Goal: Task Accomplishment & Management: Complete application form

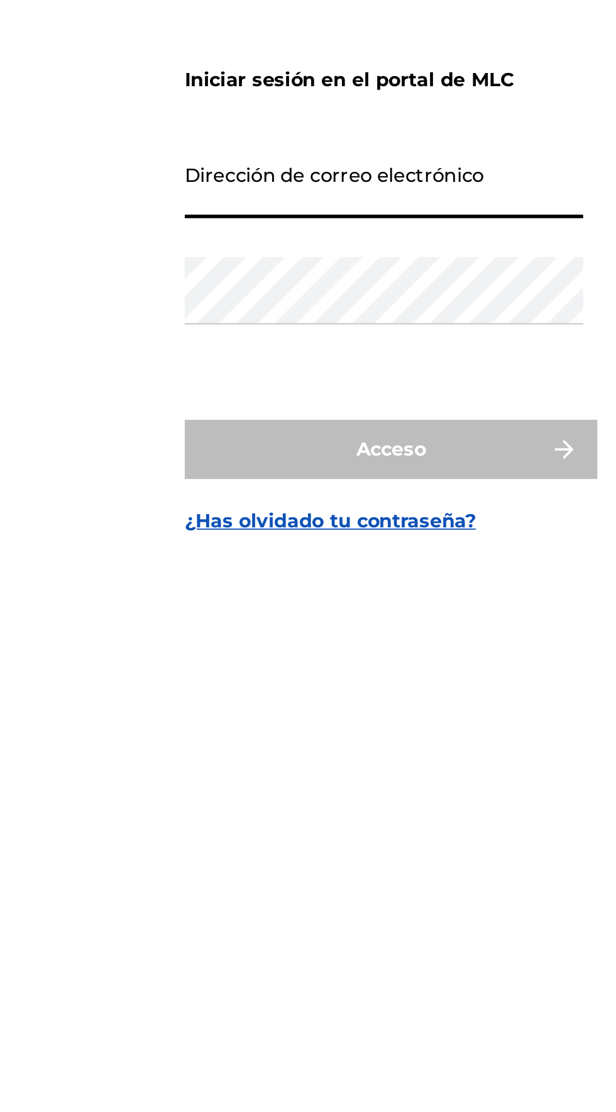
click at [310, 537] on input "Dirección de correo electrónico" at bounding box center [304, 519] width 213 height 36
type input "[EMAIL_ADDRESS][DOMAIN_NAME]"
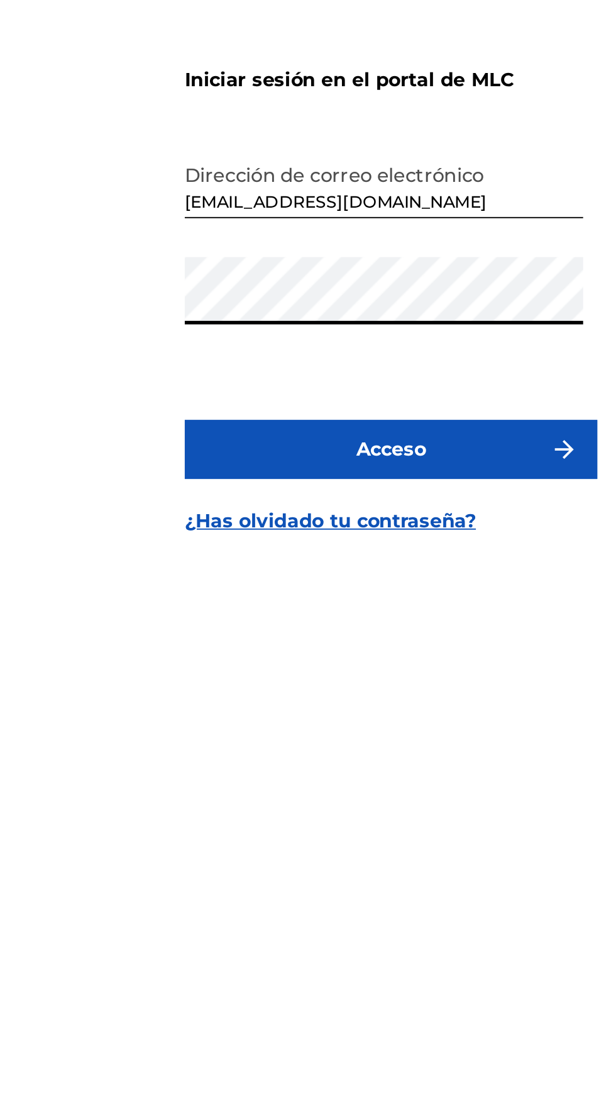
click at [198, 644] on button "Acceso" at bounding box center [308, 659] width 220 height 31
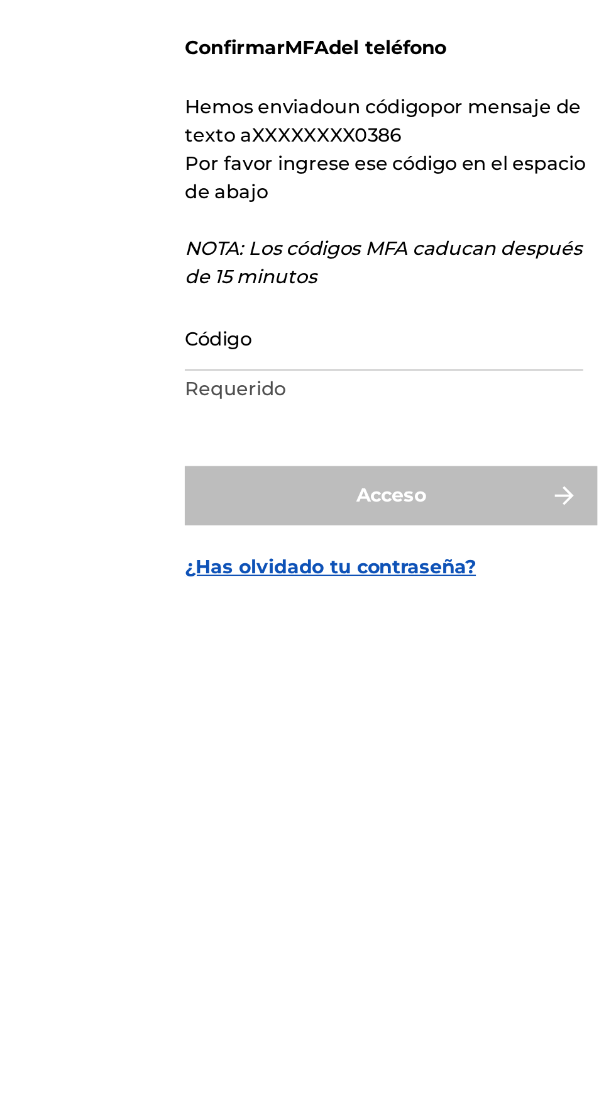
scroll to position [25, 0]
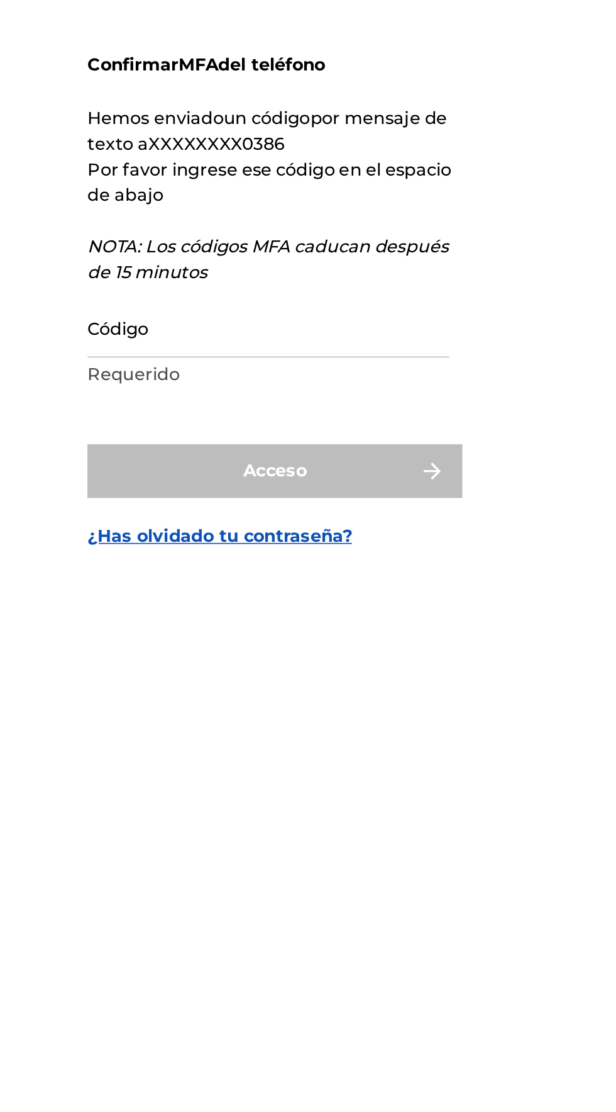
click at [315, 600] on input "Código" at bounding box center [304, 582] width 213 height 36
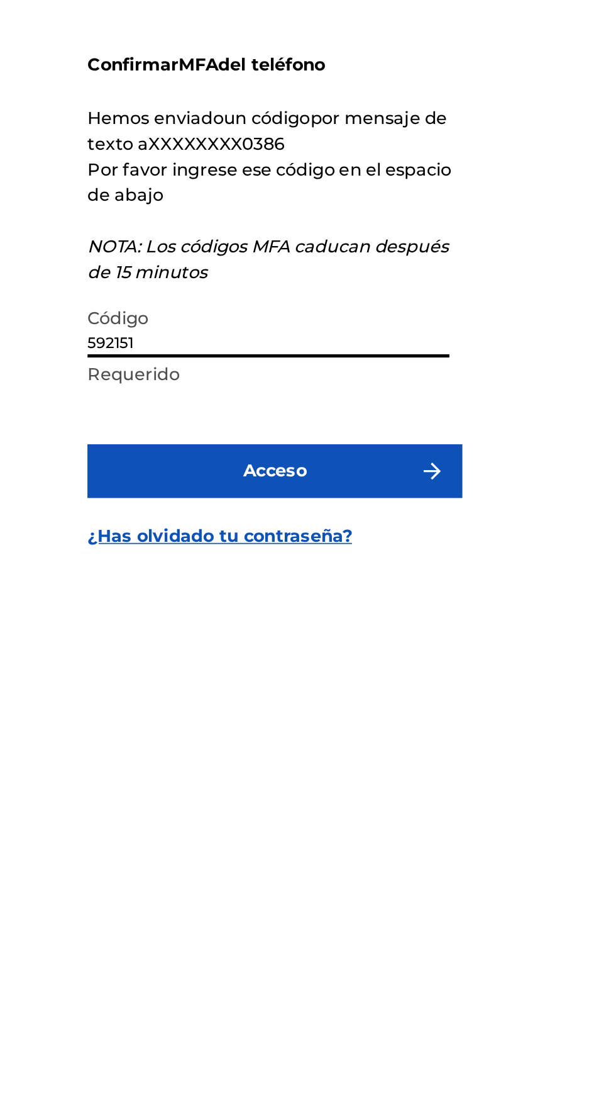
type input "592151"
click at [344, 683] on button "Acceso" at bounding box center [308, 666] width 220 height 31
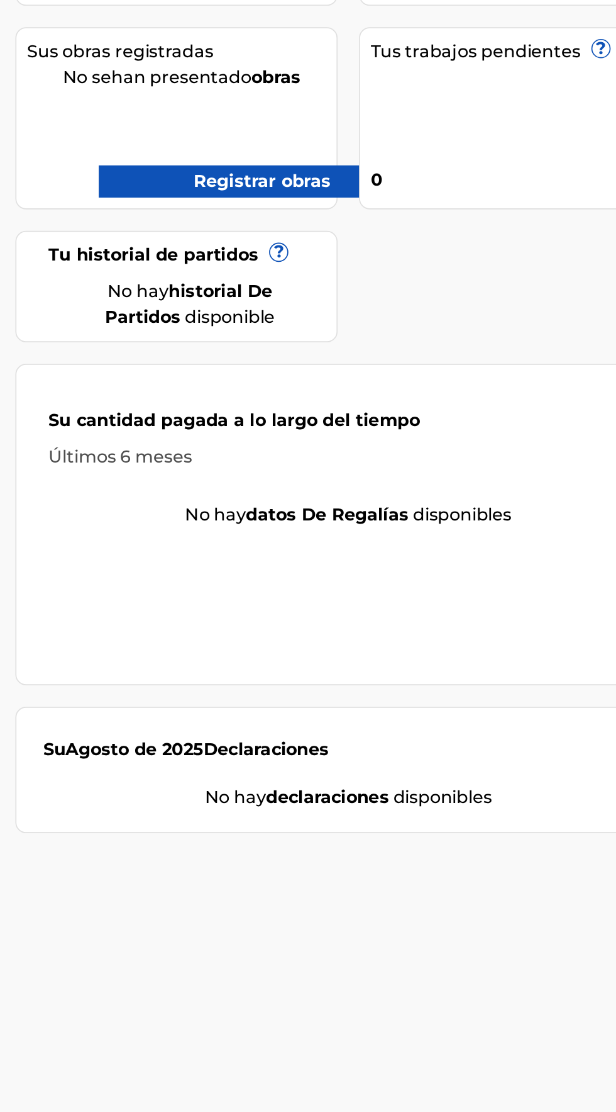
click at [349, 308] on font "Registrar obras" at bounding box center [355, 307] width 81 height 12
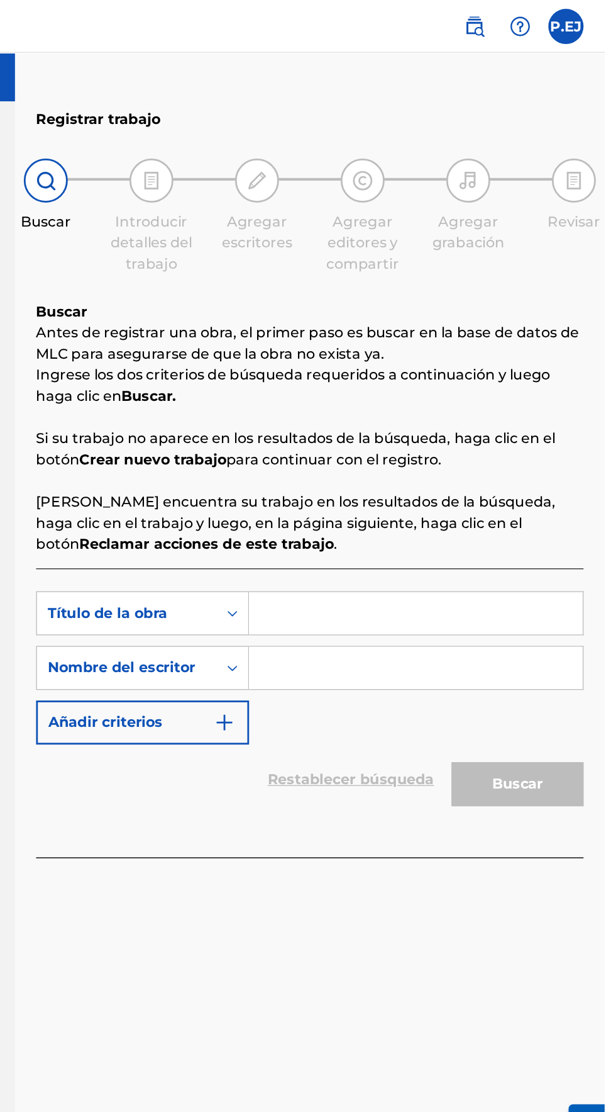
click at [494, 439] on input "Formulario de búsqueda" at bounding box center [481, 438] width 238 height 30
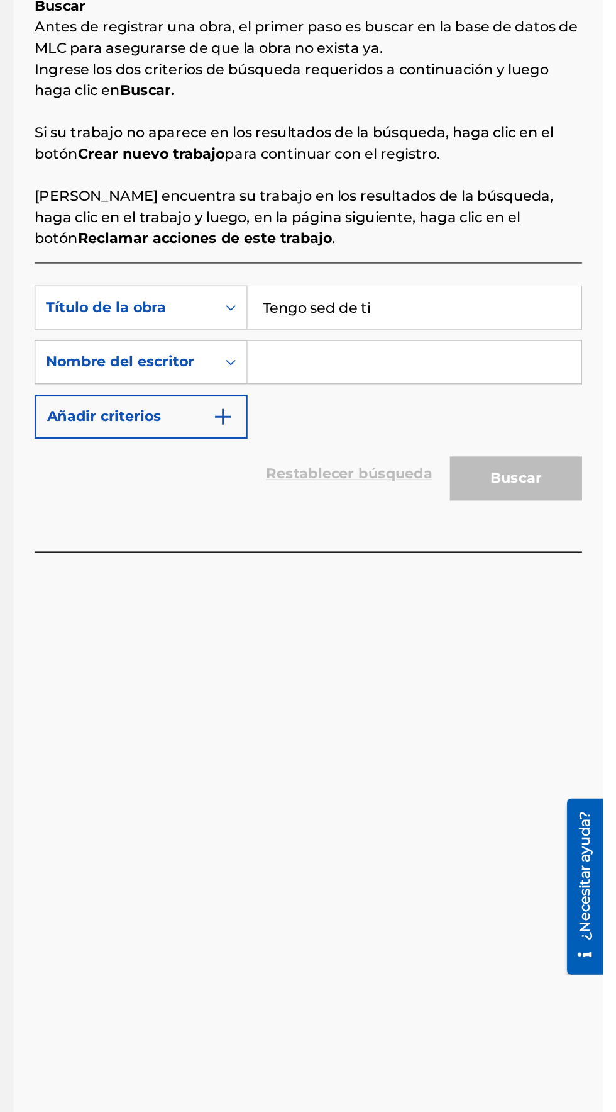
type input "Tengo sed de ti"
click at [408, 480] on input "Formulario de búsqueda" at bounding box center [481, 477] width 238 height 30
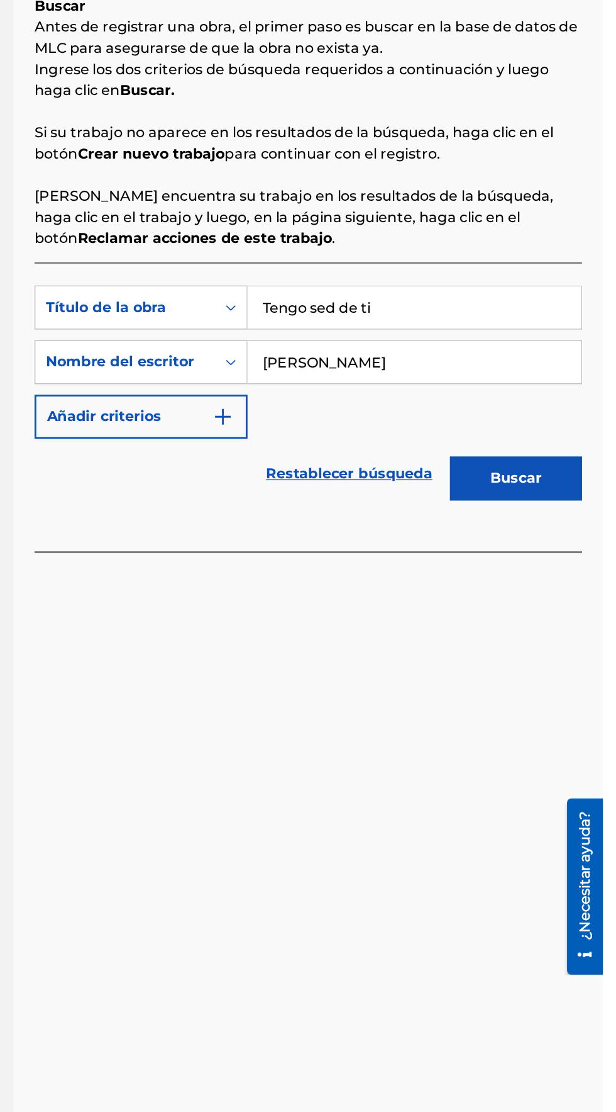
type input "[PERSON_NAME]"
click at [579, 561] on button "Buscar" at bounding box center [554, 559] width 94 height 31
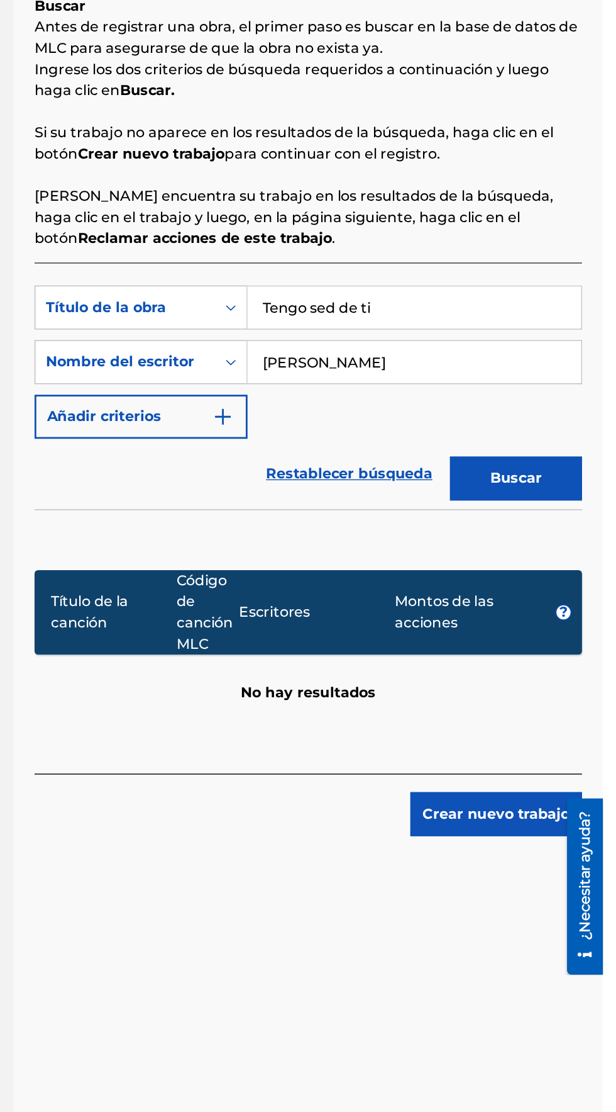
click at [550, 799] on font "Crear nuevo trabajo" at bounding box center [540, 799] width 105 height 12
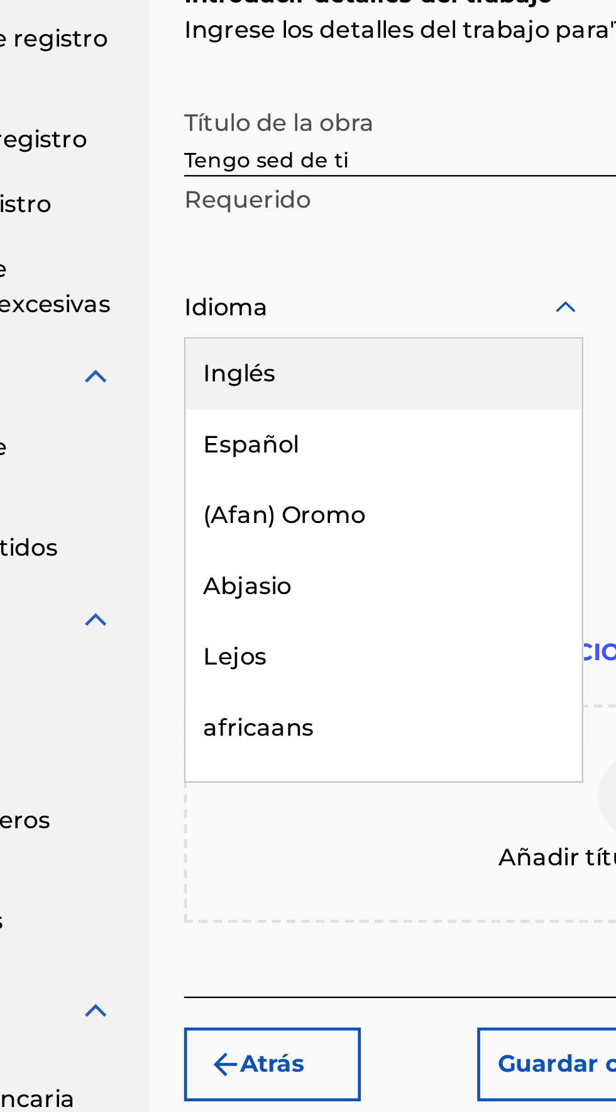
click at [236, 438] on font "Español" at bounding box center [238, 444] width 41 height 12
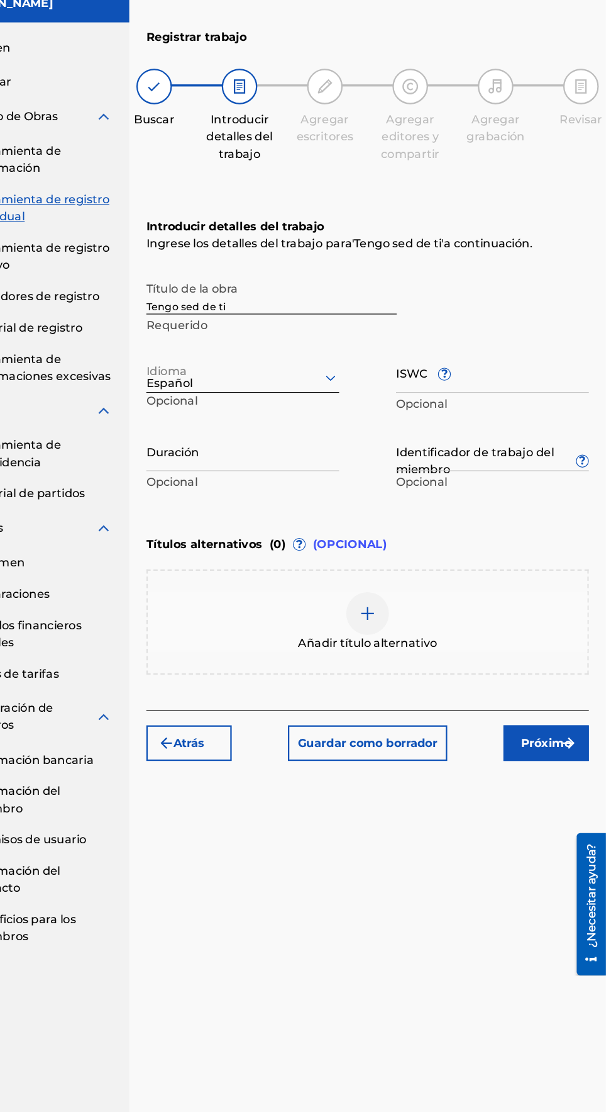
click at [441, 855] on div "Registrar trabajo Buscar Introducir detalles del trabajo Agregar escritores Agr…" at bounding box center [405, 560] width 421 height 982
click at [443, 867] on div "Registrar trabajo Buscar Introducir detalles del trabajo Agregar escritores Agr…" at bounding box center [405, 560] width 421 height 982
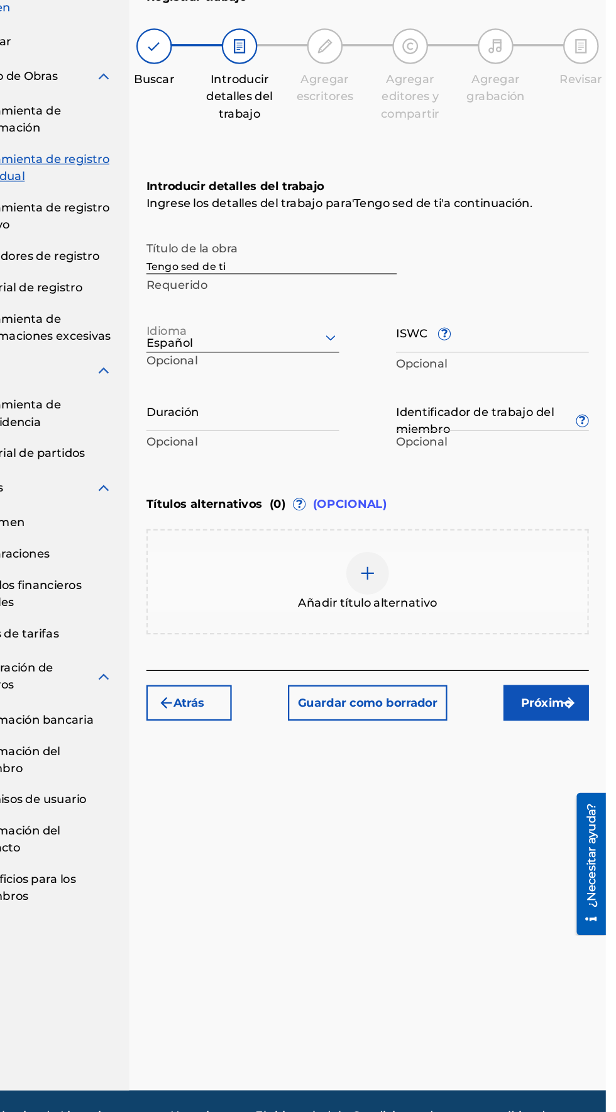
click at [578, 708] on img "submit" at bounding box center [583, 708] width 15 height 15
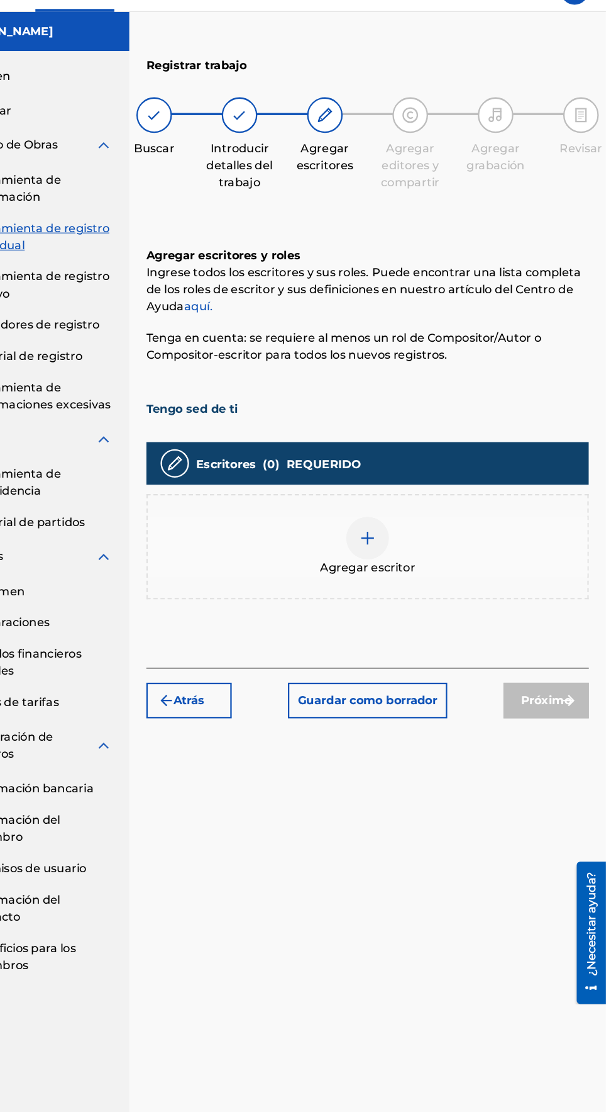
scroll to position [56, 0]
click at [391, 484] on div "Agregar escritor" at bounding box center [405, 510] width 389 height 53
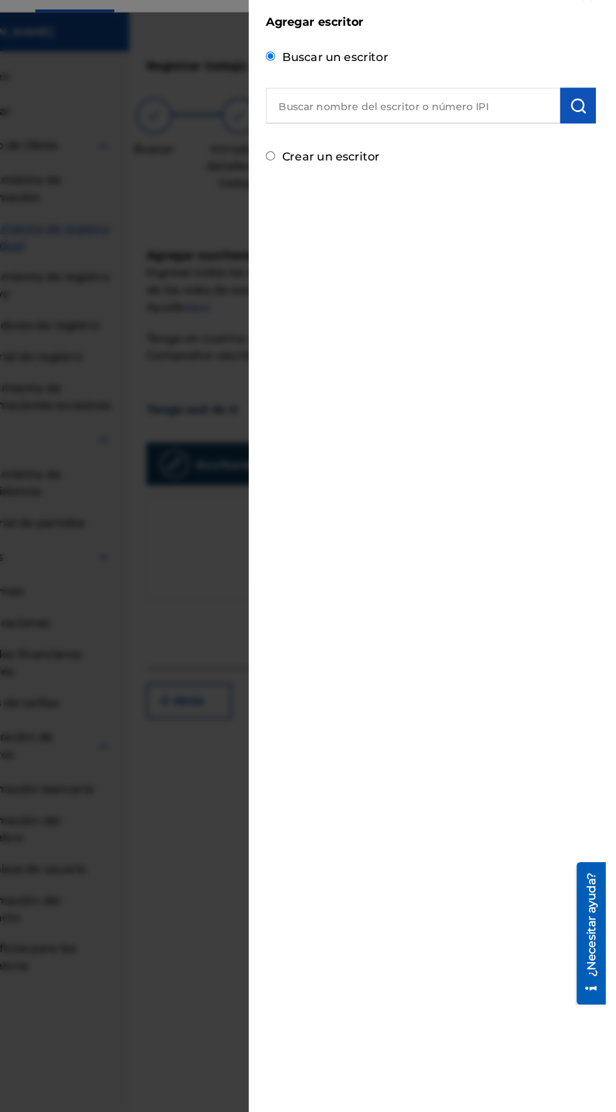
click at [324, 164] on input "Crear un escritor" at bounding box center [320, 164] width 8 height 8
radio input "false"
radio input "true"
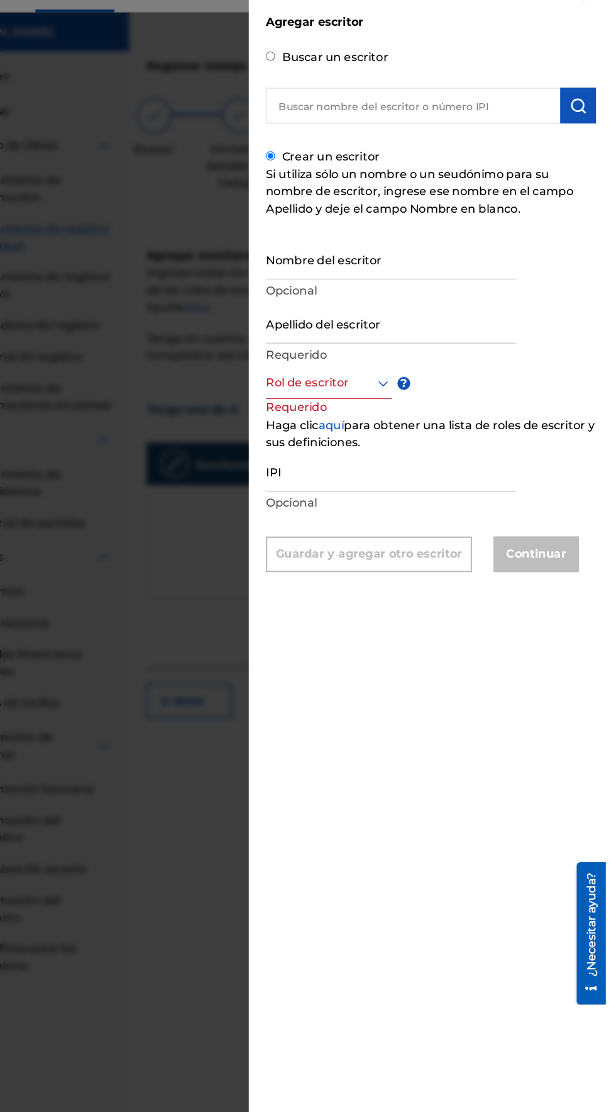
click at [358, 274] on input "Nombre del escritor" at bounding box center [426, 256] width 221 height 36
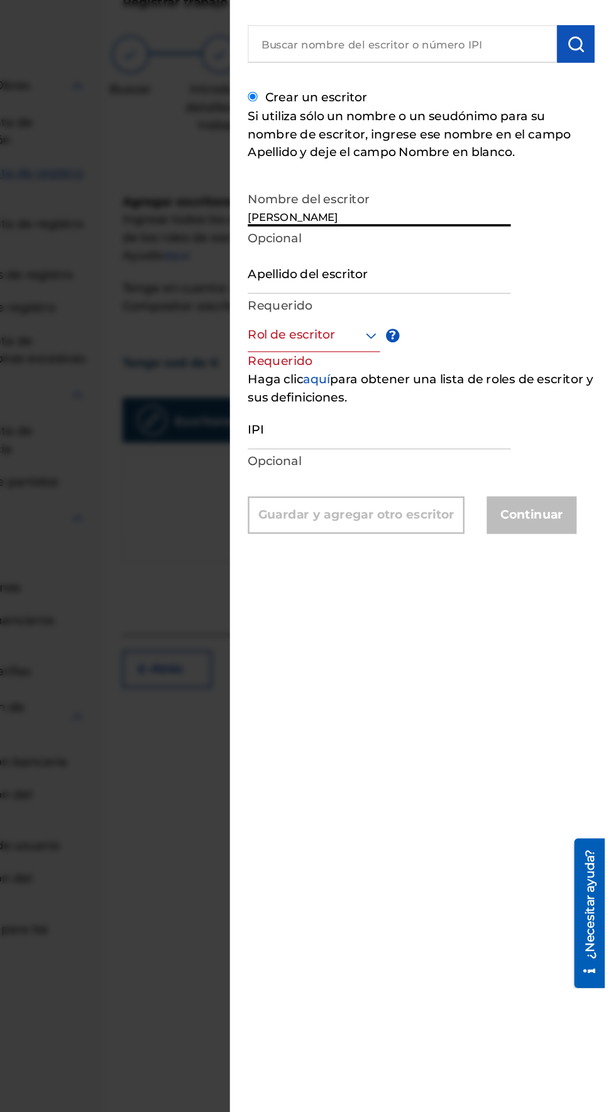
click at [439, 274] on input "[PERSON_NAME]" at bounding box center [426, 256] width 221 height 36
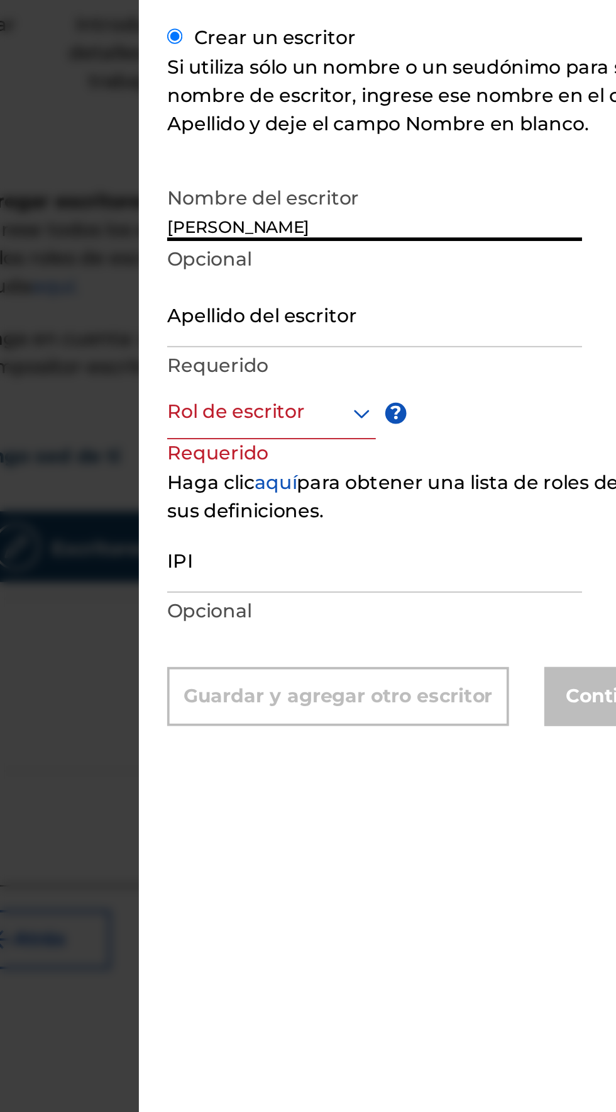
type input "[PERSON_NAME]"
click at [422, 330] on input "Apellido del escritor" at bounding box center [426, 312] width 221 height 36
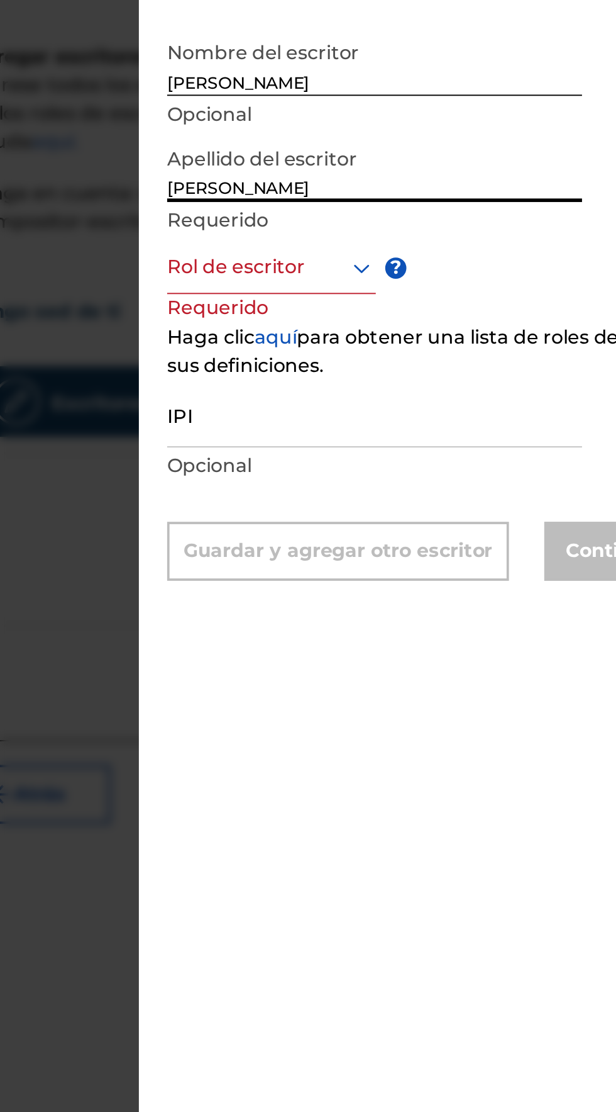
type input "[PERSON_NAME]"
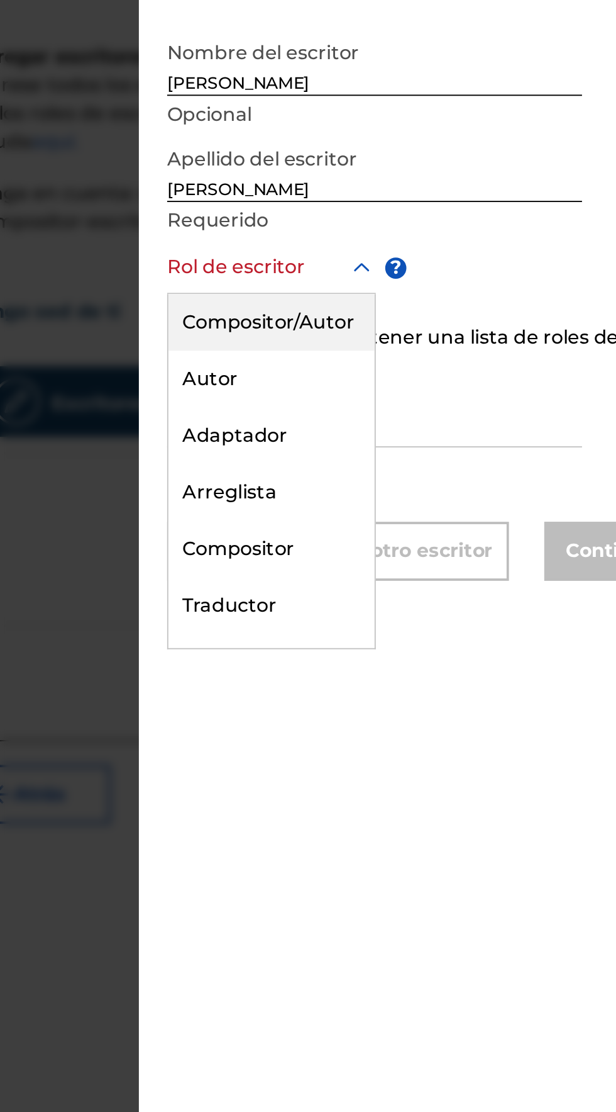
click at [404, 400] on font "Compositor/Autor" at bounding box center [370, 394] width 92 height 12
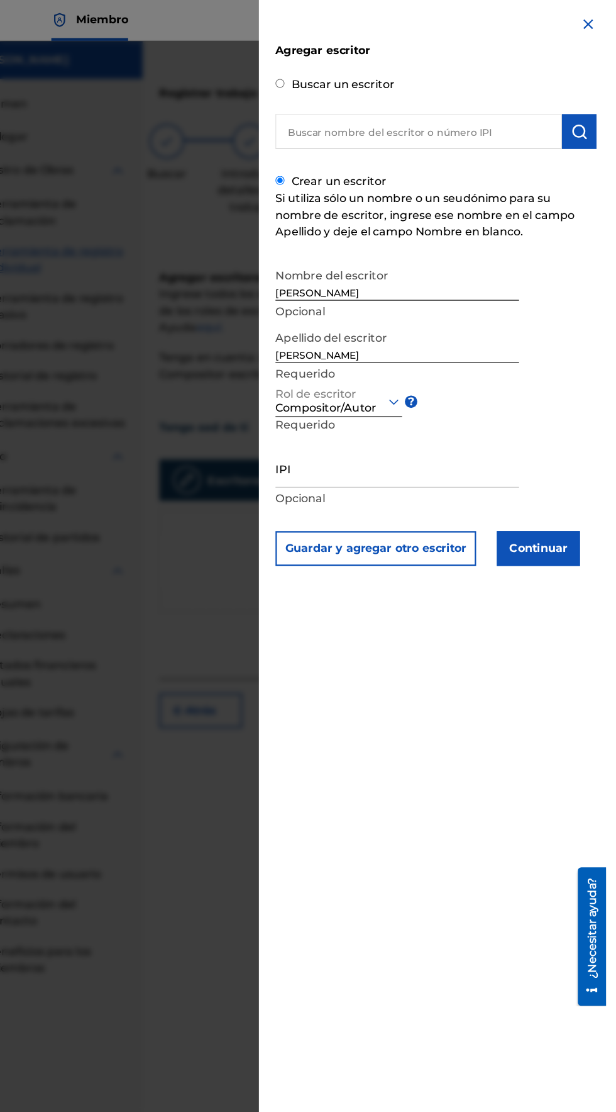
scroll to position [55, 0]
click at [372, 443] on input "IPI" at bounding box center [426, 426] width 221 height 36
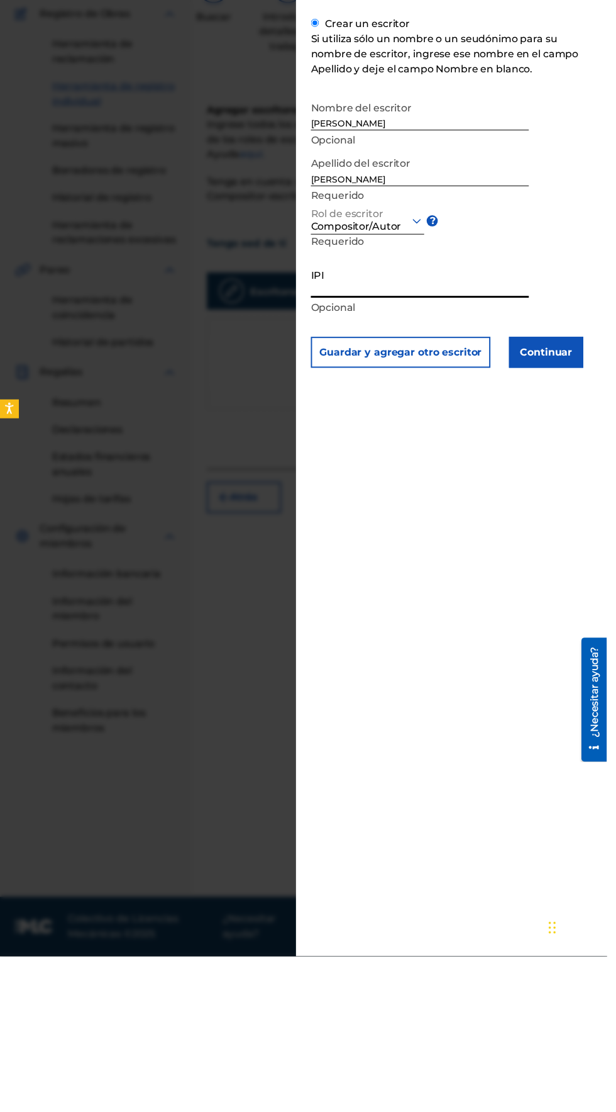
click at [581, 505] on font "Continuar" at bounding box center [554, 499] width 53 height 12
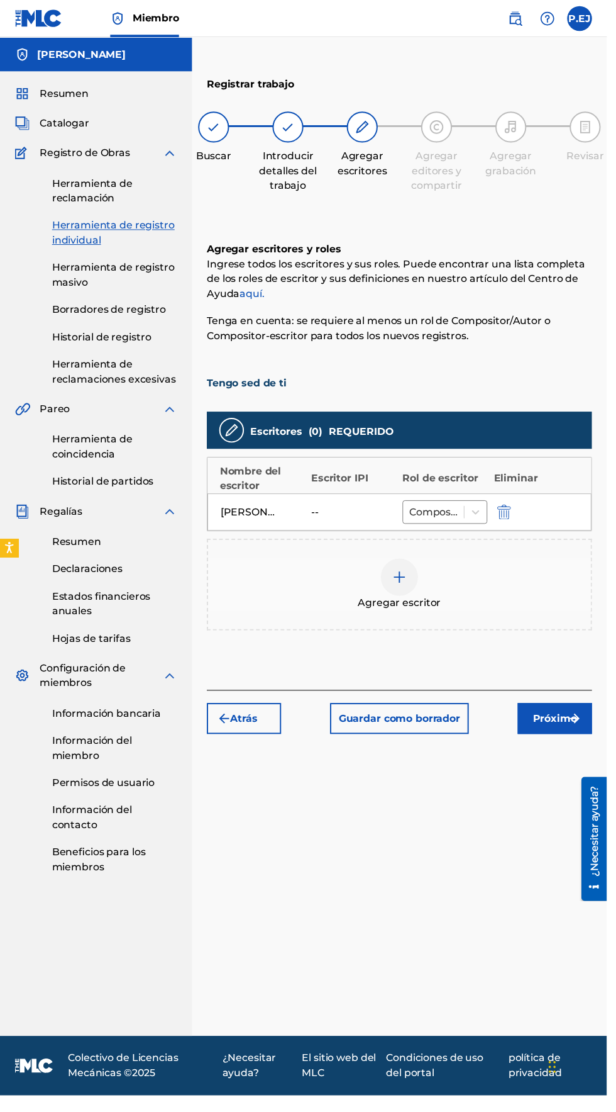
click at [584, 722] on img "submit" at bounding box center [583, 729] width 15 height 15
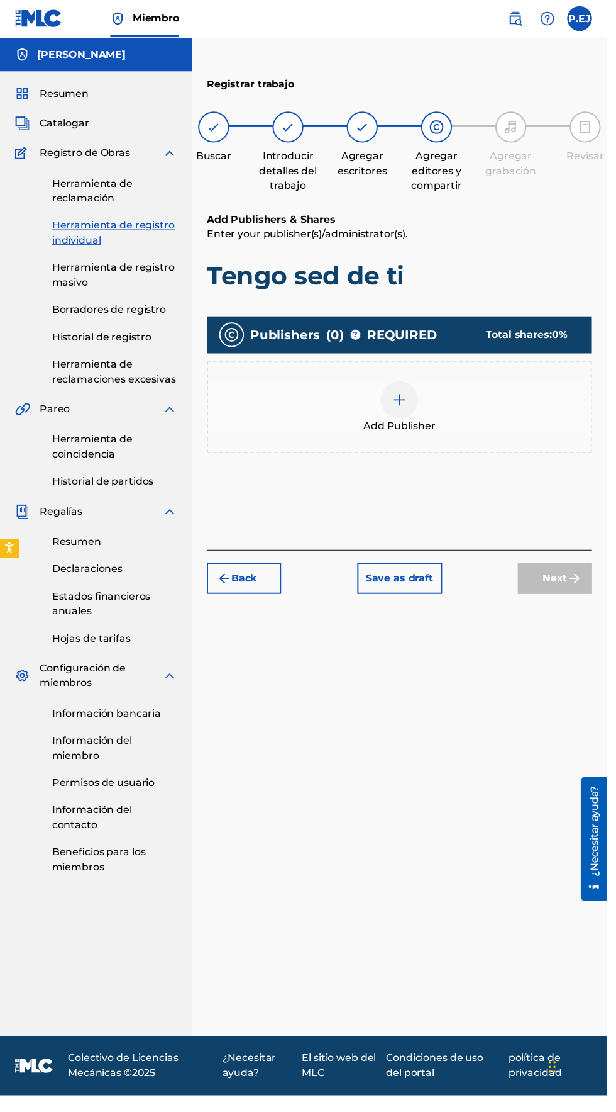
scroll to position [56, 0]
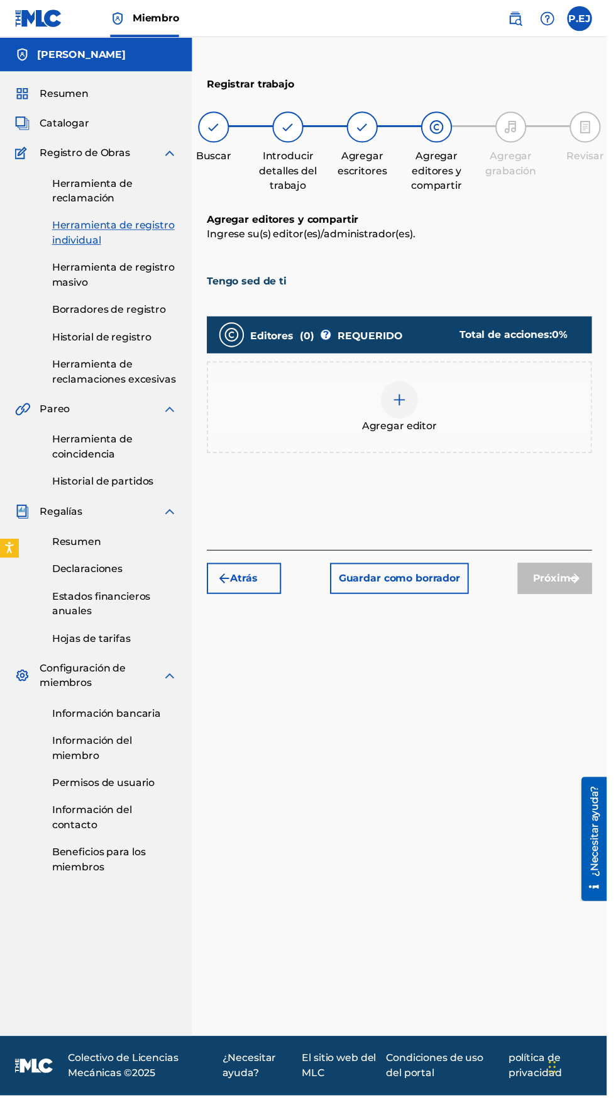
click at [425, 387] on div "Agregar editor" at bounding box center [405, 413] width 389 height 53
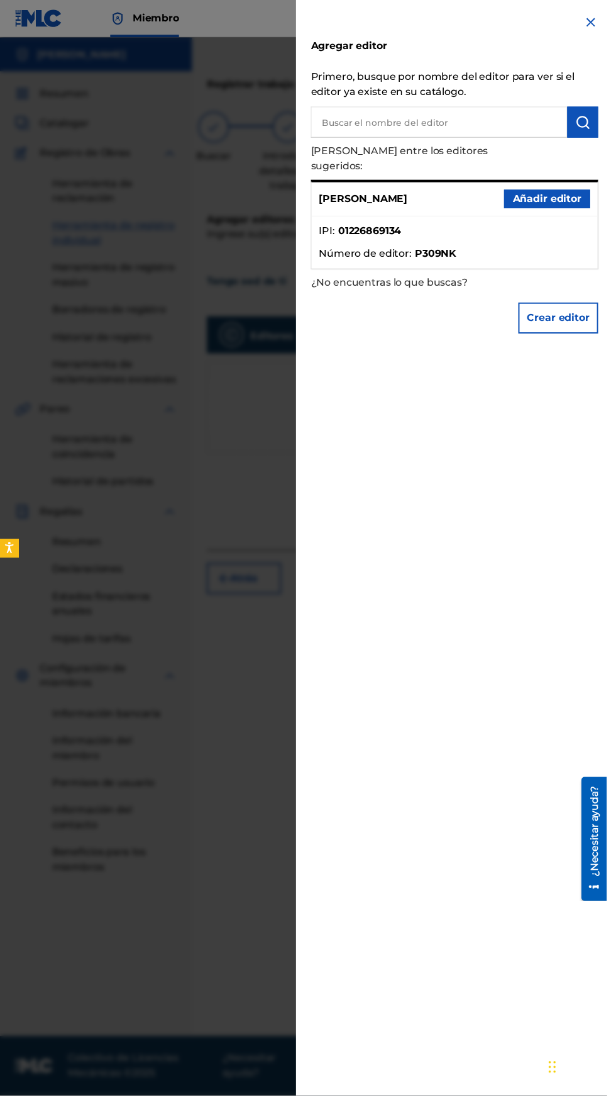
scroll to position [65, 0]
click at [566, 201] on font "Añadir editor" at bounding box center [556, 201] width 70 height 15
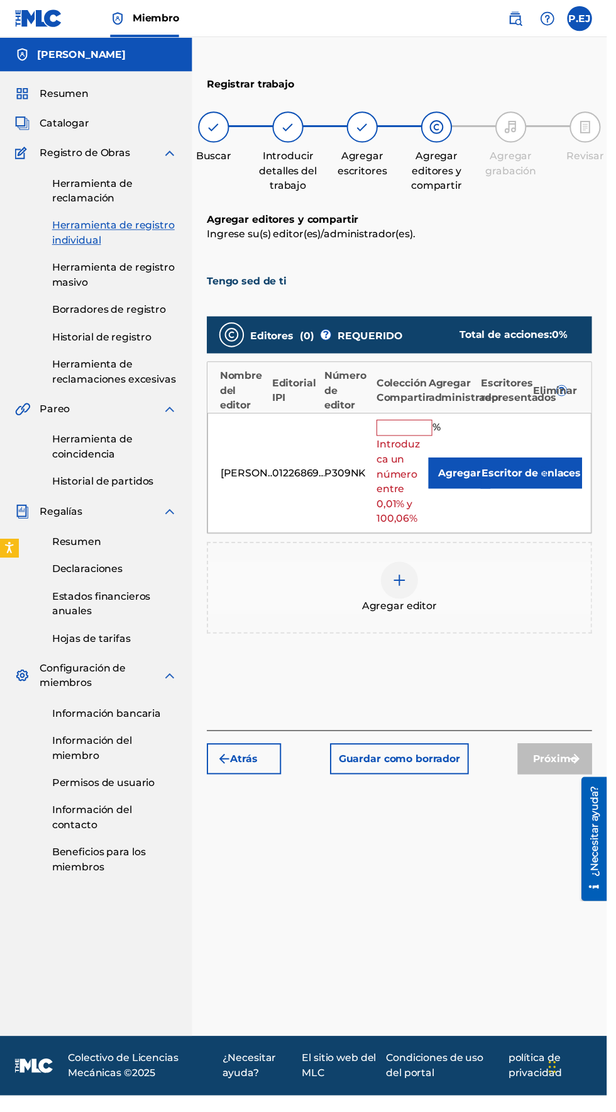
click at [423, 426] on input "text" at bounding box center [410, 434] width 57 height 16
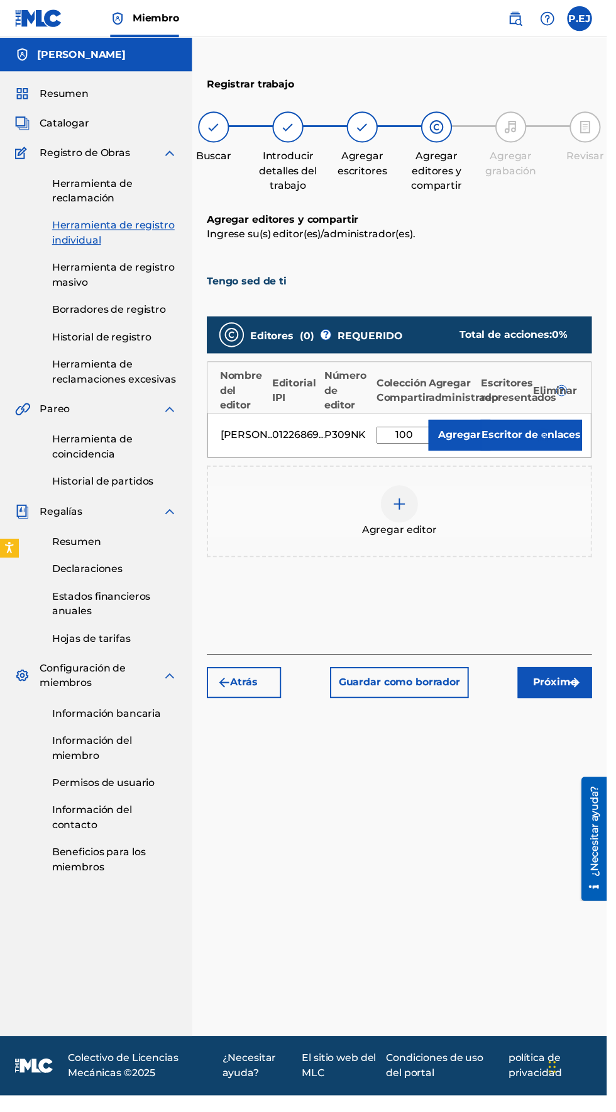
type input "100"
click at [512, 910] on div "Registrar trabajo Buscar Introducir detalles del trabajo Agregar escritores Agr…" at bounding box center [405, 560] width 421 height 982
click at [584, 685] on img "submit" at bounding box center [583, 692] width 15 height 15
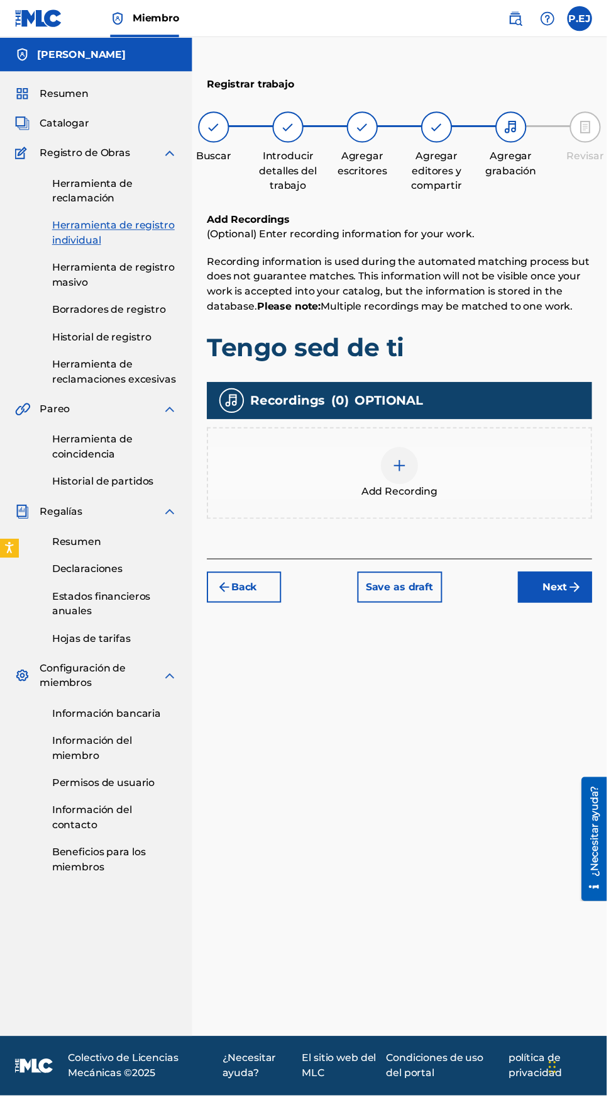
scroll to position [56, 0]
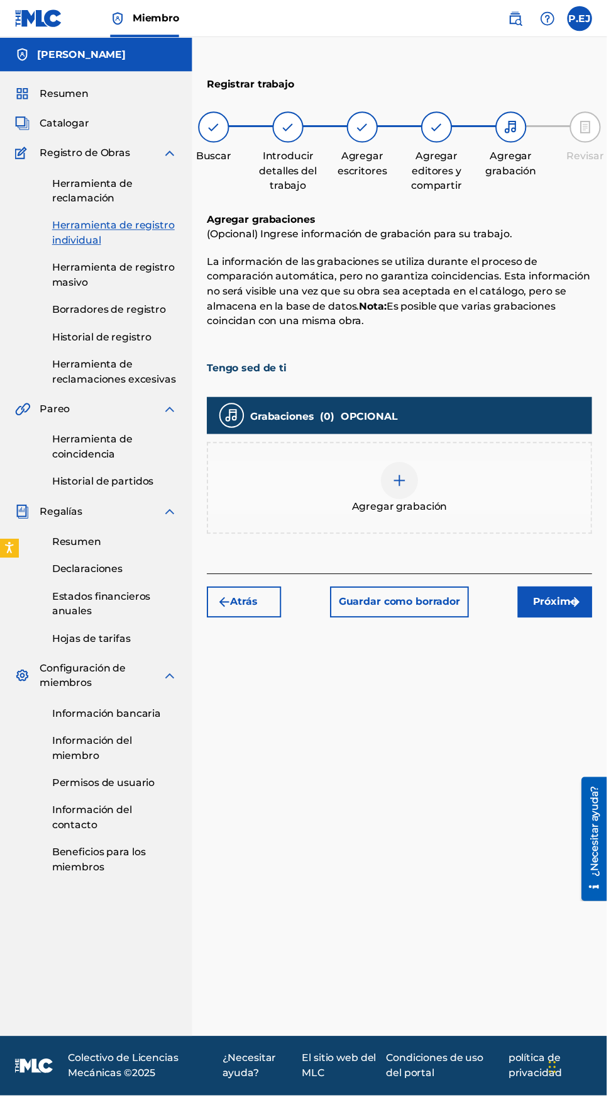
click at [243, 605] on font "Atrás" at bounding box center [248, 611] width 28 height 12
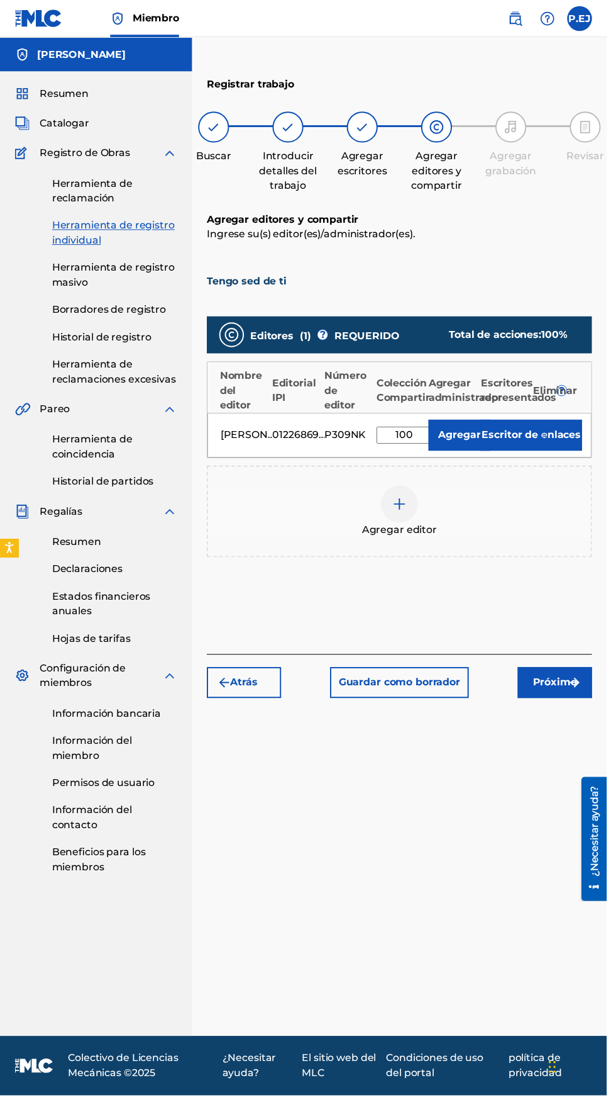
click at [232, 685] on img "submit" at bounding box center [227, 692] width 15 height 15
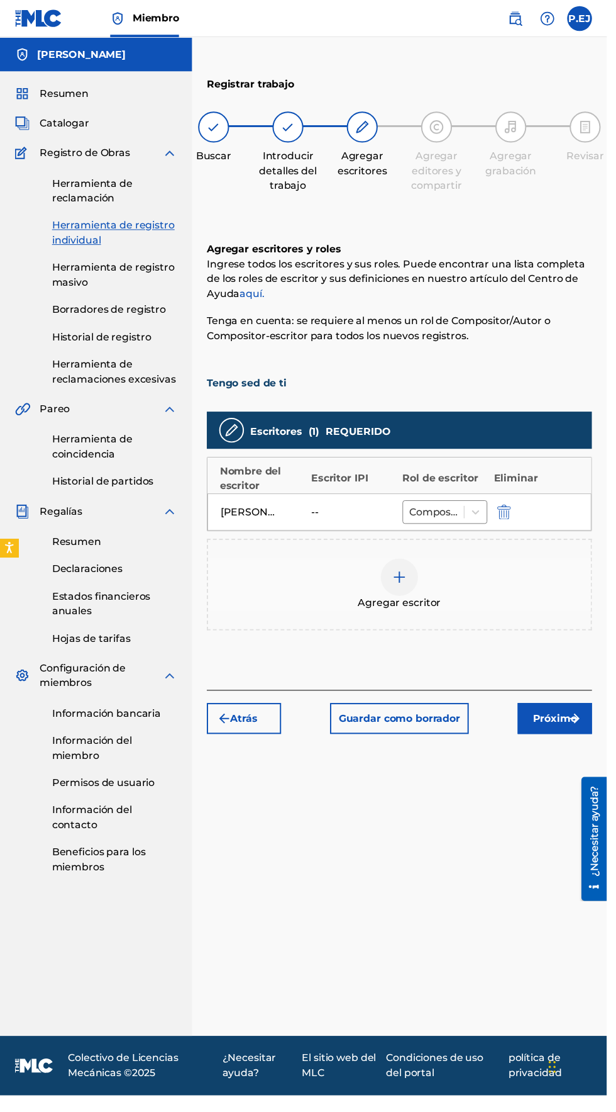
click at [337, 512] on div "--" at bounding box center [344, 519] width 57 height 15
click at [308, 501] on div "[PERSON_NAME] -- Compositor/Autor" at bounding box center [406, 520] width 390 height 38
click at [276, 432] on font "Escritores" at bounding box center [280, 438] width 53 height 12
click at [315, 501] on div "[PERSON_NAME] -- Compositor/Autor" at bounding box center [406, 520] width 390 height 38
click at [327, 479] on font "Escritor IPI" at bounding box center [345, 485] width 58 height 12
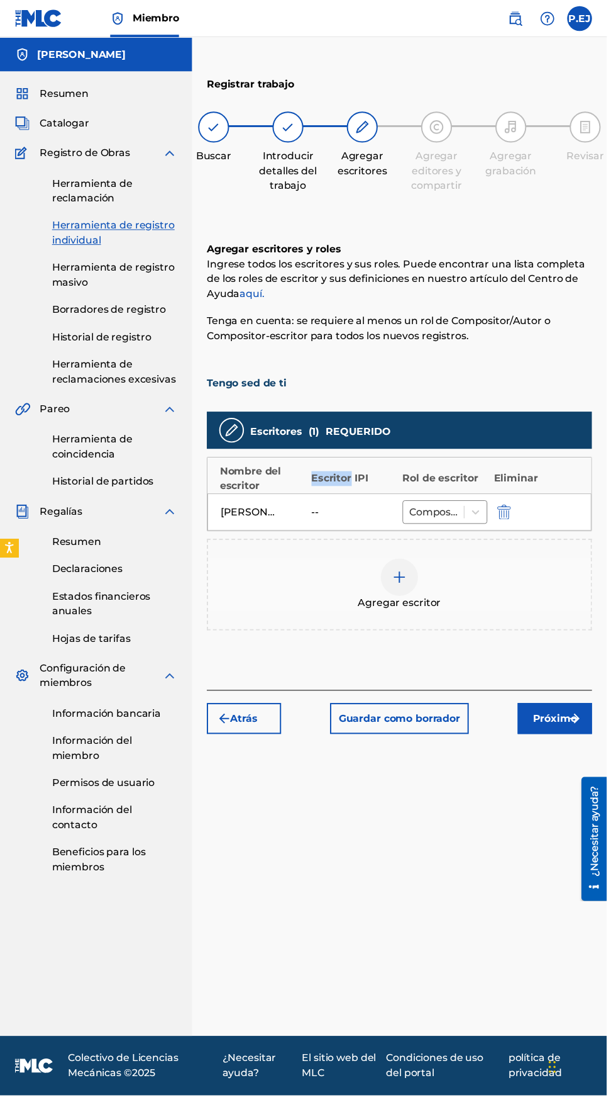
click at [314, 501] on div "[PERSON_NAME] -- Compositor/Autor" at bounding box center [406, 520] width 390 height 38
click at [324, 501] on div "[PERSON_NAME] -- Compositor/Autor" at bounding box center [406, 520] width 390 height 38
click at [325, 512] on div "--" at bounding box center [344, 519] width 57 height 15
click at [321, 464] on div "Nombre del escritor Escritor [PERSON_NAME] de escritor Eliminar" at bounding box center [406, 482] width 390 height 36
click at [296, 547] on div "Agregar escritor" at bounding box center [405, 593] width 391 height 93
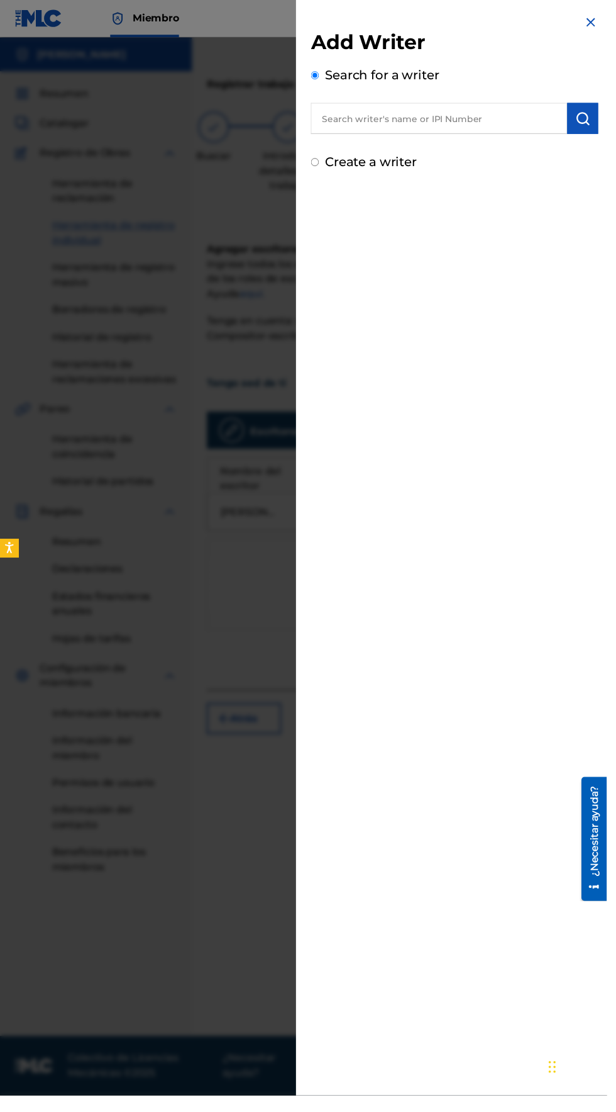
click at [320, 451] on div "Add Writer Search for a writer Create a writer" at bounding box center [462, 556] width 322 height 1112
click at [186, 547] on div at bounding box center [308, 594] width 616 height 1112
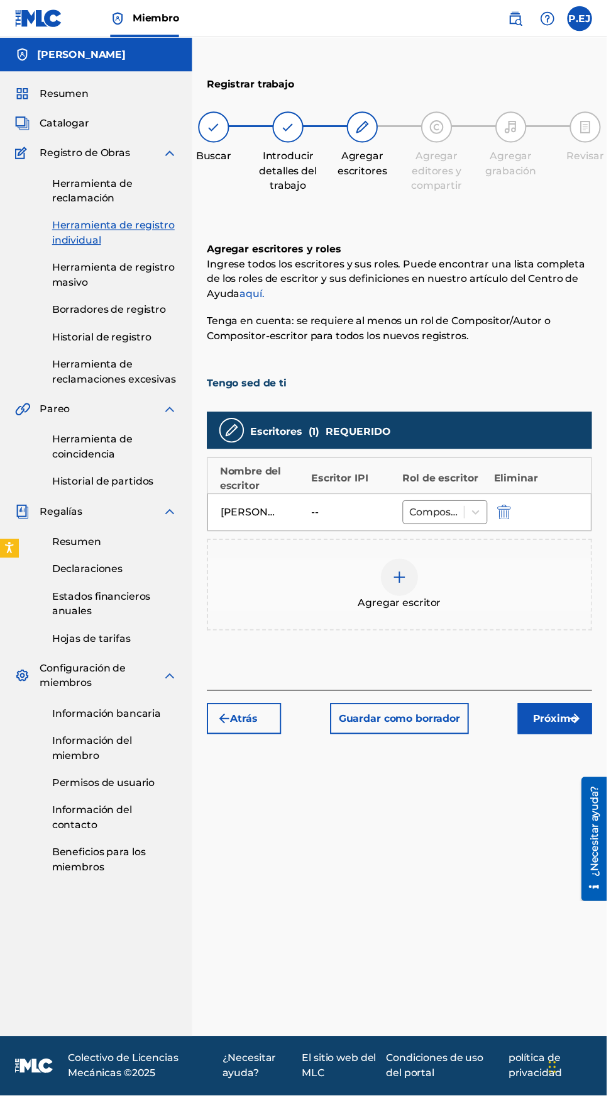
click at [585, 722] on img "submit" at bounding box center [583, 729] width 15 height 15
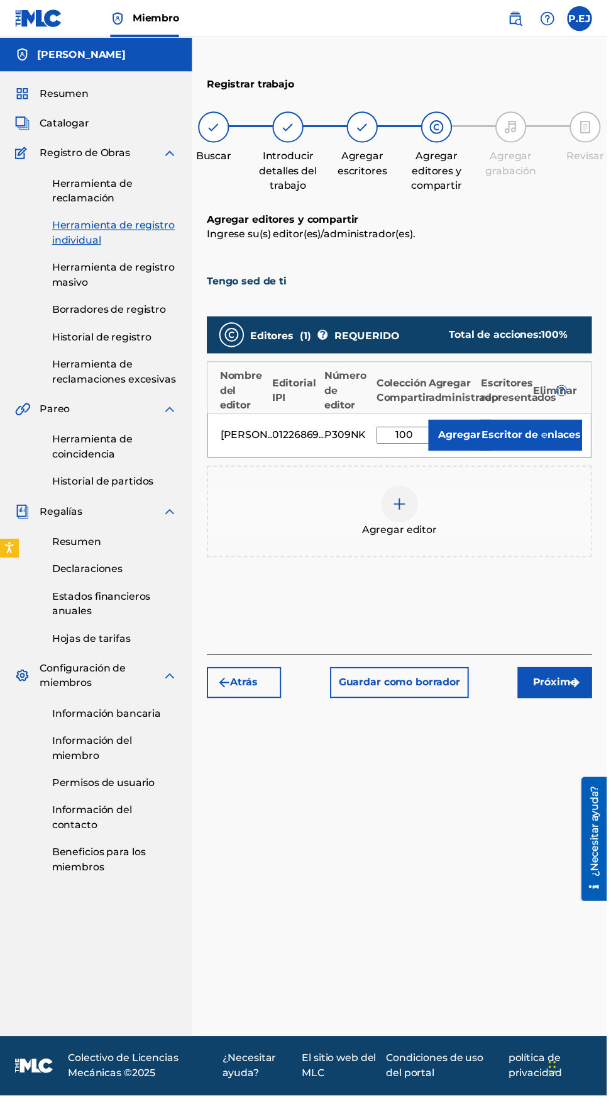
click at [581, 685] on img "submit" at bounding box center [583, 692] width 15 height 15
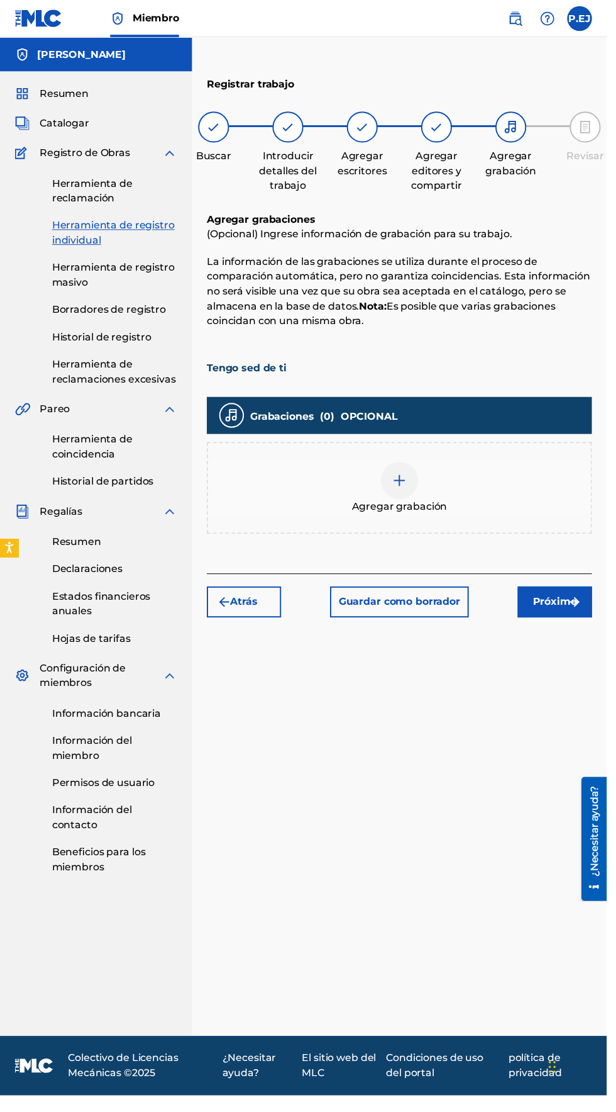
click at [369, 469] on div "Agregar grabación" at bounding box center [405, 495] width 389 height 53
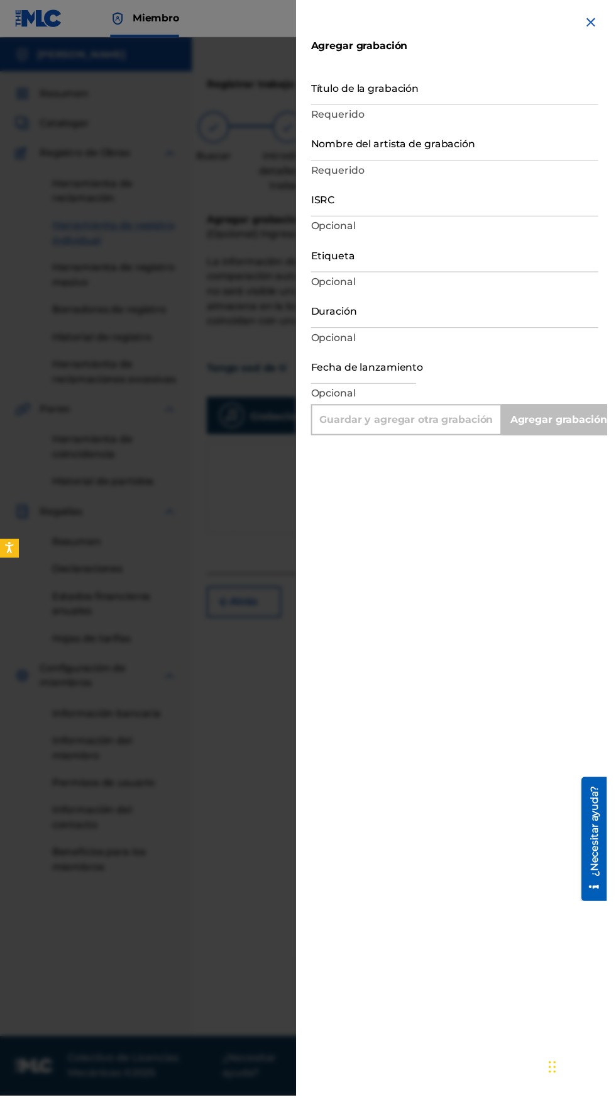
click at [362, 86] on input "Título de la grabación" at bounding box center [462, 88] width 292 height 36
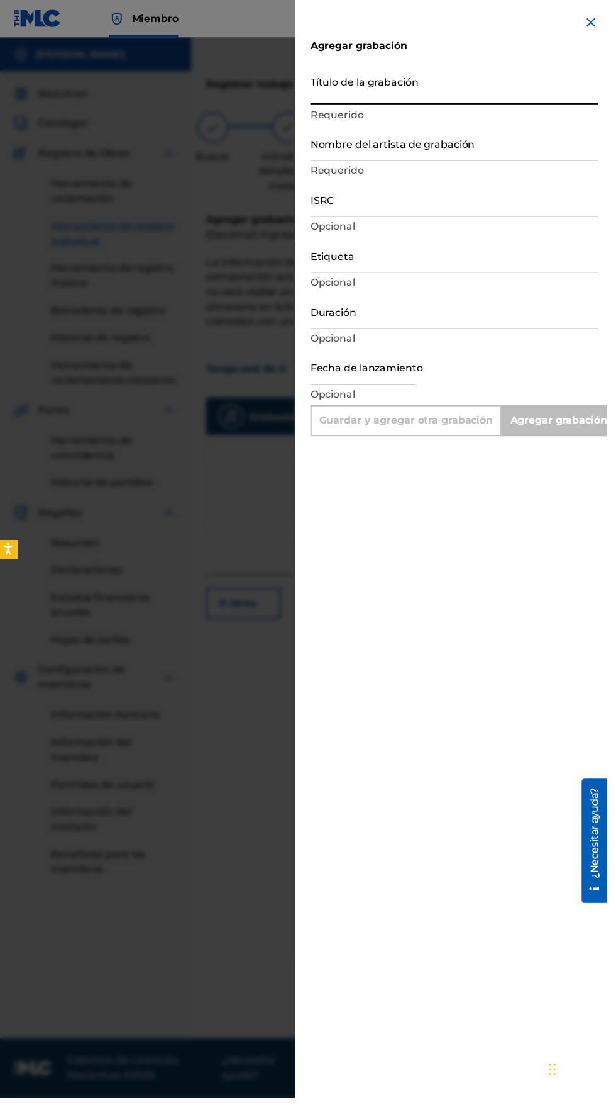
scroll to position [0, 0]
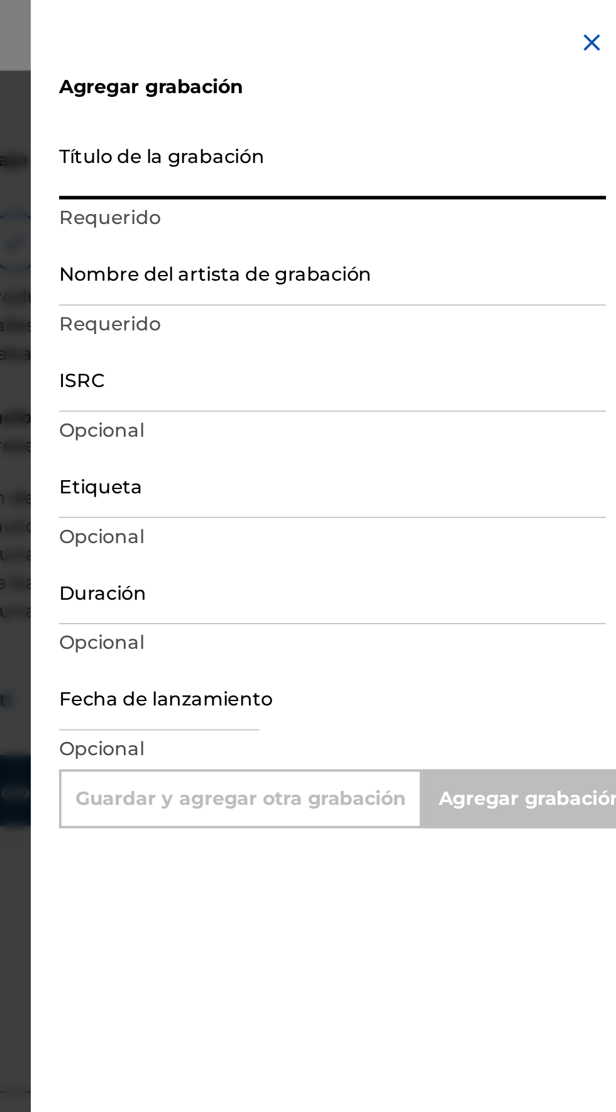
type input "T"
type input "Add Recording"
click at [357, 97] on input "Tengo Sed de" at bounding box center [462, 88] width 292 height 36
click at [357, 99] on input "Tengo Sed de" at bounding box center [462, 88] width 292 height 36
click at [361, 98] on input "Tengo Sed de" at bounding box center [462, 88] width 292 height 36
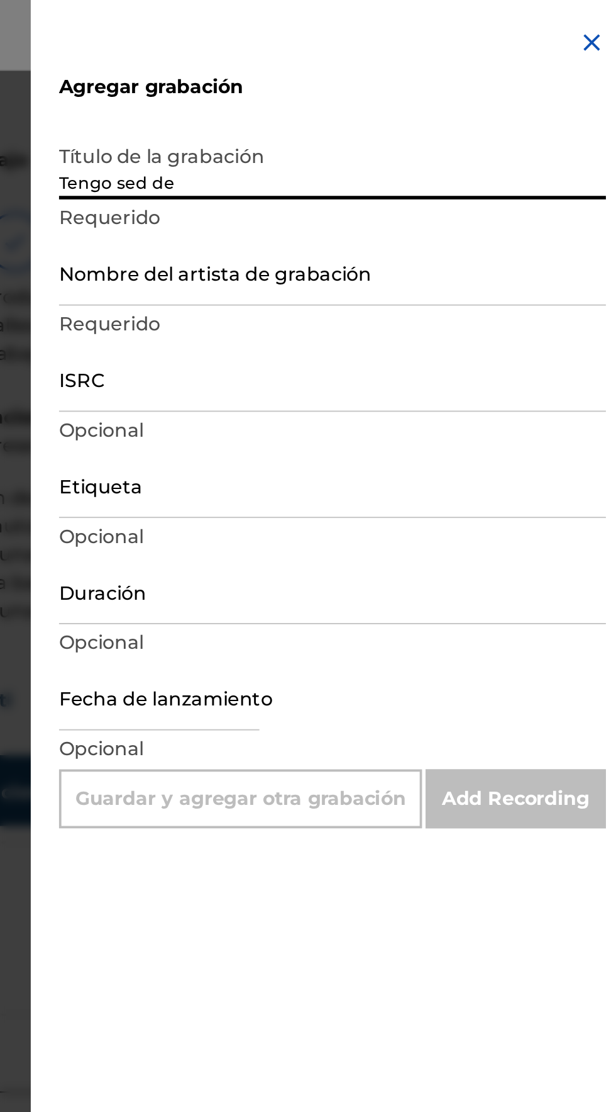
click at [384, 101] on input "Tengo sed de" at bounding box center [462, 88] width 292 height 36
type input "Tengo sed de ti"
click at [347, 150] on input "Nombre del artista de grabación" at bounding box center [462, 145] width 292 height 36
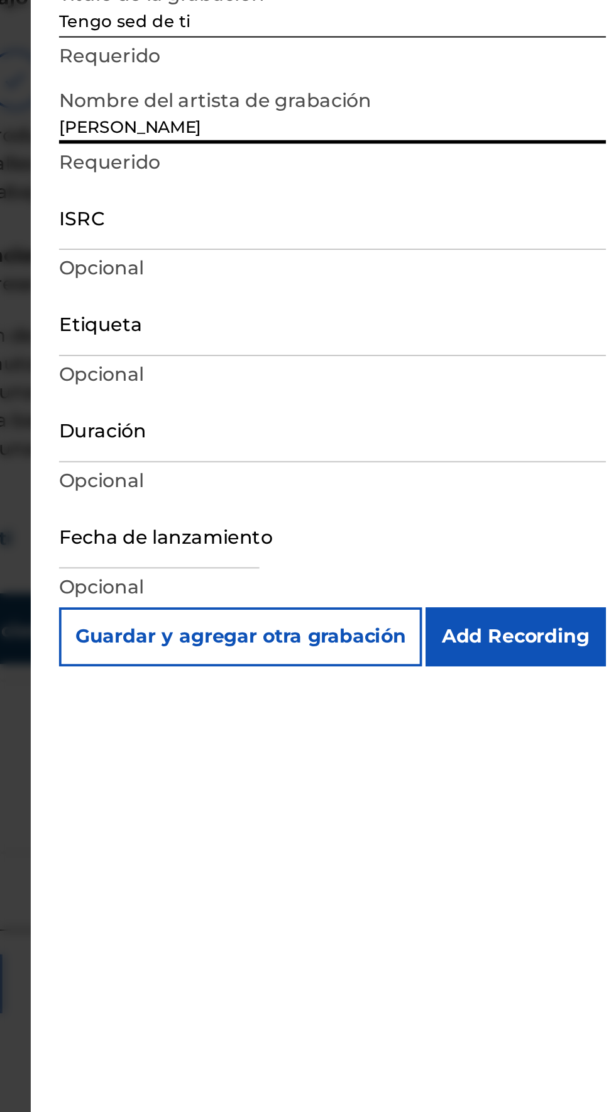
type input "[PERSON_NAME]"
click at [340, 215] on input "ISRC" at bounding box center [462, 202] width 292 height 36
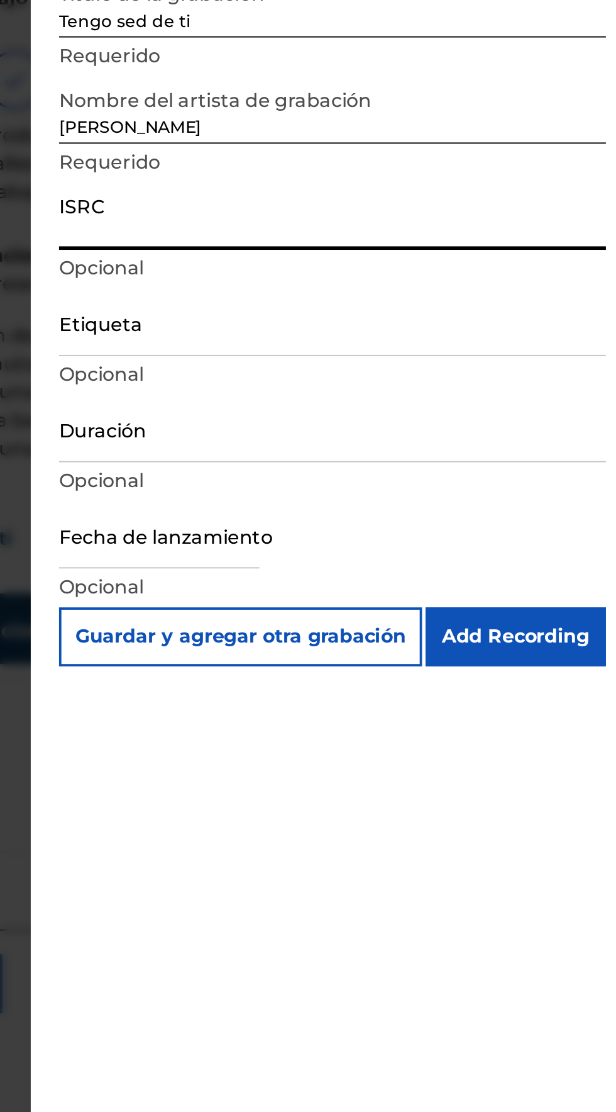
click at [337, 208] on input "ISRC" at bounding box center [462, 202] width 292 height 36
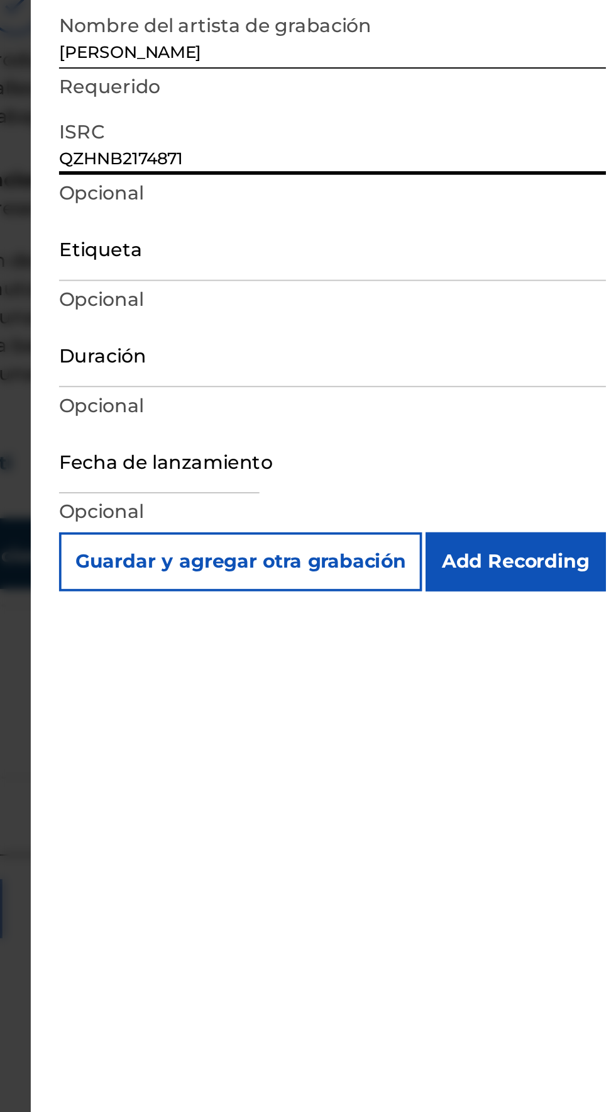
type input "QZHNB2174871"
click at [334, 269] on input "Etiqueta" at bounding box center [462, 258] width 292 height 36
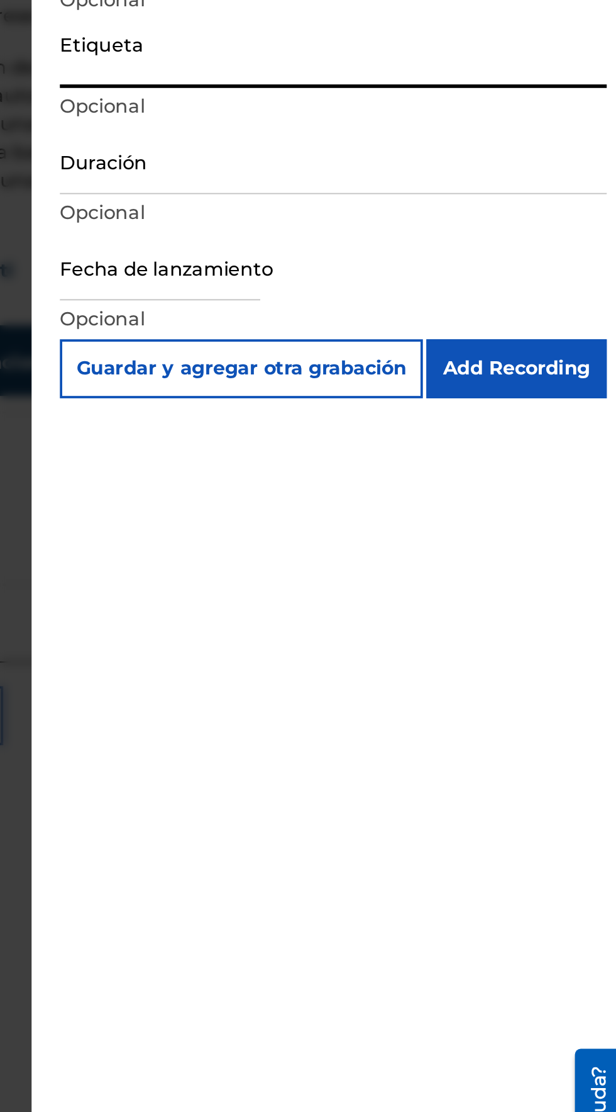
click at [339, 381] on input "text" at bounding box center [369, 372] width 107 height 36
select select "7"
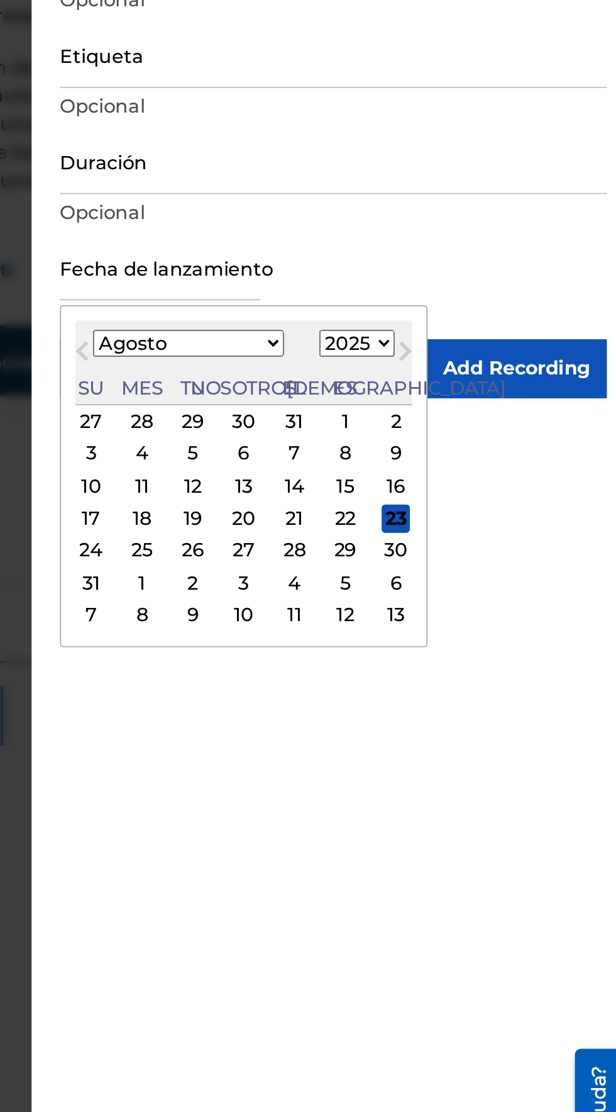
click at [457, 410] on select "1899 1900 1901 1902 1903 1904 1905 1906 1907 1908 1909 1910 1911 1912 1913 1914…" at bounding box center [474, 412] width 40 height 14
select select "2023"
click at [454, 405] on select "1899 1900 1901 1902 1903 1904 1905 1906 1907 1908 1909 1910 1911 1912 1913 1914…" at bounding box center [474, 412] width 40 height 14
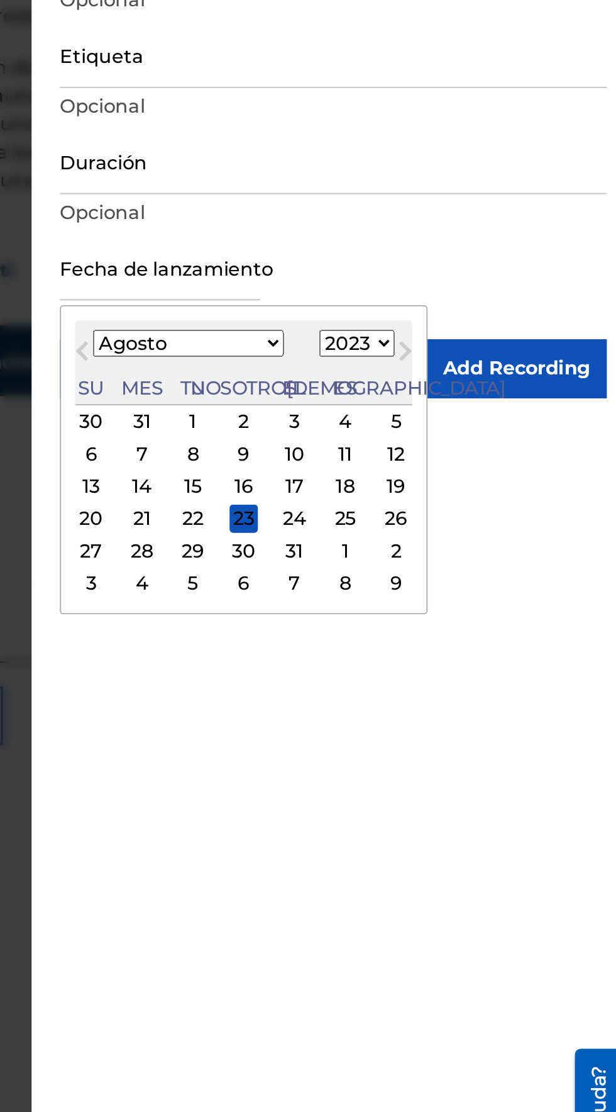
click at [365, 411] on select "Enero Febrero Marzo Abril Puede Junio [PERSON_NAME] Septiembre Octubre Noviembr…" at bounding box center [384, 412] width 102 height 14
select select "8"
click at [342, 405] on select "Enero Febrero Marzo Abril Puede Junio [PERSON_NAME] Septiembre Octubre Noviembr…" at bounding box center [384, 412] width 102 height 14
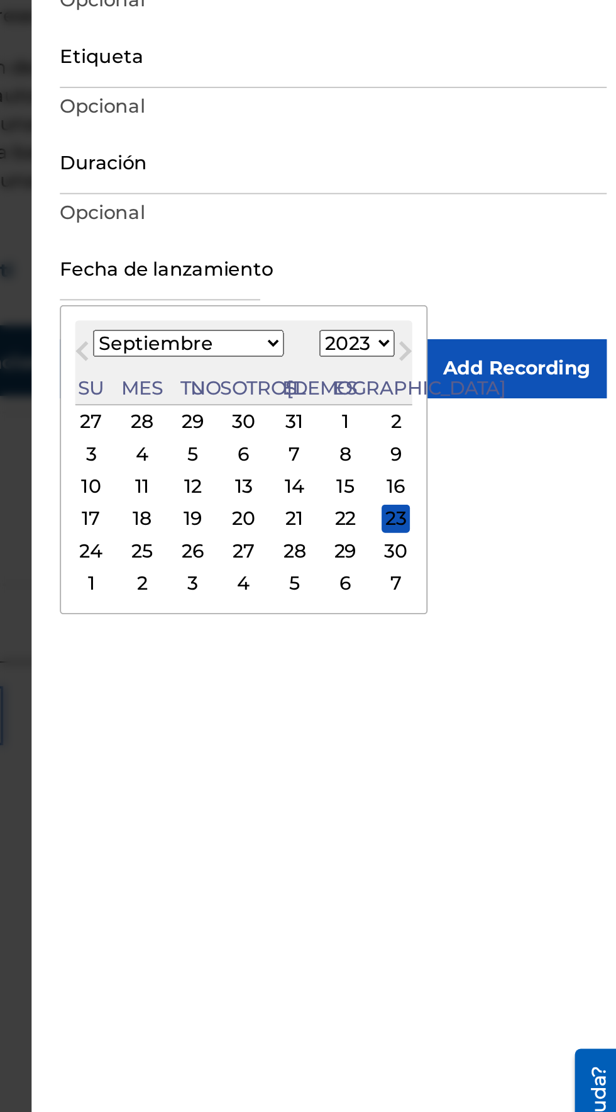
click at [488, 486] on div "16" at bounding box center [495, 488] width 15 height 15
type input "[DATE]"
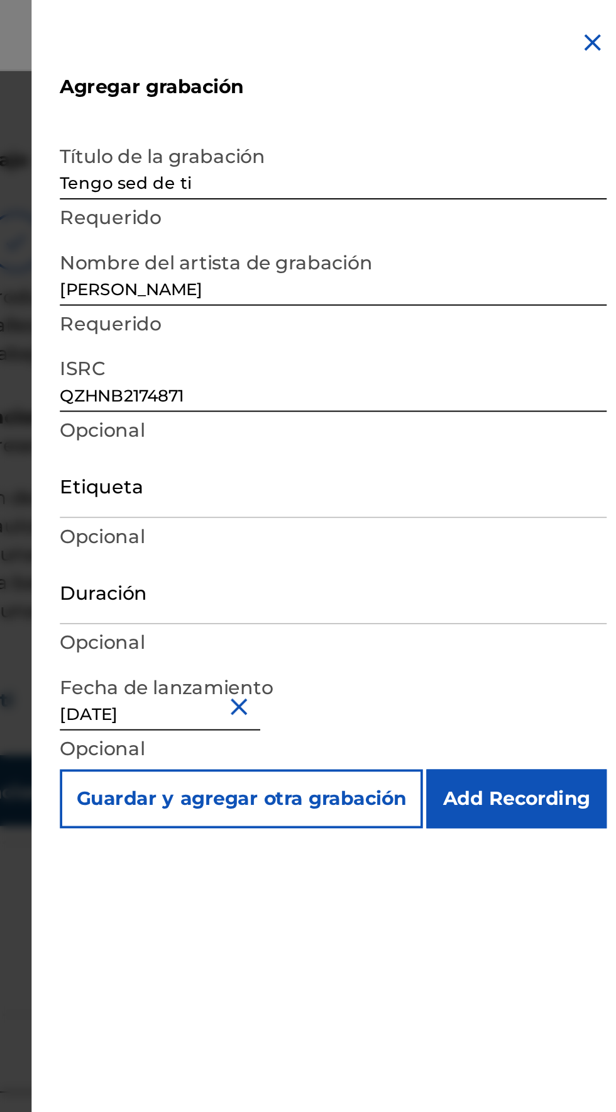
click at [584, 420] on input "Add Recording" at bounding box center [559, 425] width 96 height 31
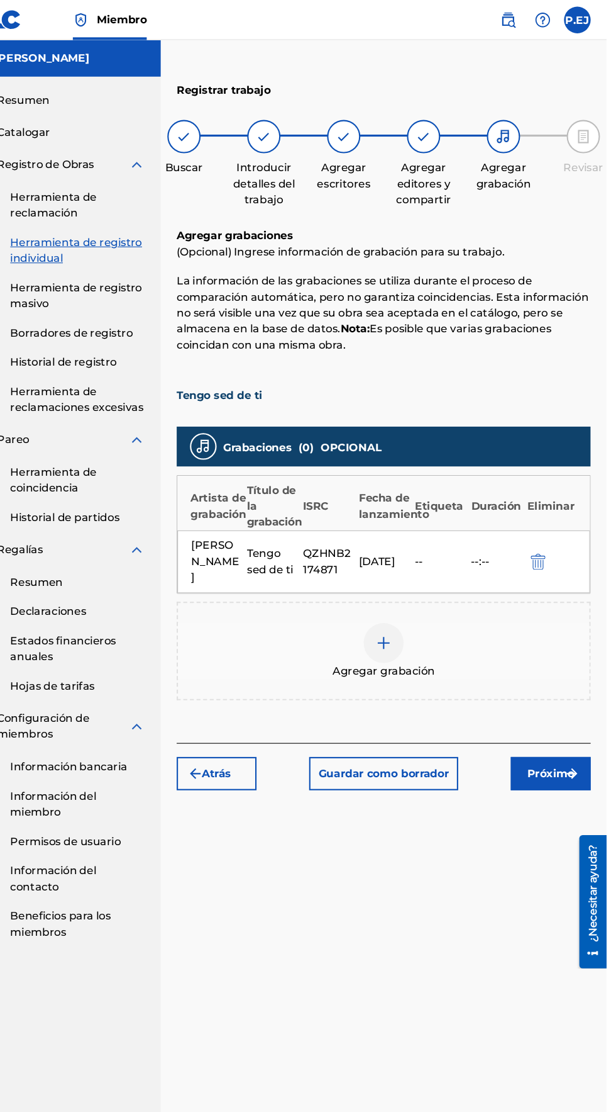
click at [576, 723] on img "submit" at bounding box center [583, 730] width 15 height 15
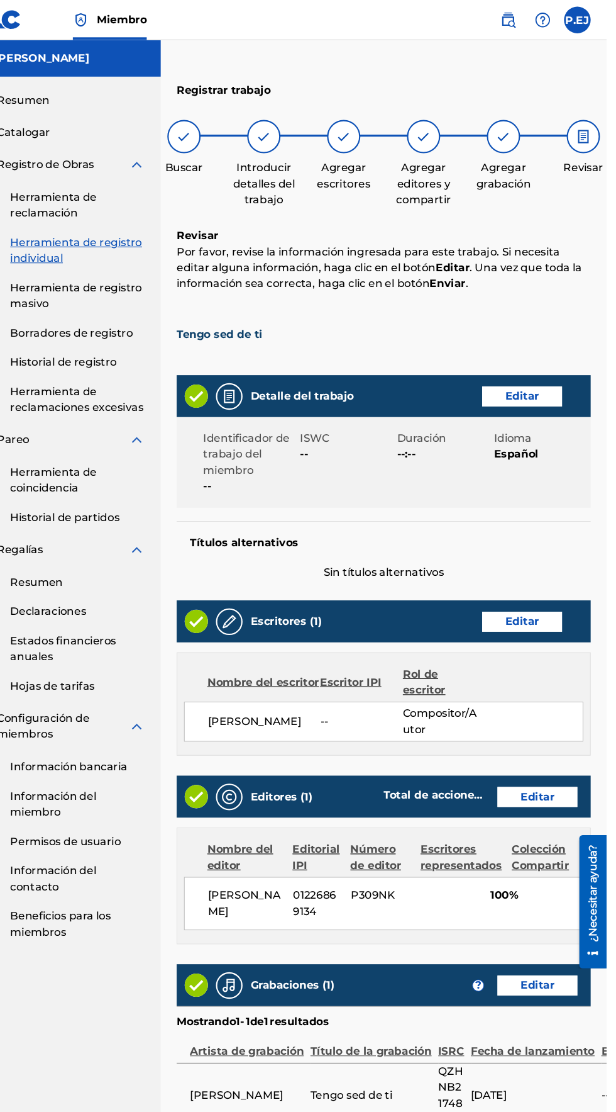
click at [548, 376] on font "Editar" at bounding box center [536, 374] width 32 height 12
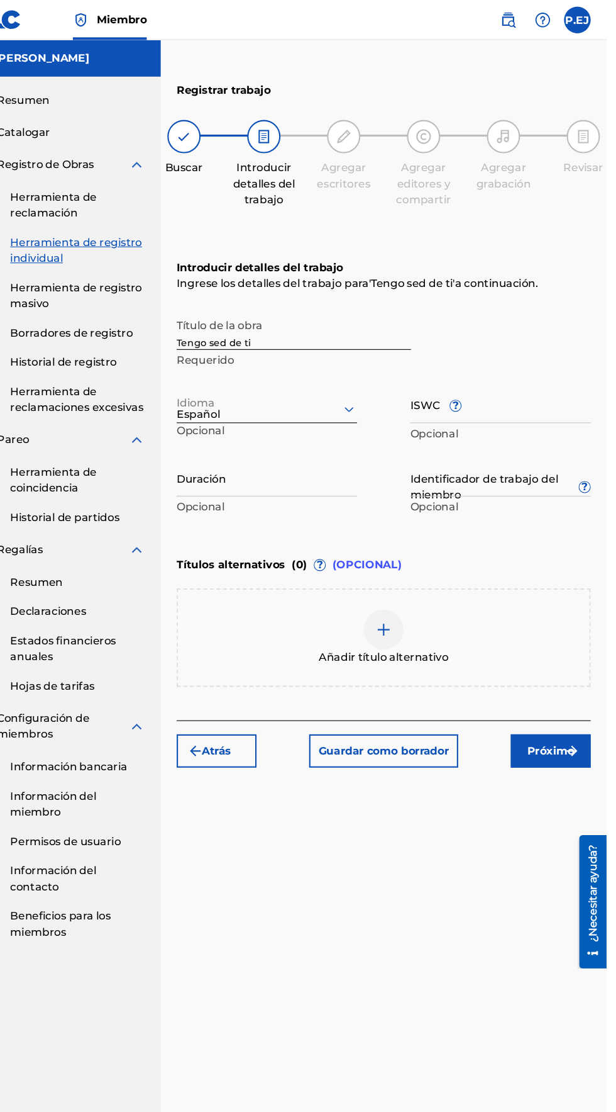
click at [245, 461] on input "Duración" at bounding box center [295, 451] width 170 height 36
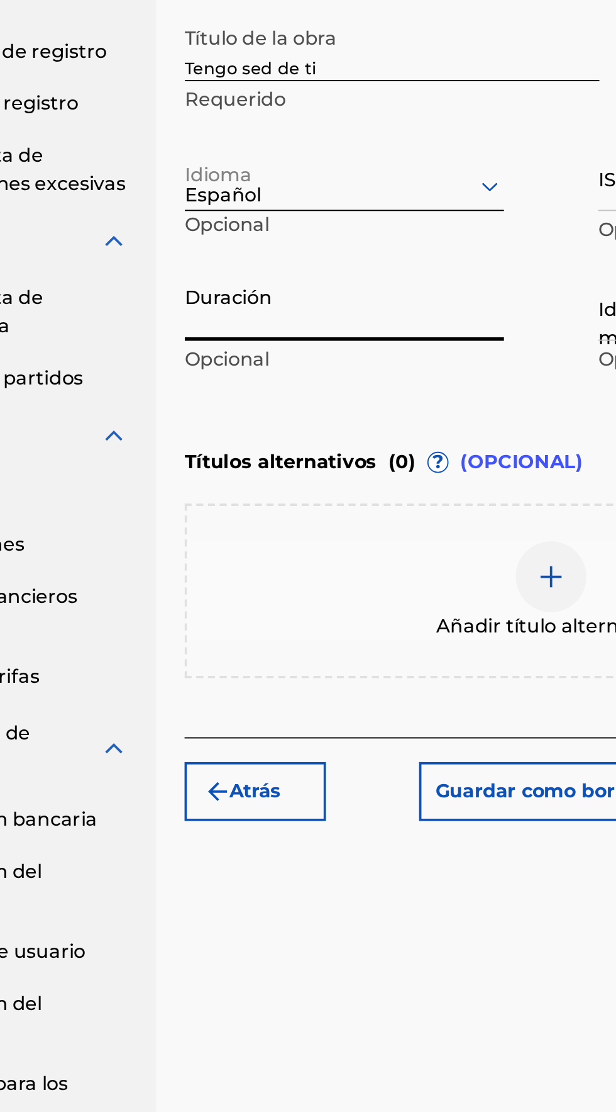
type input "4"
type input "04:43"
click at [289, 493] on div "Introducir detalles del trabajo Ingrese los detalles del trabajo para ' Tengo s…" at bounding box center [405, 367] width 391 height 304
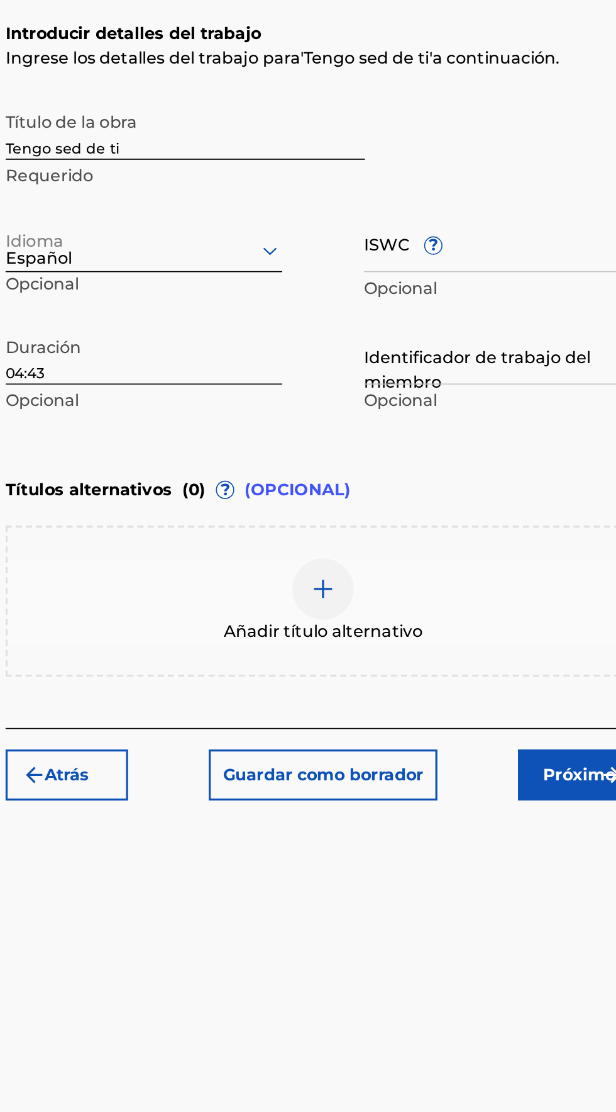
click at [433, 382] on input "ISWC ?" at bounding box center [516, 382] width 170 height 36
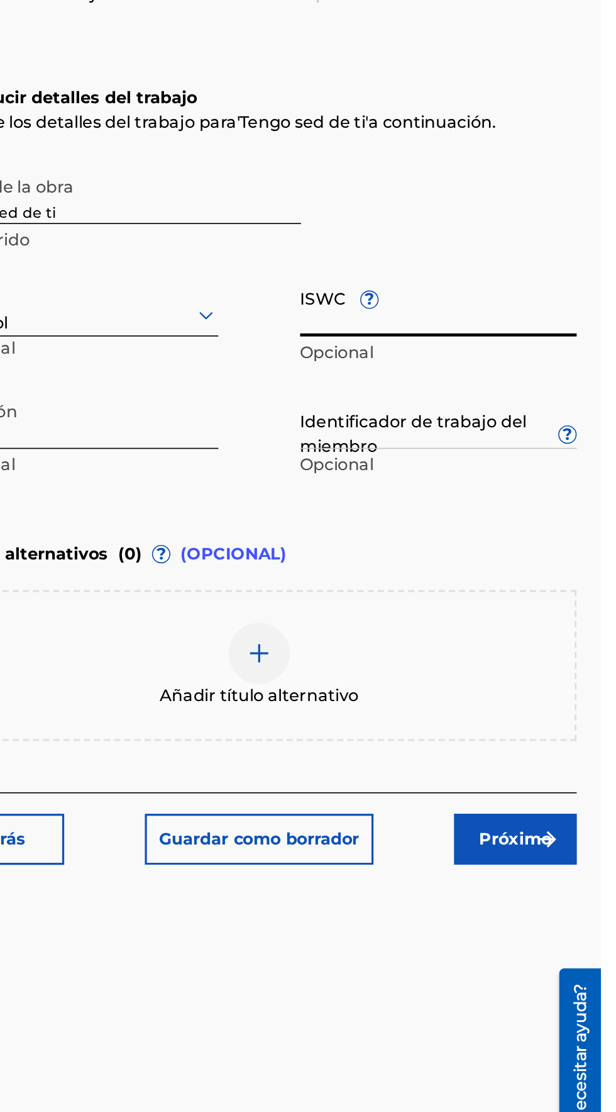
click at [475, 463] on input "Identificador de trabajo del miembro ?" at bounding box center [516, 451] width 170 height 36
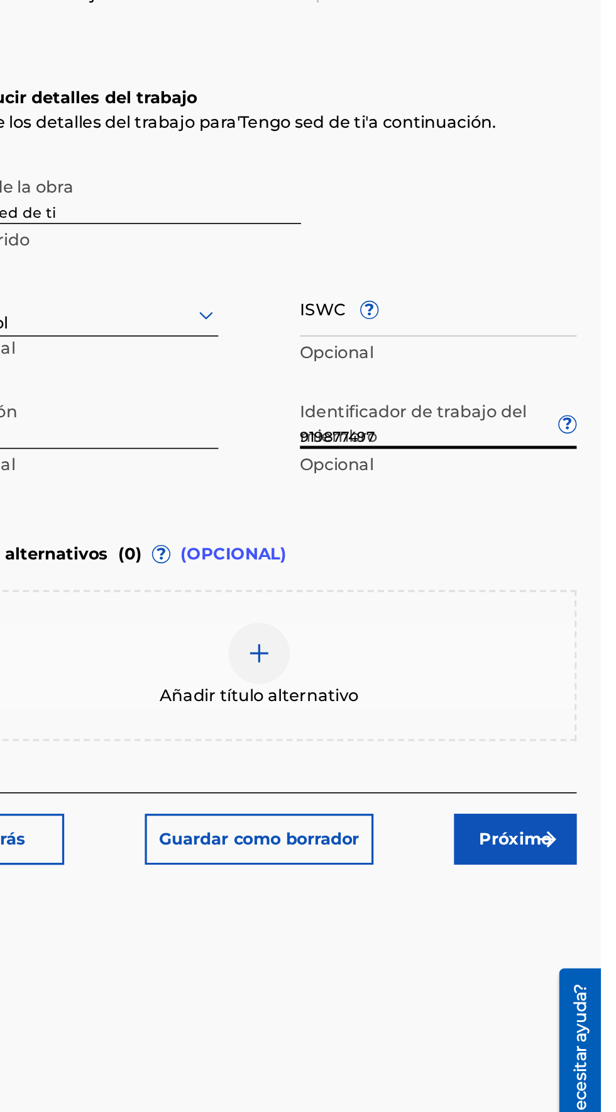
type input "919877497"
click at [499, 325] on div "Título de la obra Tengo sed de ti Requerido" at bounding box center [405, 322] width 391 height 57
click at [439, 390] on input "ISWC ?" at bounding box center [516, 382] width 170 height 36
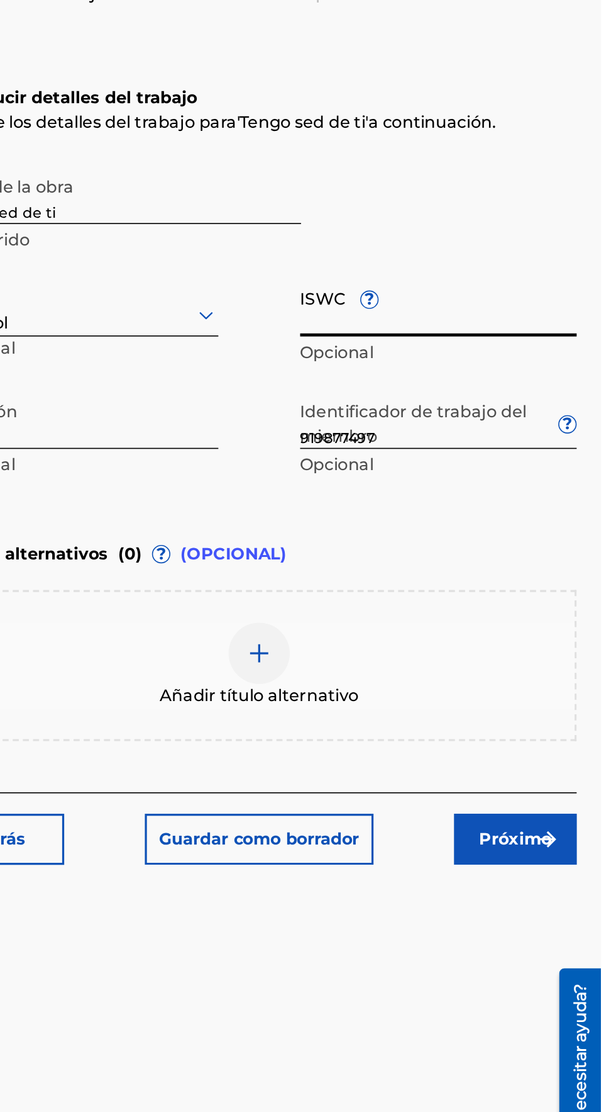
click at [447, 393] on input "ISWC ?" at bounding box center [516, 382] width 170 height 36
type input "T3161152956"
click at [390, 481] on div "Título de la obra Tengo sed de ti Requerido Idioma Español Opcional ISWC ? T316…" at bounding box center [405, 391] width 391 height 195
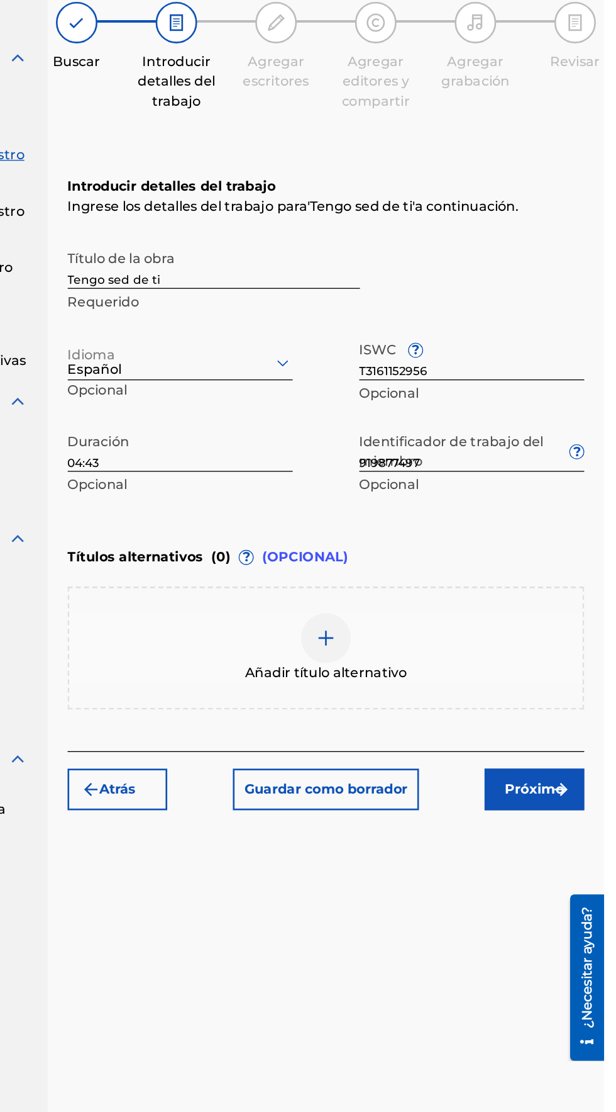
click at [570, 703] on font "Próximo" at bounding box center [564, 709] width 45 height 12
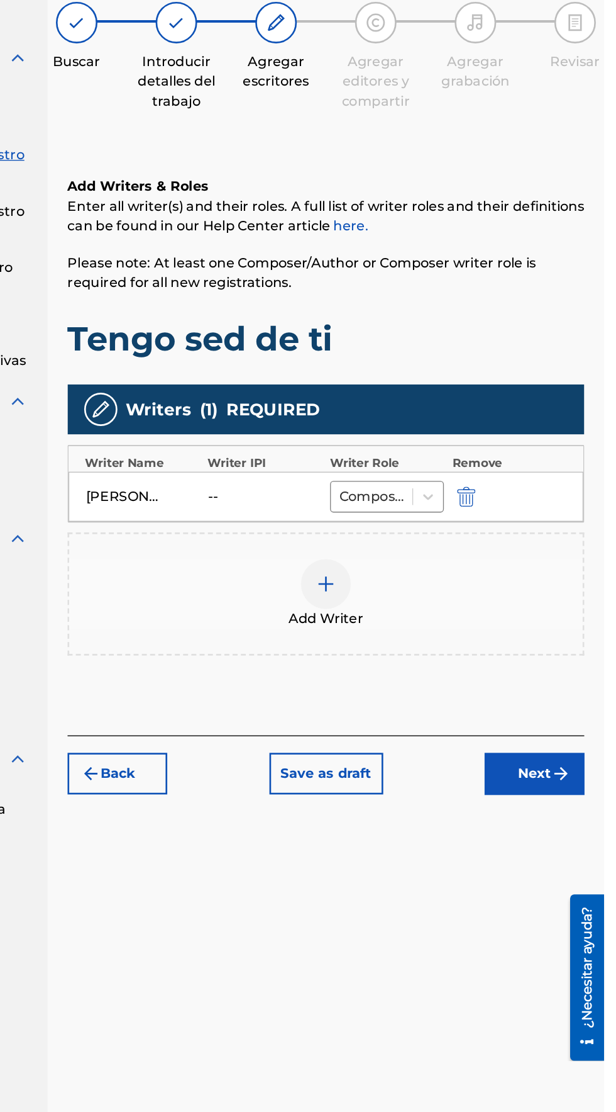
scroll to position [56, 0]
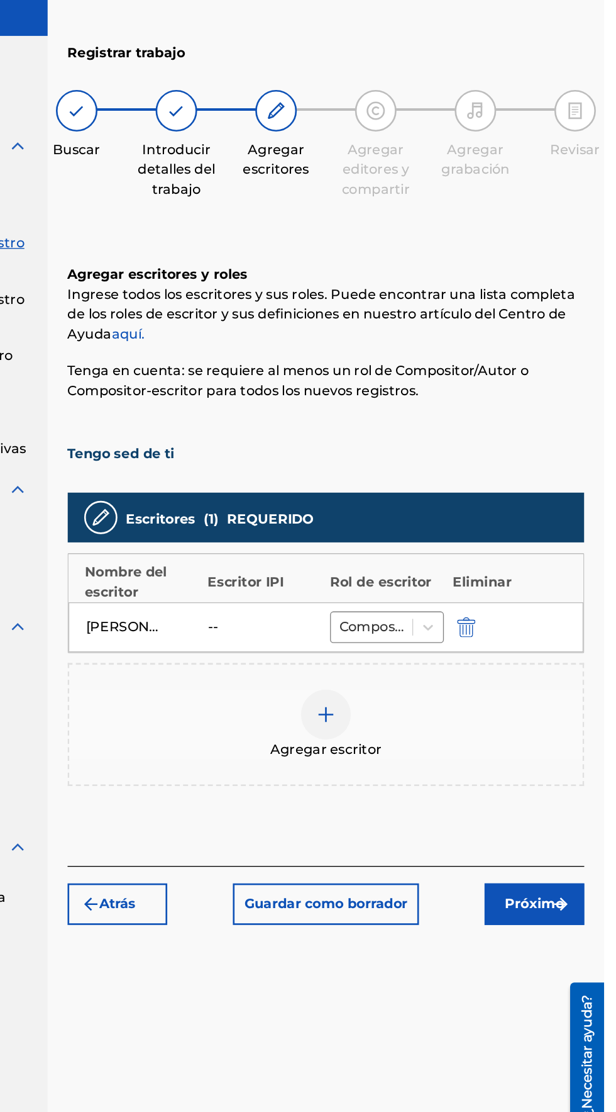
click at [577, 722] on img "submit" at bounding box center [583, 729] width 15 height 15
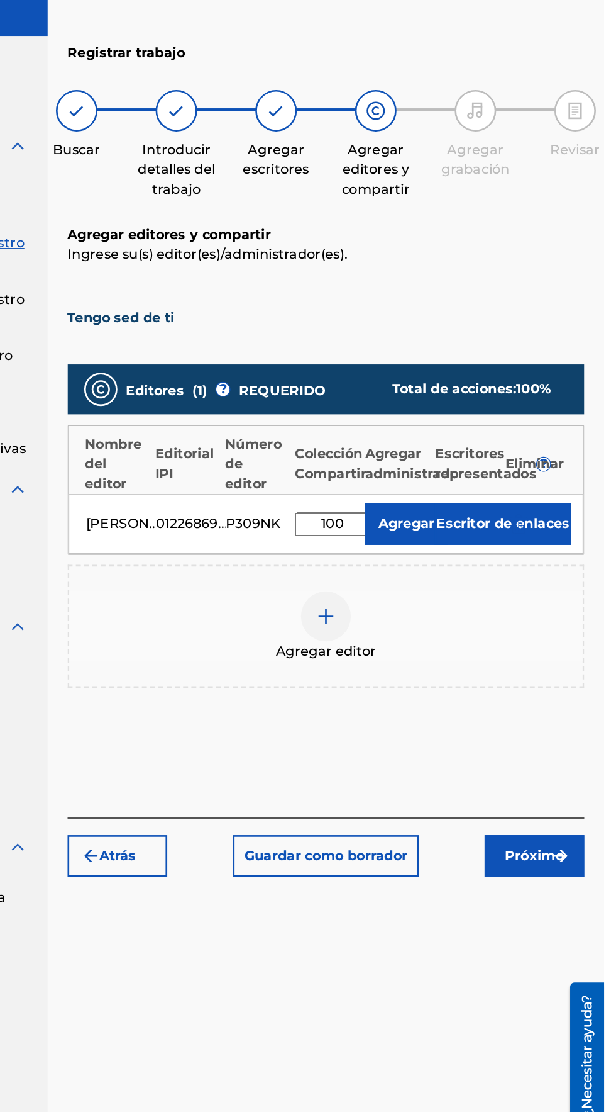
click at [578, 677] on button "Próximo" at bounding box center [563, 692] width 75 height 31
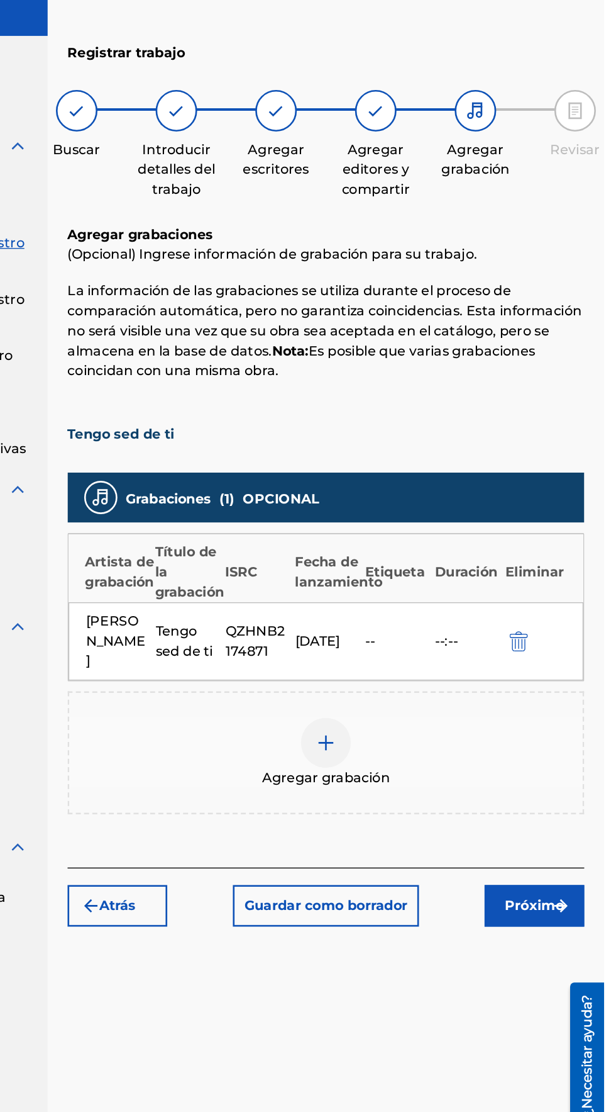
click at [579, 723] on img "submit" at bounding box center [583, 730] width 15 height 15
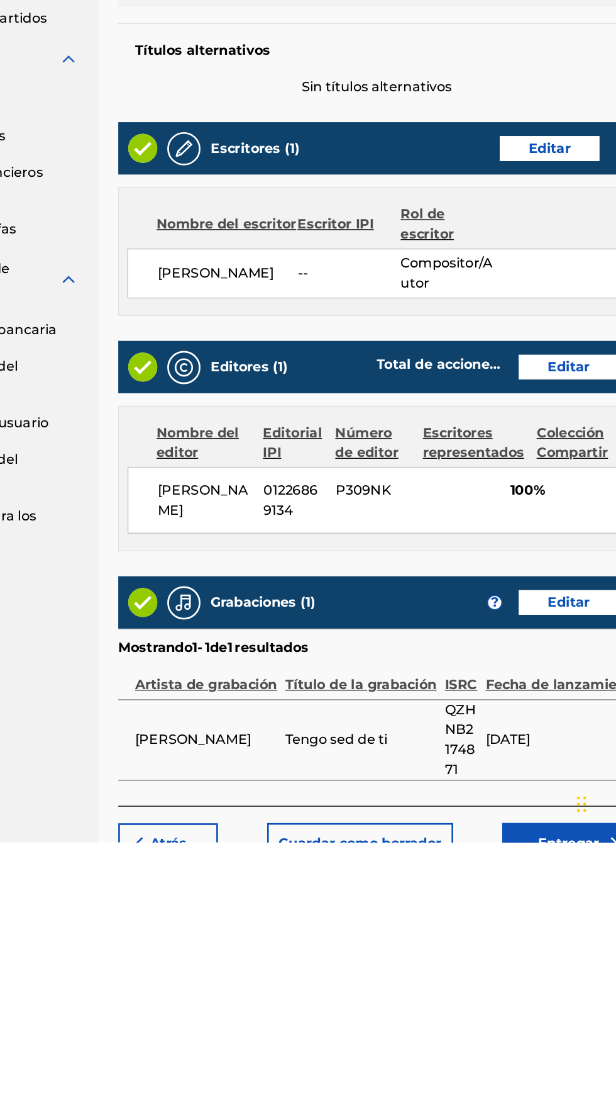
scroll to position [0, 0]
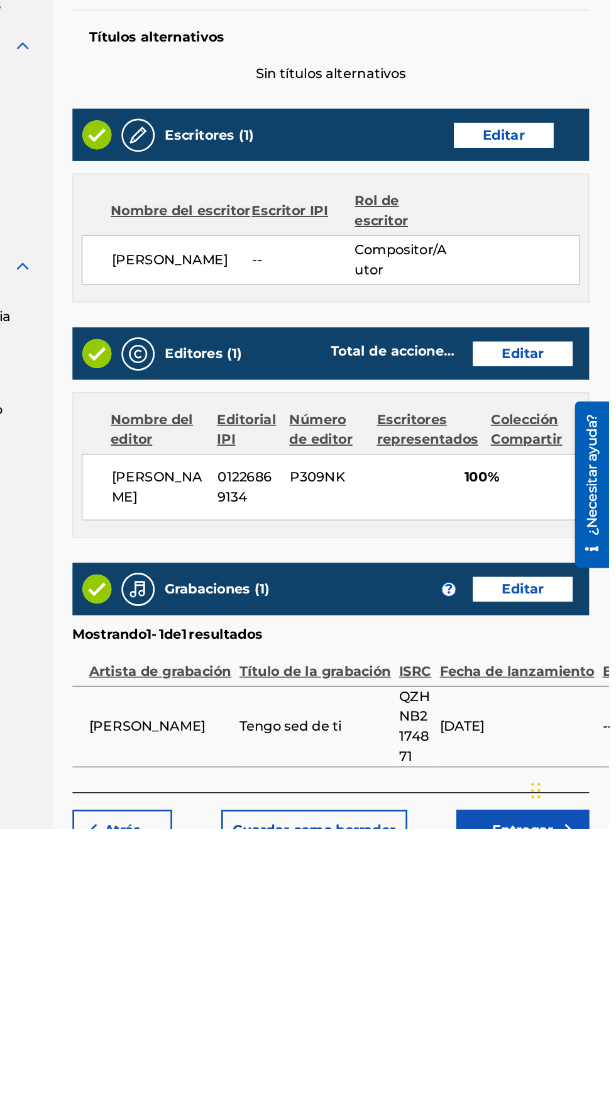
click at [522, 593] on font "Editar" at bounding box center [536, 586] width 32 height 15
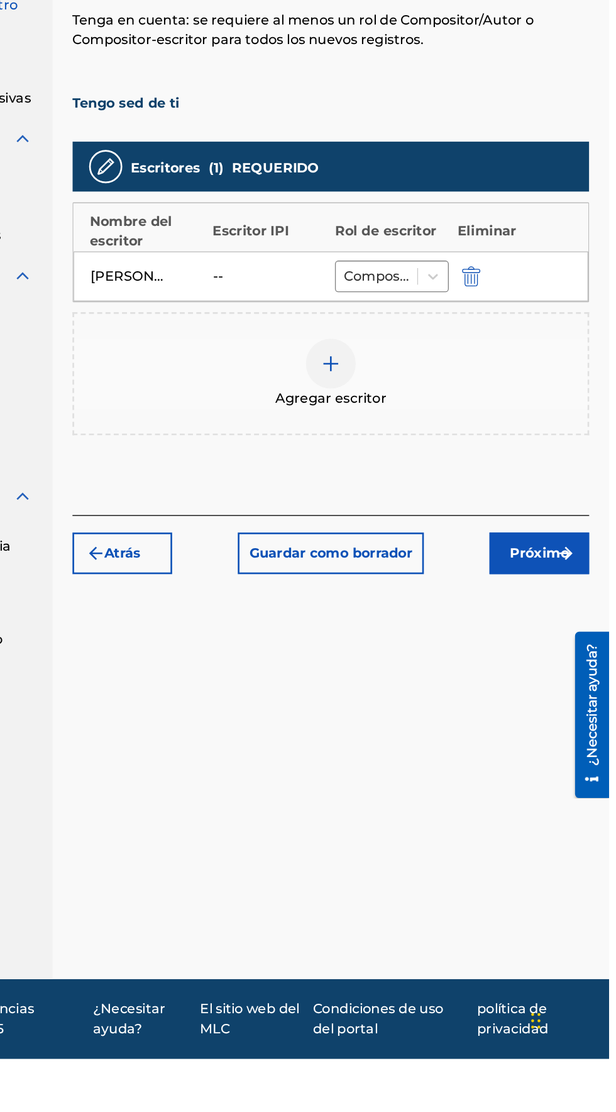
click at [316, 516] on div "--" at bounding box center [344, 519] width 57 height 15
click at [322, 519] on div "--" at bounding box center [344, 519] width 57 height 15
click at [309, 510] on div "[PERSON_NAME] -- Compositor/Autor" at bounding box center [406, 520] width 390 height 38
click at [338, 484] on font "Escritor IPI" at bounding box center [345, 485] width 58 height 12
click at [320, 515] on div "--" at bounding box center [344, 519] width 57 height 15
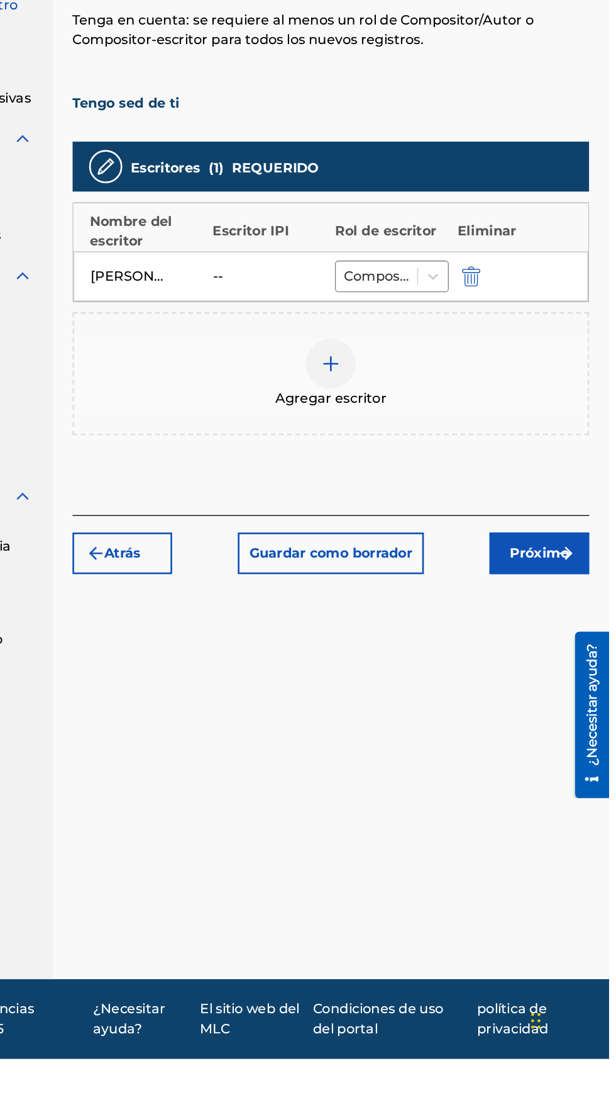
click at [326, 517] on div "--" at bounding box center [344, 519] width 57 height 15
click at [318, 522] on div "--" at bounding box center [344, 519] width 57 height 15
click at [318, 516] on div "--" at bounding box center [344, 519] width 57 height 15
click at [581, 723] on img "submit" at bounding box center [583, 729] width 15 height 15
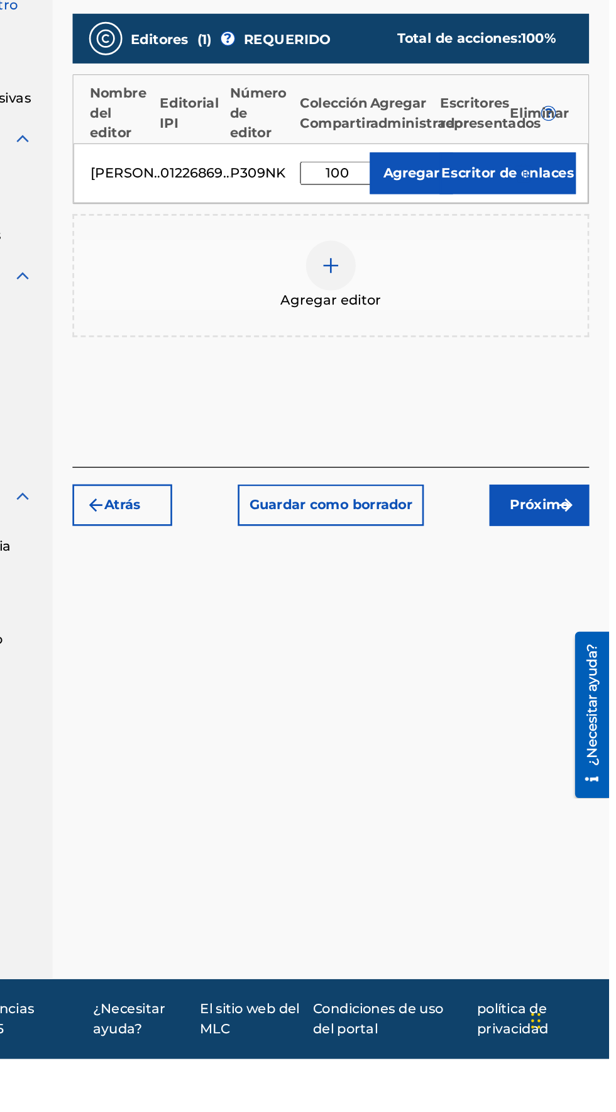
click at [590, 693] on img "submit" at bounding box center [583, 692] width 15 height 15
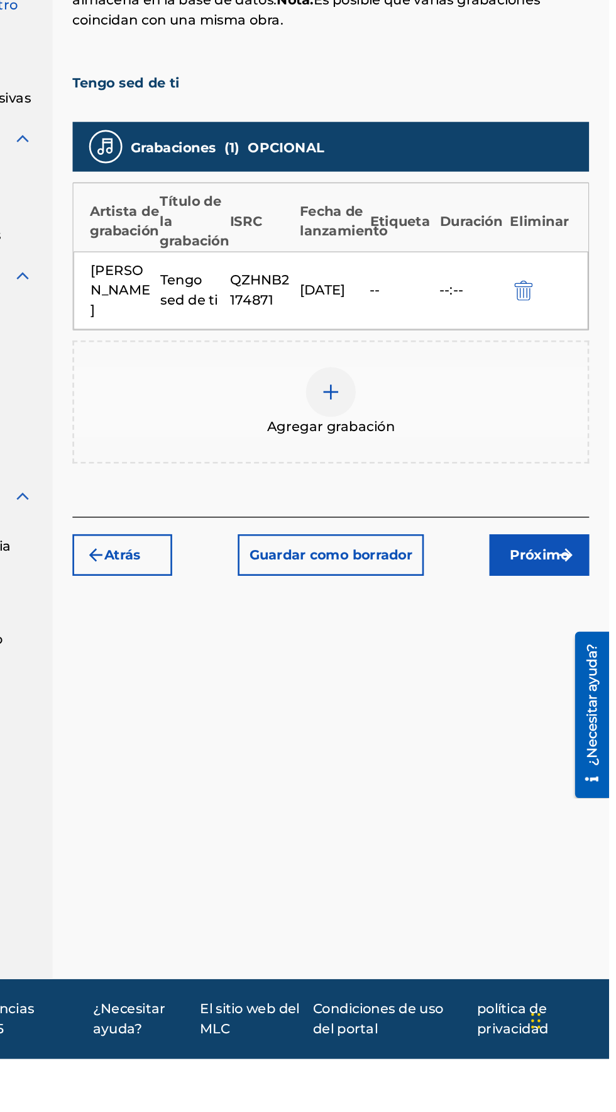
click at [576, 724] on font "Próximo" at bounding box center [564, 730] width 45 height 12
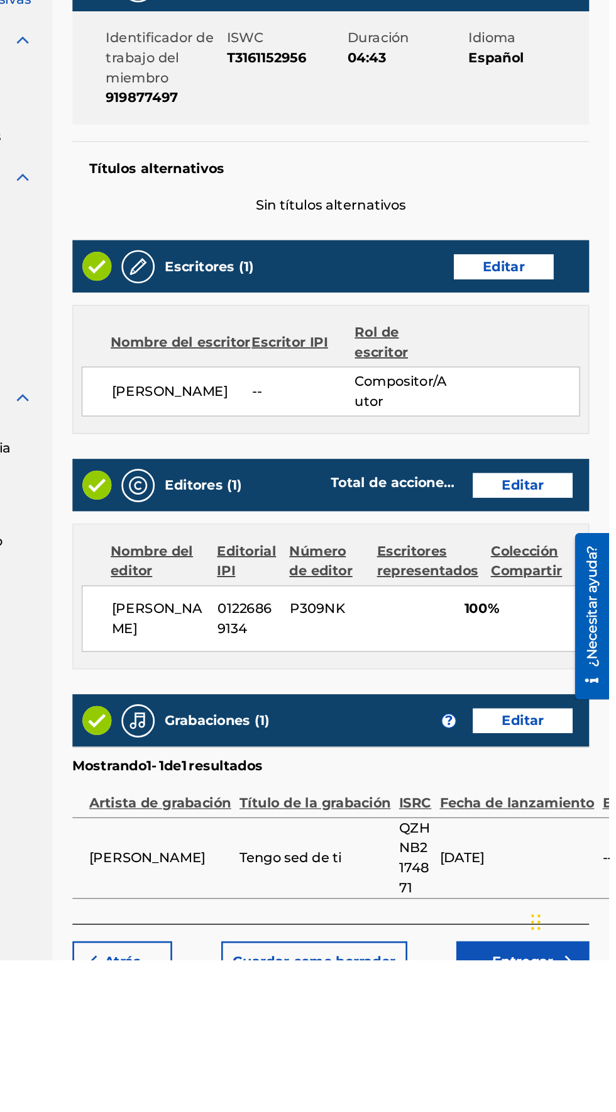
click at [538, 588] on font "Editar" at bounding box center [536, 587] width 32 height 12
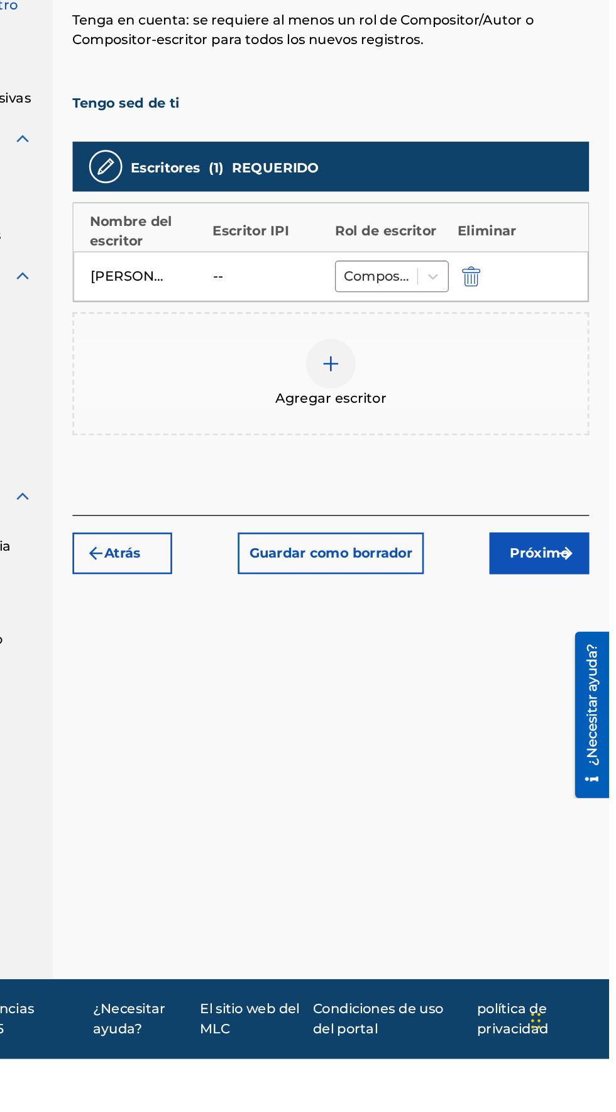
click at [313, 508] on div "[PERSON_NAME] -- Compositor/Autor" at bounding box center [406, 520] width 390 height 38
click at [328, 517] on div "--" at bounding box center [344, 519] width 57 height 15
click at [315, 521] on div "[PERSON_NAME] -- Compositor/Autor" at bounding box center [406, 520] width 390 height 38
click at [308, 512] on div "[PERSON_NAME]" at bounding box center [267, 519] width 86 height 15
click at [312, 511] on div "[PERSON_NAME] -- Compositor/Autor" at bounding box center [406, 520] width 390 height 38
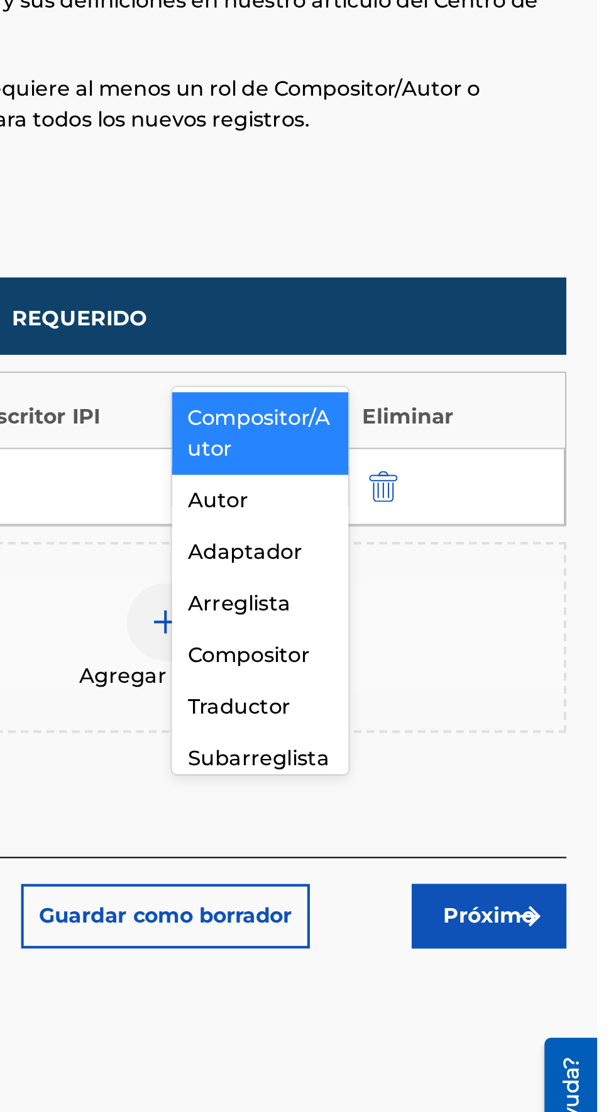
click at [433, 491] on font "Compositor/Autor" at bounding box center [451, 493] width 70 height 27
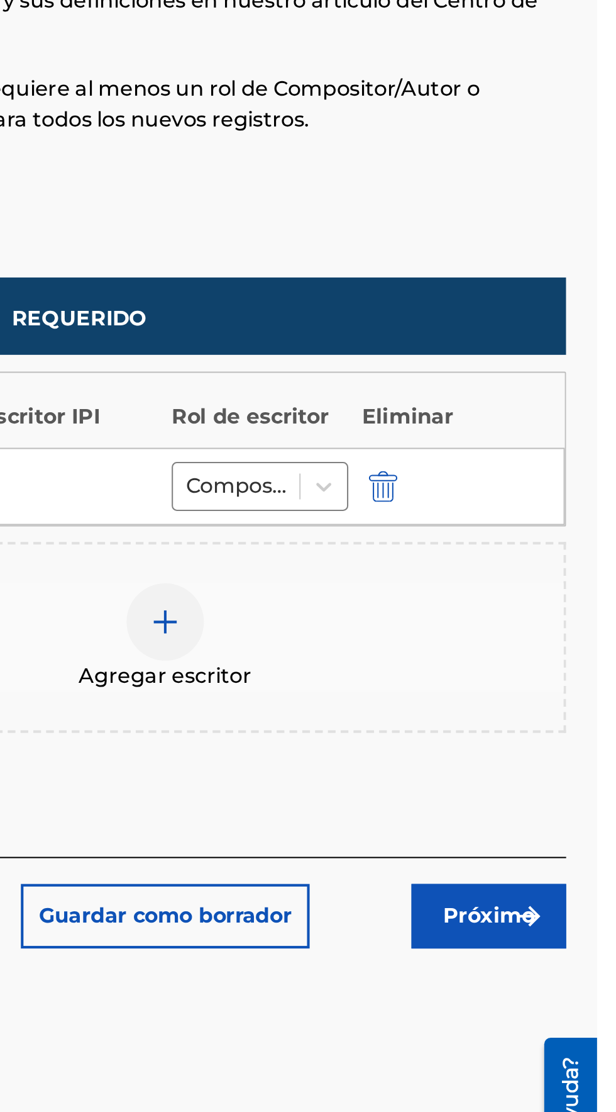
scroll to position [64, 0]
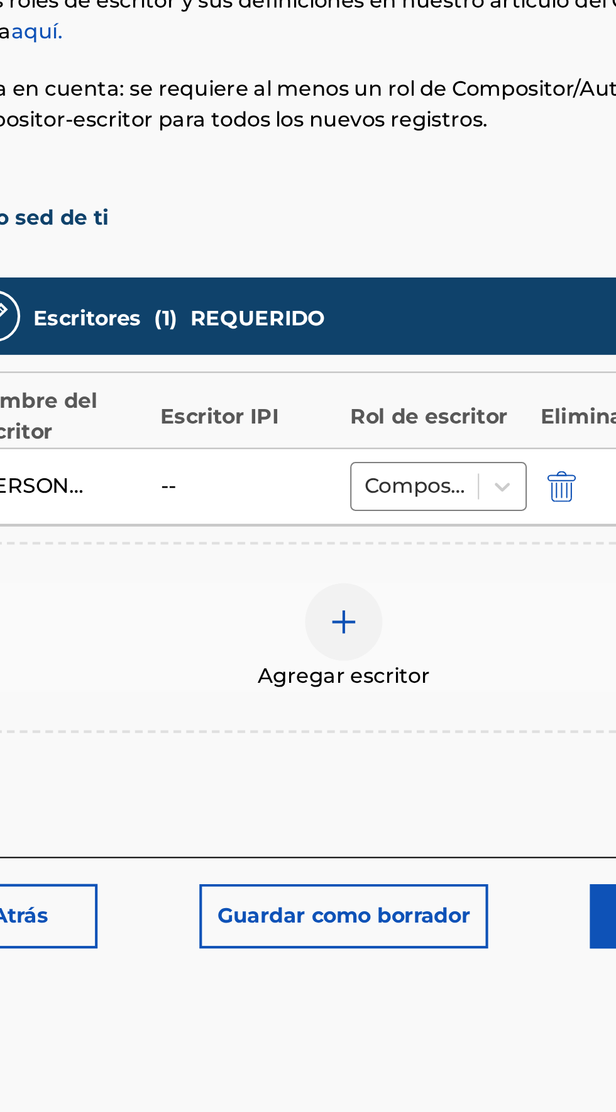
click at [330, 512] on div "--" at bounding box center [344, 519] width 57 height 15
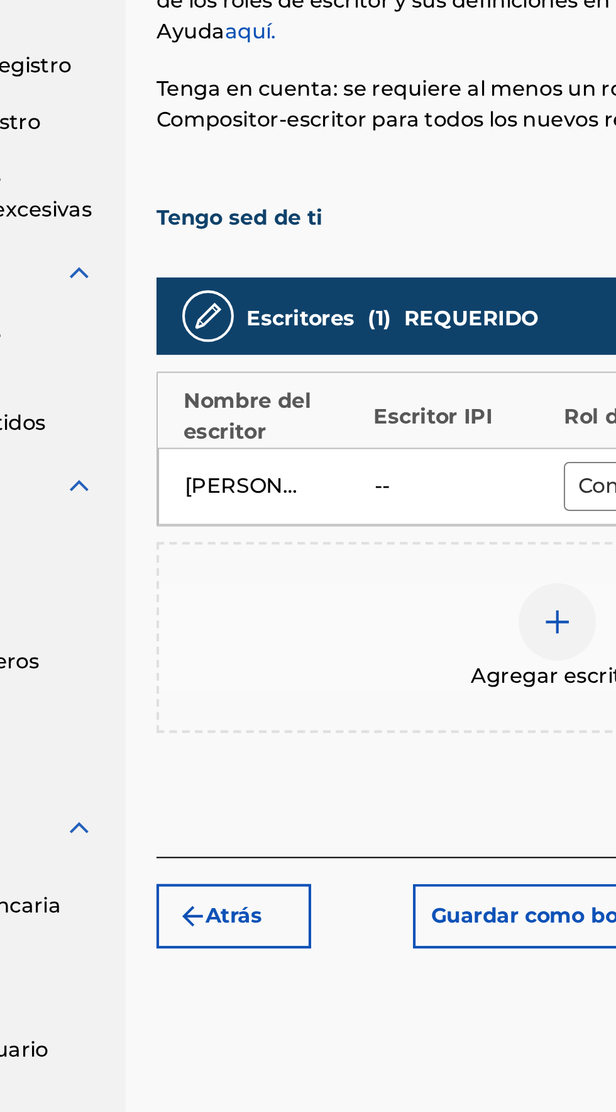
click at [249, 512] on div "[PERSON_NAME]" at bounding box center [252, 519] width 57 height 15
click at [237, 472] on font "Nombre del escritor" at bounding box center [254, 485] width 62 height 27
click at [315, 464] on div "Nombre del escritor Escritor [PERSON_NAME] de escritor Eliminar" at bounding box center [406, 482] width 390 height 36
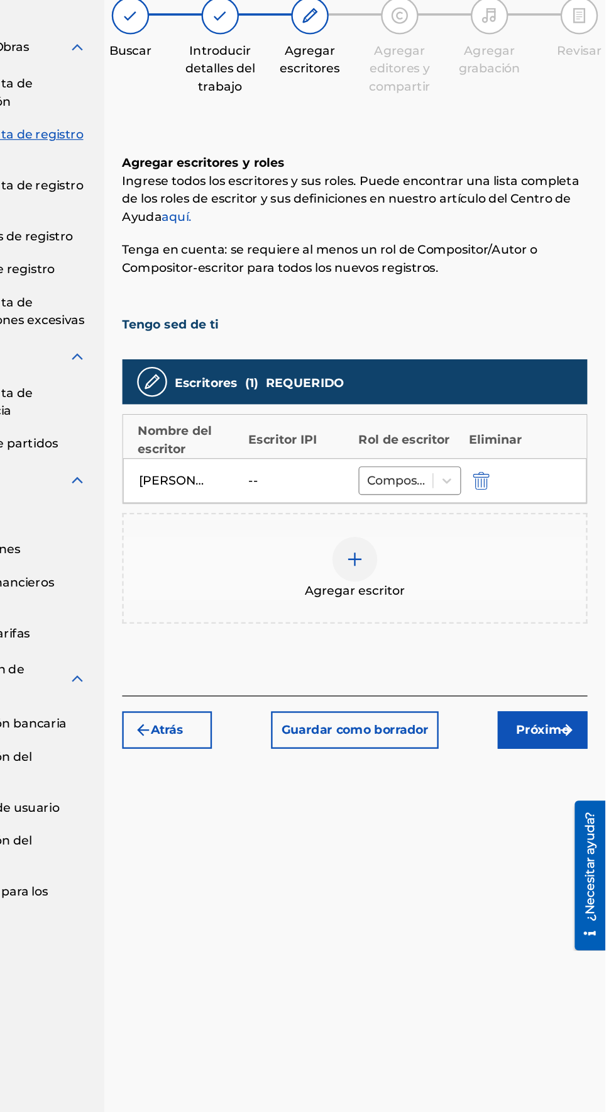
click at [562, 723] on font "Próximo" at bounding box center [564, 729] width 45 height 12
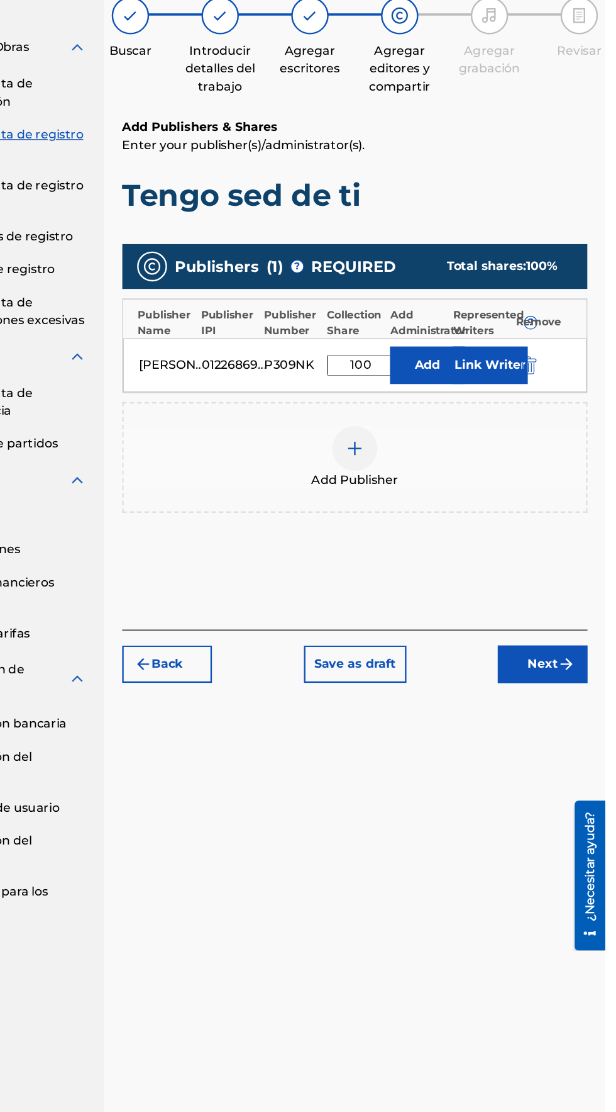
scroll to position [56, 0]
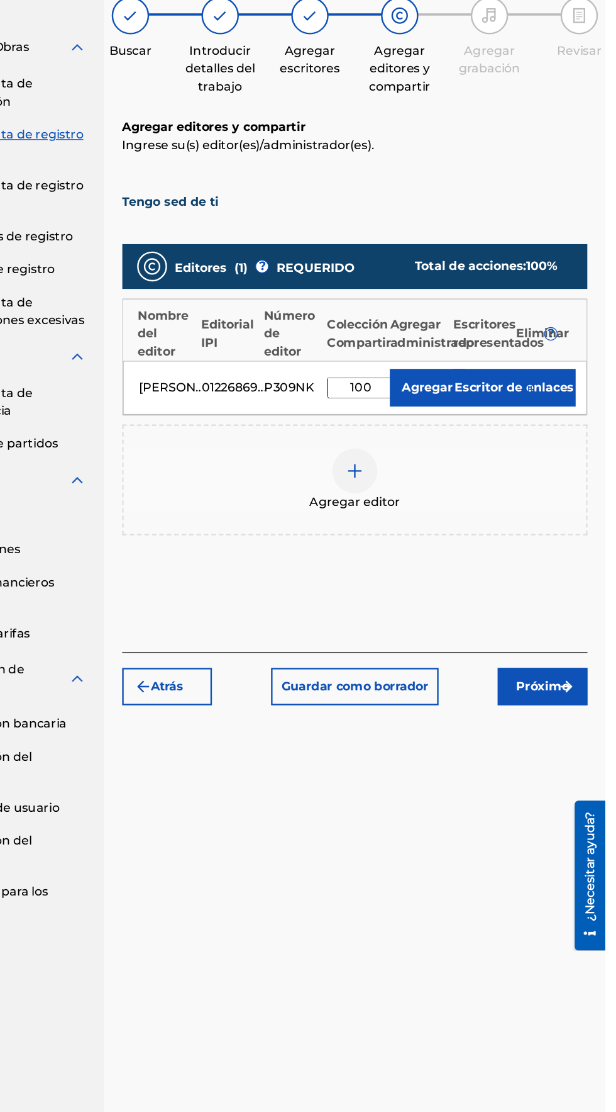
click at [572, 686] on font "Próximo" at bounding box center [564, 692] width 45 height 12
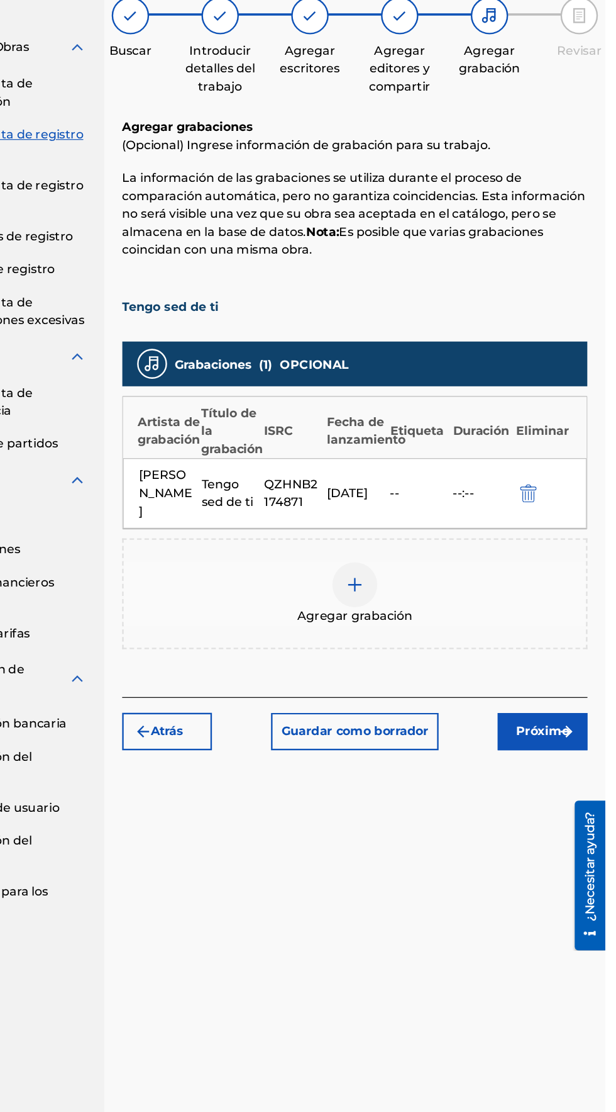
click at [577, 723] on img "submit" at bounding box center [583, 730] width 15 height 15
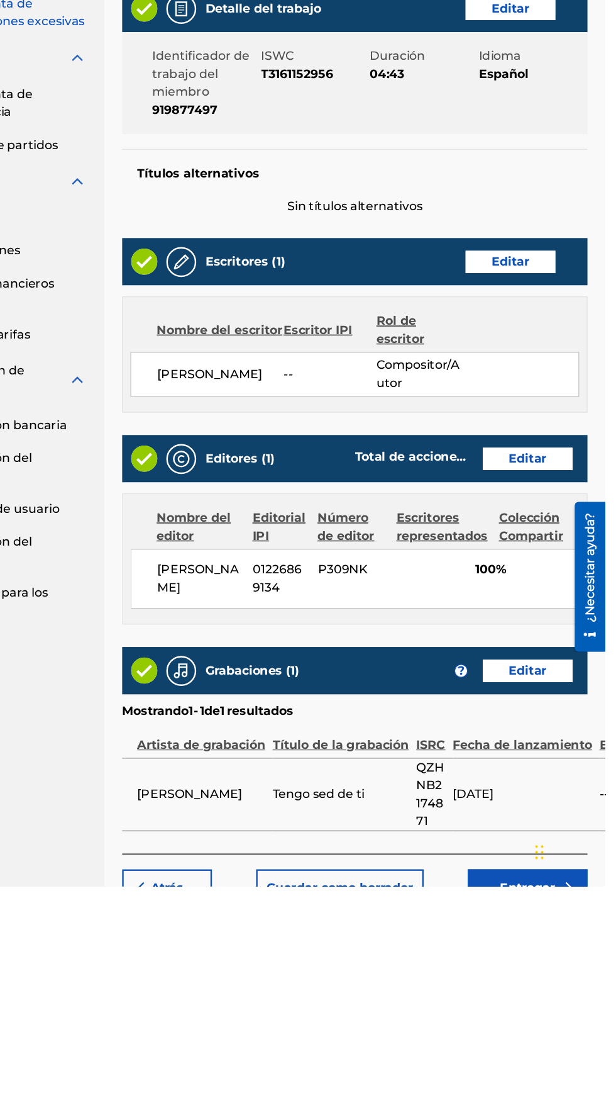
scroll to position [0, 0]
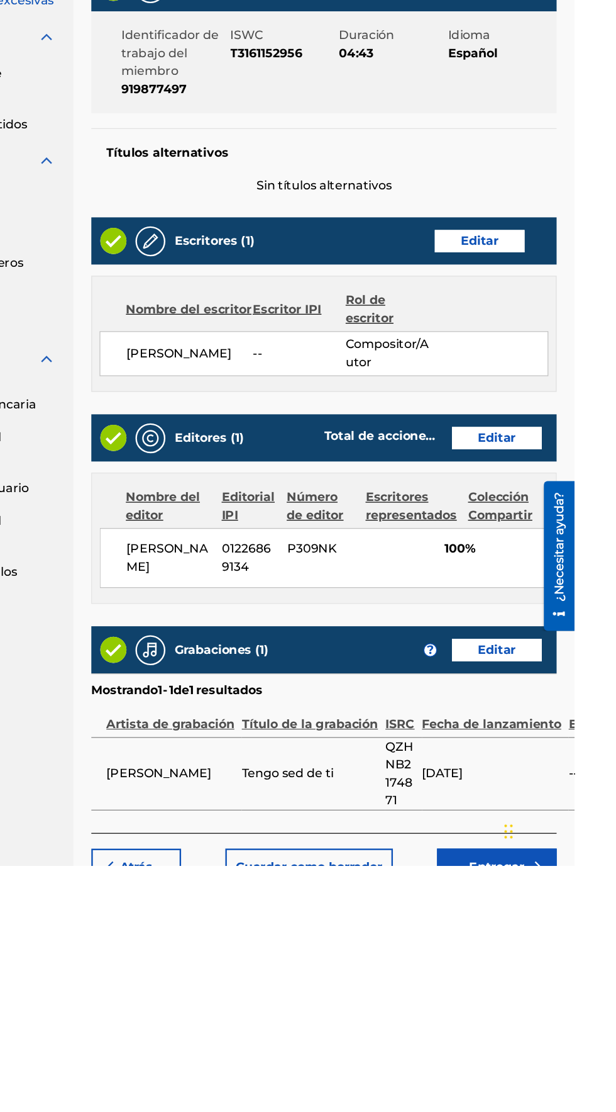
click at [579, 1111] on img "submit" at bounding box center [583, 1112] width 15 height 15
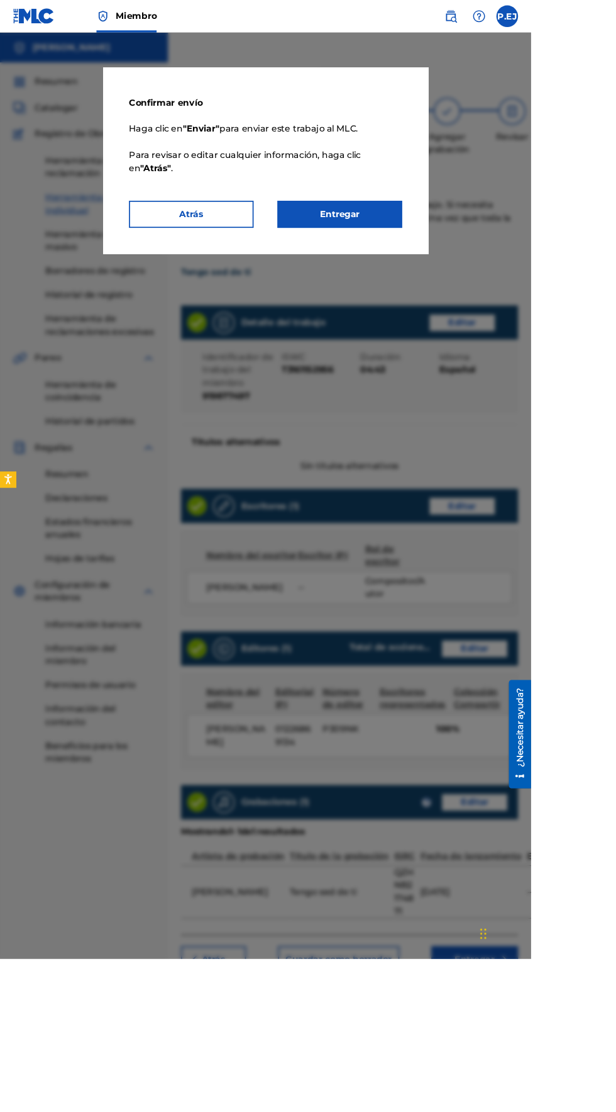
click at [418, 254] on font "Entregar" at bounding box center [394, 248] width 47 height 12
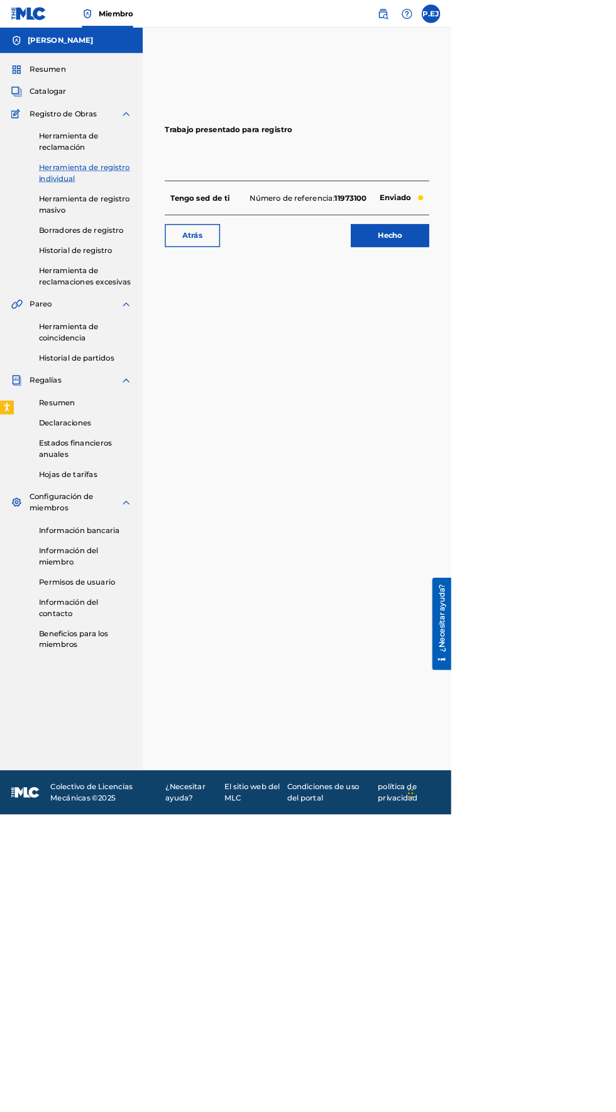
click at [532, 321] on font "Hecho" at bounding box center [532, 321] width 33 height 12
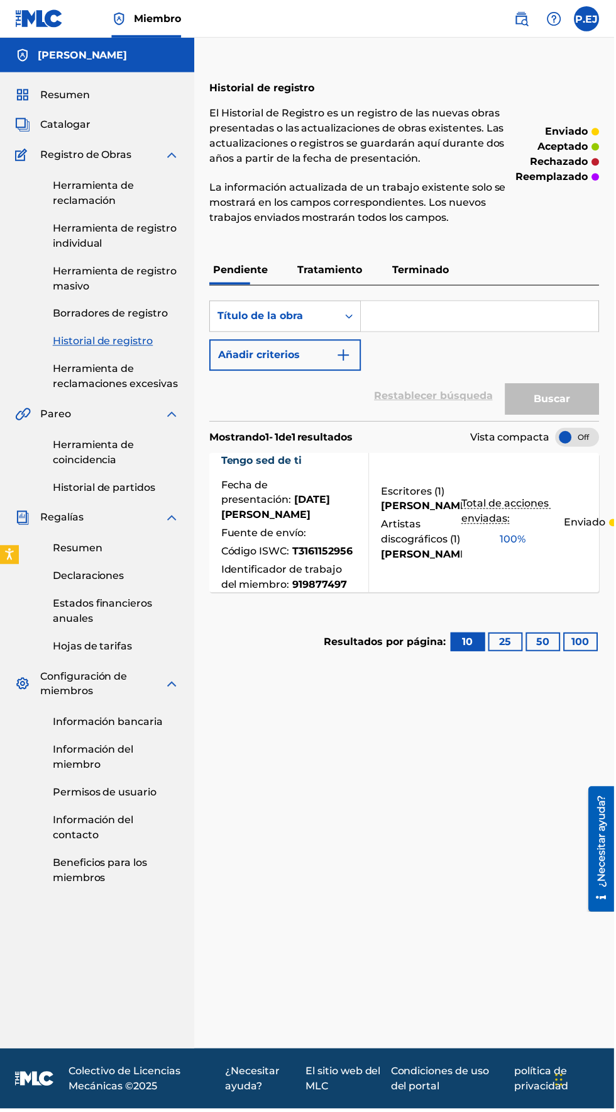
click at [324, 267] on font "Tratamiento" at bounding box center [331, 270] width 65 height 12
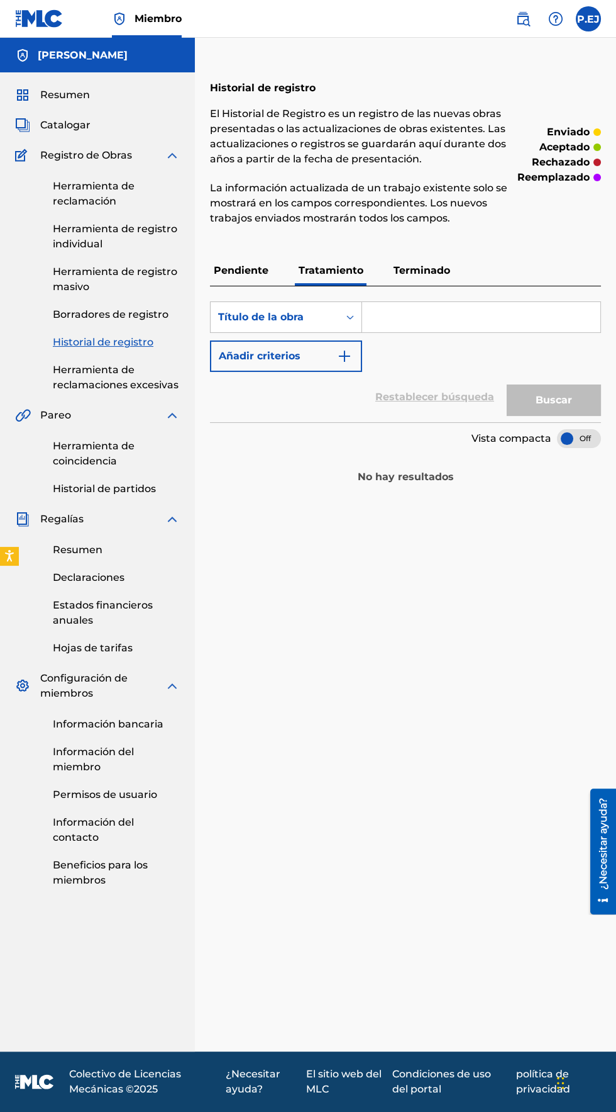
click at [423, 264] on font "Terminado" at bounding box center [422, 270] width 57 height 12
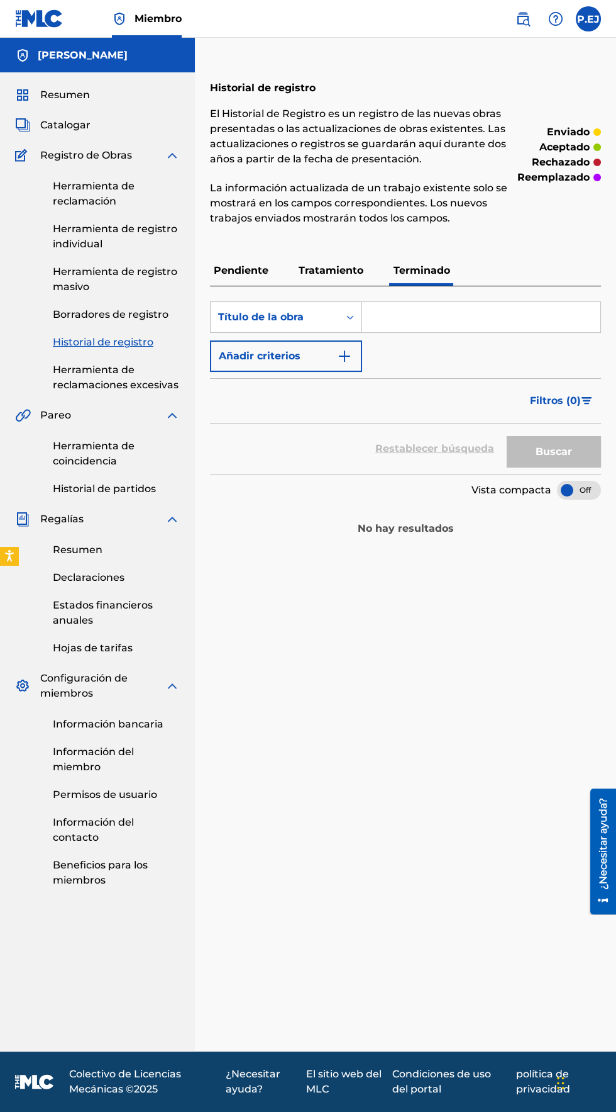
click at [243, 262] on p "Pendiente" at bounding box center [241, 270] width 62 height 30
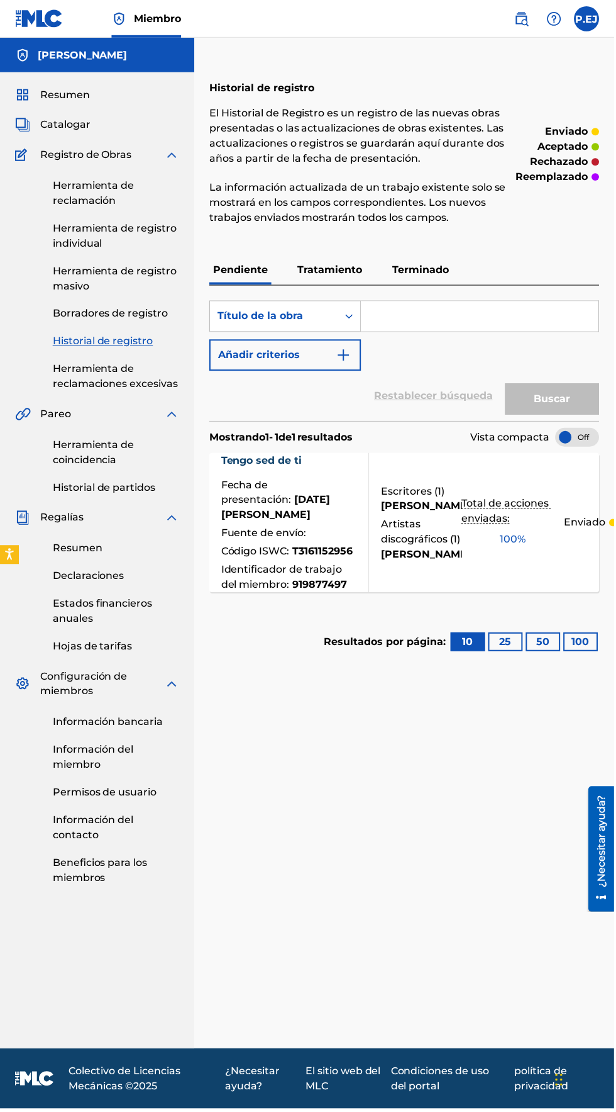
click at [421, 316] on input "Formulario de búsqueda" at bounding box center [481, 317] width 238 height 30
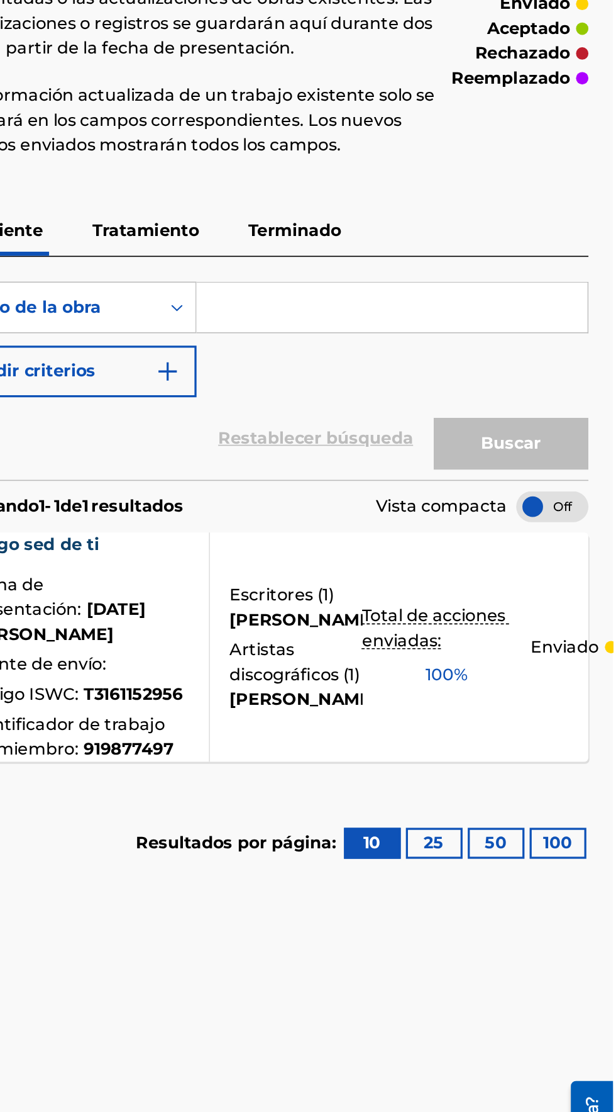
click at [393, 321] on input "Formulario de búsqueda" at bounding box center [481, 317] width 238 height 30
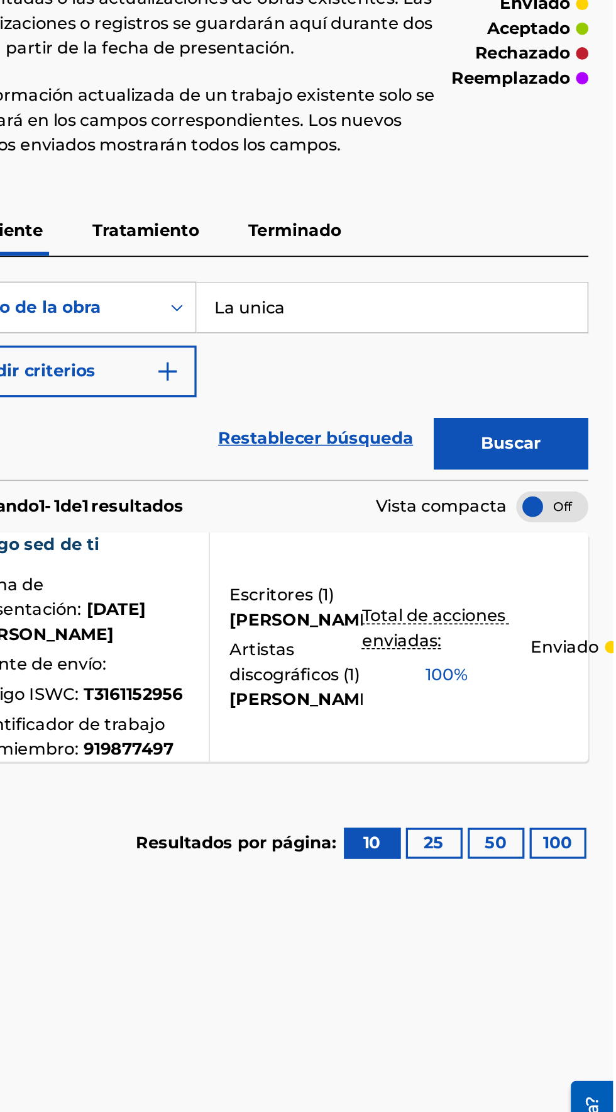
type input "La unica"
click at [567, 402] on font "Buscar" at bounding box center [554, 400] width 36 height 12
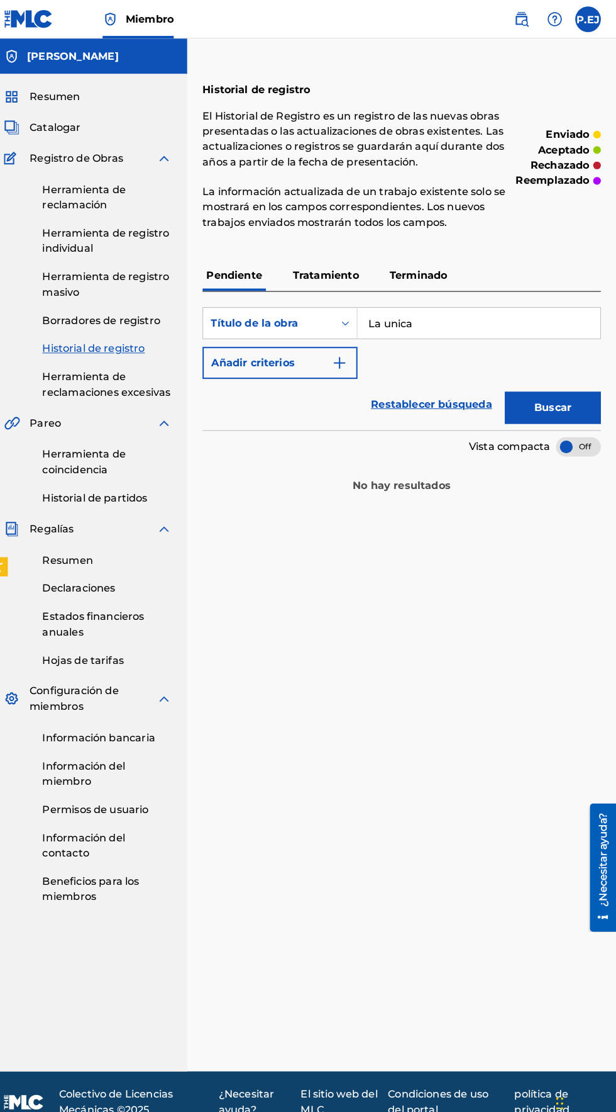
click at [52, 125] on font "Catalogar" at bounding box center [65, 125] width 50 height 12
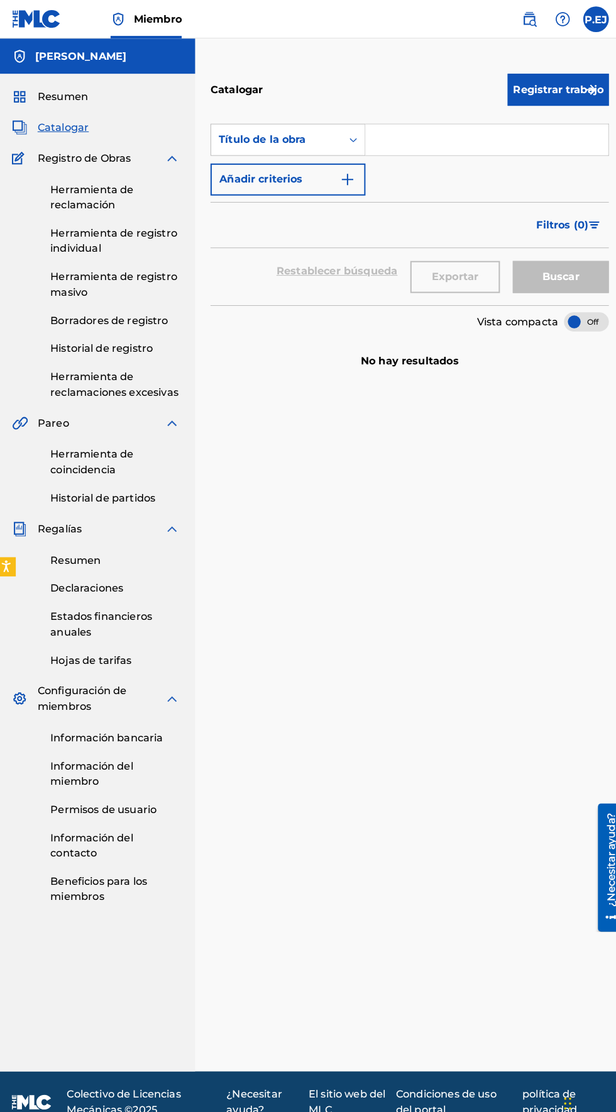
click at [79, 186] on font "Herramienta de reclamación" at bounding box center [94, 193] width 82 height 27
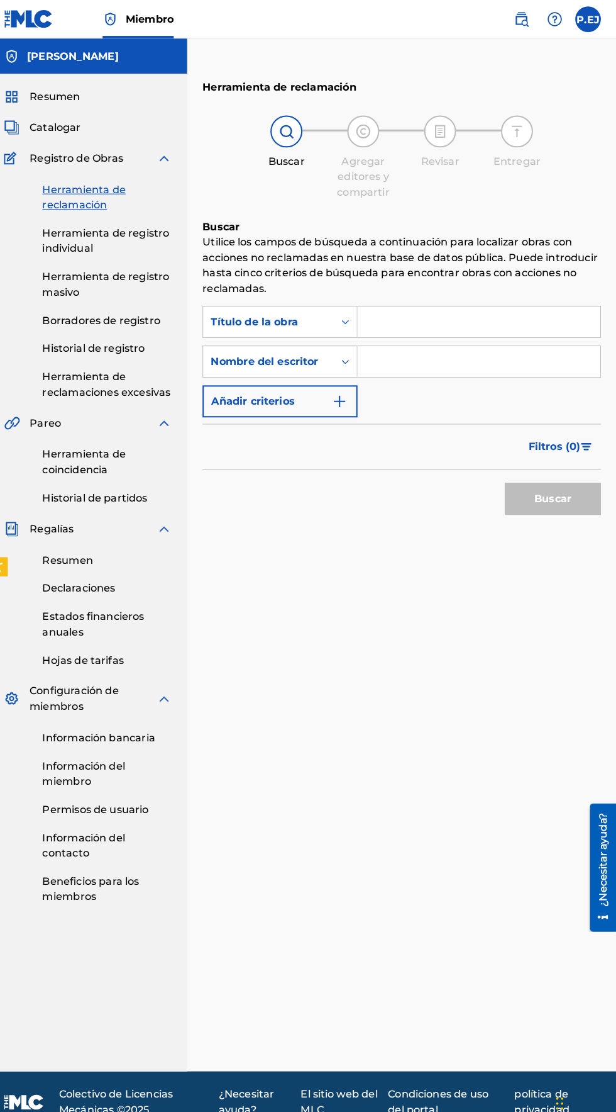
click at [80, 238] on font "Herramienta de registro individual" at bounding box center [115, 236] width 125 height 27
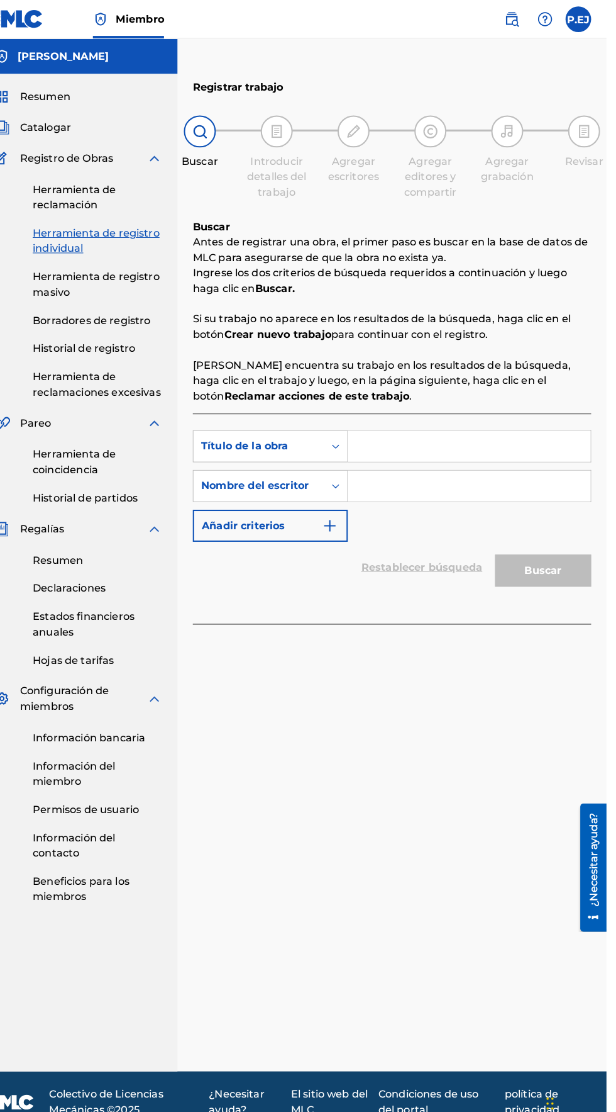
click at [79, 288] on font "Herramienta de registro masivo" at bounding box center [115, 278] width 125 height 27
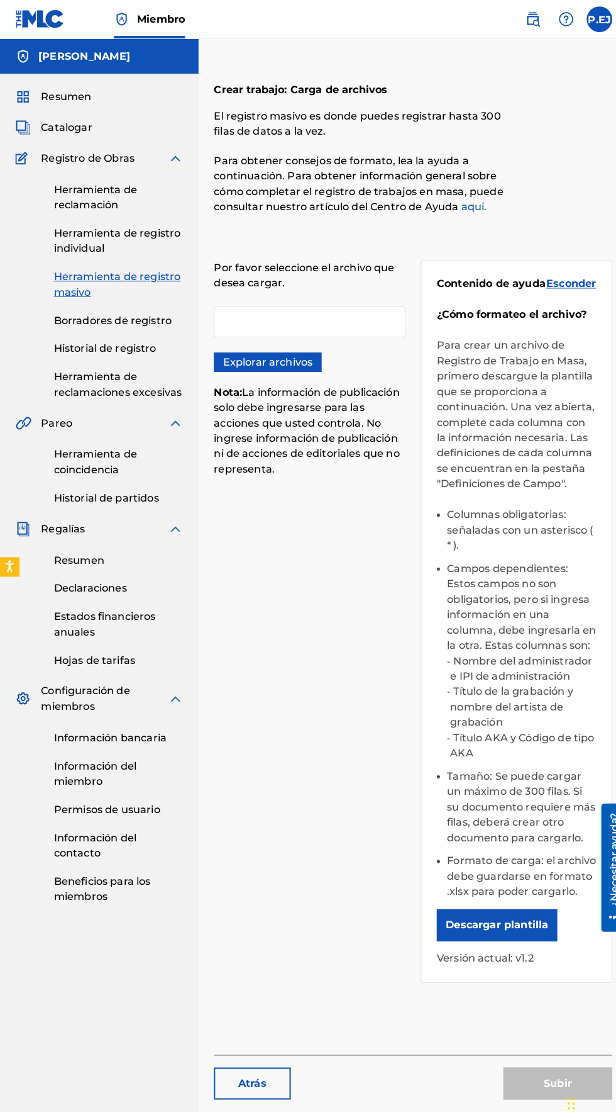
click at [65, 248] on font "Herramienta de registro individual" at bounding box center [115, 236] width 125 height 27
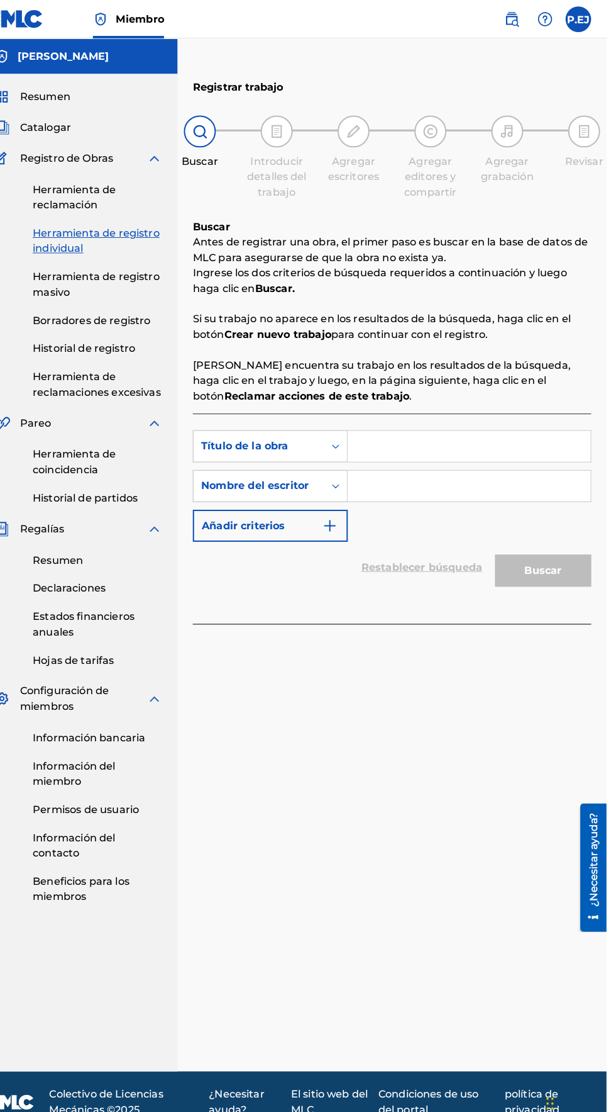
click at [387, 437] on input "Formulario de búsqueda" at bounding box center [481, 438] width 238 height 30
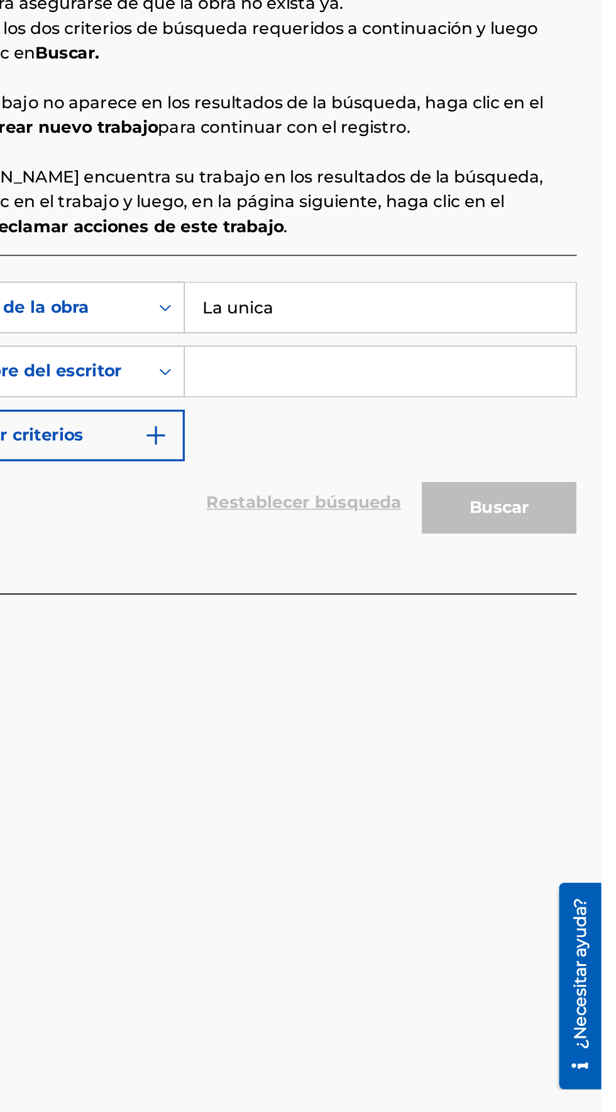
type input "La unica"
click at [388, 478] on input "Formulario de búsqueda" at bounding box center [481, 477] width 238 height 30
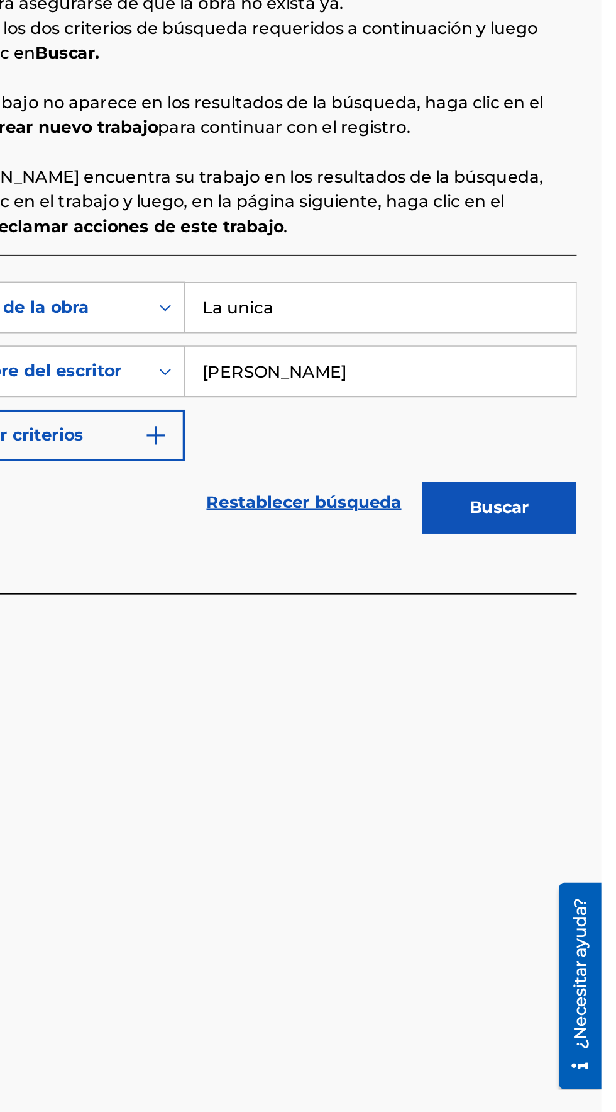
click at [414, 481] on input "[PERSON_NAME]" at bounding box center [481, 477] width 238 height 30
type input "[PERSON_NAME]"
click at [588, 564] on button "Buscar" at bounding box center [554, 559] width 94 height 31
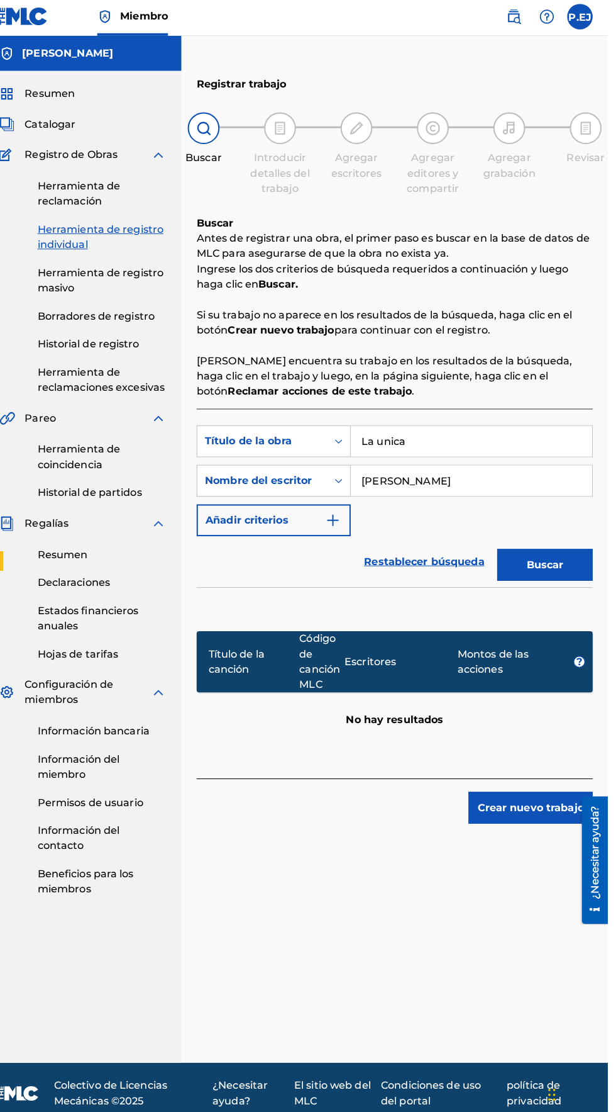
click at [538, 810] on button "Crear nuevo trabajo" at bounding box center [540, 799] width 123 height 31
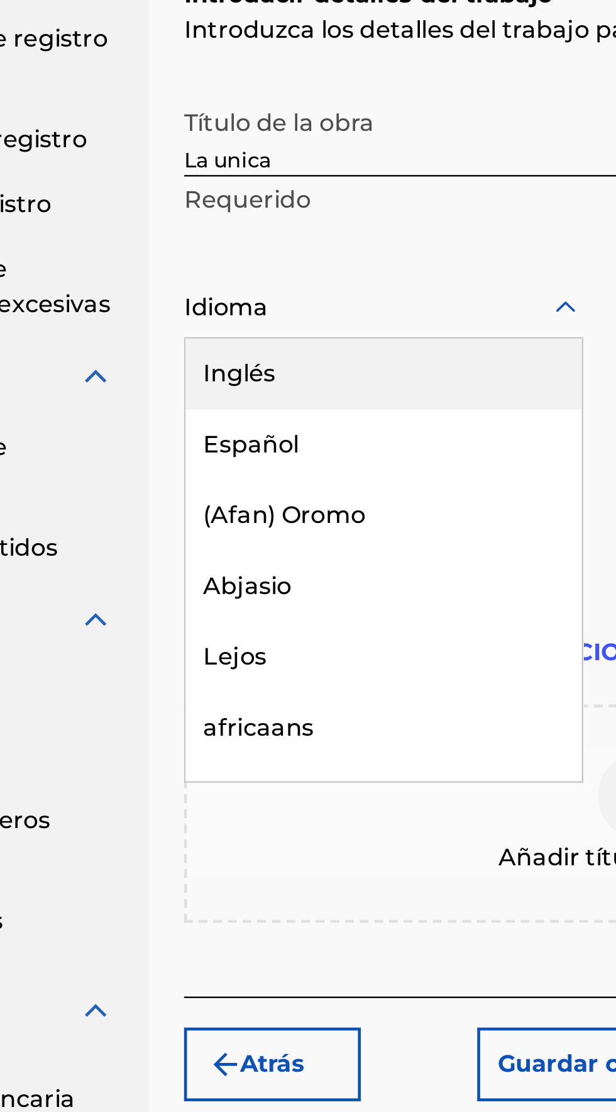
click at [235, 443] on font "Español" at bounding box center [238, 444] width 41 height 12
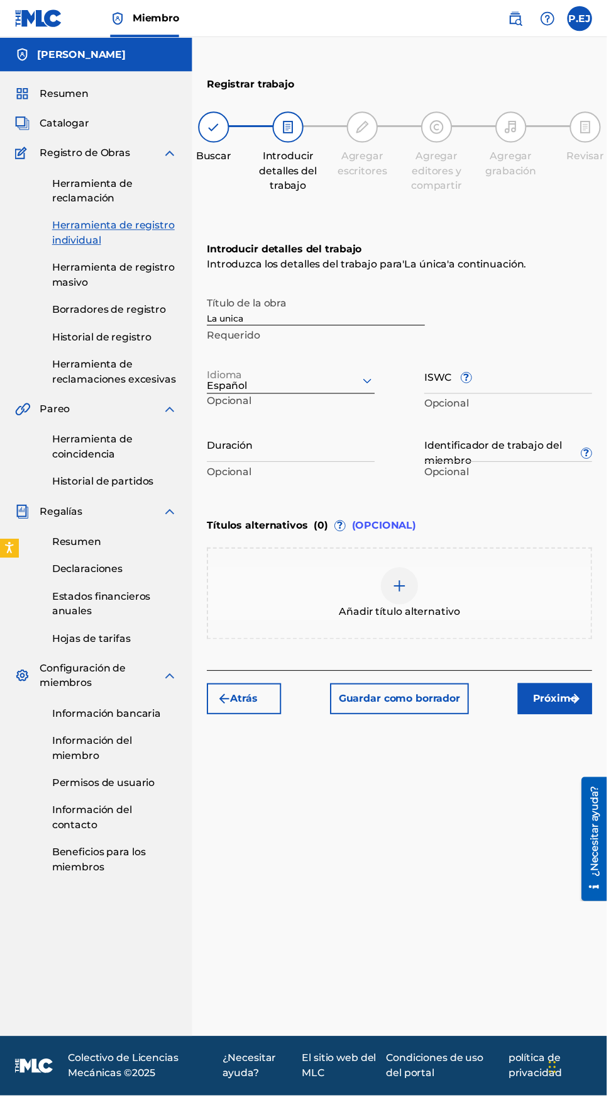
click at [238, 460] on input "Duración" at bounding box center [295, 451] width 170 height 36
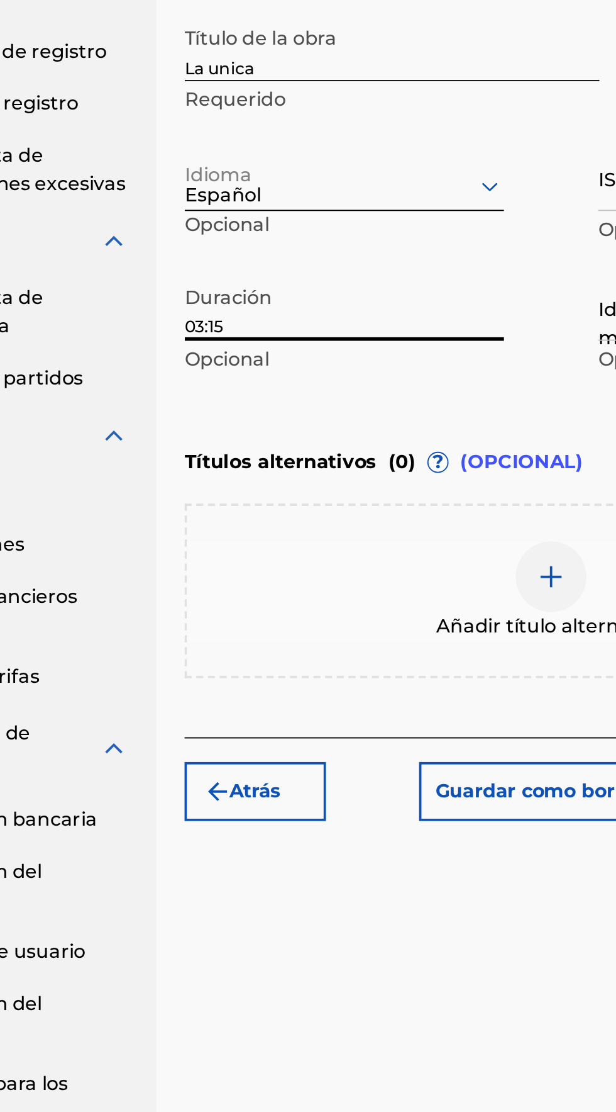
type input "03:15"
click at [211, 493] on div "Introducir detalles del trabajo Introduzca los detalles del trabajo para ' La ú…" at bounding box center [405, 367] width 391 height 304
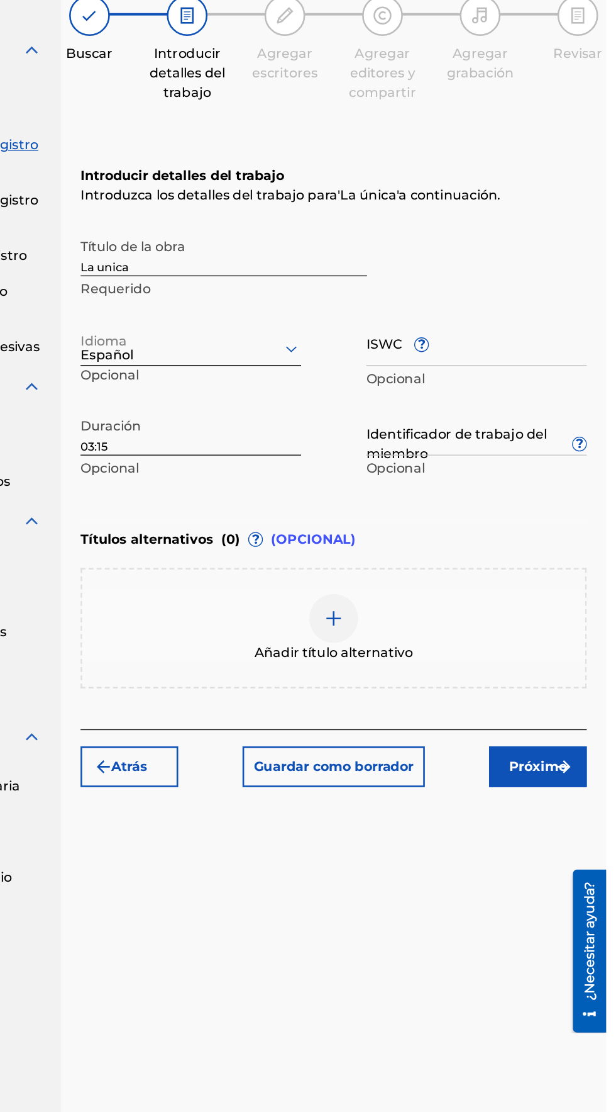
click at [523, 392] on input "ISWC ?" at bounding box center [516, 382] width 170 height 36
click at [493, 460] on input "Identificador de trabajo del miembro ?" at bounding box center [516, 451] width 170 height 36
type input "919877524"
click at [505, 390] on input "ISWC ?" at bounding box center [516, 382] width 170 height 36
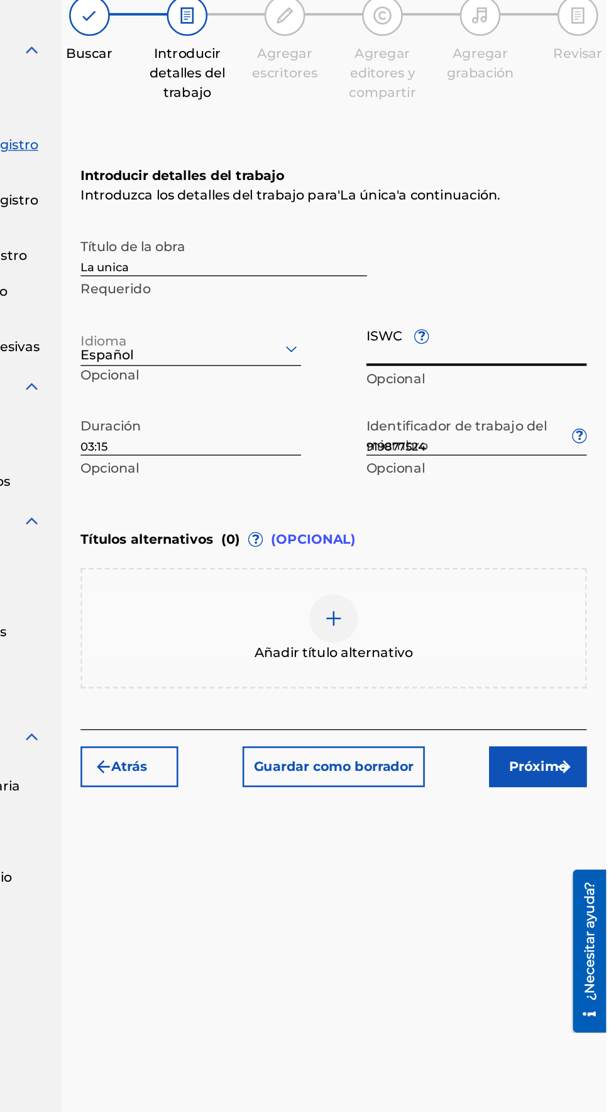
click at [459, 386] on input "ISWC ?" at bounding box center [516, 382] width 170 height 36
type input "T3161152934"
click at [536, 316] on div "Título de la obra La unica Requerido" at bounding box center [405, 322] width 391 height 57
click at [577, 702] on img "submit" at bounding box center [583, 708] width 15 height 15
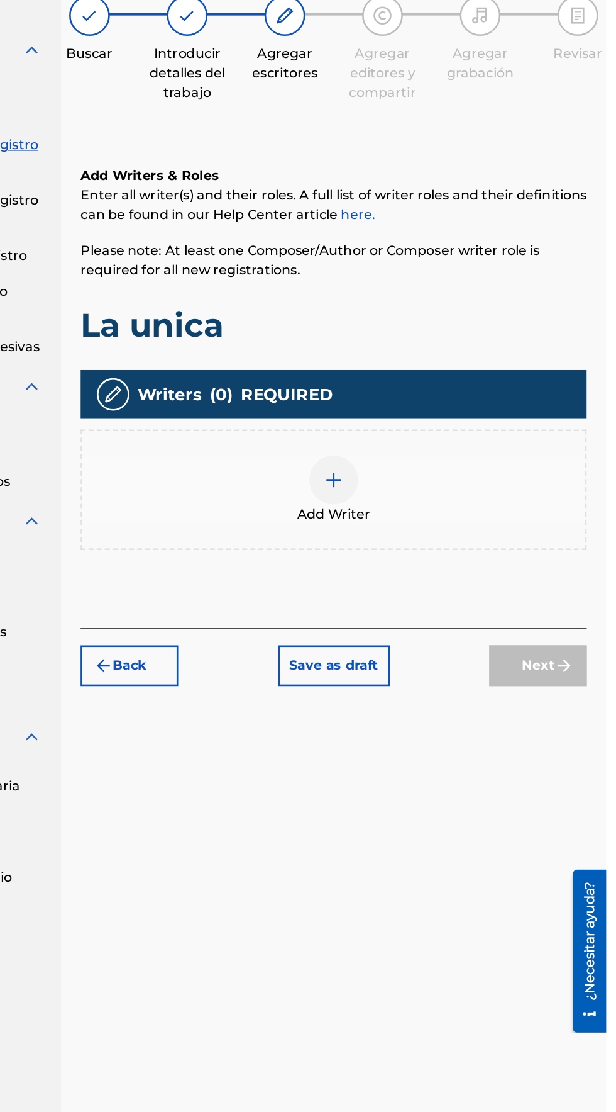
scroll to position [56, 0]
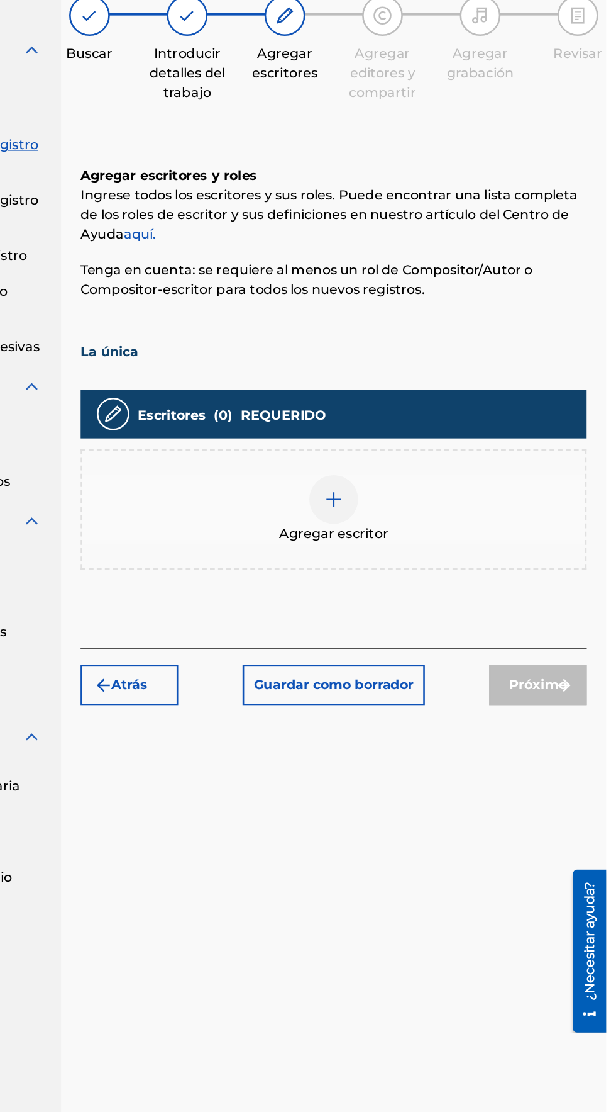
click at [405, 495] on img at bounding box center [405, 502] width 15 height 15
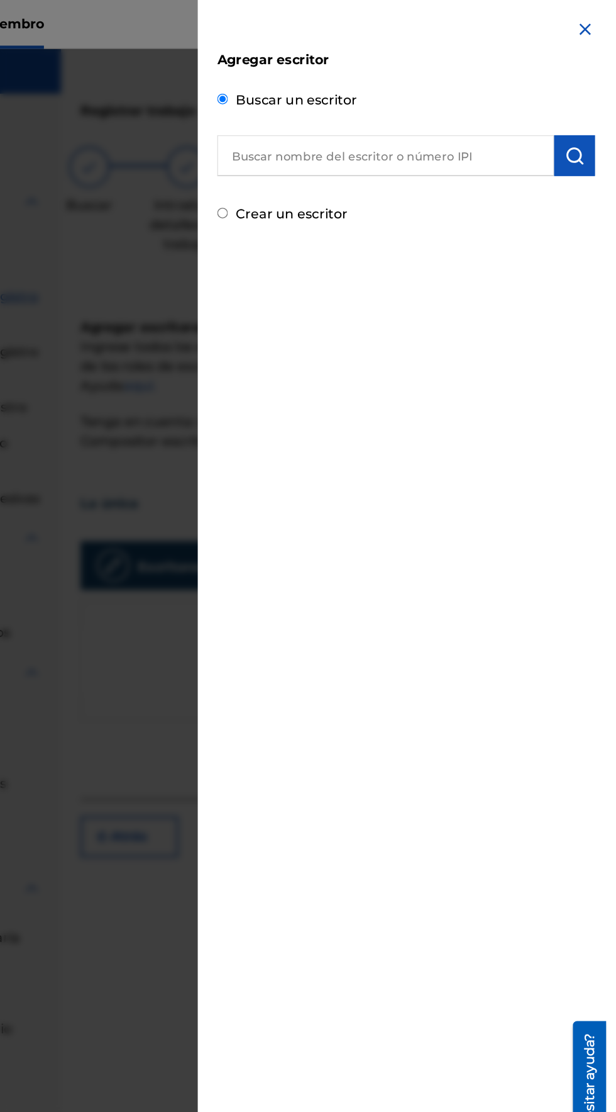
scroll to position [0, 0]
click at [348, 165] on font "Crear un escritor" at bounding box center [373, 165] width 86 height 12
radio input "true"
click at [324, 165] on input "Crear un escritor" at bounding box center [320, 164] width 8 height 8
radio input "false"
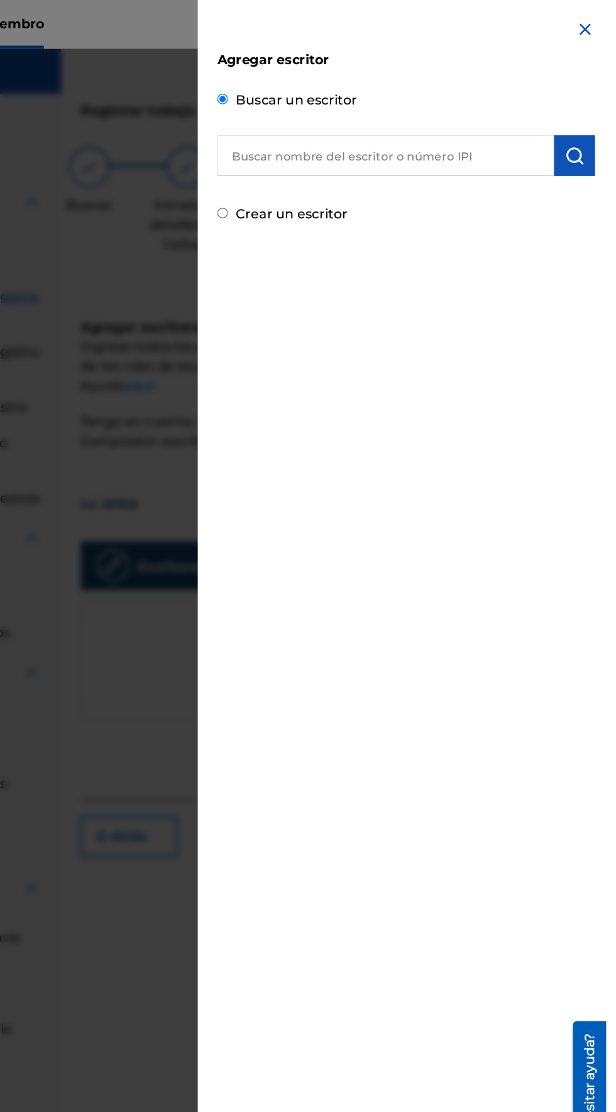
radio input "true"
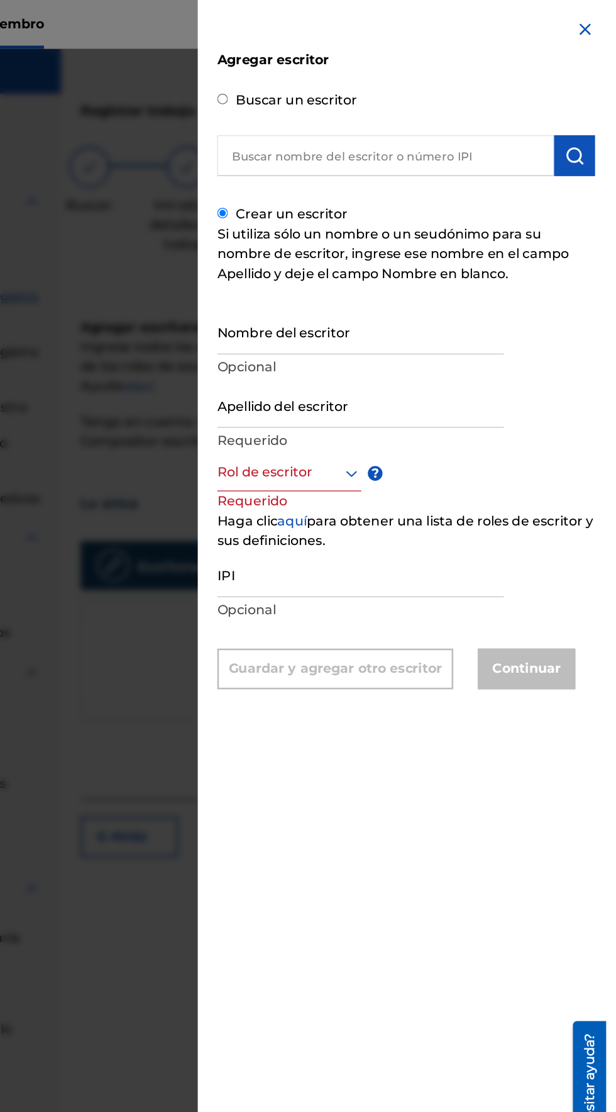
click at [371, 122] on input "text" at bounding box center [446, 119] width 260 height 31
radio input "true"
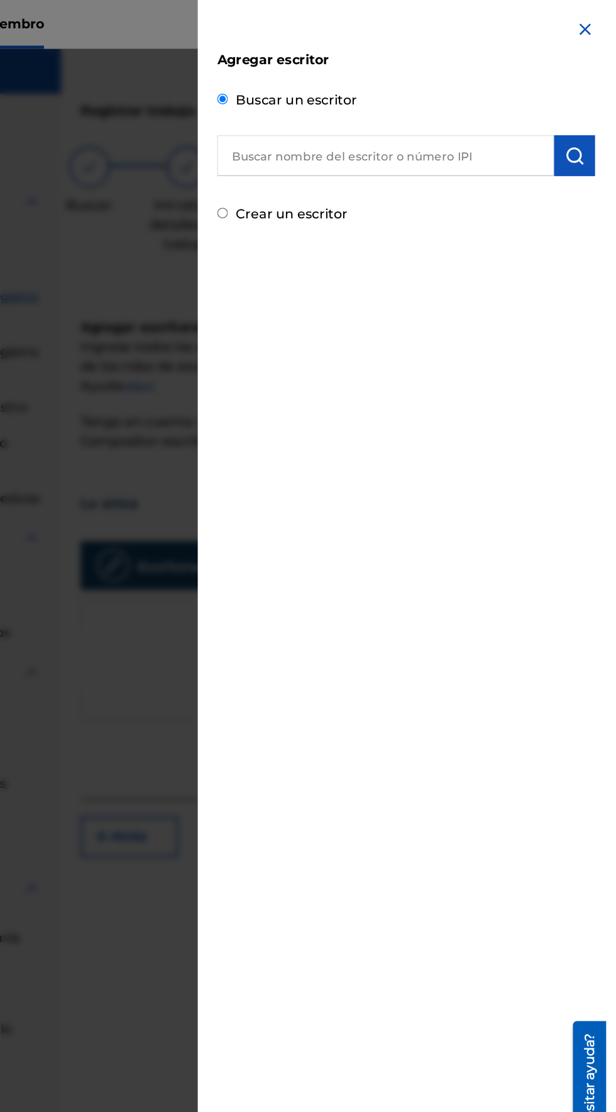
click at [366, 121] on input "text" at bounding box center [446, 119] width 260 height 31
type input "[PERSON_NAME]"
click at [324, 165] on input "Crear un escritor" at bounding box center [320, 164] width 8 height 8
radio input "false"
radio input "true"
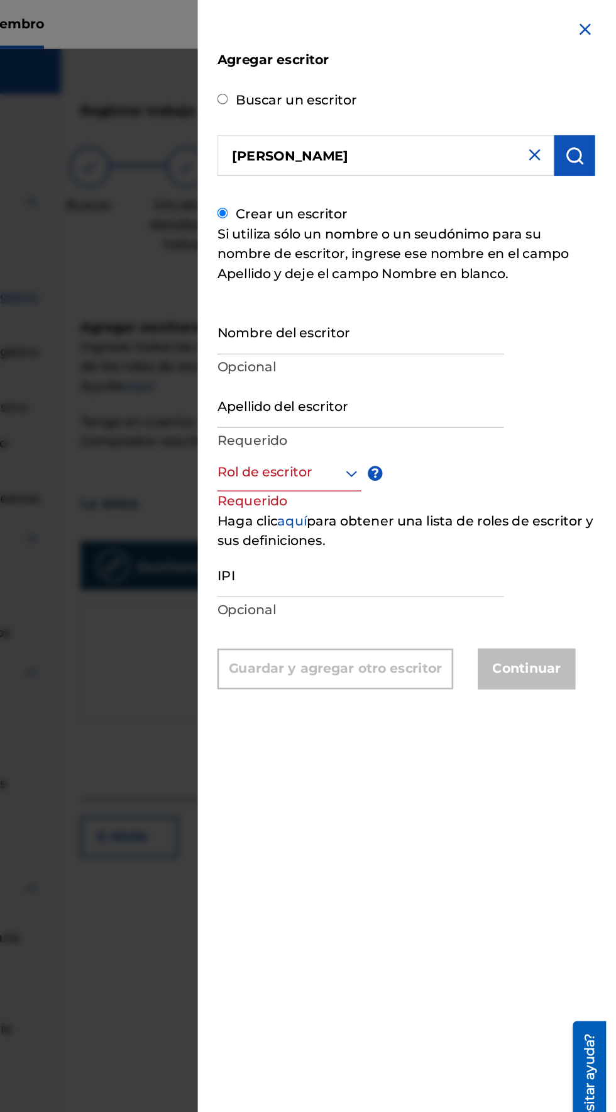
click at [347, 274] on input "Nombre del escritor" at bounding box center [426, 256] width 221 height 36
type input "[PERSON_NAME]"
click at [347, 330] on input "Apellido del escritor" at bounding box center [426, 312] width 221 height 36
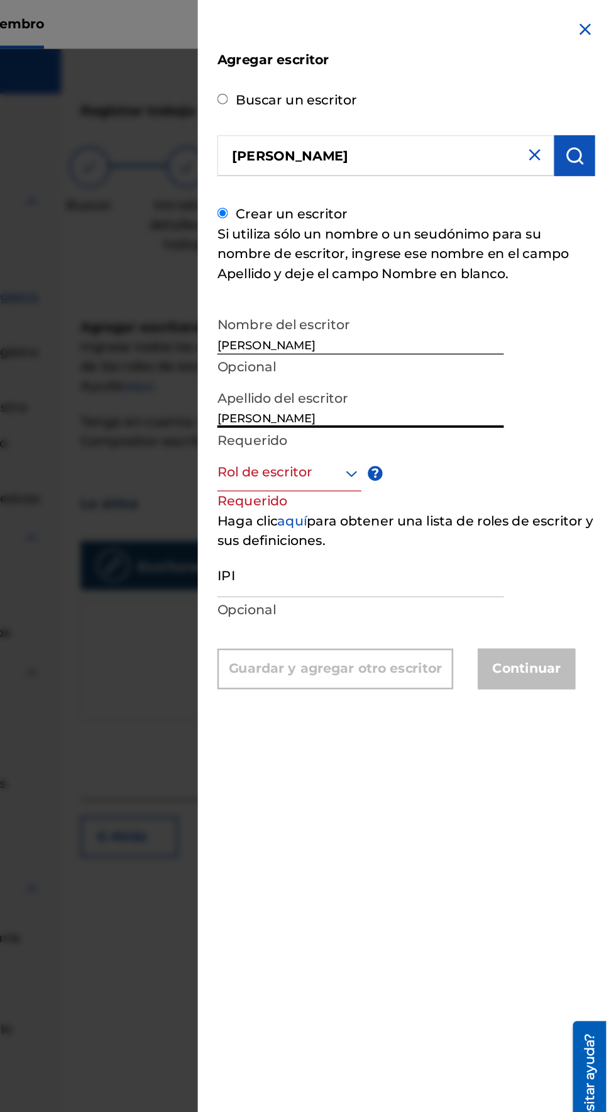
type input "[PERSON_NAME]"
click at [472, 271] on input "[PERSON_NAME]" at bounding box center [426, 256] width 221 height 36
click at [581, 291] on div "Nombre del escritor [PERSON_NAME] Opcional Apellido del escritor [PERSON_NAME] …" at bounding box center [462, 385] width 292 height 294
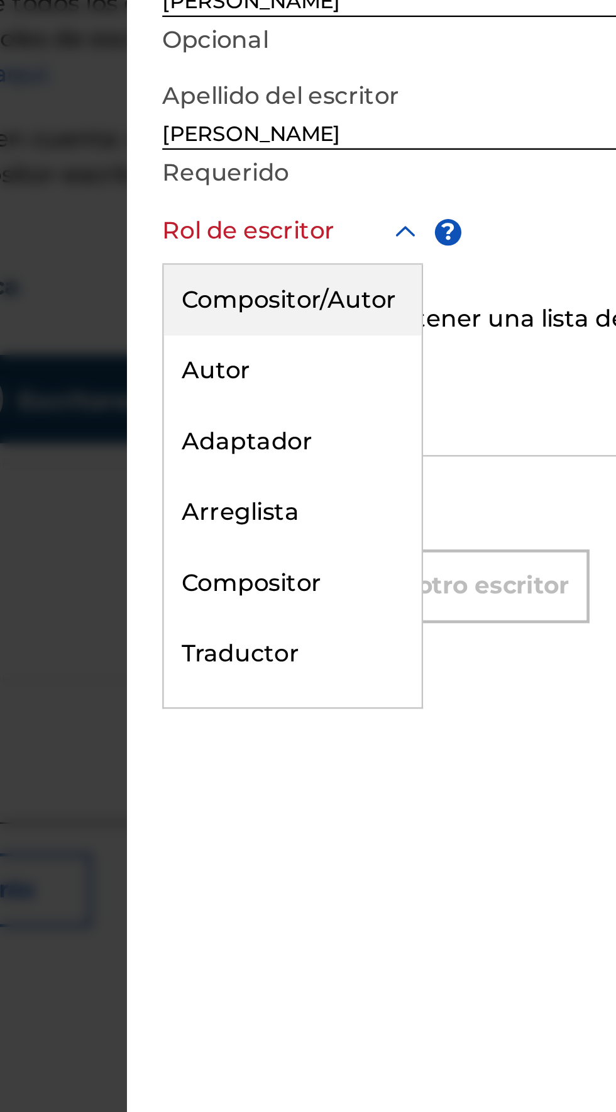
click at [349, 400] on font "Compositor/Autor" at bounding box center [370, 394] width 92 height 12
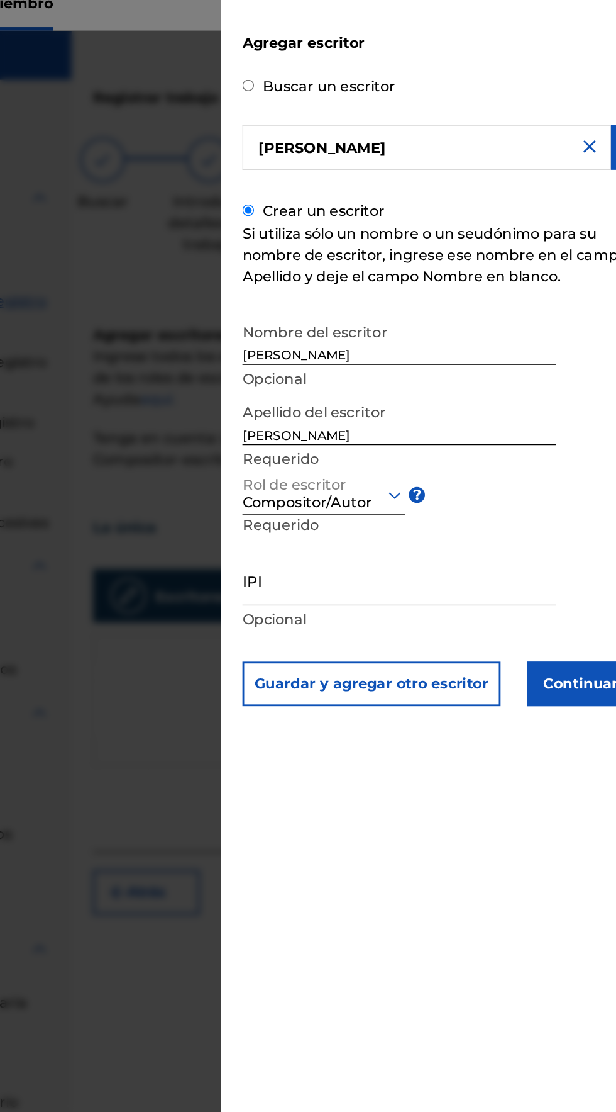
click at [343, 443] on input "IPI" at bounding box center [426, 426] width 221 height 36
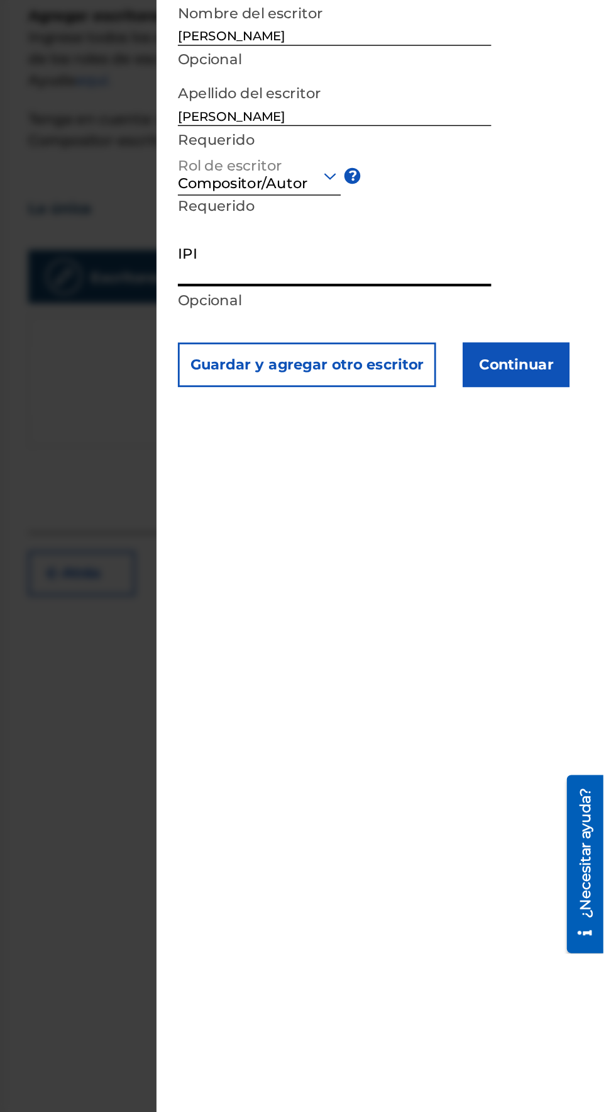
click at [340, 443] on input "IPI" at bounding box center [426, 426] width 221 height 36
type input "1093526061"
click at [593, 515] on button "Continuar" at bounding box center [554, 498] width 75 height 31
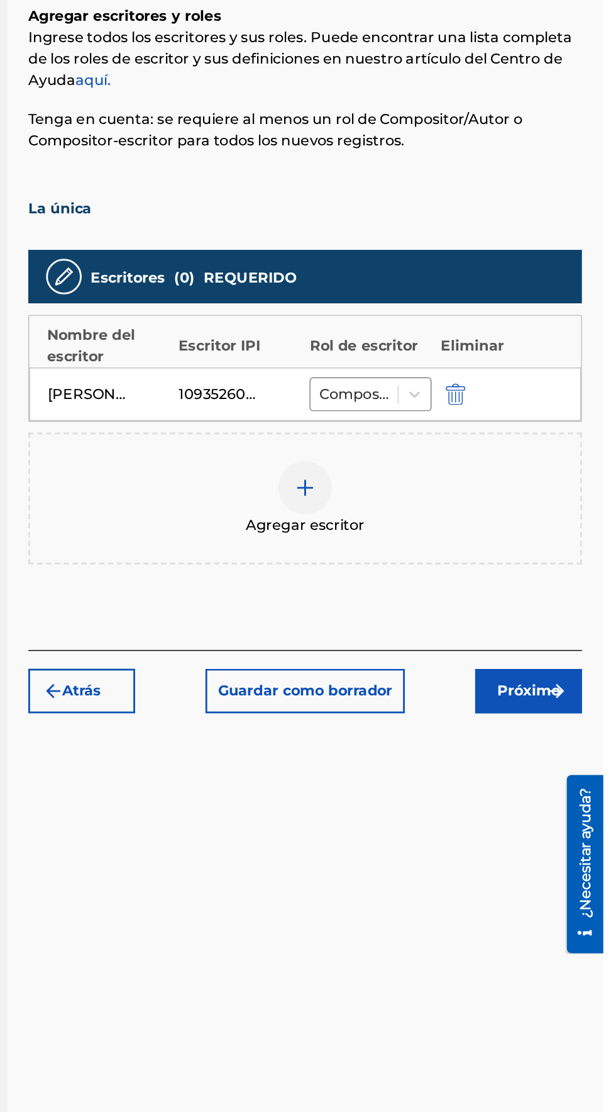
click at [578, 730] on img "submit" at bounding box center [583, 729] width 15 height 15
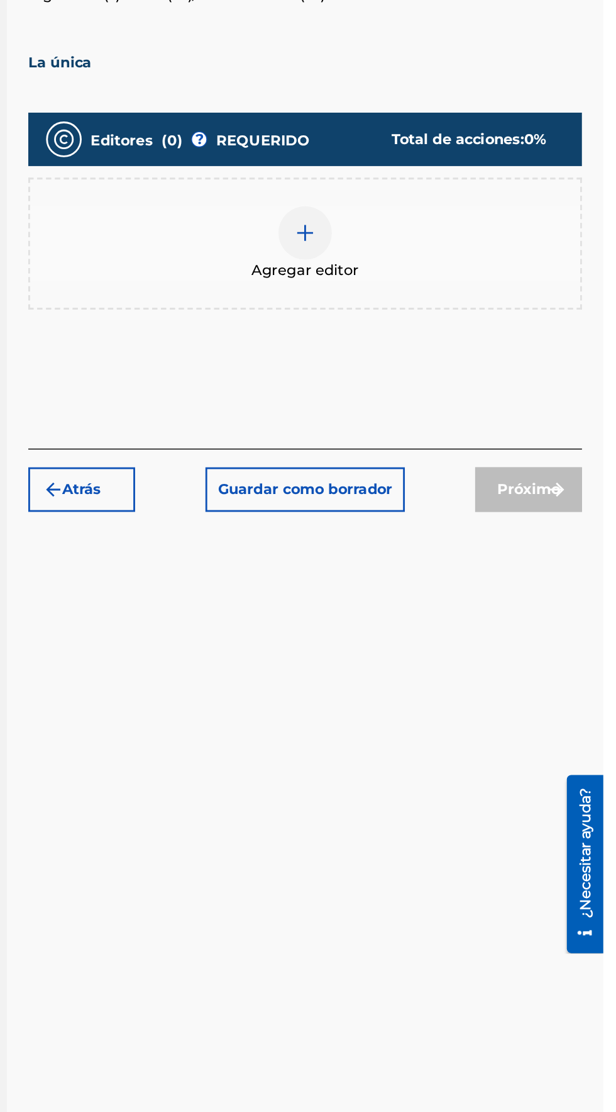
click at [398, 398] on img at bounding box center [405, 405] width 15 height 15
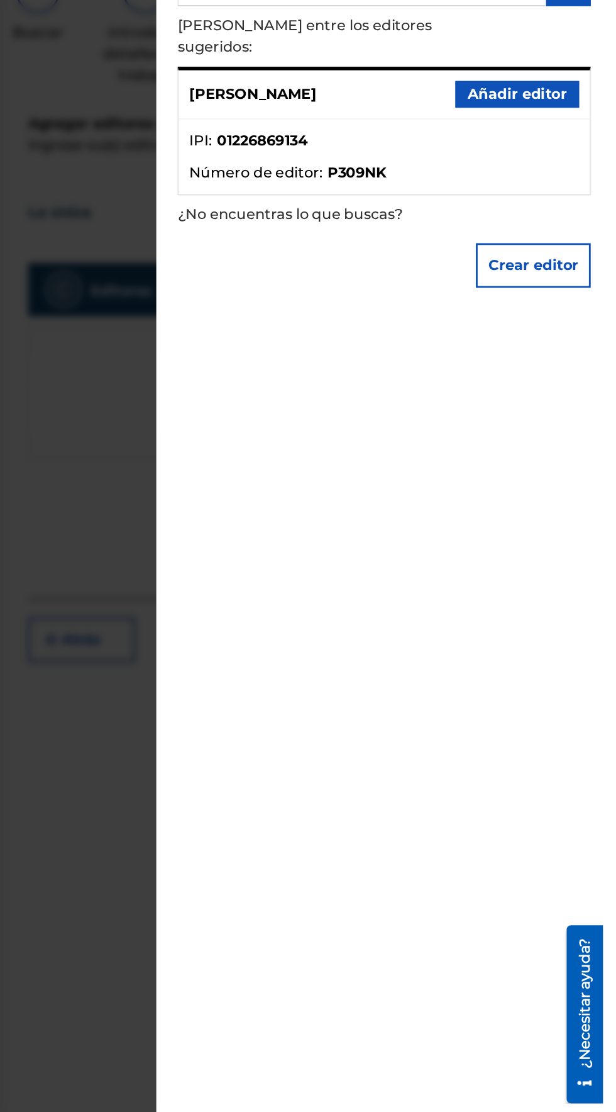
click at [540, 196] on font "Añadir editor" at bounding box center [556, 202] width 70 height 12
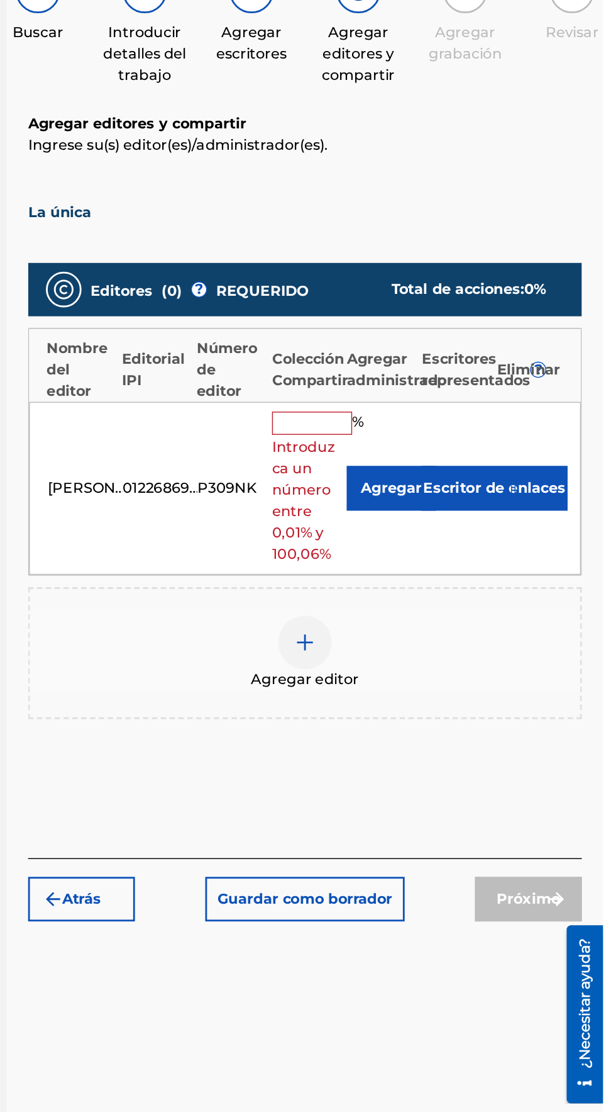
click at [408, 426] on input "text" at bounding box center [410, 434] width 57 height 16
type input "100"
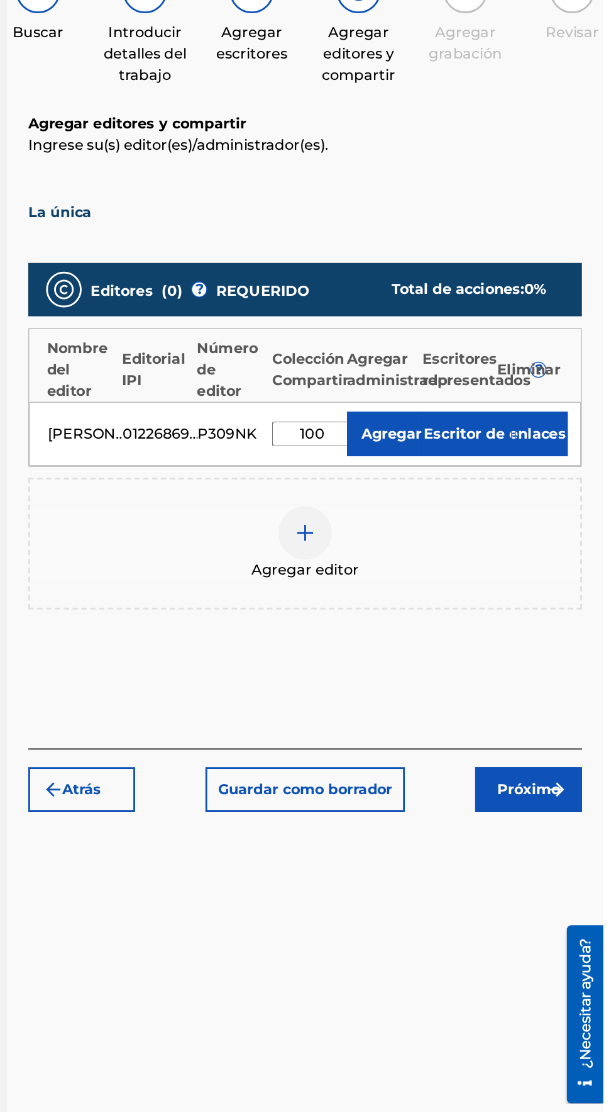
click at [491, 756] on div "Registrar trabajo Buscar Introducir detalles del trabajo Agregar escritores Agr…" at bounding box center [405, 560] width 421 height 982
click at [583, 685] on img "submit" at bounding box center [583, 692] width 15 height 15
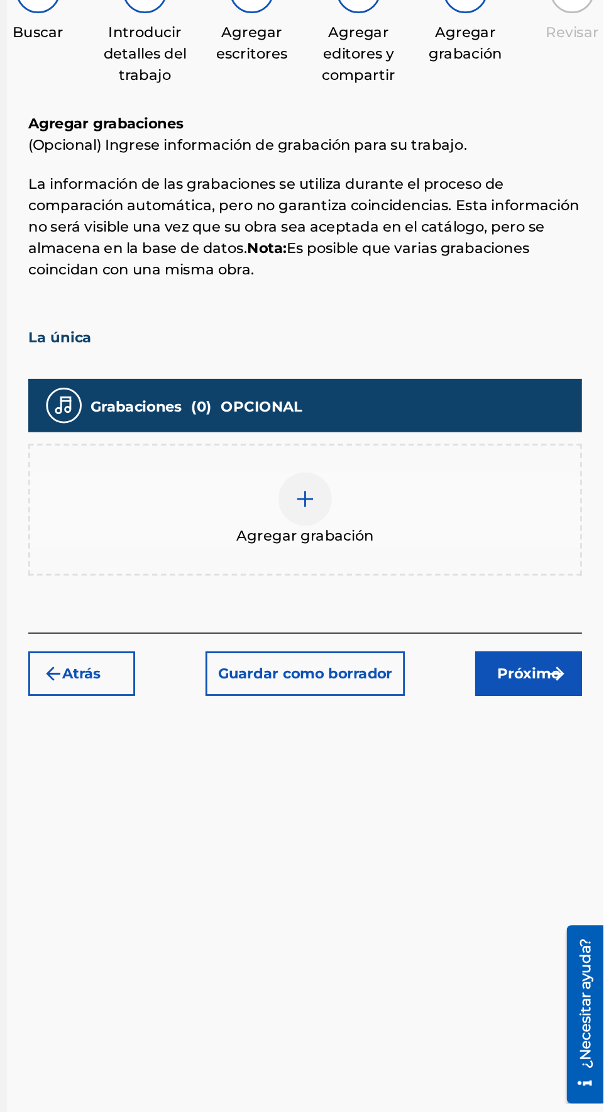
click at [397, 469] on div at bounding box center [406, 488] width 38 height 38
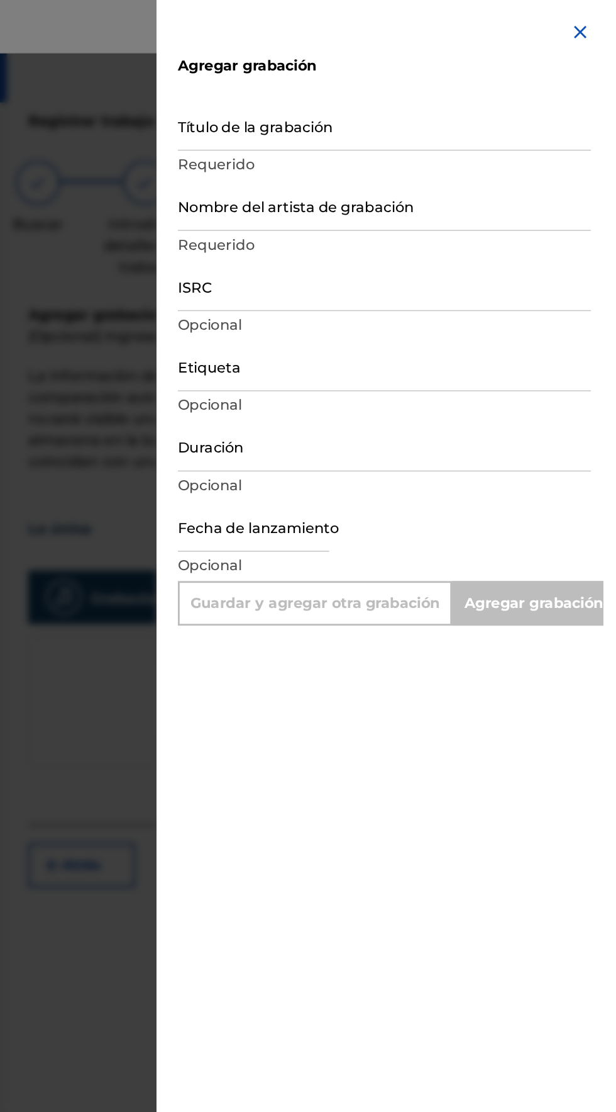
scroll to position [2, 0]
click at [356, 92] on input "Título de la grabación" at bounding box center [462, 88] width 292 height 36
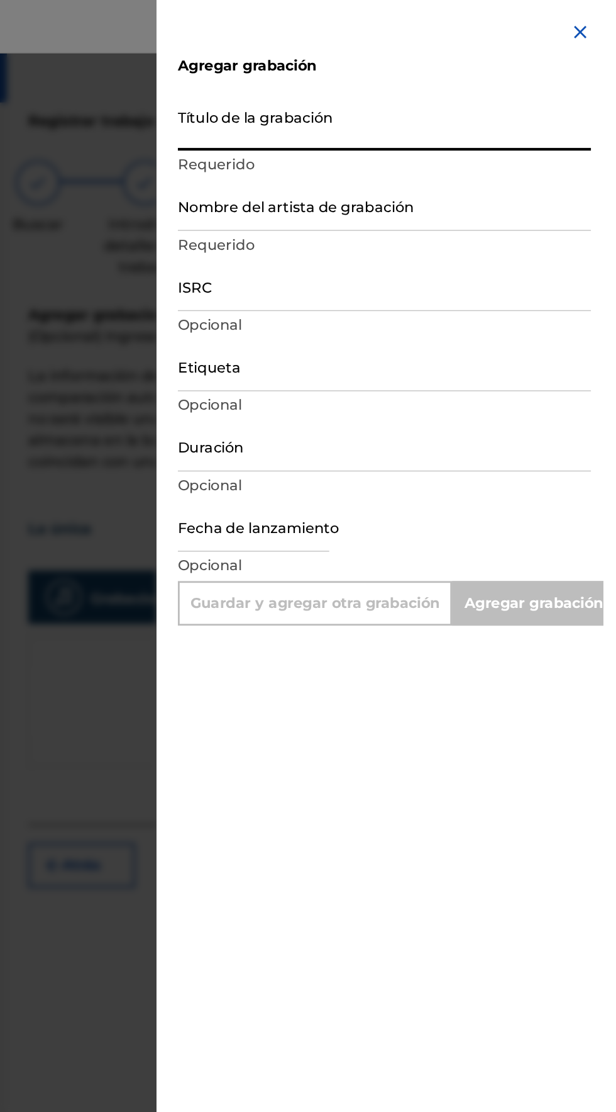
type input "L"
type input "Add Recording"
type input "La unica"
click at [353, 159] on input "Nombre del artista de grabación" at bounding box center [462, 145] width 292 height 36
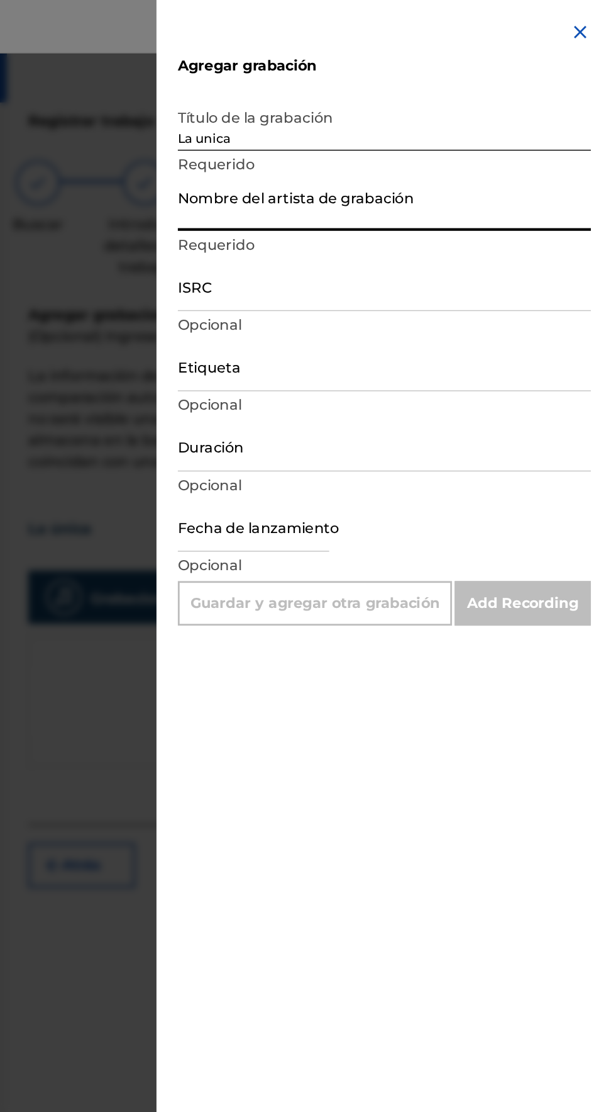
type input "[PERSON_NAME]"
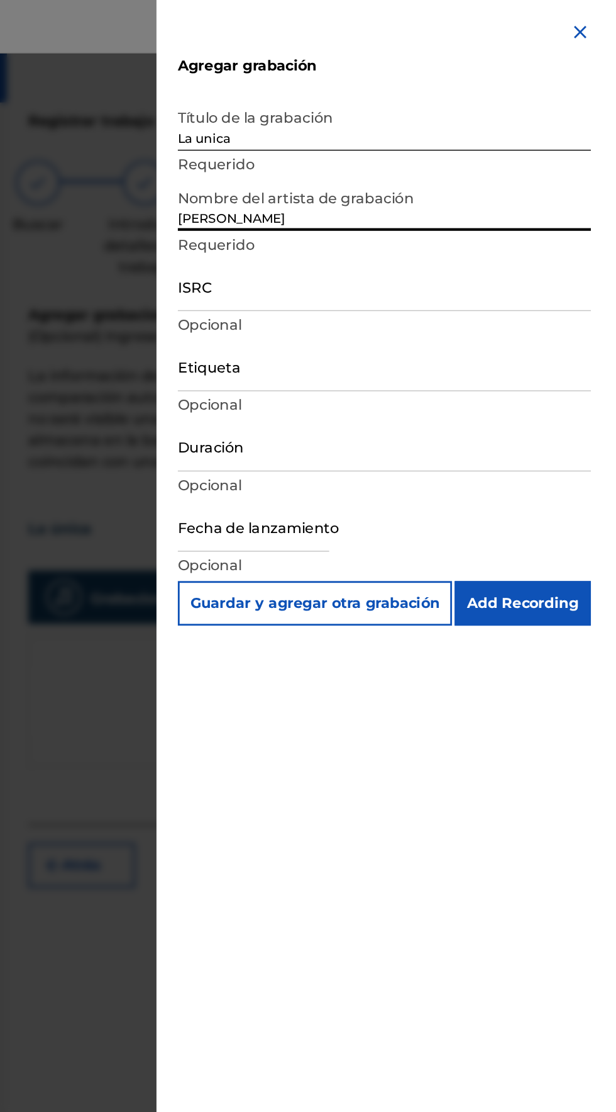
click at [339, 212] on input "ISRC" at bounding box center [462, 202] width 292 height 36
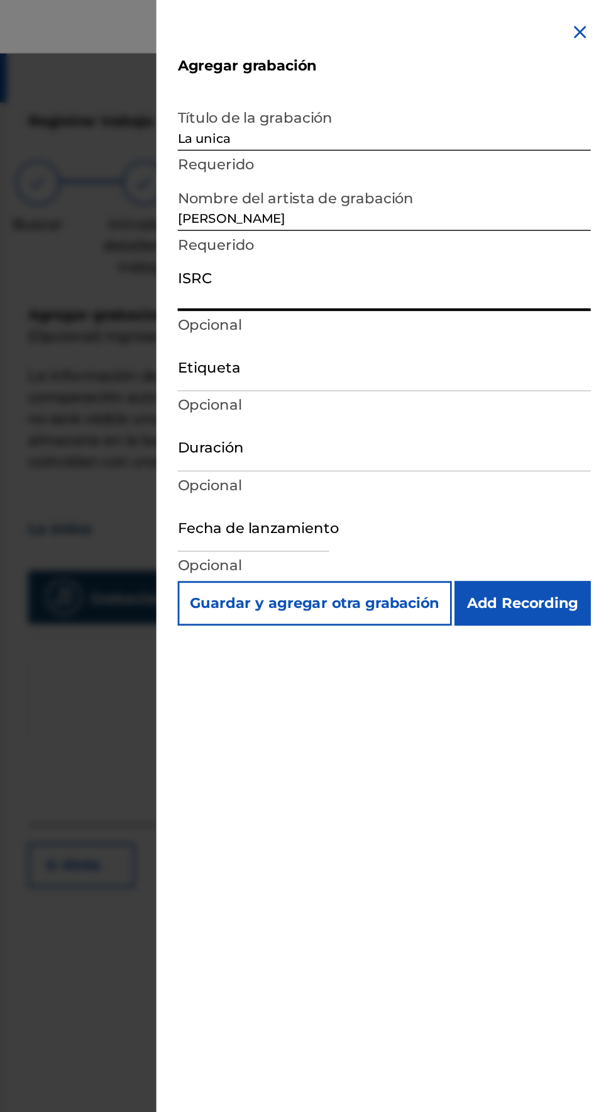
click at [335, 211] on input "ISRC" at bounding box center [462, 202] width 292 height 36
type input "QZHNB2133259"
click at [345, 321] on input "Duración" at bounding box center [462, 315] width 292 height 36
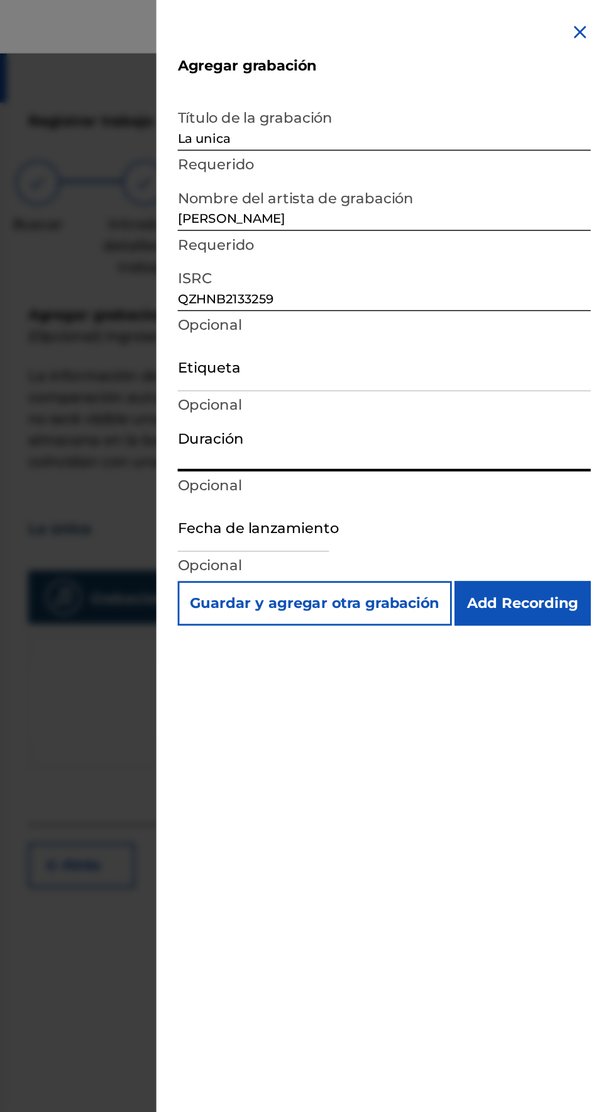
click at [337, 319] on input "Duración" at bounding box center [462, 315] width 292 height 36
type input "03:15"
click at [340, 376] on input "text" at bounding box center [369, 372] width 107 height 36
select select "7"
select select "2025"
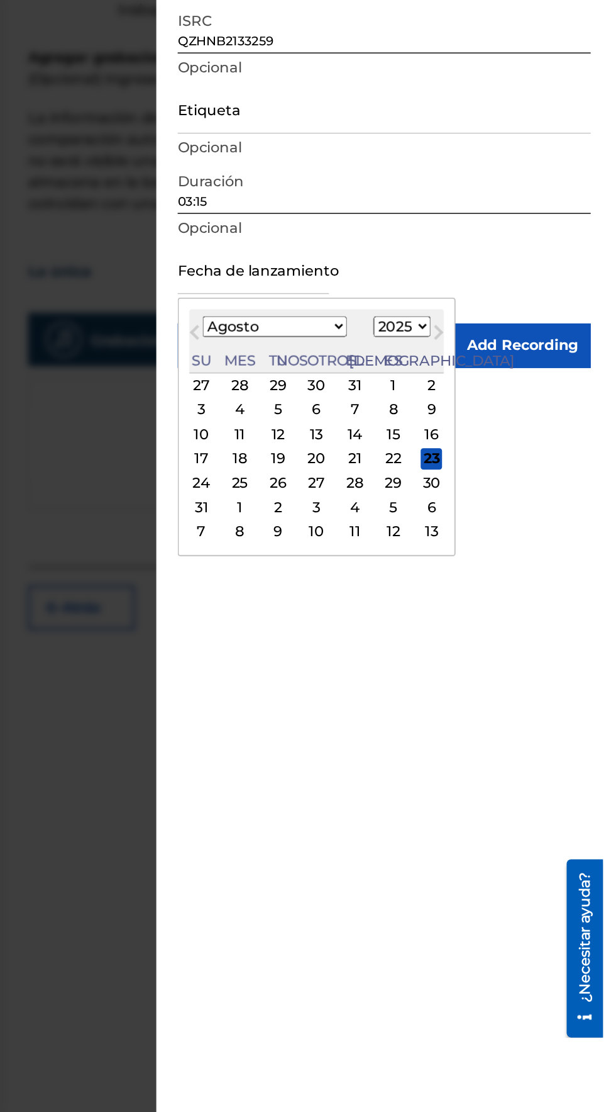
click at [399, 408] on select "Enero Febrero Marzo Abril Puede Junio [PERSON_NAME] Septiembre Octubre Noviembr…" at bounding box center [384, 412] width 102 height 14
select select "8"
click at [342, 405] on select "Enero Febrero Marzo Abril Puede Junio [PERSON_NAME] Septiembre Octubre Noviembr…" at bounding box center [384, 412] width 102 height 14
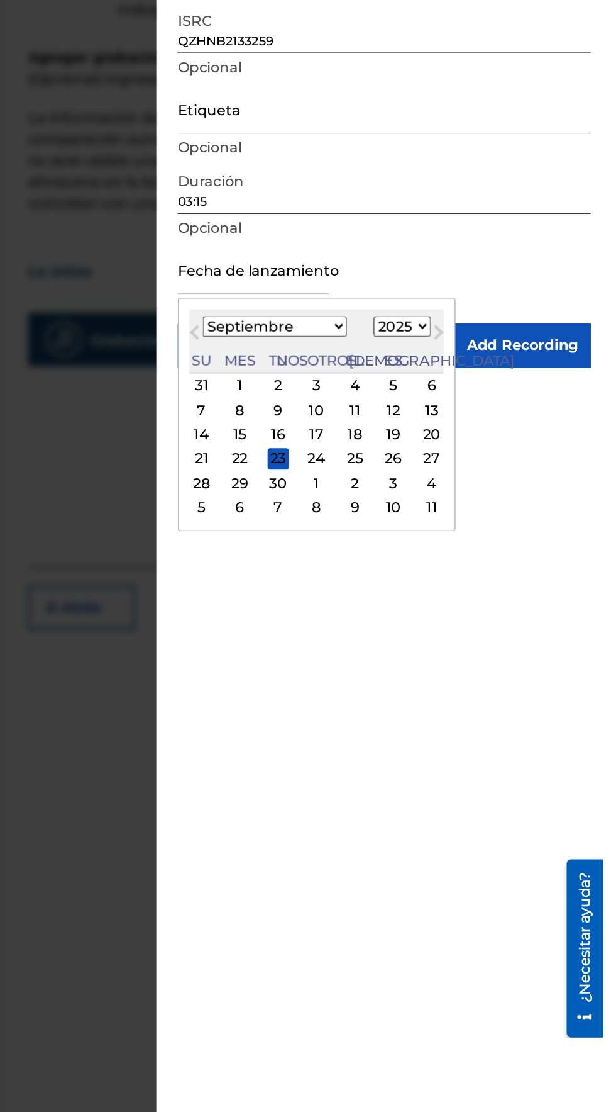
click at [454, 408] on select "1899 1900 1901 1902 1903 1904 1905 1906 1907 1908 1909 1910 1911 1912 1913 1914…" at bounding box center [474, 412] width 40 height 14
select select "2023"
click at [454, 405] on select "1899 1900 1901 1902 1903 1904 1905 1906 1907 1908 1909 1910 1911 1912 1913 1914…" at bounding box center [474, 412] width 40 height 14
click at [488, 487] on div "16" at bounding box center [495, 488] width 15 height 15
type input "[DATE]"
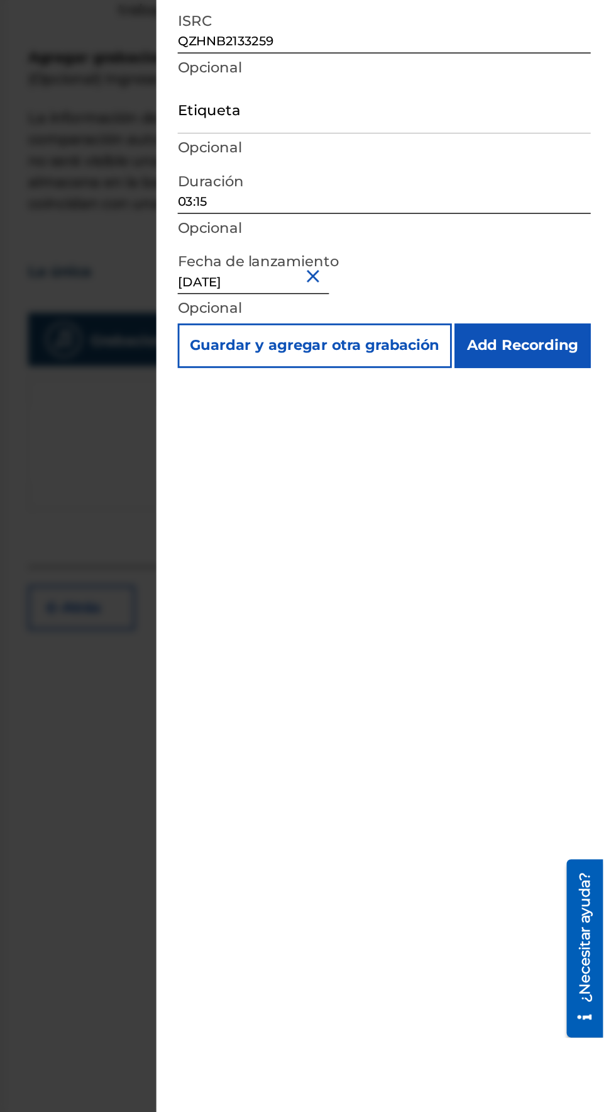
click at [574, 430] on input "Add Recording" at bounding box center [559, 425] width 96 height 31
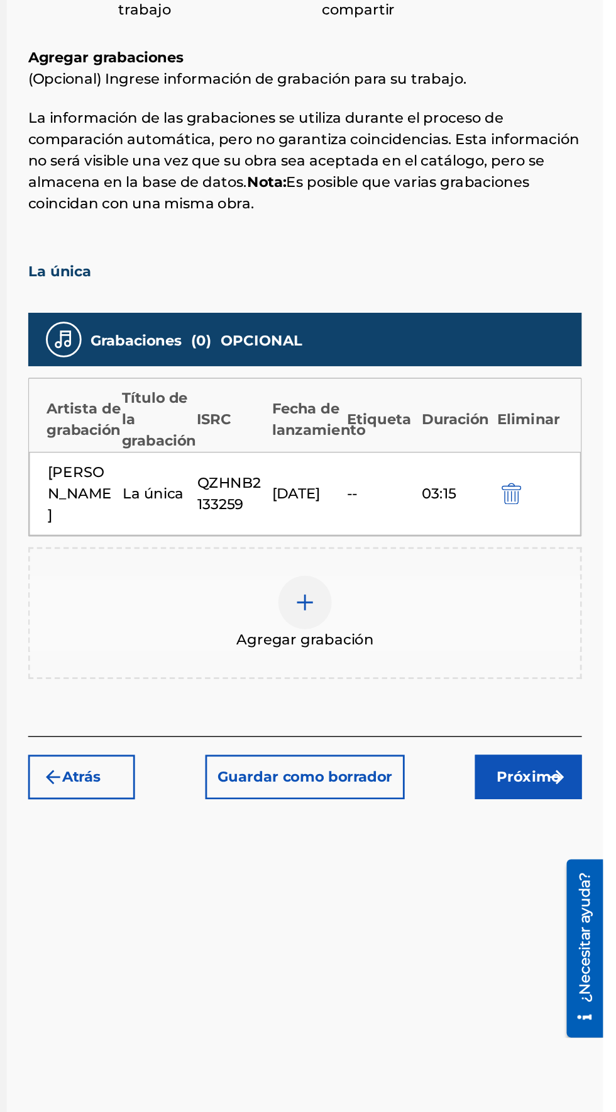
click at [589, 715] on button "Próximo" at bounding box center [563, 730] width 75 height 31
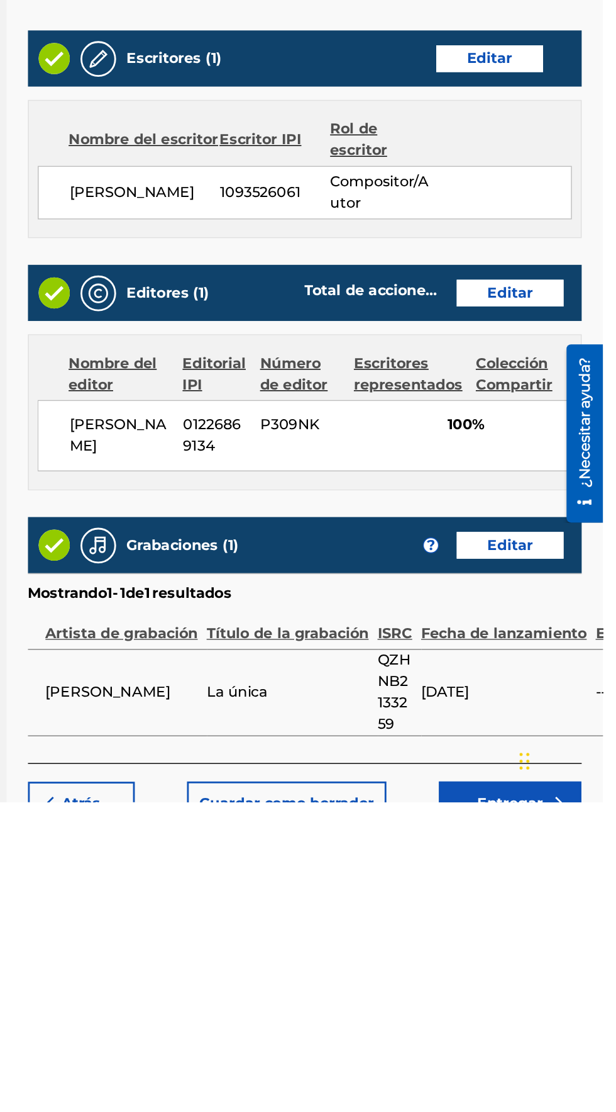
click at [571, 1111] on font "Entregar" at bounding box center [551, 1112] width 47 height 15
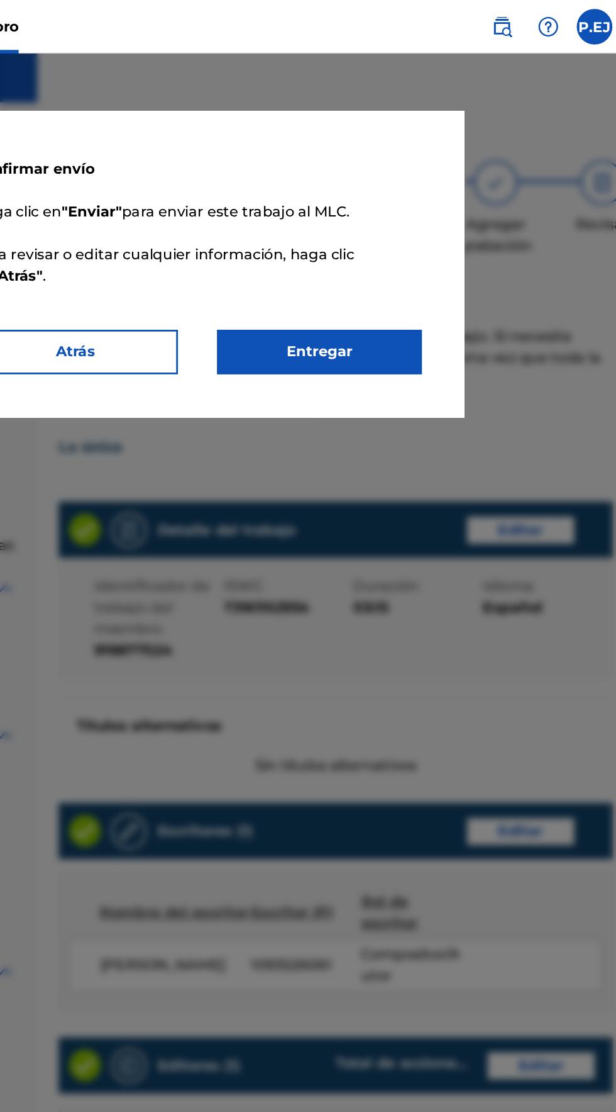
click at [467, 264] on button "Entregar" at bounding box center [394, 248] width 145 height 31
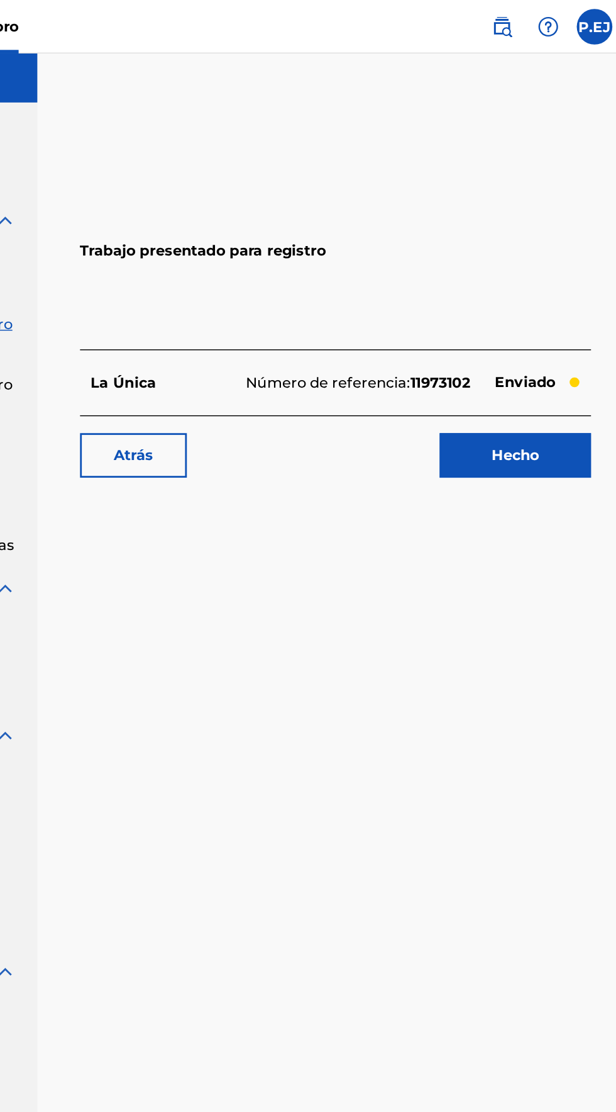
click at [264, 327] on font "Atrás" at bounding box center [263, 321] width 28 height 12
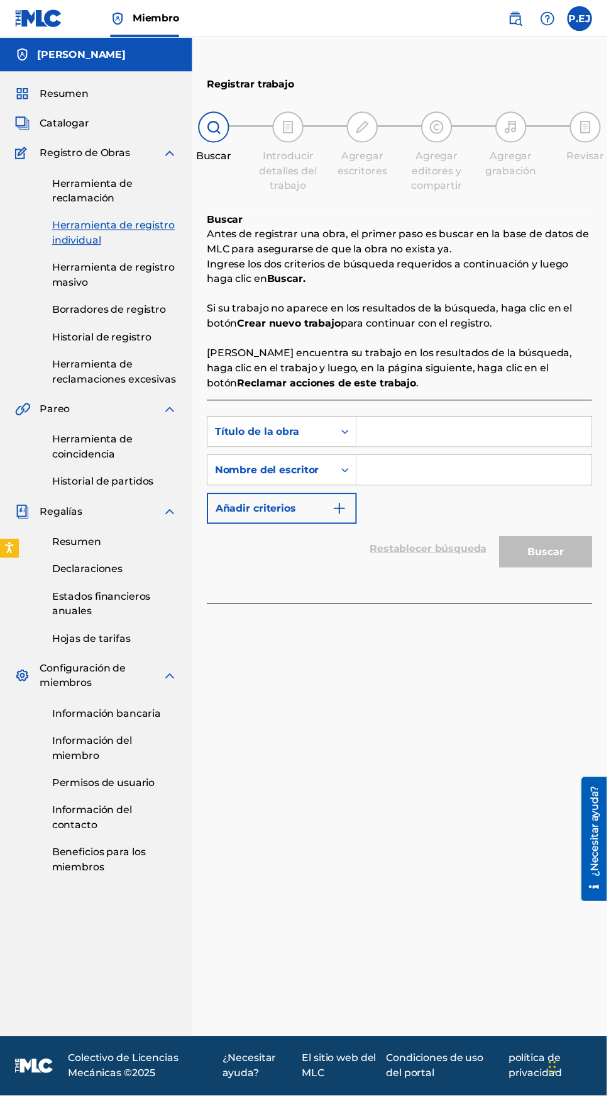
scroll to position [1, 0]
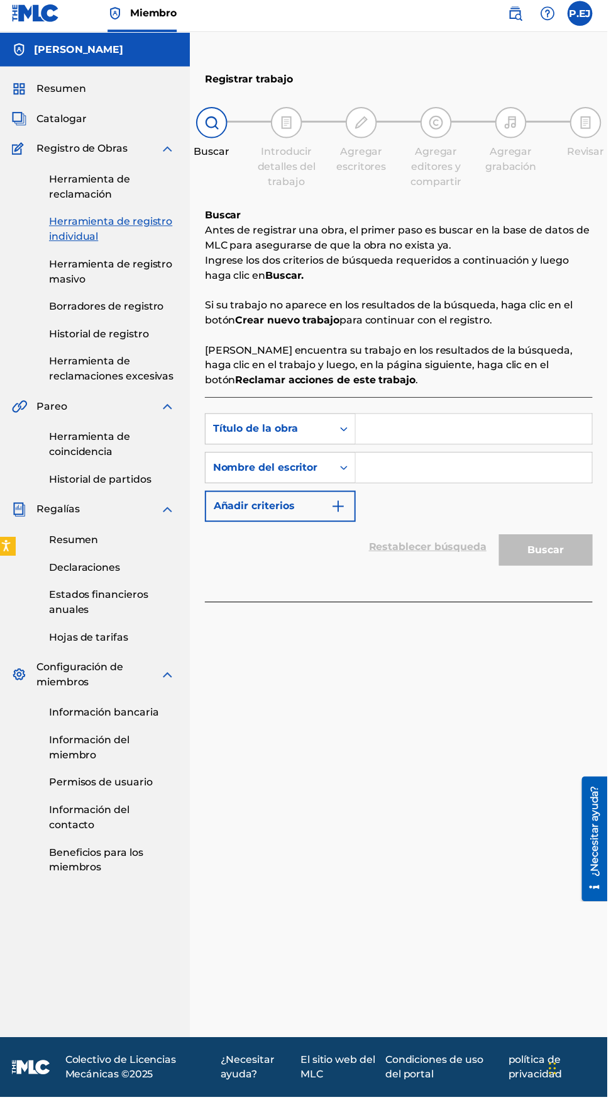
click at [55, 131] on span "Catalogar" at bounding box center [65, 125] width 50 height 15
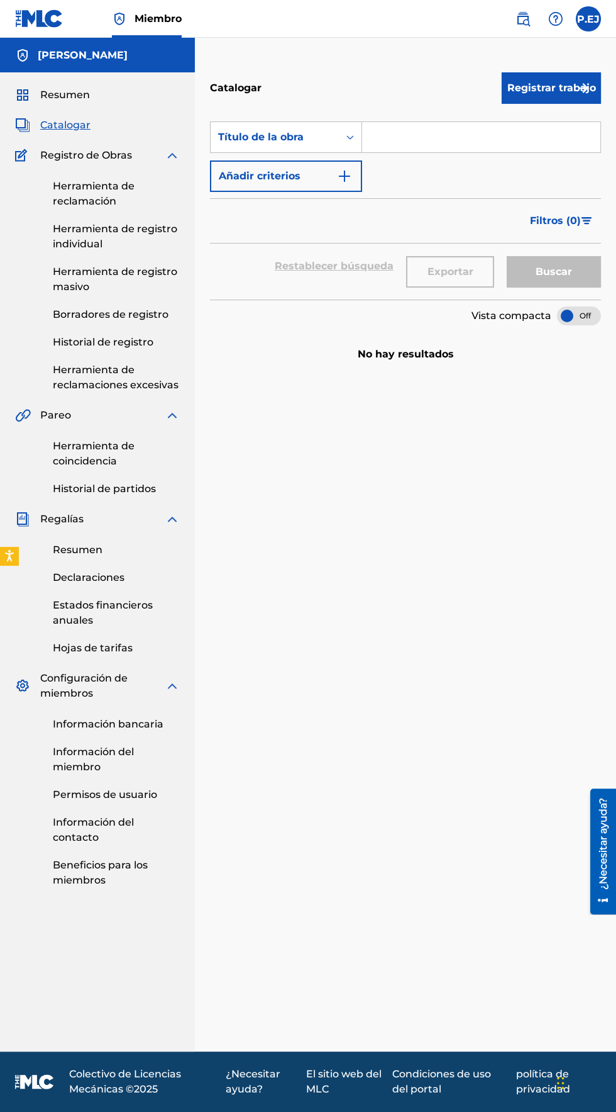
click at [64, 179] on link "Herramienta de reclamación" at bounding box center [116, 194] width 127 height 30
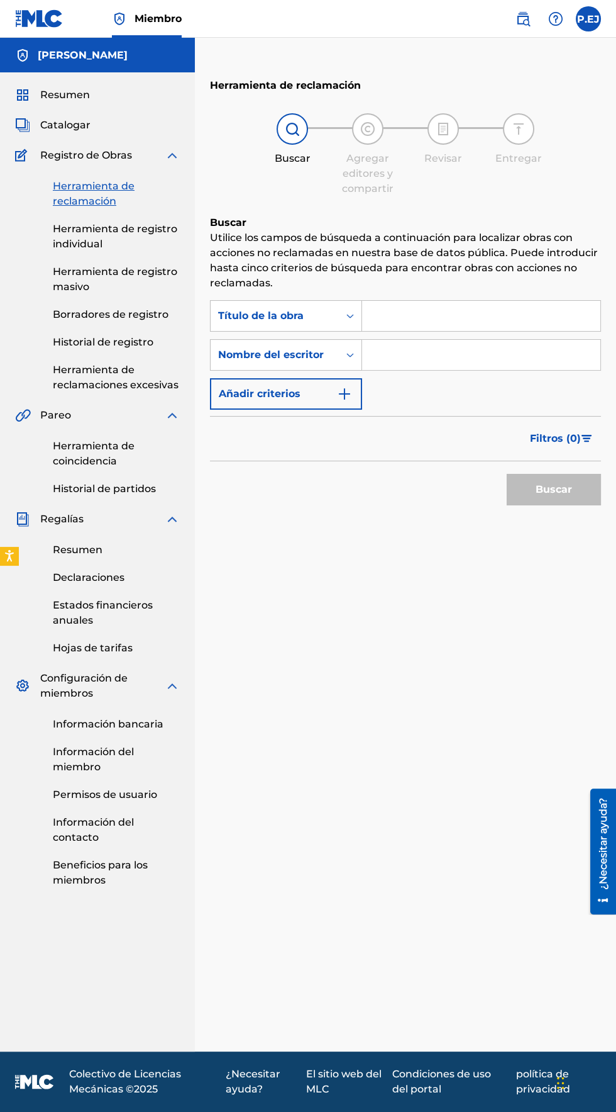
click at [49, 159] on font "Registro de Obras" at bounding box center [86, 155] width 92 height 12
click at [56, 96] on font "Resumen" at bounding box center [65, 95] width 50 height 12
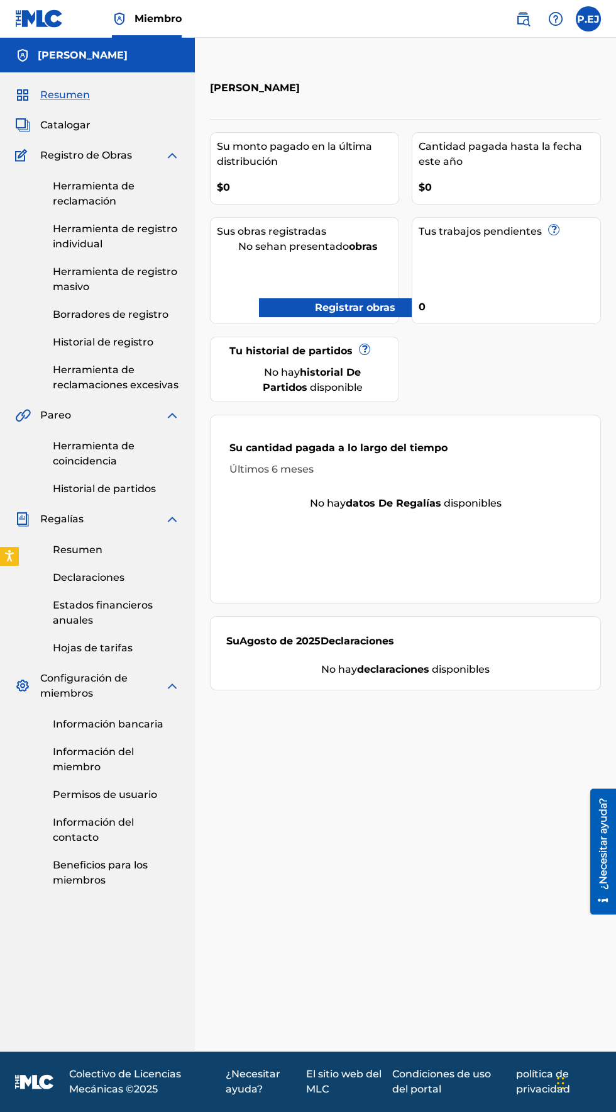
click at [72, 314] on font "Borradores de registro" at bounding box center [111, 314] width 116 height 12
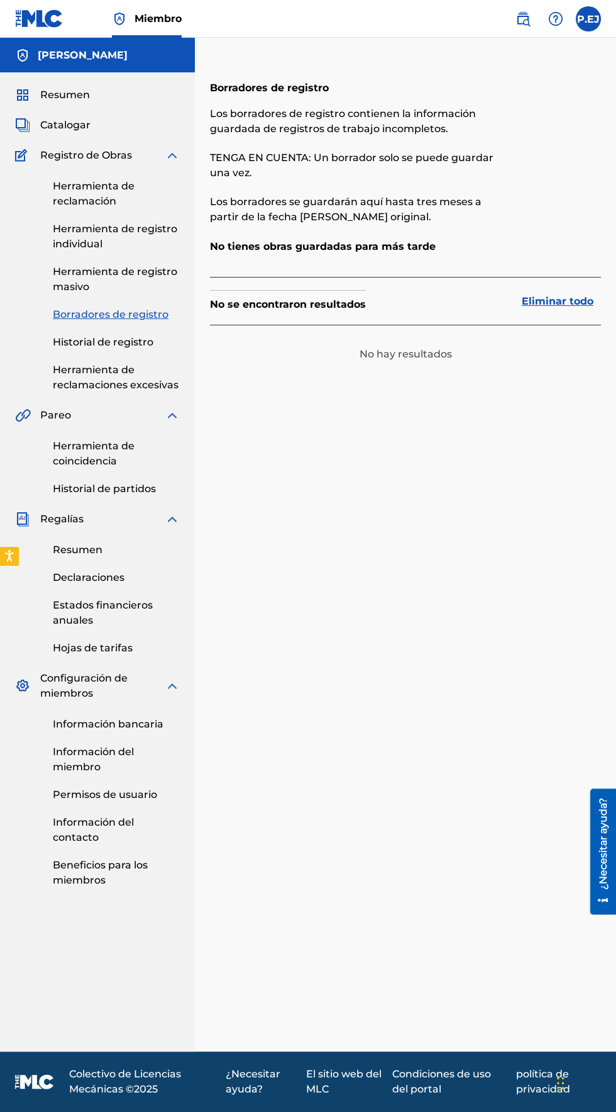
click at [84, 342] on font "Historial de registro" at bounding box center [103, 342] width 101 height 12
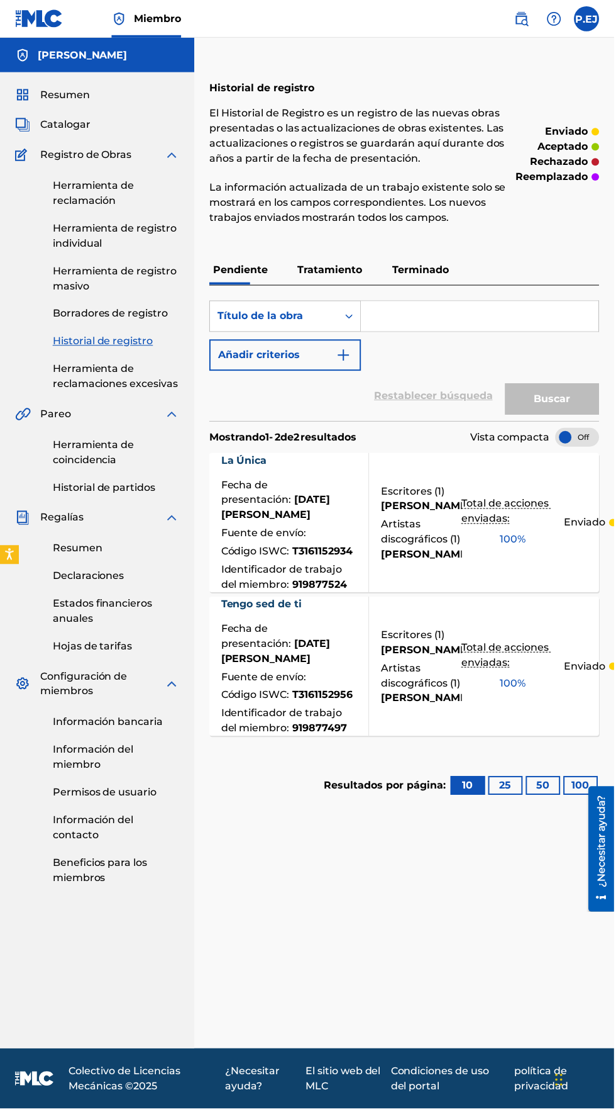
click at [276, 528] on font "Fuente de envío" at bounding box center [263, 534] width 83 height 12
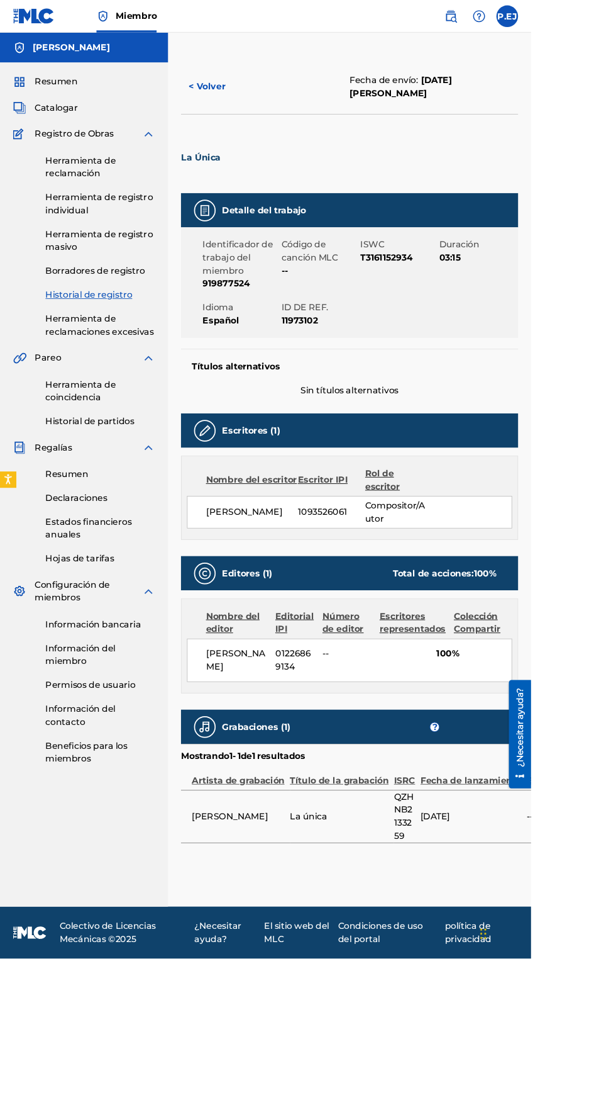
click at [73, 347] on font "Historial de registro" at bounding box center [103, 342] width 101 height 12
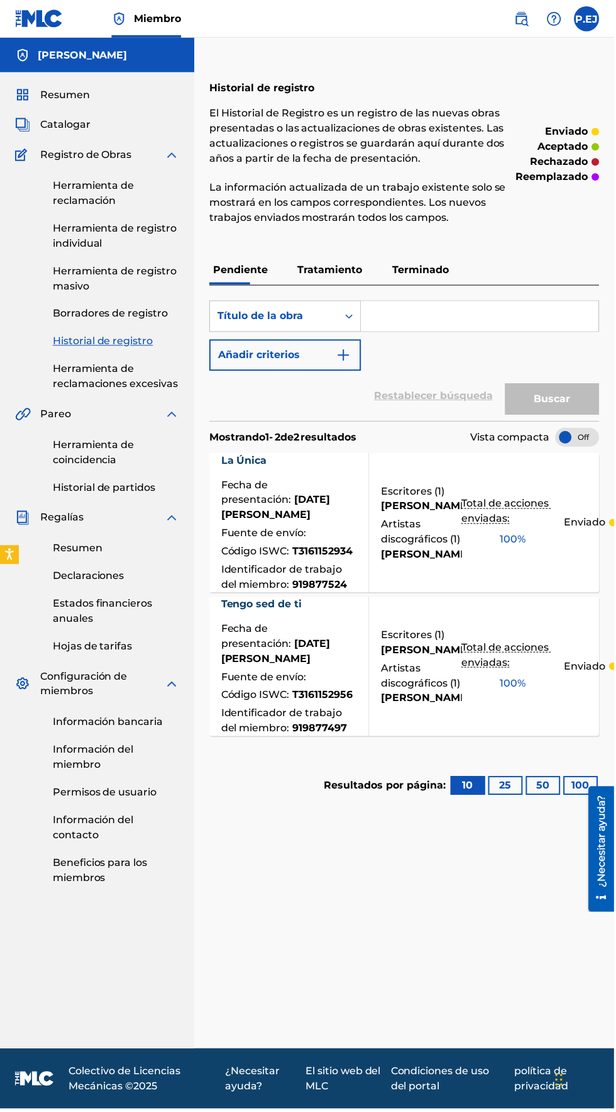
click at [423, 312] on input "Formulario de búsqueda" at bounding box center [481, 317] width 238 height 30
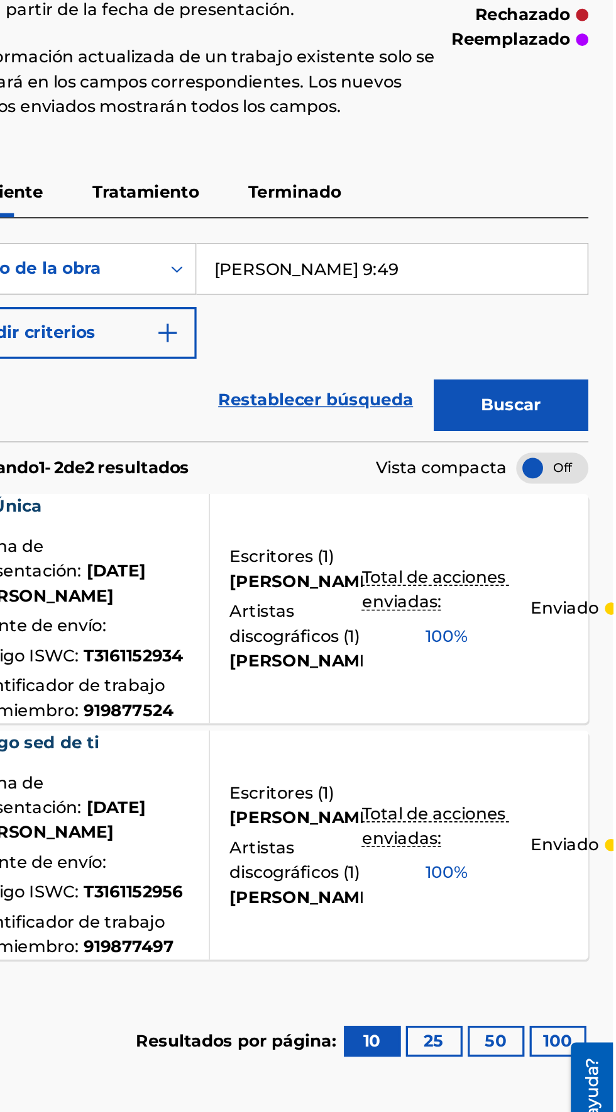
type input "[PERSON_NAME] 9:49"
click at [571, 398] on font "Buscar" at bounding box center [554, 400] width 36 height 12
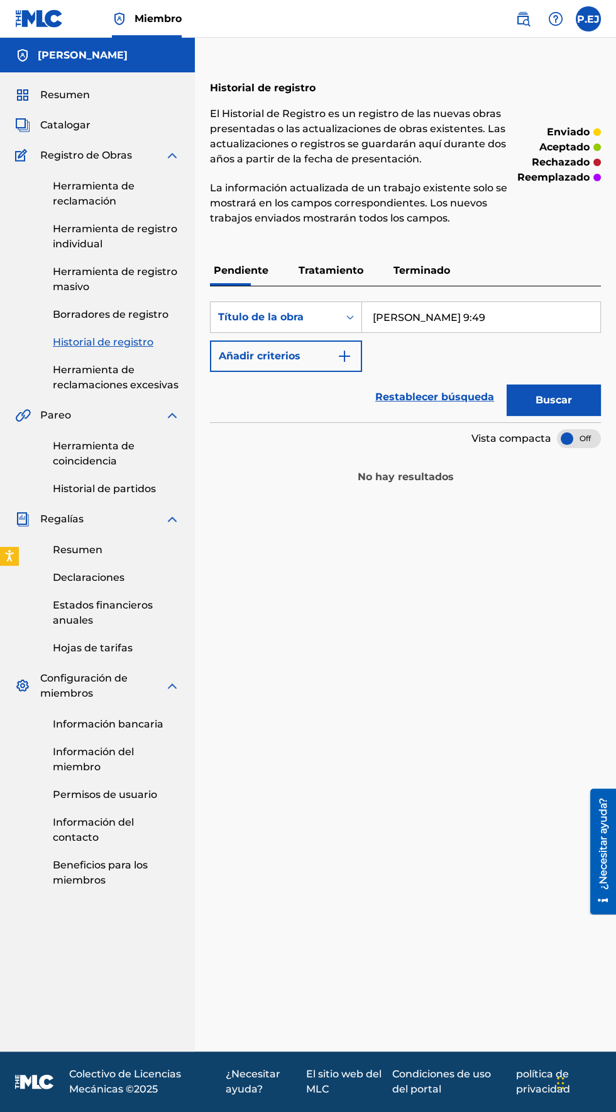
click at [61, 237] on link "Herramienta de registro individual" at bounding box center [116, 236] width 127 height 30
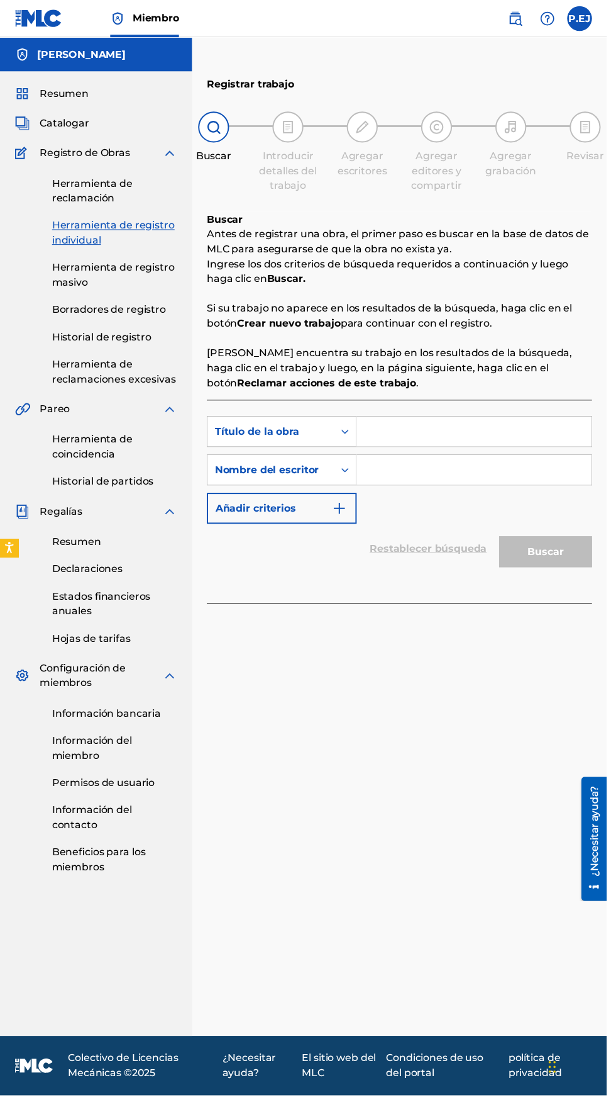
click at [387, 442] on input "Formulario de búsqueda" at bounding box center [481, 438] width 238 height 30
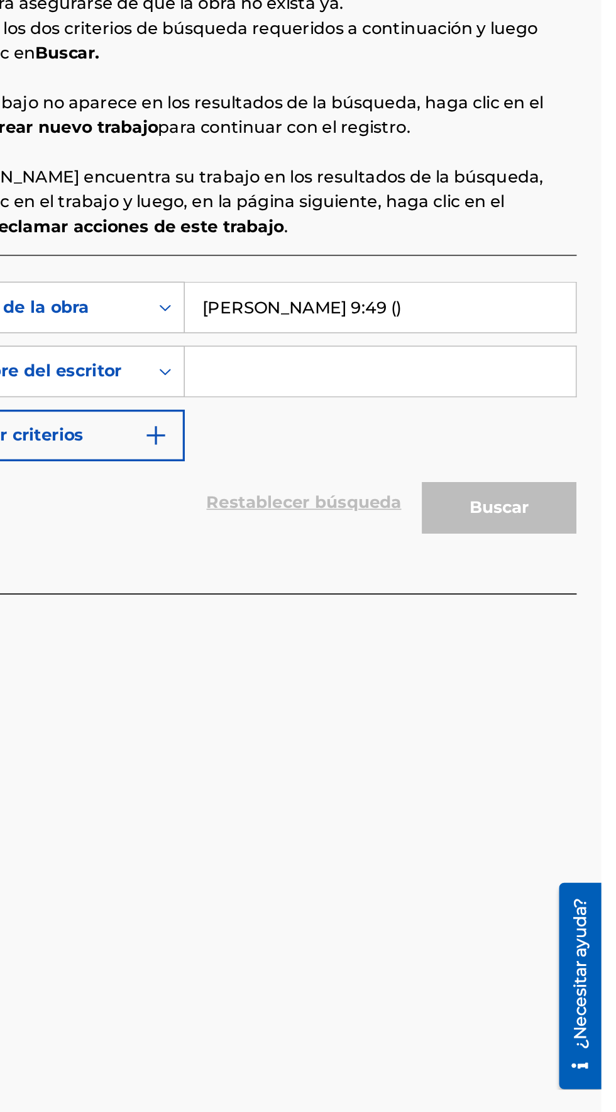
click at [433, 433] on input "[PERSON_NAME] 9:49 ()" at bounding box center [481, 438] width 238 height 30
type input "[PERSON_NAME] 9:49 (Freestyle)"
click at [395, 480] on input "Formulario de búsqueda" at bounding box center [481, 477] width 238 height 30
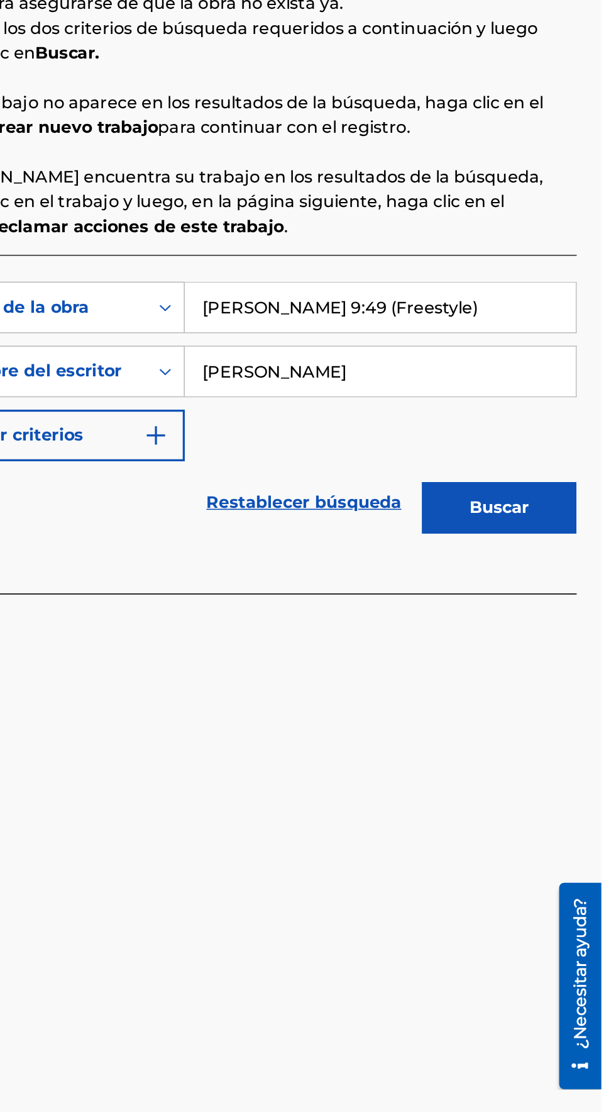
type input "[PERSON_NAME]"
click at [403, 518] on div "BuscarConCriterios51911e4e-acdd-4bd6-a961-62313d324bd7 Título de la obra [PERSO…" at bounding box center [405, 476] width 391 height 109
click at [581, 564] on button "Buscar" at bounding box center [554, 559] width 94 height 31
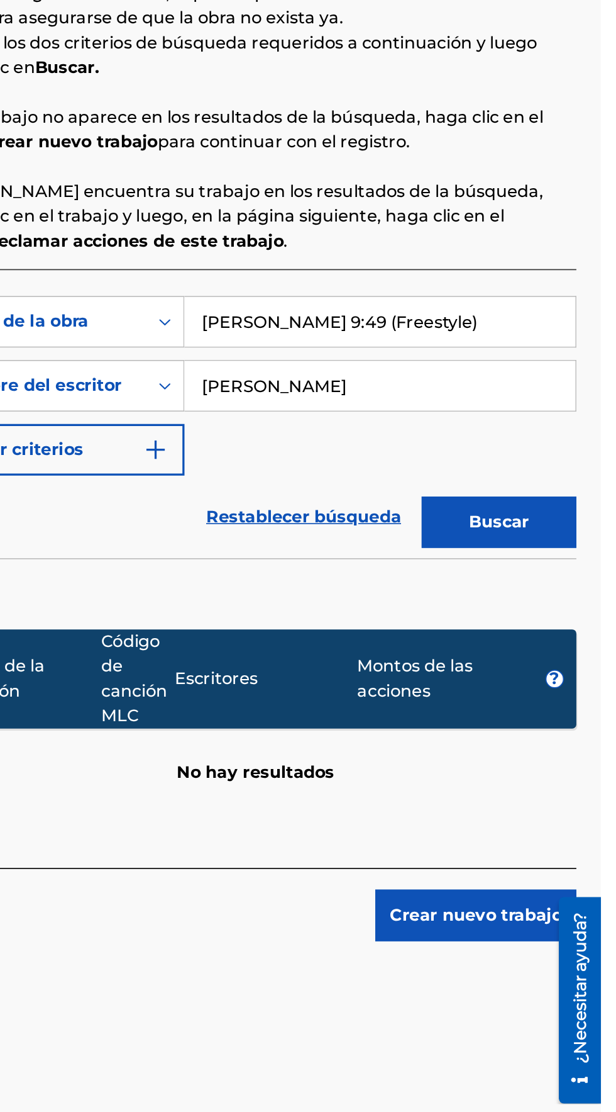
click at [555, 805] on font "Crear nuevo trabajo" at bounding box center [540, 799] width 105 height 15
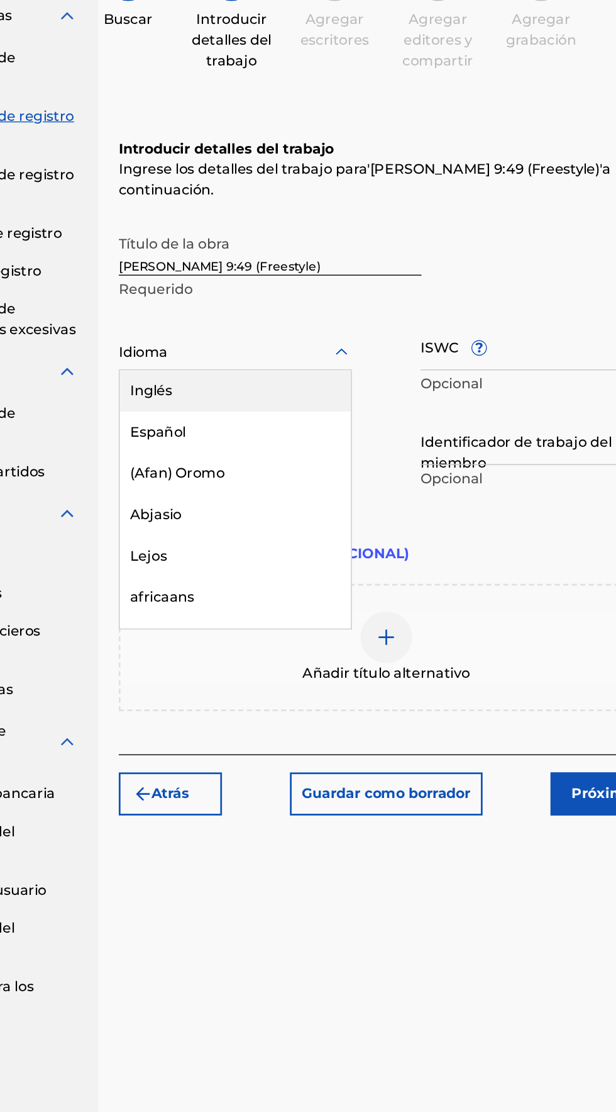
scroll to position [16, 0]
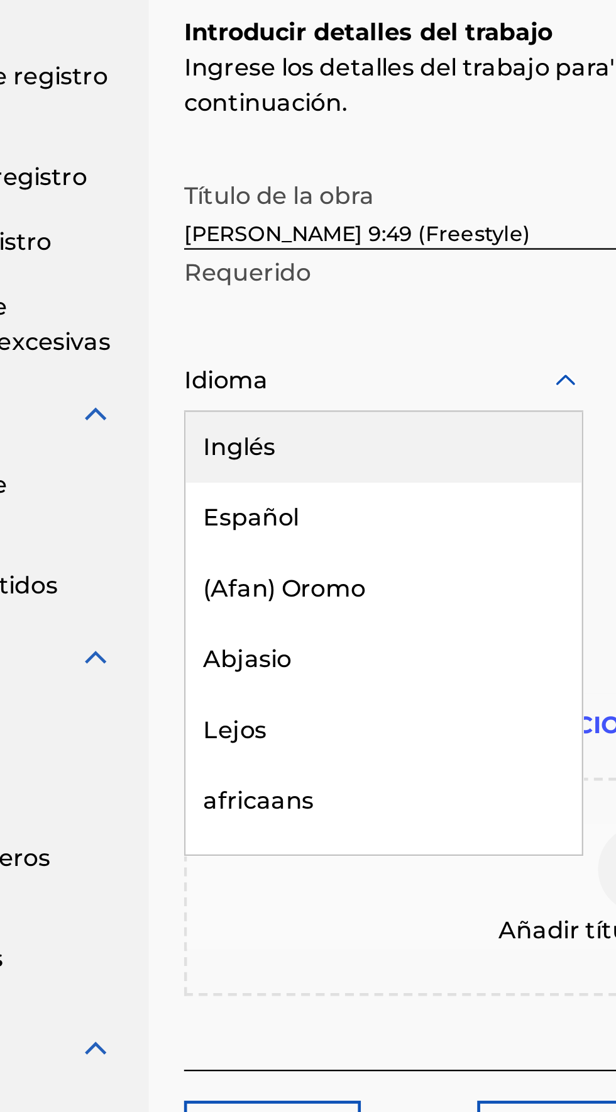
click at [228, 454] on font "Español" at bounding box center [238, 460] width 41 height 12
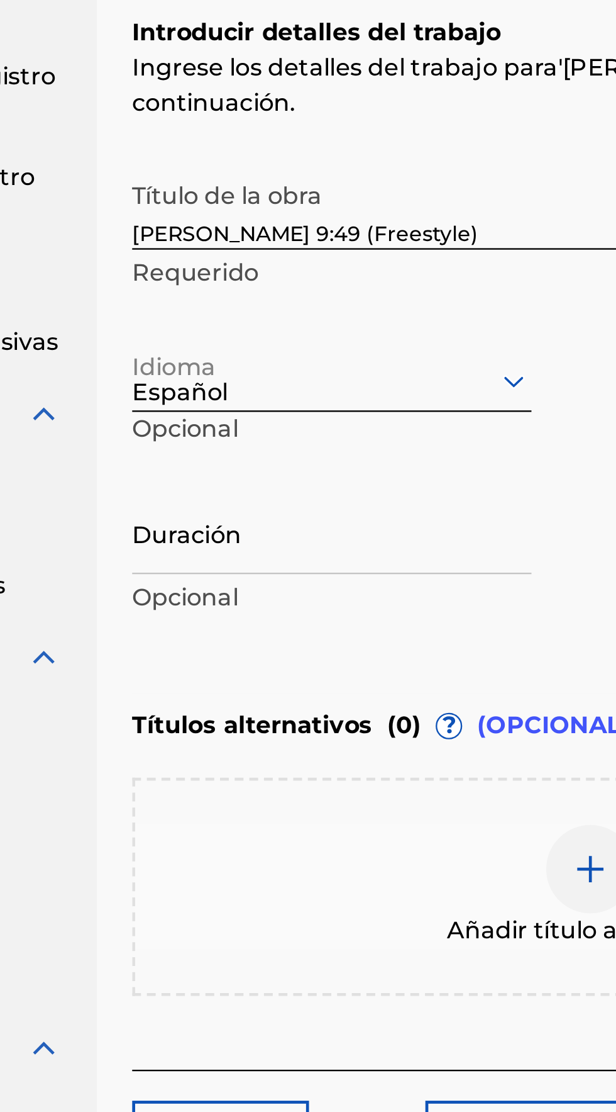
scroll to position [0, 0]
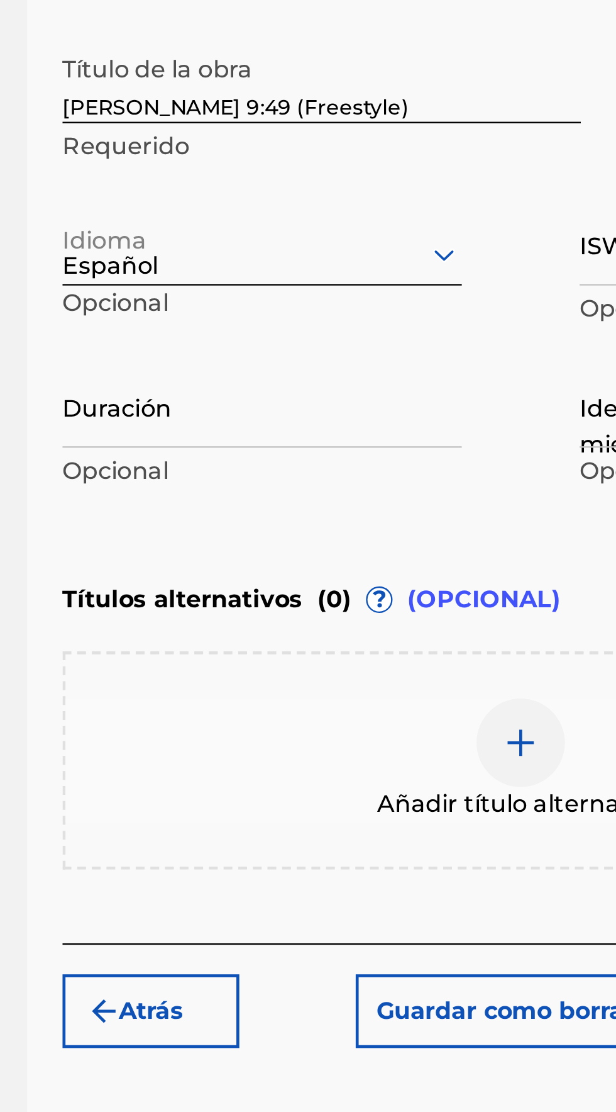
click at [225, 464] on input "Duración" at bounding box center [295, 466] width 170 height 36
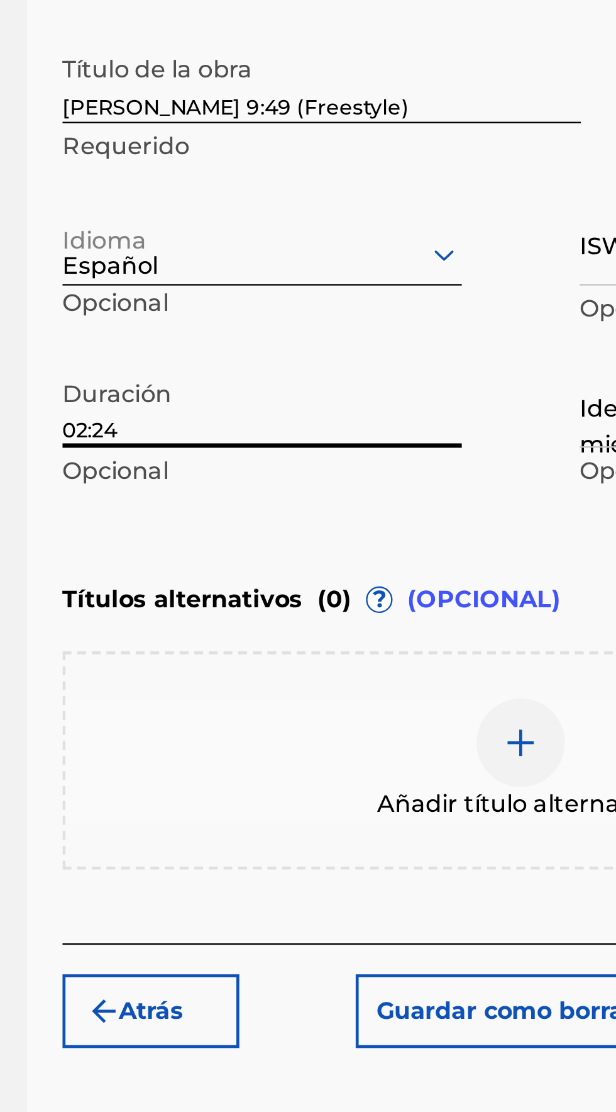
type input "02:24"
click at [192, 440] on div "Resumen Catalogar Registro de Obras Herramienta de reclamación Herramienta de r…" at bounding box center [97, 487] width 195 height 830
click at [196, 430] on div "Registrar trabajo Buscar Introducir detalles del trabajo Agregar escritores Agr…" at bounding box center [405, 560] width 421 height 982
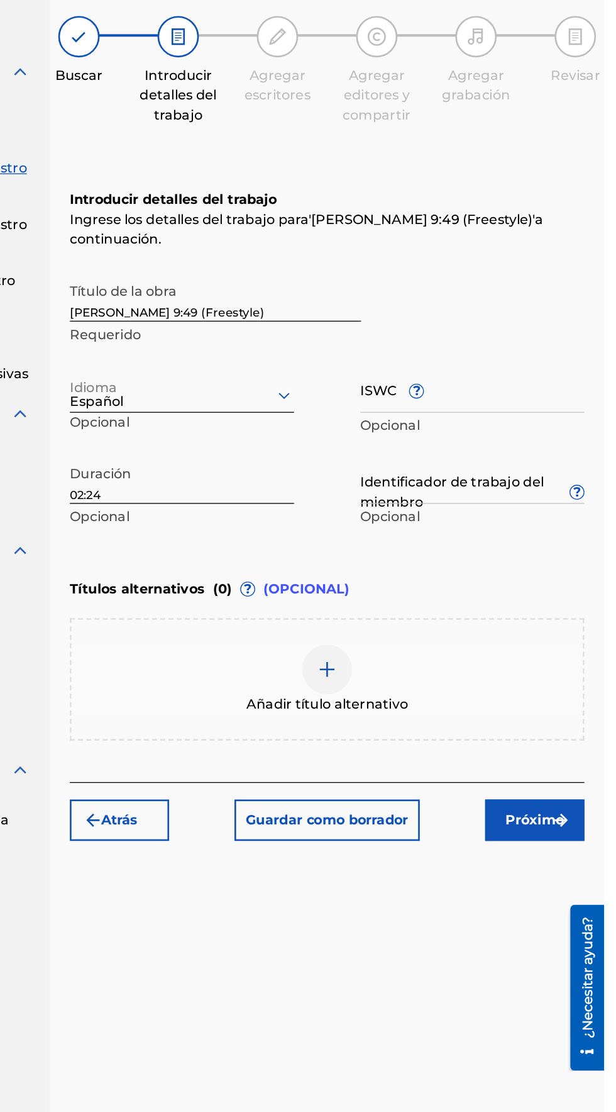
click at [549, 391] on input "ISWC ?" at bounding box center [516, 397] width 170 height 36
click at [445, 386] on input "ISWC ?" at bounding box center [516, 397] width 170 height 36
type input "T3161140490"
click at [500, 320] on div "Título de la obra [PERSON_NAME] 9:49 (Freestyle) Requerido" at bounding box center [405, 338] width 391 height 57
click at [522, 462] on input "Identificador de trabajo del miembro ?" at bounding box center [516, 466] width 170 height 36
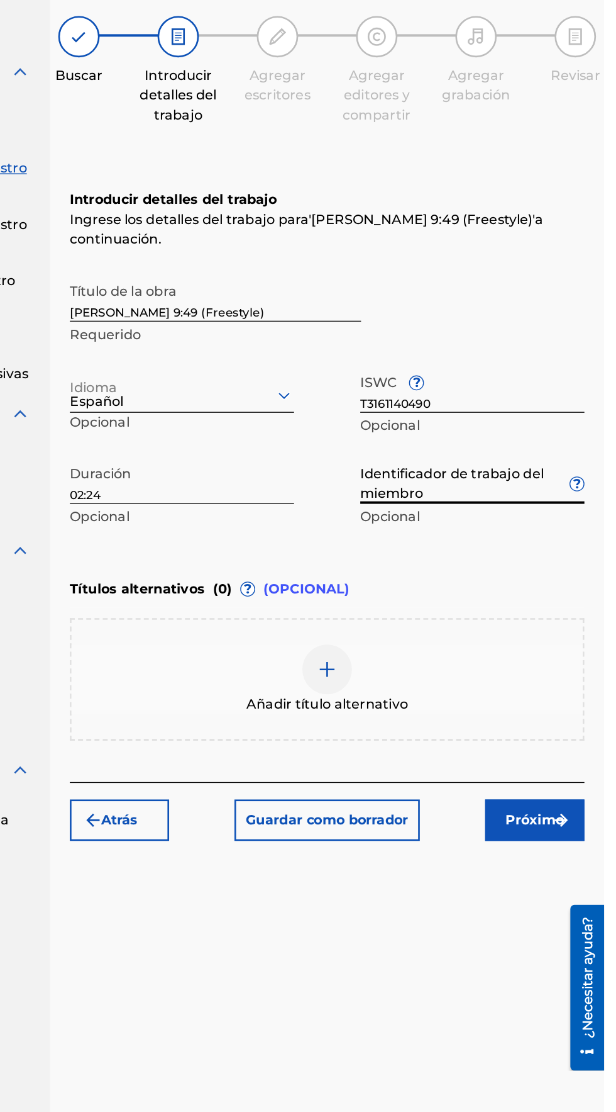
click at [442, 459] on input "Identificador de trabajo del miembro ?" at bounding box center [516, 466] width 170 height 36
type input "919877450"
click at [504, 328] on div "Título de la obra [PERSON_NAME] 9:49 (Freestyle) Requerido" at bounding box center [405, 338] width 391 height 57
click at [581, 716] on button "Próximo" at bounding box center [563, 723] width 75 height 31
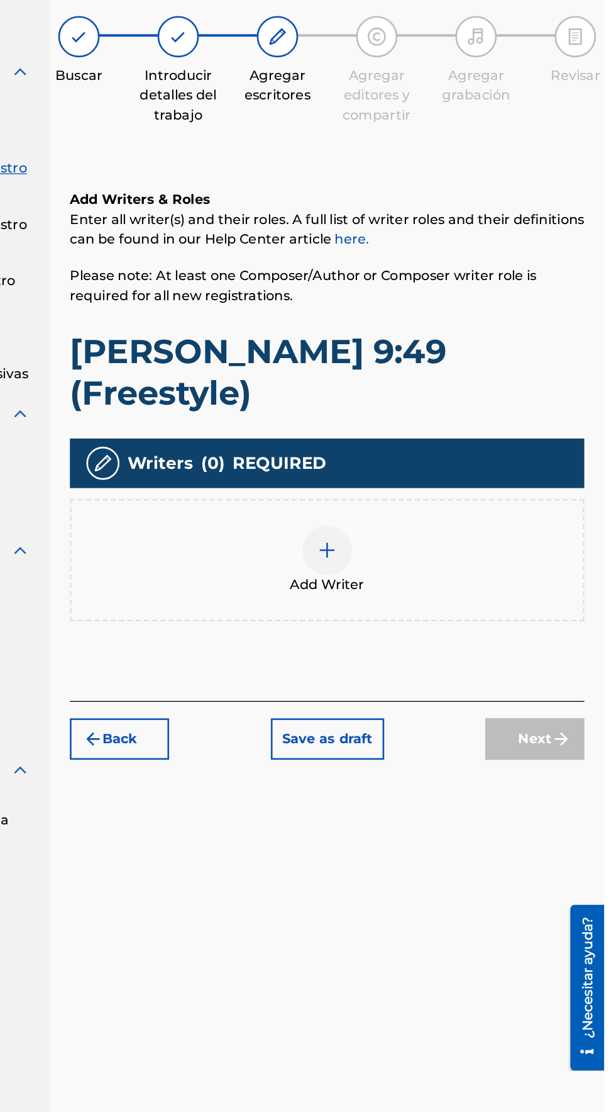
scroll to position [56, 0]
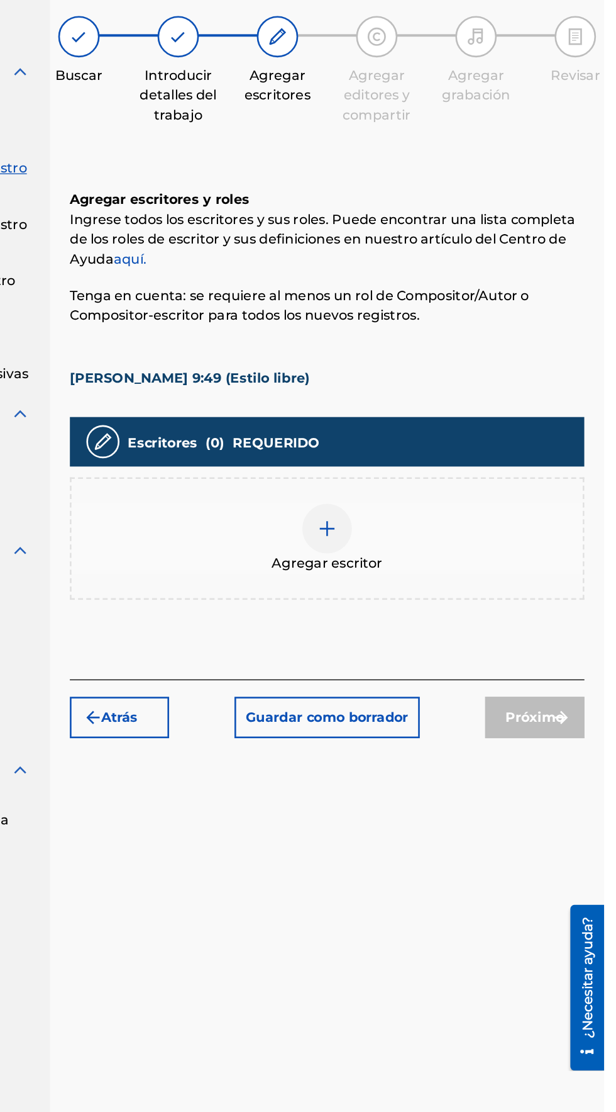
click at [399, 495] on img at bounding box center [405, 502] width 15 height 15
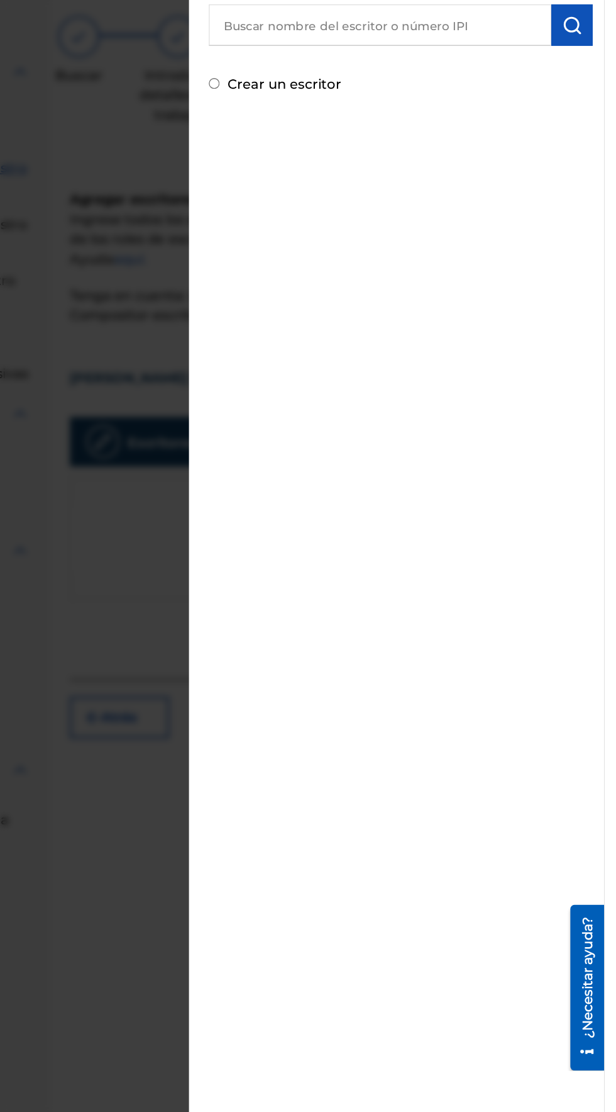
click at [365, 123] on input "text" at bounding box center [446, 119] width 260 height 31
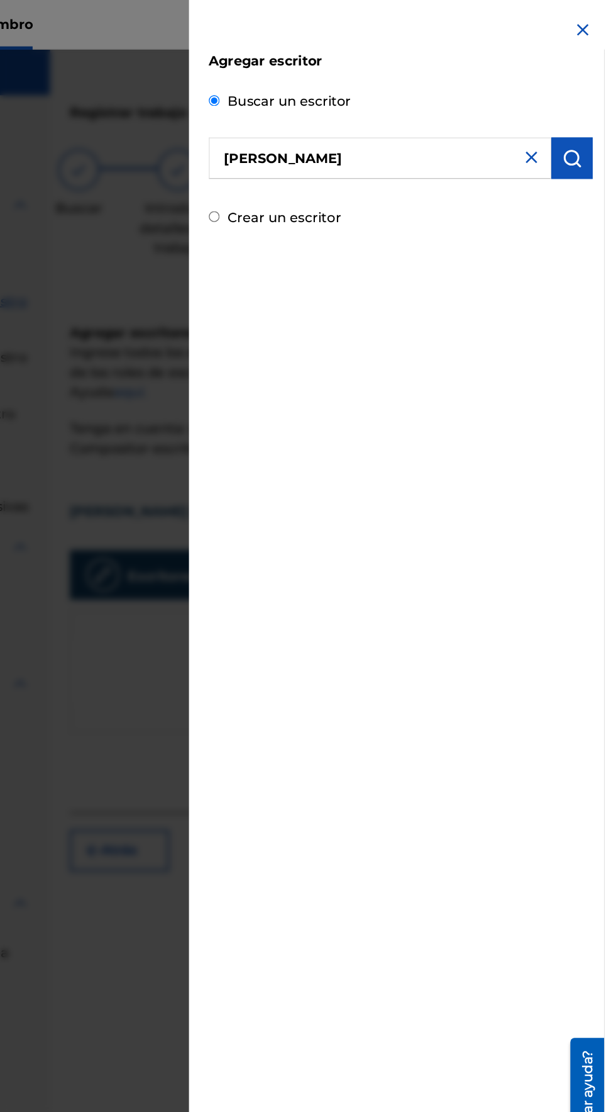
scroll to position [8, 0]
type input "[PERSON_NAME]"
click at [345, 163] on font "Crear un escritor" at bounding box center [373, 165] width 86 height 12
radio input "true"
click at [324, 163] on input "Crear un escritor" at bounding box center [320, 164] width 8 height 8
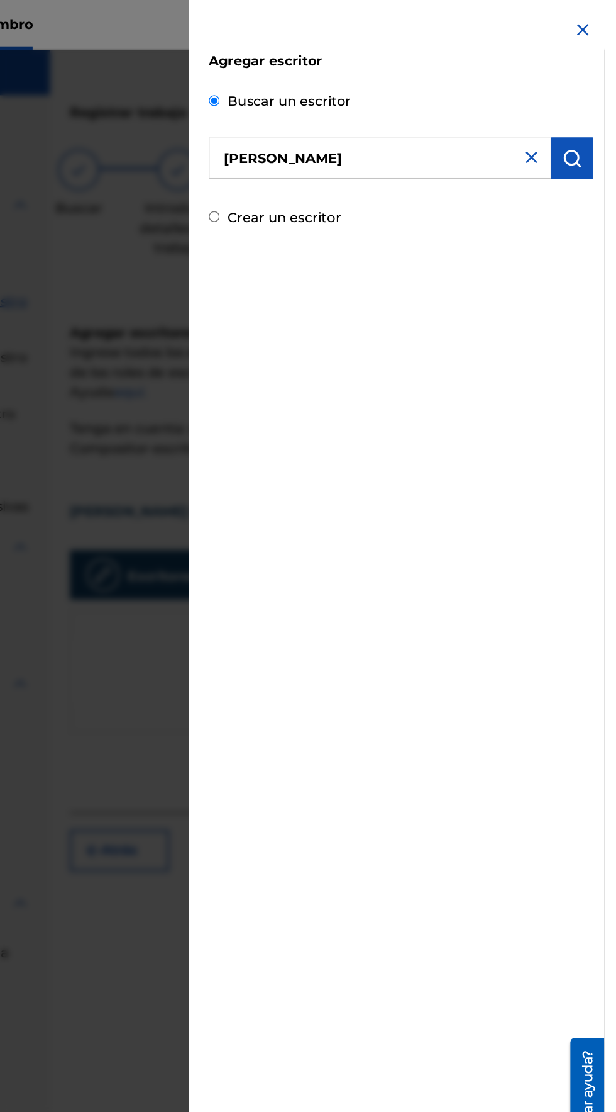
radio input "false"
radio input "true"
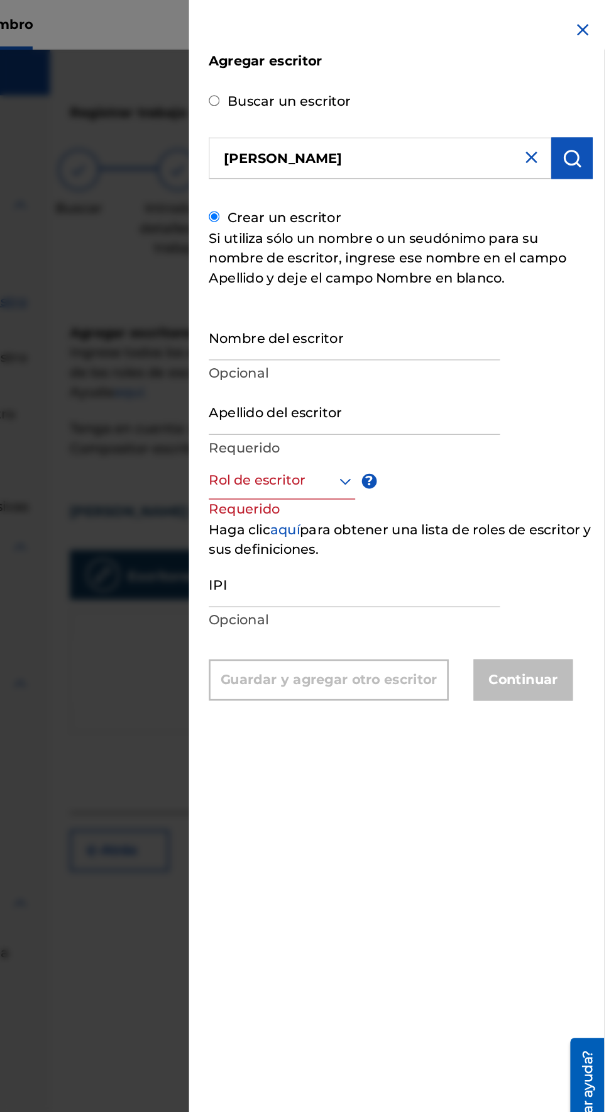
click at [342, 274] on input "Nombre del escritor" at bounding box center [426, 256] width 221 height 36
type input "[PERSON_NAME]"
click at [357, 330] on input "Apellido del escritor" at bounding box center [426, 312] width 221 height 36
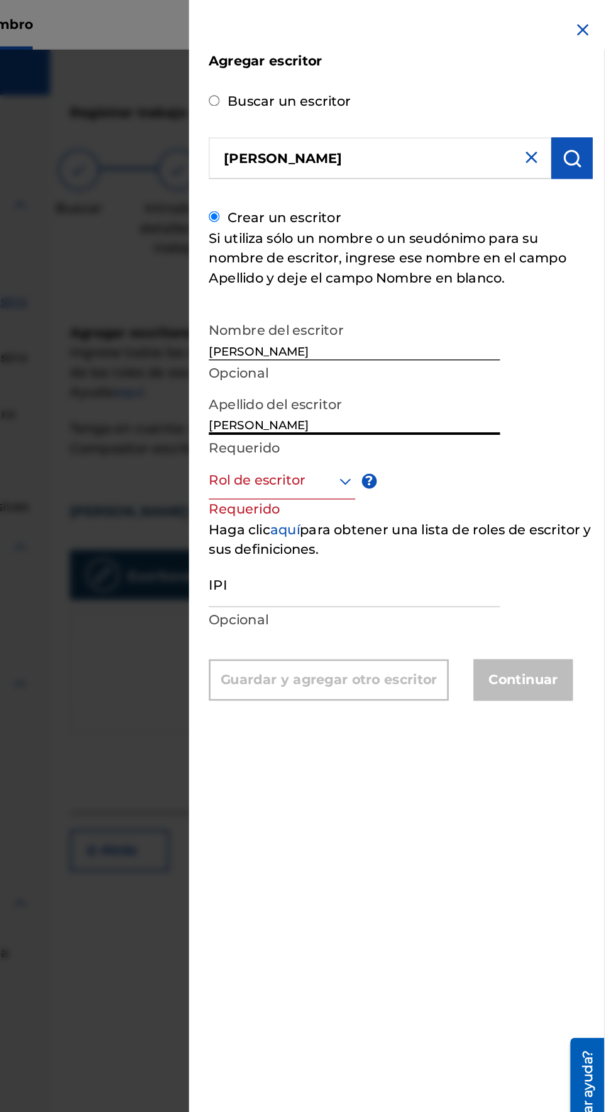
type input "[PERSON_NAME]"
click at [574, 311] on div "Nombre del escritor [PERSON_NAME] Opcional Apellido del escritor [PERSON_NAME] …" at bounding box center [462, 385] width 292 height 294
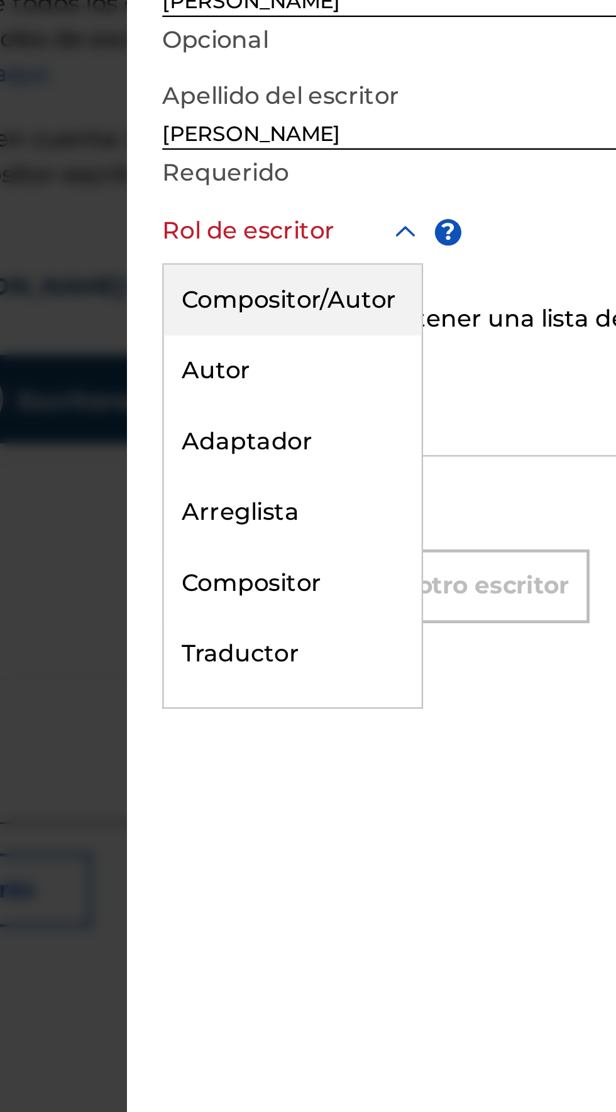
click at [348, 400] on font "Compositor/Autor" at bounding box center [370, 394] width 92 height 12
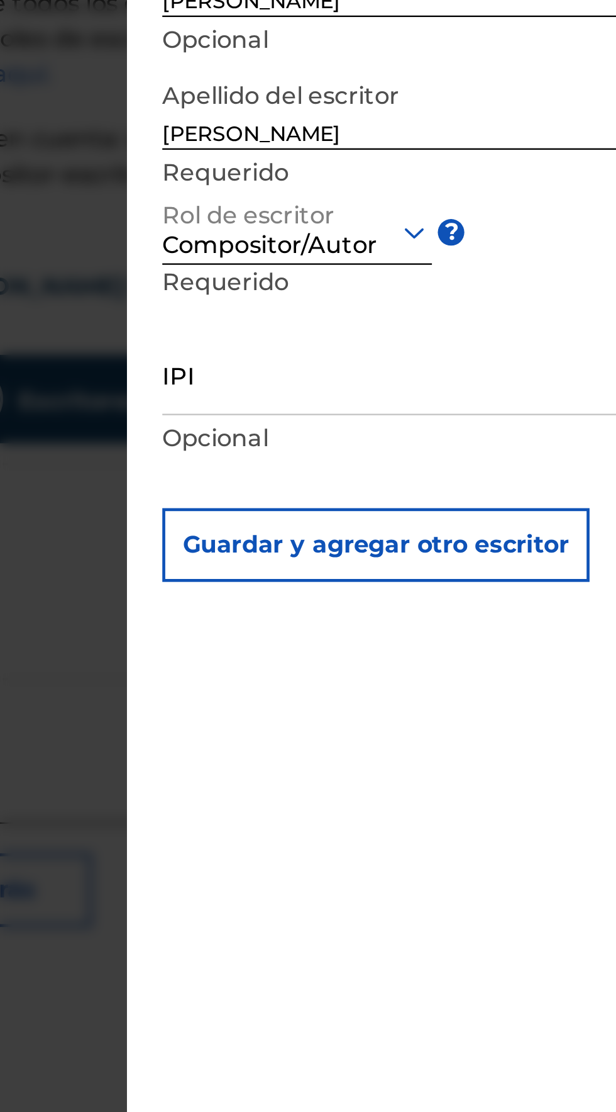
click at [346, 443] on input "IPI" at bounding box center [426, 426] width 221 height 36
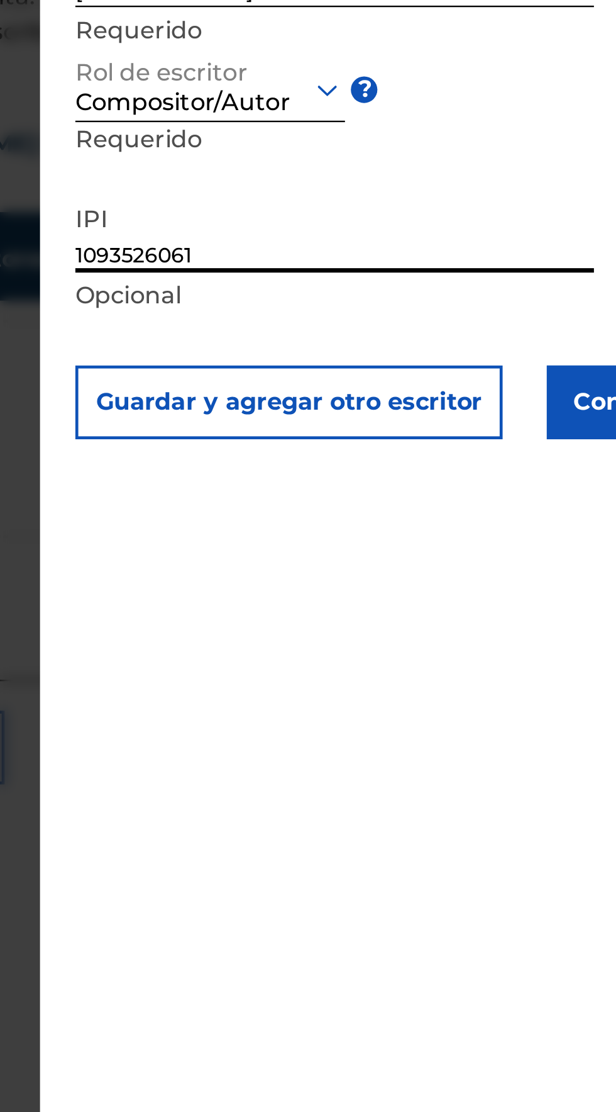
type input "1093526061"
click at [474, 427] on div "Nombre del escritor [PERSON_NAME] Opcional Apellido del escritor [PERSON_NAME] …" at bounding box center [462, 376] width 292 height 277
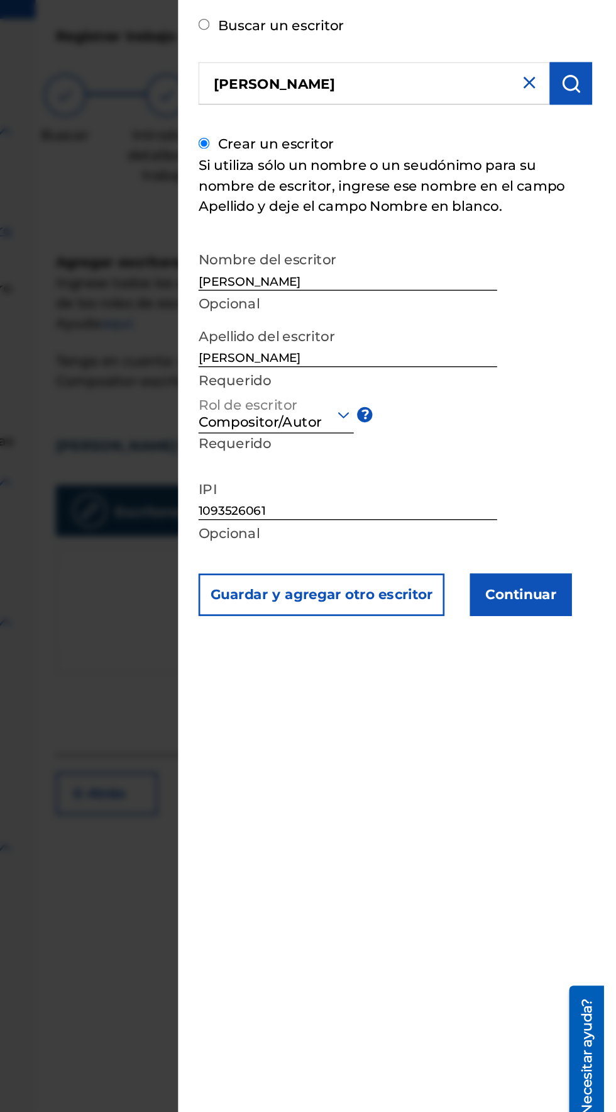
click at [573, 505] on font "Continuar" at bounding box center [554, 499] width 53 height 12
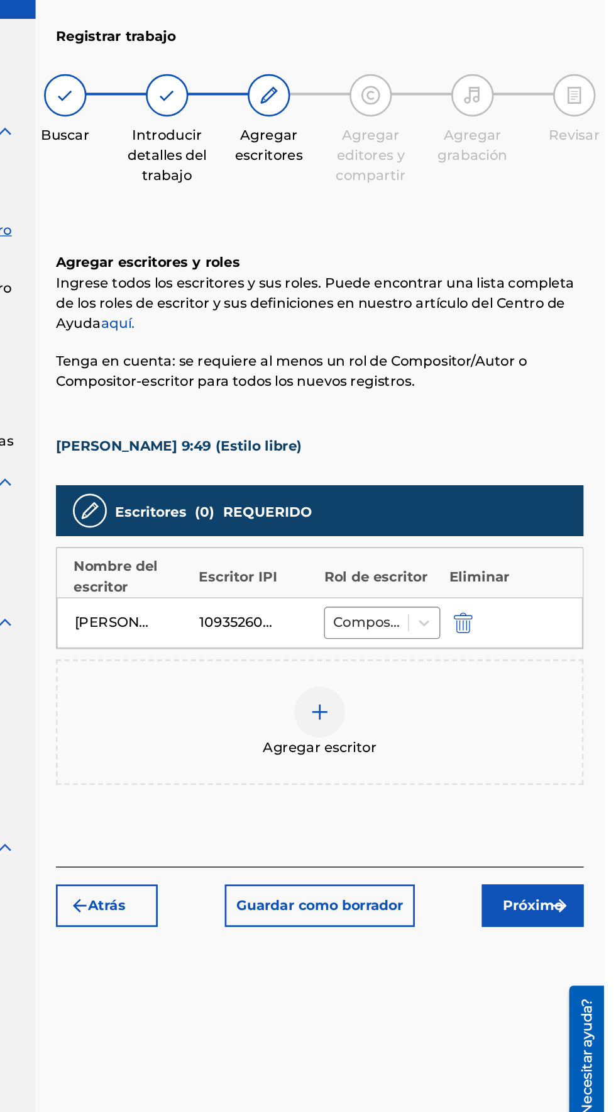
click at [581, 722] on img "submit" at bounding box center [583, 729] width 15 height 15
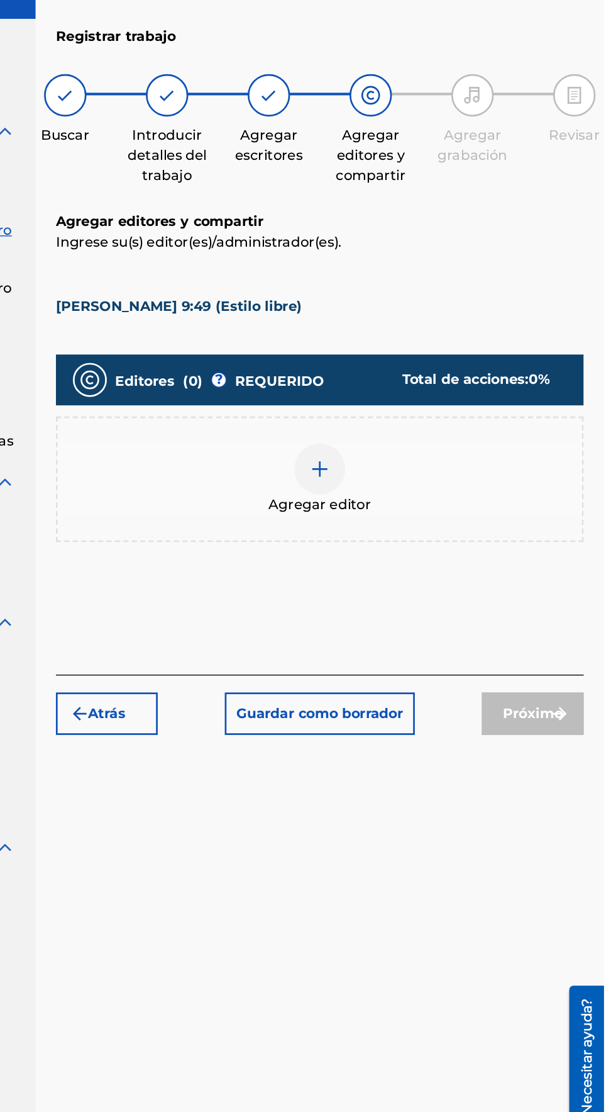
scroll to position [56, 0]
click at [395, 387] on div at bounding box center [406, 406] width 38 height 38
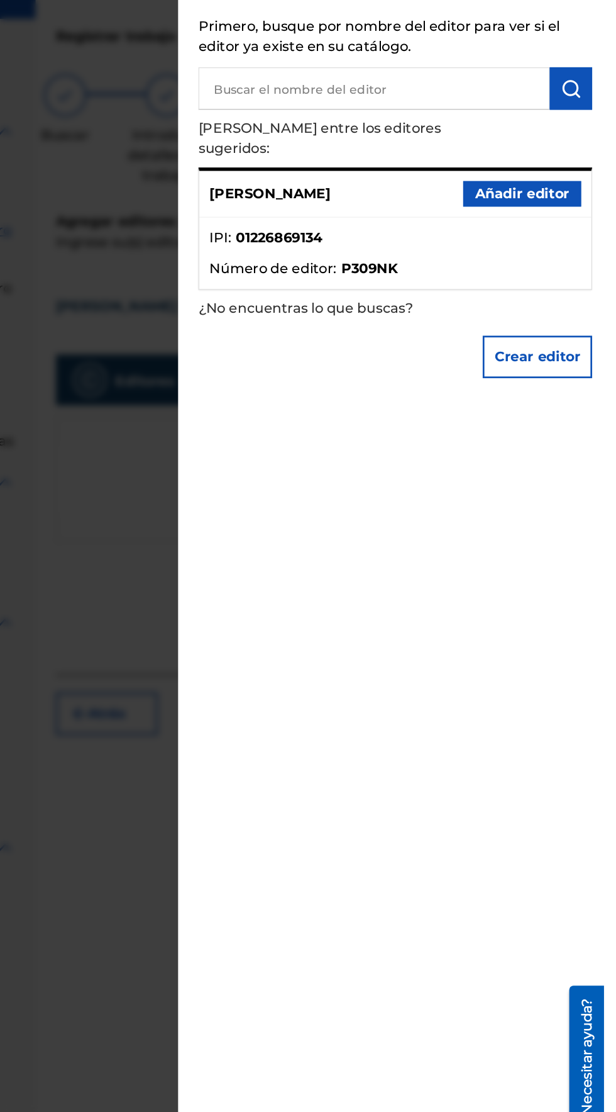
click at [541, 197] on font "Añadir editor" at bounding box center [556, 202] width 70 height 12
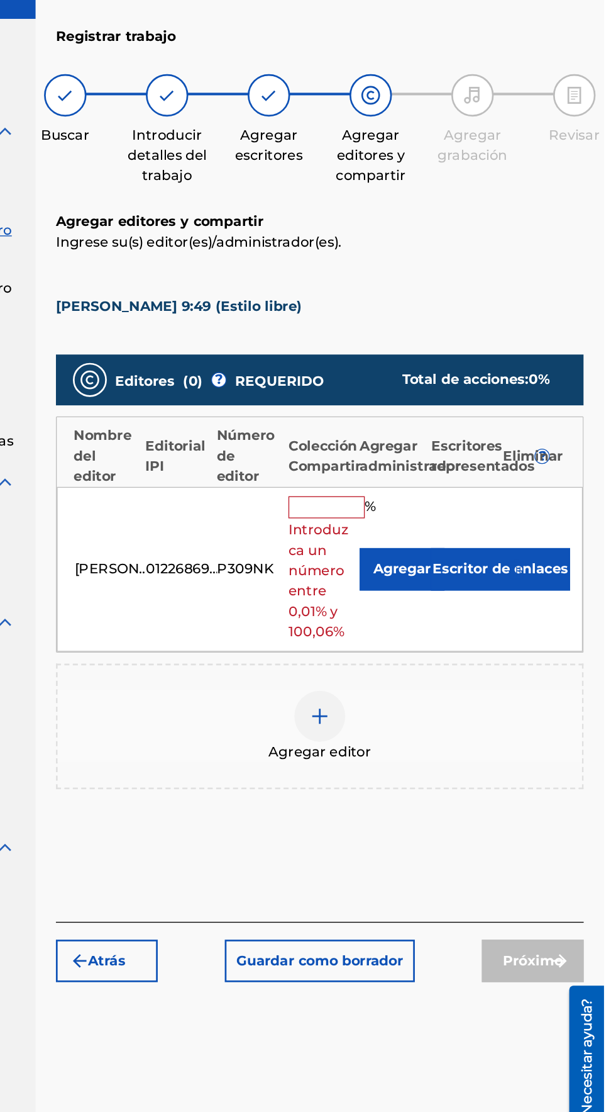
click at [394, 426] on input "text" at bounding box center [410, 434] width 57 height 16
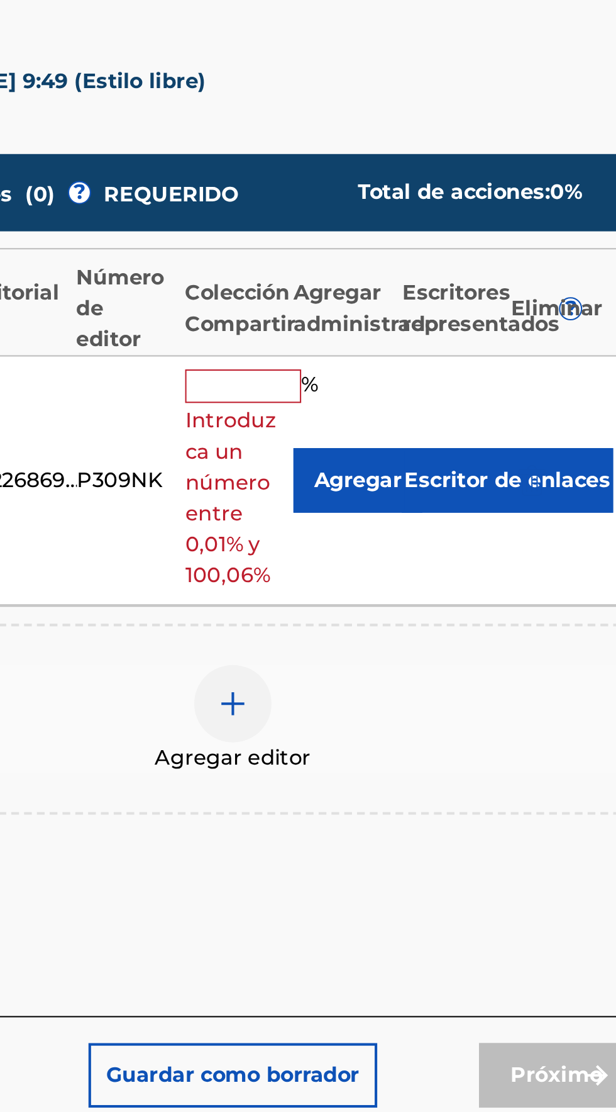
type input "100"
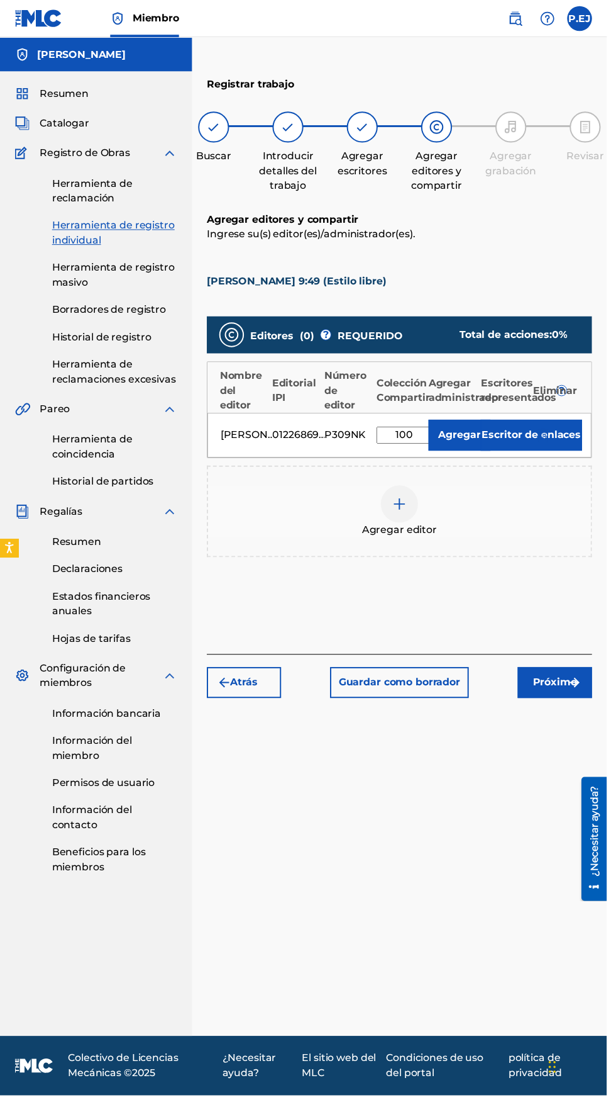
click at [461, 870] on div "Registrar trabajo Buscar Introducir detalles del trabajo Agregar escritores Agr…" at bounding box center [405, 560] width 421 height 982
click at [589, 685] on img "submit" at bounding box center [583, 692] width 15 height 15
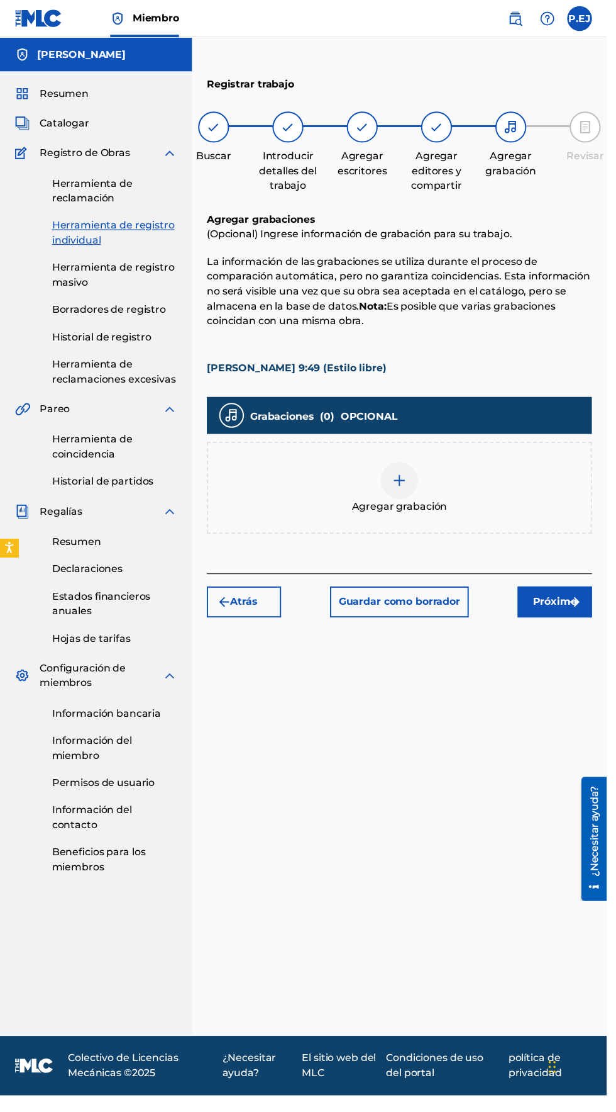
click at [410, 469] on div "Agregar grabación" at bounding box center [405, 495] width 389 height 53
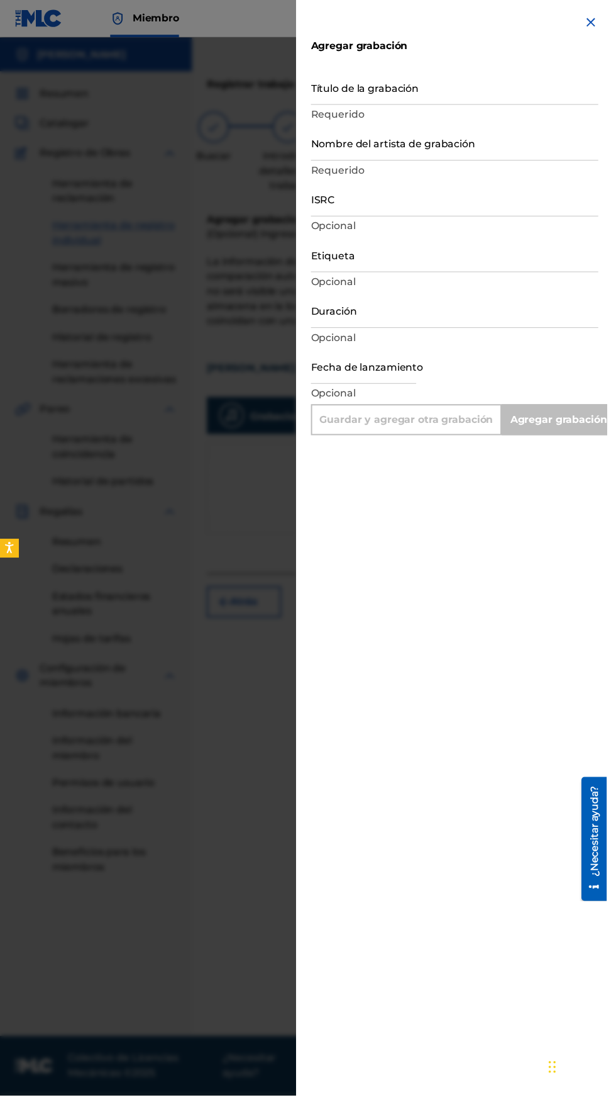
scroll to position [0, 6]
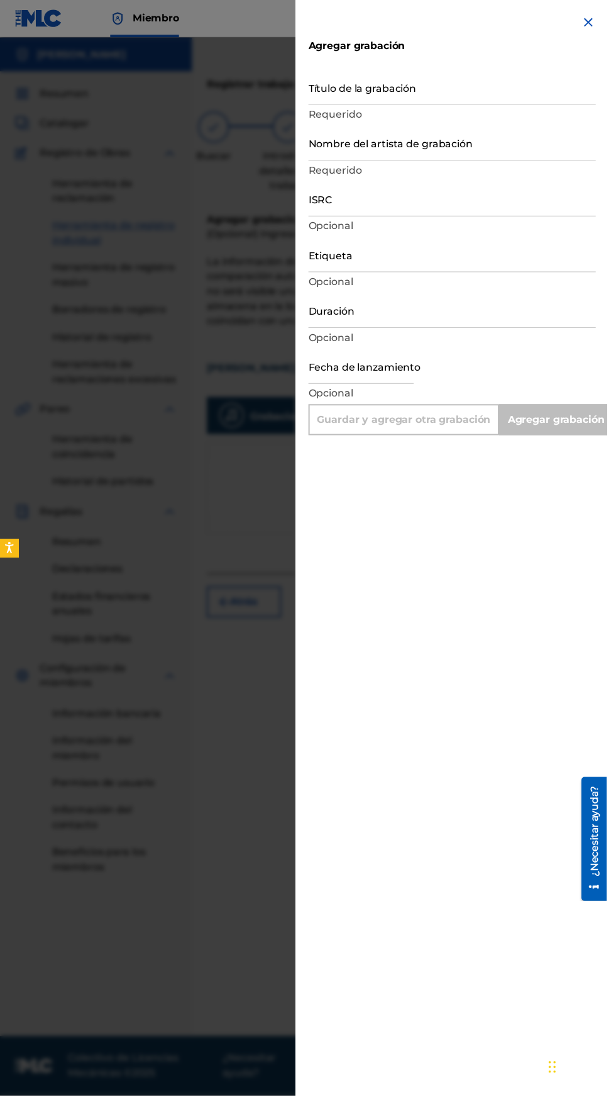
click at [350, 92] on input "Título de la grabación" at bounding box center [459, 88] width 292 height 36
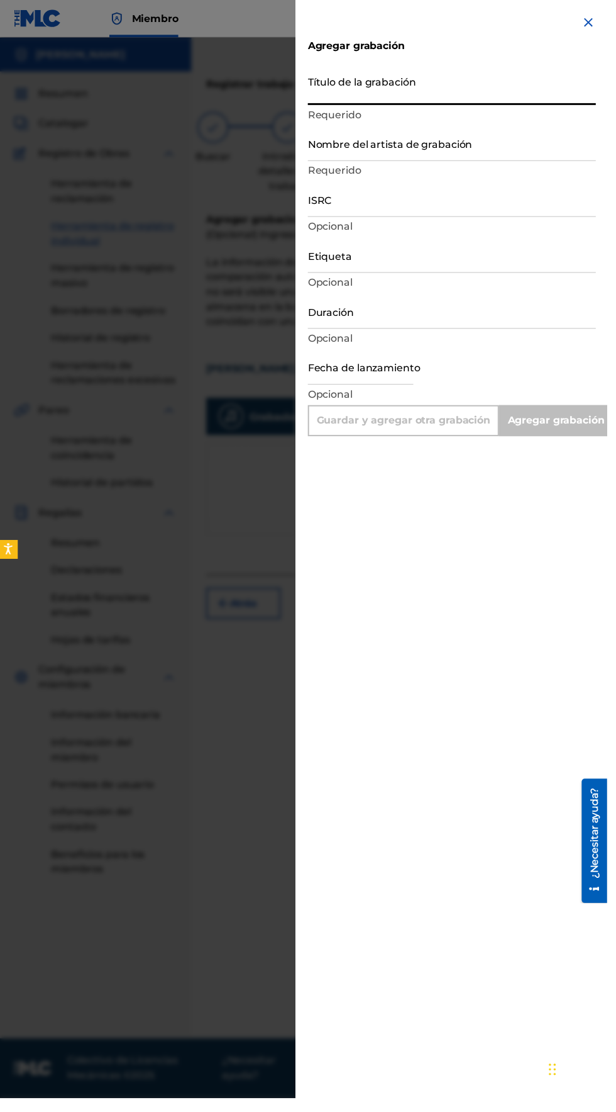
scroll to position [0, 0]
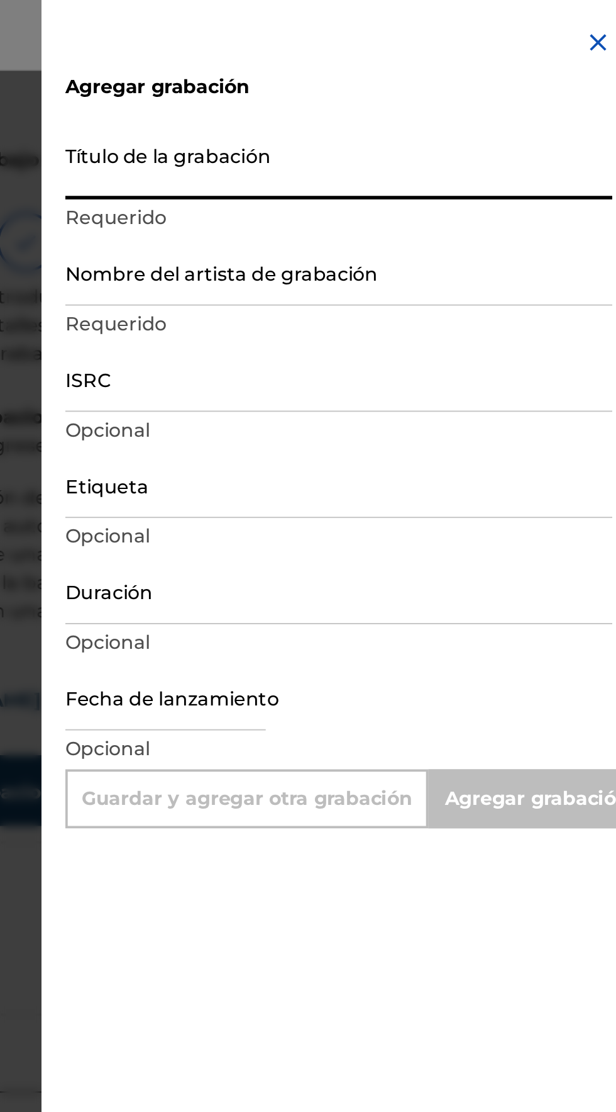
type input "L"
type input "Add Recording"
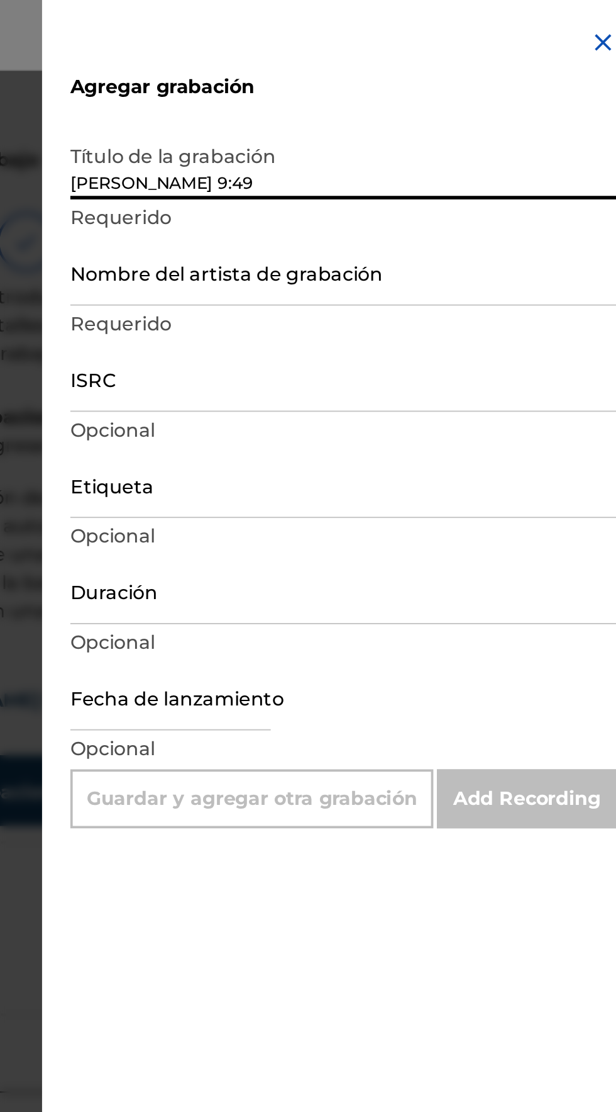
type input "[PERSON_NAME] 9:49"
click at [352, 153] on input "Nombre del artista de grabación" at bounding box center [462, 145] width 292 height 36
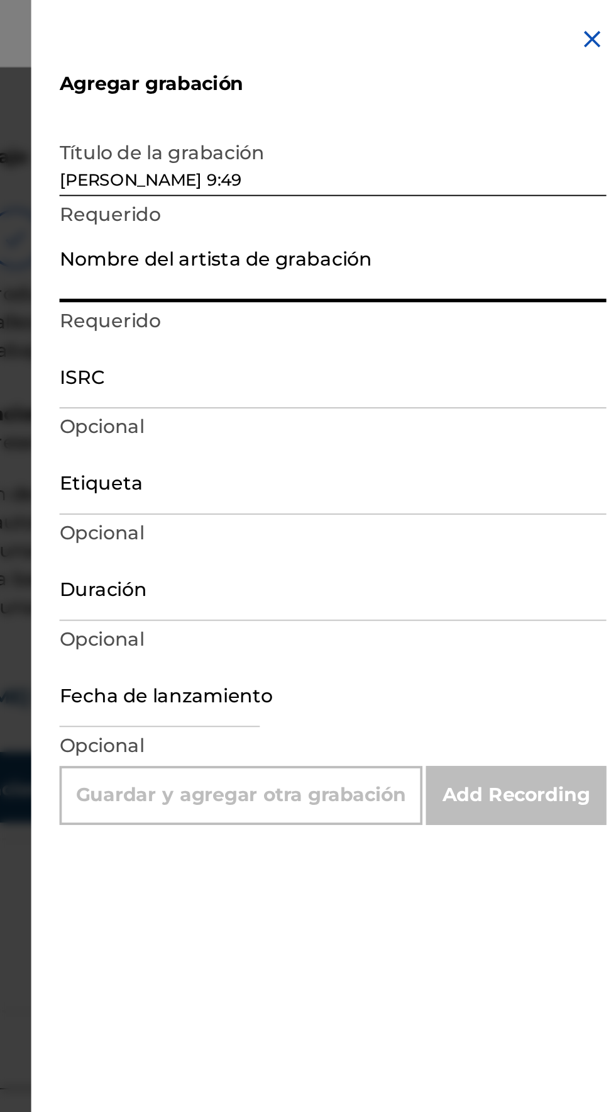
type input "[PERSON_NAME]"
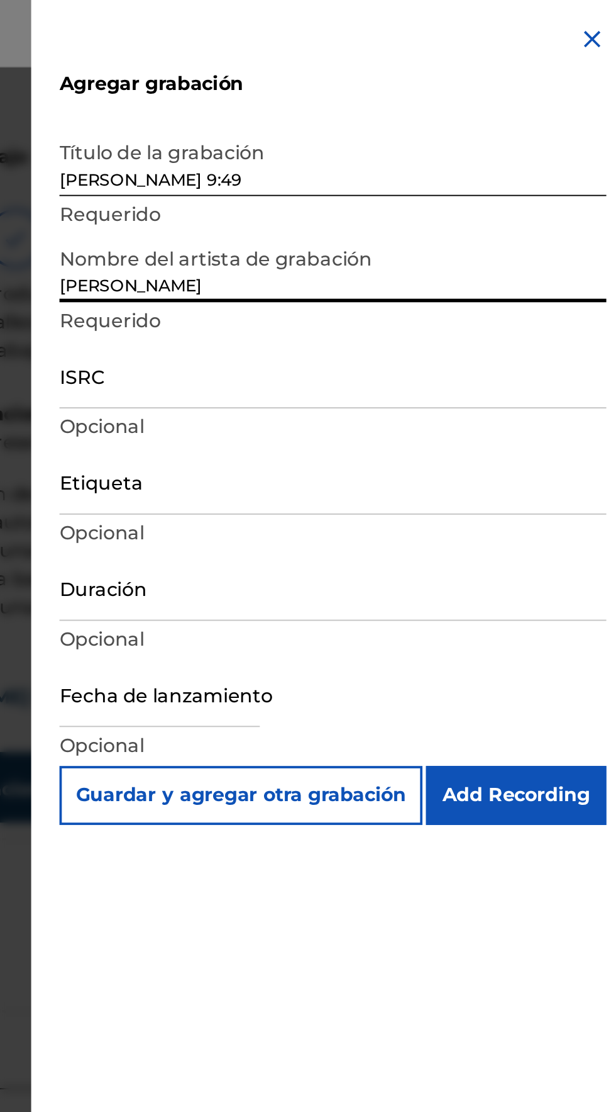
click at [339, 206] on input "ISRC" at bounding box center [462, 202] width 292 height 36
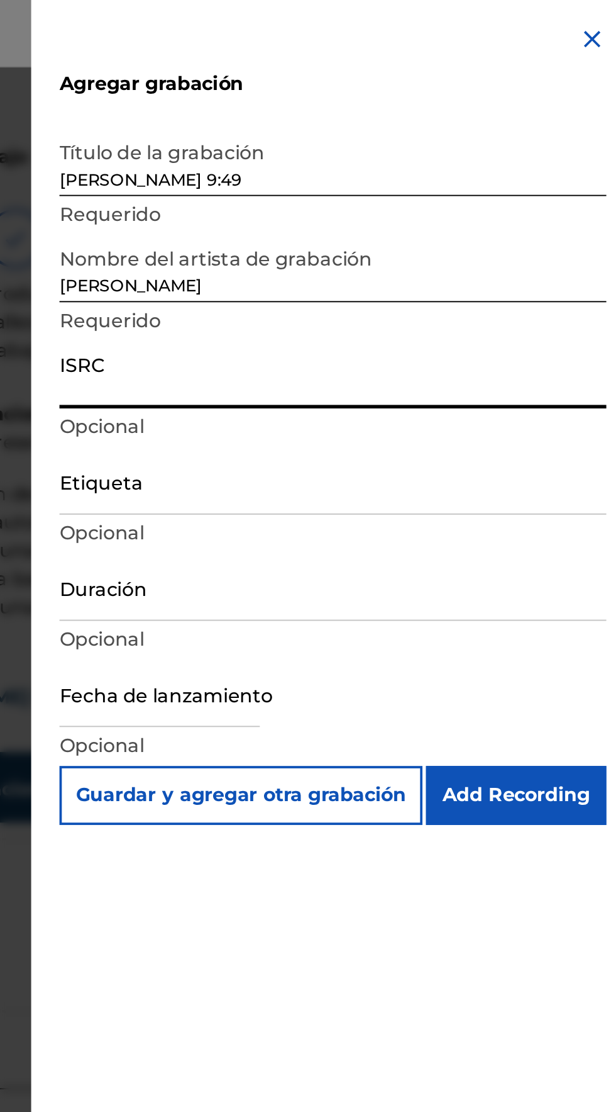
click at [340, 213] on input "ISRC" at bounding box center [462, 202] width 292 height 36
type input "QZK6M2171921"
click at [349, 375] on input "text" at bounding box center [369, 372] width 107 height 36
select select "7"
select select "2025"
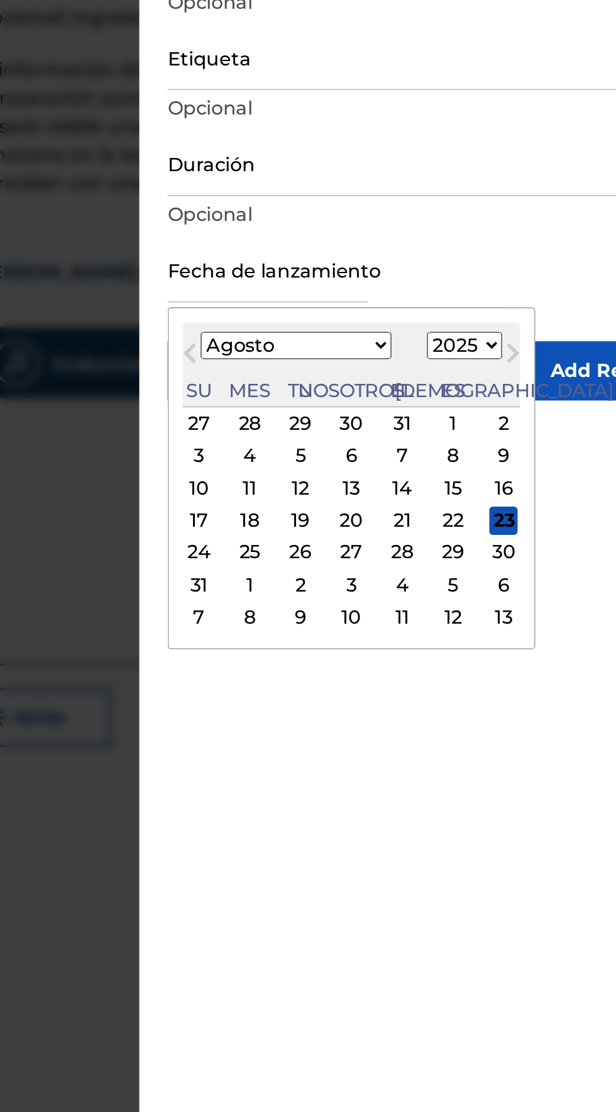
click at [365, 413] on select "Enero Febrero Marzo Abril Puede Junio [PERSON_NAME] Septiembre Octubre Noviembr…" at bounding box center [384, 412] width 102 height 14
select select "8"
click at [342, 405] on select "Enero Febrero Marzo Abril Puede Junio [PERSON_NAME] Septiembre Octubre Noviembr…" at bounding box center [384, 412] width 102 height 14
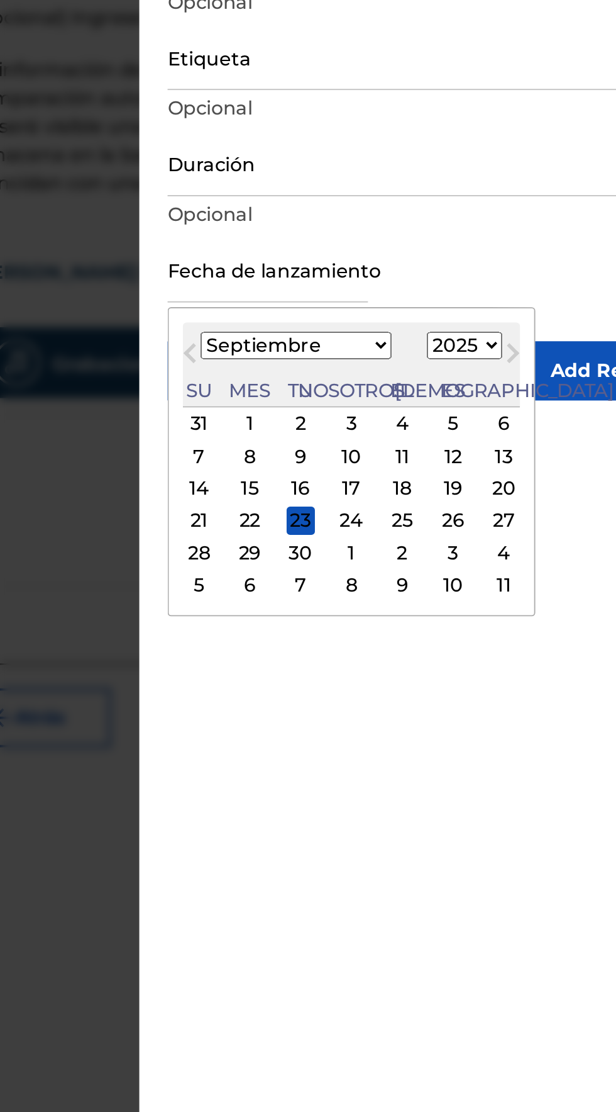
click at [454, 408] on select "1899 1900 1901 1902 1903 1904 1905 1906 1907 1908 1909 1910 1911 1912 1913 1914…" at bounding box center [474, 412] width 40 height 14
select select "2023"
click at [454, 405] on select "1899 1900 1901 1902 1903 1904 1905 1906 1907 1908 1909 1910 1911 1912 1913 1914…" at bounding box center [474, 412] width 40 height 14
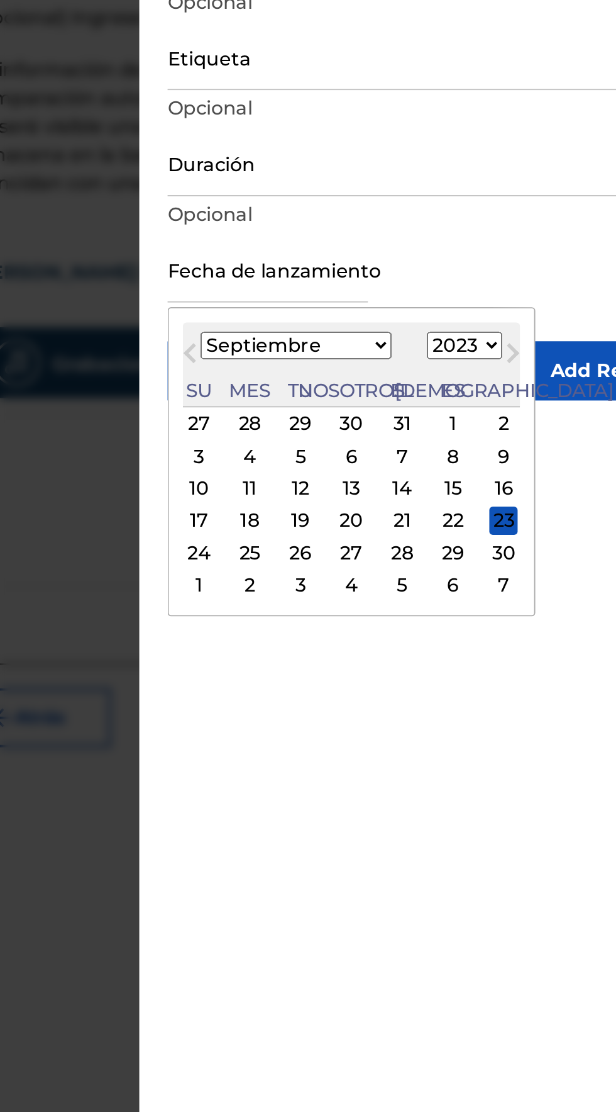
click at [361, 505] on div "18" at bounding box center [359, 505] width 15 height 15
type input "[DATE]"
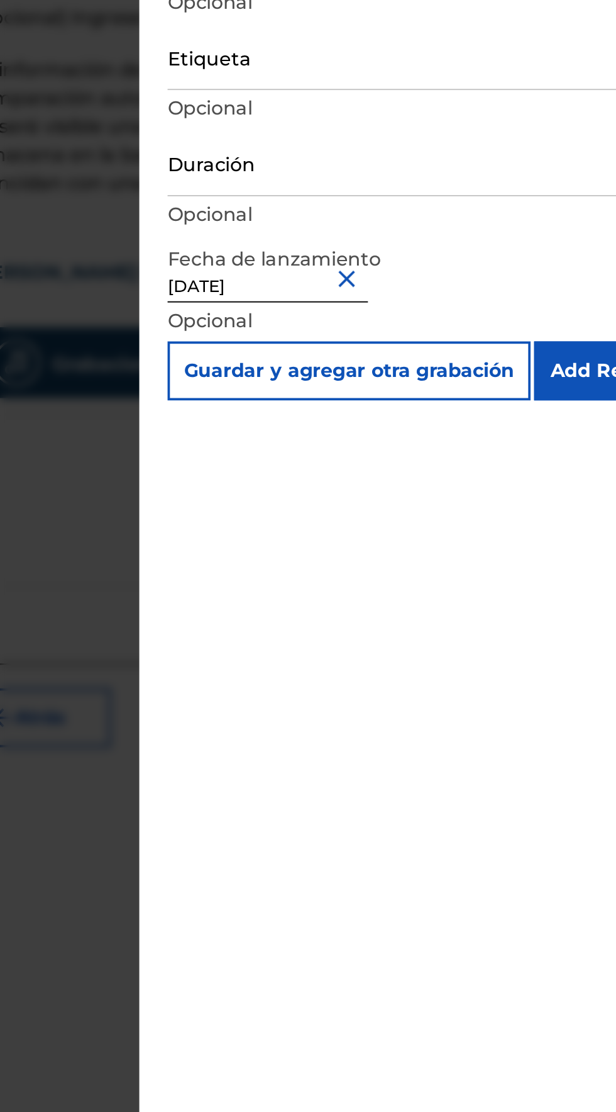
click at [540, 429] on input "Add Recording" at bounding box center [559, 425] width 96 height 31
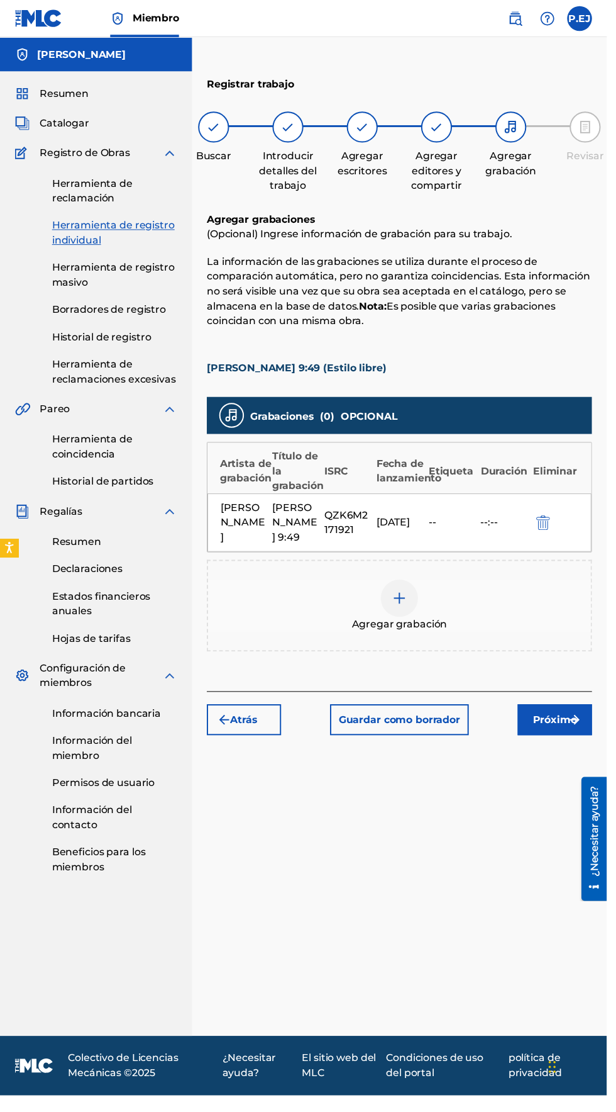
click at [584, 723] on img "submit" at bounding box center [583, 730] width 15 height 15
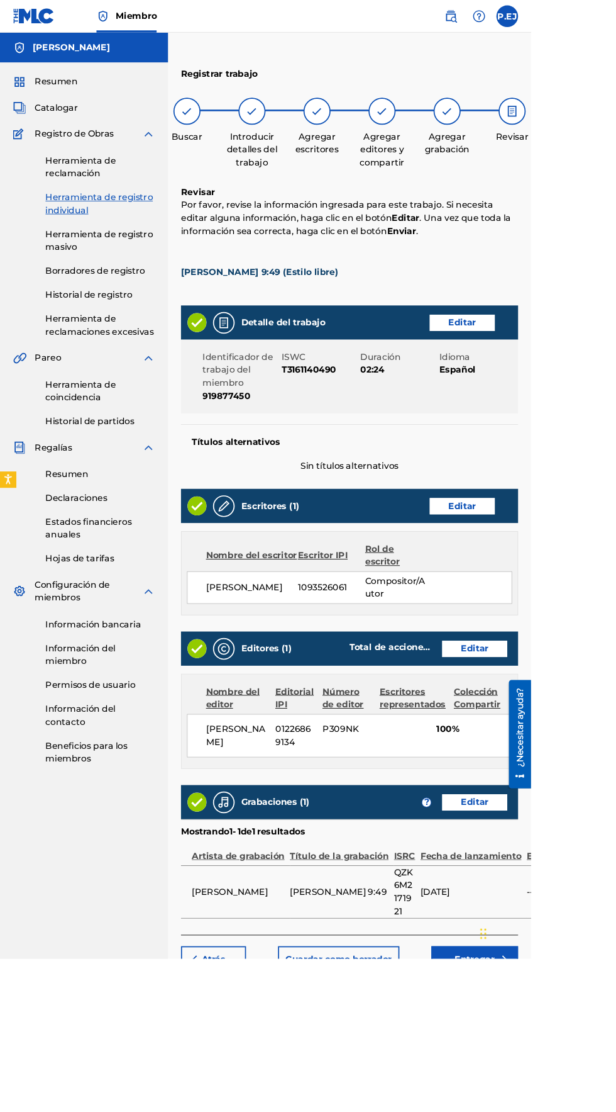
click at [556, 1111] on font "Entregar" at bounding box center [551, 1113] width 47 height 12
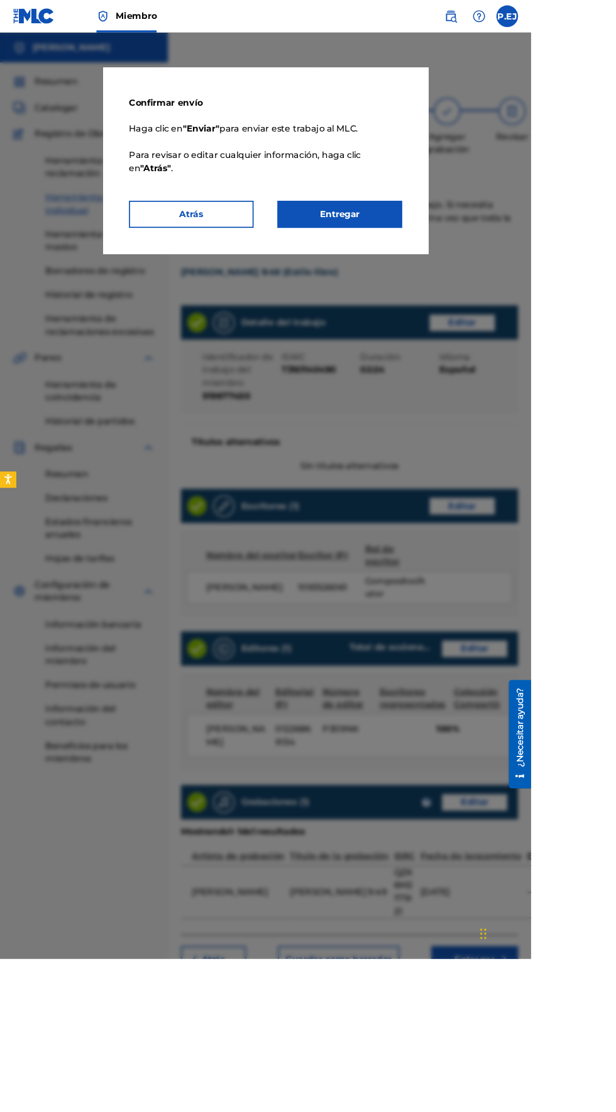
click at [418, 254] on font "Entregar" at bounding box center [394, 248] width 47 height 12
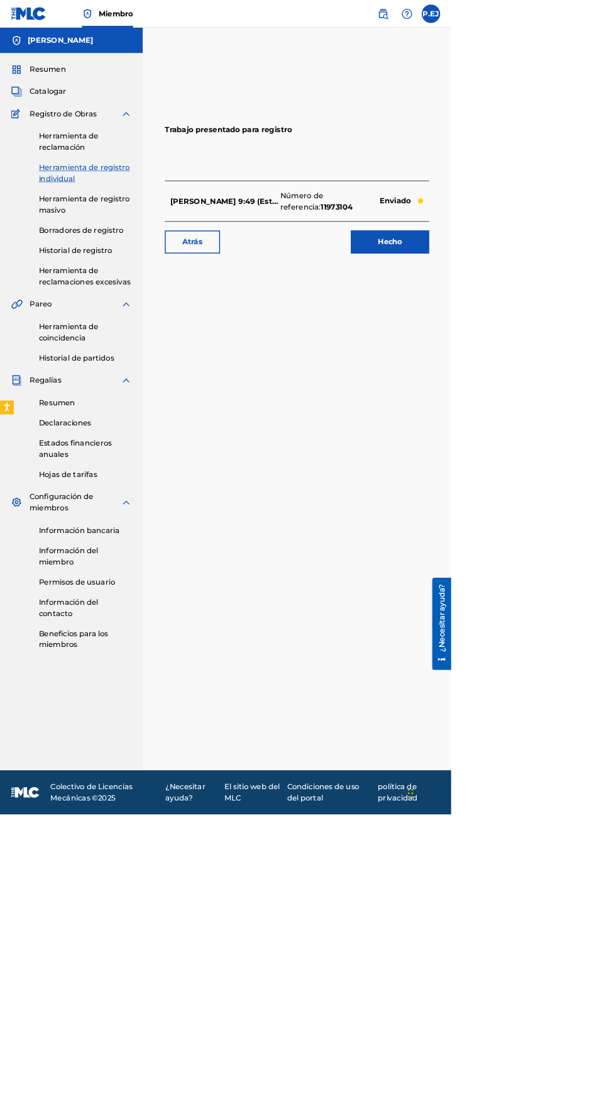
click at [561, 341] on link "Hecho" at bounding box center [532, 330] width 107 height 31
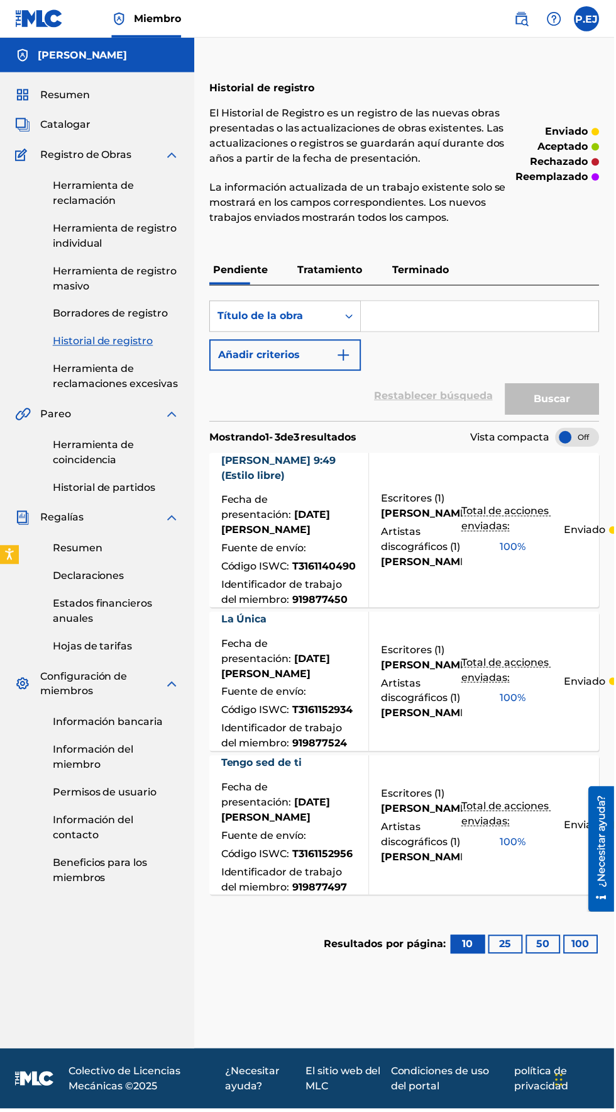
click at [294, 830] on div "Fuente de envío :" at bounding box center [291, 839] width 138 height 18
click at [298, 686] on div "Fuente de envío :" at bounding box center [291, 695] width 138 height 18
click at [67, 190] on font "Herramienta de reclamación" at bounding box center [94, 193] width 82 height 27
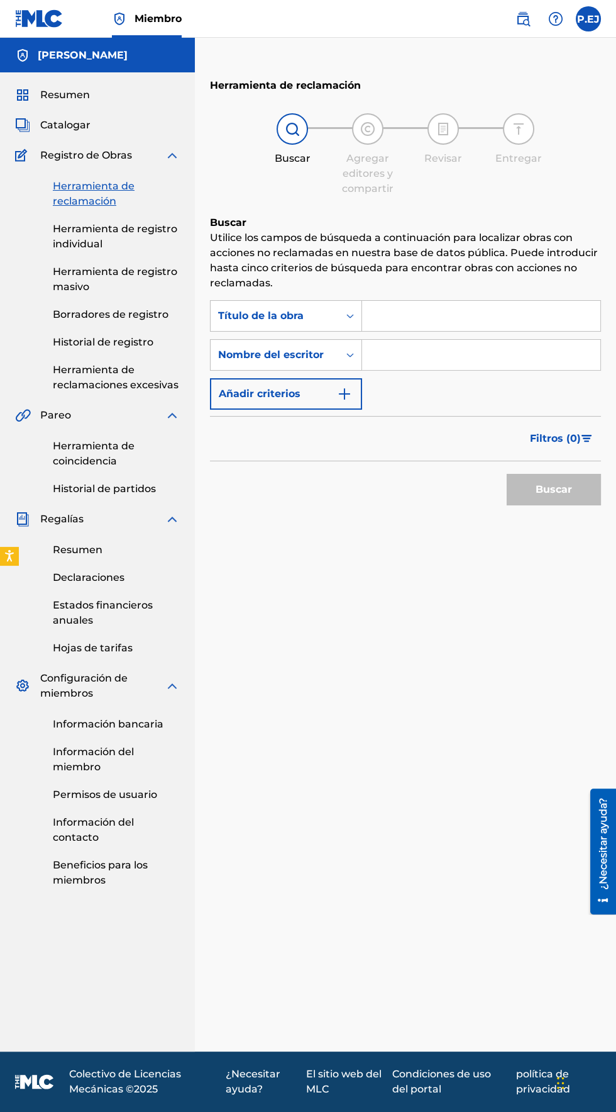
click at [401, 316] on input "Formulario de búsqueda" at bounding box center [481, 316] width 238 height 30
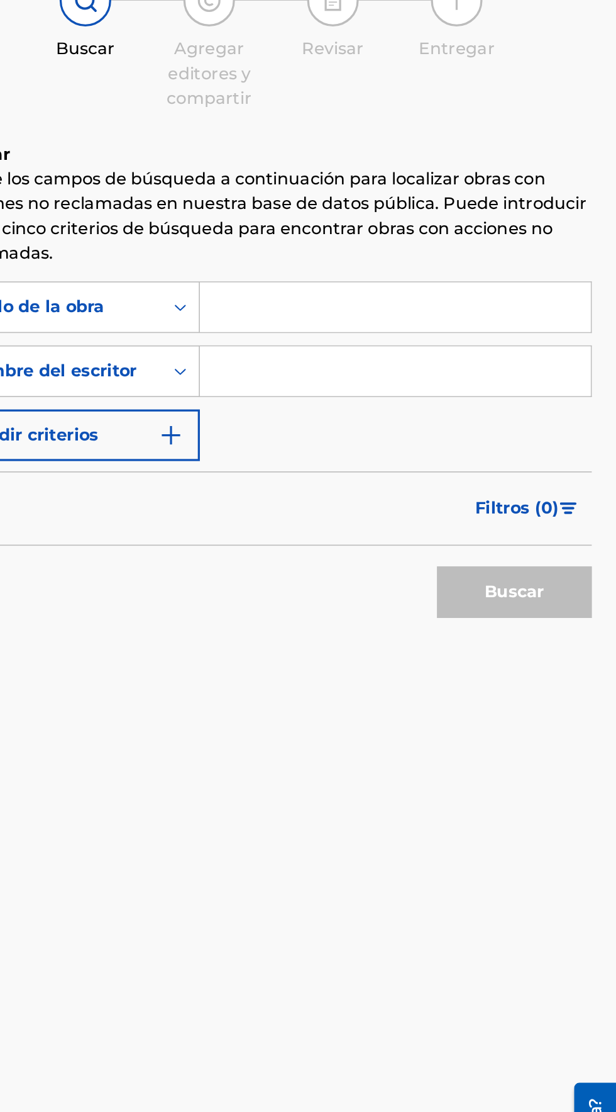
click at [381, 317] on input "Formulario de búsqueda" at bounding box center [481, 316] width 238 height 30
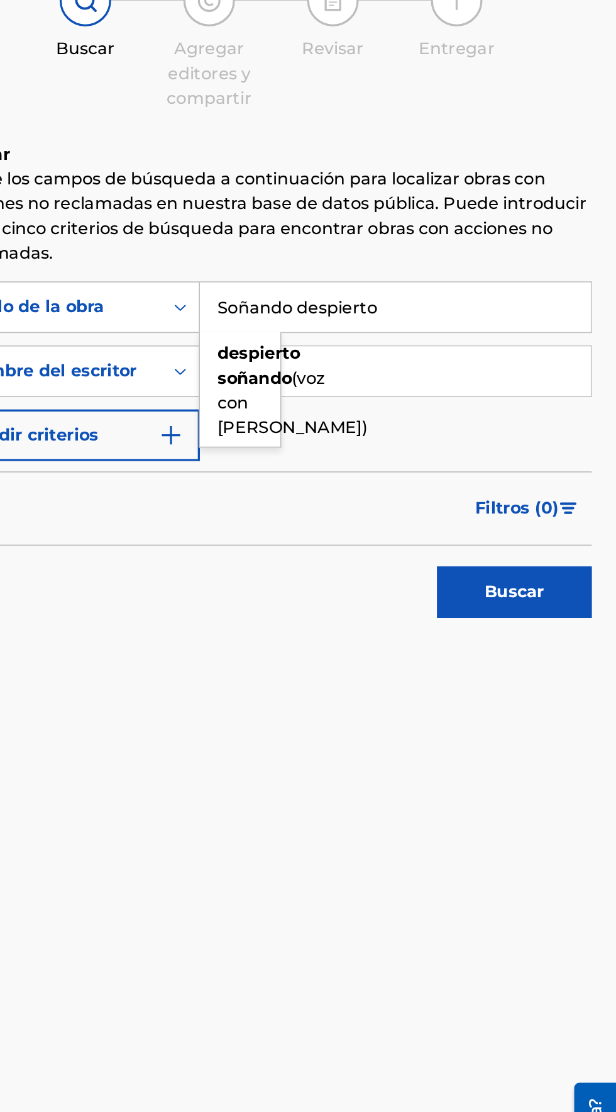
type input "Soñando despierto"
click at [568, 480] on button "Buscar" at bounding box center [554, 489] width 94 height 31
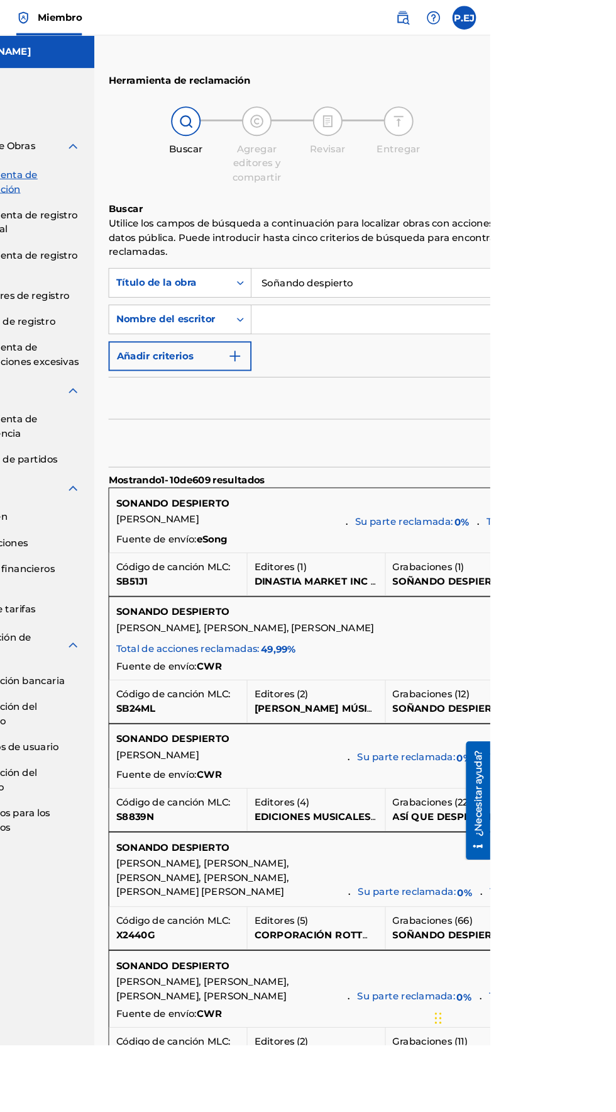
click at [404, 342] on input "Formulario de búsqueda" at bounding box center [580, 340] width 437 height 30
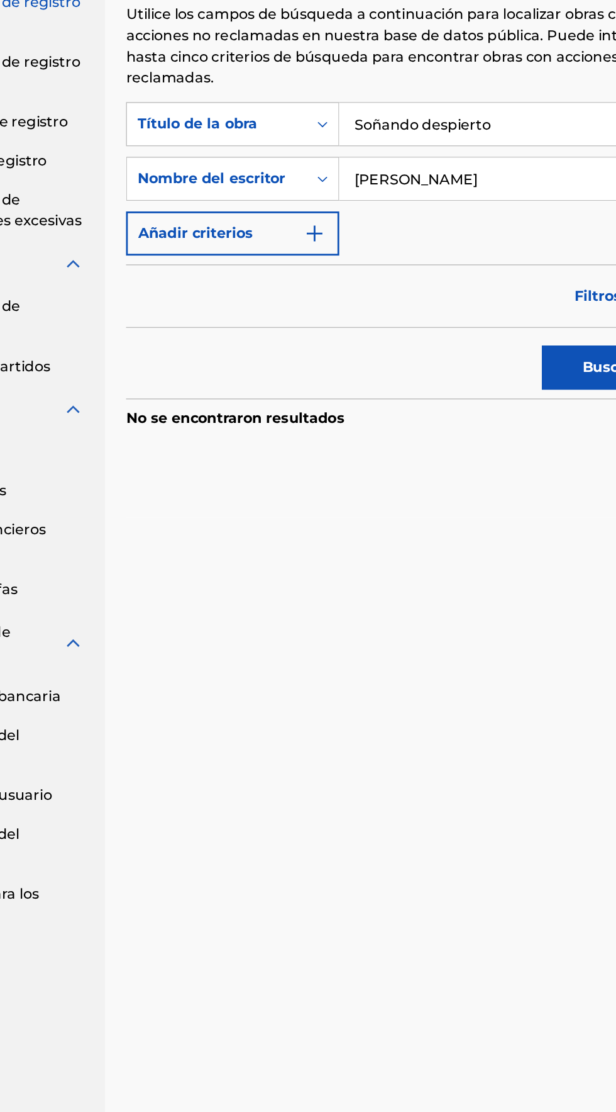
click at [432, 355] on input "[PERSON_NAME]" at bounding box center [481, 355] width 238 height 30
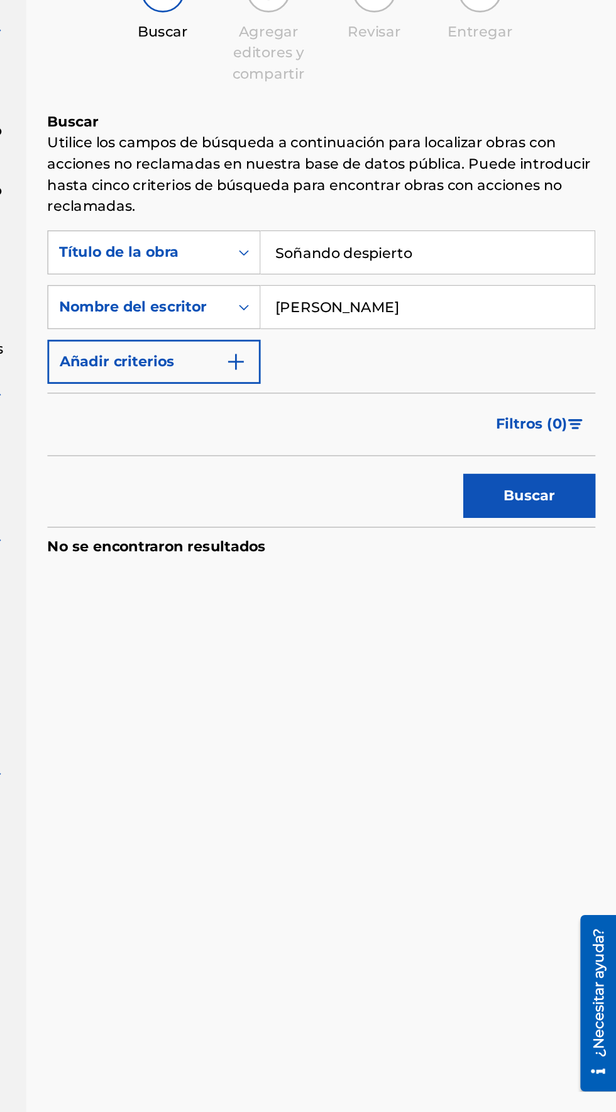
type input "[PERSON_NAME]"
click at [571, 492] on font "Buscar" at bounding box center [554, 489] width 36 height 12
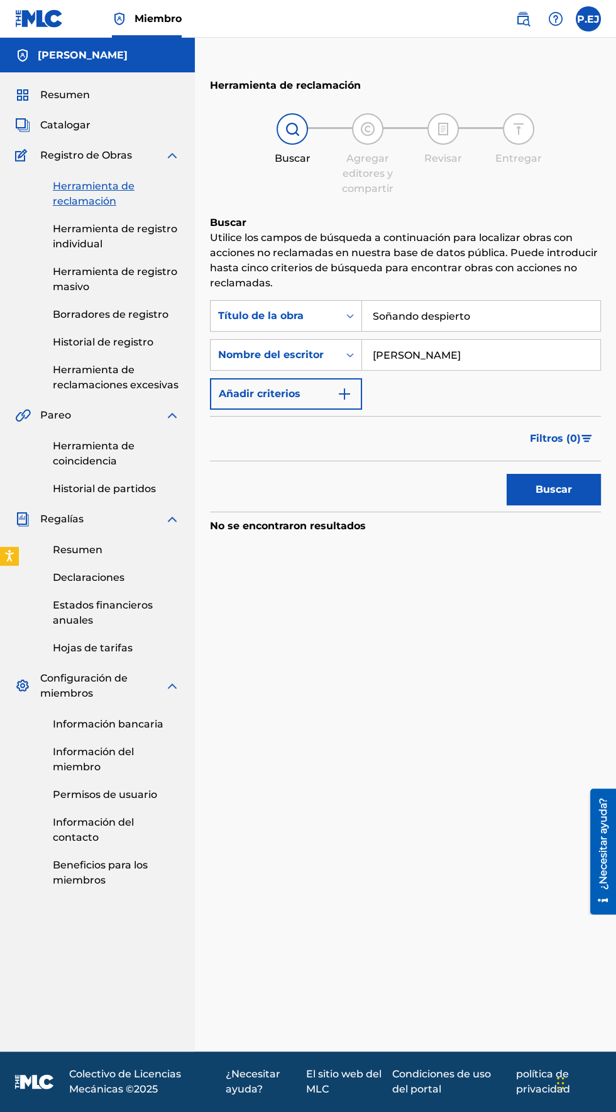
scroll to position [36, 0]
click at [74, 223] on font "Herramienta de registro individual" at bounding box center [115, 236] width 125 height 27
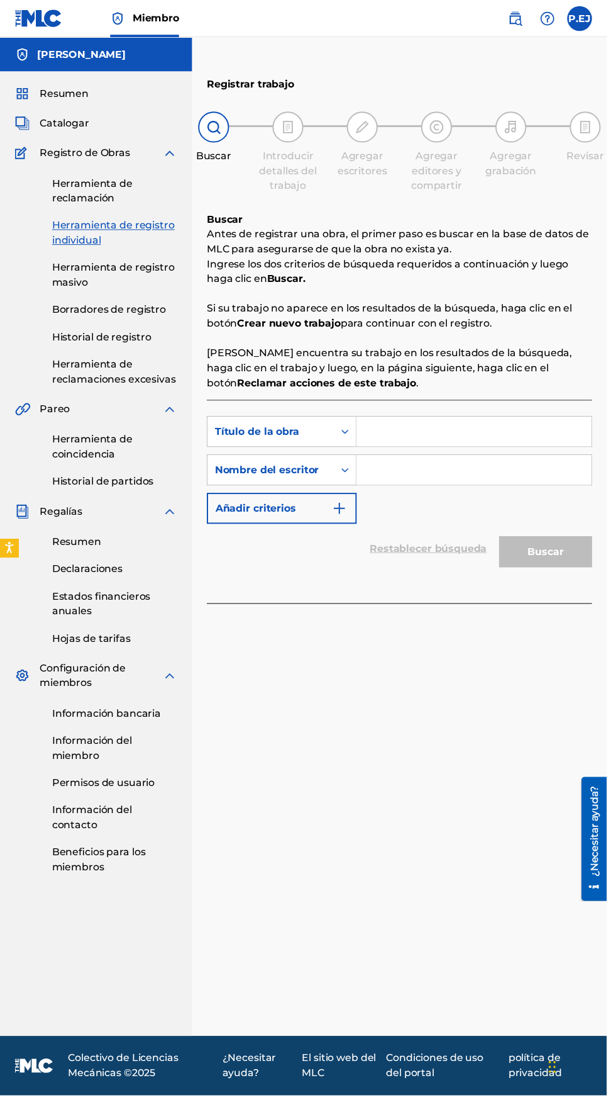
click at [394, 434] on input "Formulario de búsqueda" at bounding box center [481, 438] width 238 height 30
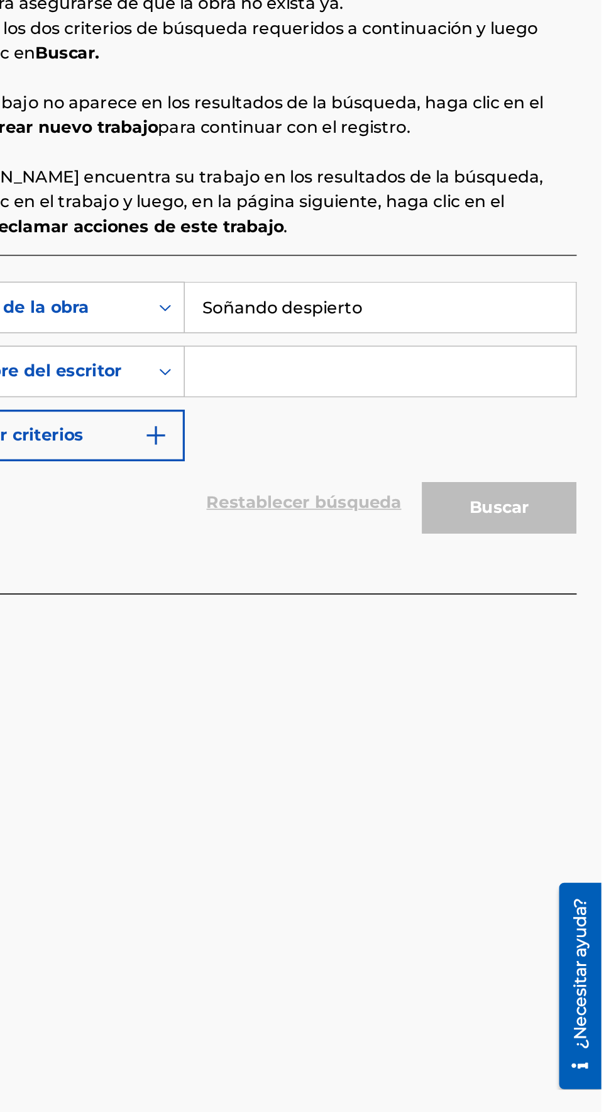
type input "Soñando despierto"
click at [417, 514] on div "BuscarConCriterios51911e4e-acdd-4bd6-a961-62313d324bd7 Título de la obra Soñand…" at bounding box center [405, 476] width 391 height 109
click at [393, 481] on input "Formulario de búsqueda" at bounding box center [481, 477] width 238 height 30
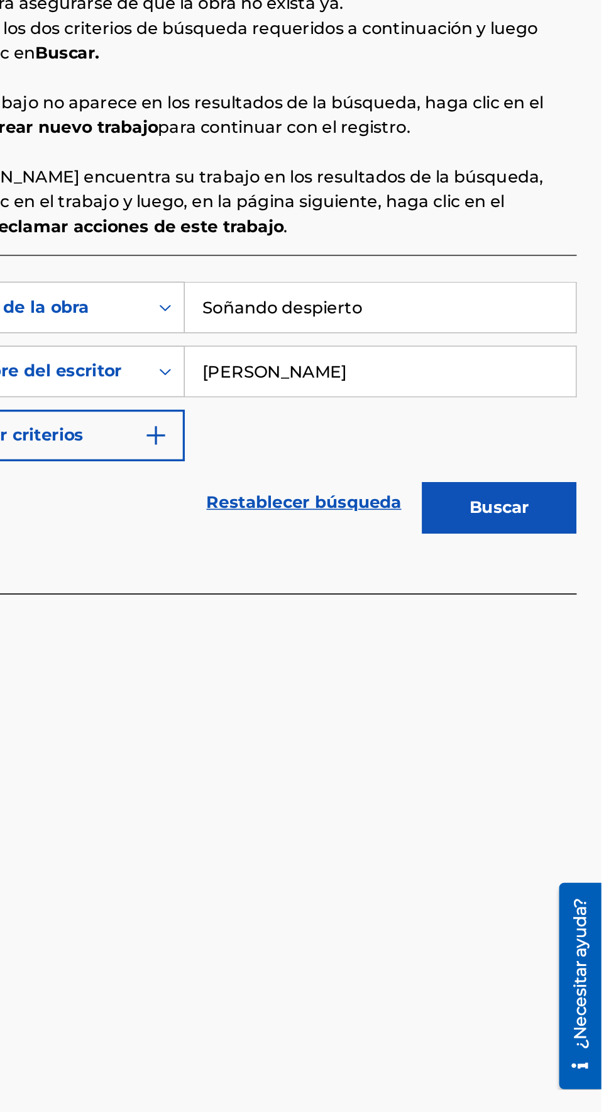
type input "[PERSON_NAME]"
click at [574, 561] on button "Buscar" at bounding box center [554, 559] width 94 height 31
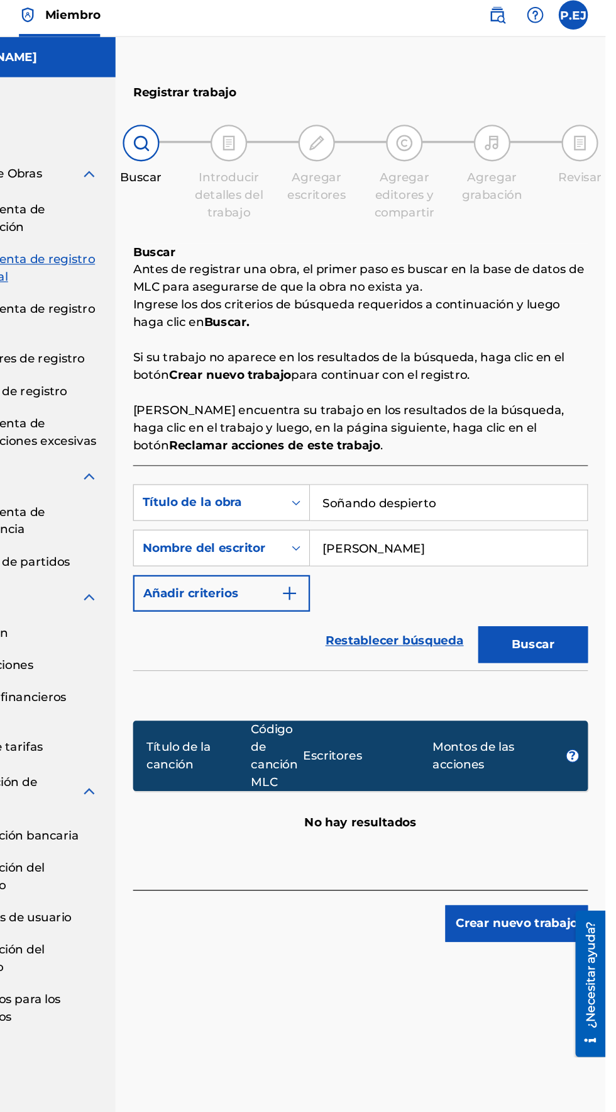
click at [540, 799] on font "Crear nuevo trabajo" at bounding box center [540, 799] width 105 height 12
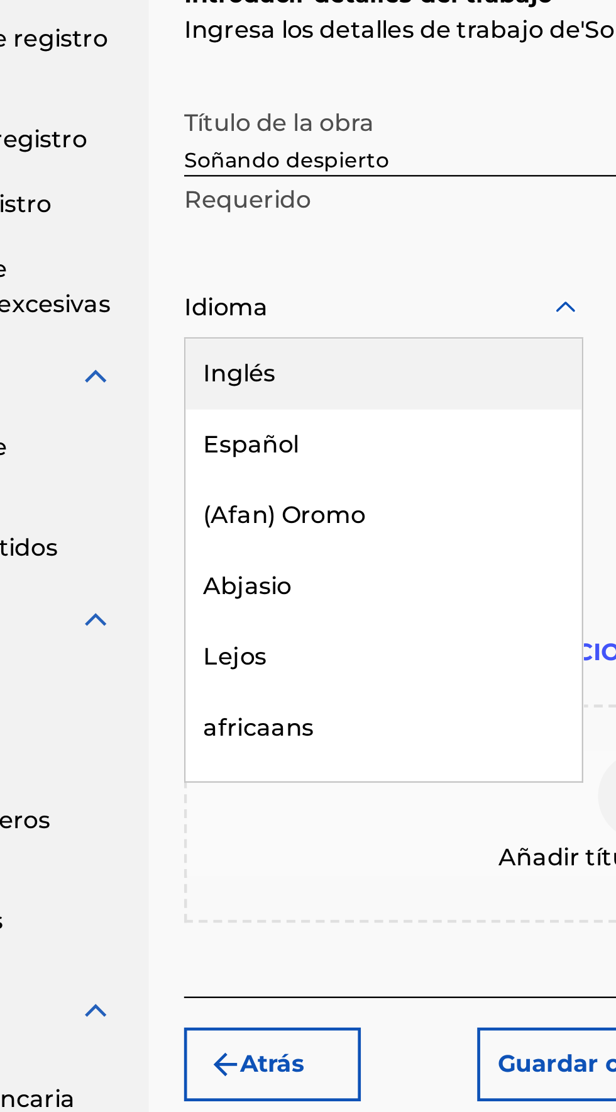
click at [230, 445] on font "Español" at bounding box center [238, 444] width 41 height 12
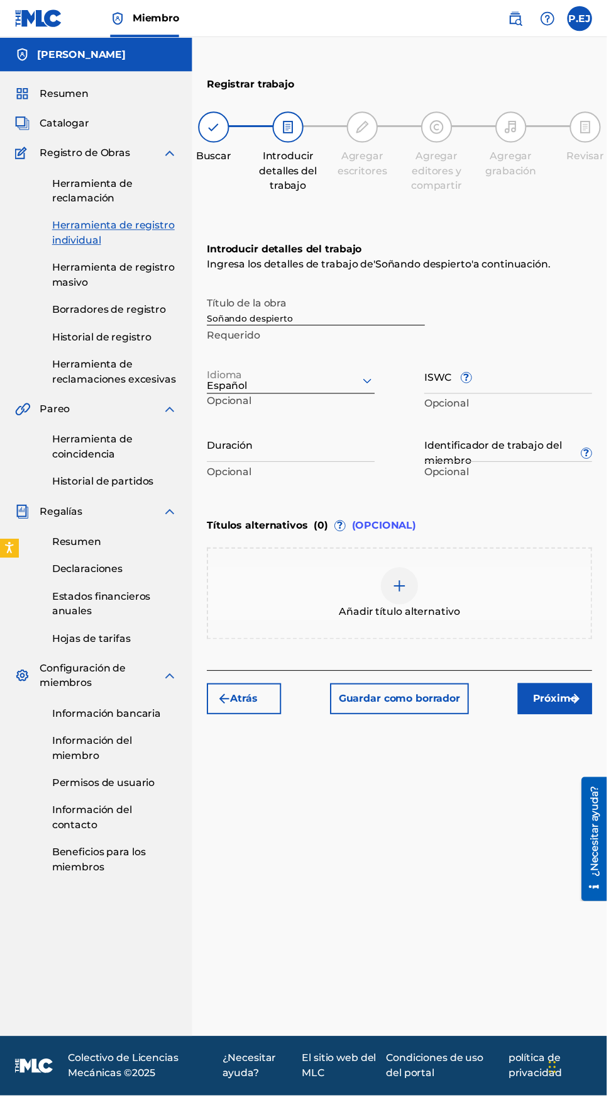
click at [234, 461] on input "Duración" at bounding box center [295, 451] width 170 height 36
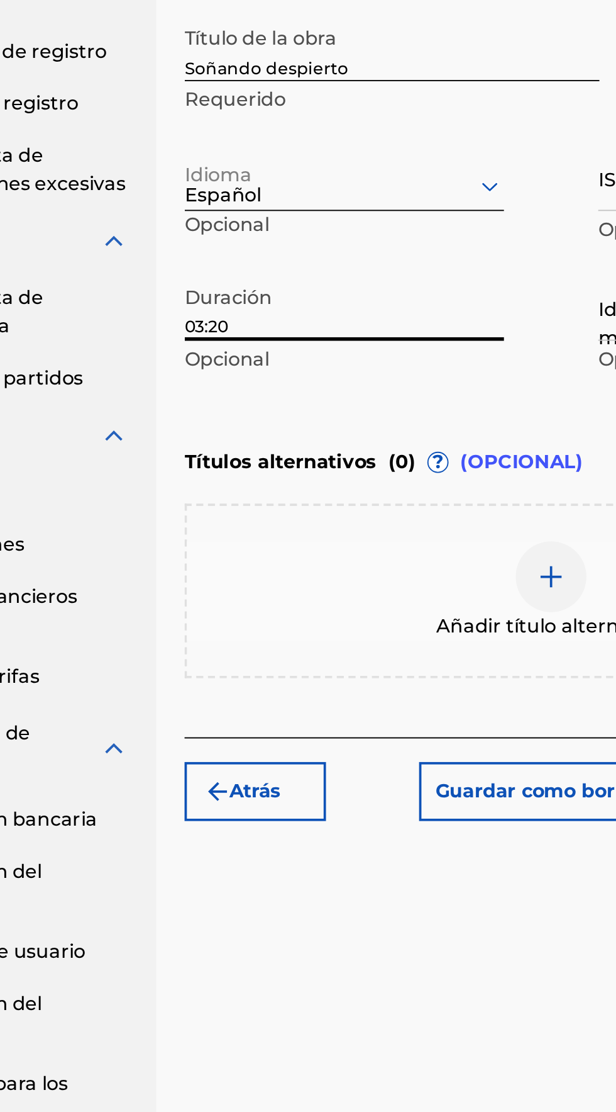
type input "03:20"
click at [257, 508] on div "Introducir detalles del trabajo Ingresa los detalles de trabajo de ' Soñando de…" at bounding box center [405, 367] width 391 height 304
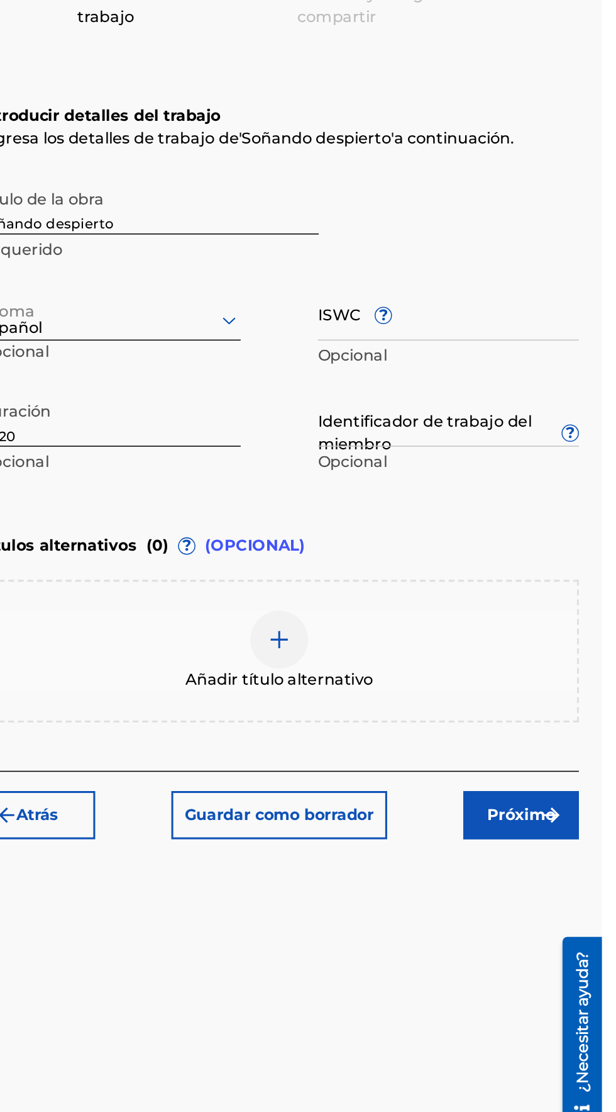
click at [447, 389] on input "ISWC ?" at bounding box center [516, 382] width 170 height 36
click at [443, 387] on input "ISWC ?" at bounding box center [516, 382] width 170 height 36
type input "T3161783417"
click at [532, 319] on div "Título de la obra Soñando despierto Requerido" at bounding box center [405, 322] width 391 height 57
click at [520, 462] on input "Identificador de trabajo del miembro ?" at bounding box center [516, 451] width 170 height 36
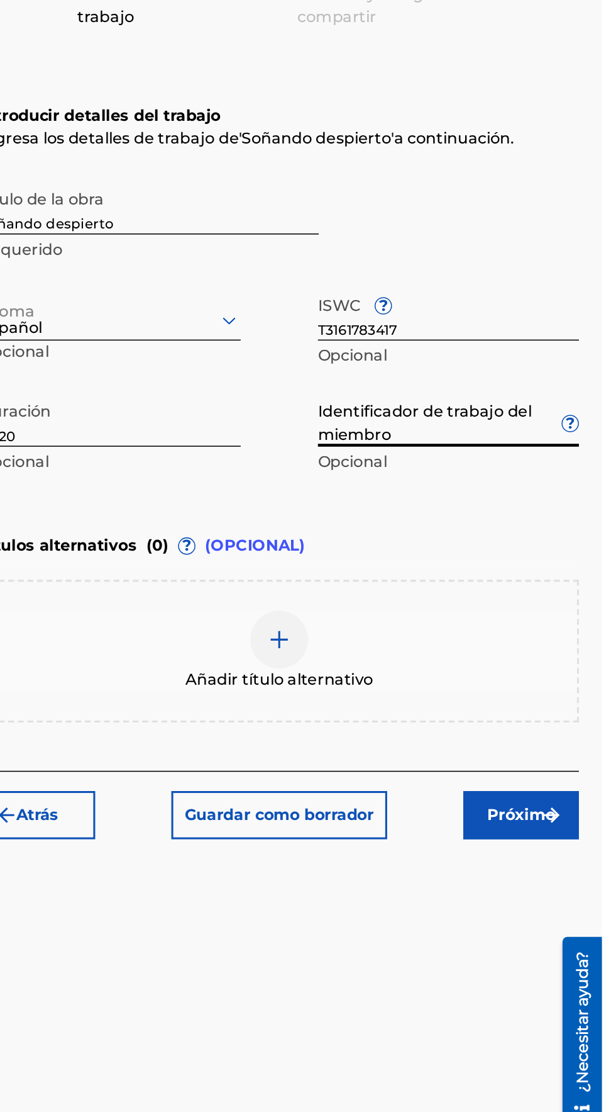
click at [456, 457] on input "Identificador de trabajo del miembro ?" at bounding box center [516, 451] width 170 height 36
type input "919903849"
click at [542, 330] on div "Título de la obra Soñando despierto Requerido" at bounding box center [405, 322] width 391 height 57
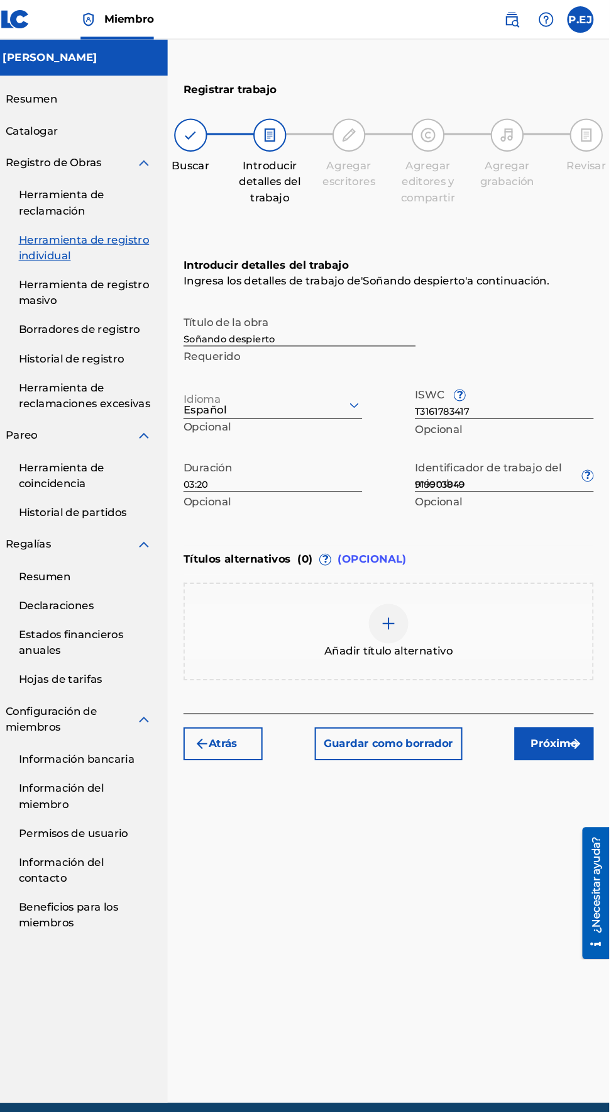
click at [583, 707] on img "submit" at bounding box center [583, 708] width 15 height 15
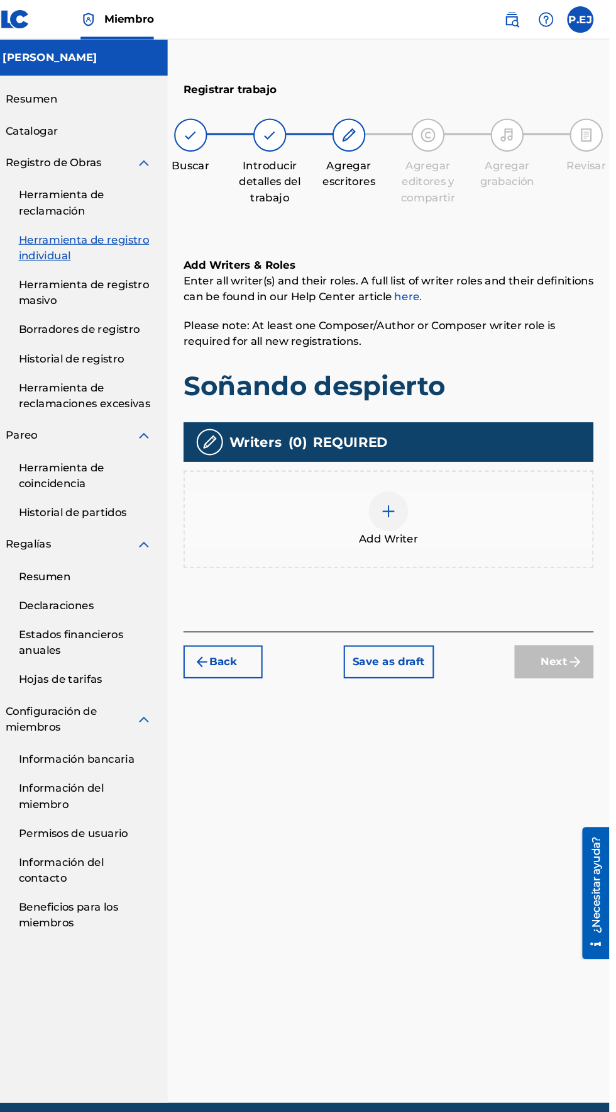
scroll to position [56, 0]
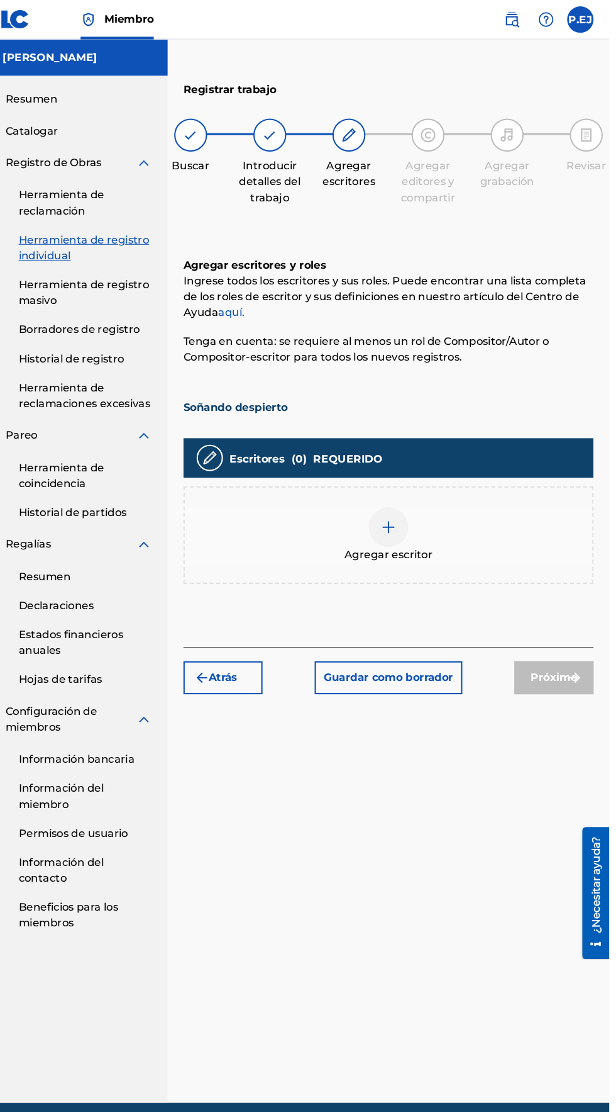
click at [408, 484] on div at bounding box center [406, 503] width 38 height 38
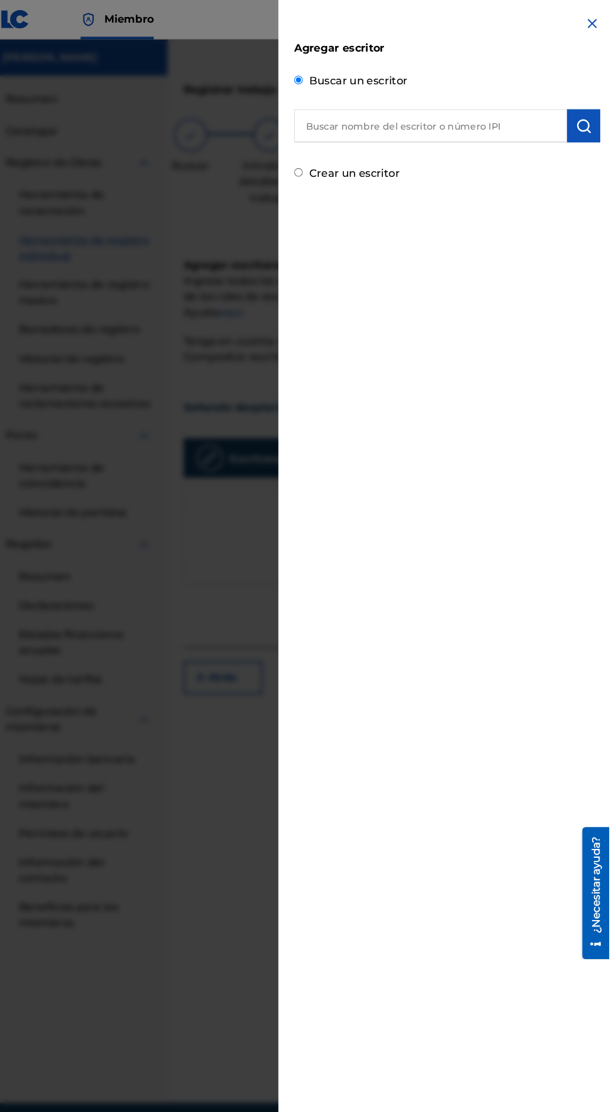
click at [371, 113] on input "text" at bounding box center [446, 119] width 260 height 31
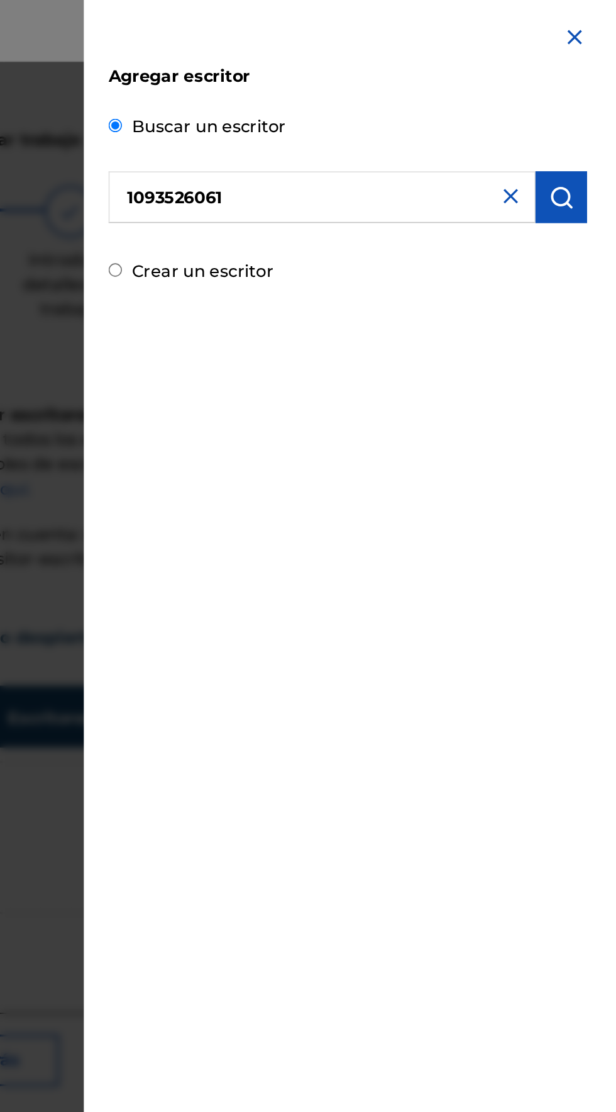
scroll to position [0, 0]
type input "1093526061"
click at [594, 125] on img "submit" at bounding box center [591, 120] width 15 height 15
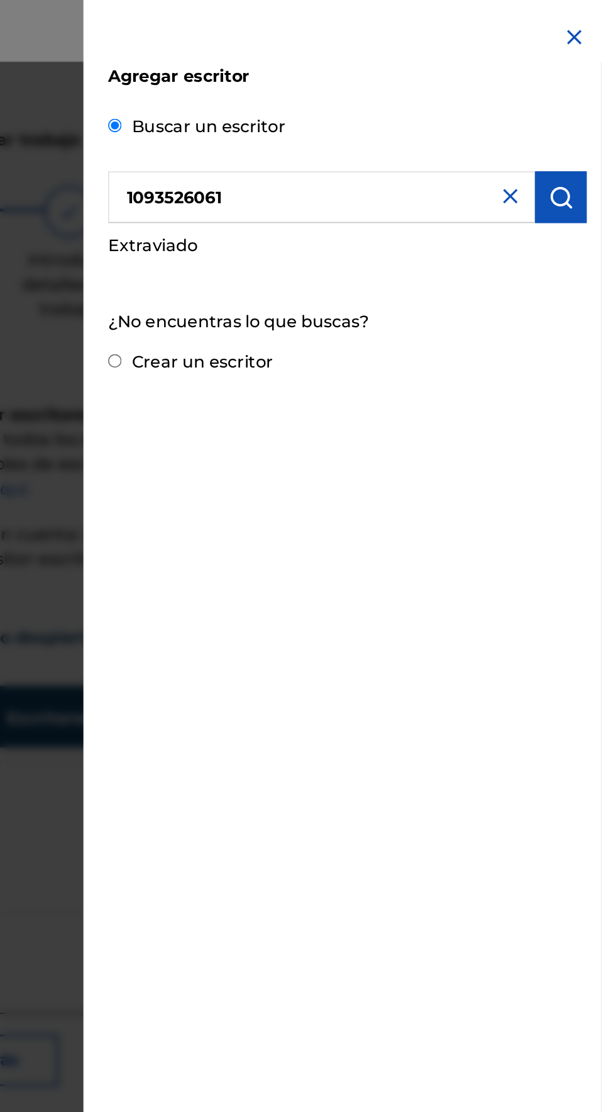
click at [600, 120] on img "submit" at bounding box center [591, 120] width 15 height 15
click at [600, 123] on img "submit" at bounding box center [591, 120] width 15 height 15
click at [600, 124] on img "submit" at bounding box center [591, 120] width 15 height 15
click at [324, 219] on input "Crear un escritor" at bounding box center [320, 220] width 8 height 8
radio input "false"
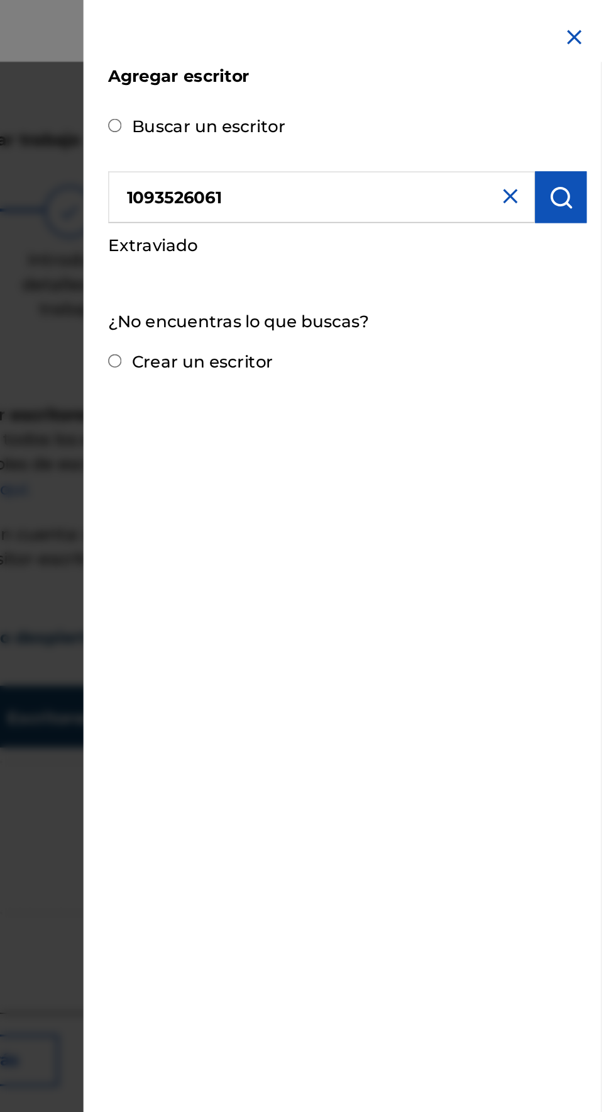
radio input "true"
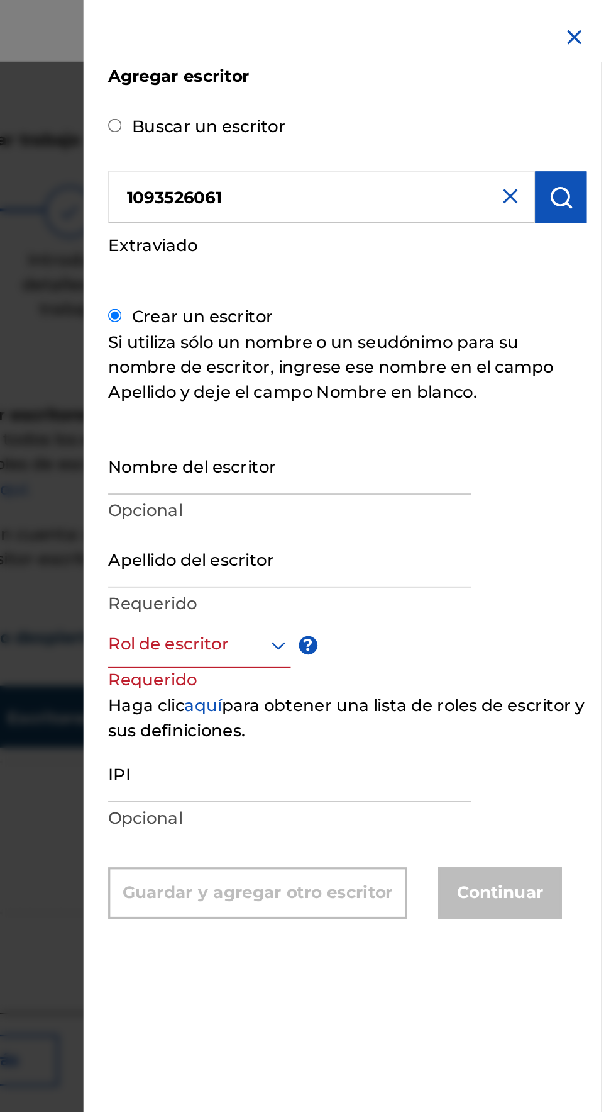
click at [353, 301] on input "Nombre del escritor" at bounding box center [426, 283] width 221 height 36
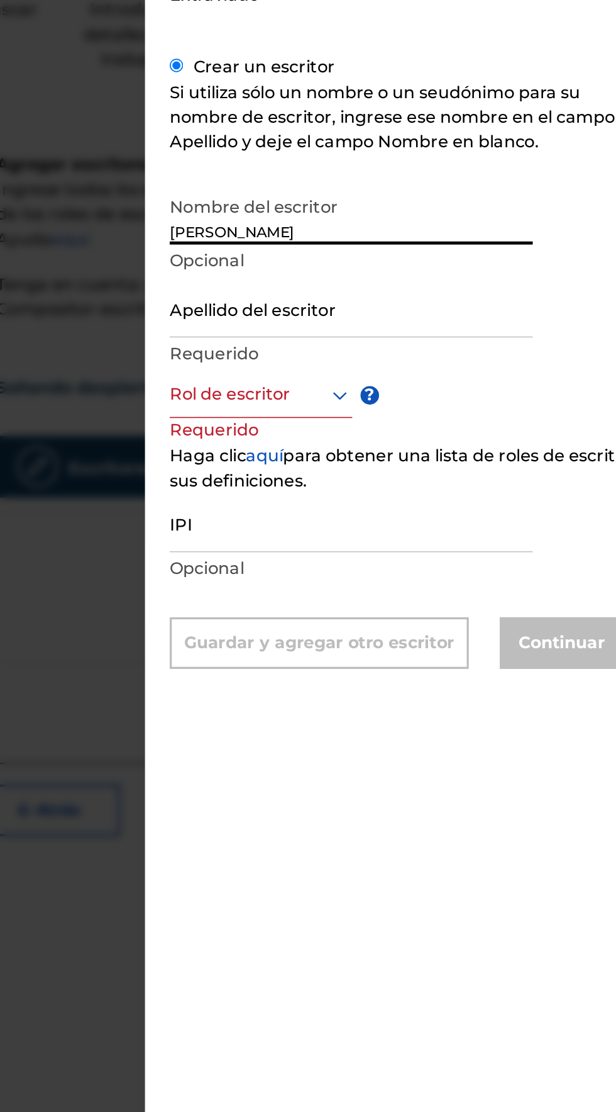
type input "[PERSON_NAME]"
click at [338, 358] on input "Apellido del escritor" at bounding box center [426, 340] width 221 height 36
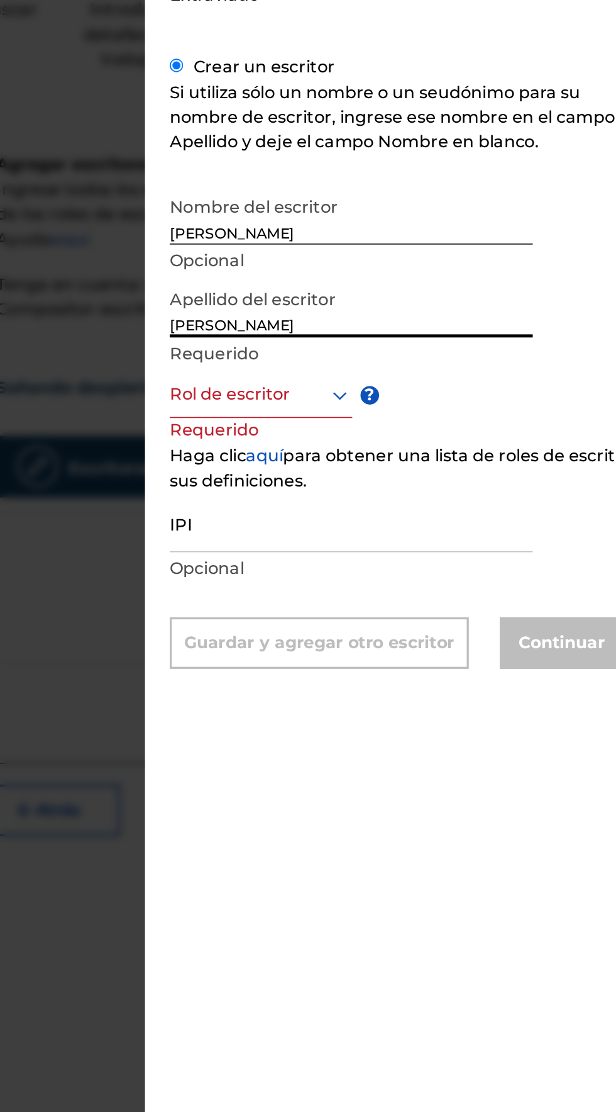
type input "[PERSON_NAME]"
click at [447, 301] on input "[PERSON_NAME]" at bounding box center [426, 283] width 221 height 36
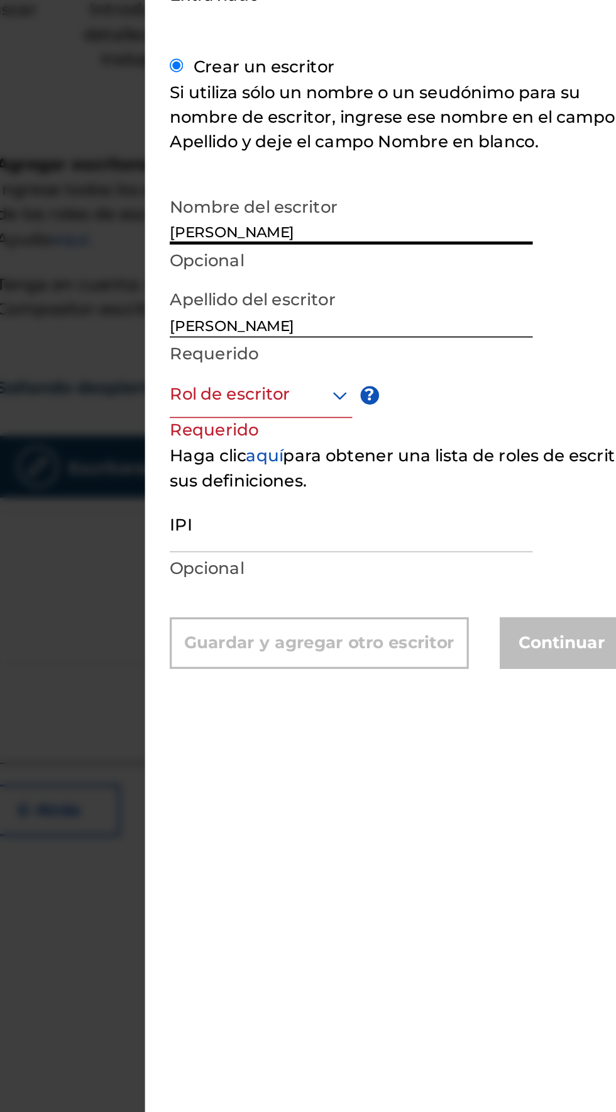
click at [510, 725] on div "Agregar escritor Buscar un escritor 1093526061 Extraviado Crear un escritor Si …" at bounding box center [462, 556] width 322 height 1112
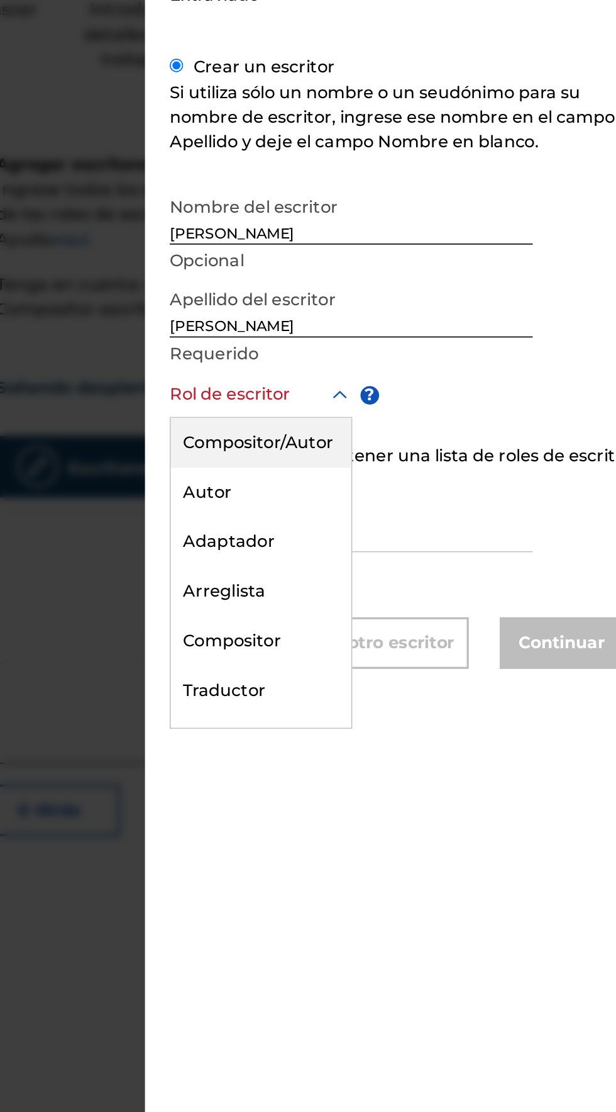
click at [352, 428] on font "Compositor/Autor" at bounding box center [370, 422] width 92 height 12
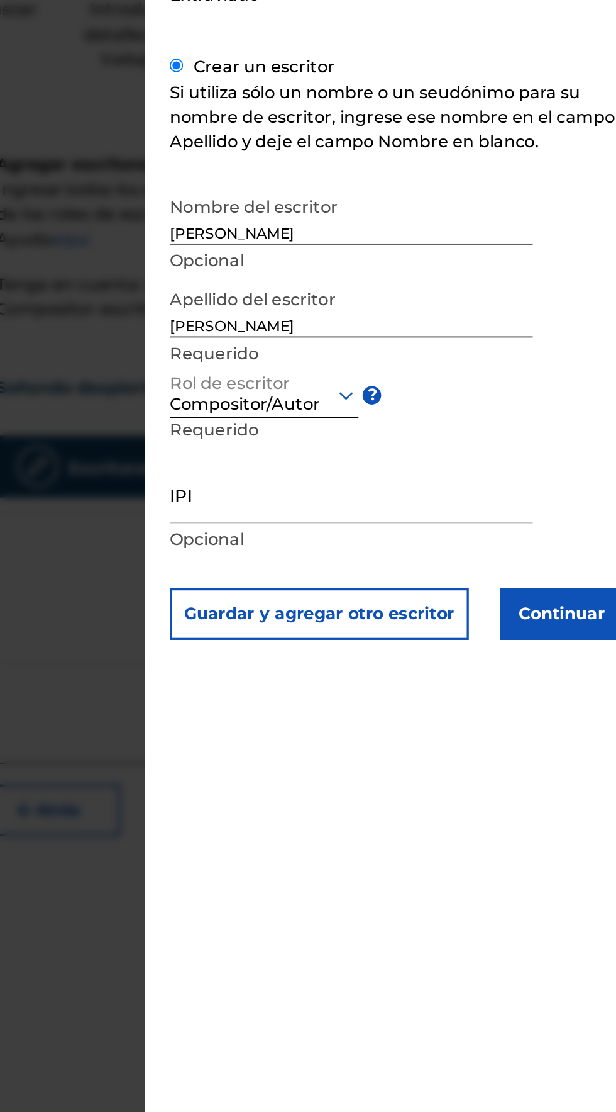
click at [358, 471] on input "IPI" at bounding box center [426, 453] width 221 height 36
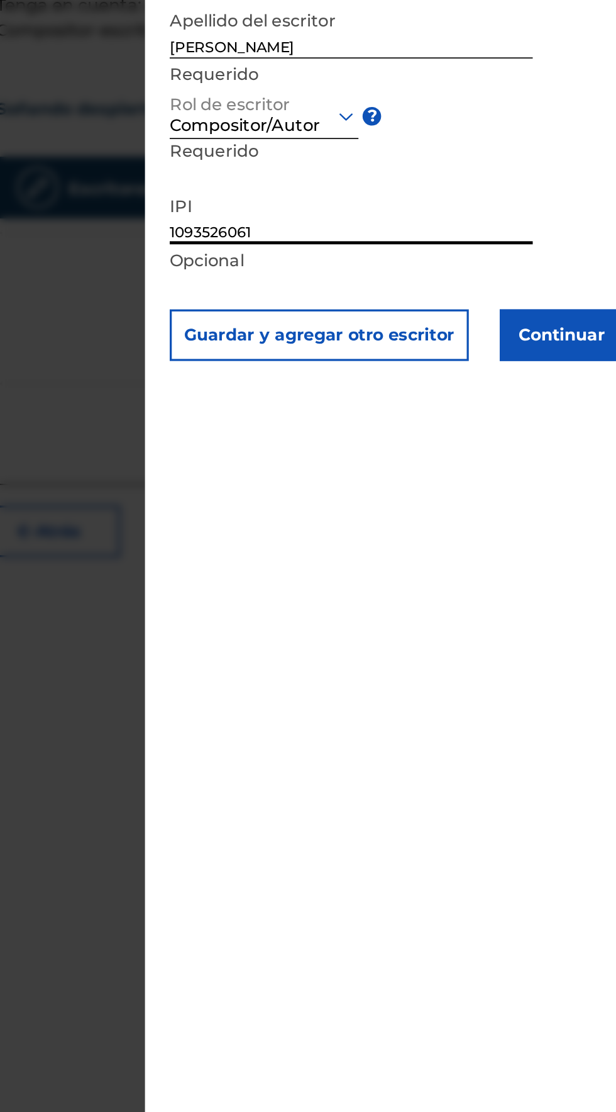
type input "1093526061"
click at [567, 532] on font "Continuar" at bounding box center [554, 526] width 53 height 12
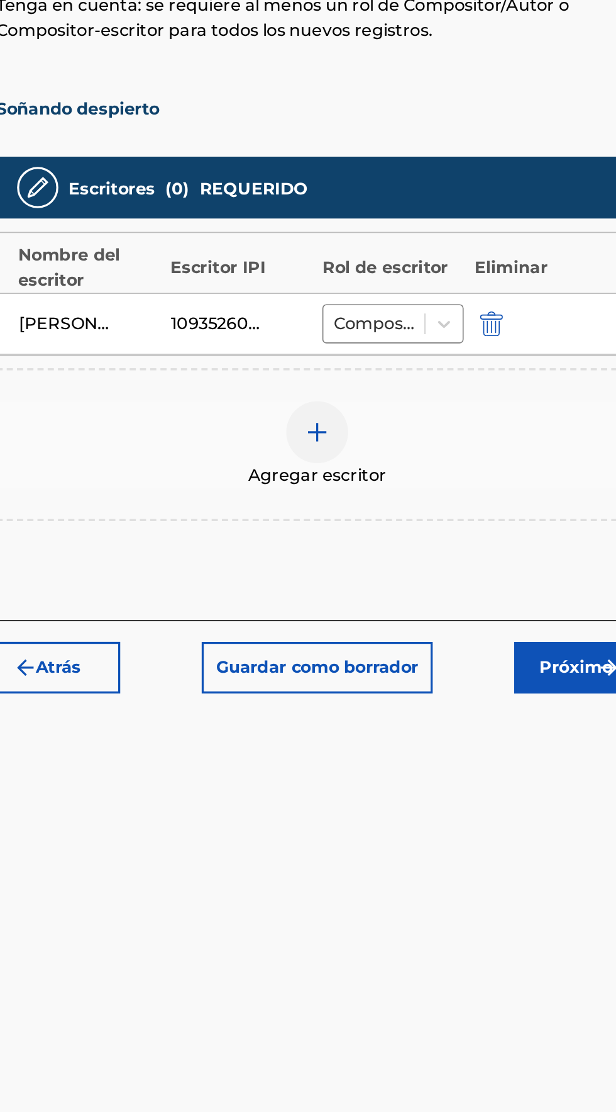
click at [234, 734] on img "submit" at bounding box center [227, 729] width 15 height 15
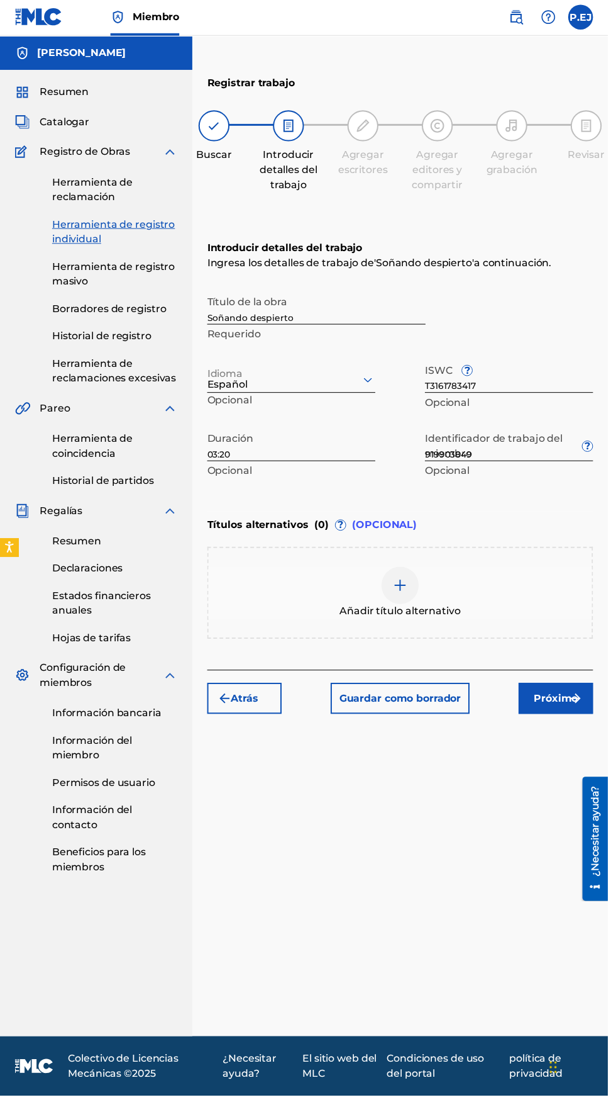
click at [582, 715] on img "submit" at bounding box center [583, 708] width 15 height 15
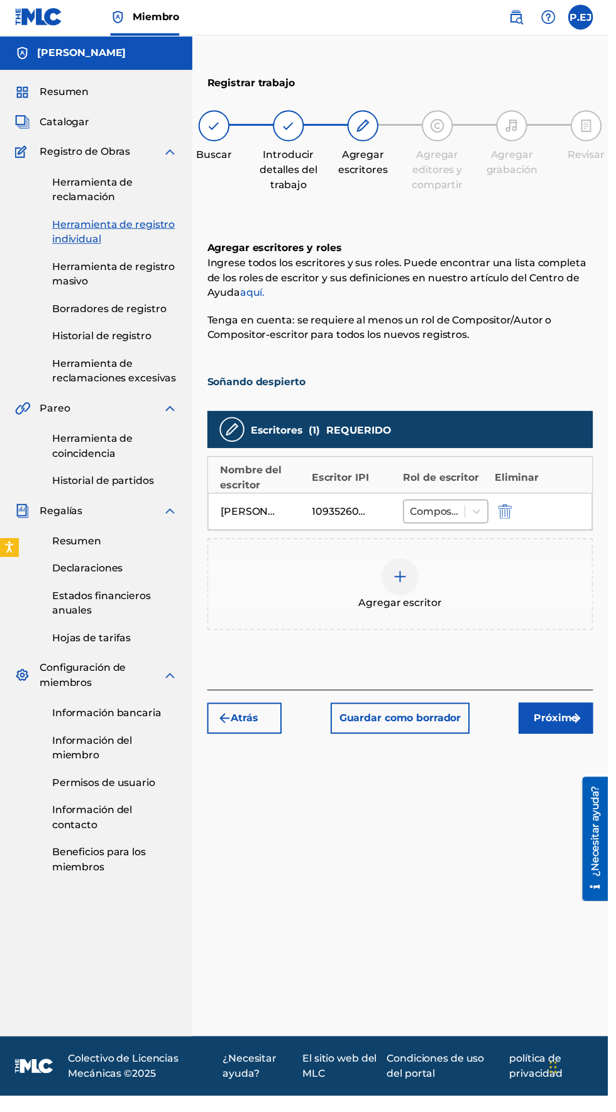
click at [588, 729] on img "submit" at bounding box center [583, 729] width 15 height 15
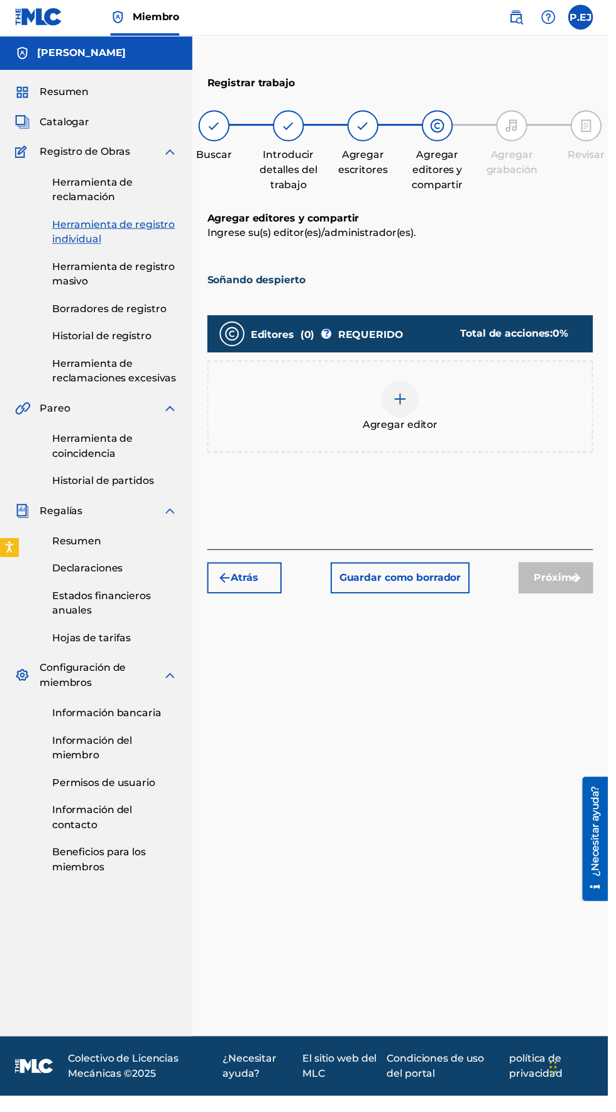
click at [354, 417] on div "Agregar editor" at bounding box center [405, 413] width 389 height 53
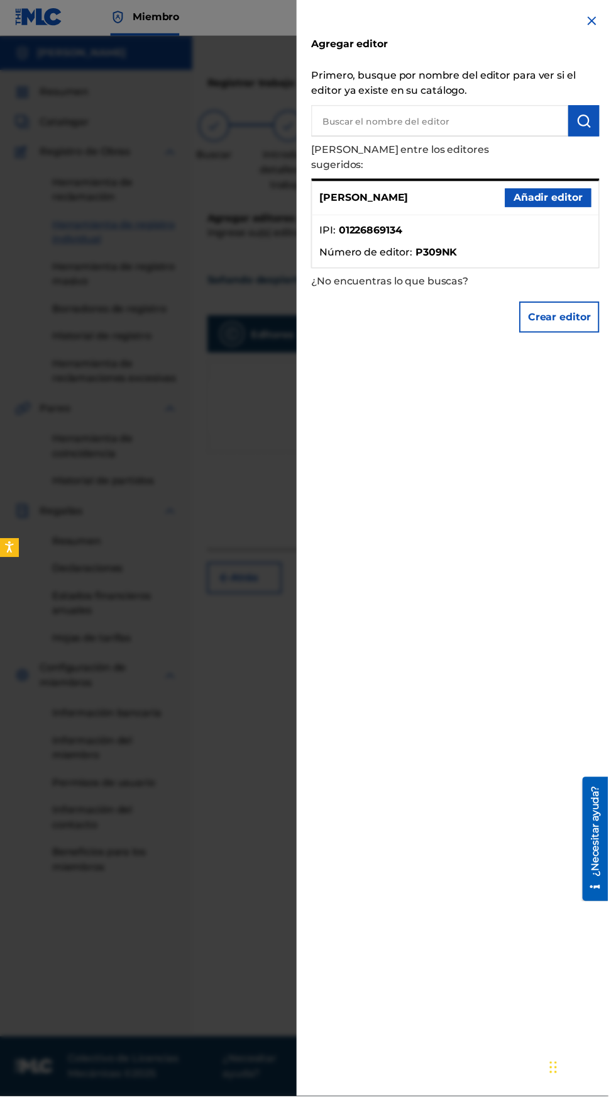
click at [543, 199] on font "Añadir editor" at bounding box center [556, 202] width 70 height 12
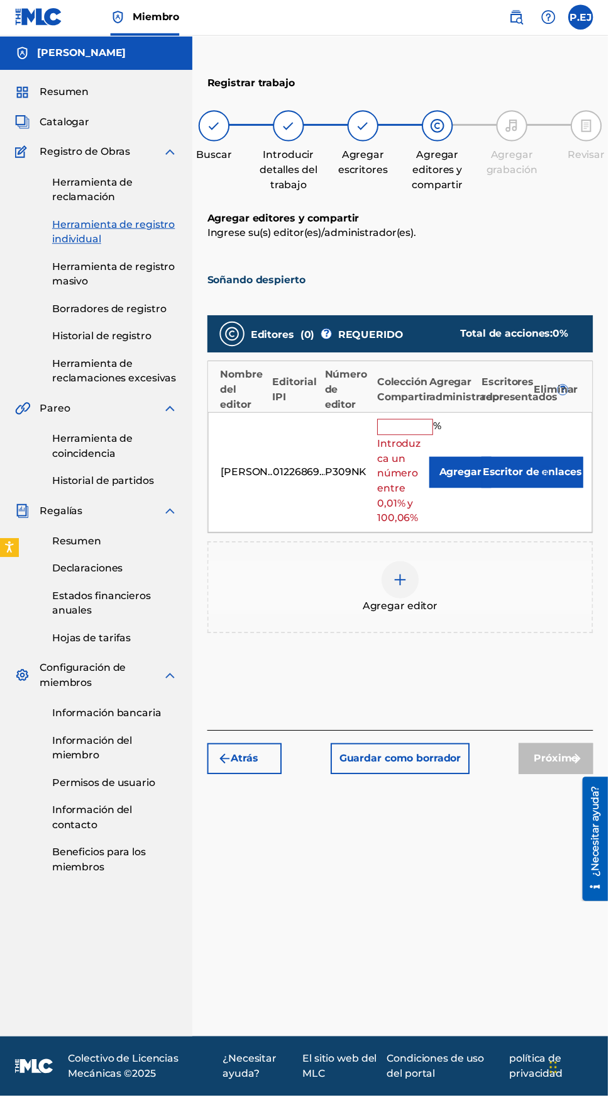
click at [404, 432] on input "text" at bounding box center [410, 434] width 57 height 16
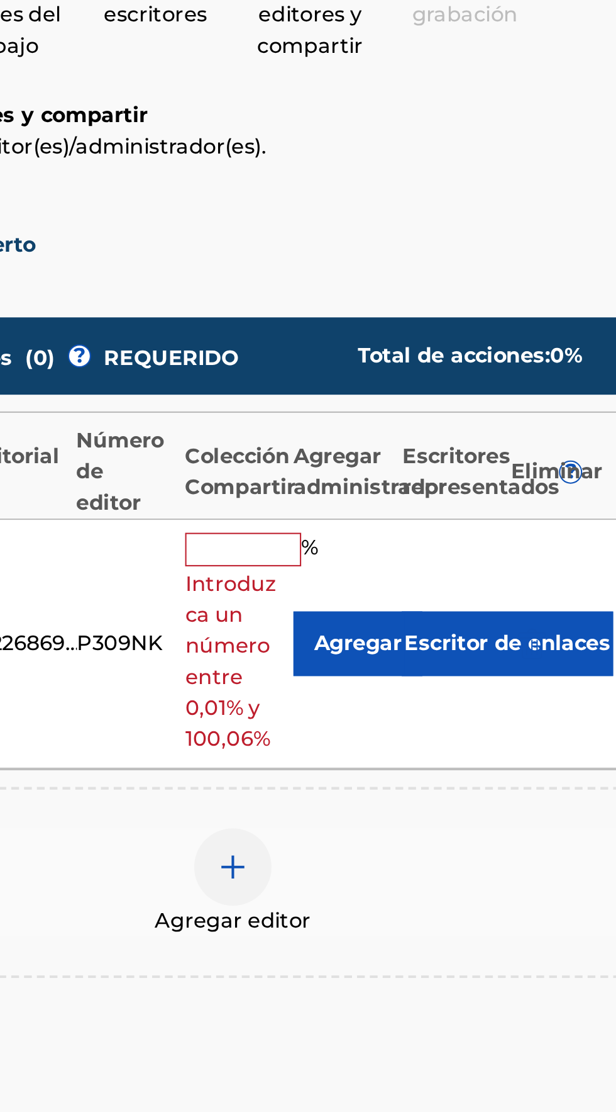
scroll to position [13, 0]
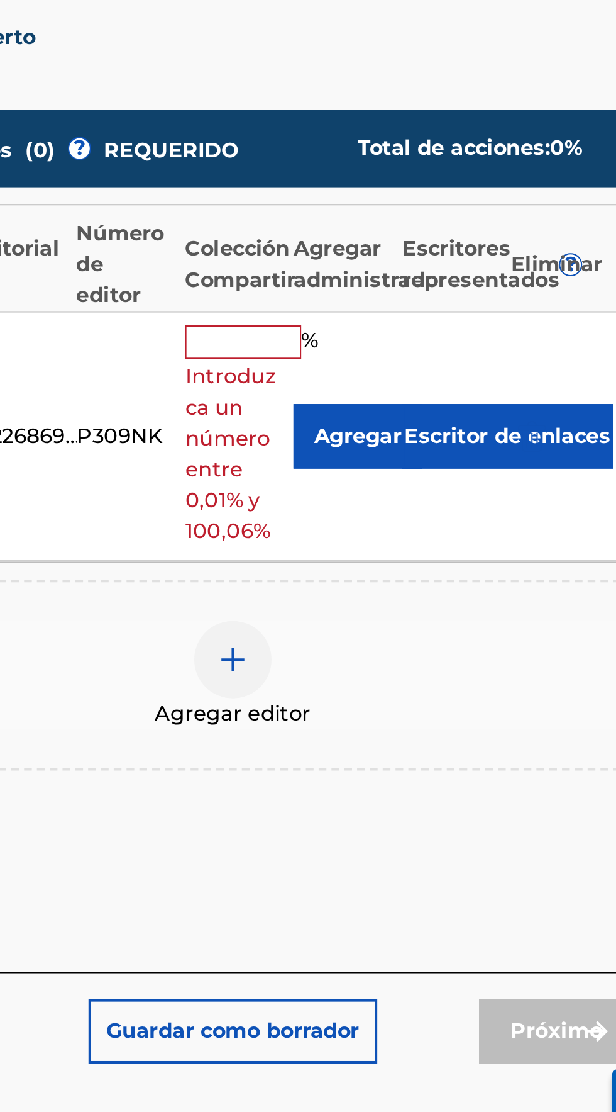
type input "100"
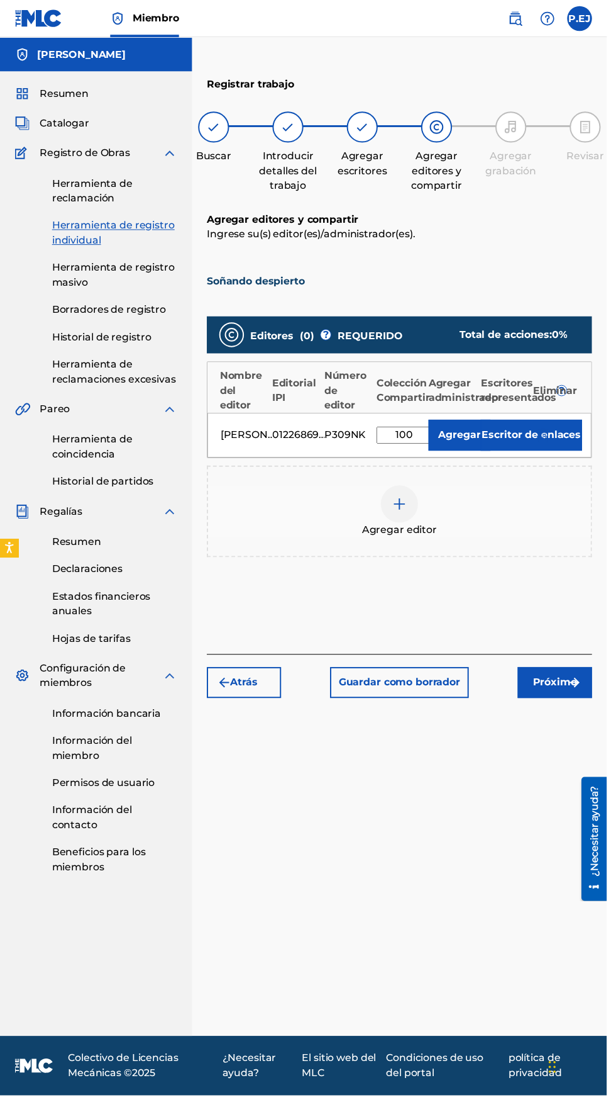
click at [584, 685] on img "submit" at bounding box center [583, 692] width 15 height 15
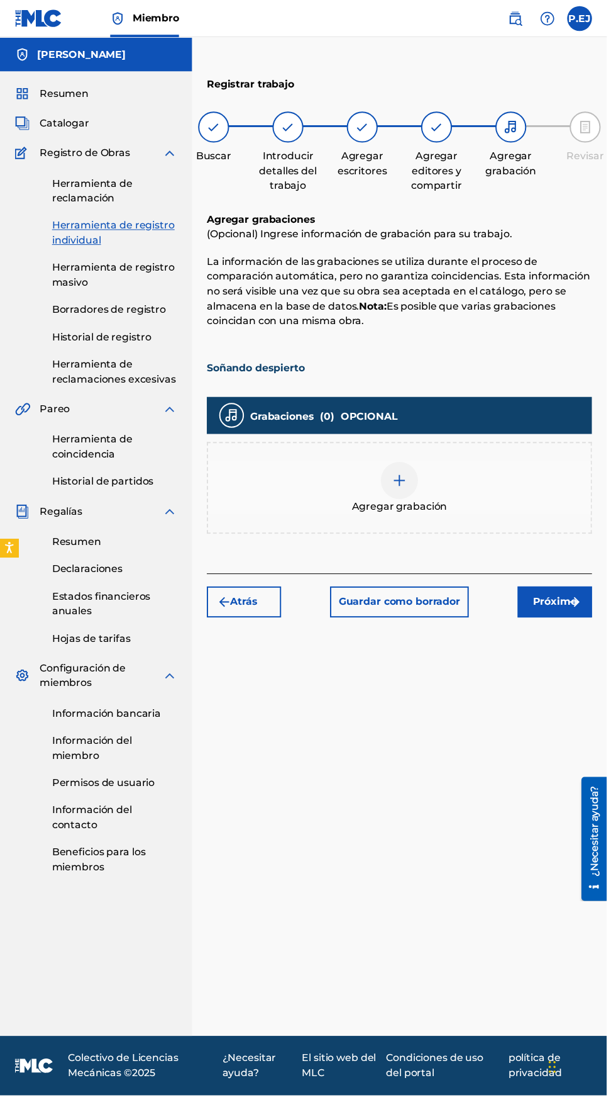
scroll to position [56, 0]
click at [396, 506] on span "Agregar grabación" at bounding box center [405, 513] width 97 height 15
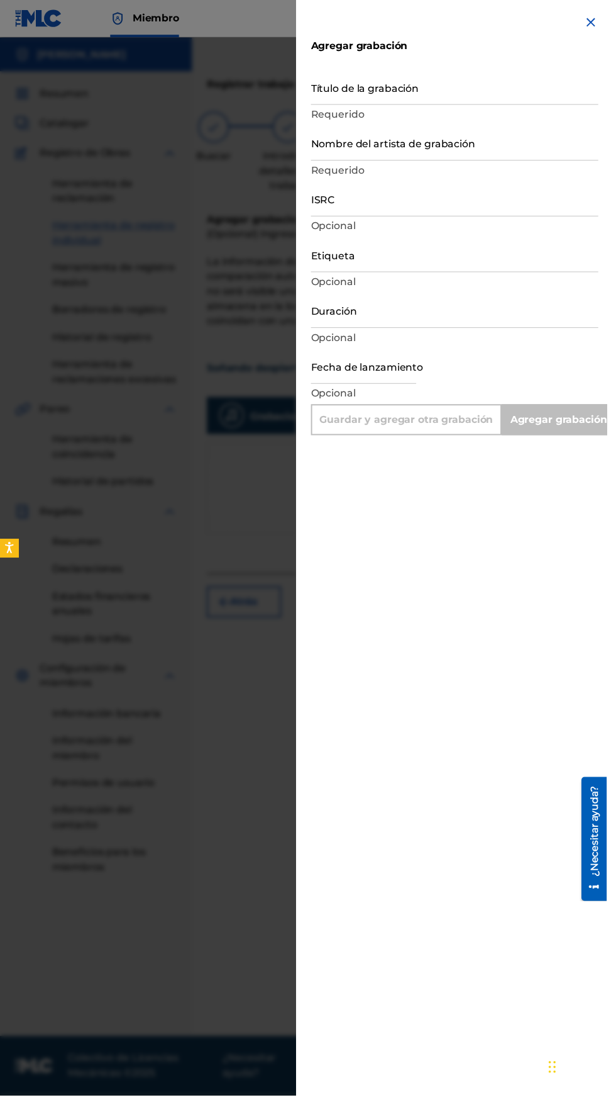
click at [352, 93] on input "Título de la grabación" at bounding box center [462, 88] width 292 height 36
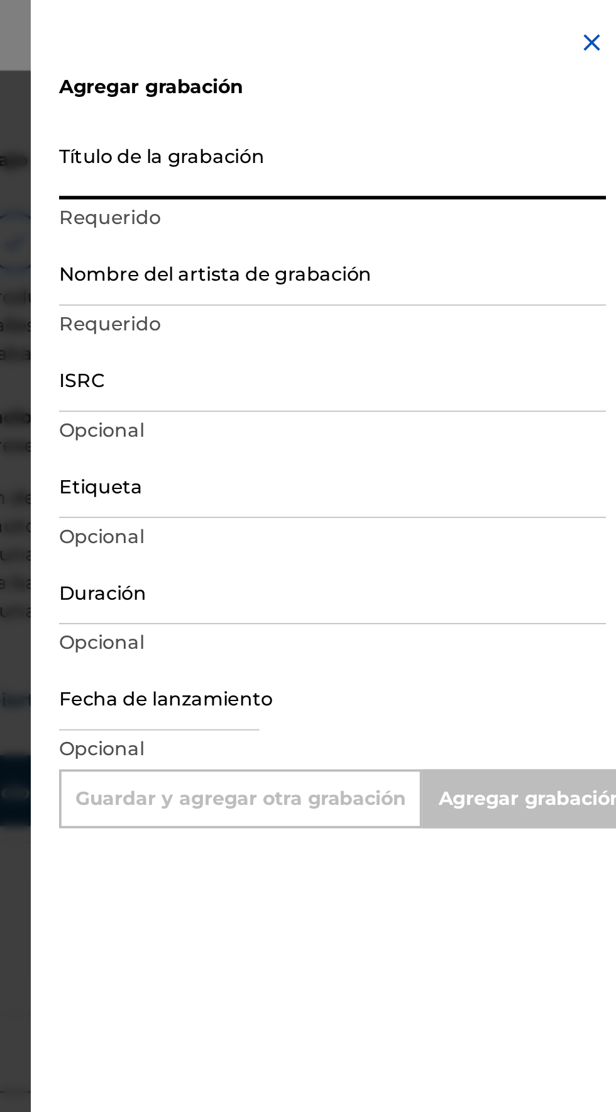
type input "S"
type input "Add Recording"
type input "Soñando despierto"
click at [340, 159] on input "Nombre del artista de grabación" at bounding box center [462, 145] width 292 height 36
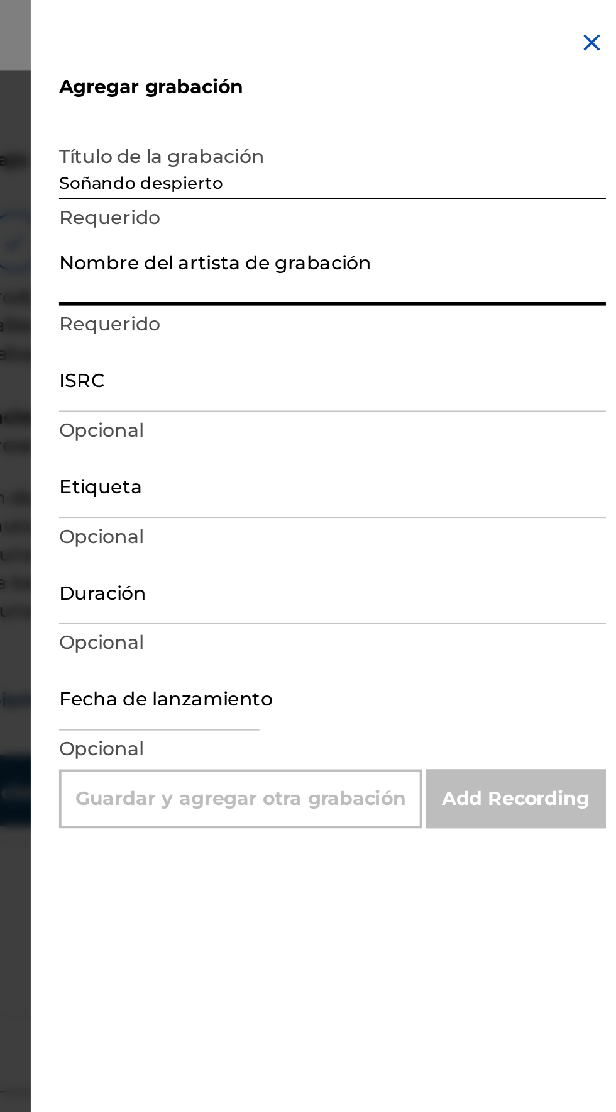
type input "[PERSON_NAME]"
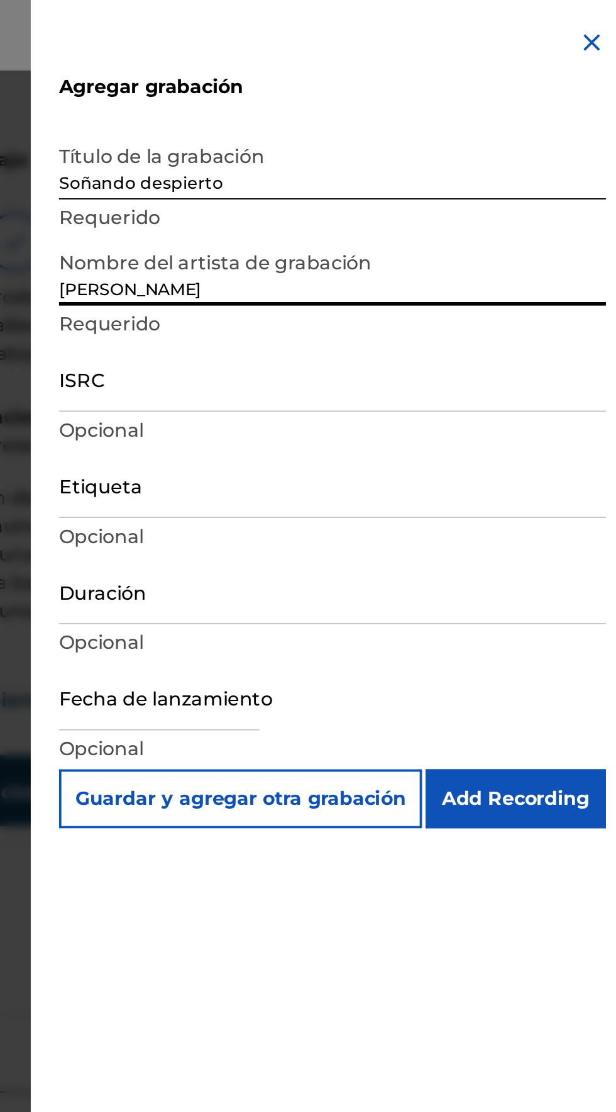
click at [337, 213] on input "ISRC" at bounding box center [462, 202] width 292 height 36
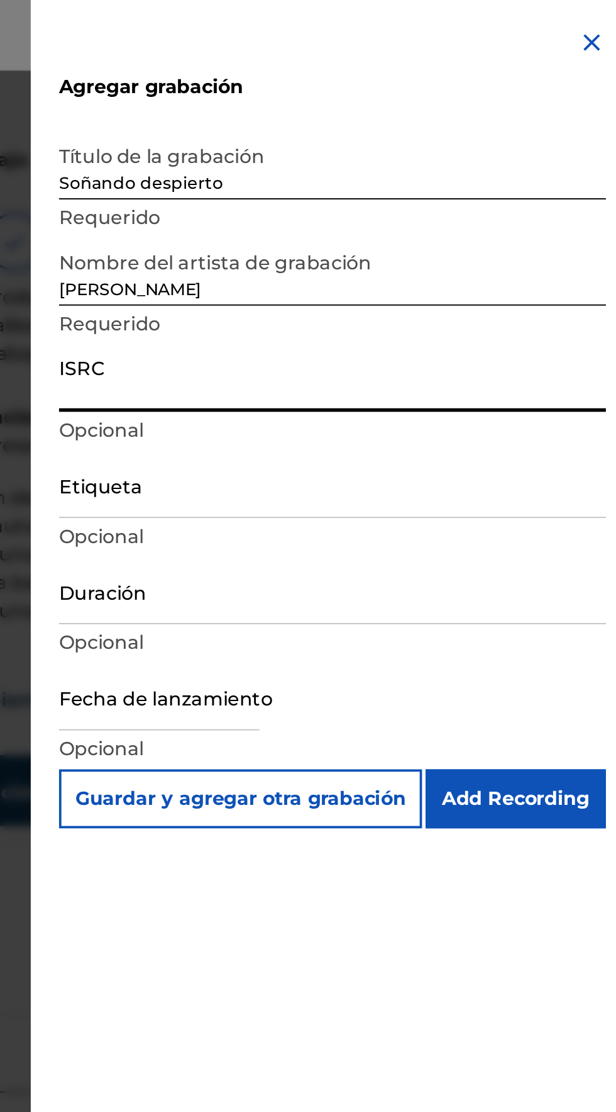
click at [338, 209] on input "ISRC" at bounding box center [462, 202] width 292 height 36
type input "QZHN32351213"
click at [338, 323] on input "Duración" at bounding box center [462, 315] width 292 height 36
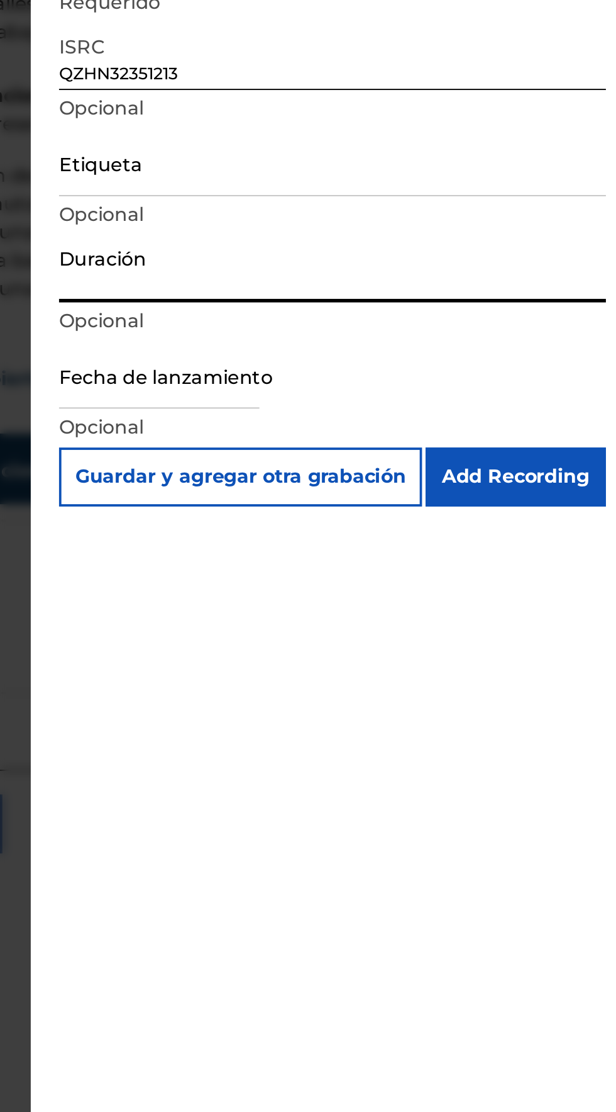
click at [332, 320] on input "Duración" at bounding box center [462, 315] width 292 height 36
type input "03:20"
click at [359, 382] on input "text" at bounding box center [369, 372] width 107 height 36
select select "7"
select select "2025"
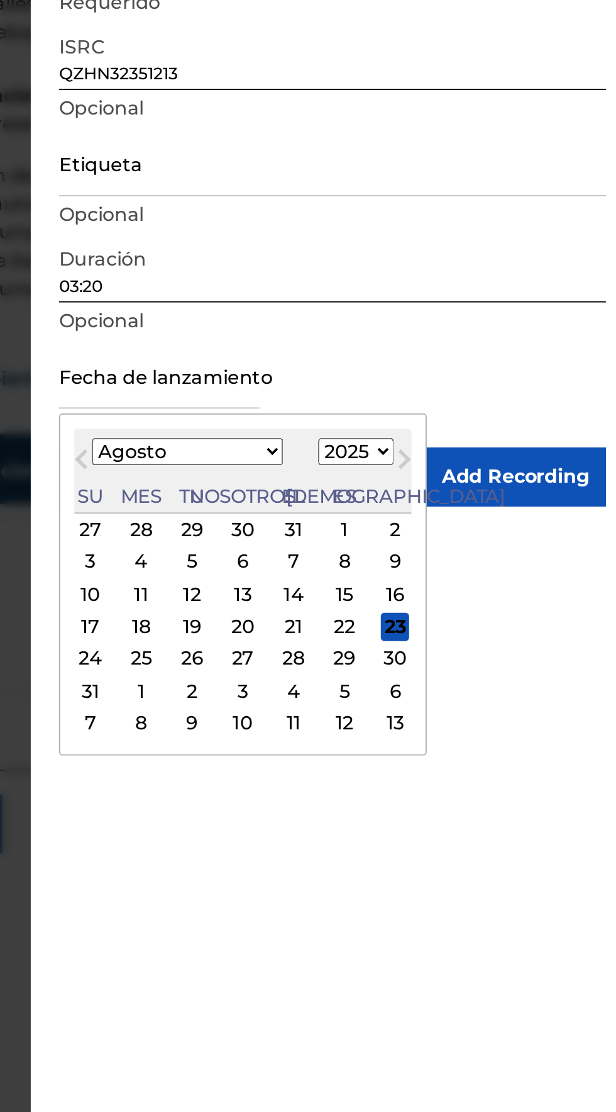
click at [359, 415] on select "Enero Febrero Marzo Abril Puede Junio [PERSON_NAME] Septiembre Octubre Noviembr…" at bounding box center [384, 412] width 102 height 14
select select "8"
click at [342, 405] on select "Enero Febrero Marzo Abril Puede Junio [PERSON_NAME] Septiembre Octubre Noviembr…" at bounding box center [384, 412] width 102 height 14
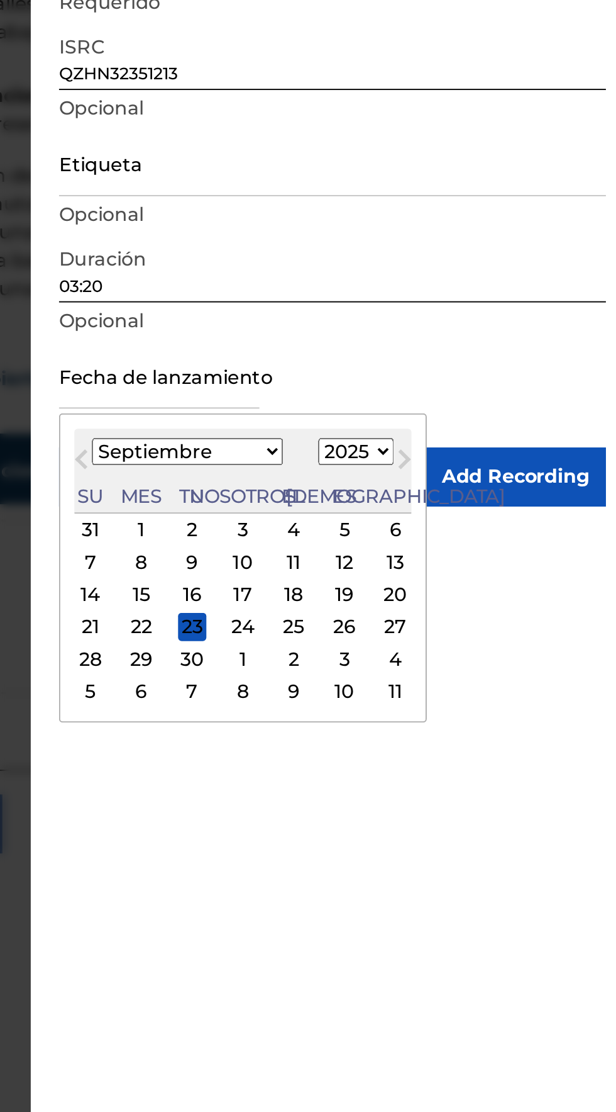
click at [454, 407] on select "1899 1900 1901 1902 1903 1904 1905 1906 1907 1908 1909 1910 1911 1912 1913 1914…" at bounding box center [474, 412] width 40 height 14
select select "2023"
click at [454, 405] on select "1899 1900 1901 1902 1903 1904 1905 1906 1907 1908 1909 1910 1911 1912 1913 1914…" at bounding box center [474, 412] width 40 height 14
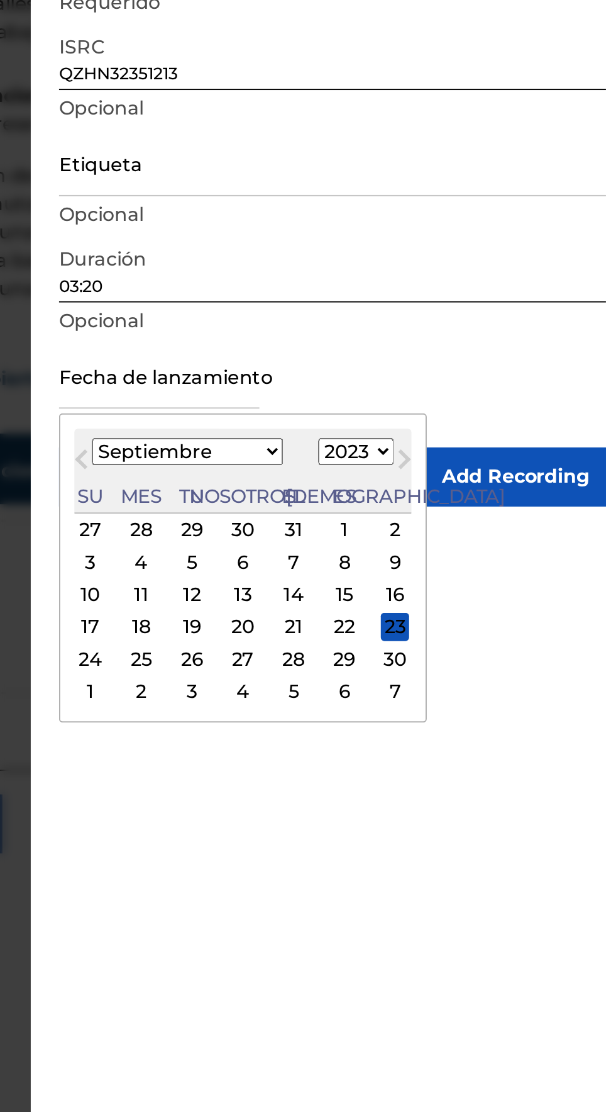
click at [360, 507] on div "18" at bounding box center [359, 505] width 15 height 15
type input "[DATE]"
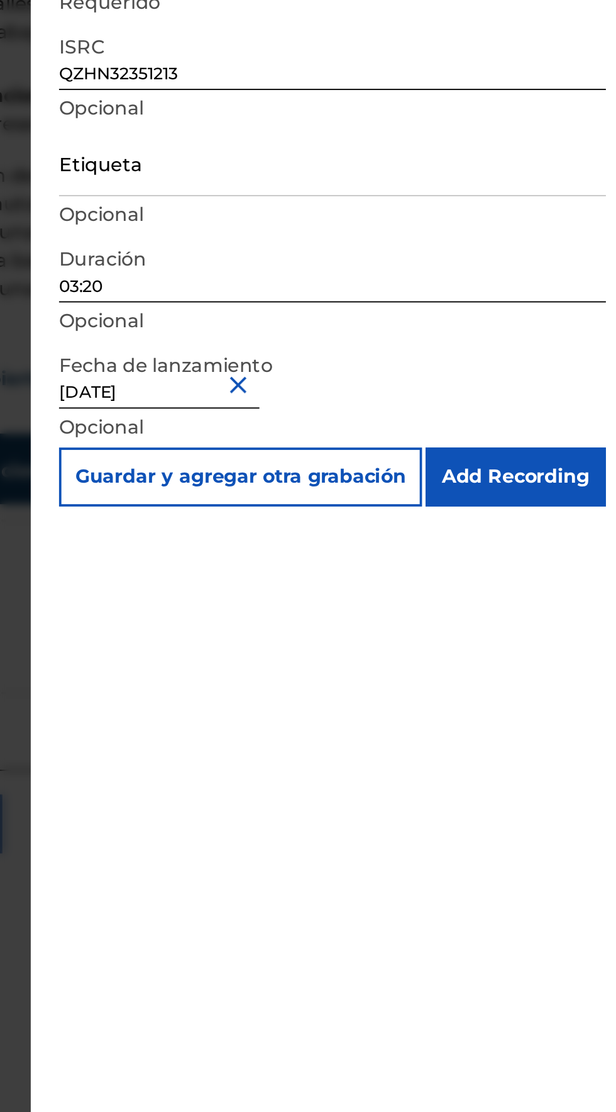
click at [589, 422] on input "Add Recording" at bounding box center [559, 425] width 96 height 31
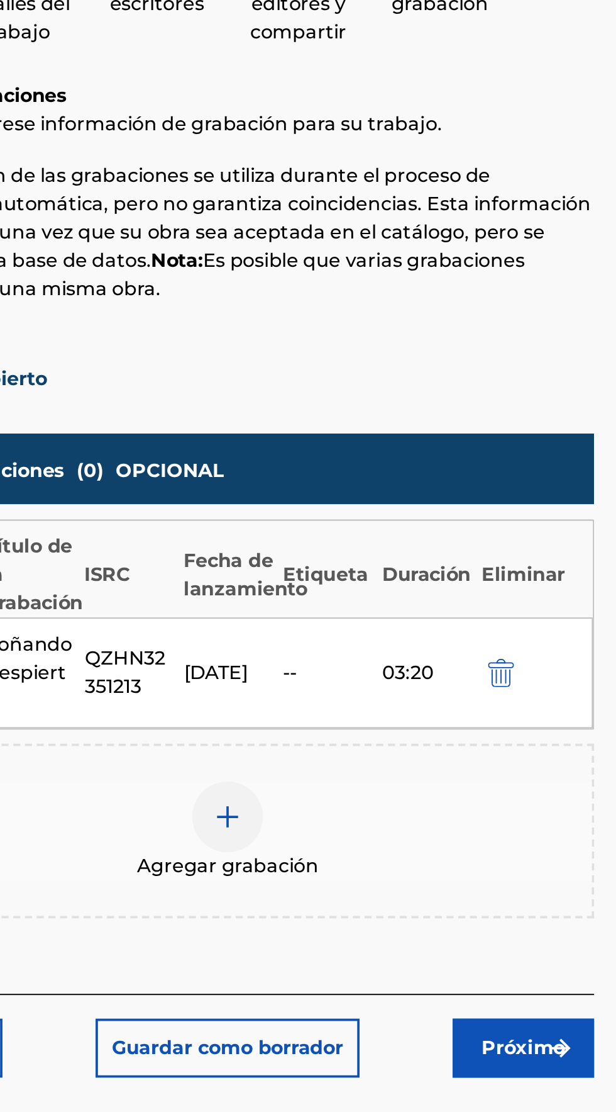
click at [578, 730] on img "submit" at bounding box center [583, 730] width 15 height 15
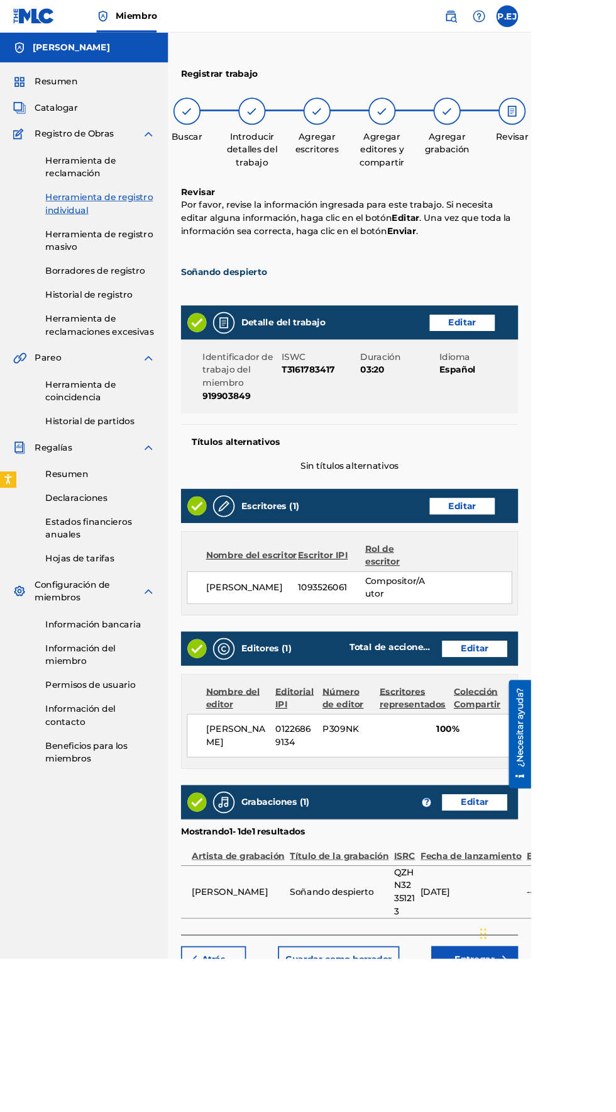
click at [580, 1111] on img "submit" at bounding box center [583, 1112] width 15 height 15
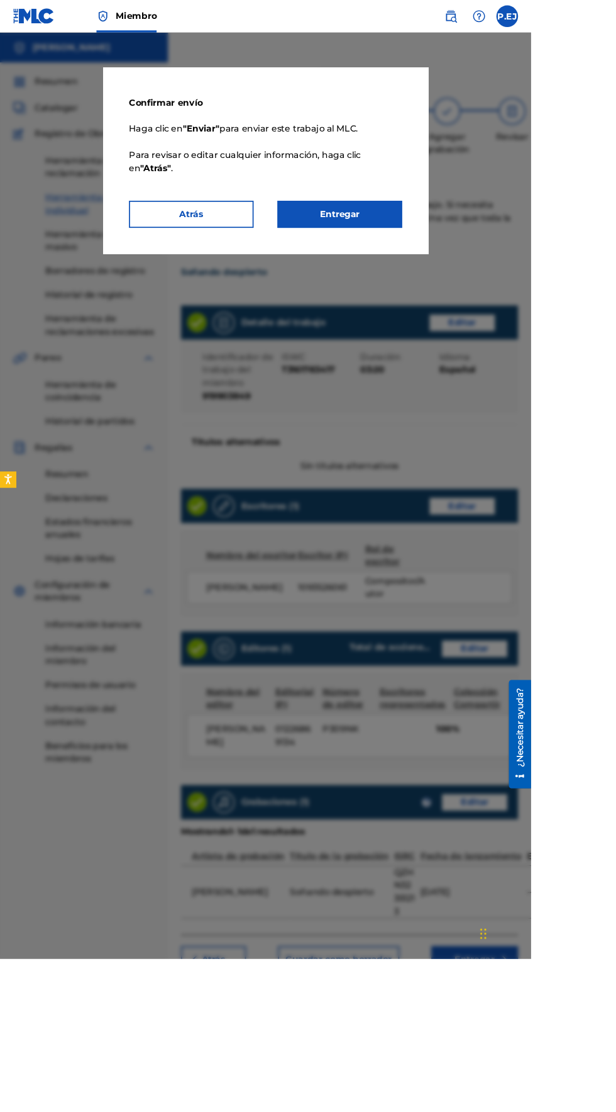
click at [418, 254] on font "Entregar" at bounding box center [394, 248] width 47 height 12
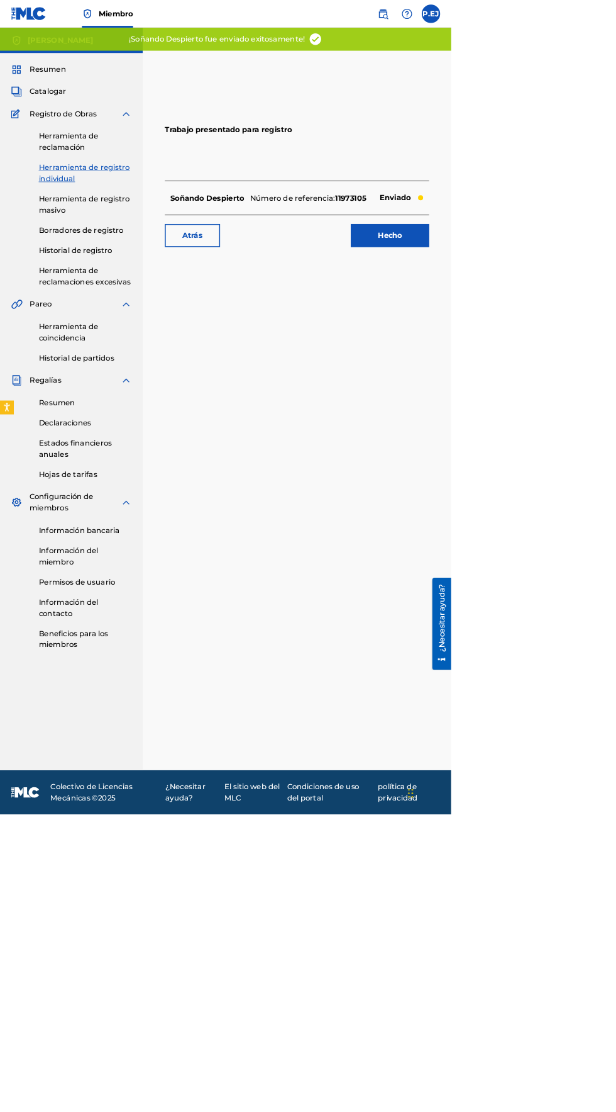
click at [510, 328] on link "Hecho" at bounding box center [532, 321] width 107 height 31
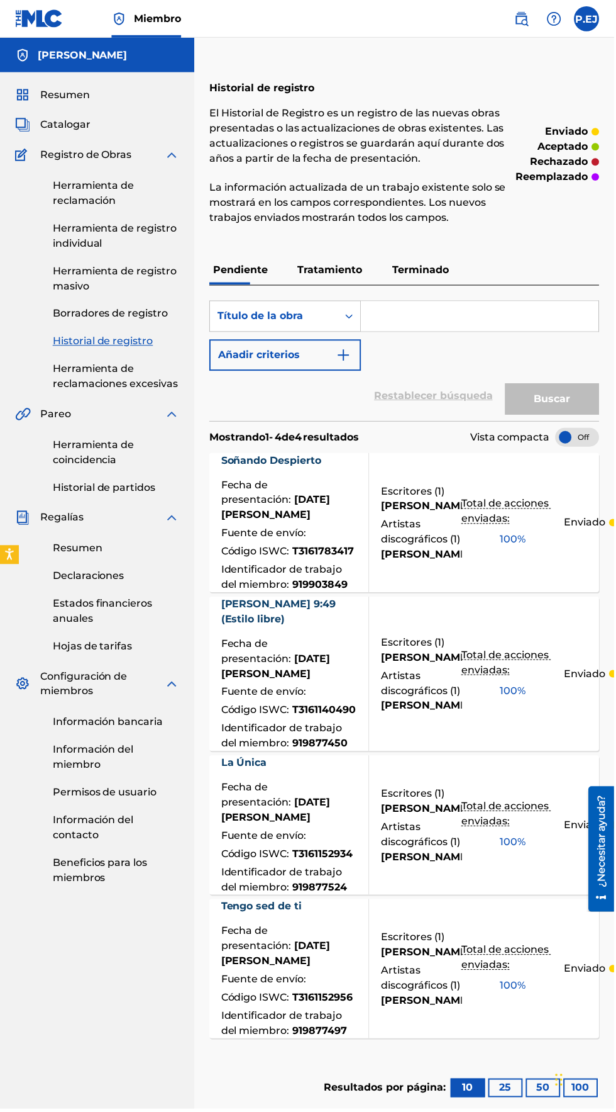
click at [584, 438] on div at bounding box center [579, 438] width 44 height 19
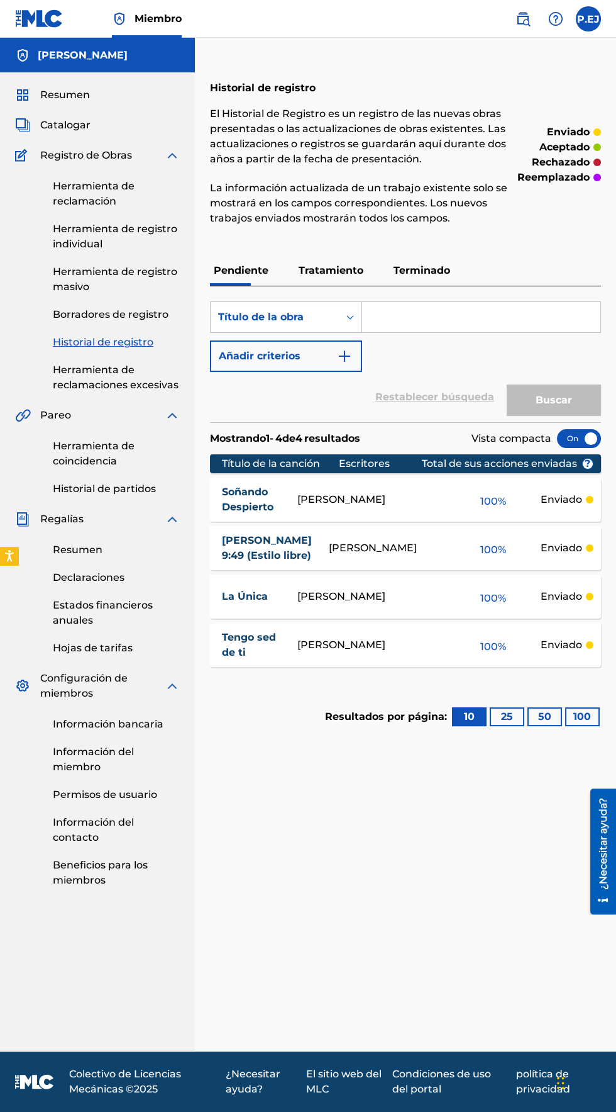
click at [582, 434] on div at bounding box center [579, 438] width 44 height 19
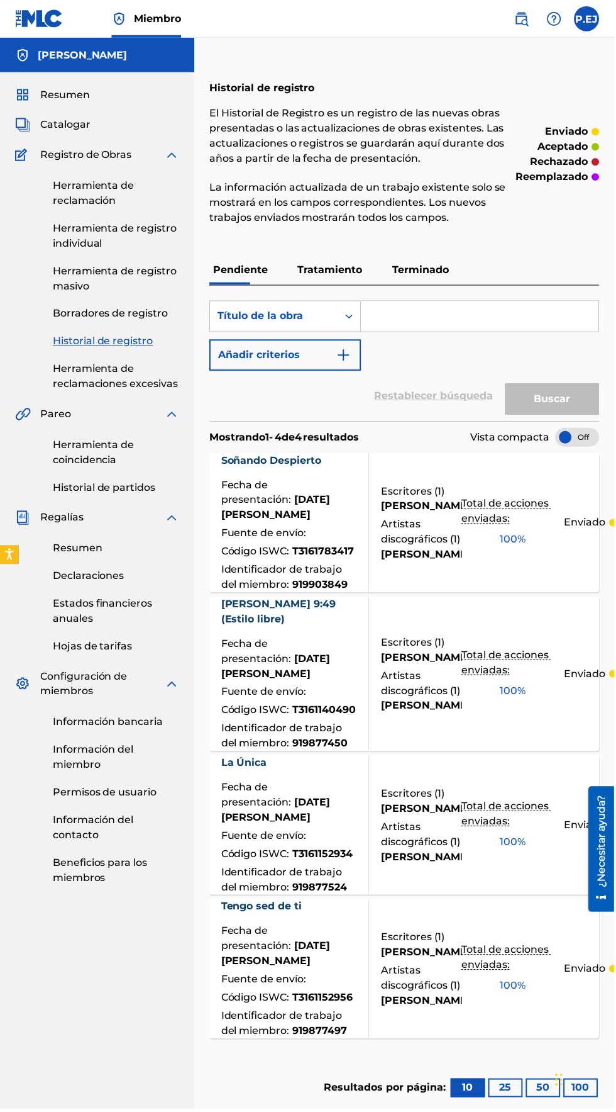
click at [585, 438] on div at bounding box center [579, 438] width 44 height 19
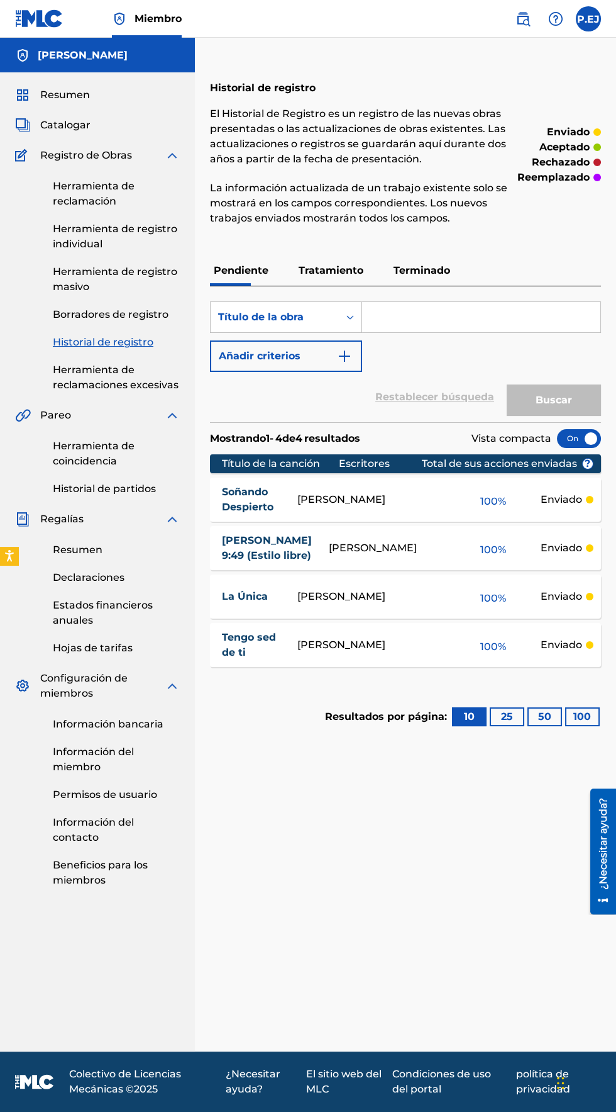
scroll to position [39, 0]
click at [71, 223] on font "Herramienta de registro individual" at bounding box center [115, 236] width 125 height 27
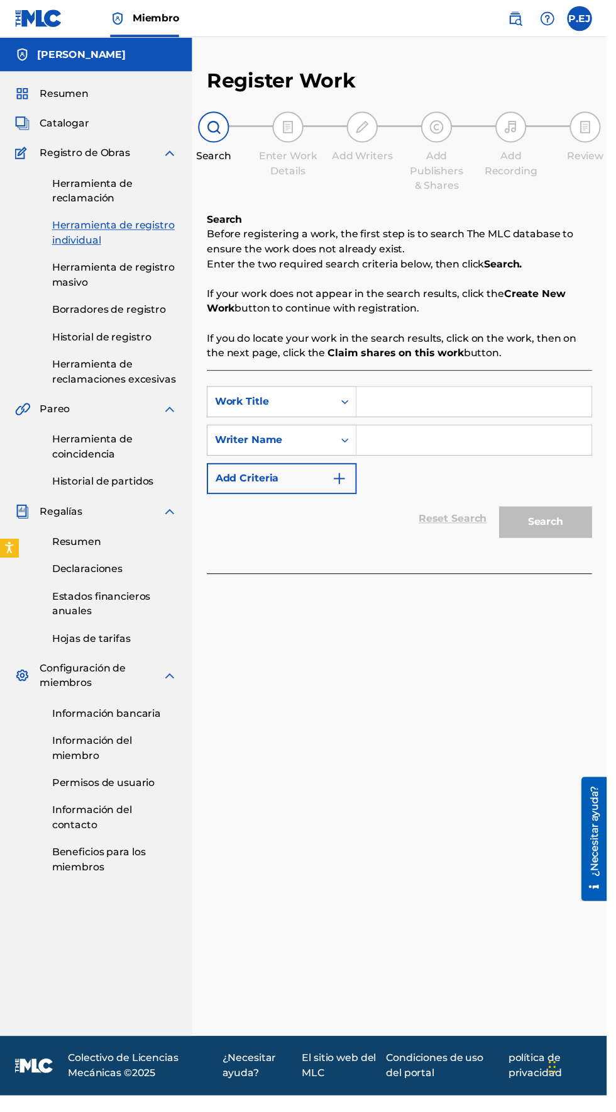
click at [416, 407] on input "Search Form" at bounding box center [481, 408] width 238 height 30
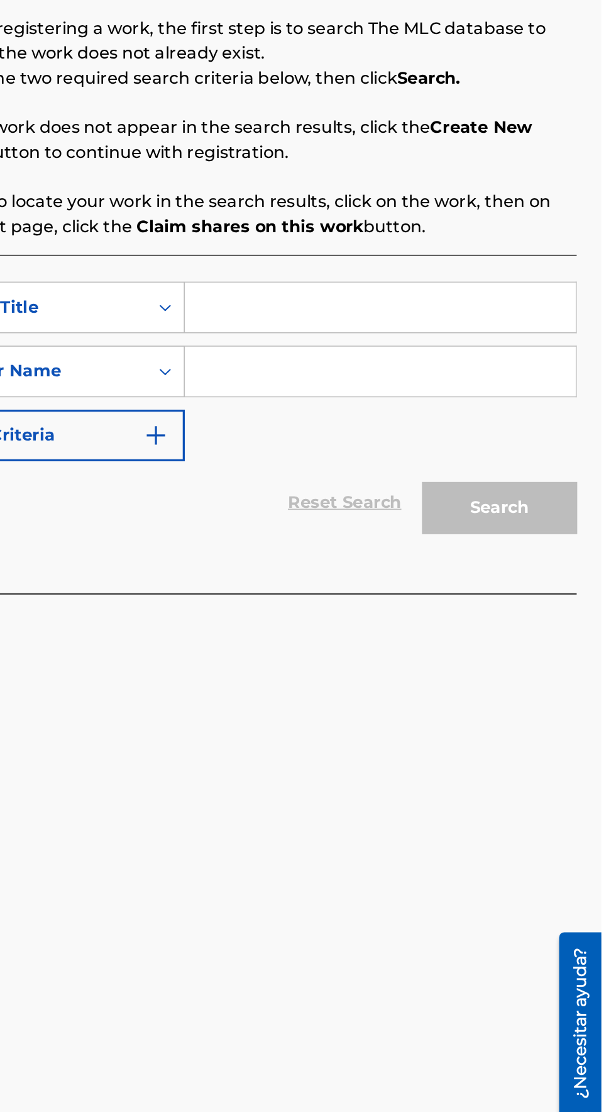
type input "E"
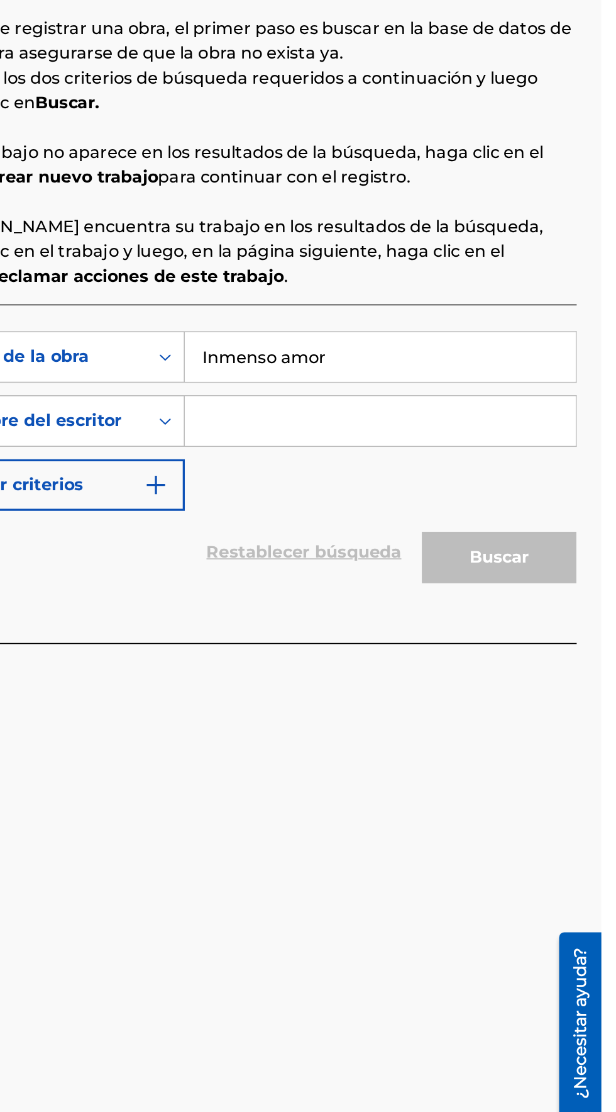
type input "Inmenso amor"
click at [406, 474] on input "Formulario de búsqueda" at bounding box center [481, 477] width 238 height 30
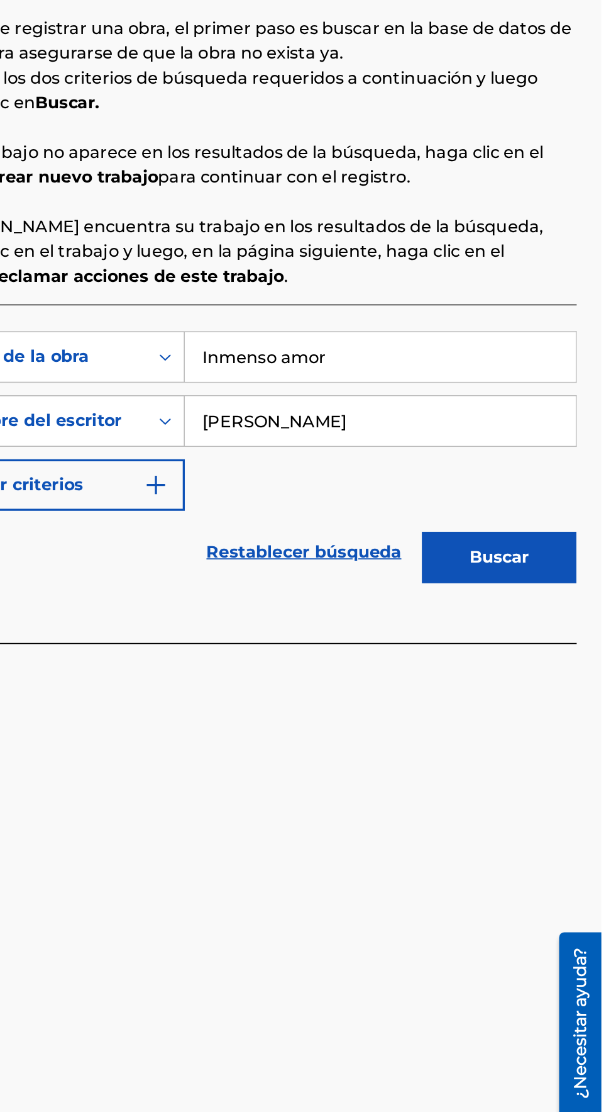
type input "[PERSON_NAME]"
click at [404, 516] on div "BuscarConCriterios51911e4e-acdd-4bd6-a961-62313d324bd7 Título de la obra Inmens…" at bounding box center [405, 476] width 391 height 109
click at [588, 559] on button "Buscar" at bounding box center [554, 559] width 94 height 31
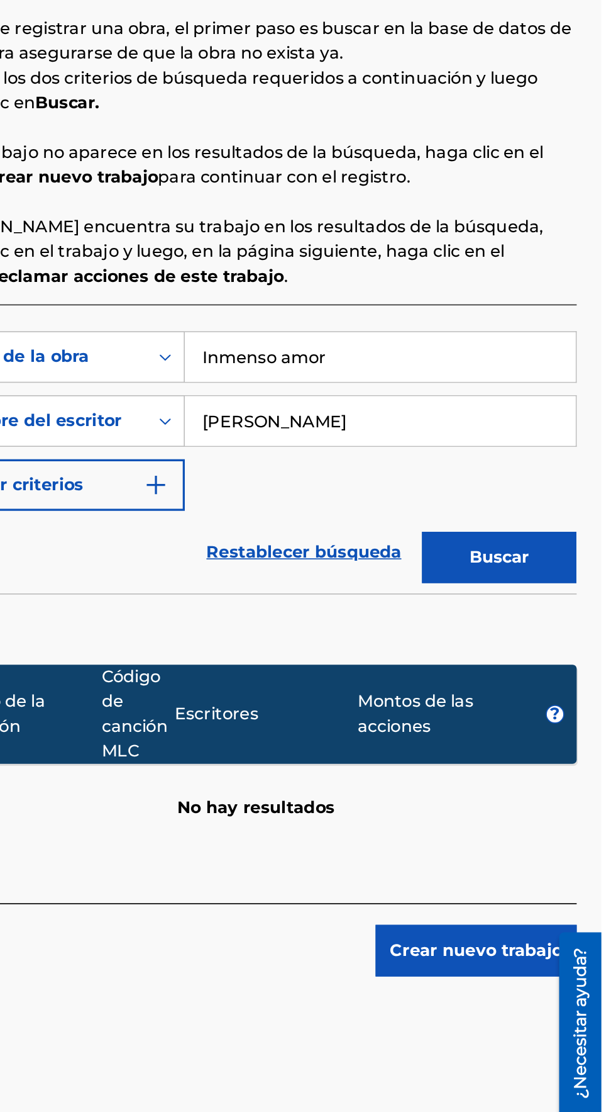
click at [555, 804] on font "Crear nuevo trabajo" at bounding box center [540, 799] width 105 height 12
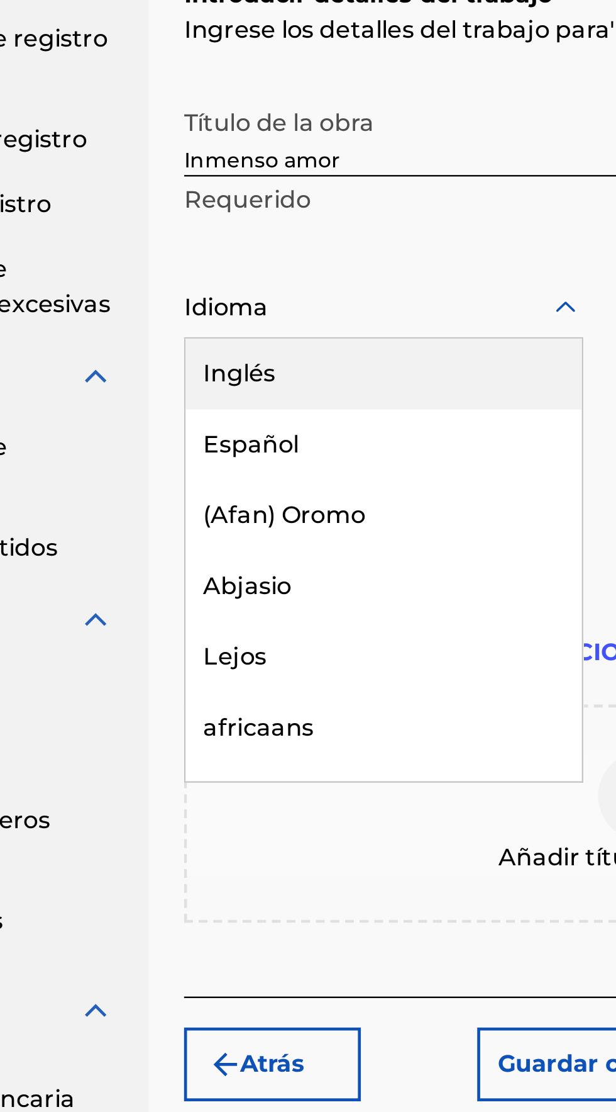
click at [230, 444] on font "Español" at bounding box center [238, 444] width 41 height 12
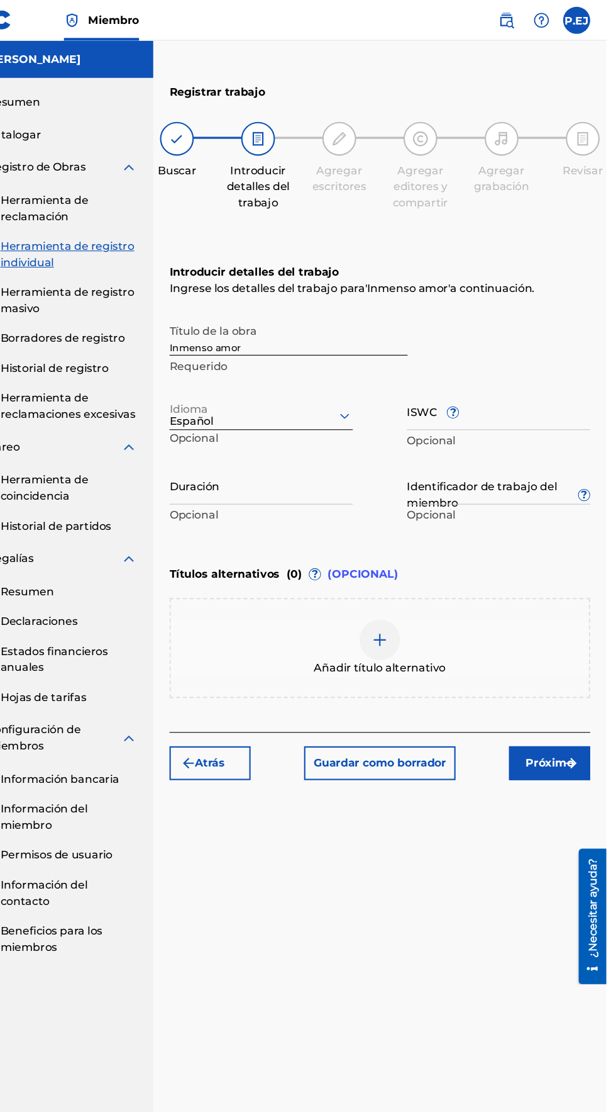
click at [583, 708] on img "submit" at bounding box center [583, 708] width 15 height 15
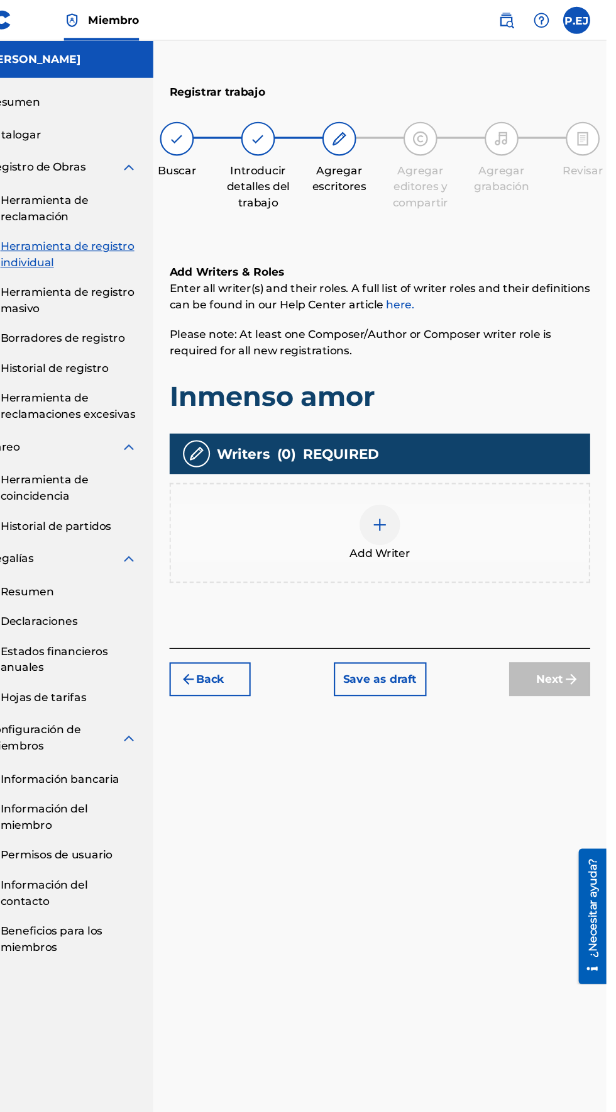
scroll to position [56, 0]
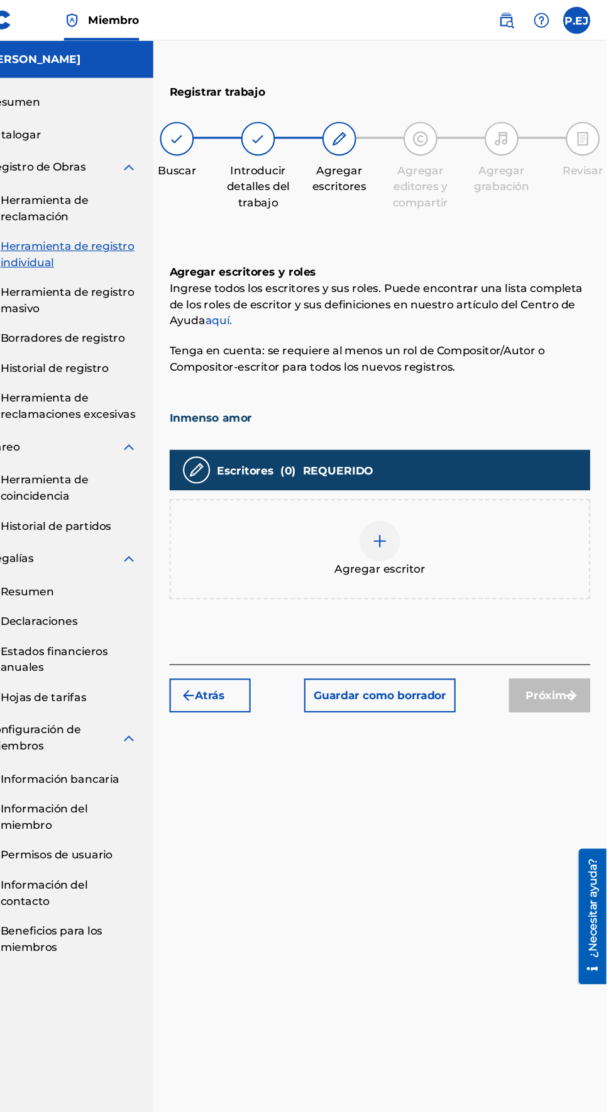
click at [389, 484] on div at bounding box center [406, 503] width 38 height 38
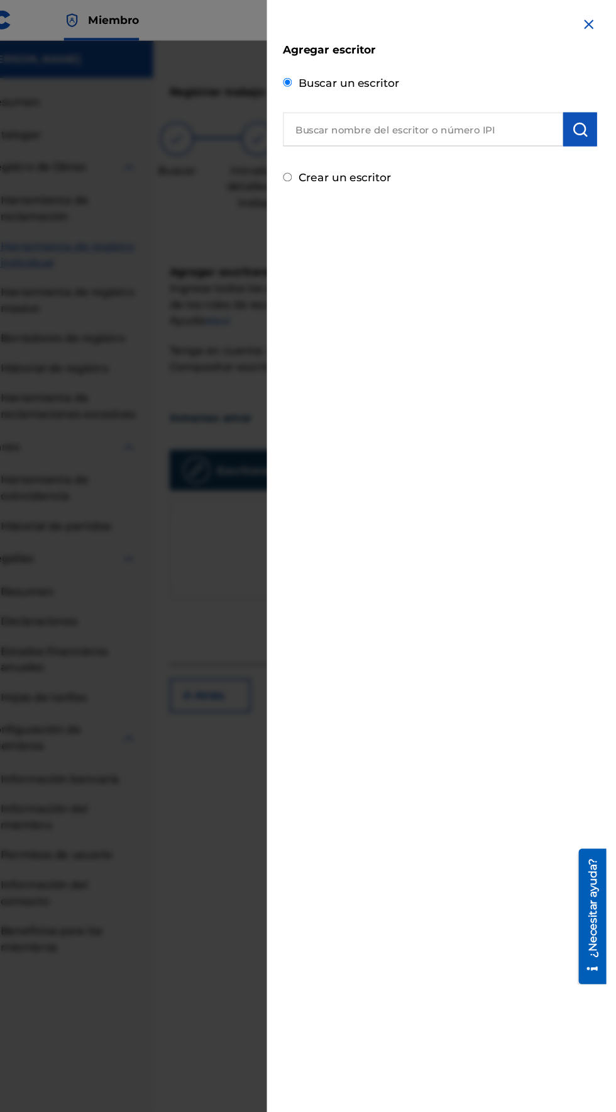
click at [324, 161] on input "Crear un escritor" at bounding box center [320, 164] width 8 height 8
radio input "false"
radio input "true"
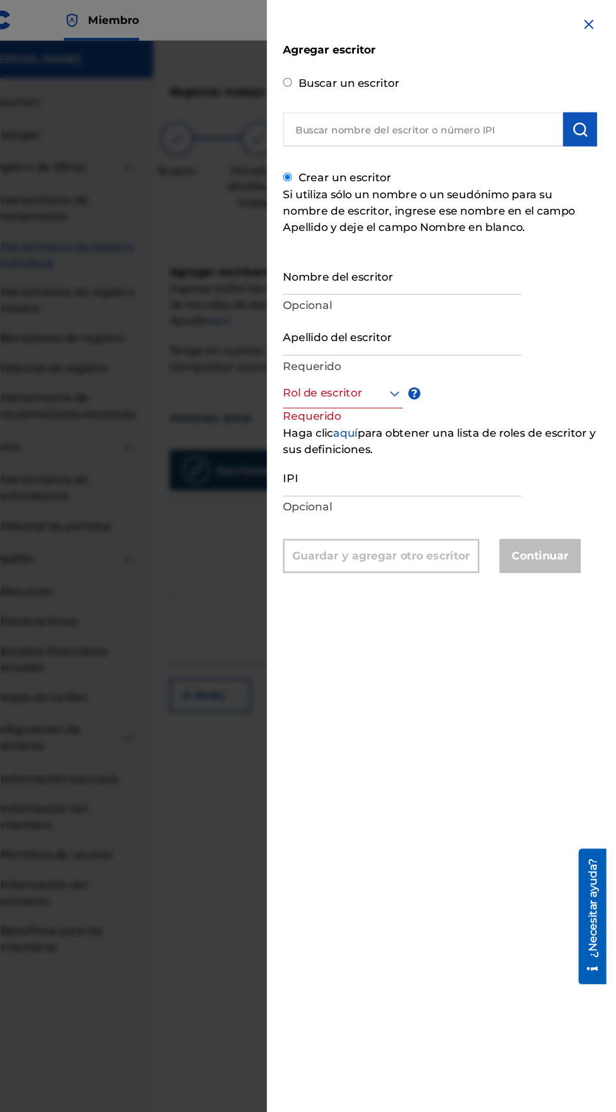
click at [372, 119] on input "text" at bounding box center [446, 119] width 260 height 31
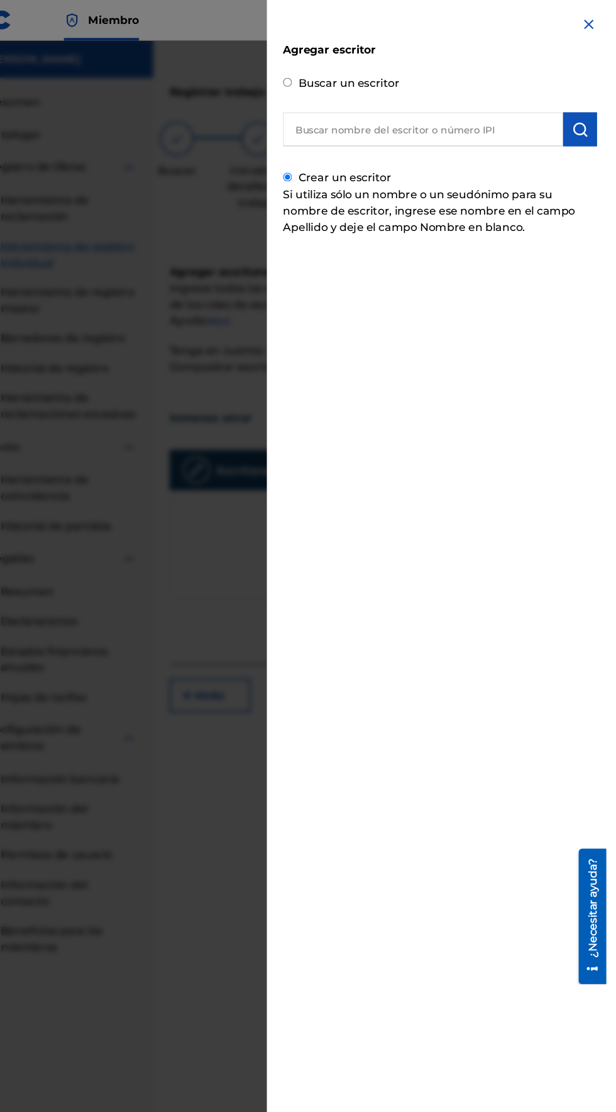
radio input "true"
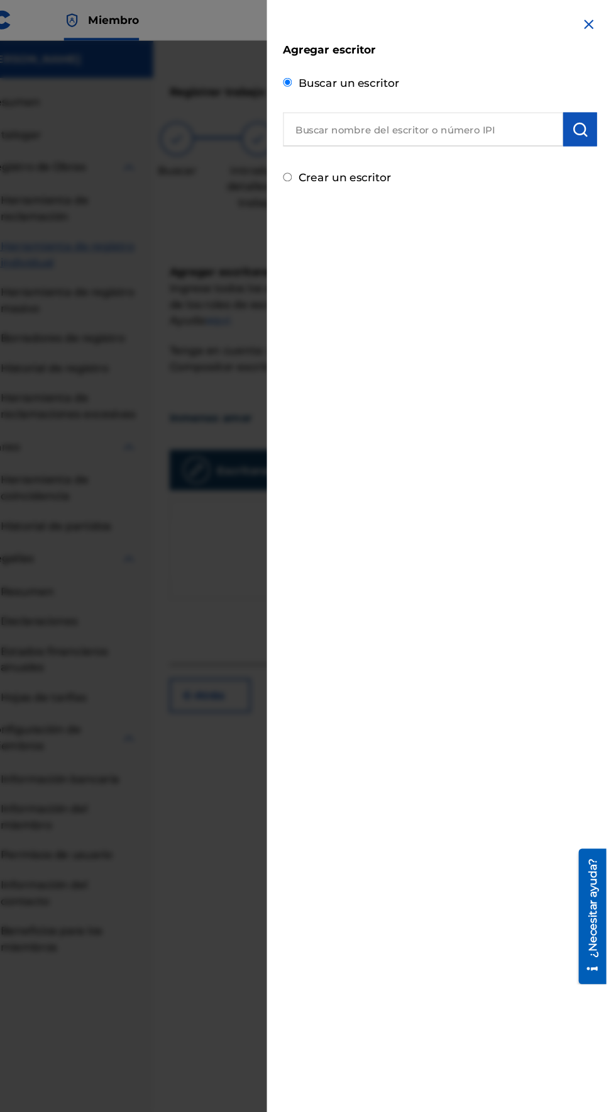
scroll to position [0, 0]
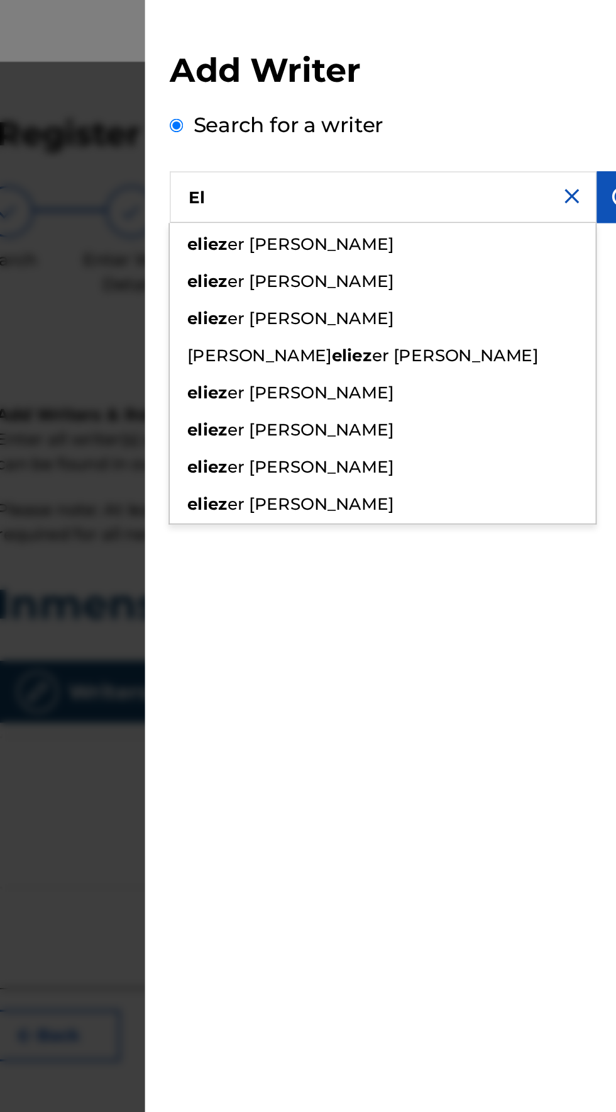
type input "E"
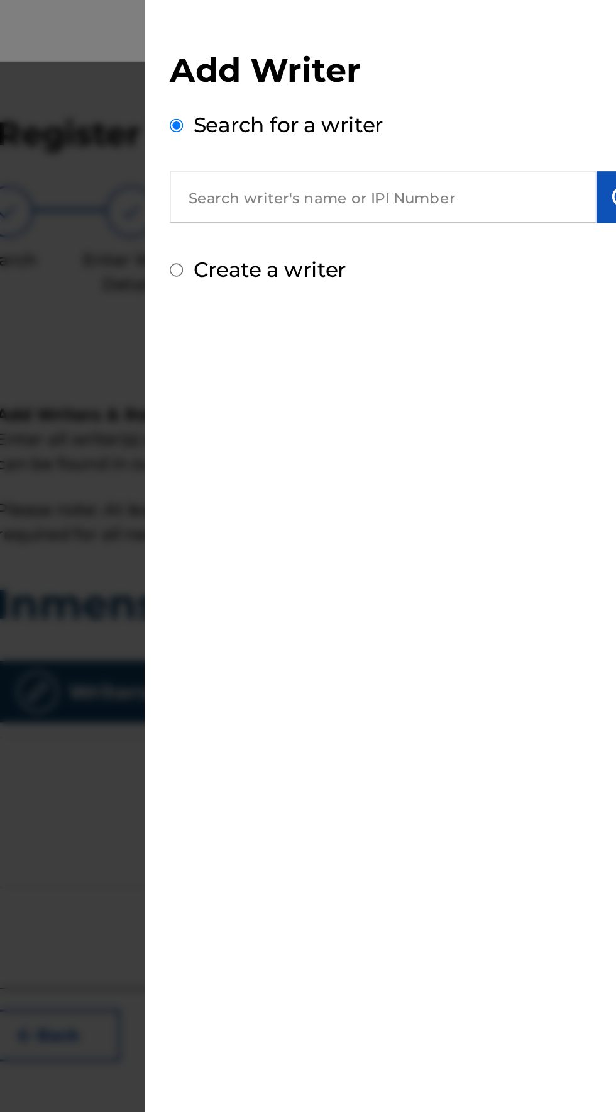
click at [351, 165] on label "Create a writer" at bounding box center [376, 164] width 93 height 15
radio input "true"
click at [324, 165] on input "Create a writer" at bounding box center [320, 164] width 8 height 8
radio input "false"
radio input "true"
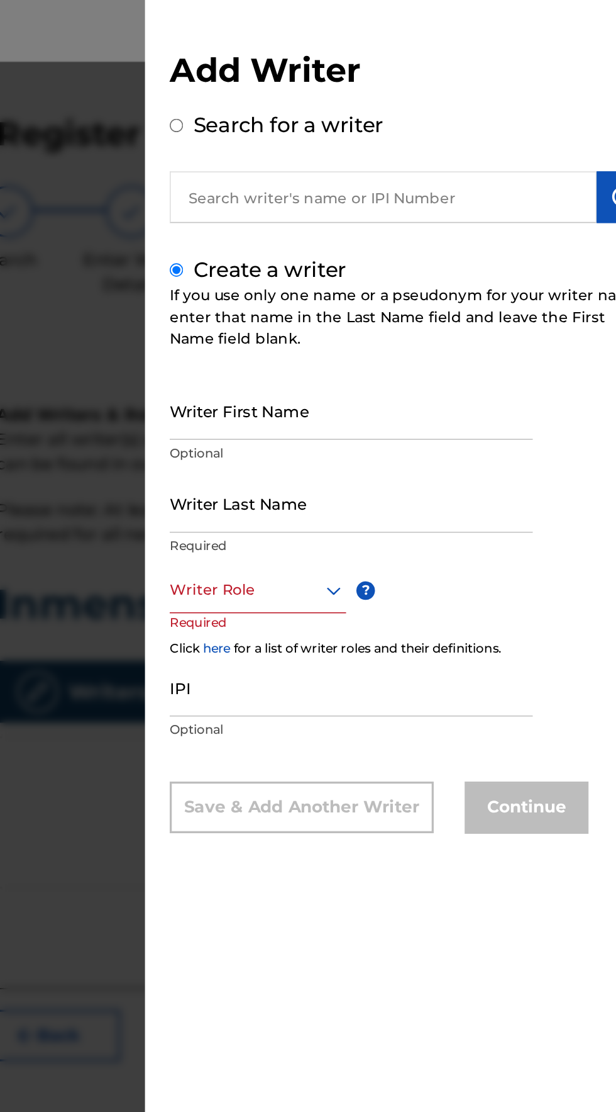
click at [345, 268] on input "Writer First Name" at bounding box center [426, 250] width 221 height 36
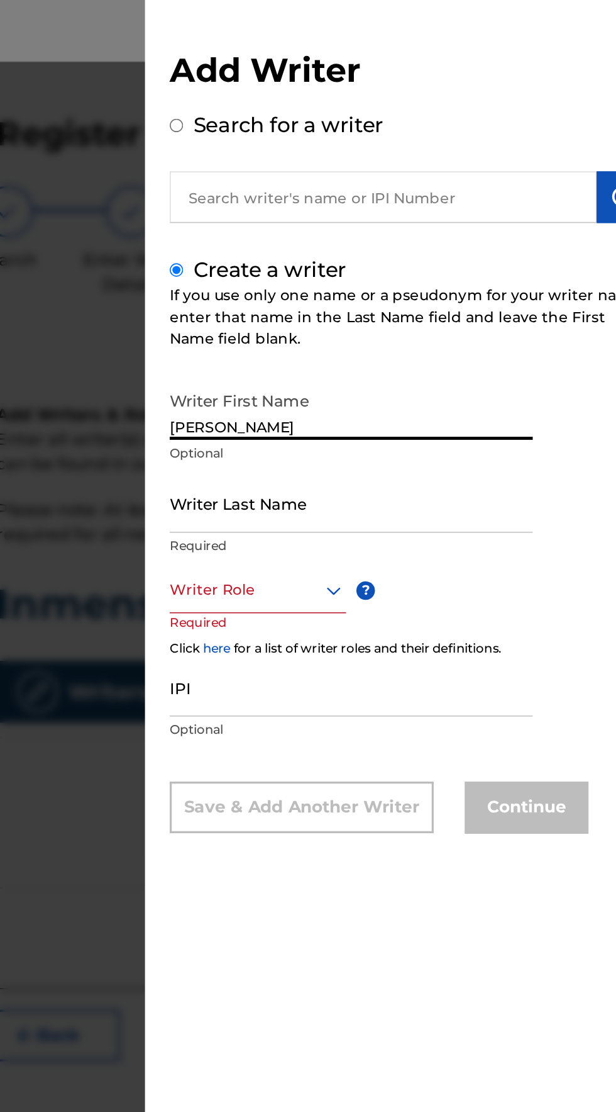
type input "[PERSON_NAME]"
click at [337, 325] on input "Writer Last Name" at bounding box center [426, 307] width 221 height 36
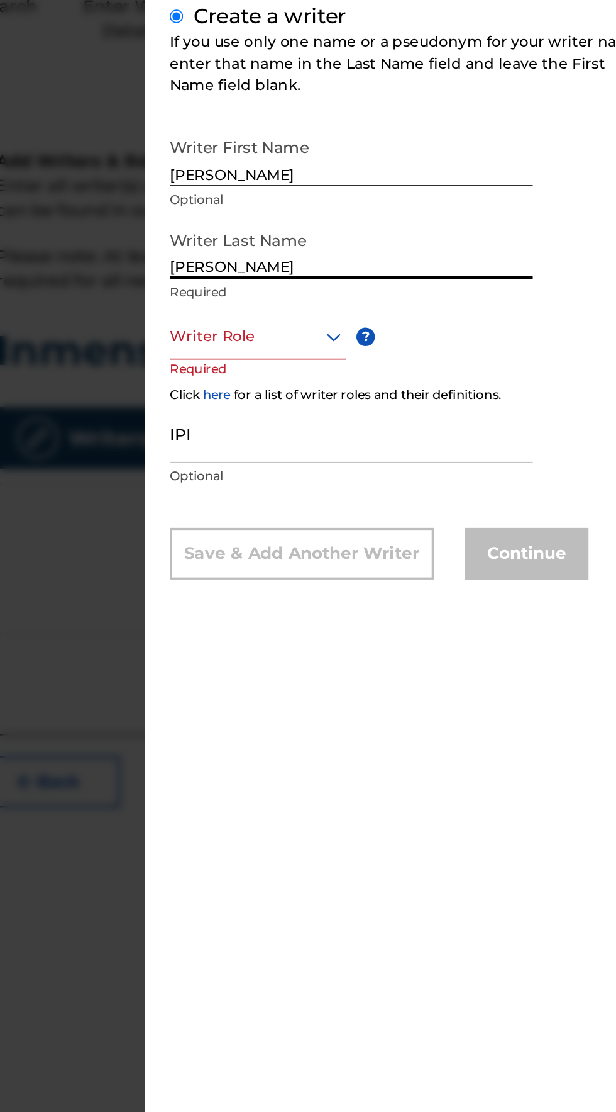
type input "[PERSON_NAME]"
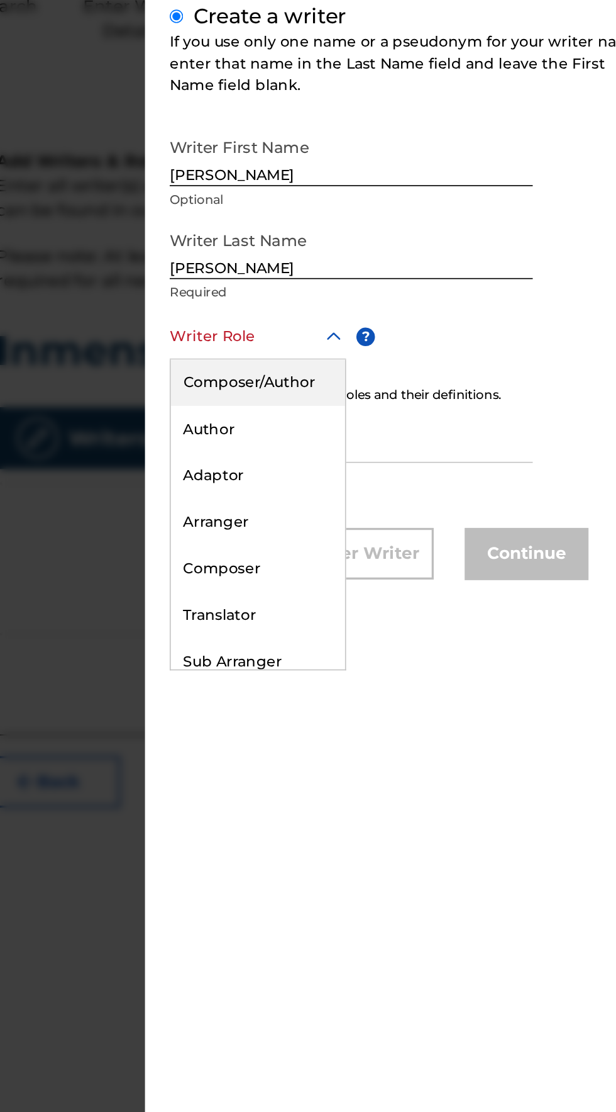
click at [347, 399] on div "Composer/Author" at bounding box center [369, 388] width 106 height 28
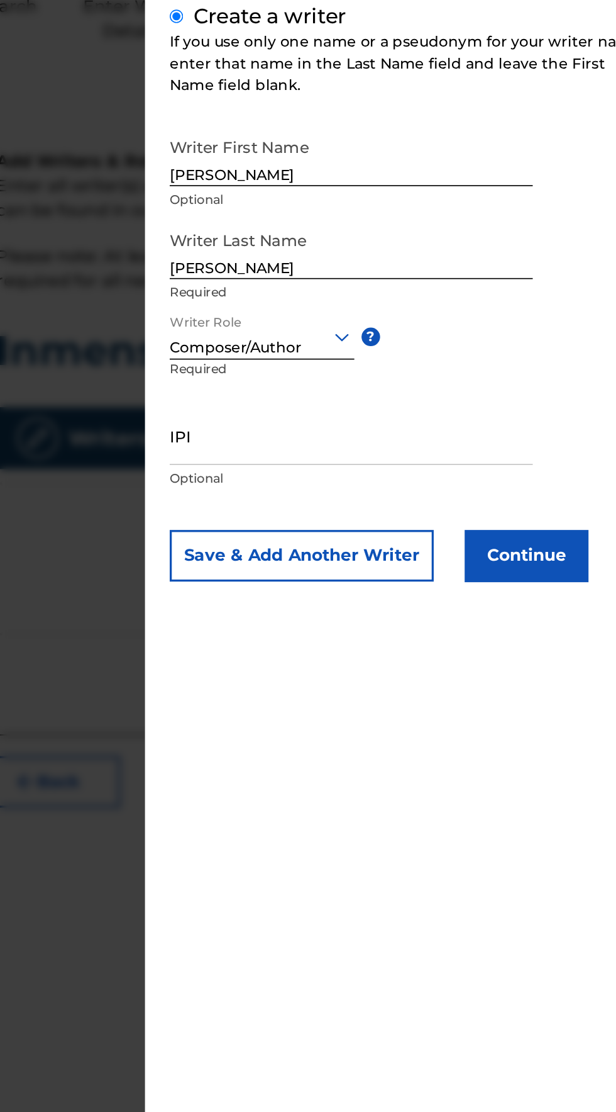
click at [355, 438] on input "IPI" at bounding box center [426, 420] width 221 height 36
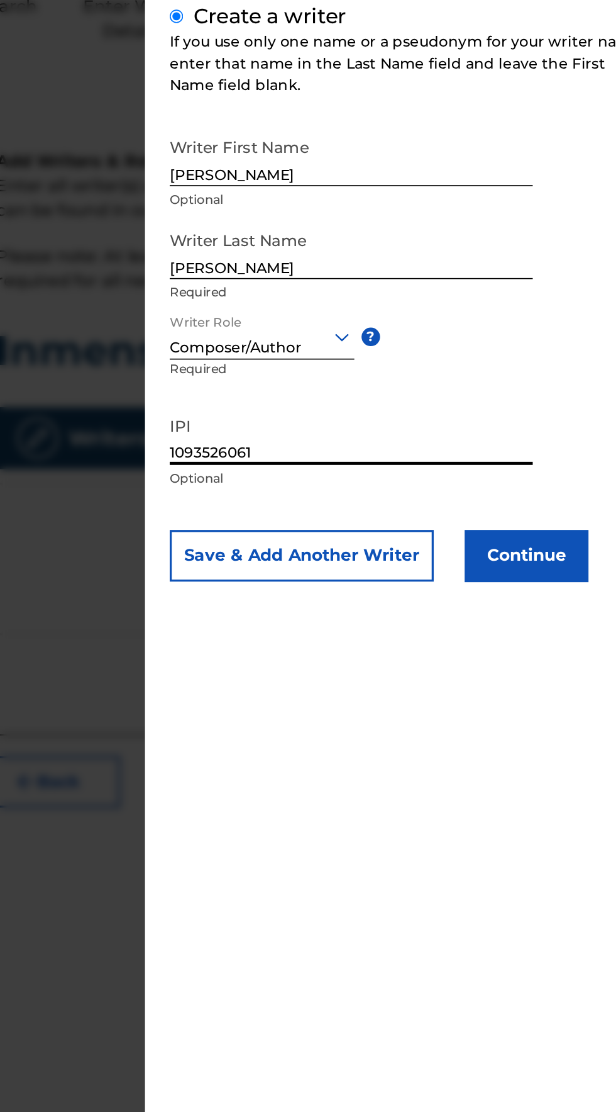
type input "1093526061"
click at [565, 507] on button "Continue" at bounding box center [533, 492] width 75 height 31
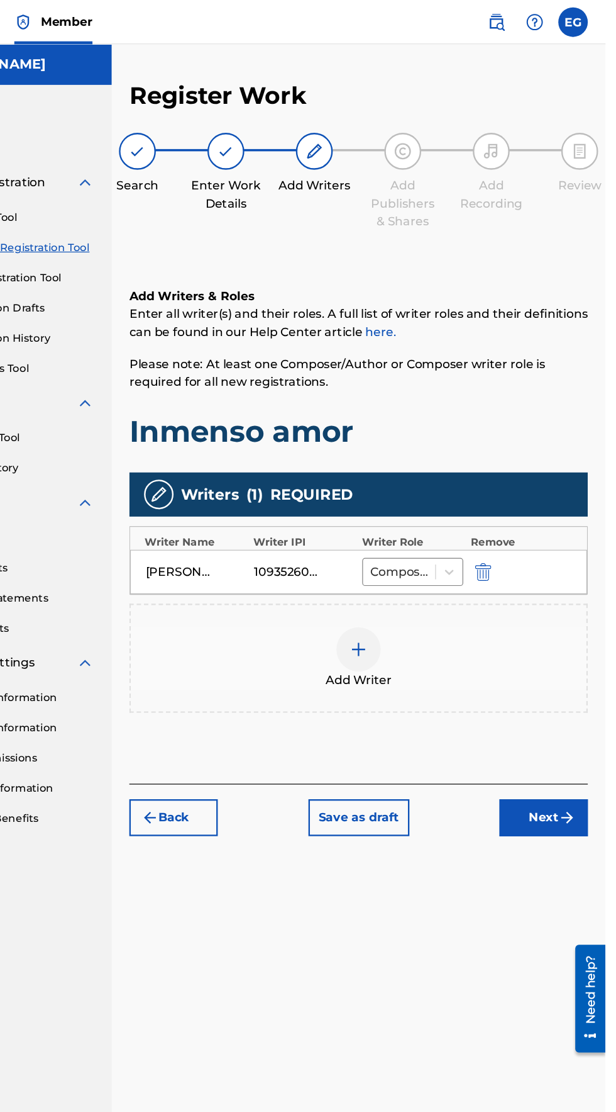
click at [577, 689] on img "submit" at bounding box center [583, 696] width 15 height 15
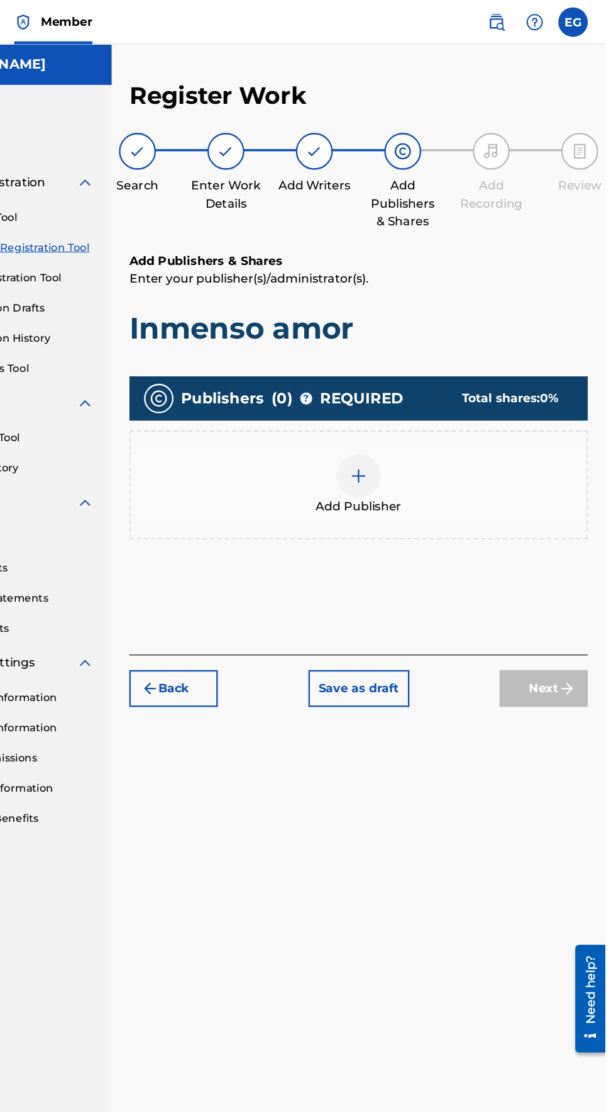
scroll to position [56, 0]
click at [395, 387] on div at bounding box center [406, 406] width 38 height 38
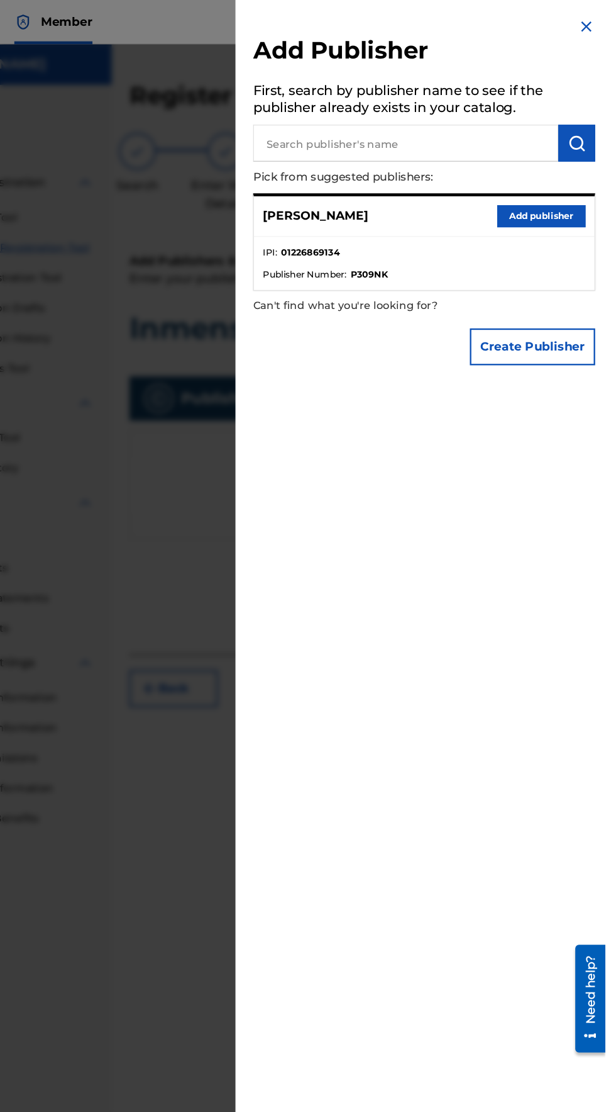
click at [551, 194] on button "Add publisher" at bounding box center [561, 184] width 75 height 19
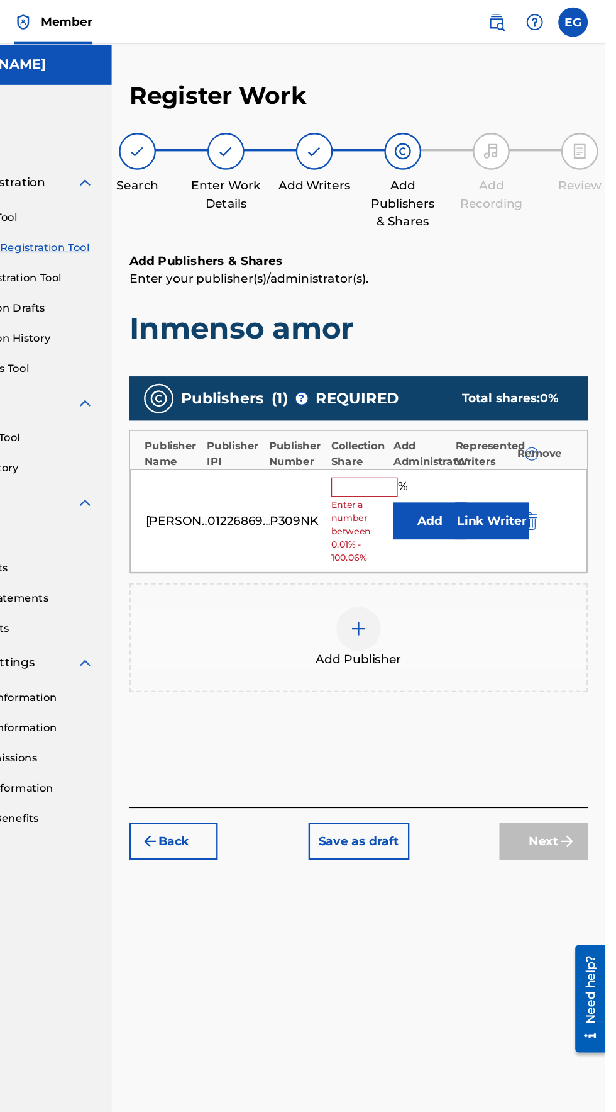
click at [394, 407] on input "text" at bounding box center [410, 415] width 57 height 16
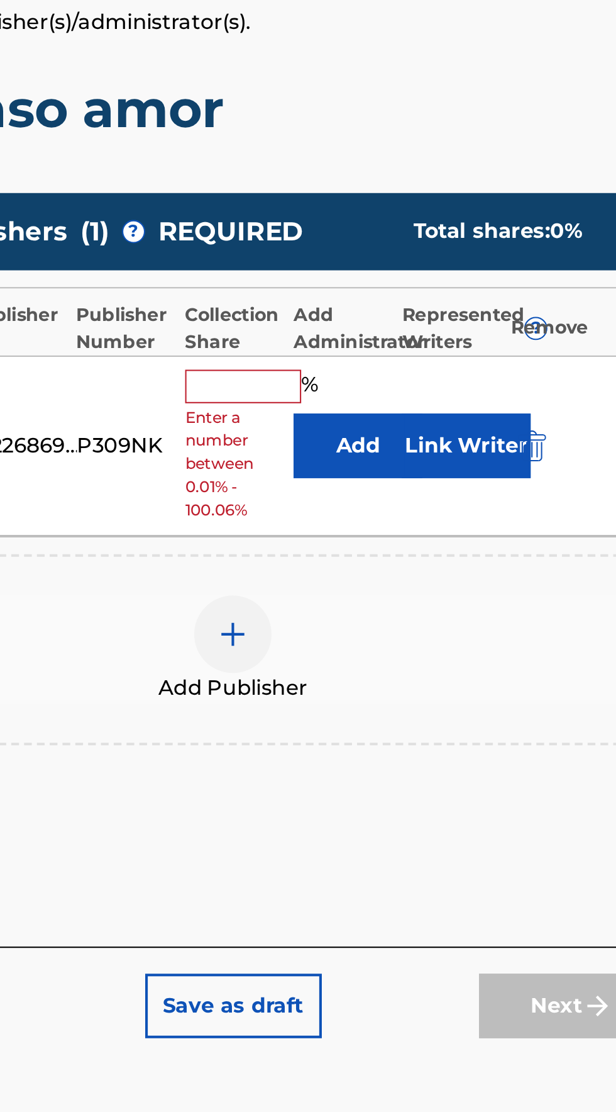
type input "100"
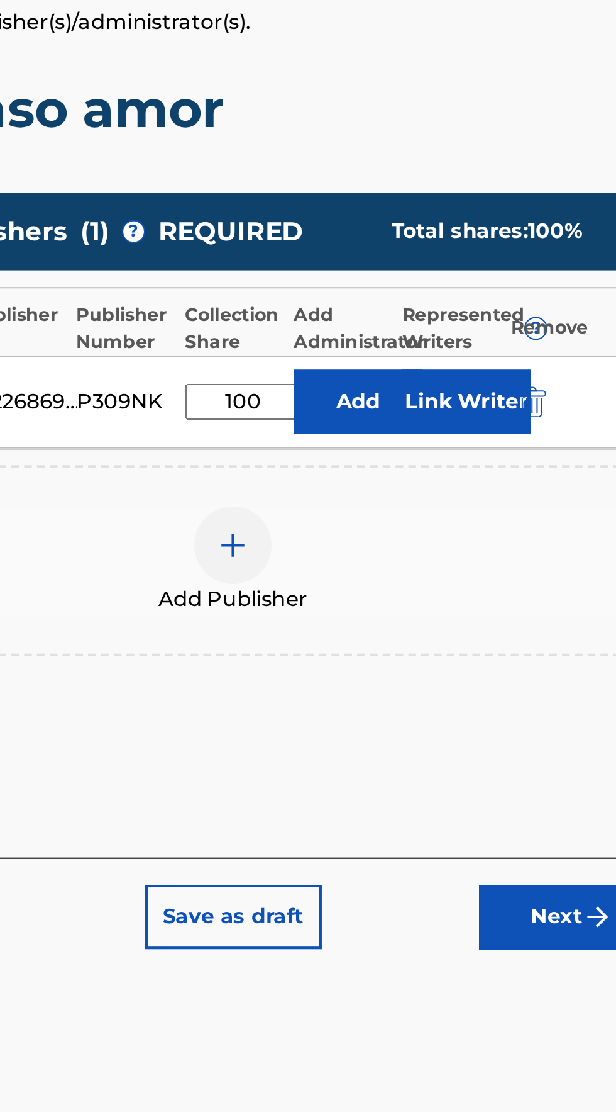
click at [490, 706] on div "Register Work Search Enter Work Details Add Writers Add Publishers & Shares Add…" at bounding box center [405, 560] width 421 height 982
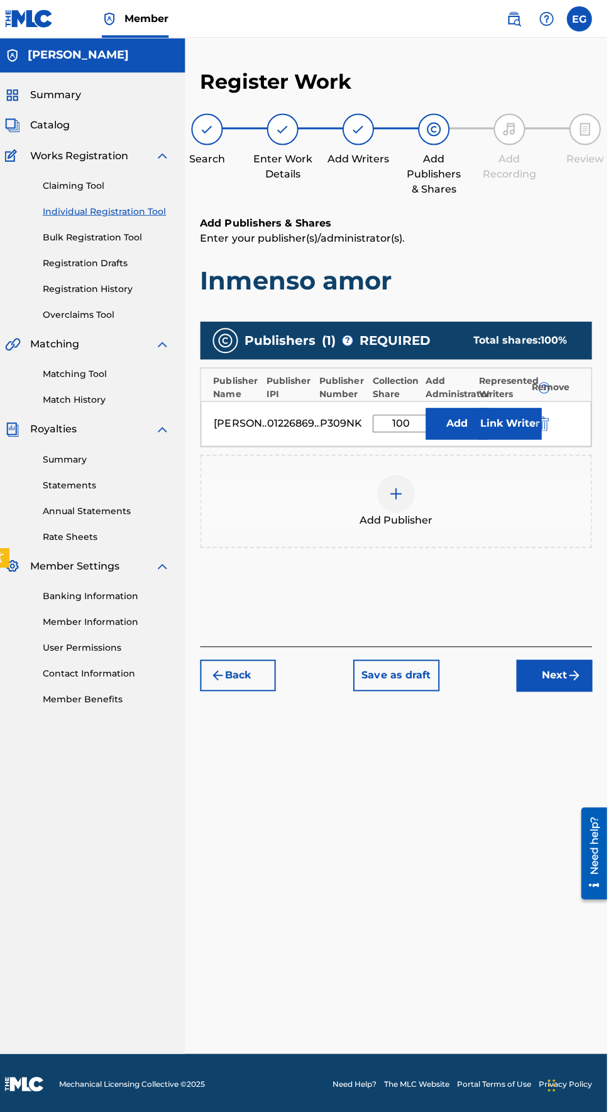
click at [586, 666] on img "submit" at bounding box center [583, 673] width 15 height 15
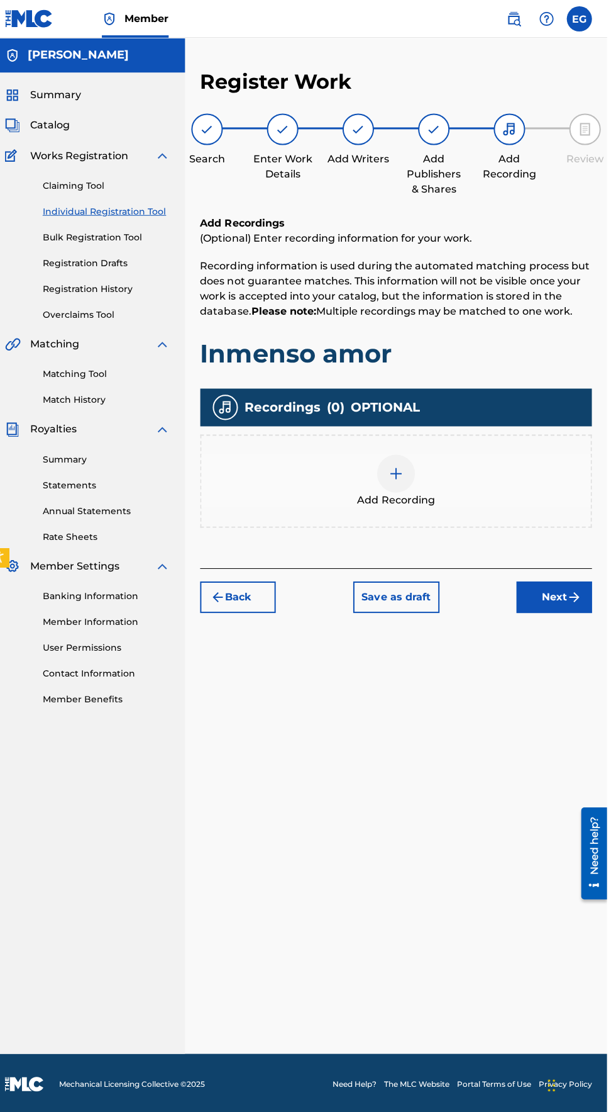
click at [387, 454] on div at bounding box center [406, 473] width 38 height 38
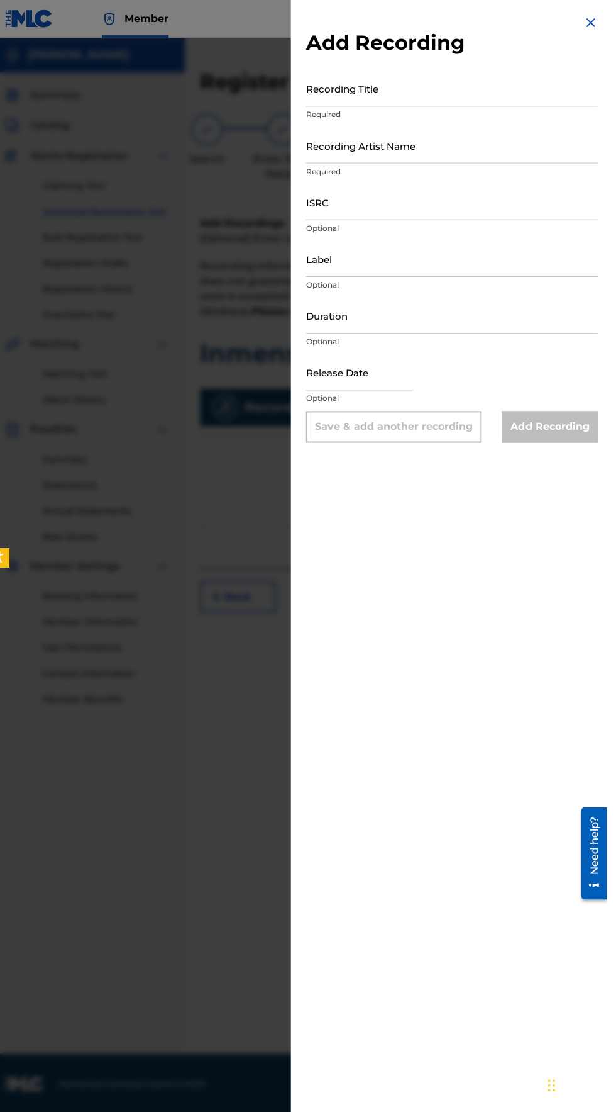
click at [346, 85] on input "Recording Title" at bounding box center [462, 88] width 292 height 36
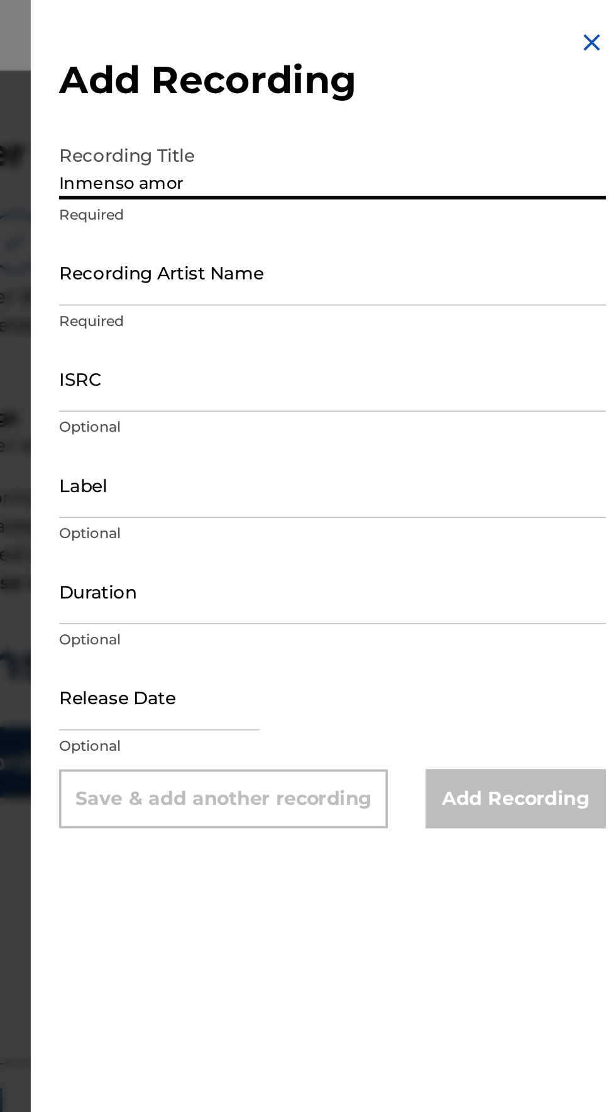
type input "Inmenso amor"
click at [343, 159] on input "Recording Artist Name" at bounding box center [462, 145] width 292 height 36
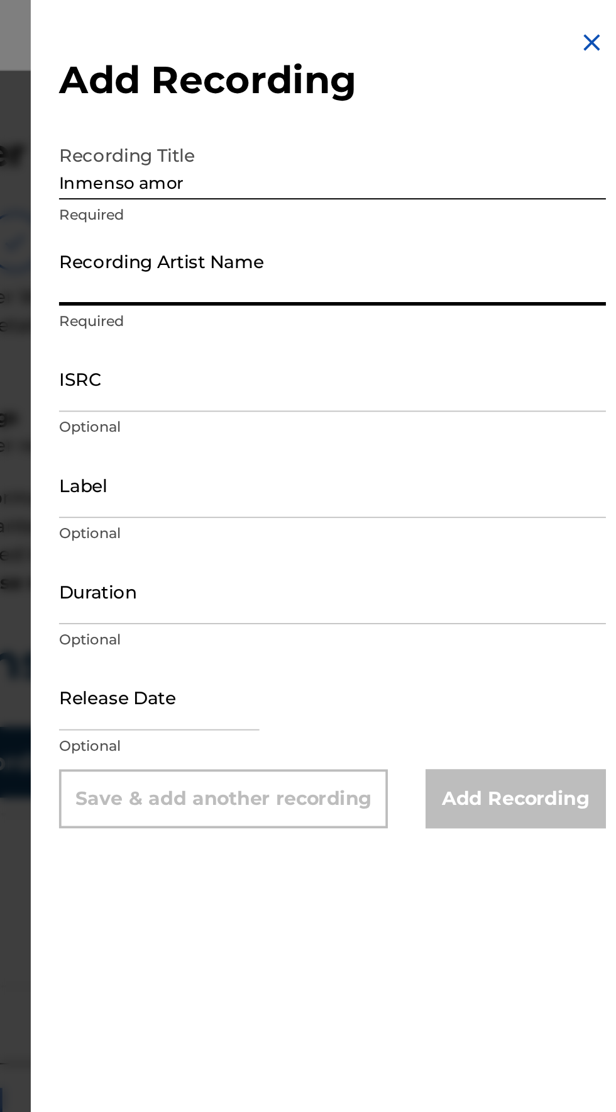
type input "[PERSON_NAME]"
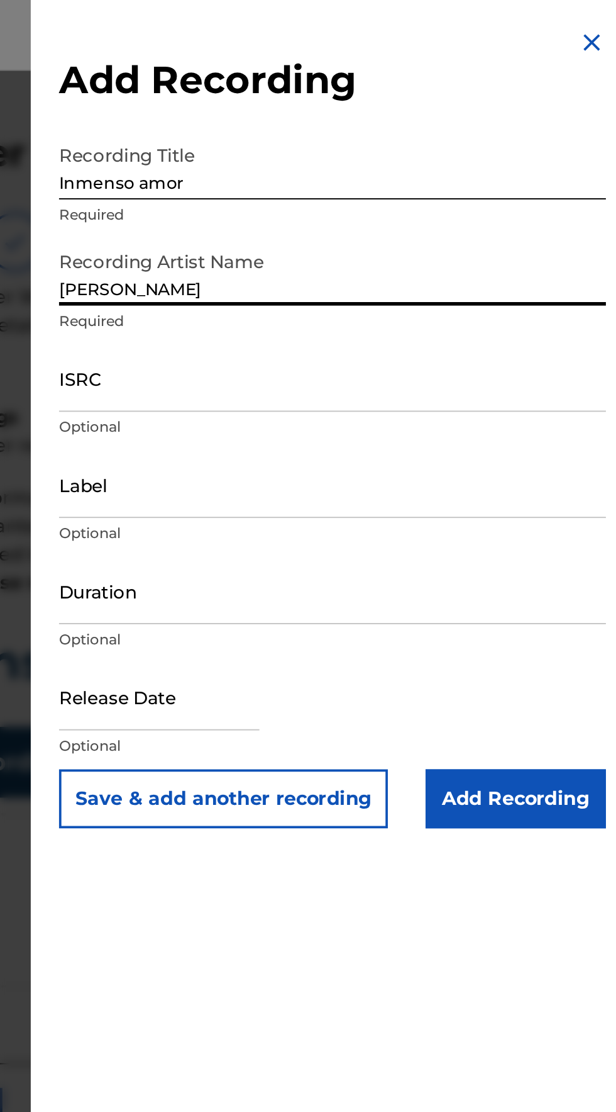
click at [335, 211] on input "ISRC" at bounding box center [462, 202] width 292 height 36
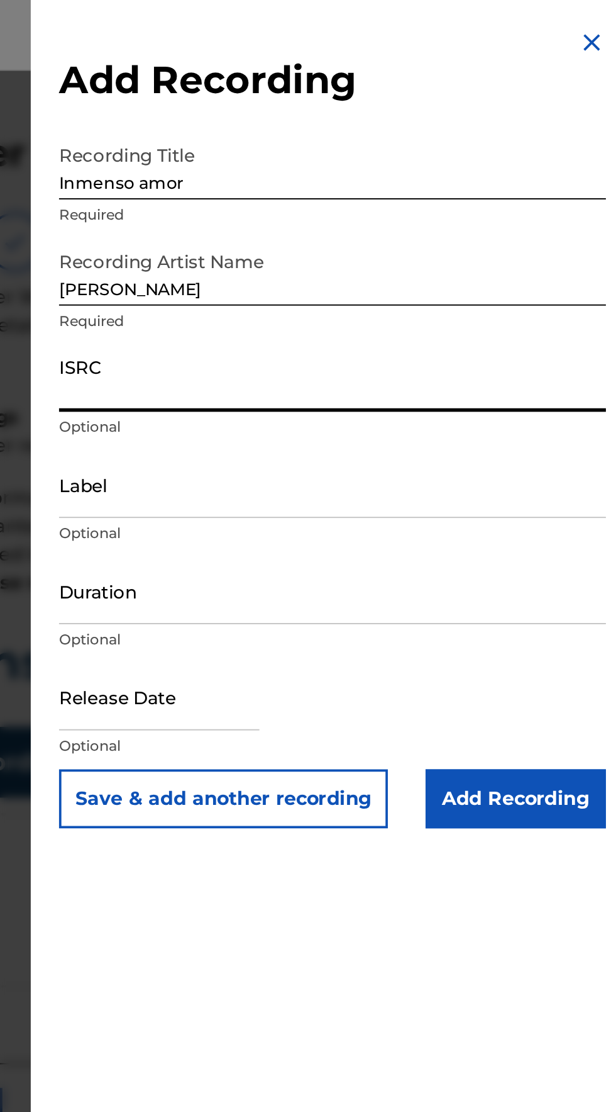
click at [345, 213] on input "ISRC" at bounding box center [462, 202] width 292 height 36
type input "QZNWT2352178"
click at [337, 263] on input "Label" at bounding box center [462, 258] width 292 height 36
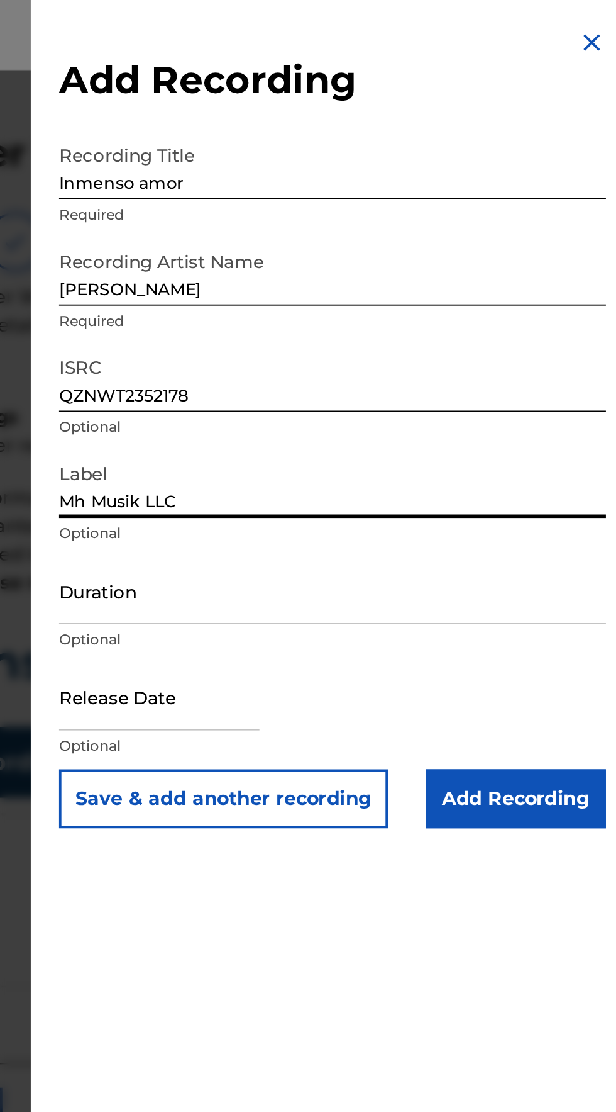
type input "Mh Musik LLC"
click at [343, 321] on input "Duration" at bounding box center [462, 315] width 292 height 36
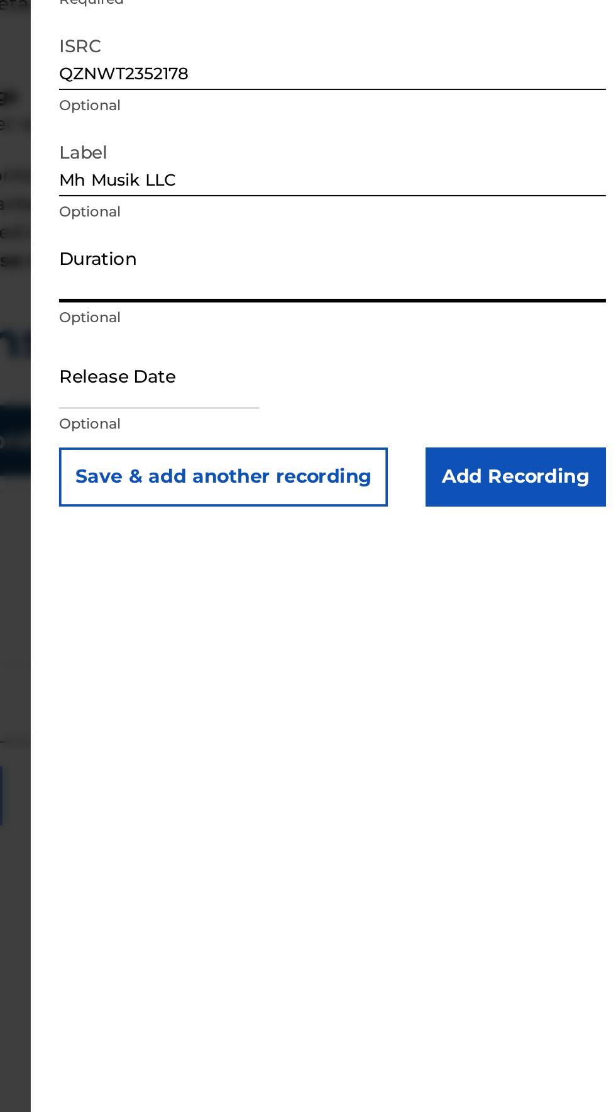
click at [332, 323] on input "Duration" at bounding box center [462, 315] width 292 height 36
click at [362, 321] on input "03:15" at bounding box center [462, 315] width 292 height 36
type input "03:14"
click at [561, 628] on div "Add Recording Recording Title Inmenso amor Required Recording Artist Name [PERS…" at bounding box center [462, 556] width 322 height 1112
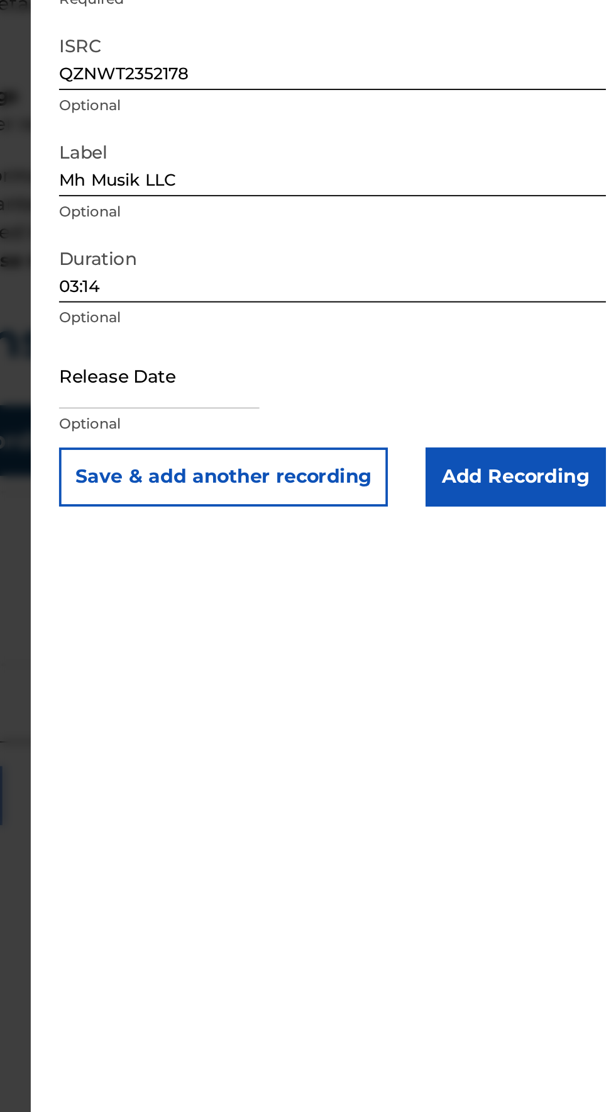
click at [338, 378] on input "text" at bounding box center [369, 372] width 107 height 36
select select "7"
select select "2025"
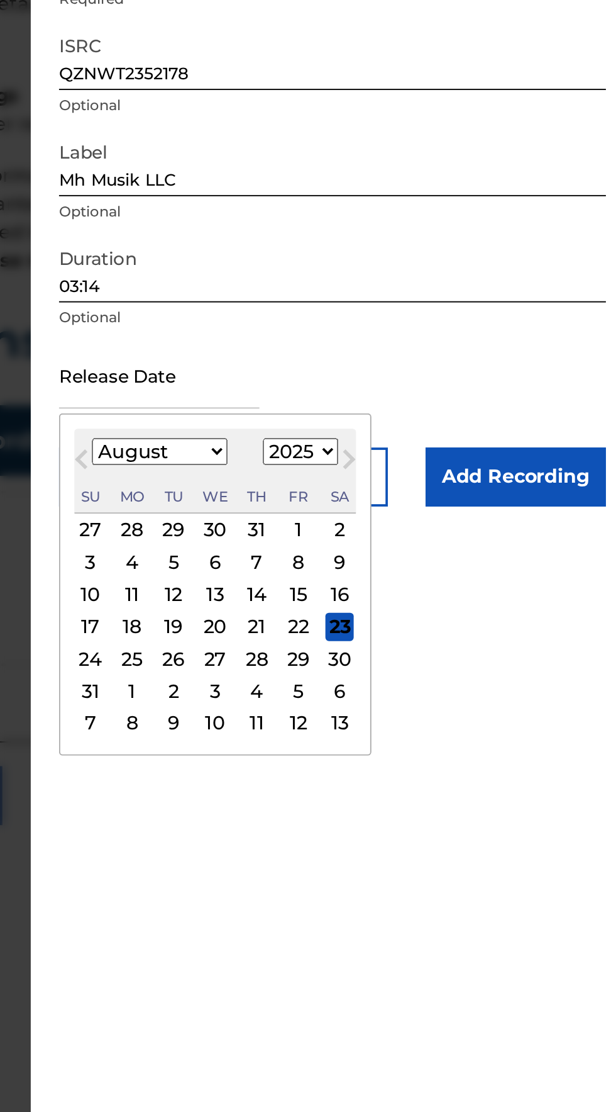
click at [360, 407] on select "January February March April May June July August September October November De…" at bounding box center [369, 412] width 72 height 14
select select "8"
click at [342, 405] on select "January February March April May June July August September October November De…" at bounding box center [369, 412] width 72 height 14
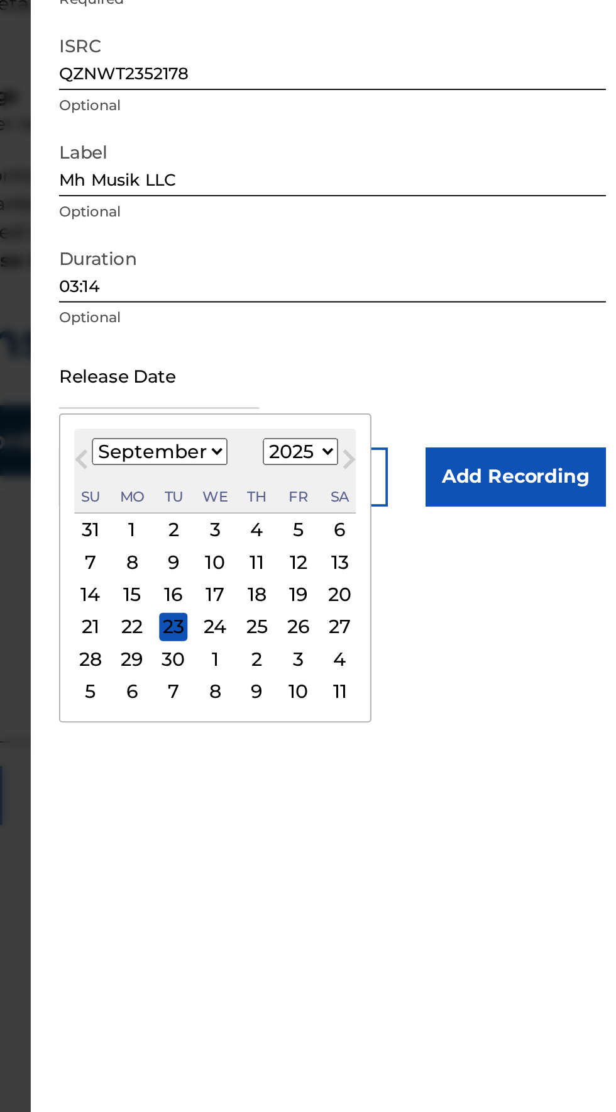
click at [443, 415] on select "1899 1900 1901 1902 1903 1904 1905 1906 1907 1908 1909 1910 1911 1912 1913 1914…" at bounding box center [445, 412] width 40 height 14
select select "2023"
click at [432, 405] on select "1899 1900 1901 1902 1903 1904 1905 1906 1907 1908 1909 1910 1911 1912 1913 1914…" at bounding box center [445, 412] width 40 height 14
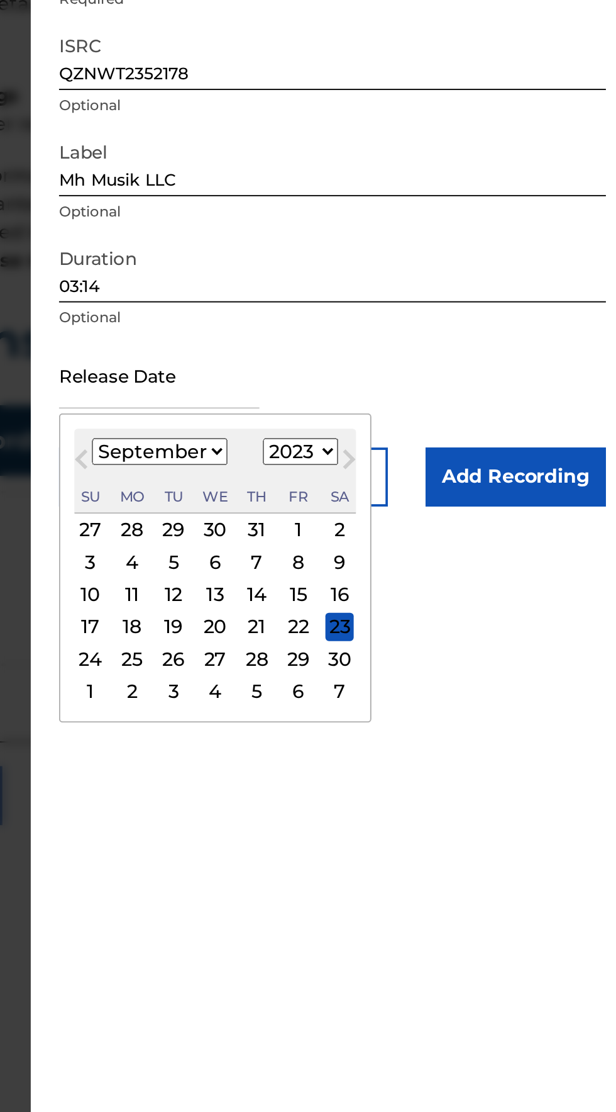
click at [427, 505] on div "21" at bounding box center [421, 505] width 15 height 15
type input "[DATE]"
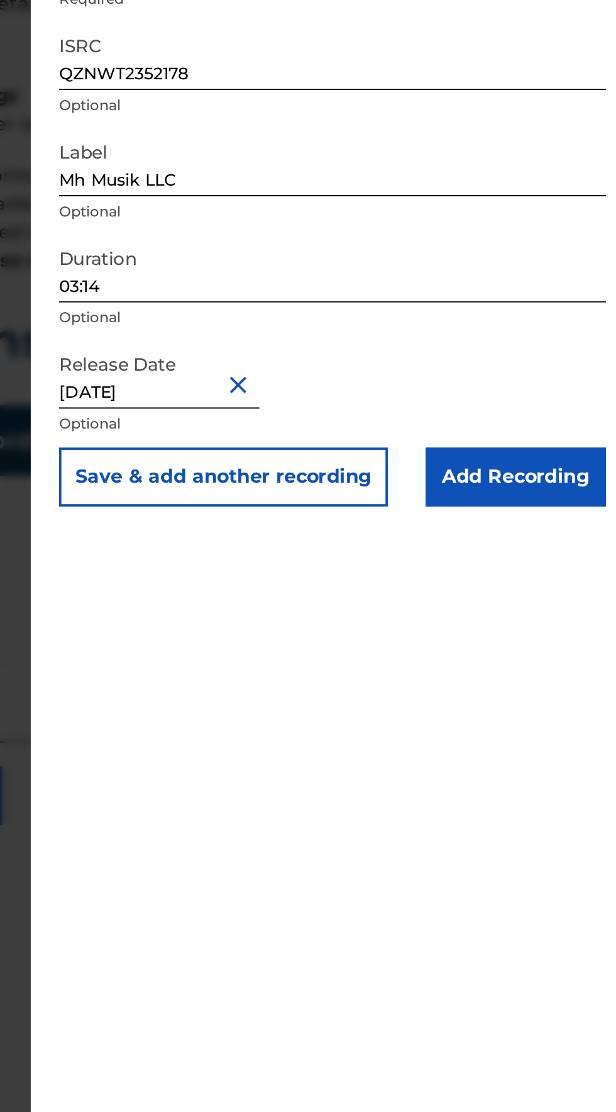
click at [588, 415] on input "Add Recording" at bounding box center [559, 425] width 96 height 31
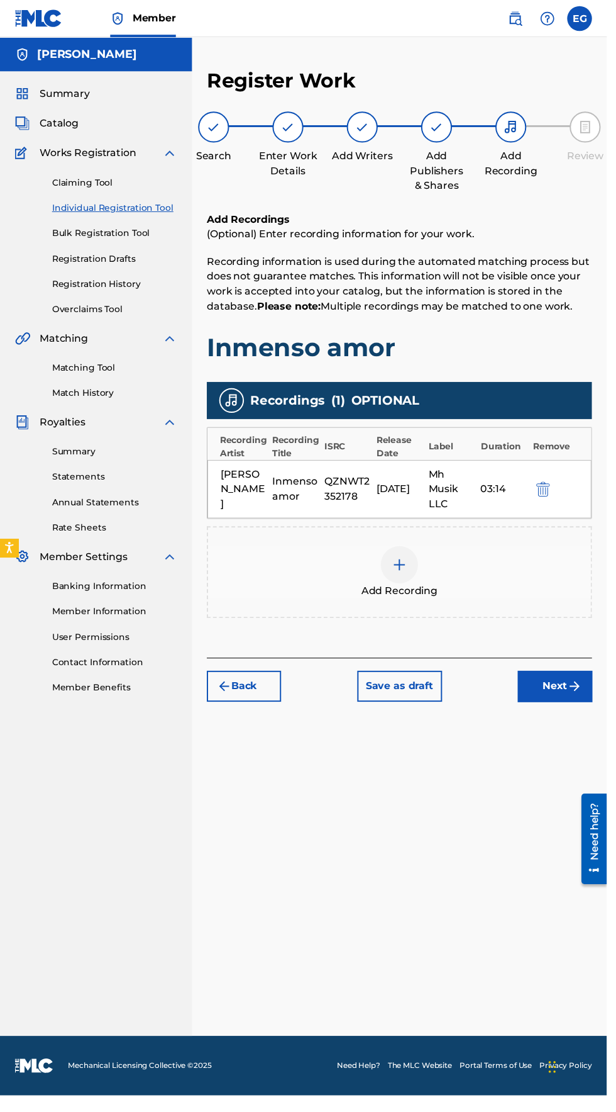
click at [583, 698] on img "submit" at bounding box center [583, 696] width 15 height 15
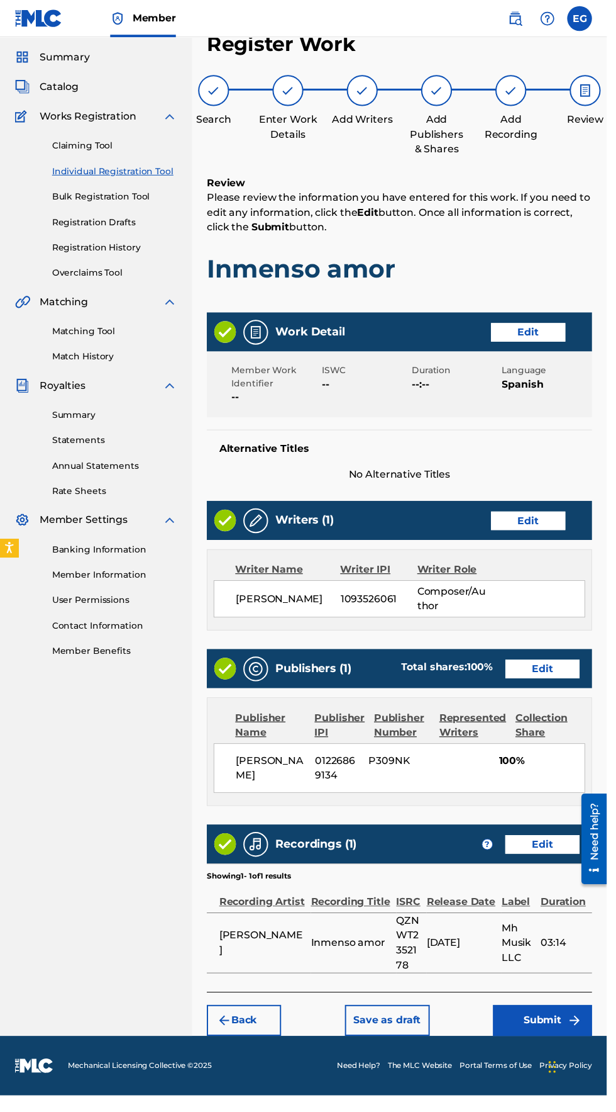
scroll to position [65, 0]
click at [571, 1020] on button "Submit" at bounding box center [551, 1035] width 101 height 31
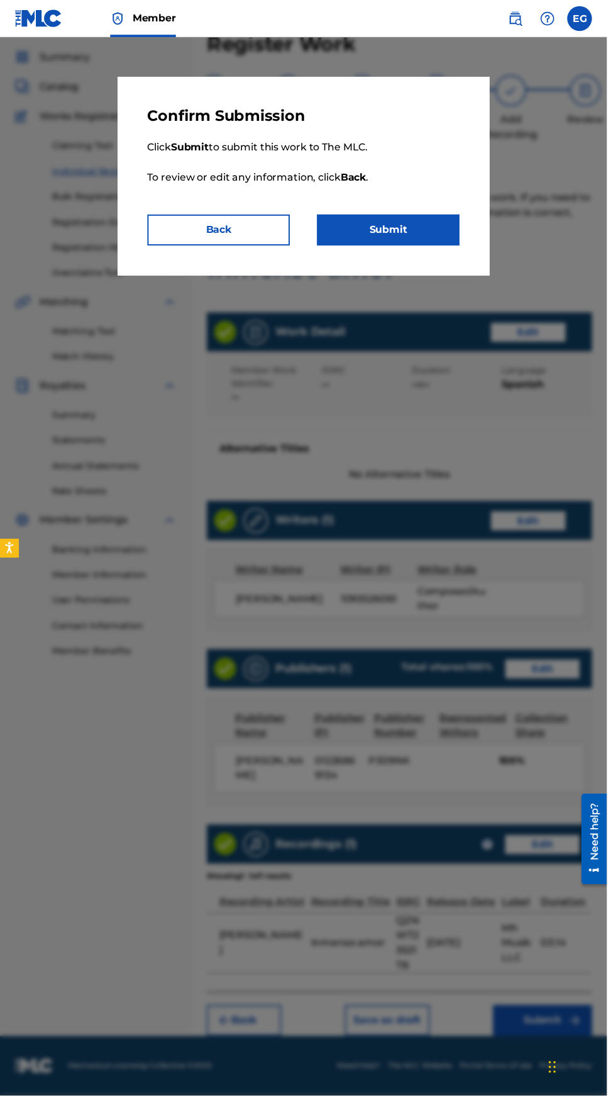
click at [384, 232] on button "Submit" at bounding box center [394, 233] width 145 height 31
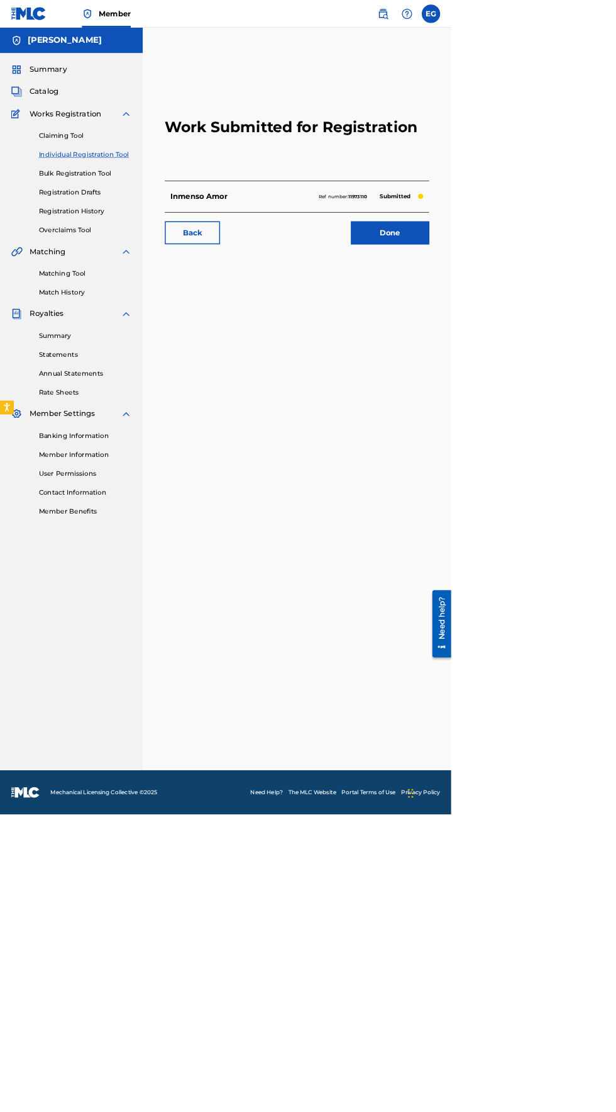
click at [511, 319] on link "Done" at bounding box center [532, 317] width 107 height 31
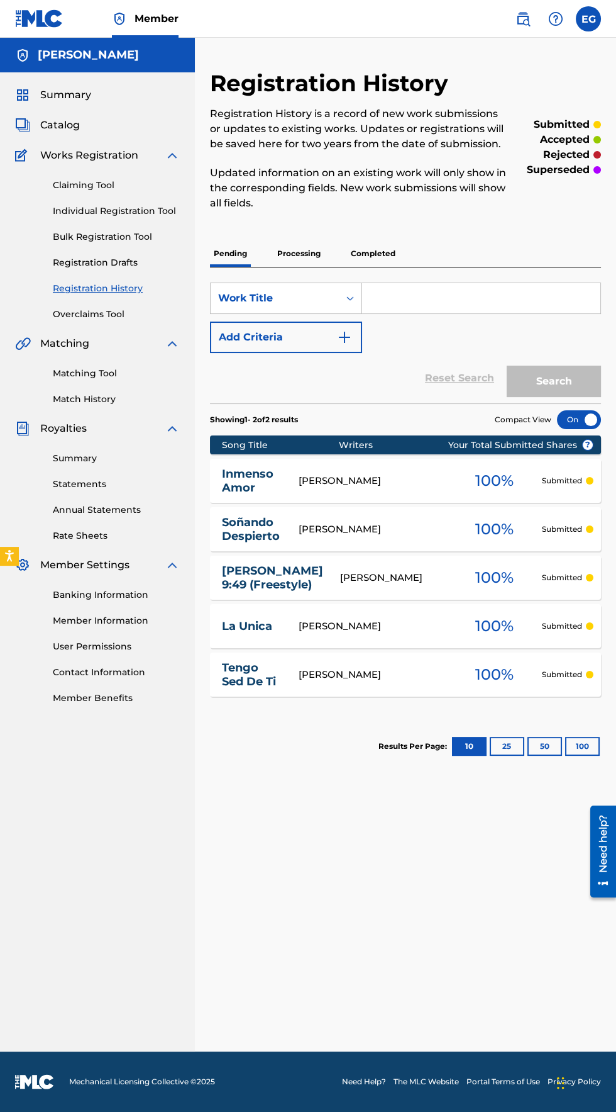
click at [574, 418] on div at bounding box center [579, 419] width 44 height 19
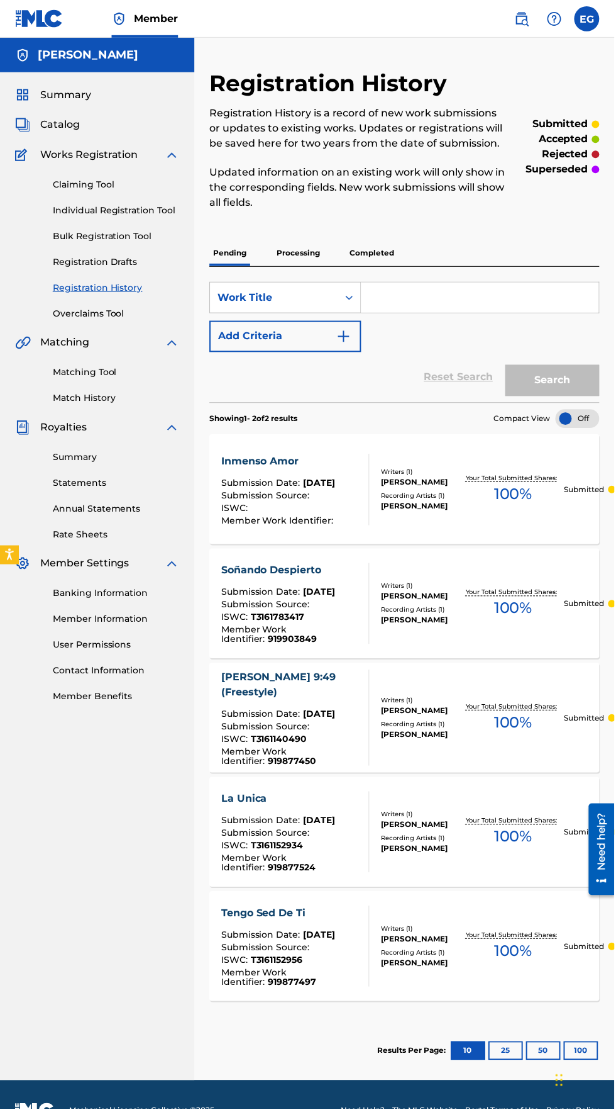
click at [581, 437] on div "Inmenso Amor Submission Date : [DATE] Submission Source : ISWC : Member Work Id…" at bounding box center [405, 490] width 391 height 110
click at [579, 419] on div at bounding box center [579, 419] width 44 height 19
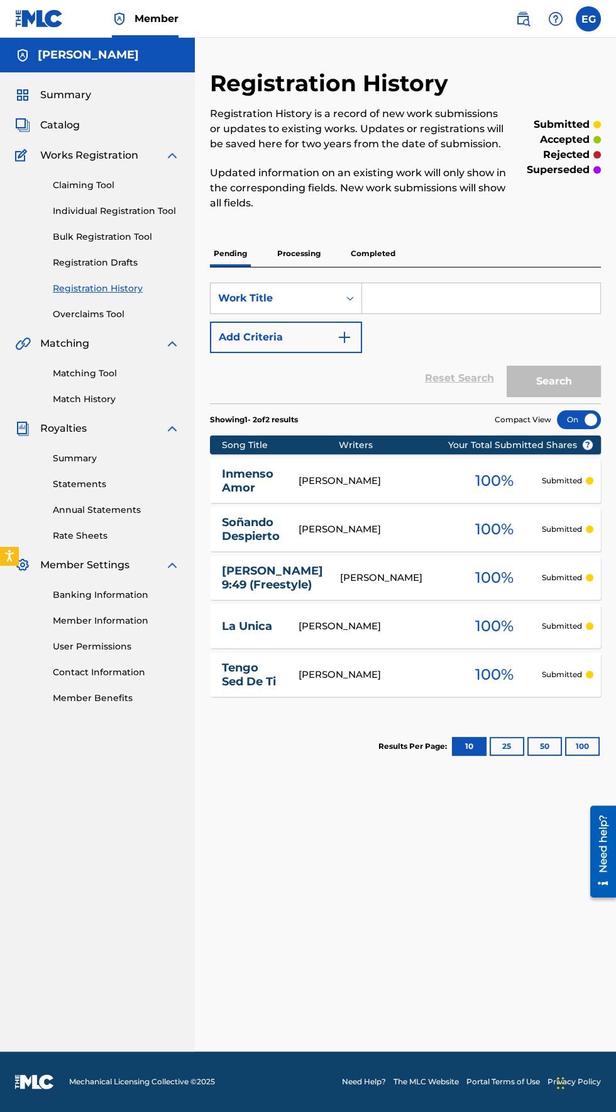
click at [84, 212] on link "Individual Registration Tool" at bounding box center [116, 210] width 127 height 13
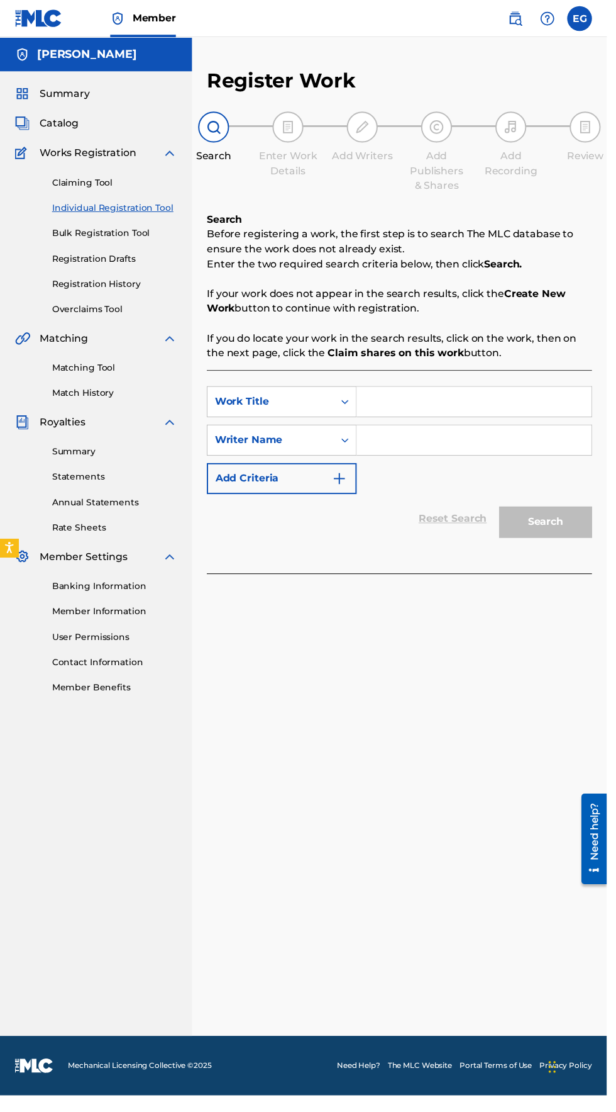
click at [403, 407] on input "Search Form" at bounding box center [481, 408] width 238 height 30
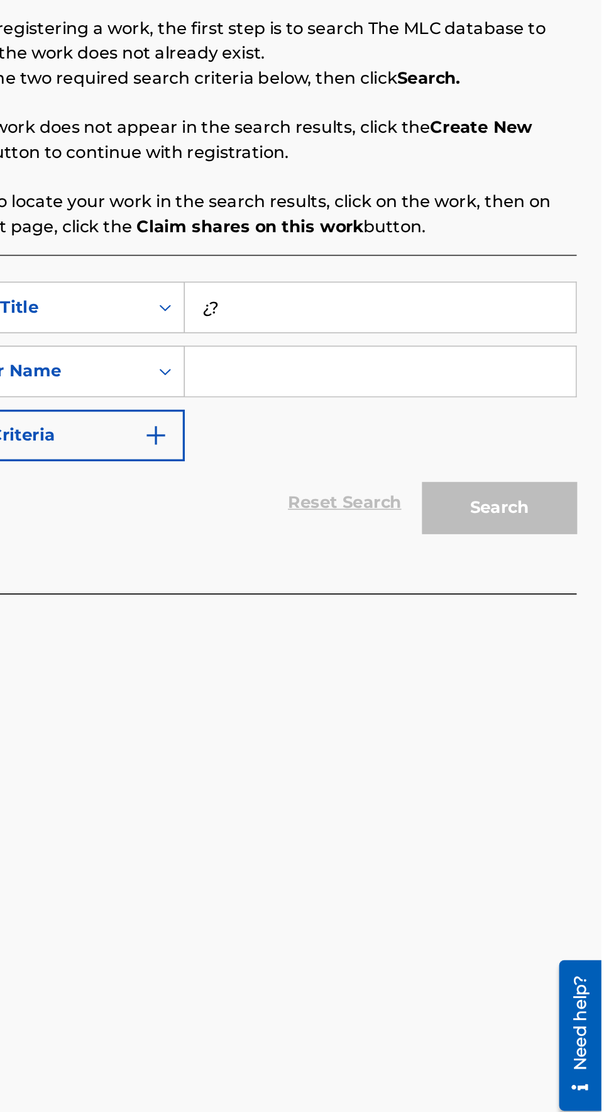
click at [376, 411] on input "¿?" at bounding box center [481, 408] width 238 height 30
type input "¿Quien es ese?"
click at [406, 448] on input "Search Form" at bounding box center [481, 447] width 238 height 30
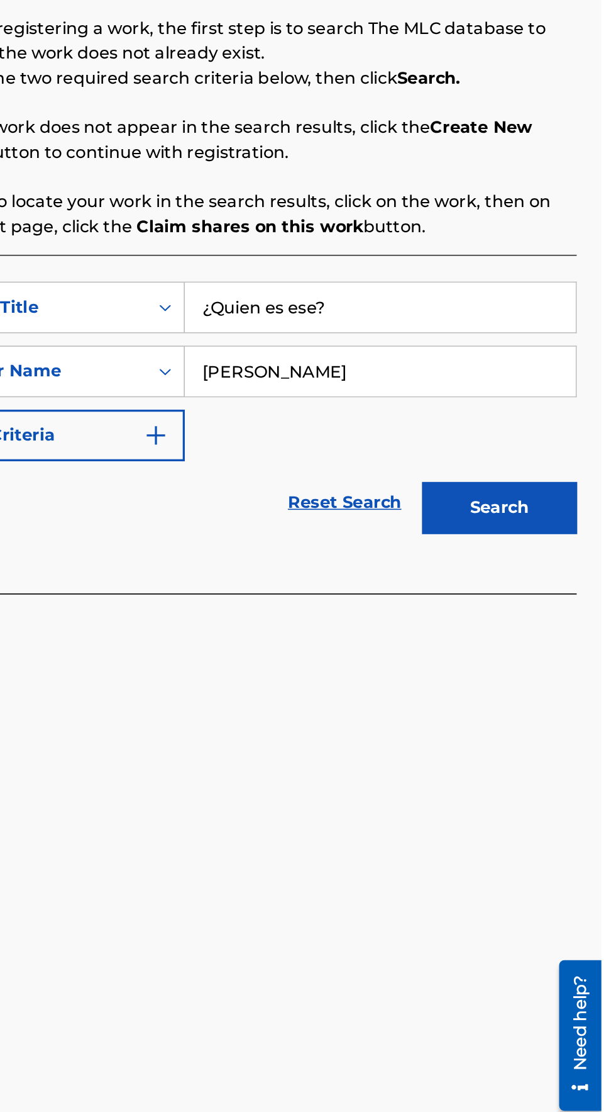
type input "[PERSON_NAME]"
click at [572, 528] on button "Search" at bounding box center [554, 529] width 94 height 31
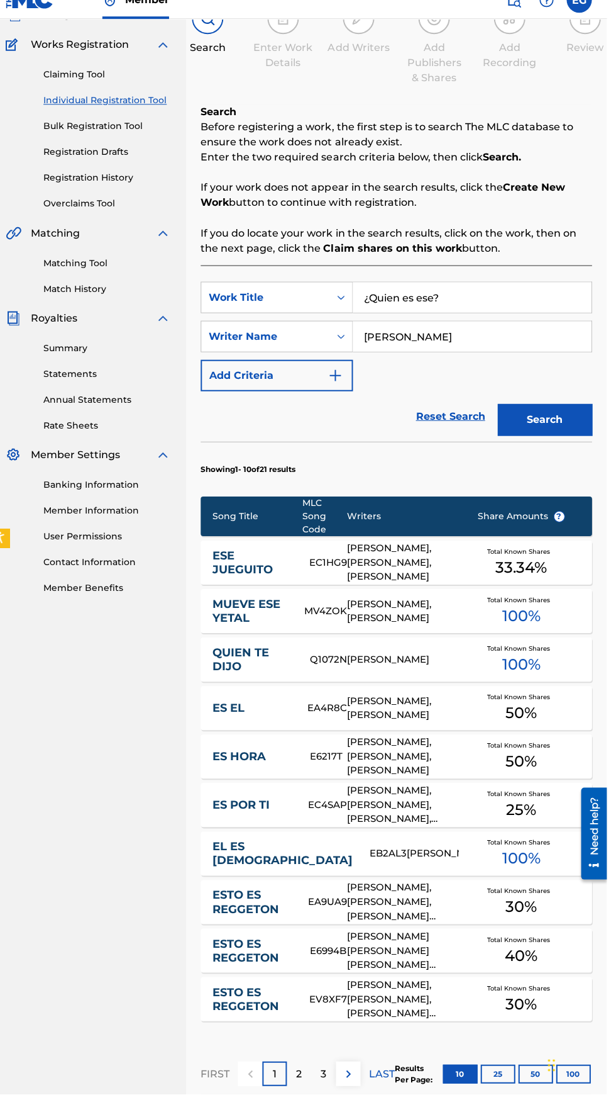
scroll to position [129, 0]
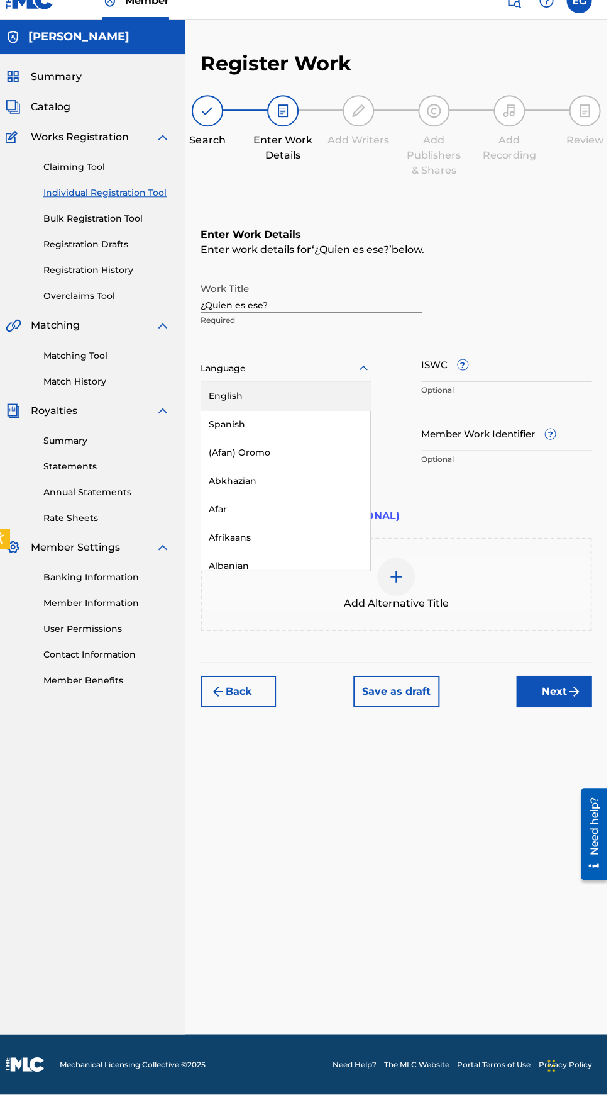
scroll to position [45, 0]
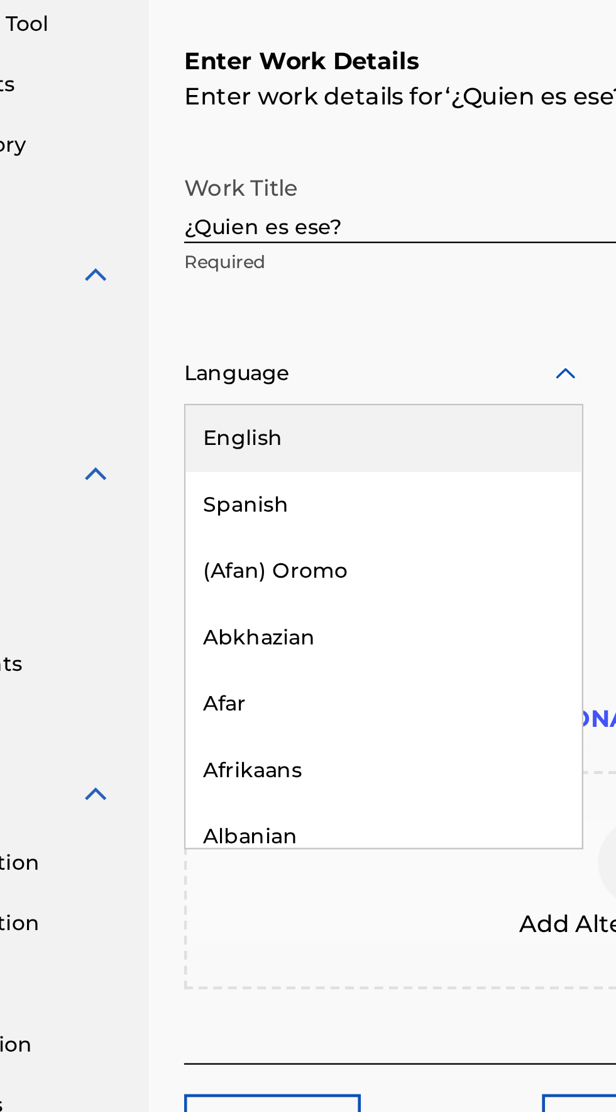
click at [226, 428] on div "Spanish" at bounding box center [295, 442] width 169 height 28
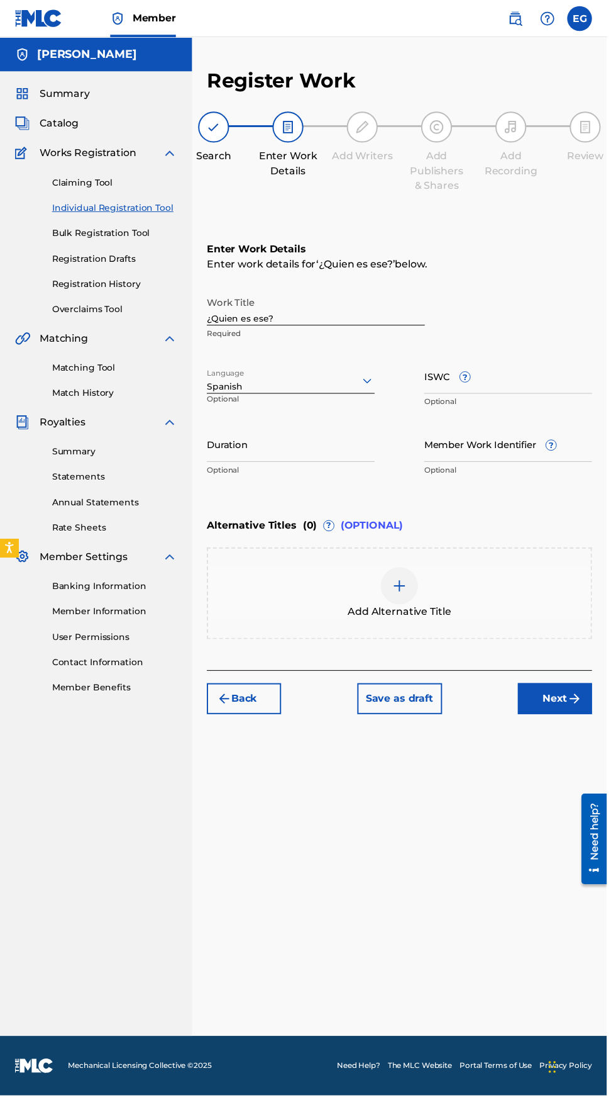
click at [442, 954] on div "Register Work Search Enter Work Details Add Writers Add Publishers & Shares Add…" at bounding box center [405, 560] width 421 height 982
click at [263, 433] on input "Duration" at bounding box center [295, 451] width 170 height 36
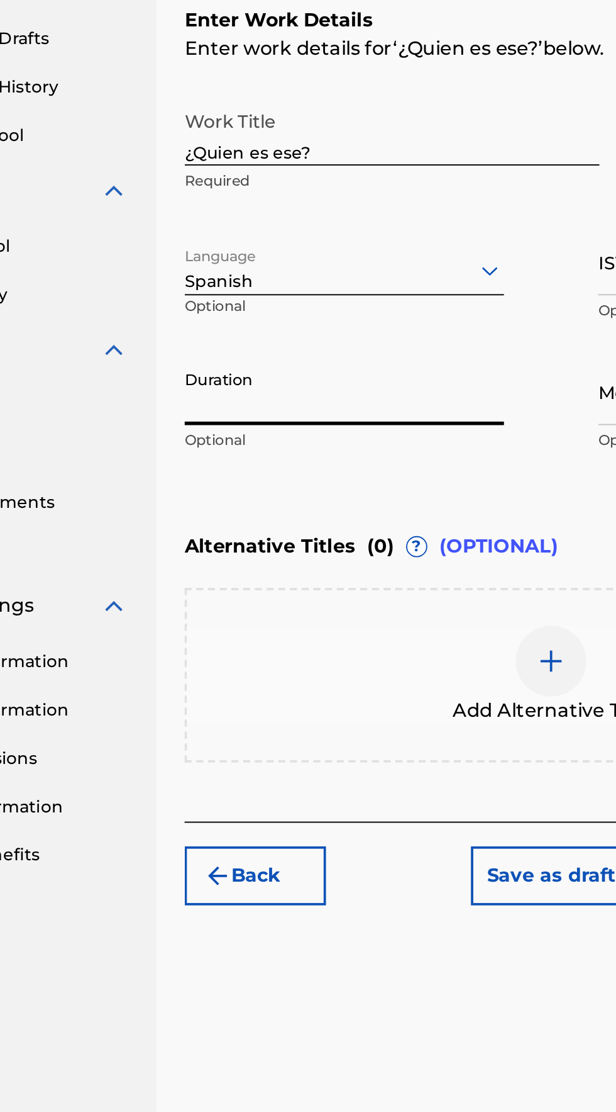
click at [226, 433] on input "Duration" at bounding box center [295, 451] width 170 height 36
type input "02:37"
click at [228, 462] on div "Enter Work Details Enter work details for ‘ ¿Quien es ese? ’ below. Work Title …" at bounding box center [405, 367] width 391 height 304
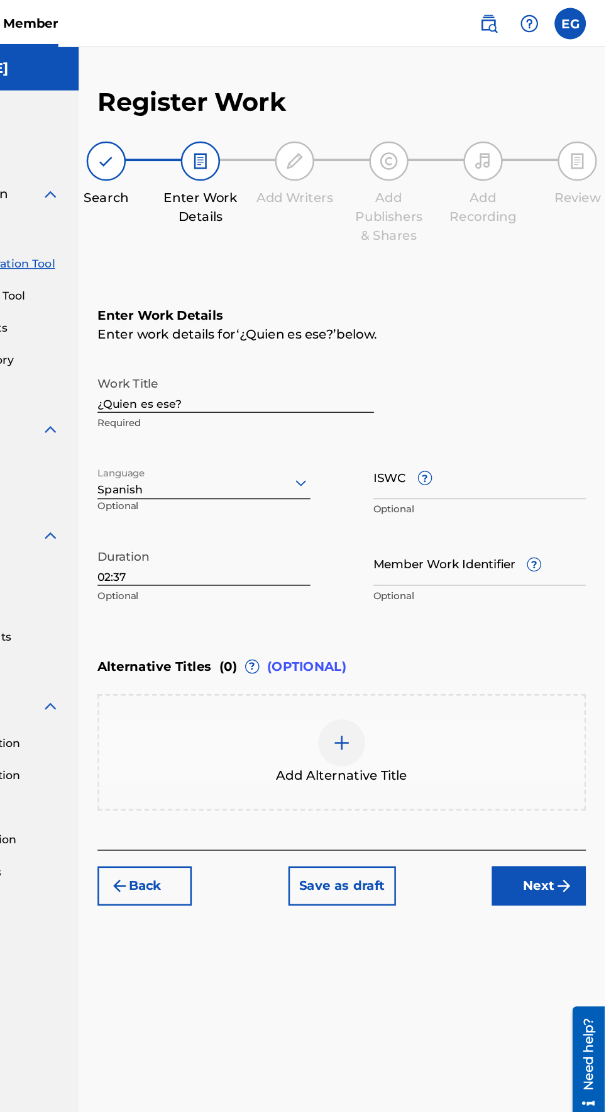
click at [448, 364] on input "ISWC ?" at bounding box center [516, 382] width 170 height 36
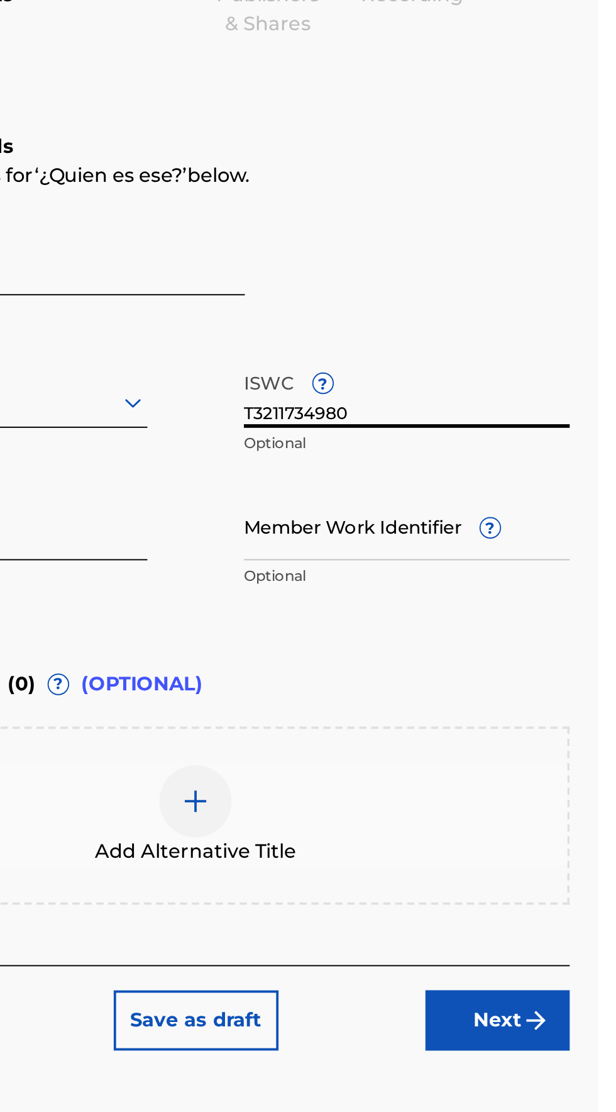
type input "T3211734980"
click at [454, 433] on input "Member Work Identifier ?" at bounding box center [516, 451] width 170 height 36
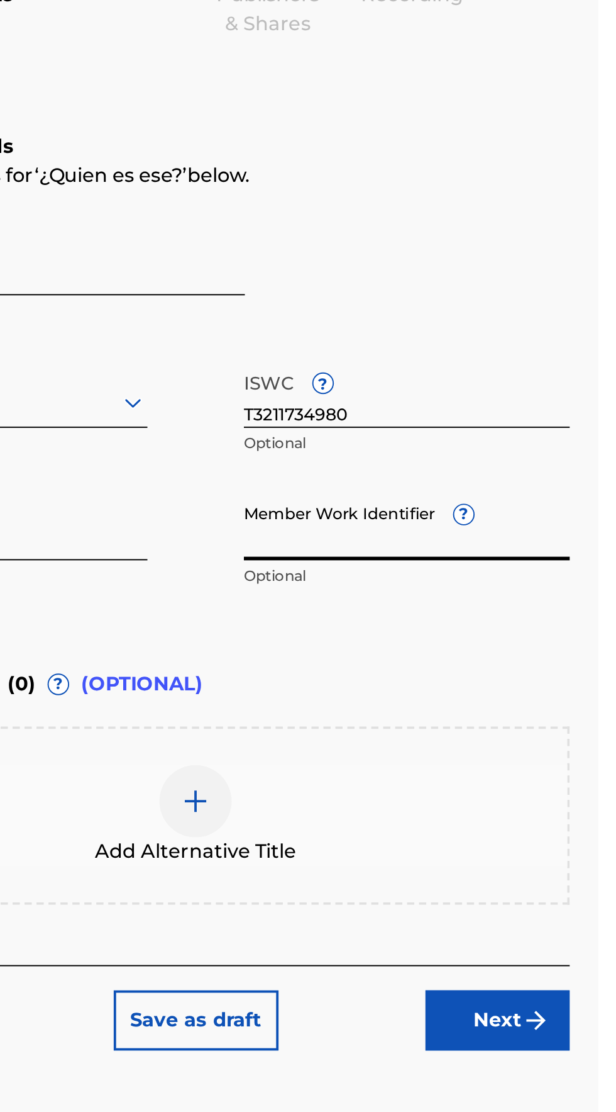
type input "921681756"
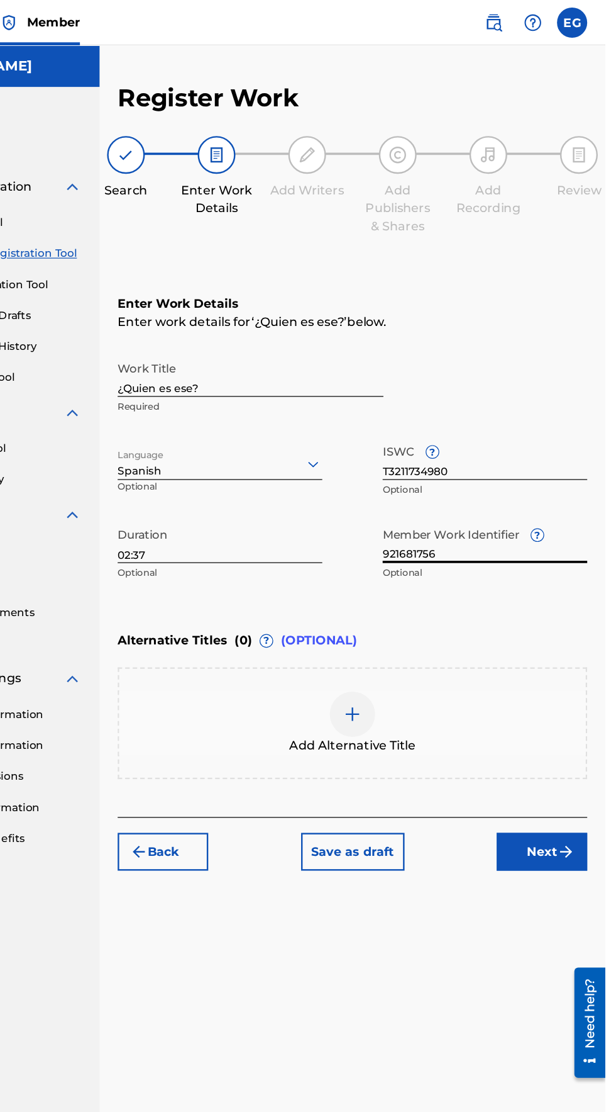
click at [576, 701] on img "submit" at bounding box center [583, 708] width 15 height 15
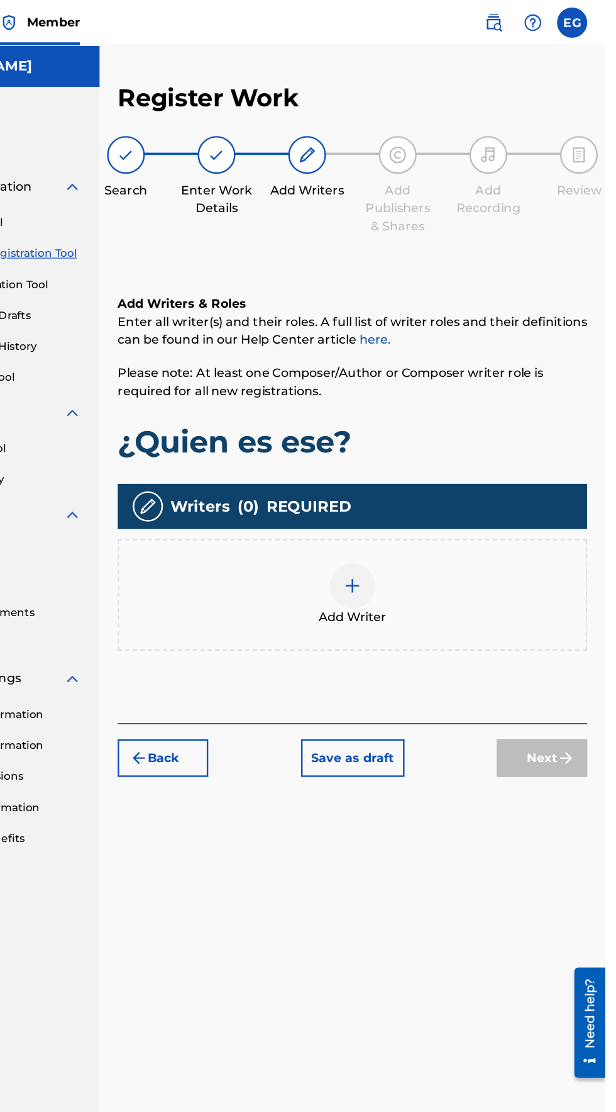
click at [382, 469] on div "Add Writer" at bounding box center [405, 495] width 389 height 53
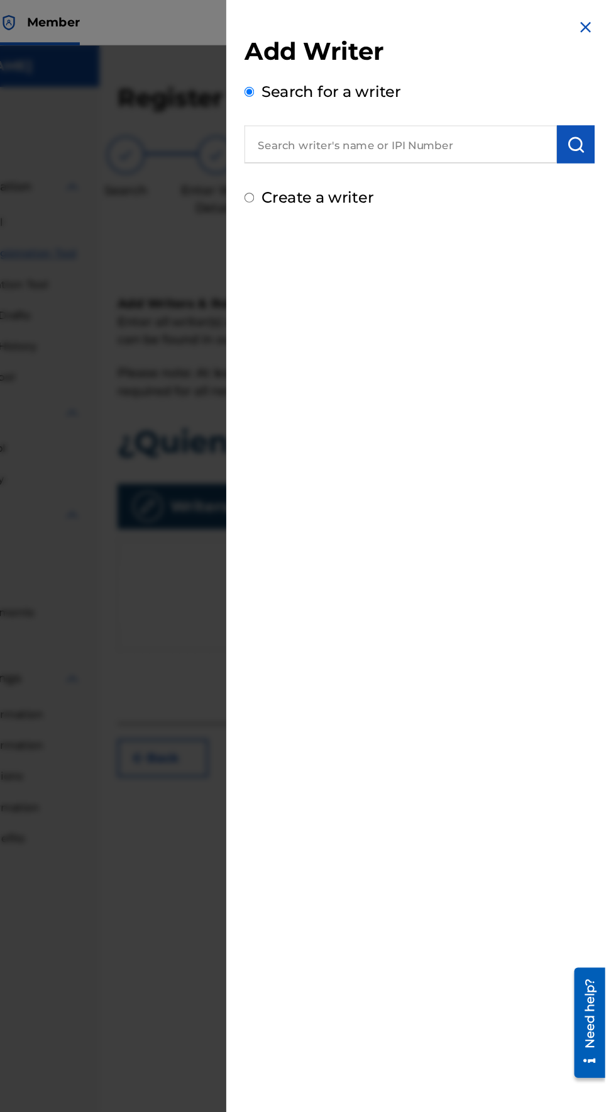
click at [351, 165] on label "Create a writer" at bounding box center [376, 164] width 93 height 15
radio input "true"
click at [324, 165] on input "Create a writer" at bounding box center [320, 164] width 8 height 8
radio input "false"
radio input "true"
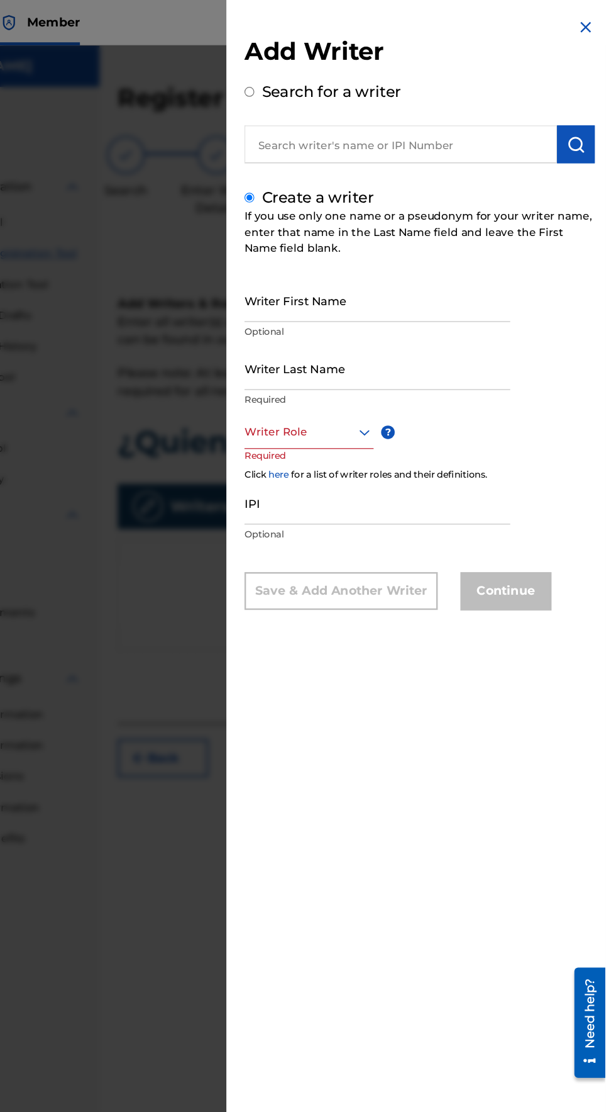
click at [340, 268] on input "Writer First Name" at bounding box center [426, 250] width 221 height 36
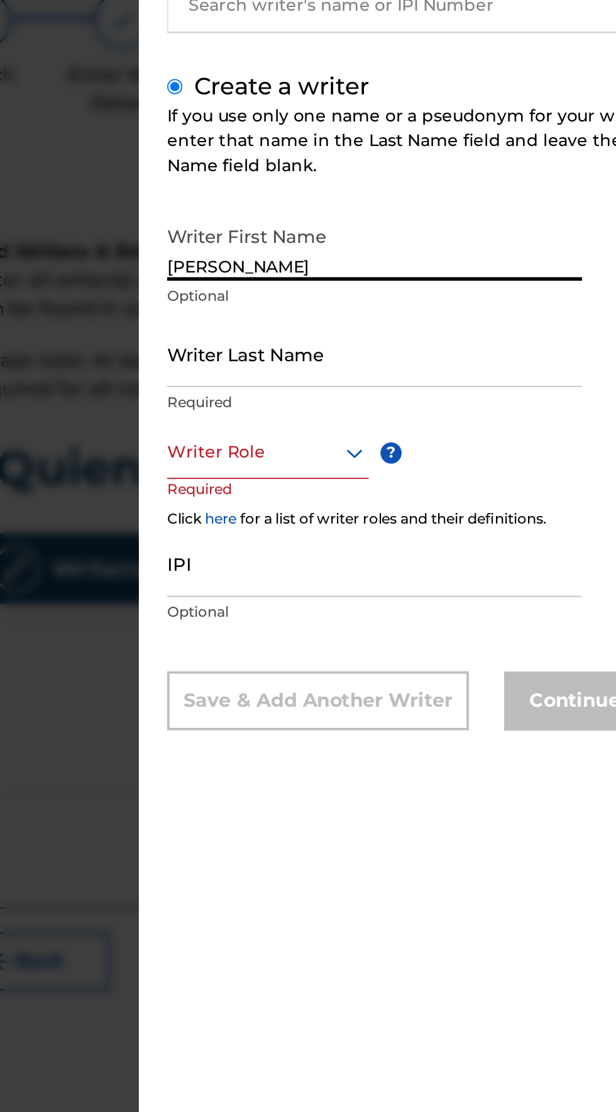
type input "[PERSON_NAME]"
click at [341, 325] on input "Writer Last Name" at bounding box center [426, 307] width 221 height 36
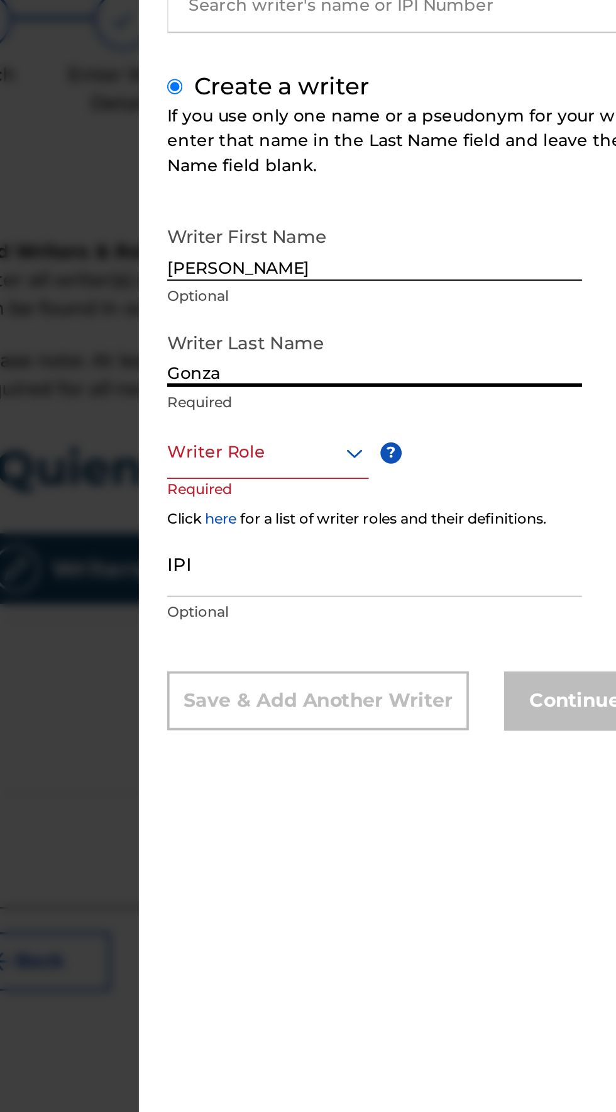
type input "[PERSON_NAME]"
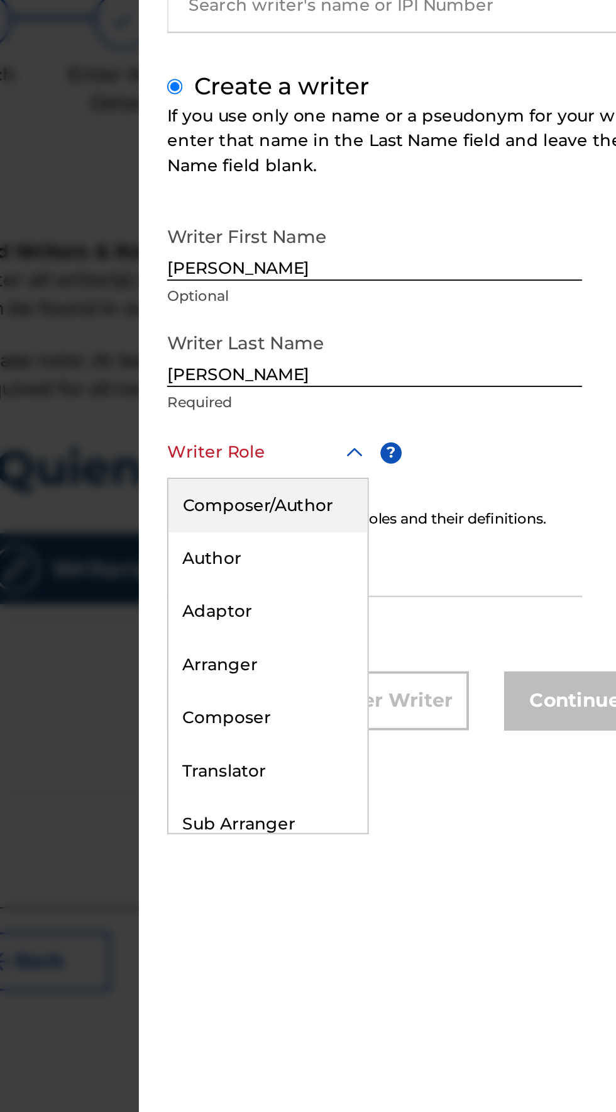
click at [342, 393] on div "Composer/Author" at bounding box center [369, 388] width 106 height 28
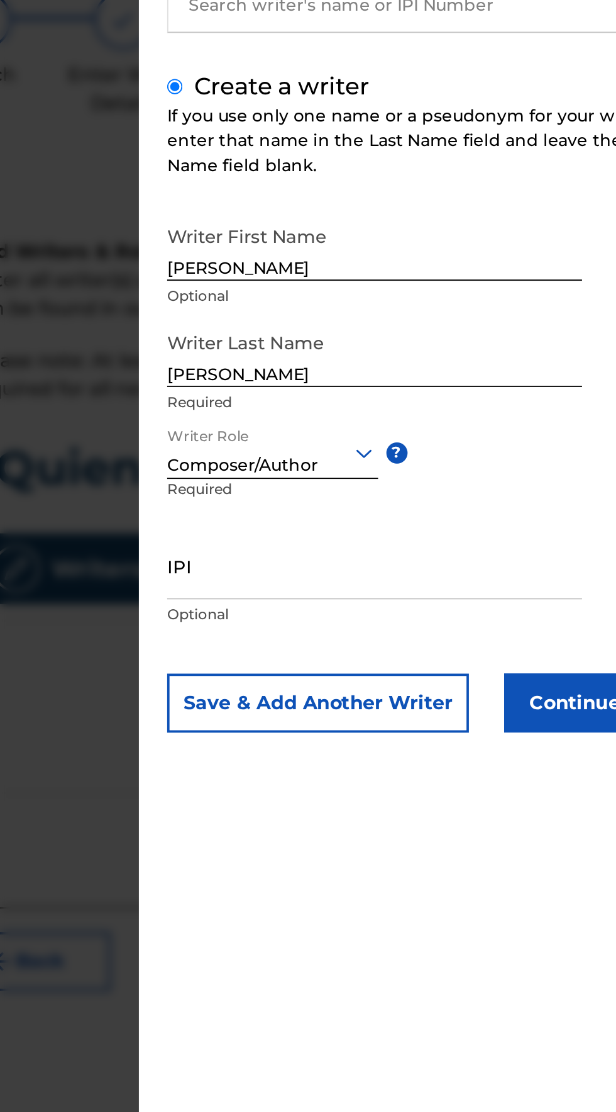
click at [339, 438] on input "IPI" at bounding box center [426, 420] width 221 height 36
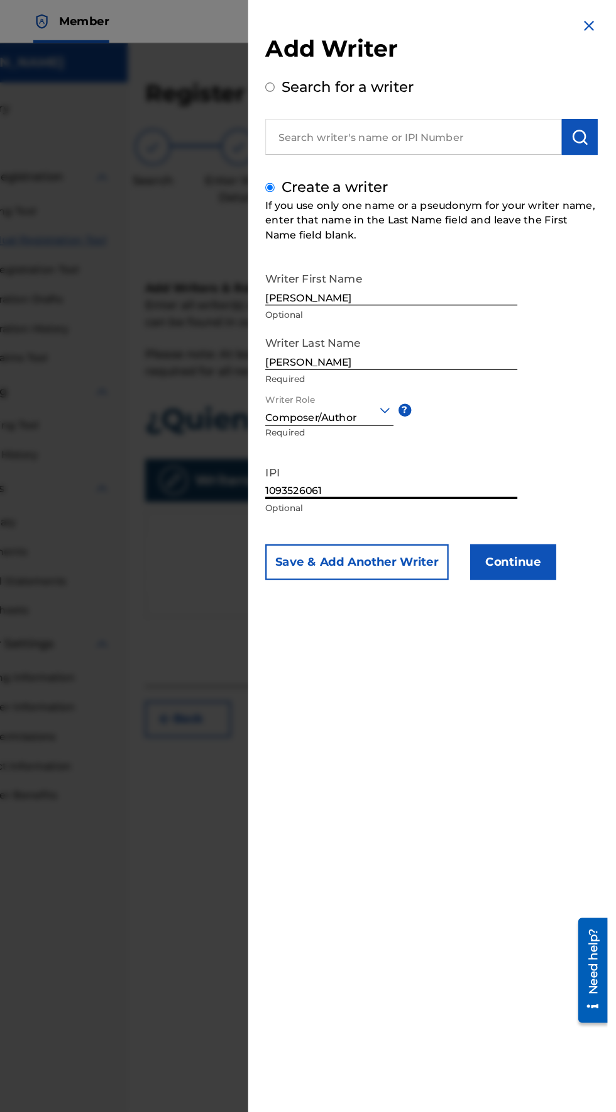
type input "1093526061"
click at [570, 506] on button "Continue" at bounding box center [533, 492] width 75 height 31
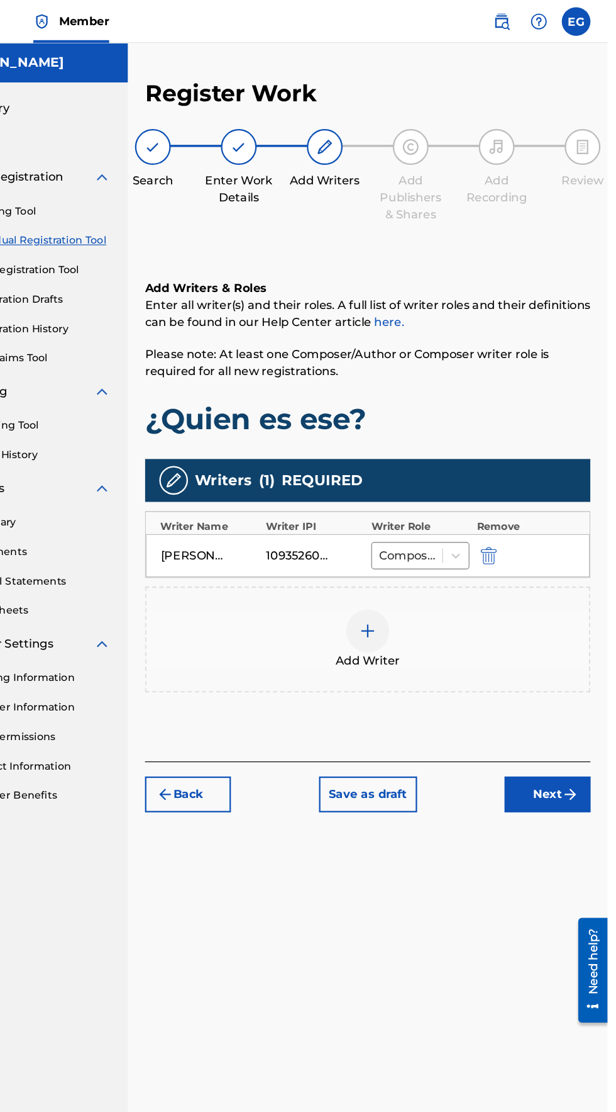
click at [579, 681] on button "Next" at bounding box center [563, 696] width 75 height 31
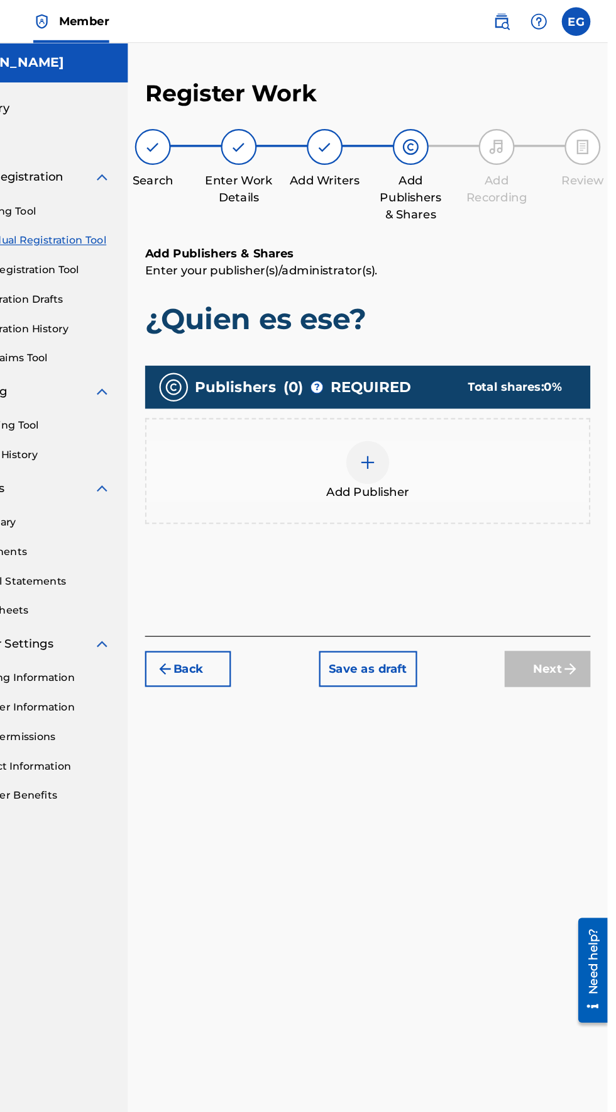
click at [389, 387] on div at bounding box center [406, 406] width 38 height 38
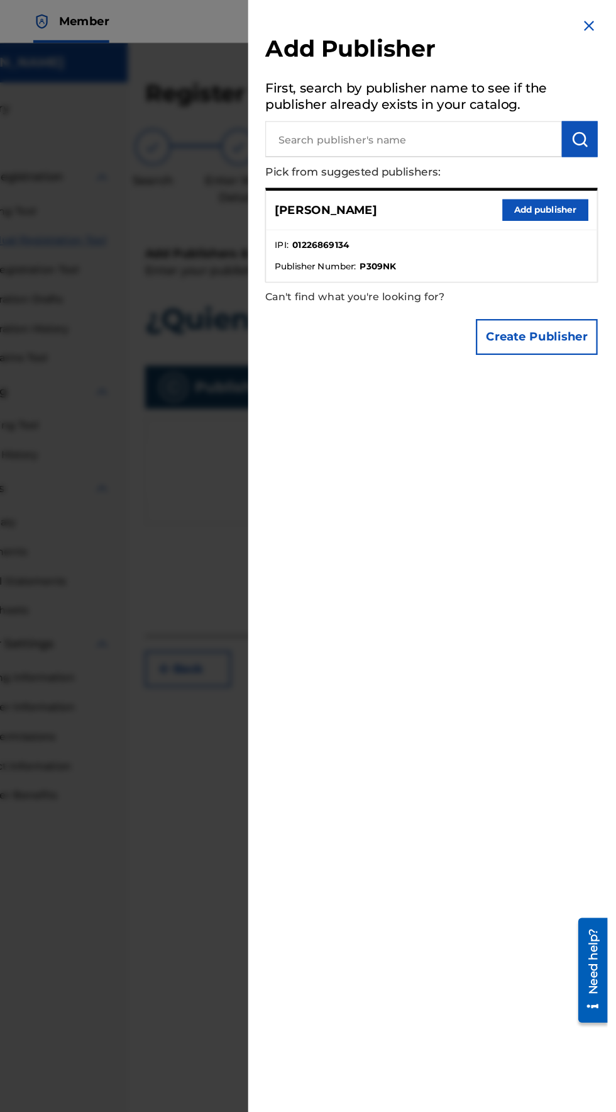
click at [549, 194] on button "Add publisher" at bounding box center [561, 184] width 75 height 19
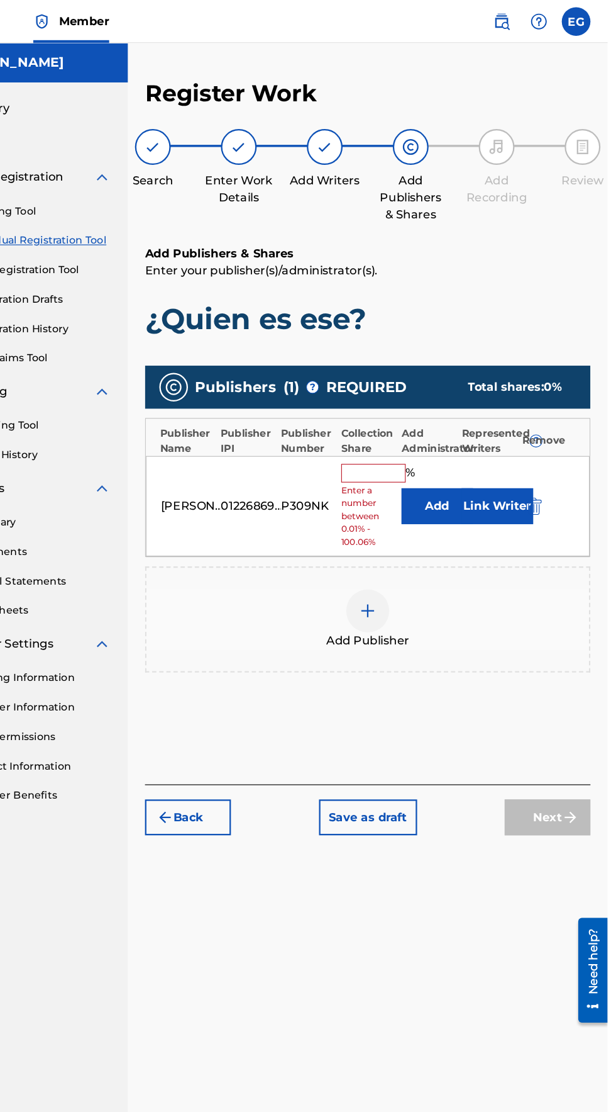
click at [396, 407] on input "text" at bounding box center [410, 415] width 57 height 16
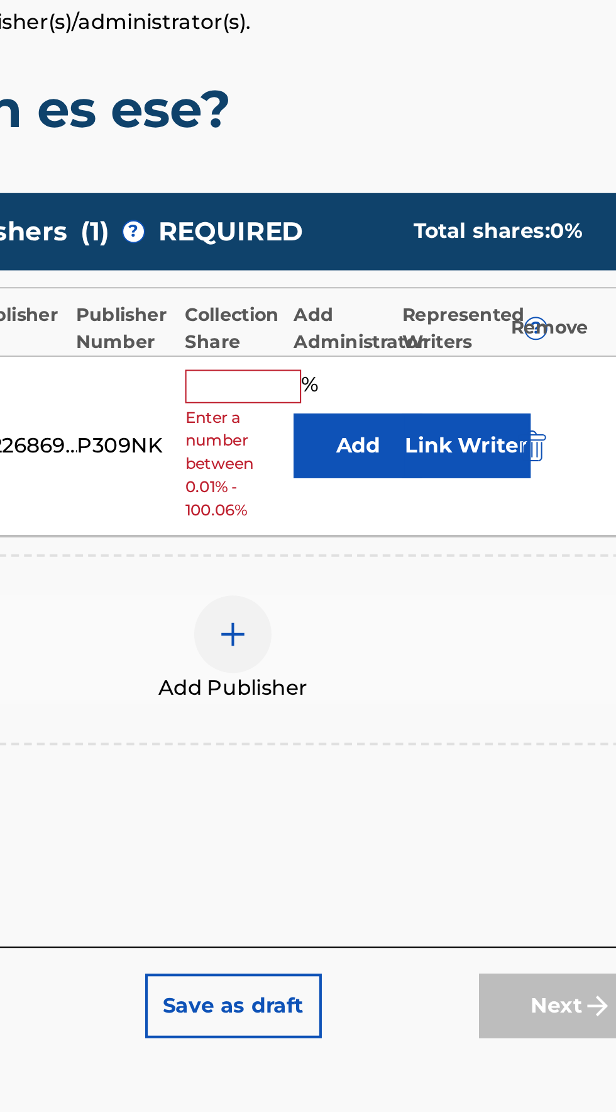
type input "100"
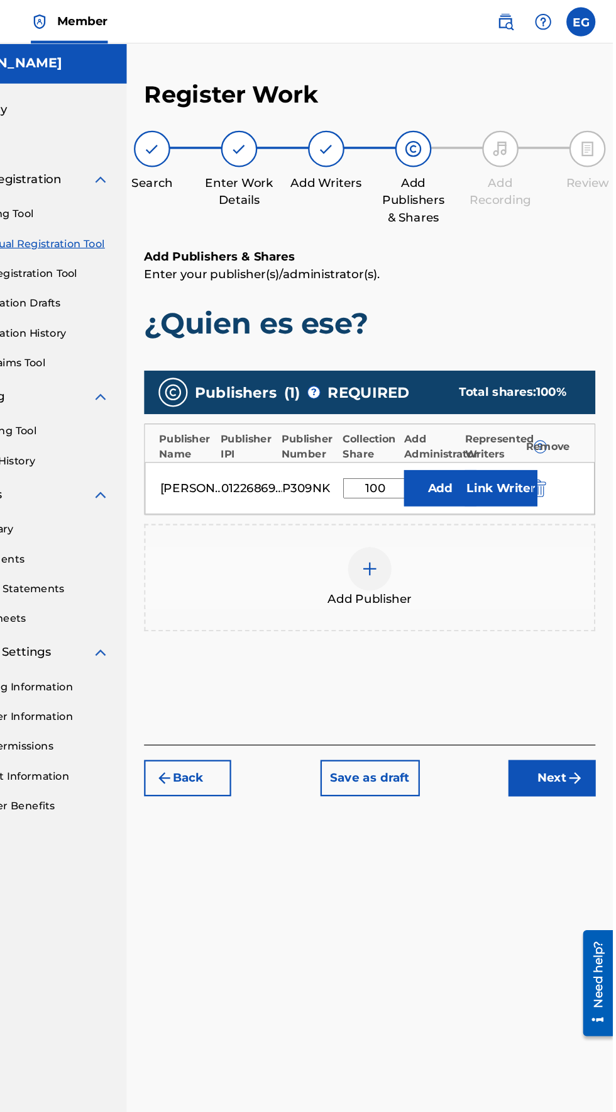
click at [577, 666] on img "submit" at bounding box center [583, 673] width 15 height 15
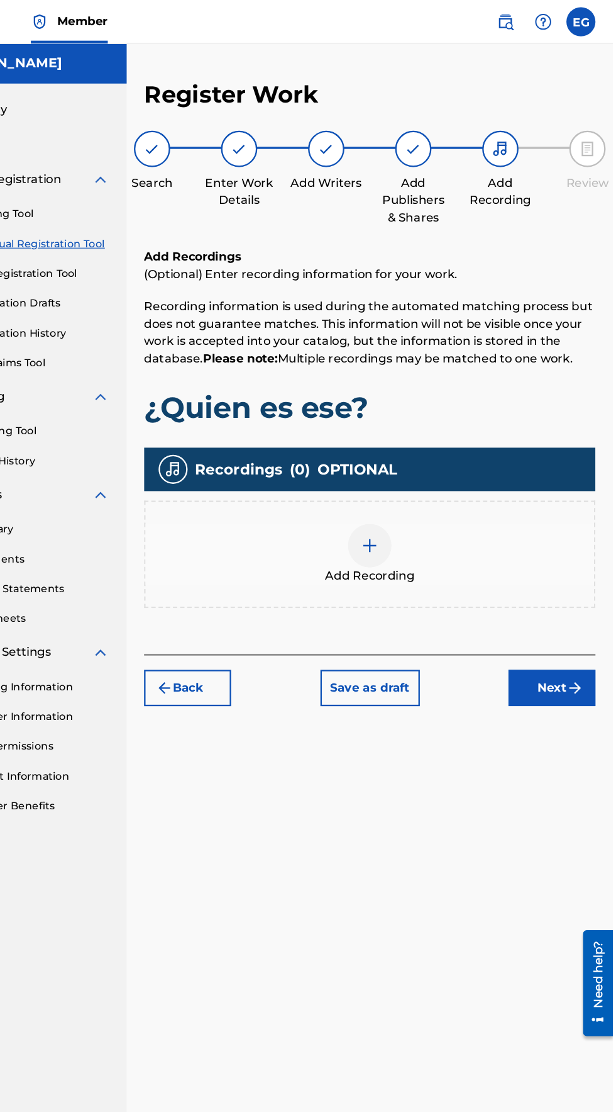
click at [397, 454] on div at bounding box center [406, 473] width 38 height 38
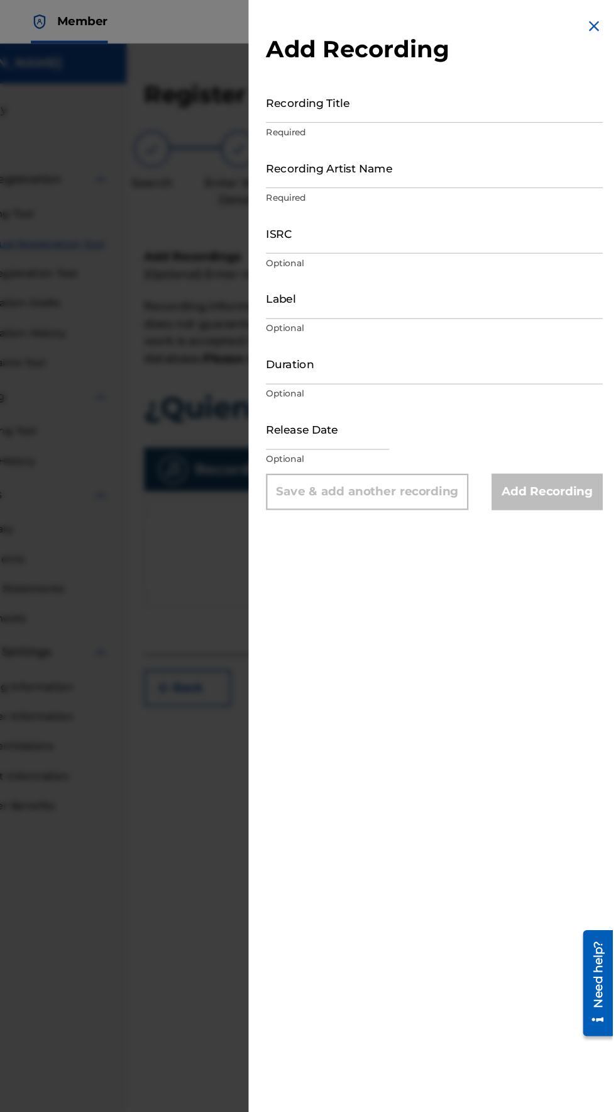
click at [350, 96] on input "Recording Title" at bounding box center [462, 88] width 292 height 36
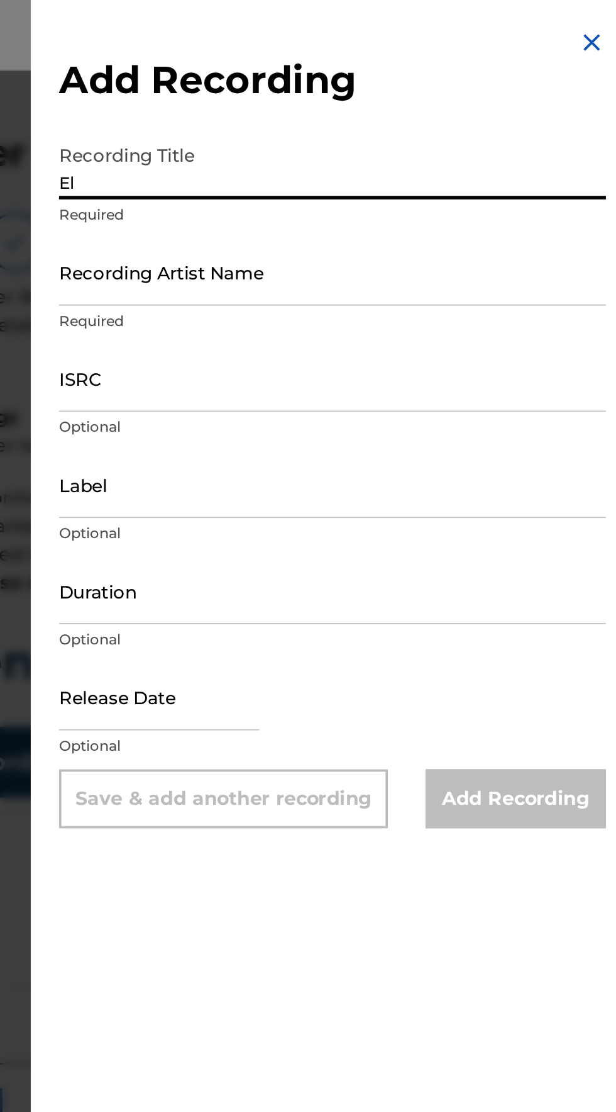
type input "E"
click at [330, 100] on input "¿?" at bounding box center [462, 88] width 292 height 36
type input "¿Quien es ese?"
click at [340, 156] on input "Recording Artist Name" at bounding box center [462, 145] width 292 height 36
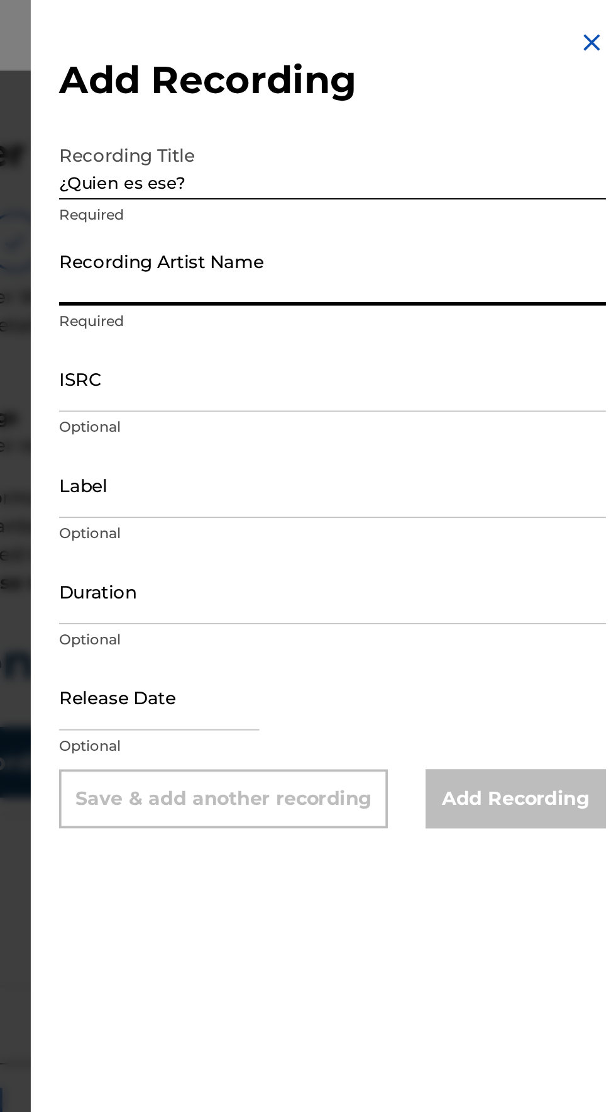
type input "[PERSON_NAME]"
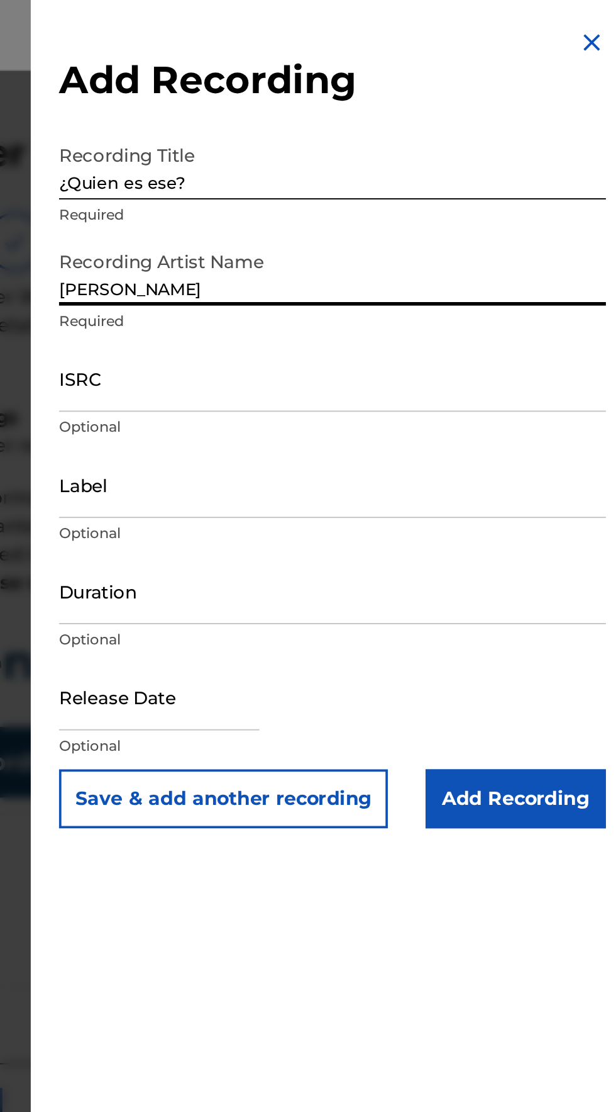
click at [339, 213] on input "ISRC" at bounding box center [462, 202] width 292 height 36
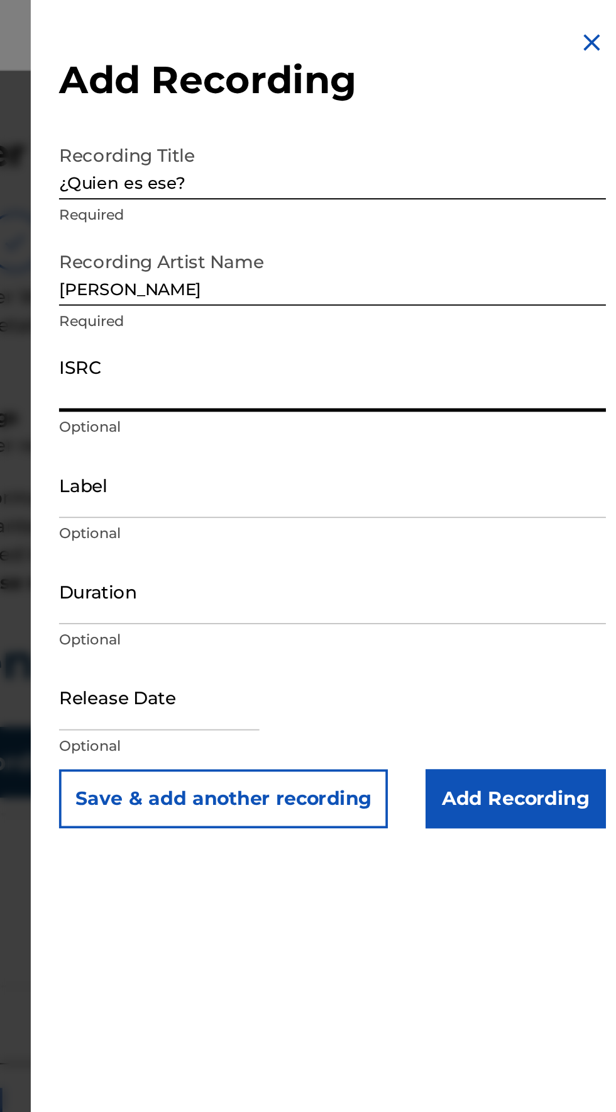
click at [335, 213] on input "ISRC" at bounding box center [462, 202] width 292 height 36
type input "QZNWX2375433"
click at [332, 266] on input "Label" at bounding box center [462, 258] width 292 height 36
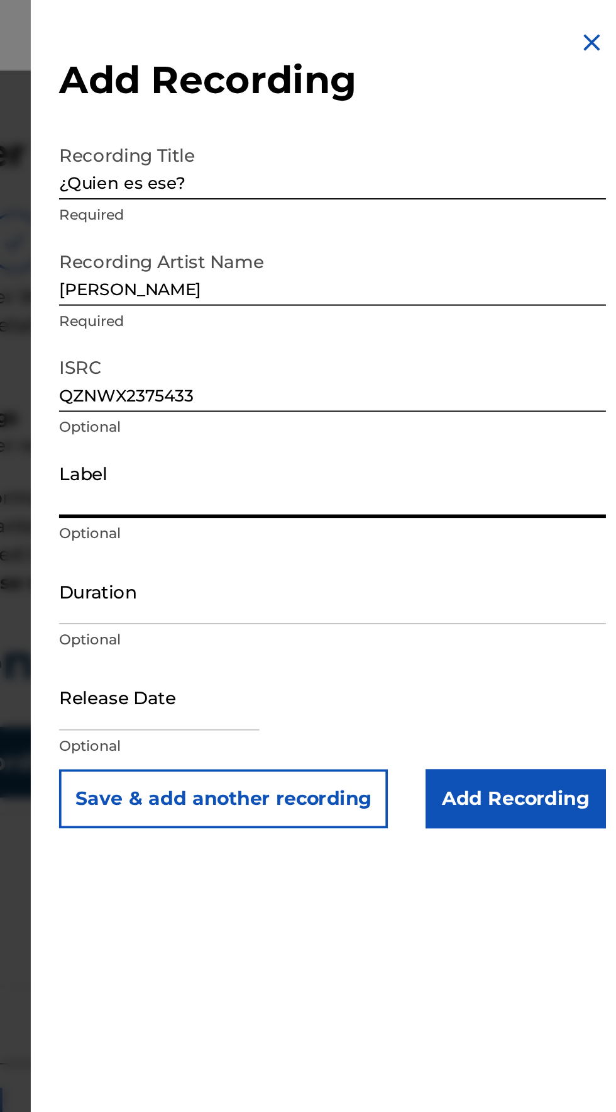
type input "Mh Musik LLC"
click at [338, 320] on input "Duration" at bounding box center [462, 315] width 292 height 36
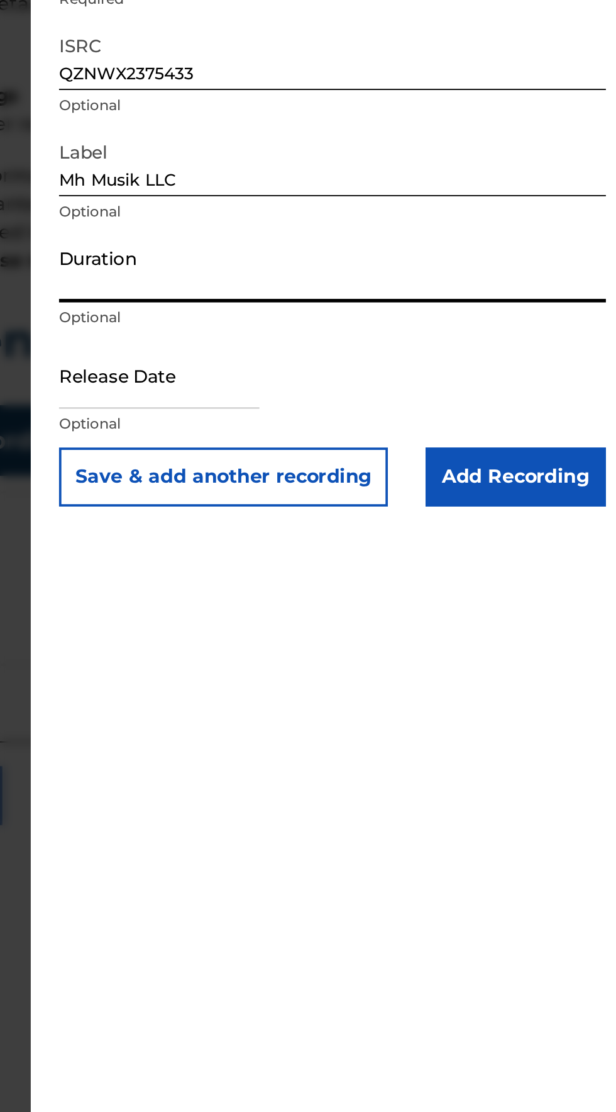
click at [331, 326] on input "Duration" at bounding box center [462, 315] width 292 height 36
type input "02:37"
click at [332, 382] on input "text" at bounding box center [369, 372] width 107 height 36
select select "7"
select select "2025"
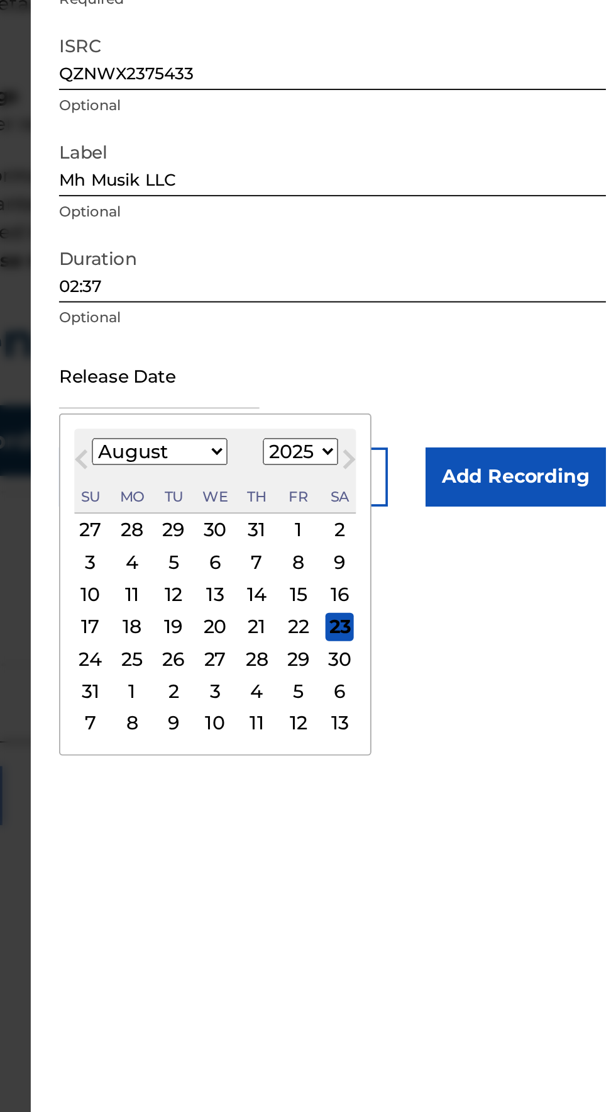
click at [360, 416] on select "January February March April May June July August September October November De…" at bounding box center [369, 412] width 72 height 14
select select "8"
click at [342, 405] on select "January February March April May June July August September October November De…" at bounding box center [369, 412] width 72 height 14
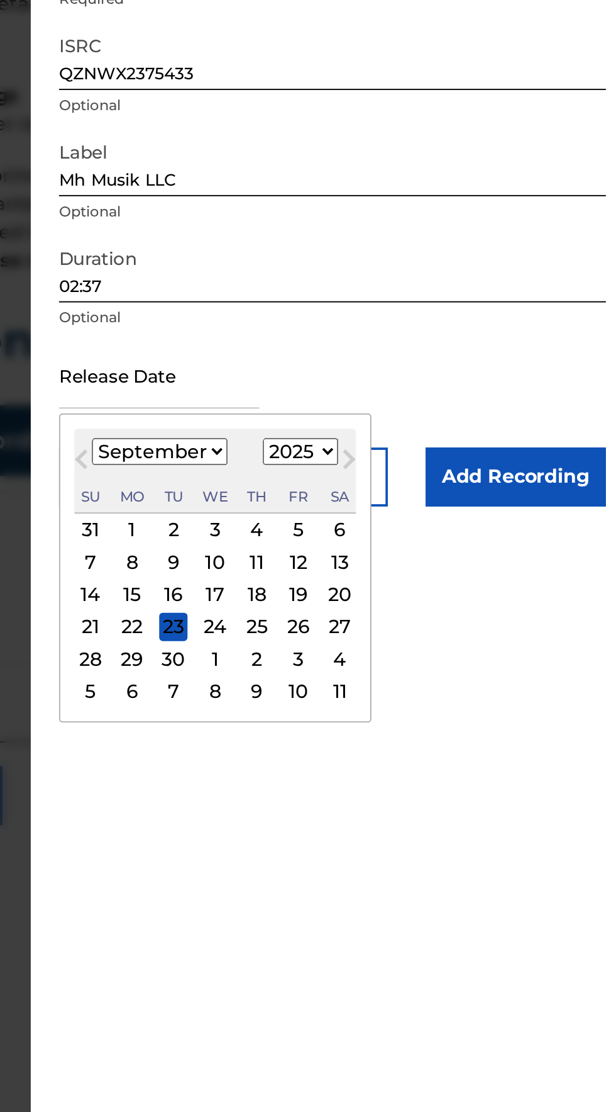
click at [442, 411] on select "1899 1900 1901 1902 1903 1904 1905 1906 1907 1908 1909 1910 1911 1912 1913 1914…" at bounding box center [445, 412] width 40 height 14
select select "2023"
click at [432, 405] on select "1899 1900 1901 1902 1903 1904 1905 1906 1907 1908 1909 1910 1911 1912 1913 1914…" at bounding box center [445, 412] width 40 height 14
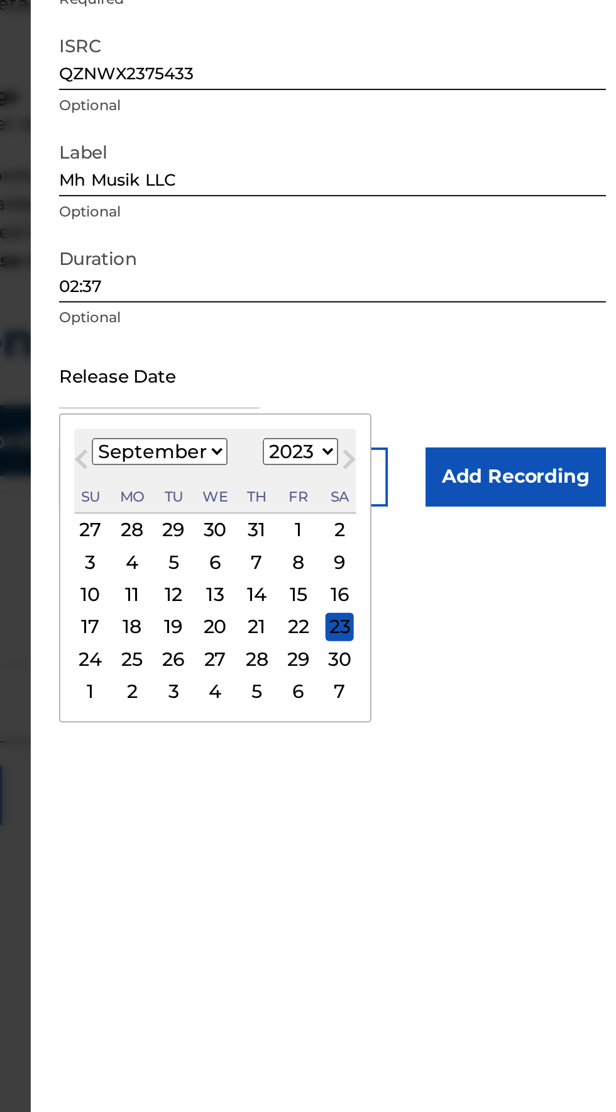
click at [426, 499] on div "21" at bounding box center [421, 505] width 15 height 15
type input "[DATE]"
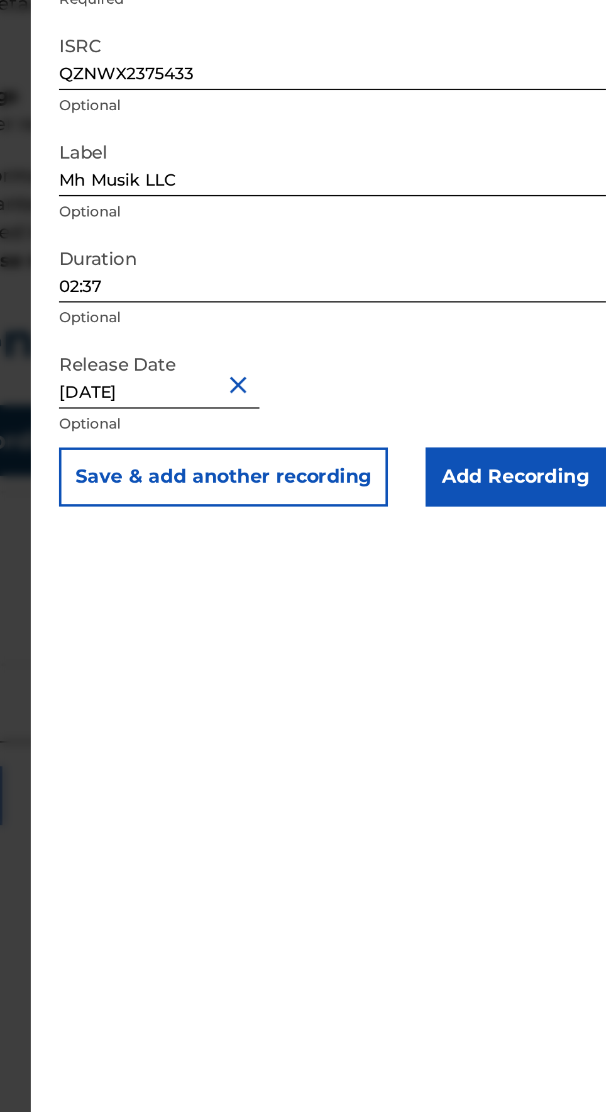
click at [591, 423] on input "Add Recording" at bounding box center [559, 425] width 96 height 31
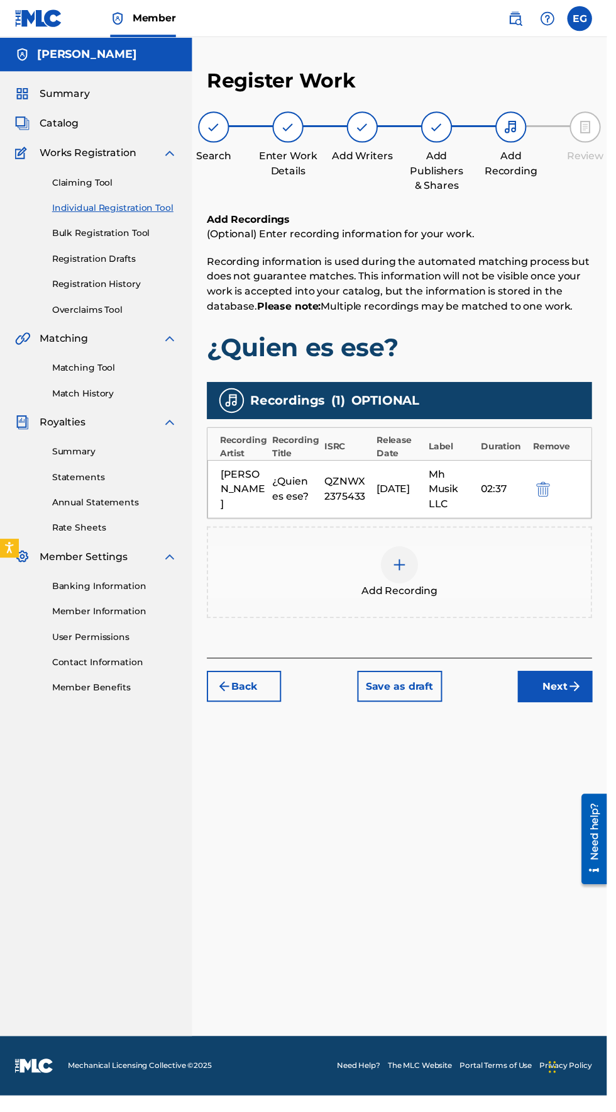
click at [581, 693] on img "submit" at bounding box center [583, 696] width 15 height 15
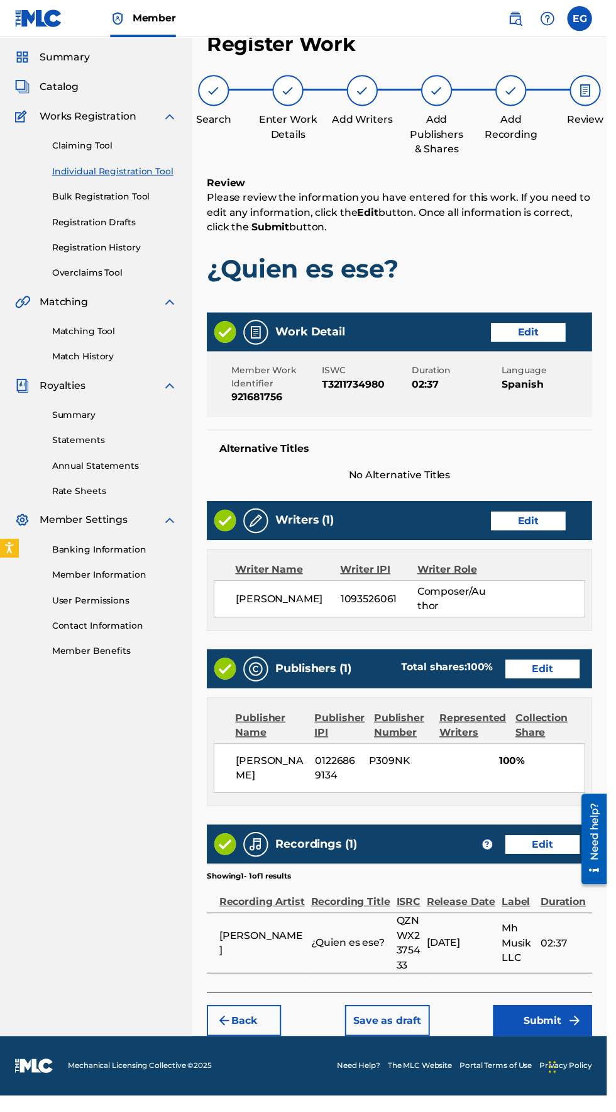
scroll to position [73, 0]
click at [565, 1020] on button "Submit" at bounding box center [551, 1035] width 101 height 31
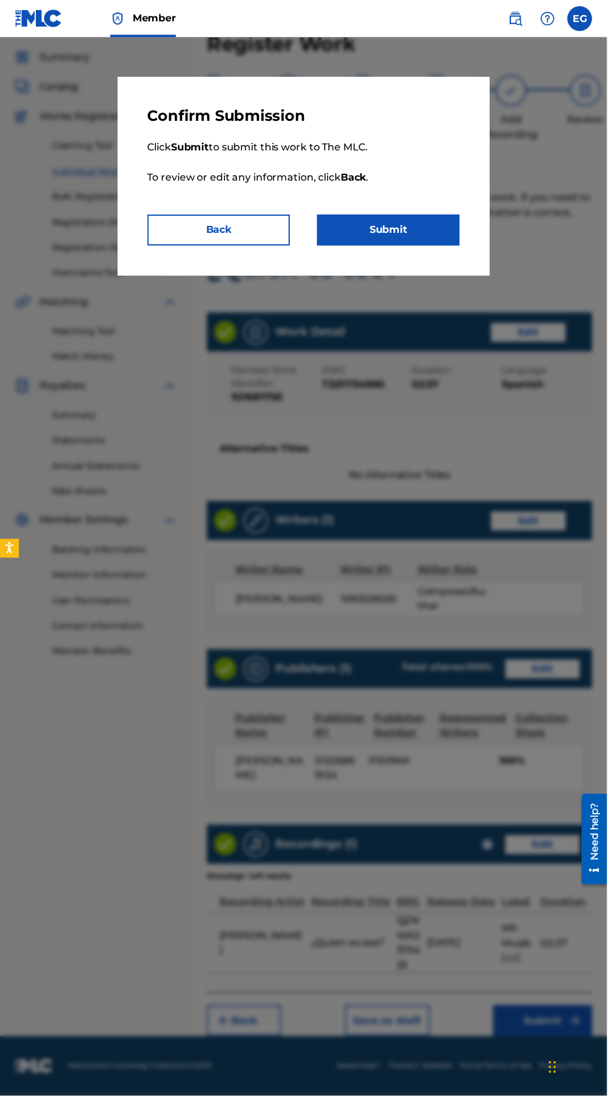
click at [394, 233] on button "Submit" at bounding box center [394, 233] width 145 height 31
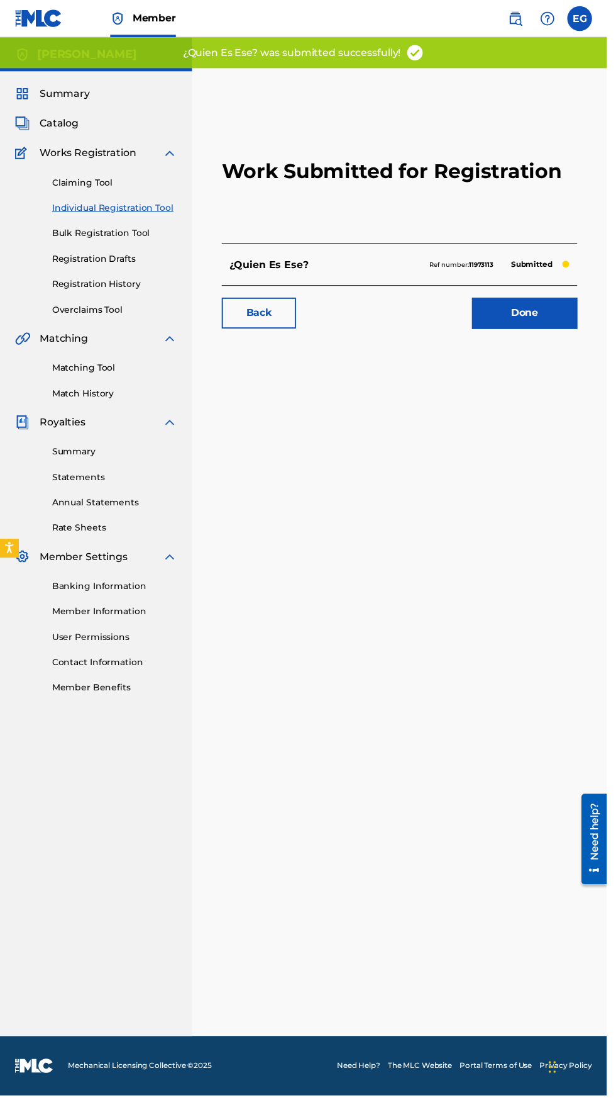
click at [562, 321] on link "Done" at bounding box center [532, 317] width 107 height 31
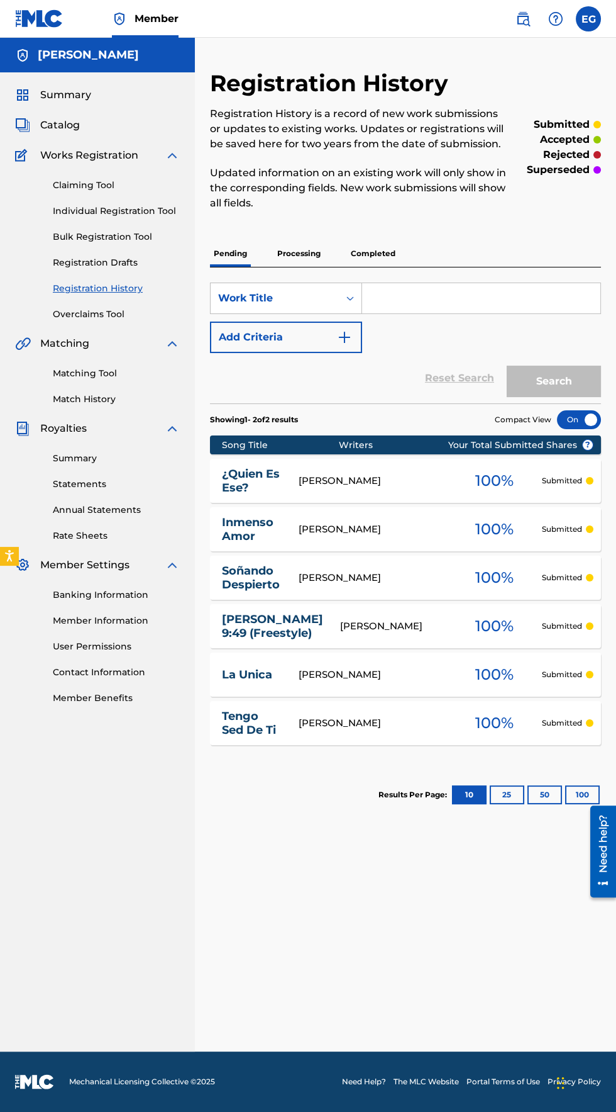
click at [65, 213] on link "Individual Registration Tool" at bounding box center [116, 210] width 127 height 13
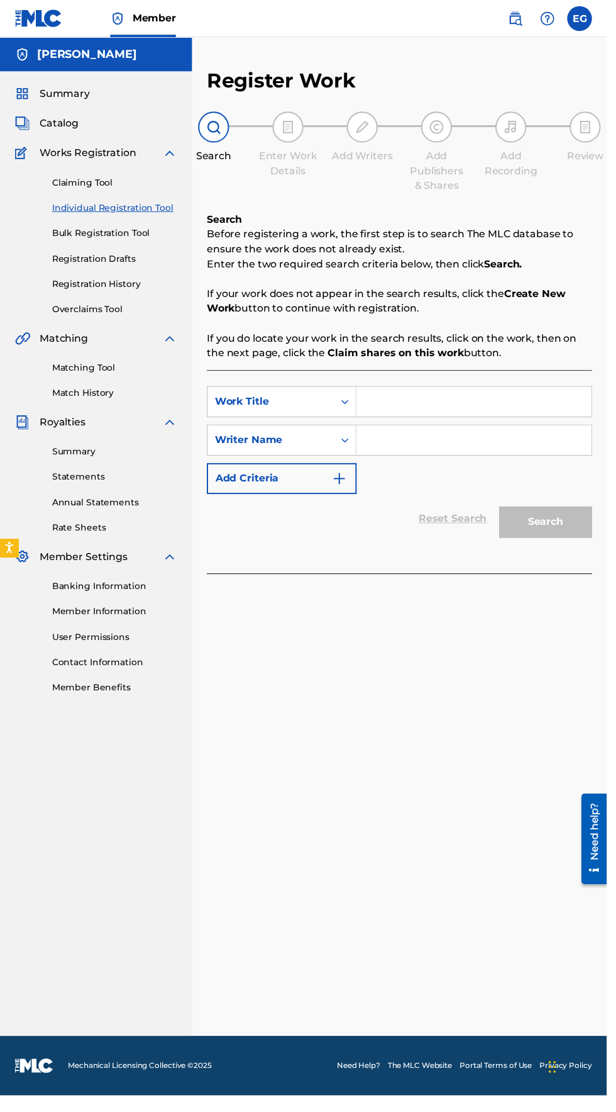
click at [396, 413] on input "Search Form" at bounding box center [481, 408] width 238 height 30
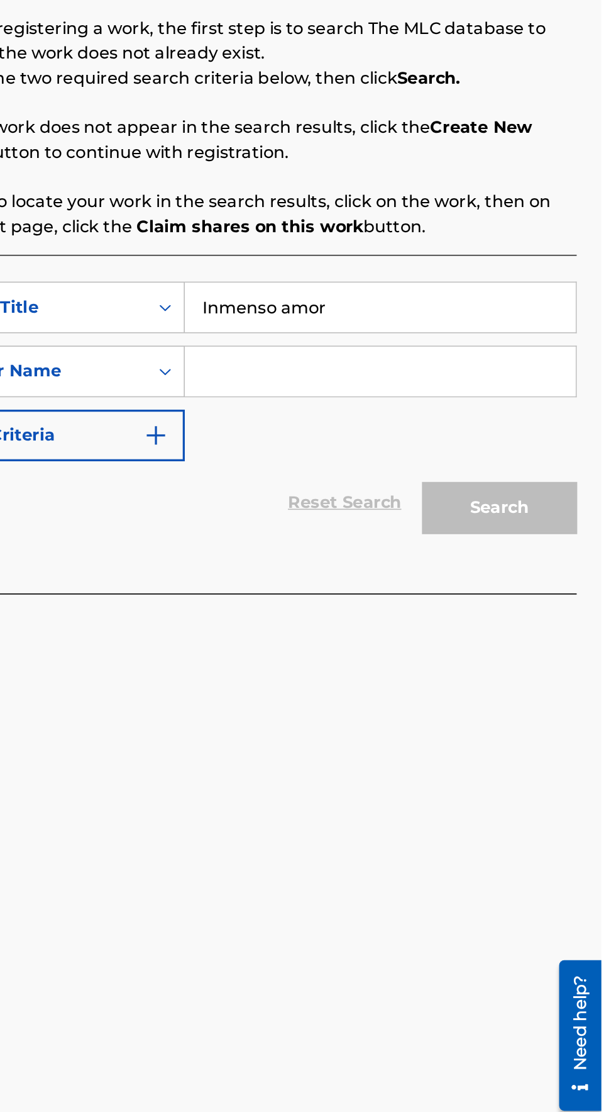
type input "Inmenso amor"
click at [380, 448] on input "Search Form" at bounding box center [481, 447] width 238 height 30
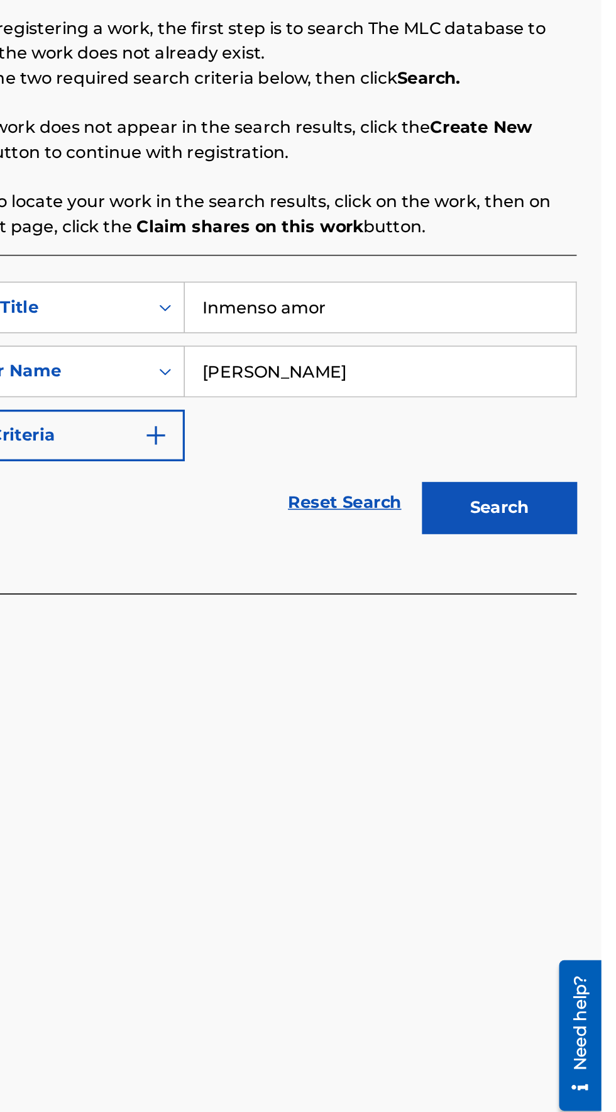
click at [584, 529] on button "Search" at bounding box center [554, 529] width 94 height 31
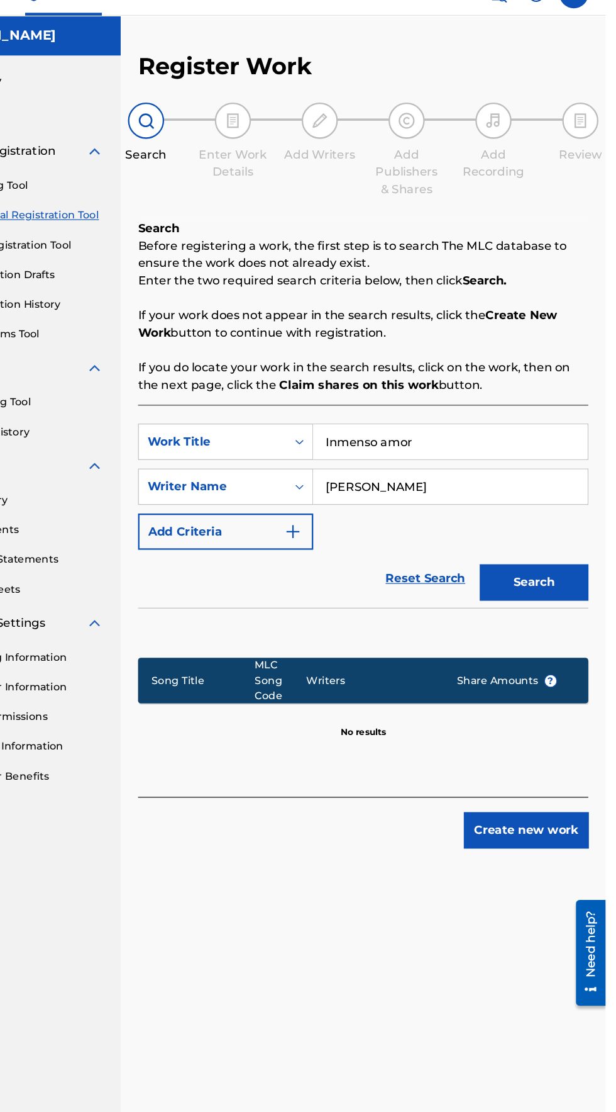
click at [459, 448] on input "[PERSON_NAME]" at bounding box center [481, 447] width 238 height 30
type input "Elieze"
click at [572, 542] on button "Search" at bounding box center [554, 529] width 94 height 31
click at [434, 445] on input "[PERSON_NAME]" at bounding box center [481, 447] width 238 height 30
click at [574, 522] on button "Search" at bounding box center [554, 529] width 94 height 31
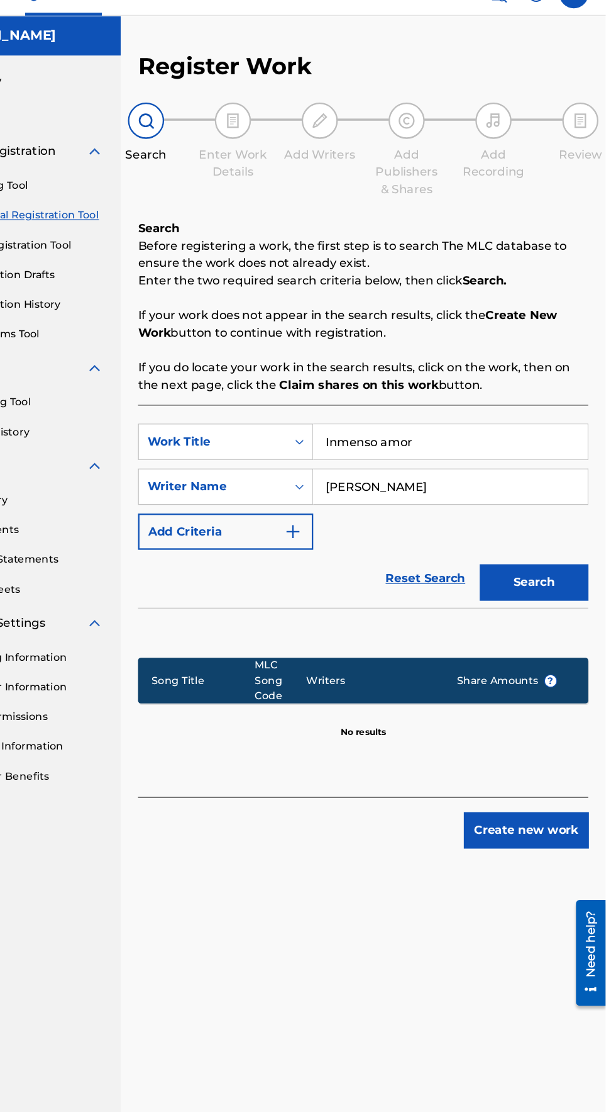
click at [499, 452] on input "[PERSON_NAME]" at bounding box center [481, 447] width 238 height 30
type input "E"
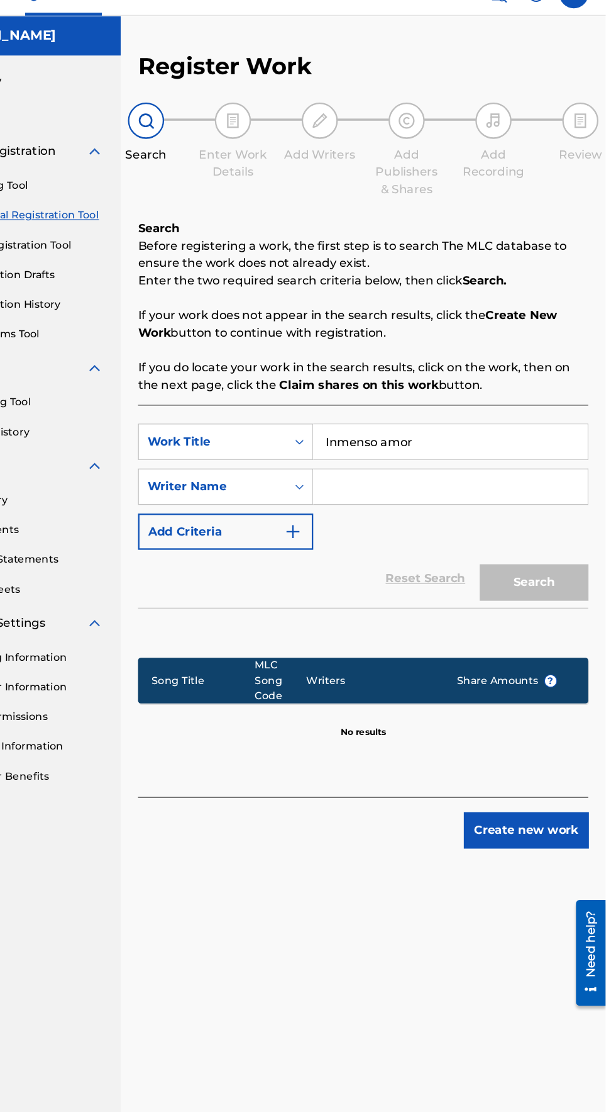
click at [466, 410] on input "Inmenso amor" at bounding box center [481, 408] width 238 height 30
type input "In"
click at [400, 407] on input "Search Form" at bounding box center [481, 408] width 238 height 30
type input "Eres"
click at [389, 443] on input "Search Form" at bounding box center [481, 447] width 238 height 30
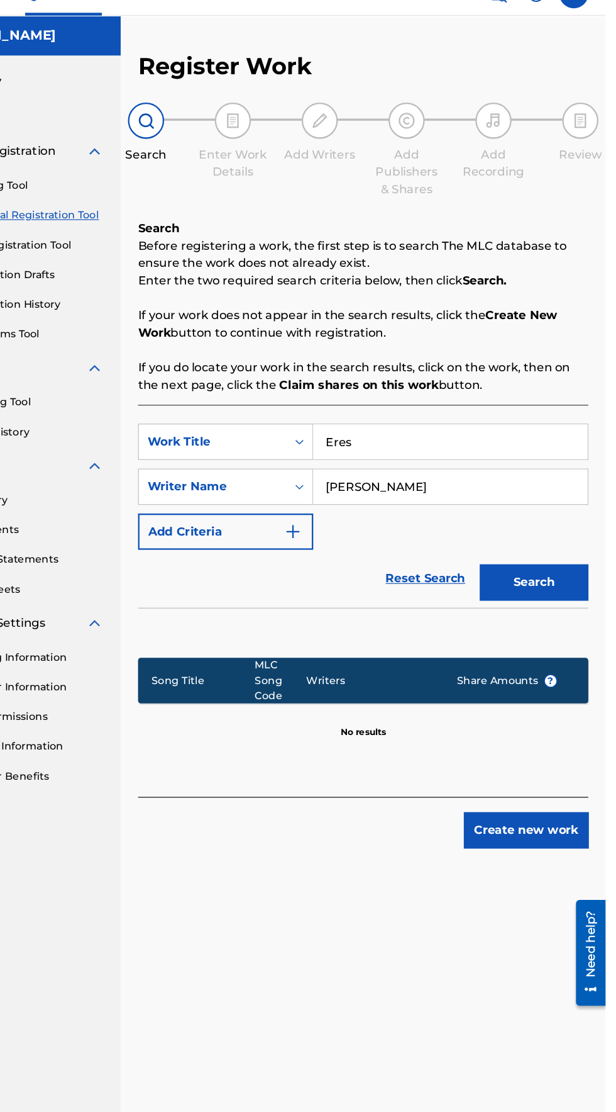
type input "[PERSON_NAME]"
click at [569, 528] on button "Search" at bounding box center [554, 529] width 94 height 31
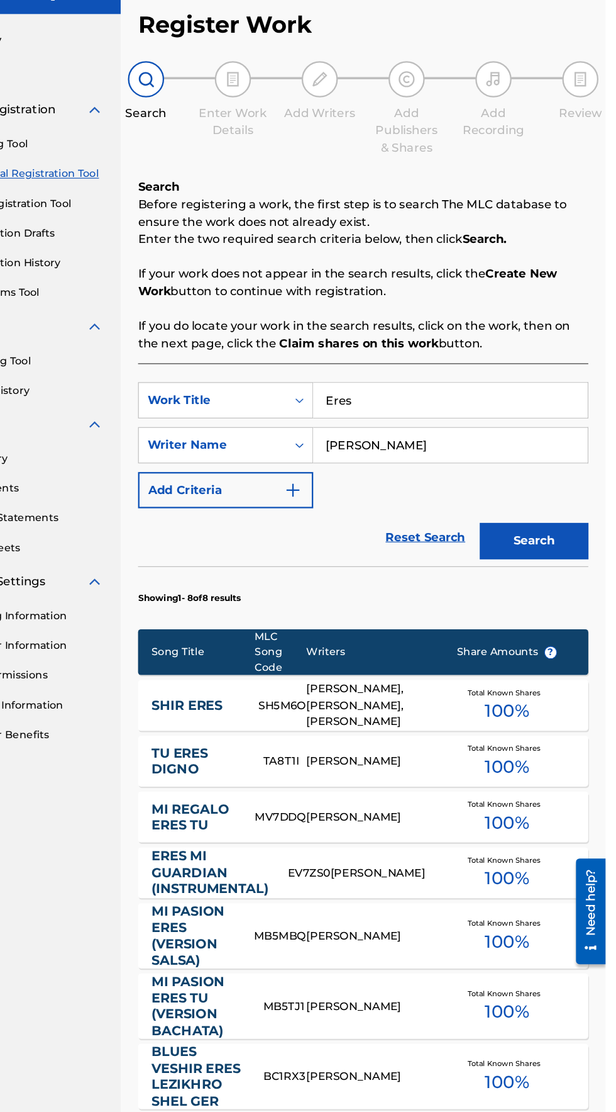
scroll to position [91, 0]
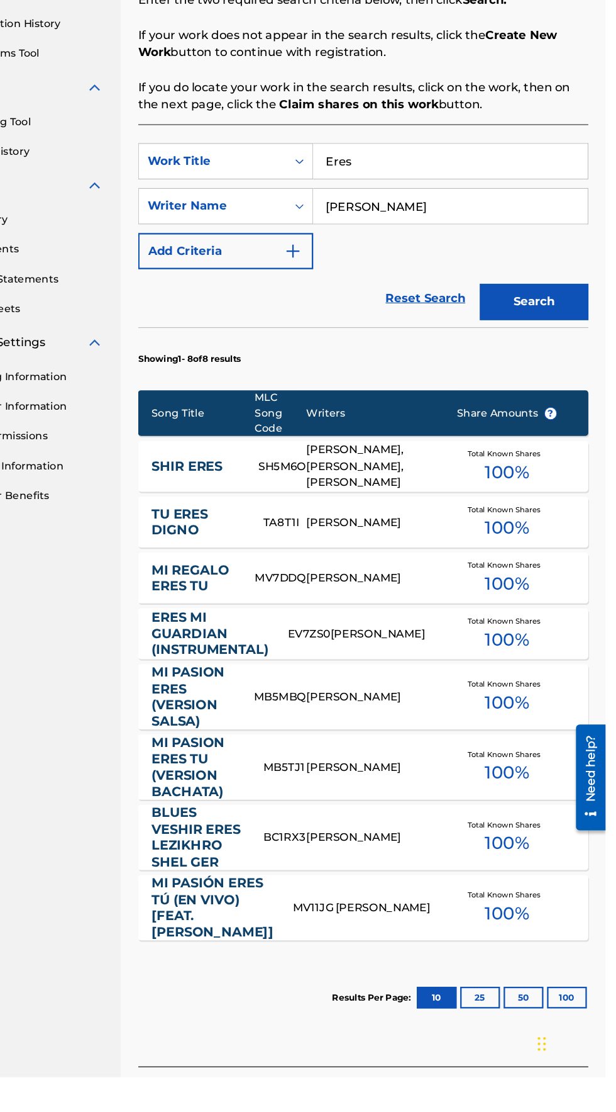
click at [559, 1111] on button "Create new work" at bounding box center [547, 1130] width 108 height 31
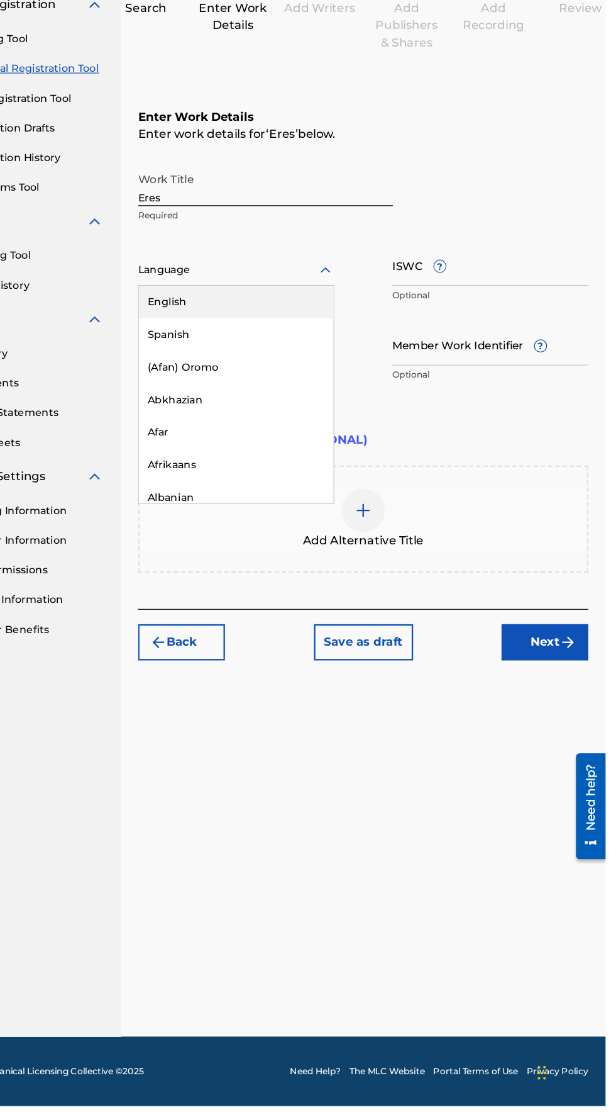
scroll to position [25, 0]
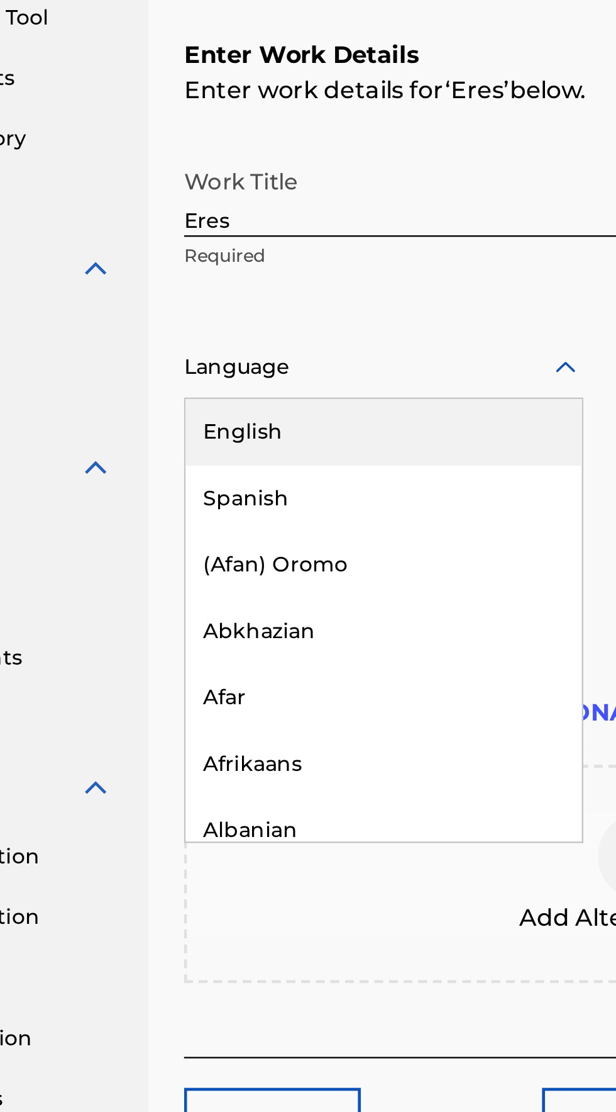
click at [230, 428] on div "Spanish" at bounding box center [295, 442] width 169 height 28
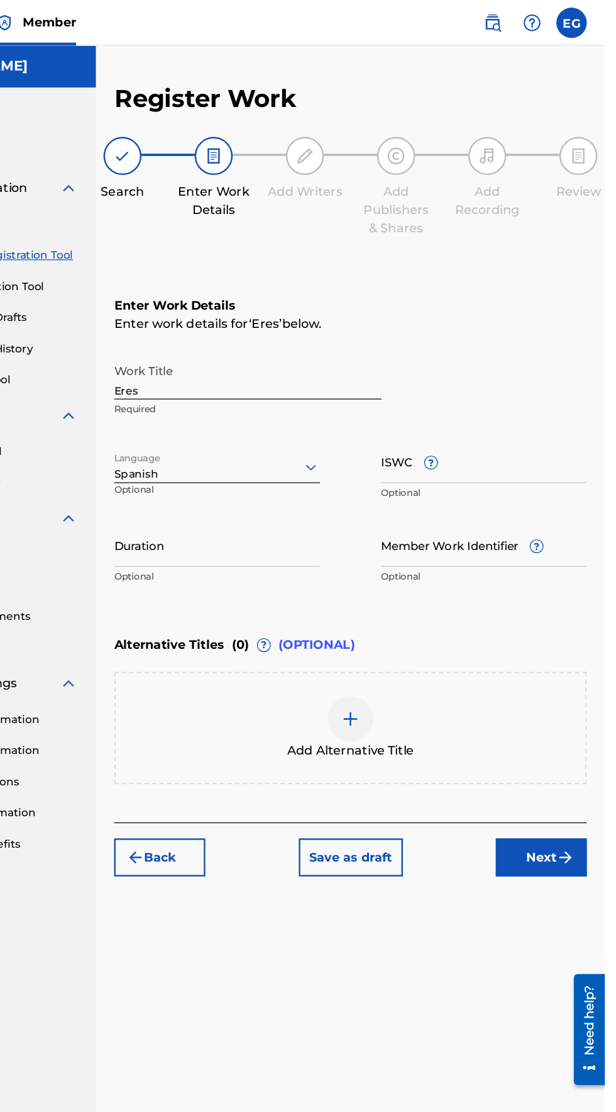
click at [242, 439] on input "Duration" at bounding box center [295, 451] width 170 height 36
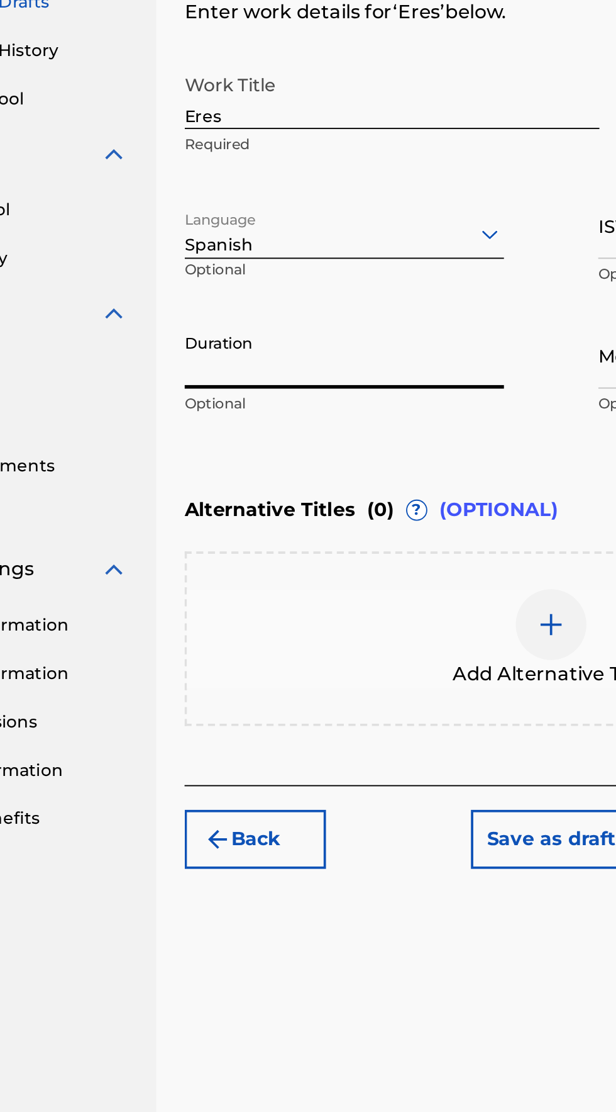
click at [226, 433] on input "Duration" at bounding box center [295, 451] width 170 height 36
type input "02:50"
click at [223, 471] on div "Enter Work Details Enter work details for ‘ Eres ’ below. Work Title Eres Requi…" at bounding box center [405, 367] width 391 height 304
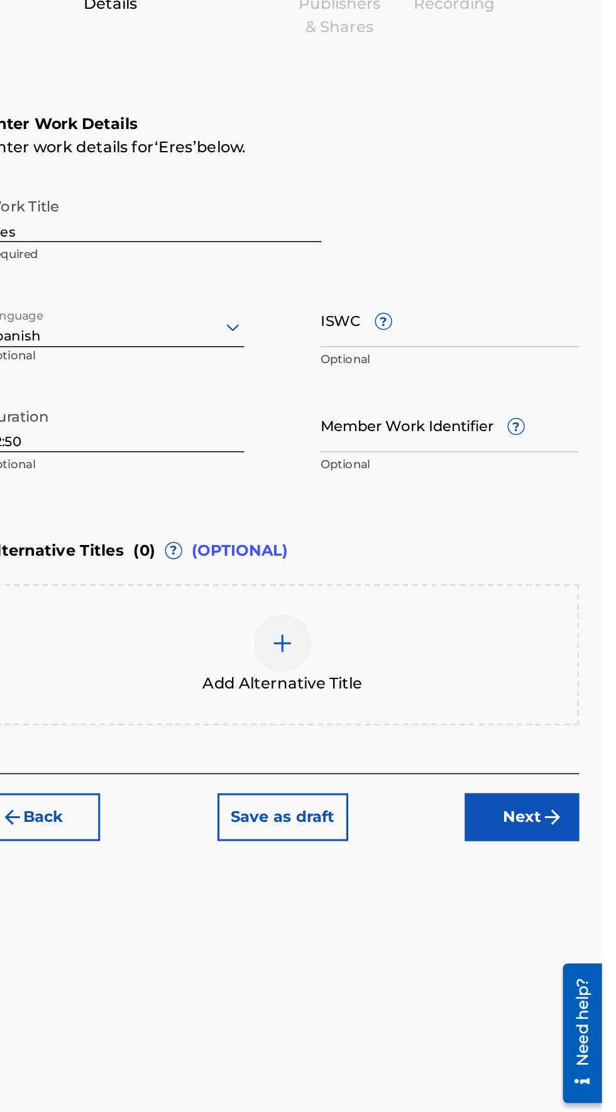
click at [442, 367] on input "ISWC ?" at bounding box center [516, 382] width 170 height 36
click at [448, 364] on input "ISWC ?" at bounding box center [516, 382] width 170 height 36
type input "T3211734968"
click at [457, 435] on input "Member Work Identifier ?" at bounding box center [516, 451] width 170 height 36
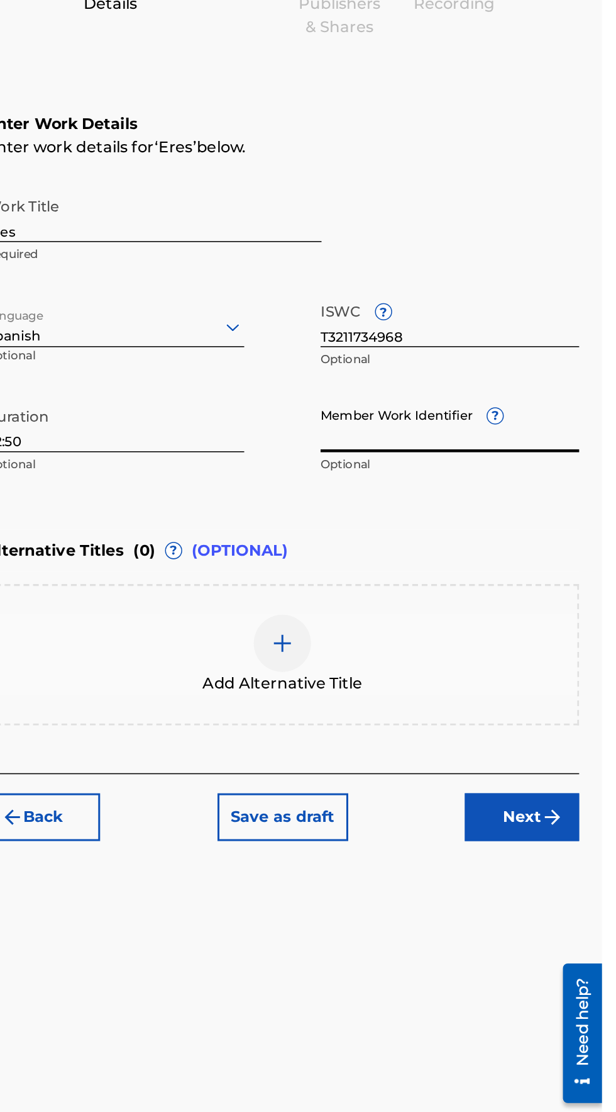
click at [449, 433] on input "Member Work Identifier ?" at bounding box center [516, 451] width 170 height 36
type input "921681759"
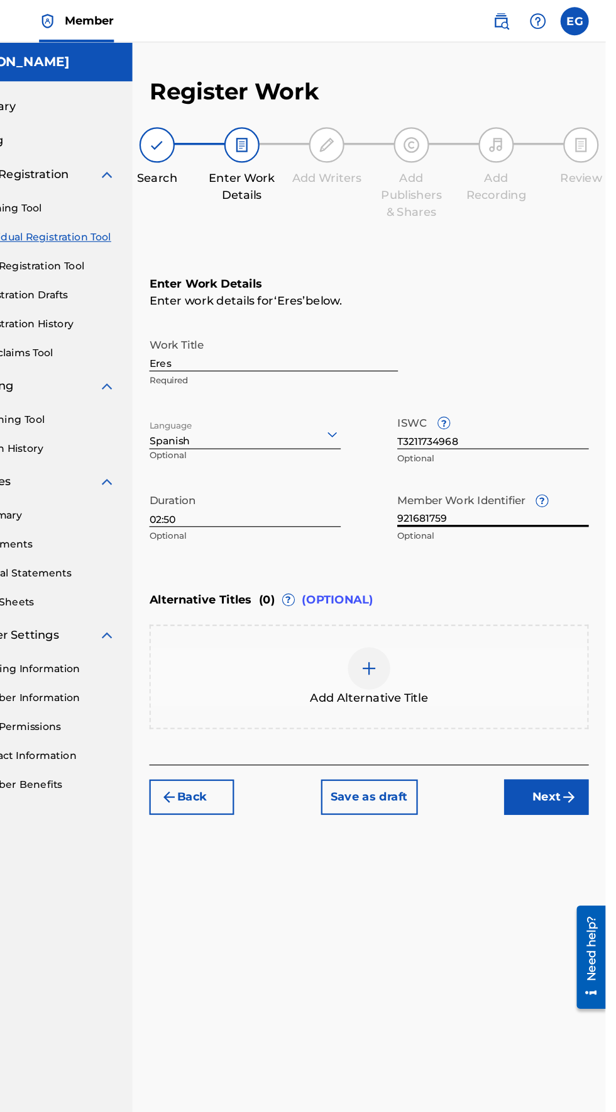
click at [582, 701] on img "submit" at bounding box center [583, 708] width 15 height 15
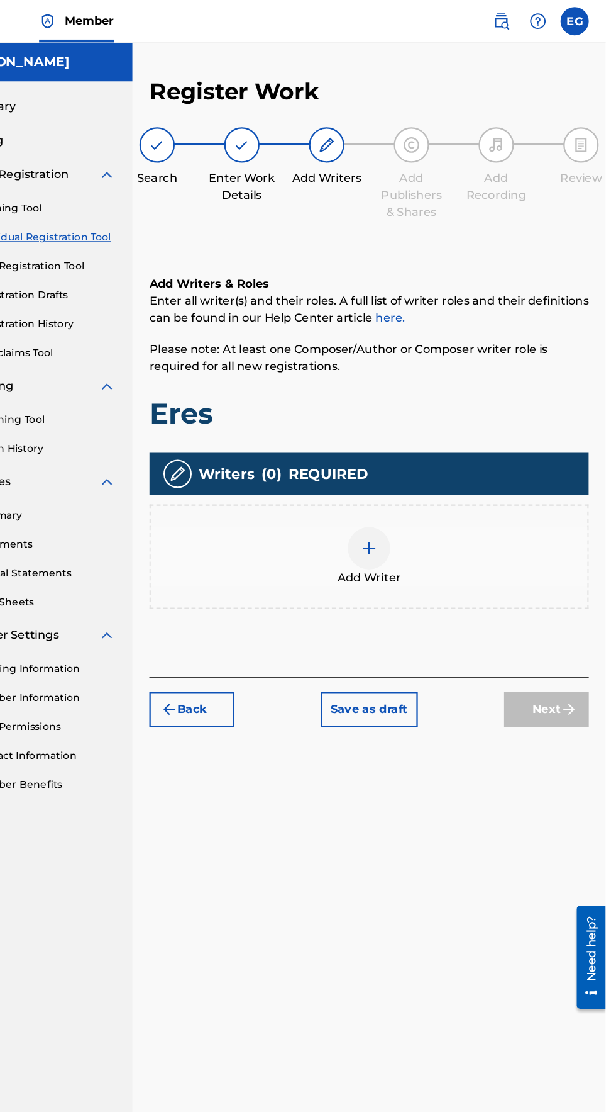
scroll to position [56, 0]
click at [394, 469] on div at bounding box center [406, 488] width 38 height 38
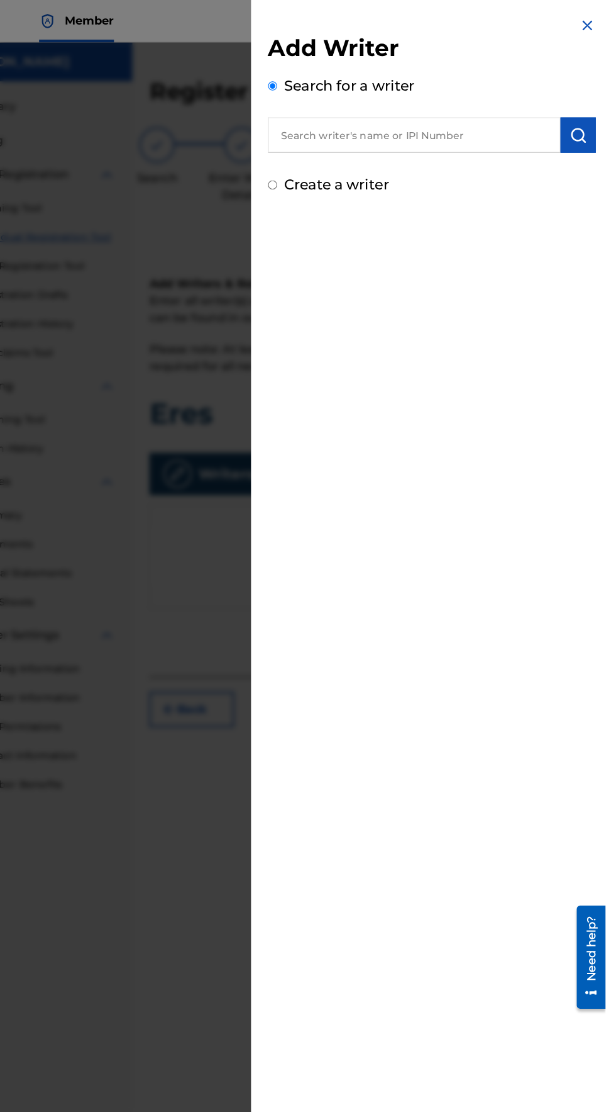
click at [354, 164] on label "Create a writer" at bounding box center [376, 164] width 93 height 15
radio input "true"
click at [324, 164] on input "Create a writer" at bounding box center [320, 164] width 8 height 8
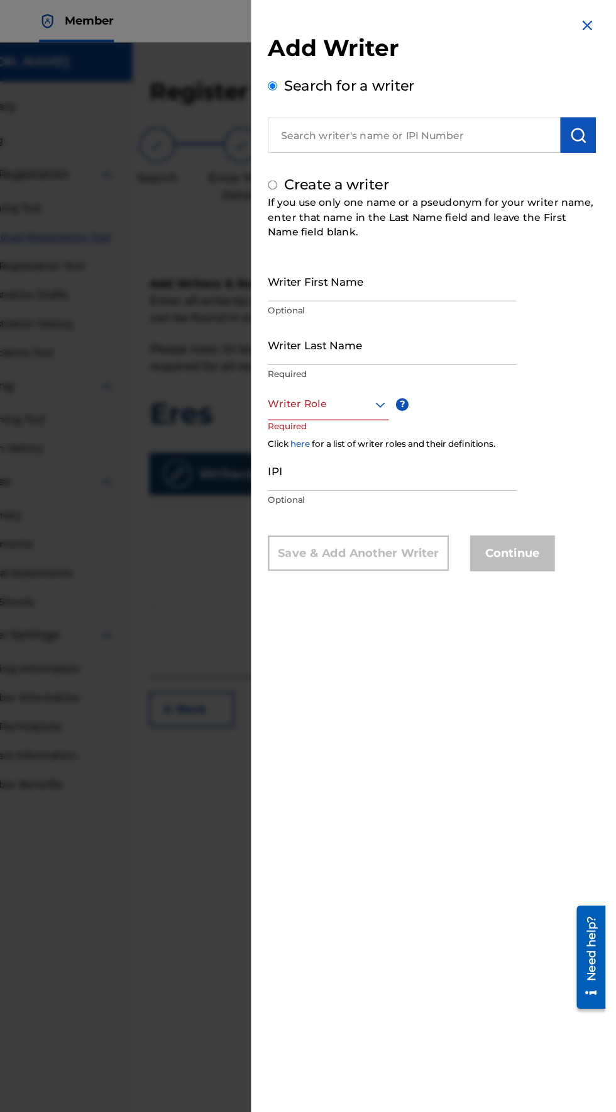
radio input "false"
radio input "true"
click at [351, 268] on input "Writer First Name" at bounding box center [426, 250] width 221 height 36
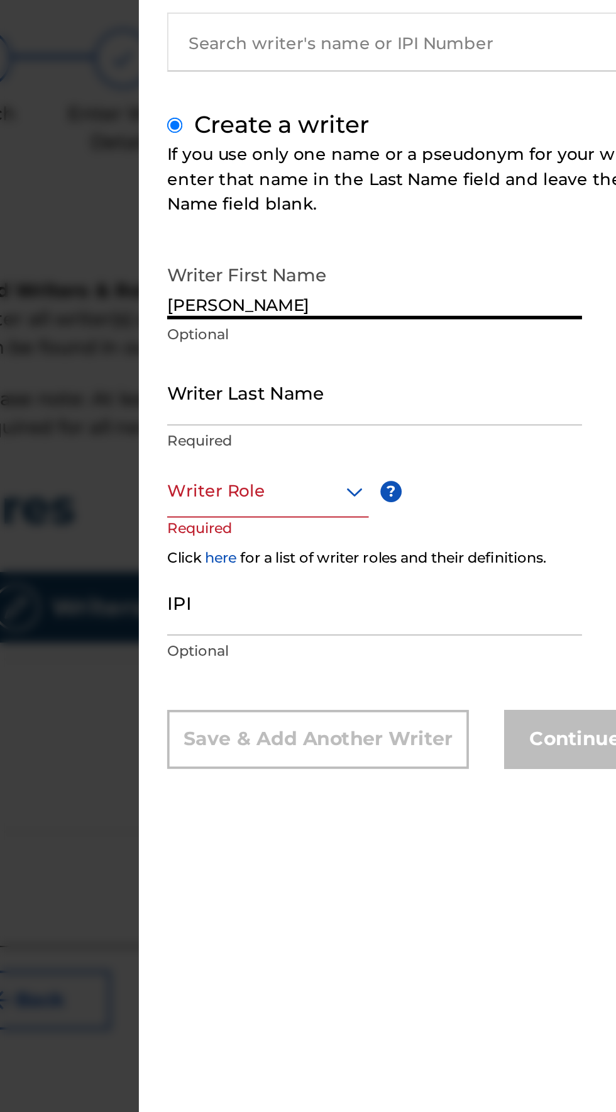
type input "[PERSON_NAME]"
click at [337, 314] on input "Writer Last Name" at bounding box center [426, 307] width 221 height 36
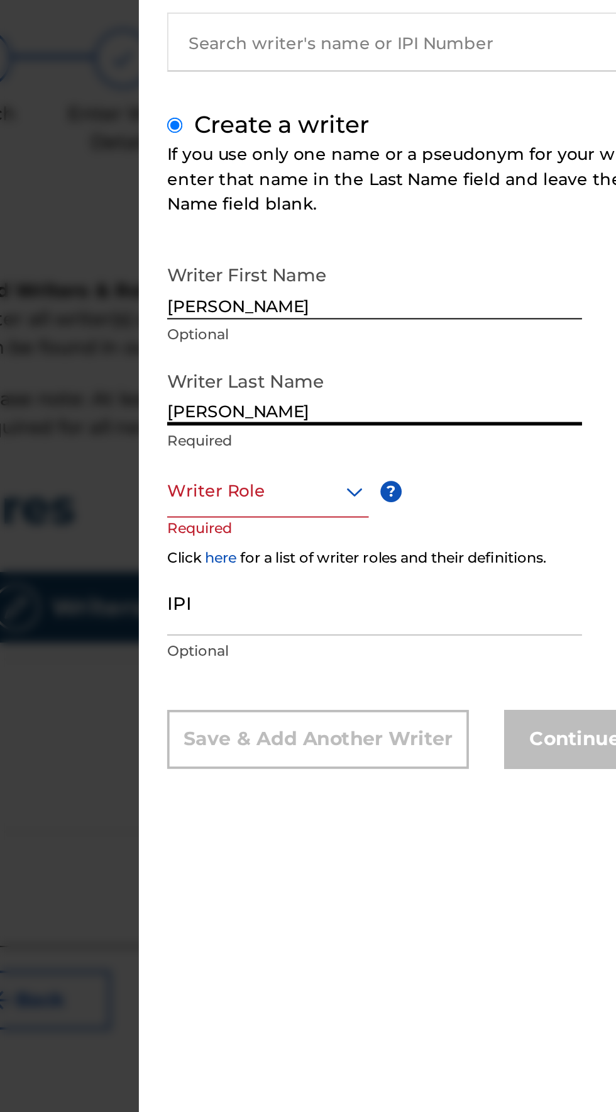
type input "[PERSON_NAME]"
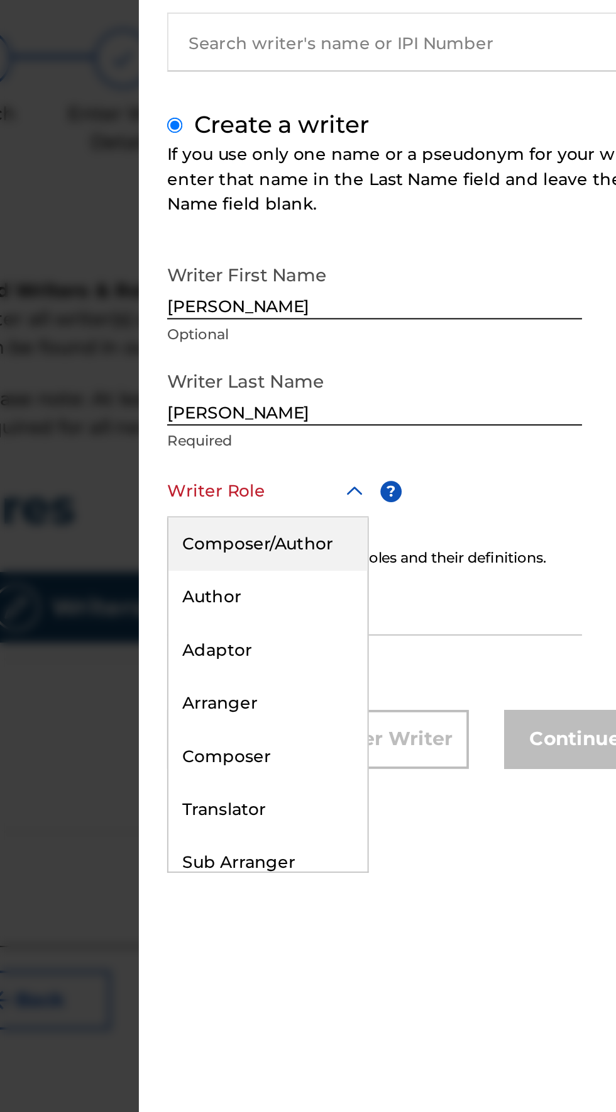
click at [352, 401] on div "Composer/Author" at bounding box center [369, 388] width 106 height 28
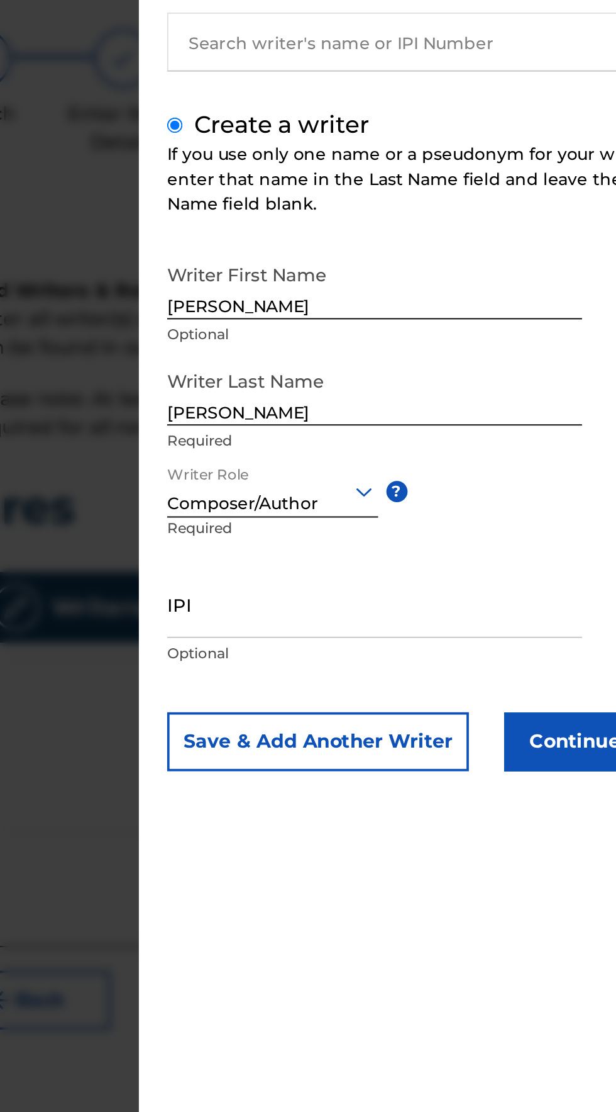
click at [334, 438] on input "IPI" at bounding box center [426, 420] width 221 height 36
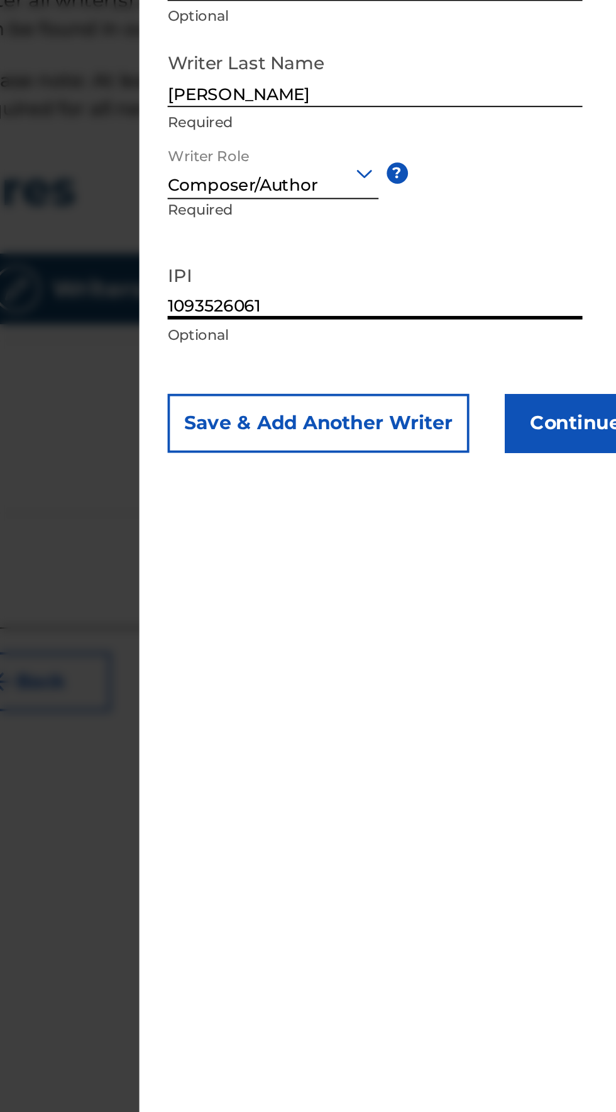
type input "1093526061"
click at [533, 500] on button "Continue" at bounding box center [533, 492] width 75 height 31
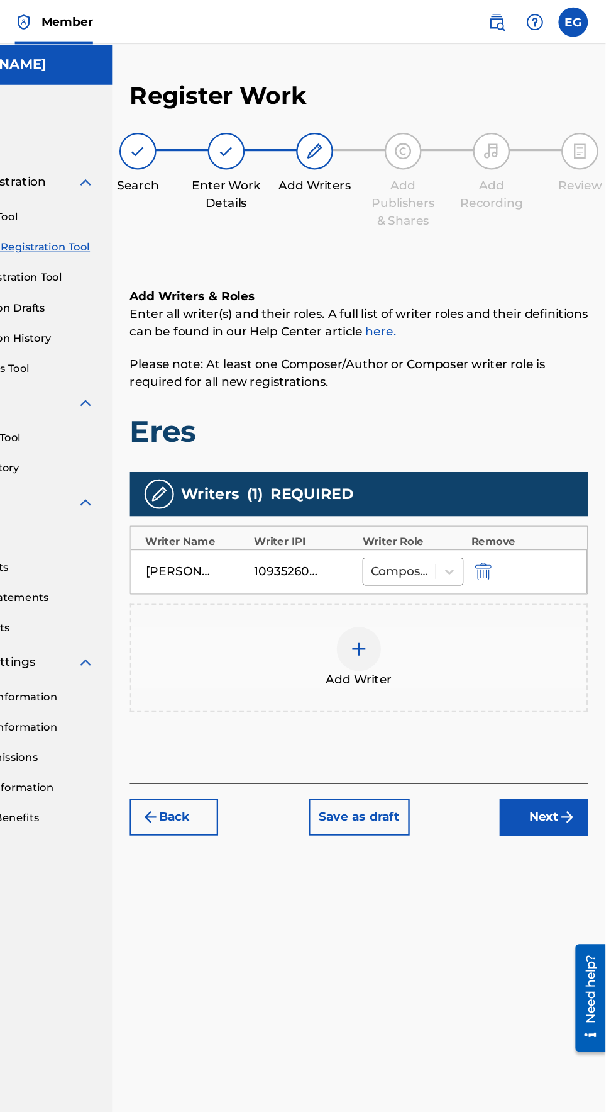
click at [583, 681] on button "Next" at bounding box center [563, 696] width 75 height 31
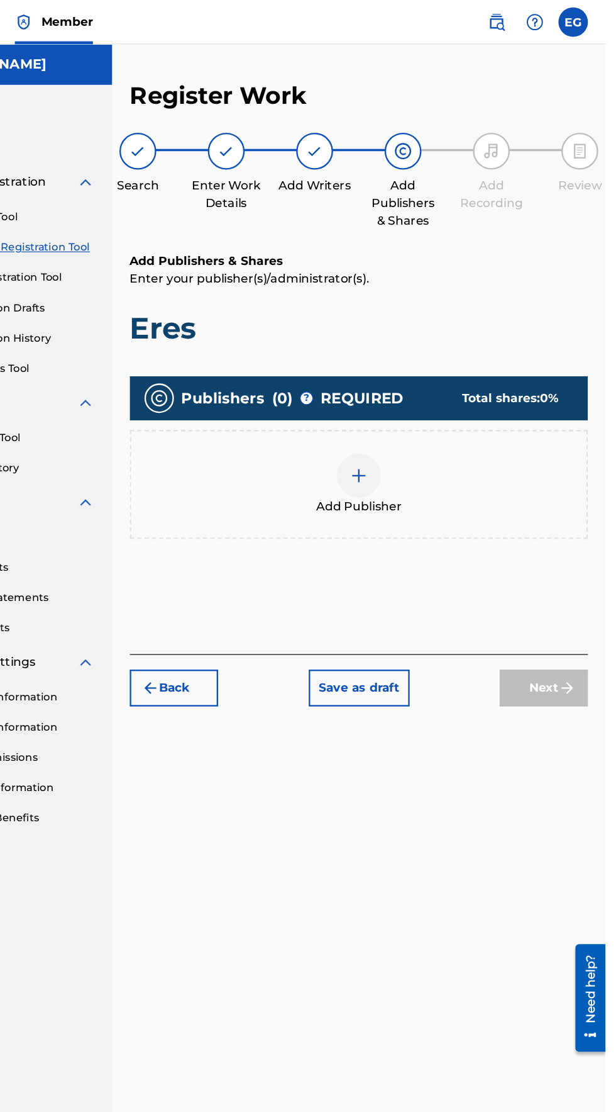
click at [404, 398] on img at bounding box center [405, 405] width 15 height 15
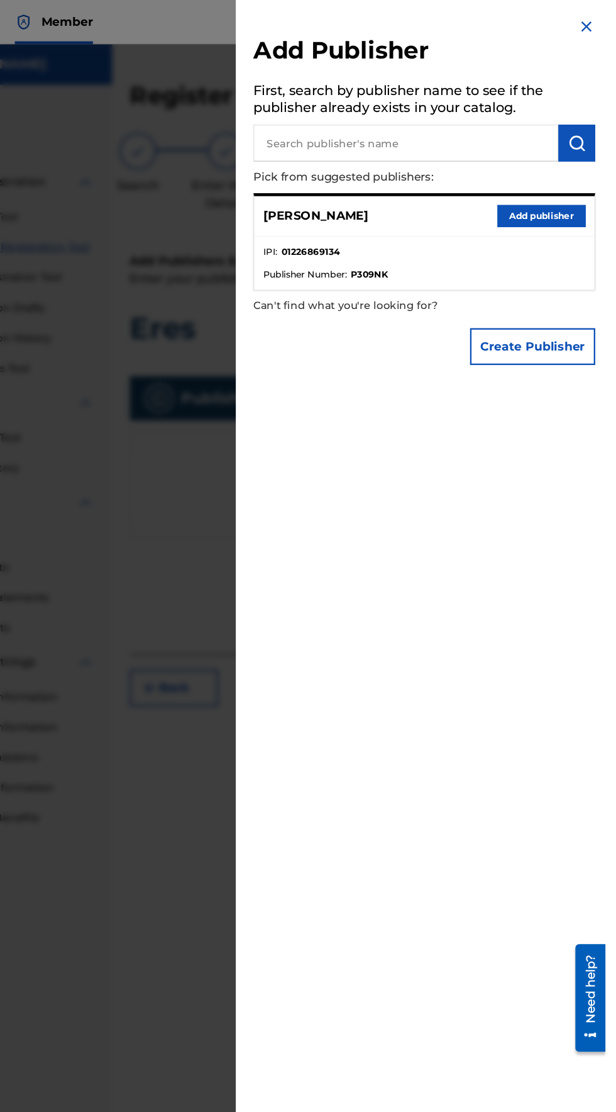
click at [547, 194] on button "Add publisher" at bounding box center [561, 184] width 75 height 19
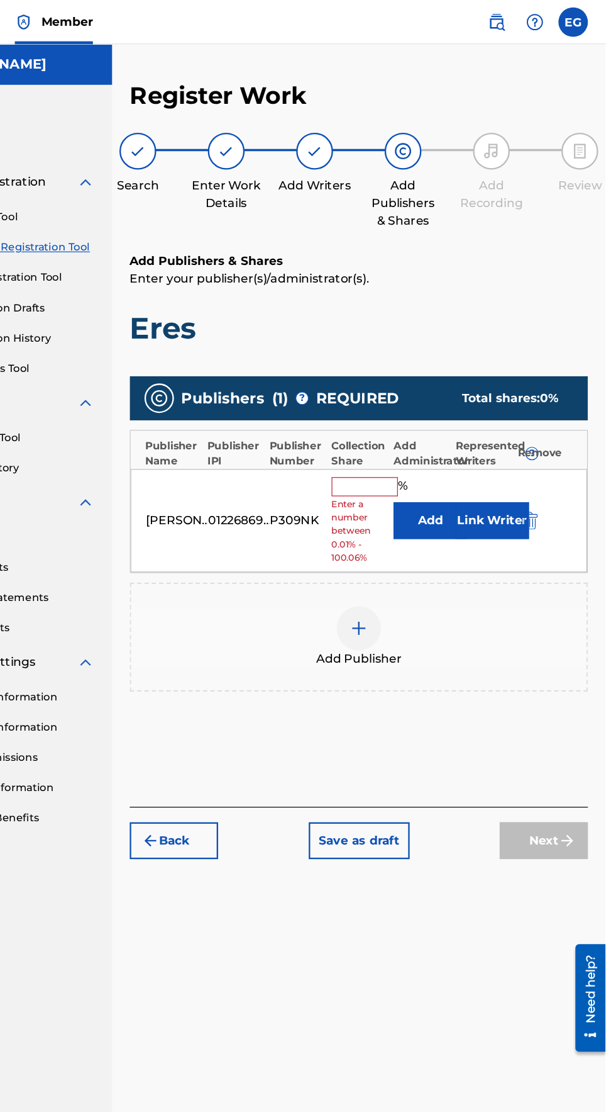
click at [384, 407] on input "text" at bounding box center [410, 415] width 57 height 16
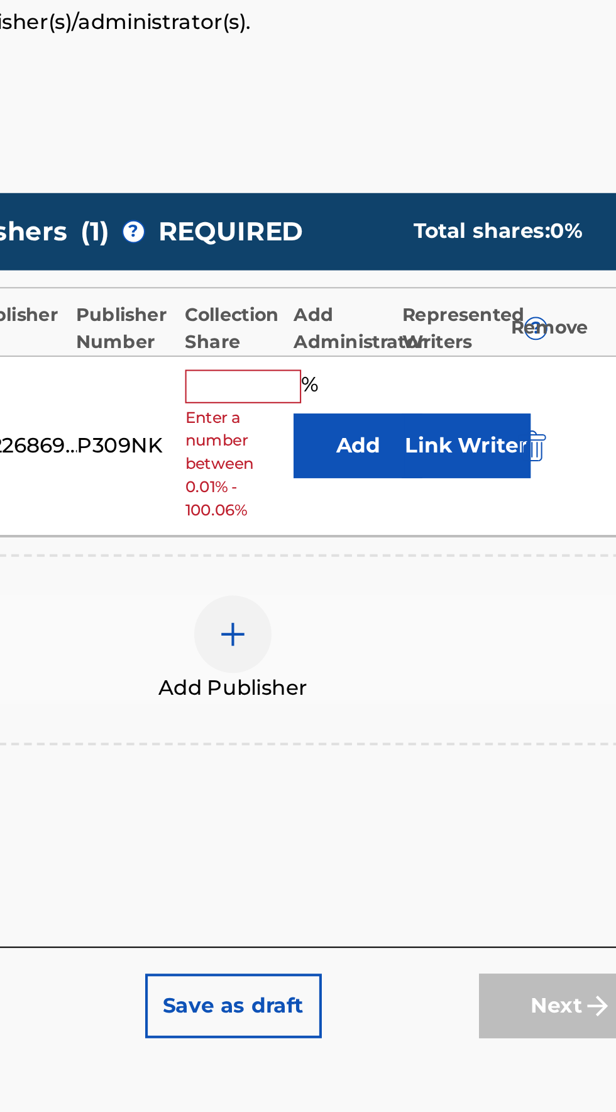
type input "100"
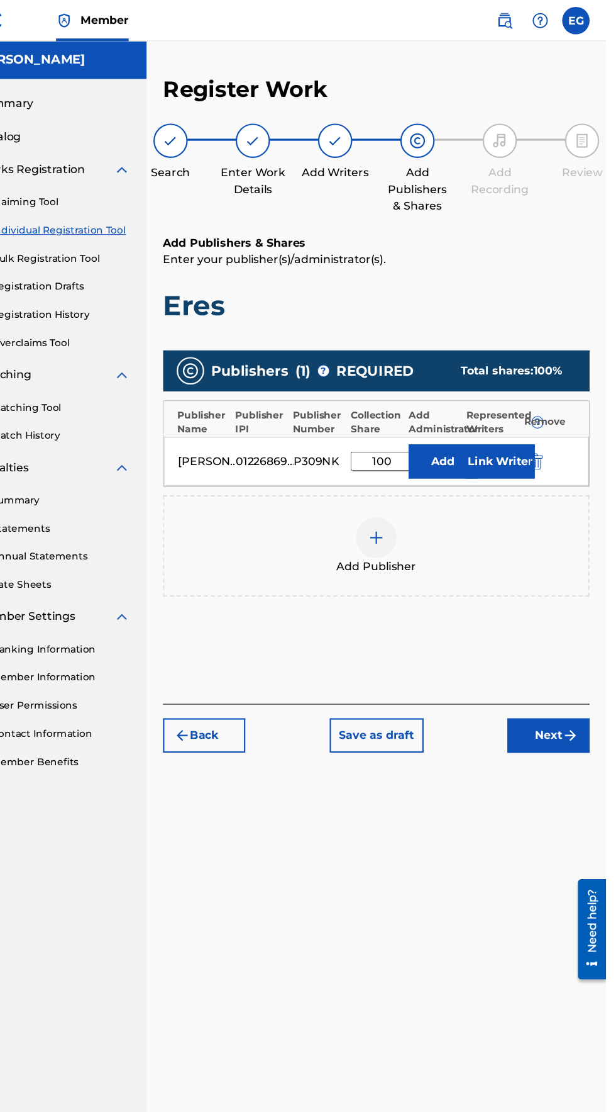
click at [583, 666] on img "submit" at bounding box center [583, 673] width 15 height 15
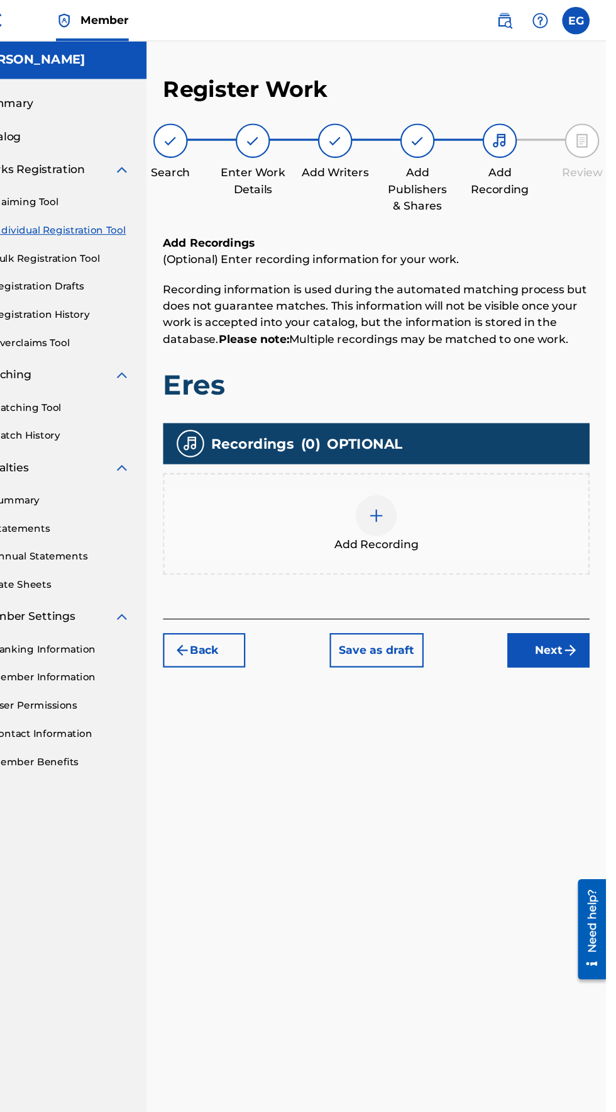
click at [406, 454] on div at bounding box center [406, 473] width 38 height 38
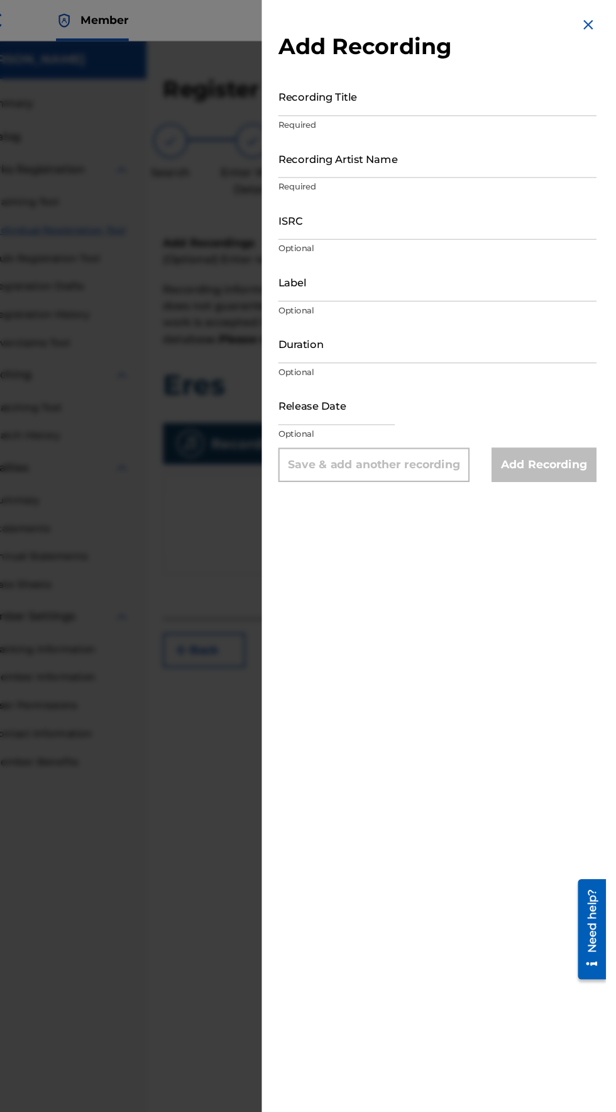
click at [340, 98] on input "Recording Title" at bounding box center [462, 88] width 292 height 36
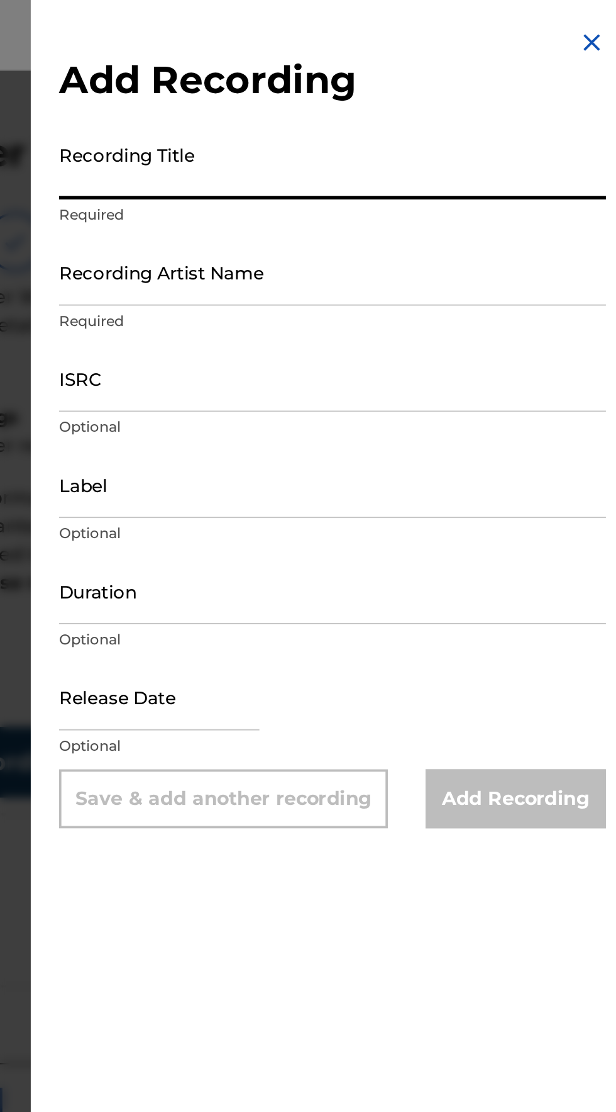
type input "R"
type input "Eres"
click at [337, 157] on input "Recording Artist Name" at bounding box center [462, 145] width 292 height 36
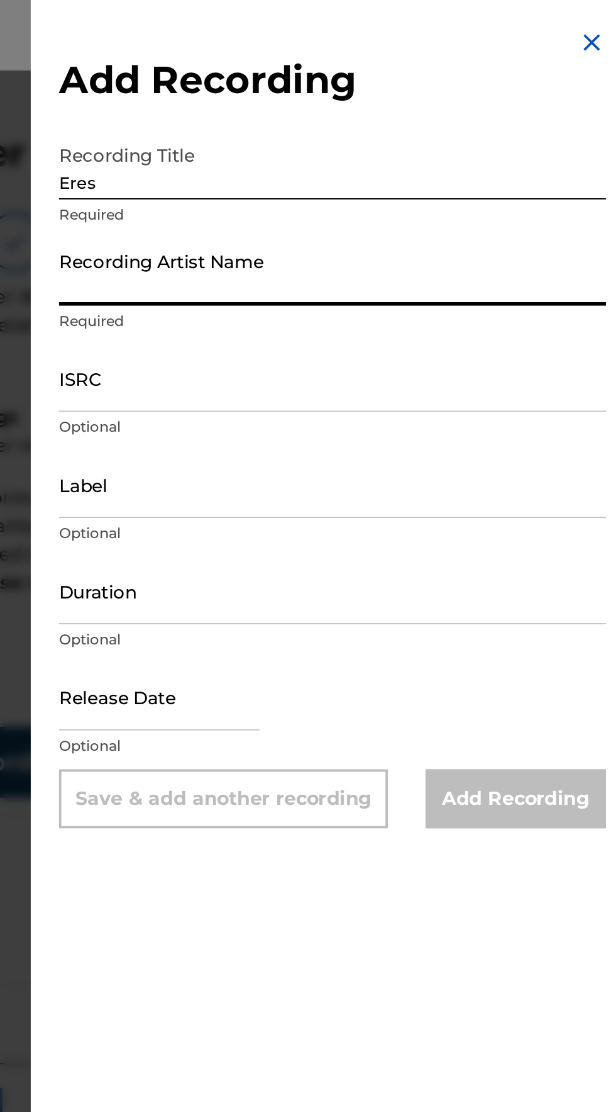
type input "[PERSON_NAME]"
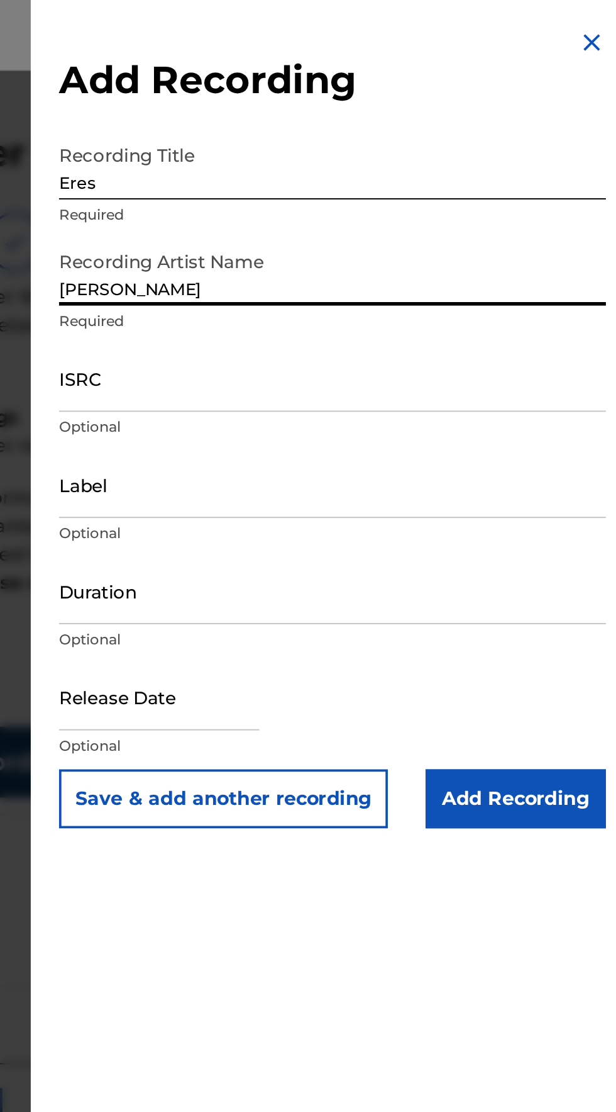
click at [328, 210] on input "ISRC" at bounding box center [462, 202] width 292 height 36
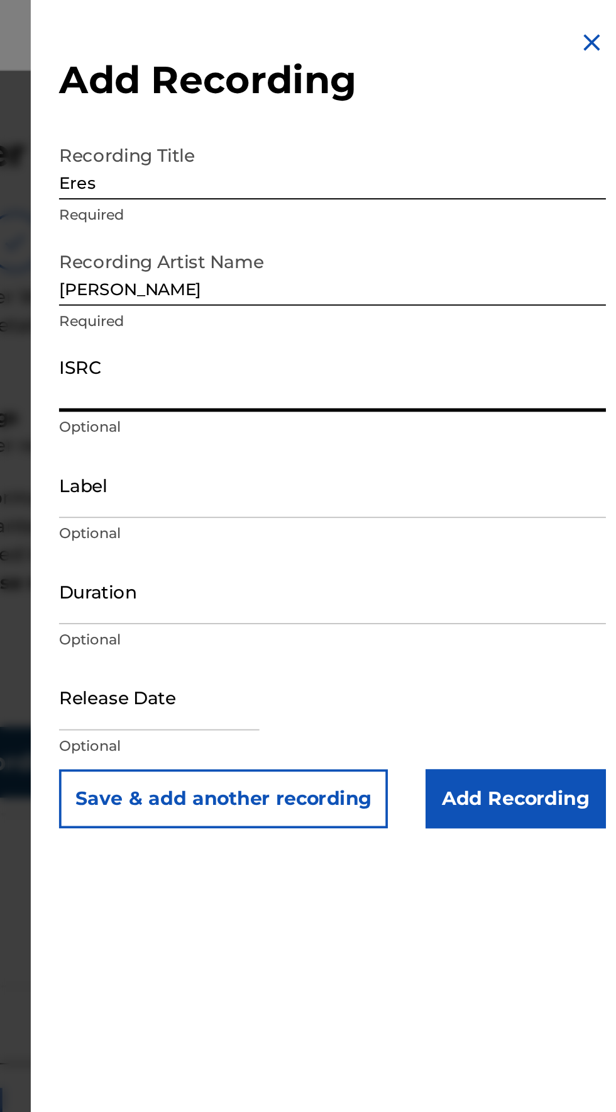
click at [334, 213] on input "ISRC" at bounding box center [462, 202] width 292 height 36
type input "QZNWX2381732"
click at [337, 269] on input "Label" at bounding box center [462, 258] width 292 height 36
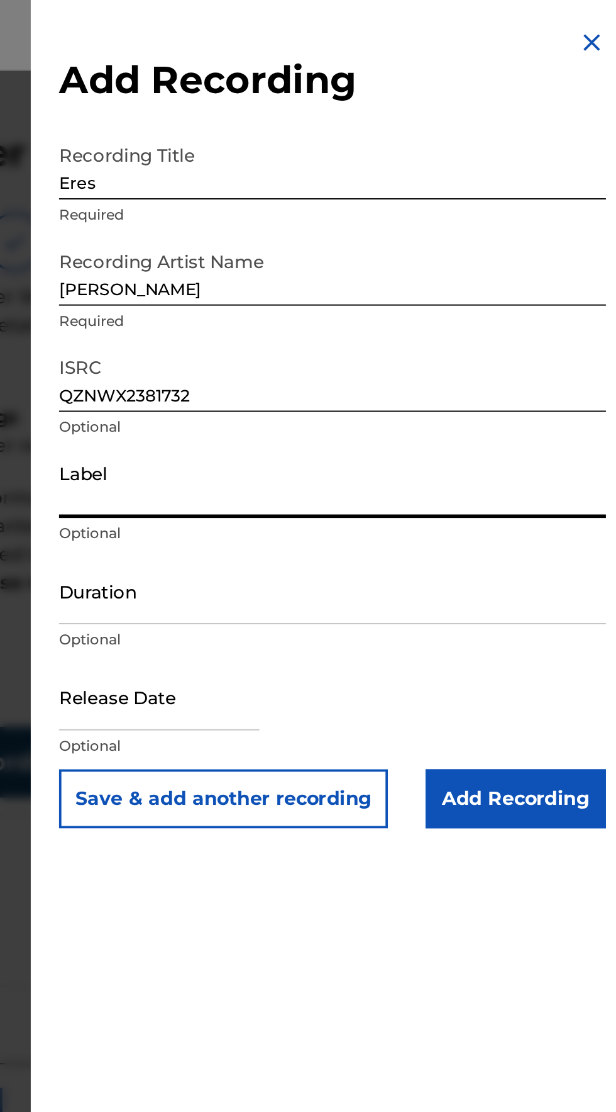
type input "Mh Musik LLC"
click at [340, 328] on input "Duration" at bounding box center [462, 315] width 292 height 36
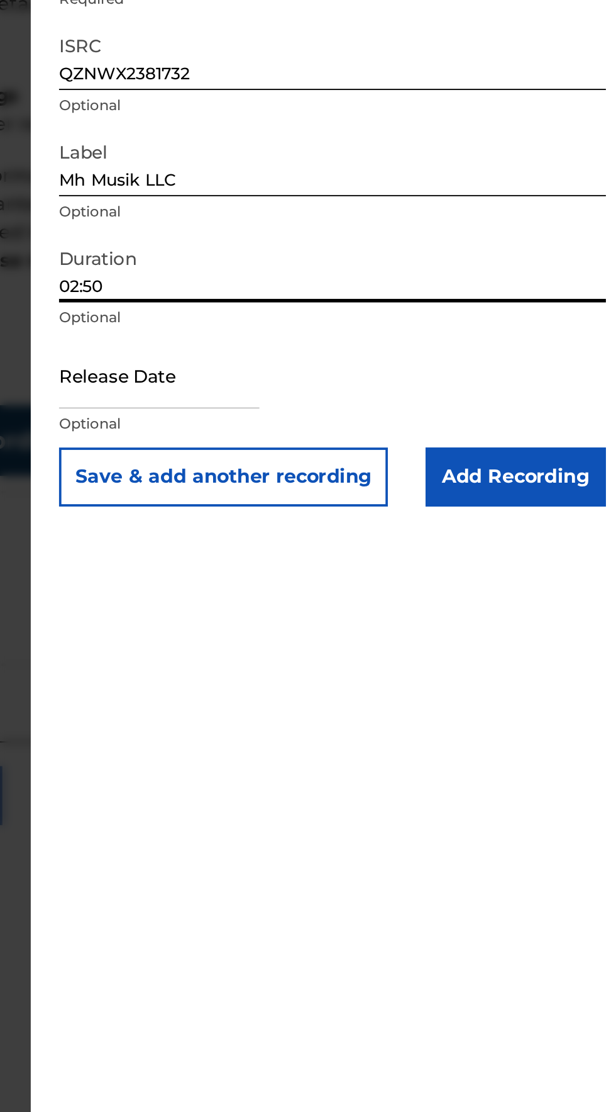
type input "02:50"
click at [366, 382] on input "text" at bounding box center [369, 372] width 107 height 36
select select "7"
select select "2025"
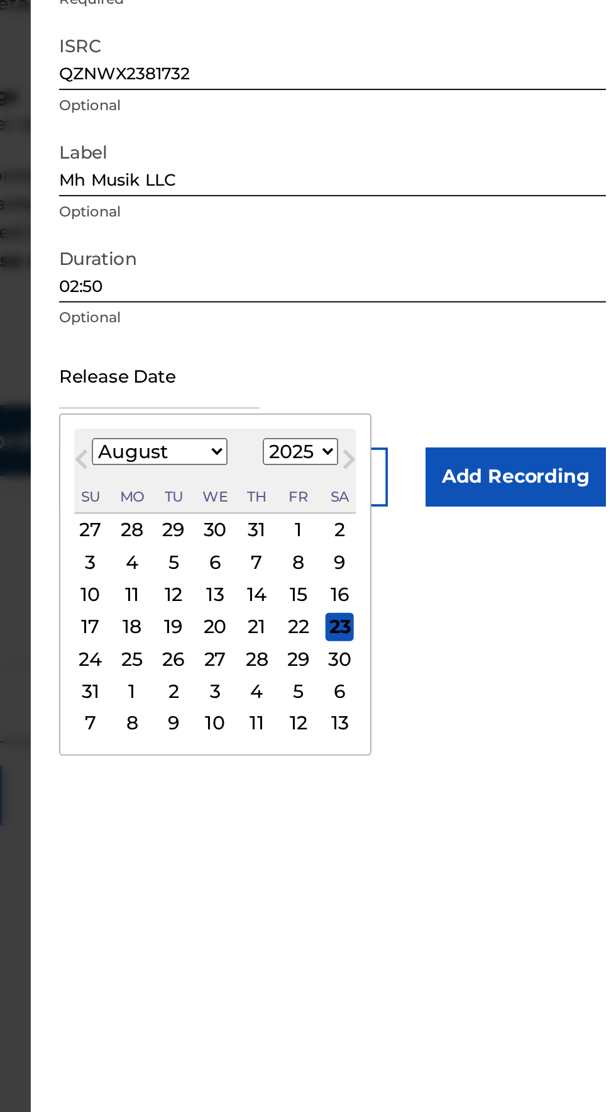
click at [359, 411] on select "January February March April May June July August September October November De…" at bounding box center [369, 412] width 72 height 14
select select "8"
click at [342, 405] on select "January February March April May June July August September October November De…" at bounding box center [369, 412] width 72 height 14
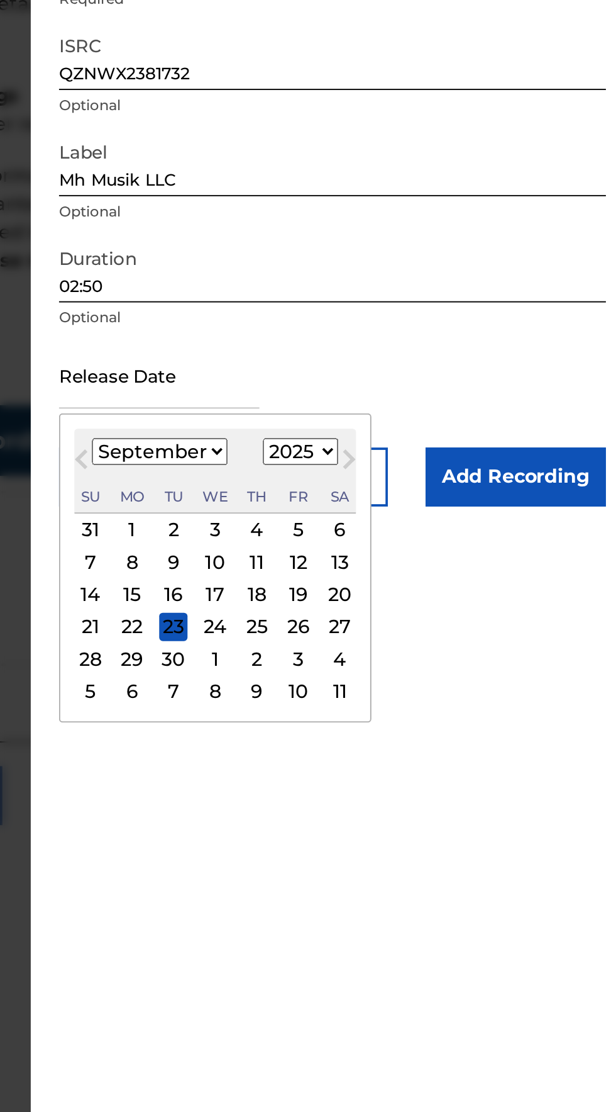
click at [447, 410] on select "1899 1900 1901 1902 1903 1904 1905 1906 1907 1908 1909 1910 1911 1912 1913 1914…" at bounding box center [445, 412] width 40 height 14
select select "2023"
click at [432, 405] on select "1899 1900 1901 1902 1903 1904 1905 1906 1907 1908 1909 1910 1911 1912 1913 1914…" at bounding box center [445, 412] width 40 height 14
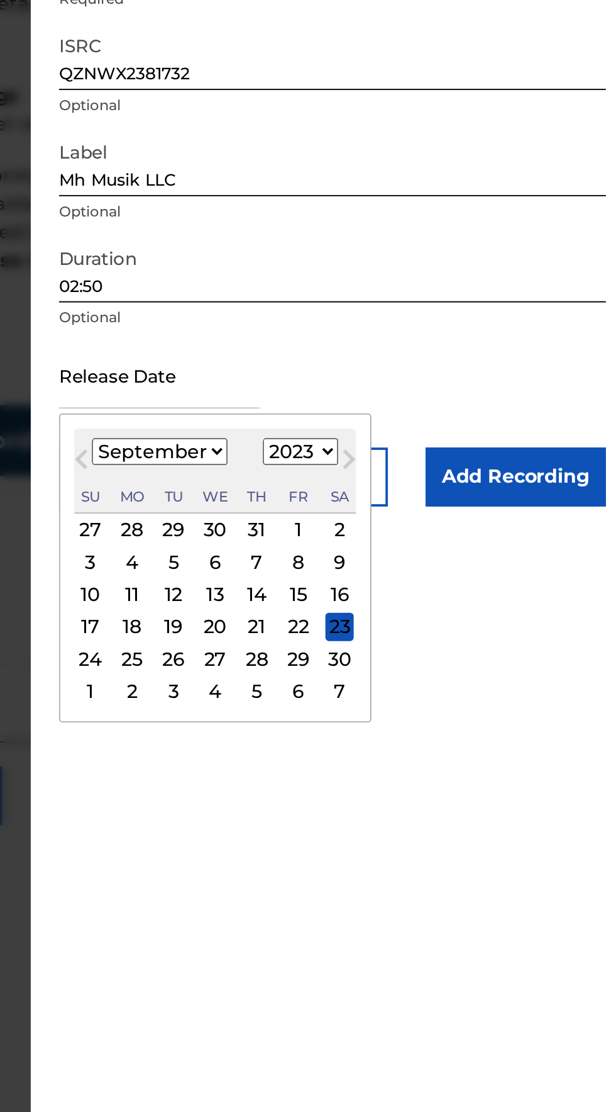
click at [427, 505] on div "21" at bounding box center [421, 505] width 15 height 15
type input "[DATE]"
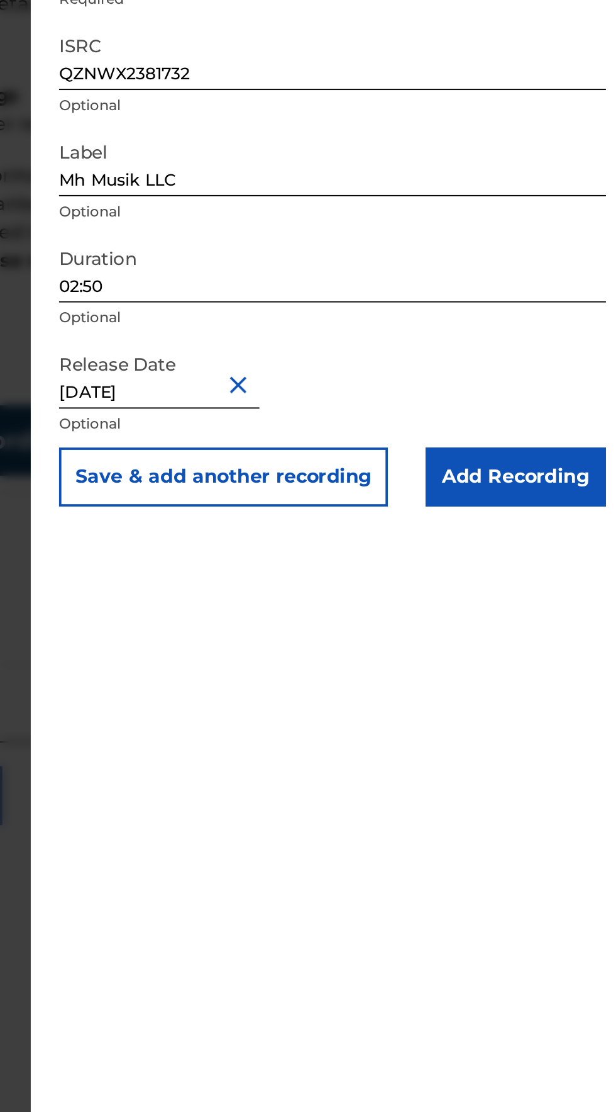
click at [584, 428] on input "Add Recording" at bounding box center [559, 425] width 96 height 31
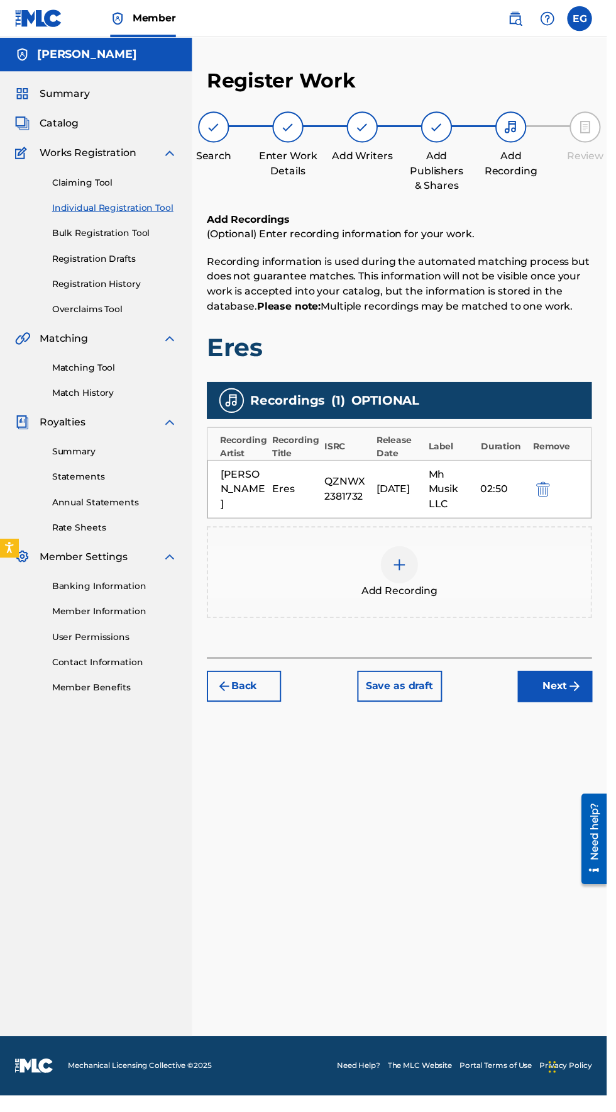
click at [589, 692] on img "submit" at bounding box center [583, 696] width 15 height 15
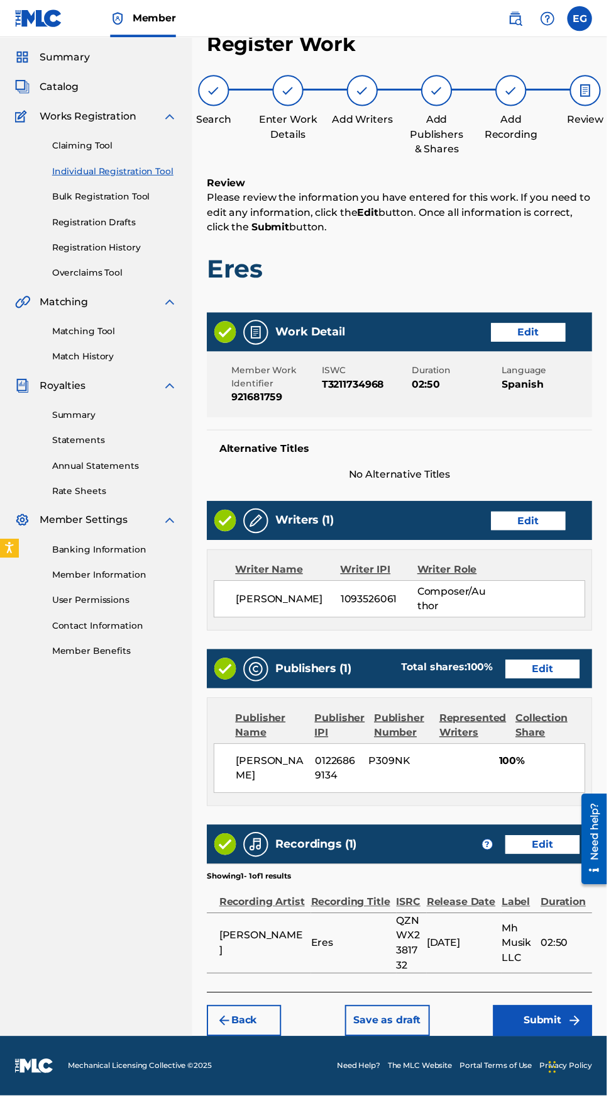
scroll to position [73, 0]
click at [561, 1020] on button "Submit" at bounding box center [551, 1035] width 101 height 31
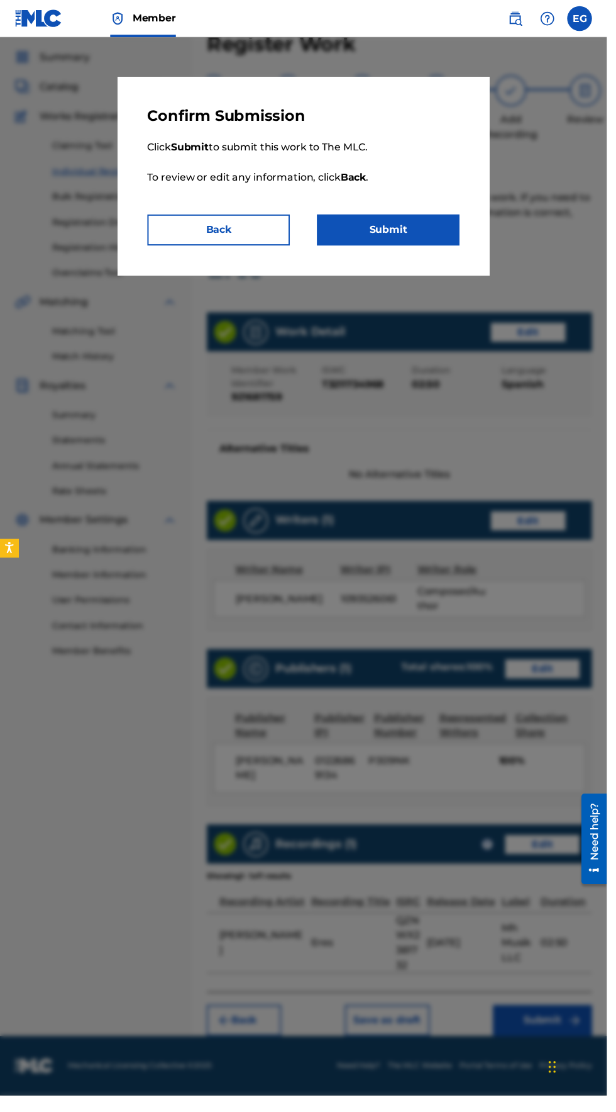
click at [394, 233] on button "Submit" at bounding box center [394, 233] width 145 height 31
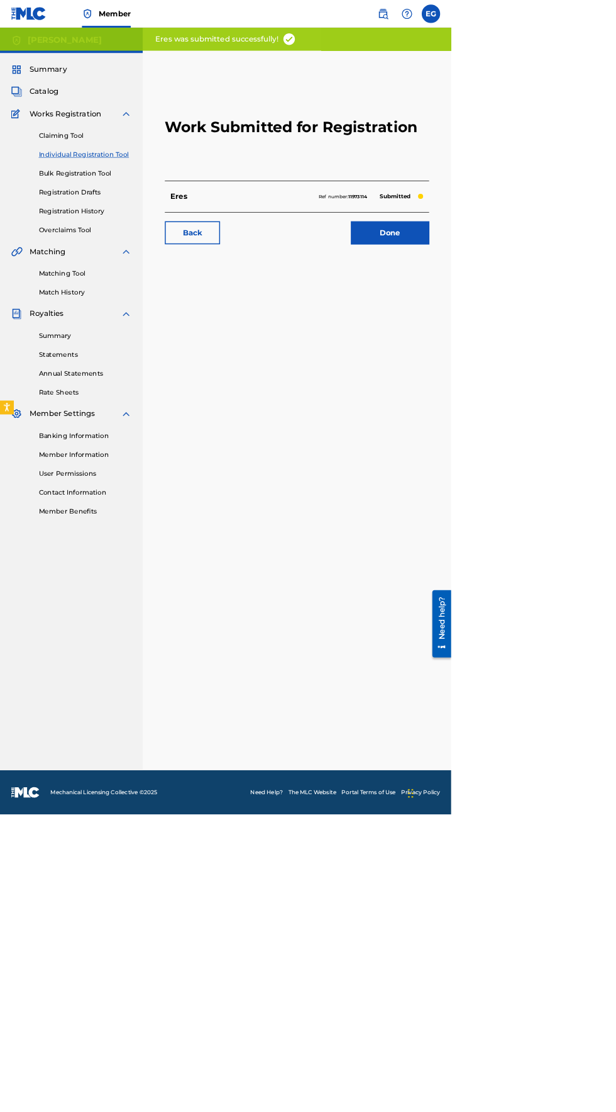
click at [501, 325] on link "Done" at bounding box center [532, 317] width 107 height 31
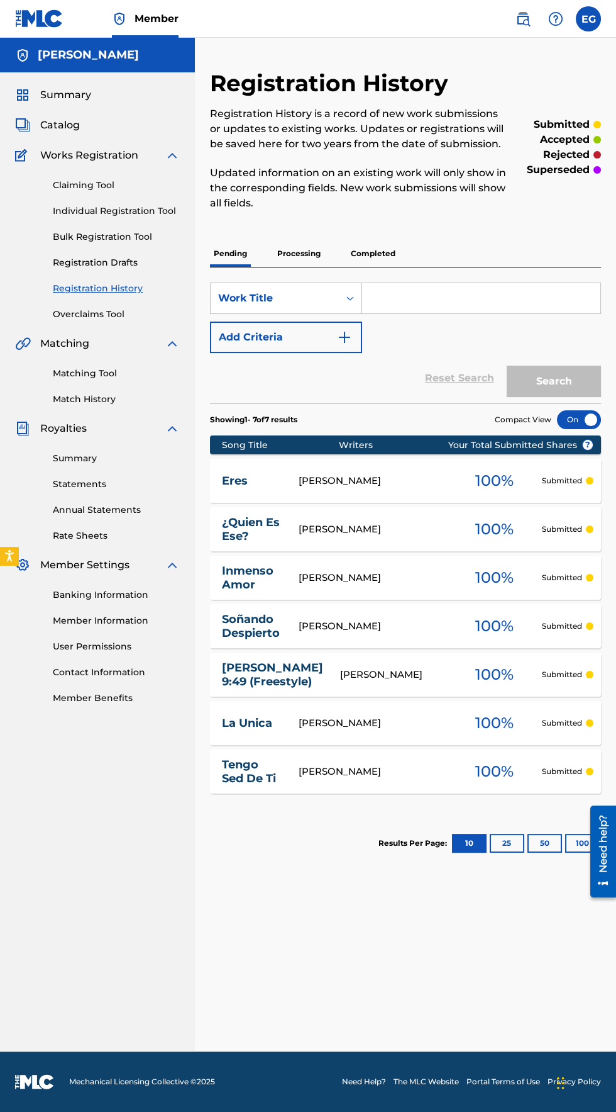
click at [86, 204] on link "Individual Registration Tool" at bounding box center [116, 210] width 127 height 13
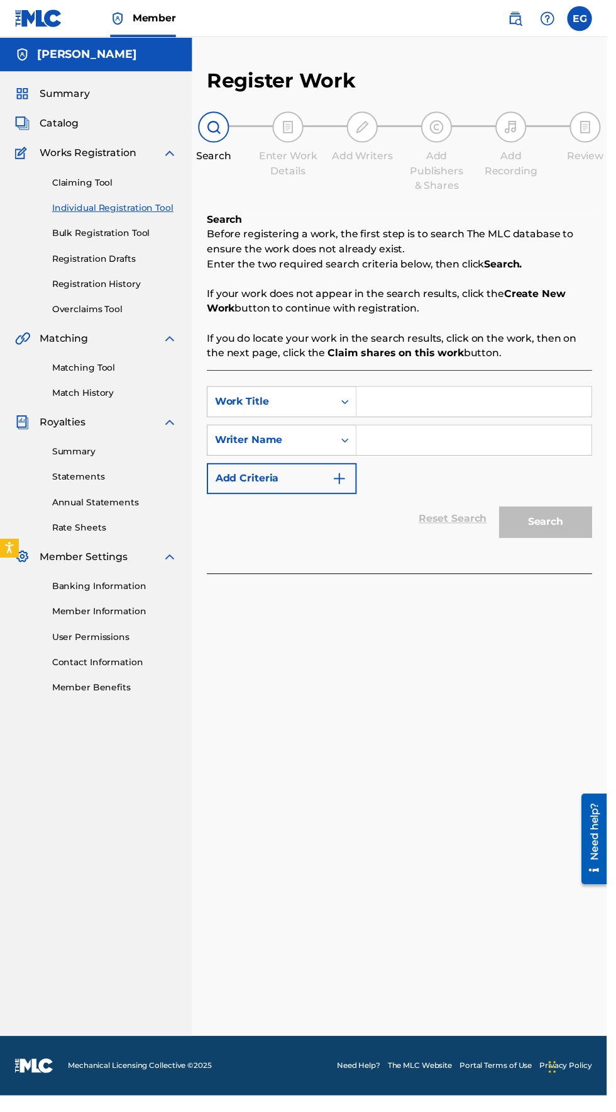
click at [415, 407] on input "Search Form" at bounding box center [481, 408] width 238 height 30
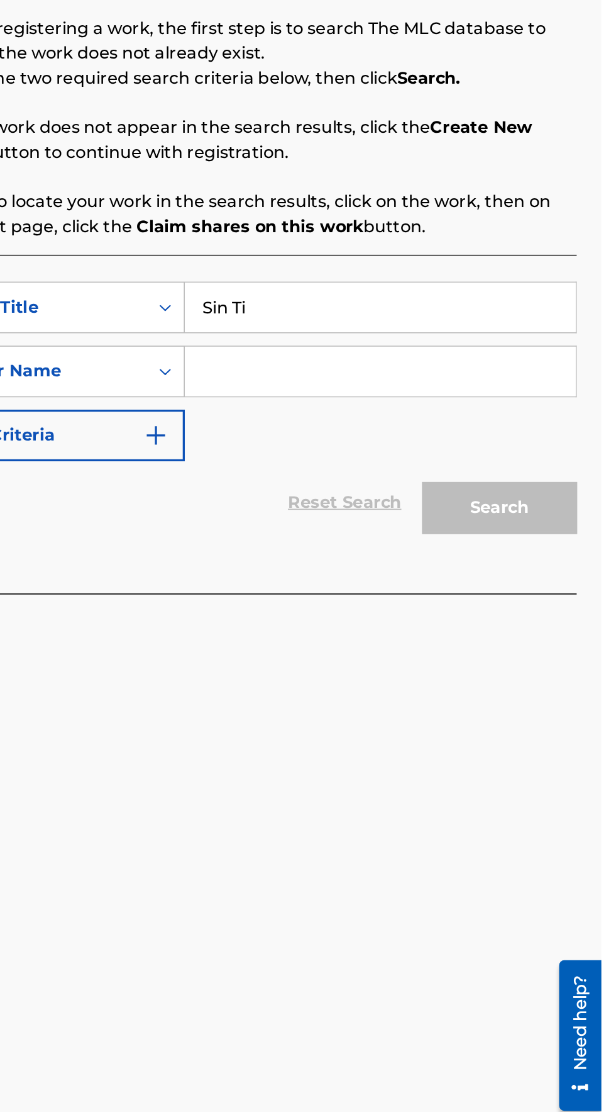
type input "Sin Ti"
click at [408, 449] on input "Search Form" at bounding box center [481, 447] width 238 height 30
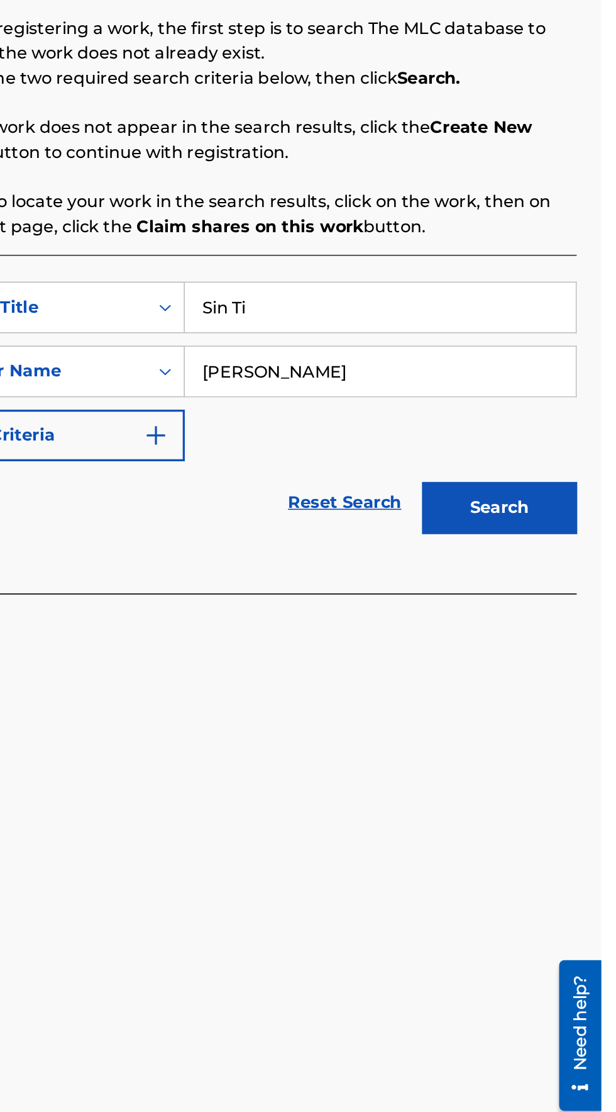
type input "[PERSON_NAME]"
click at [564, 518] on button "Search" at bounding box center [554, 529] width 94 height 31
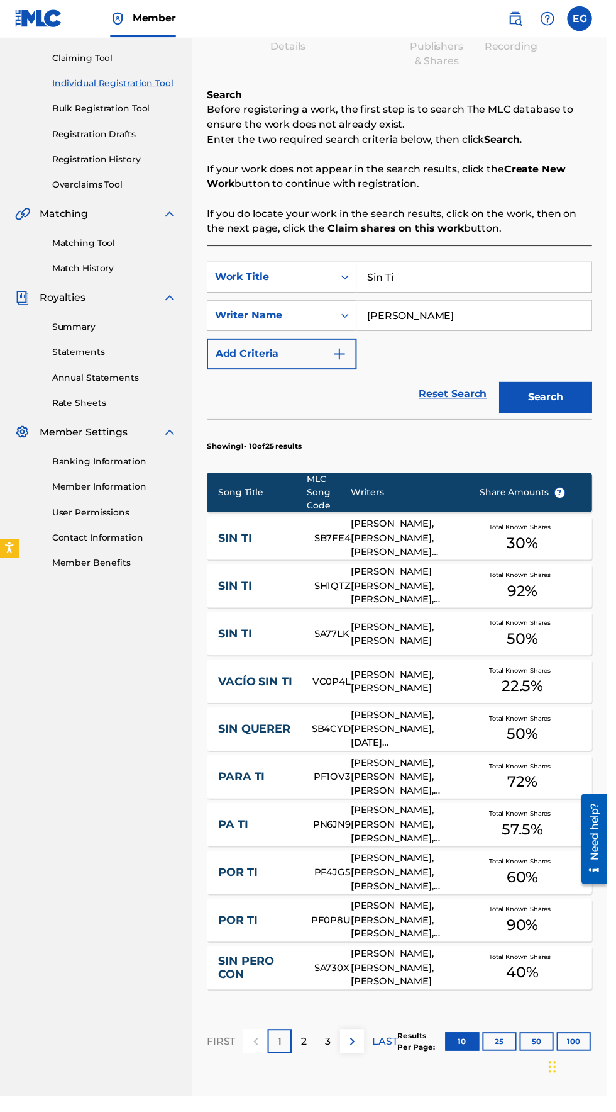
scroll to position [129, 0]
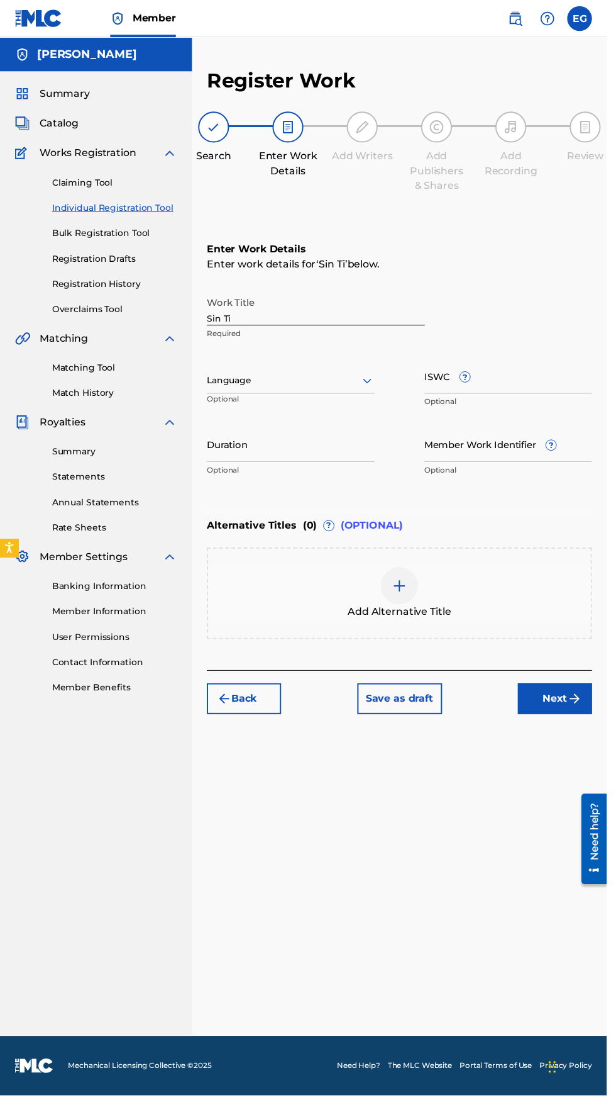
scroll to position [0, 0]
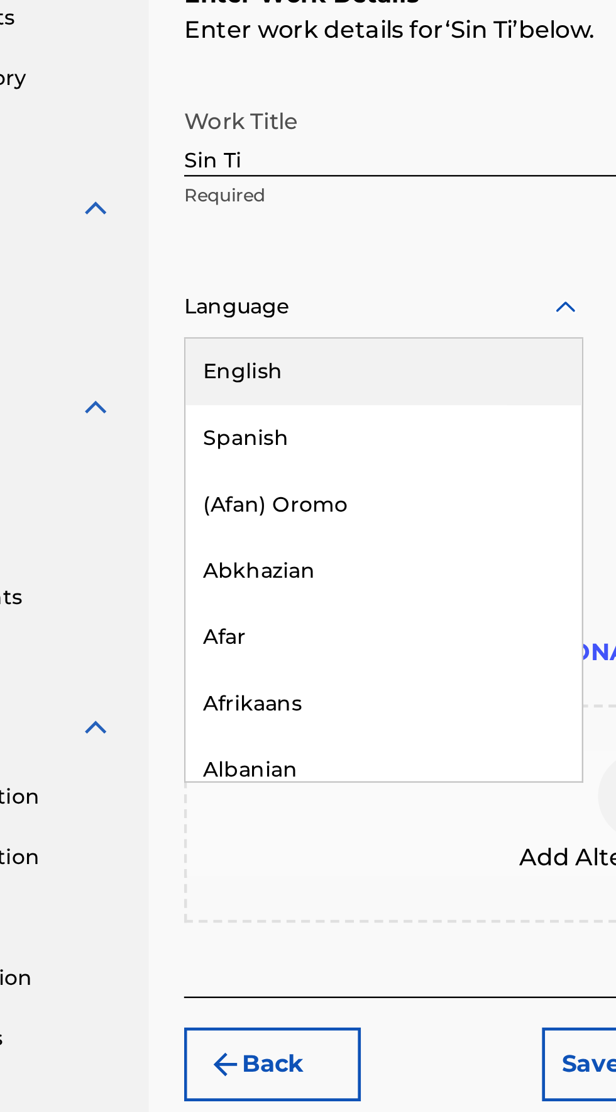
click at [233, 443] on div "Spanish" at bounding box center [295, 442] width 169 height 28
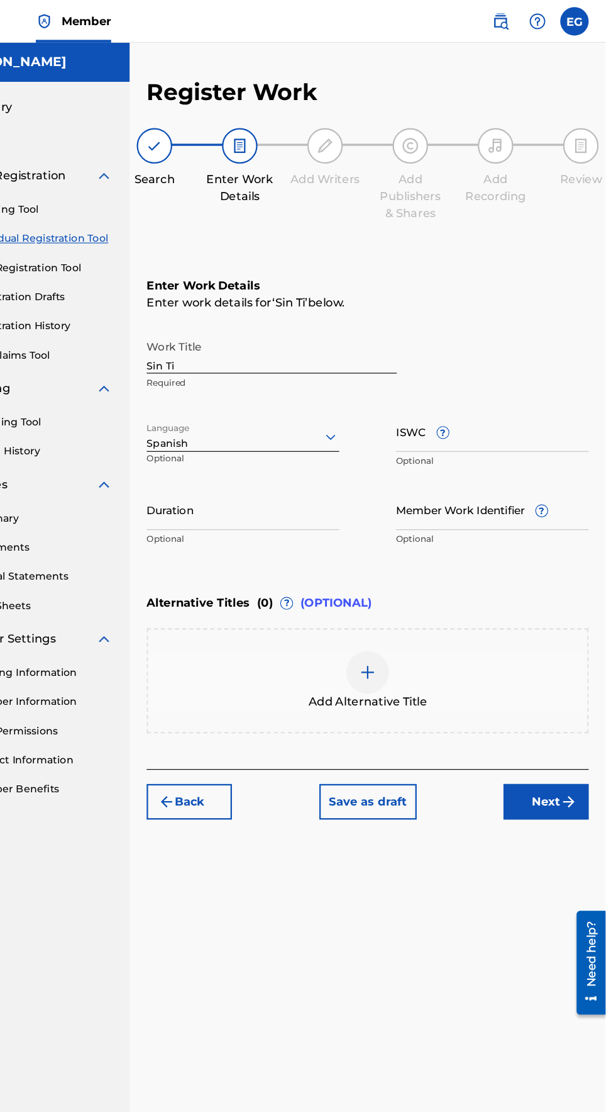
click at [237, 462] on input "Duration" at bounding box center [295, 451] width 170 height 36
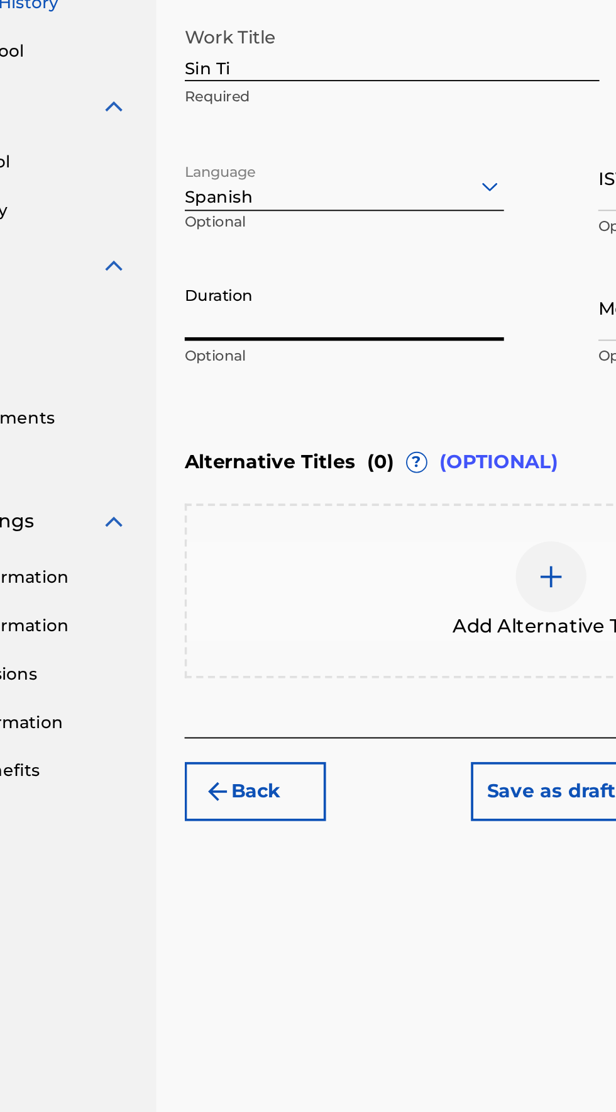
click at [226, 462] on input "Duration" at bounding box center [295, 451] width 170 height 36
type input "02:41"
click at [206, 498] on div "Register Work Search Enter Work Details Add Writers Add Publishers & Shares Add…" at bounding box center [405, 560] width 421 height 982
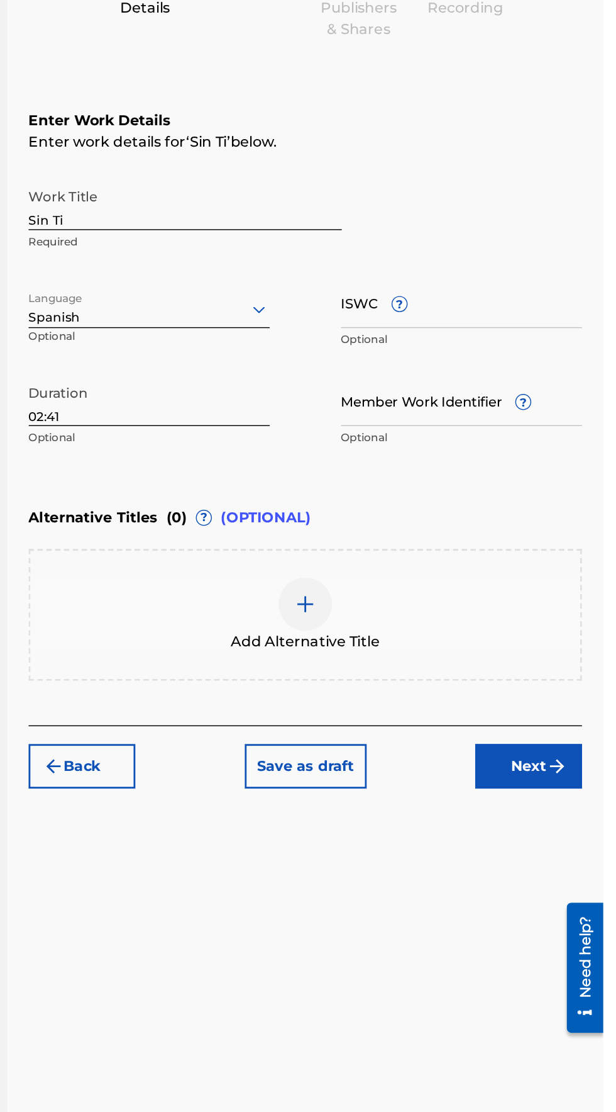
click at [465, 392] on input "ISWC ?" at bounding box center [516, 382] width 170 height 36
click at [445, 388] on input "ISWC ?" at bounding box center [516, 382] width 170 height 36
type input "T3215668983"
click at [455, 457] on input "Member Work Identifier ?" at bounding box center [516, 451] width 170 height 36
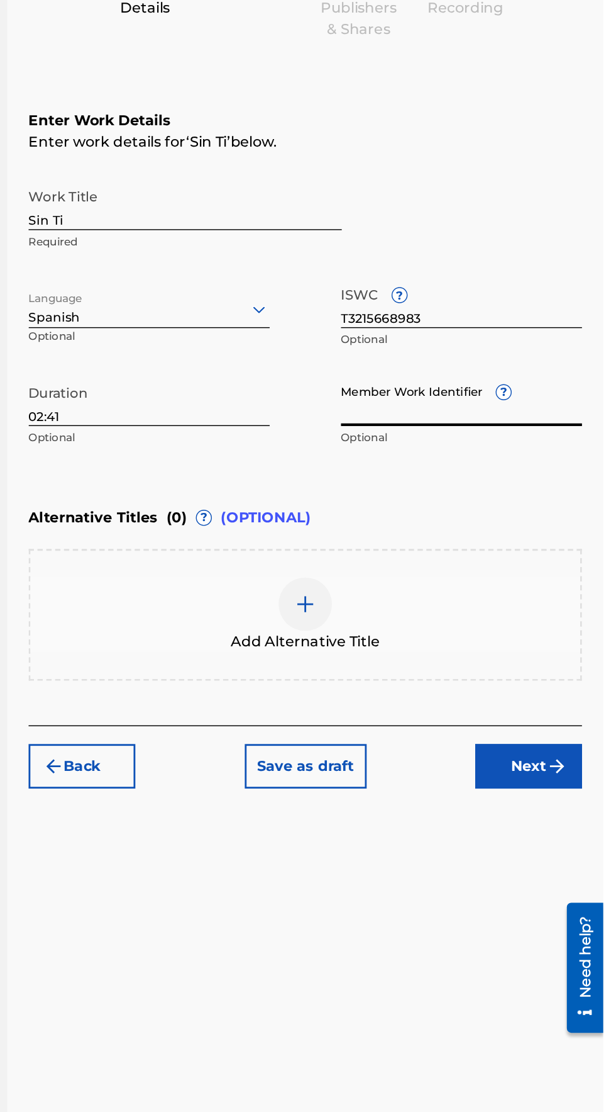
click at [458, 460] on input "Member Work Identifier ?" at bounding box center [516, 451] width 170 height 36
type input "921983266"
click at [572, 709] on button "Next" at bounding box center [563, 708] width 75 height 31
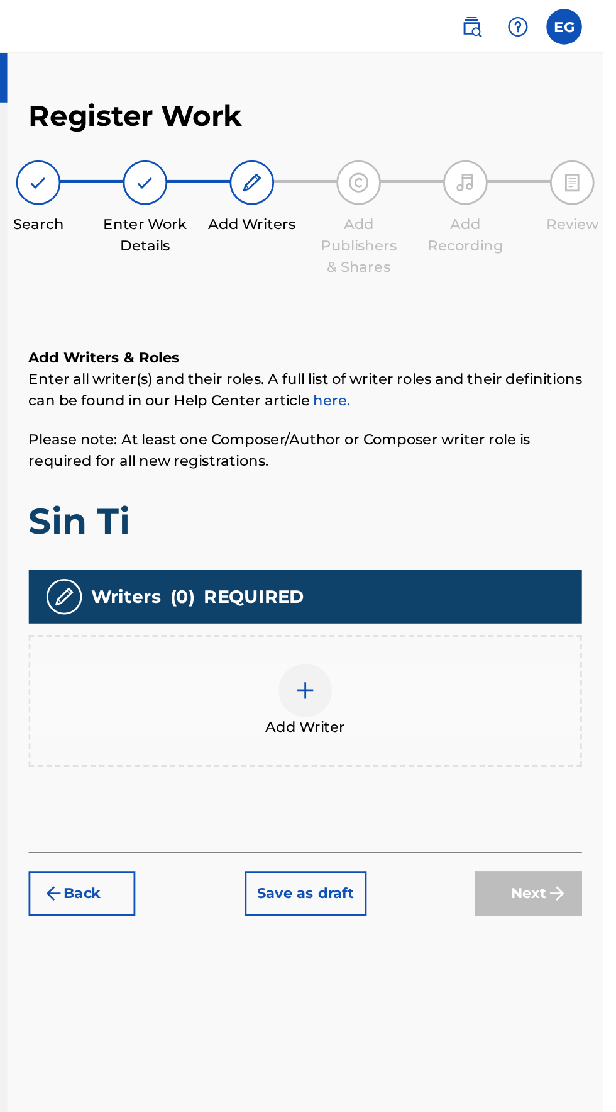
click at [399, 482] on img at bounding box center [405, 487] width 15 height 15
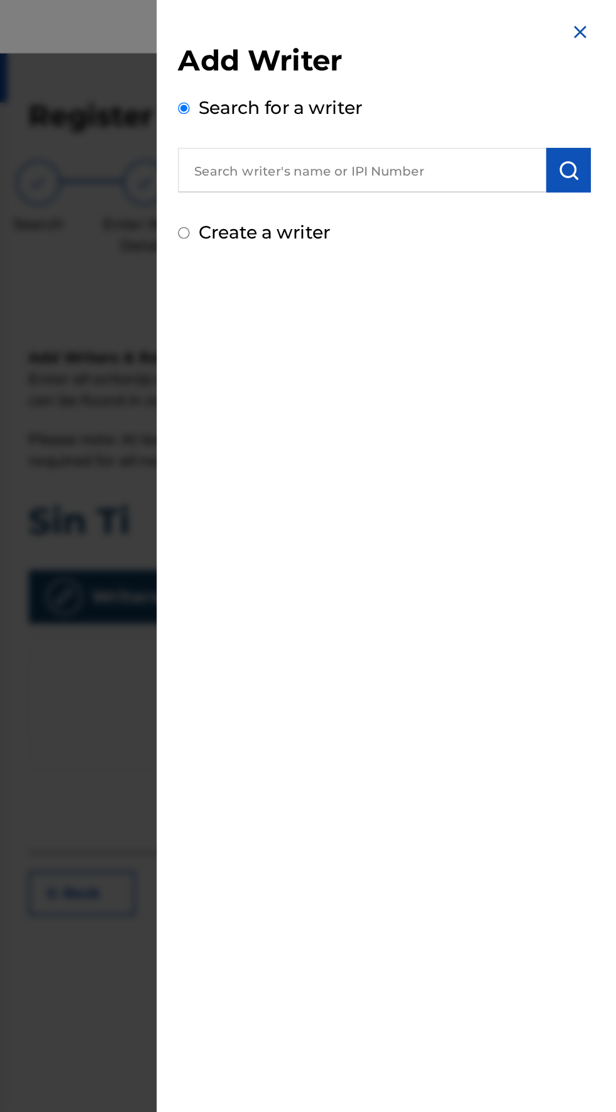
click at [324, 163] on input "Create a writer" at bounding box center [320, 164] width 8 height 8
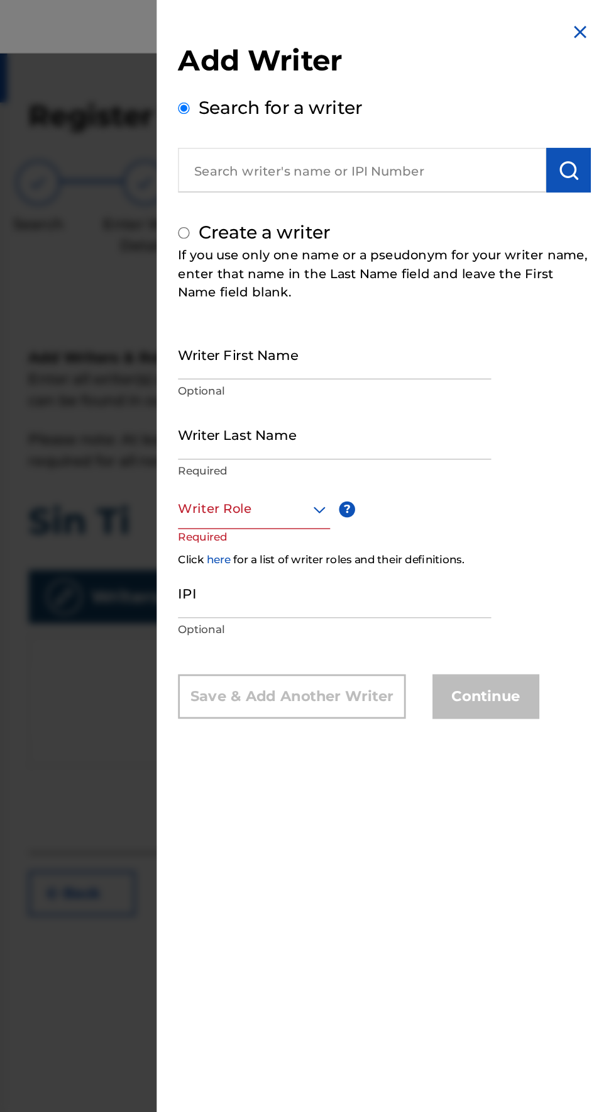
radio input "false"
radio input "true"
click at [347, 268] on input "Writer First Name" at bounding box center [426, 250] width 221 height 36
type input "[PERSON_NAME]"
click at [339, 325] on input "Writer Last Name" at bounding box center [426, 307] width 221 height 36
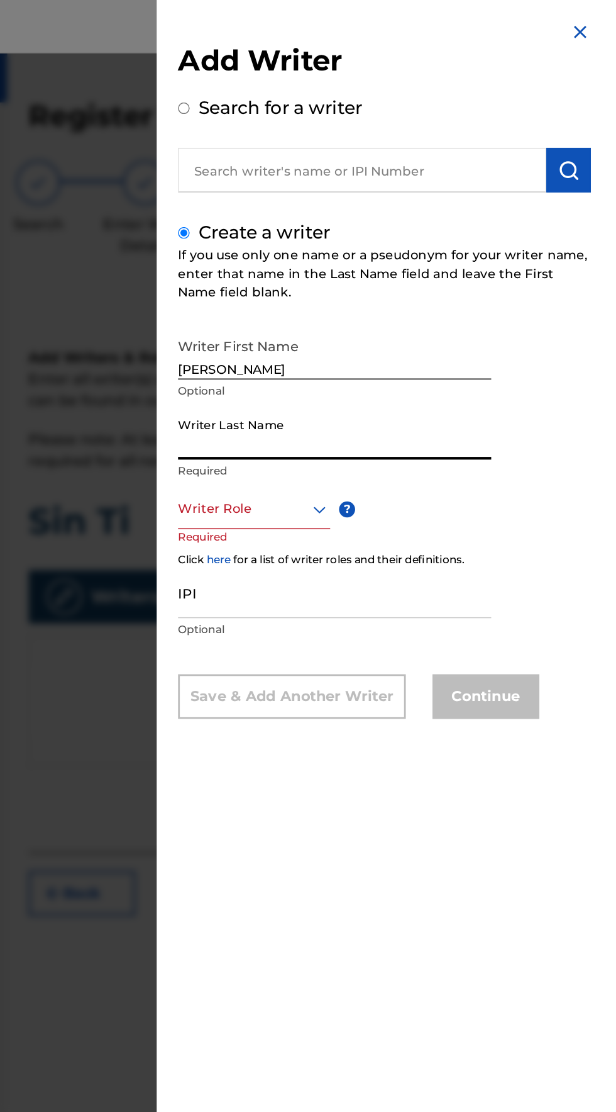
type input "[PERSON_NAME]"
click at [375, 325] on input "[PERSON_NAME]" at bounding box center [426, 307] width 221 height 36
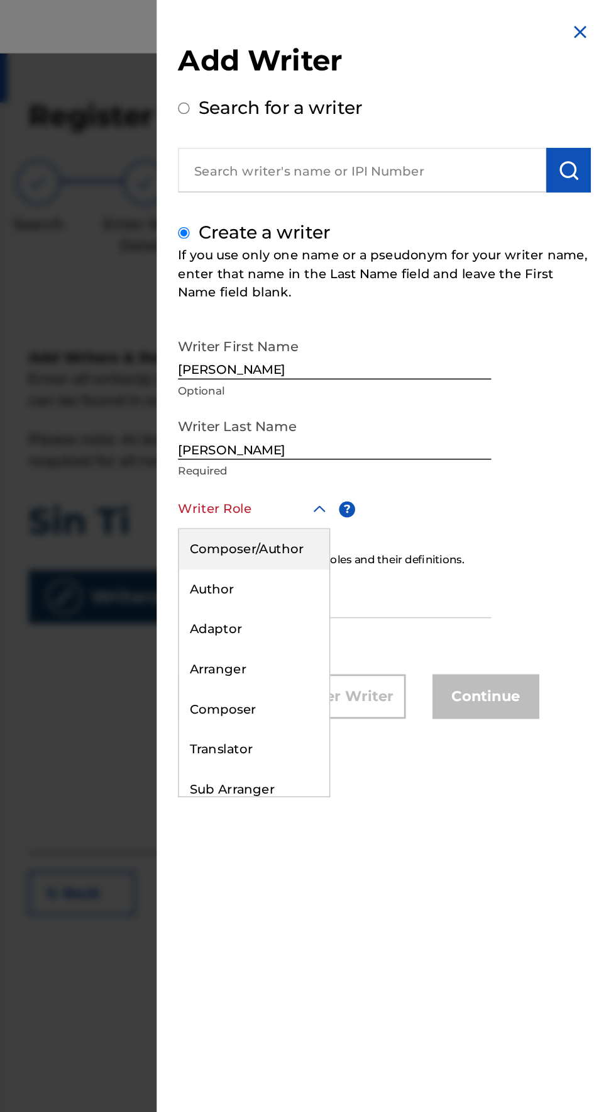
click at [318, 366] on input "text" at bounding box center [317, 359] width 3 height 13
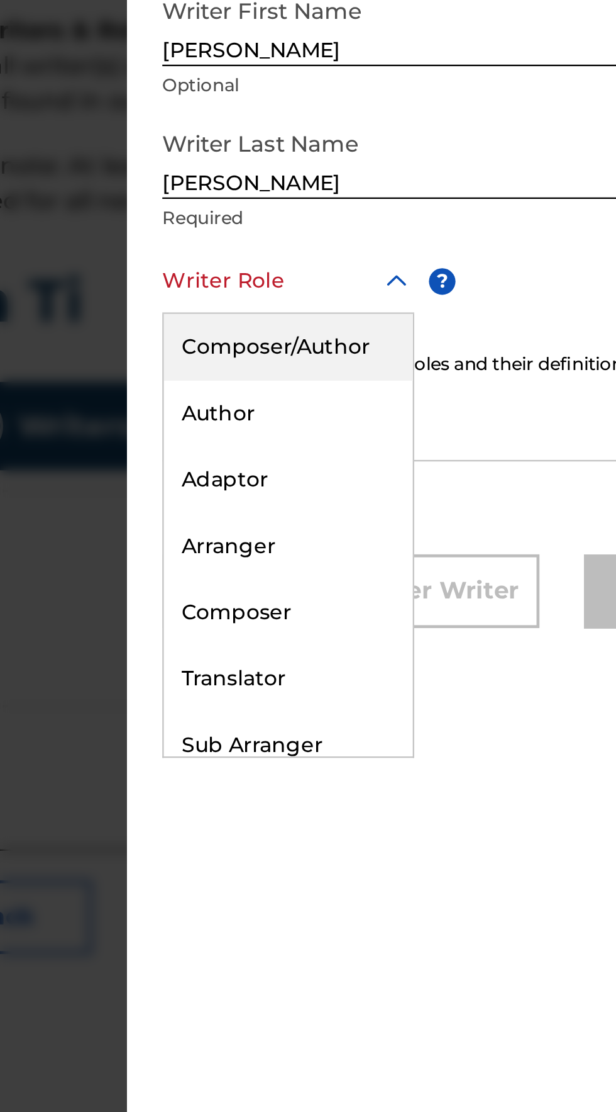
click at [349, 402] on div "Composer/Author" at bounding box center [369, 388] width 106 height 28
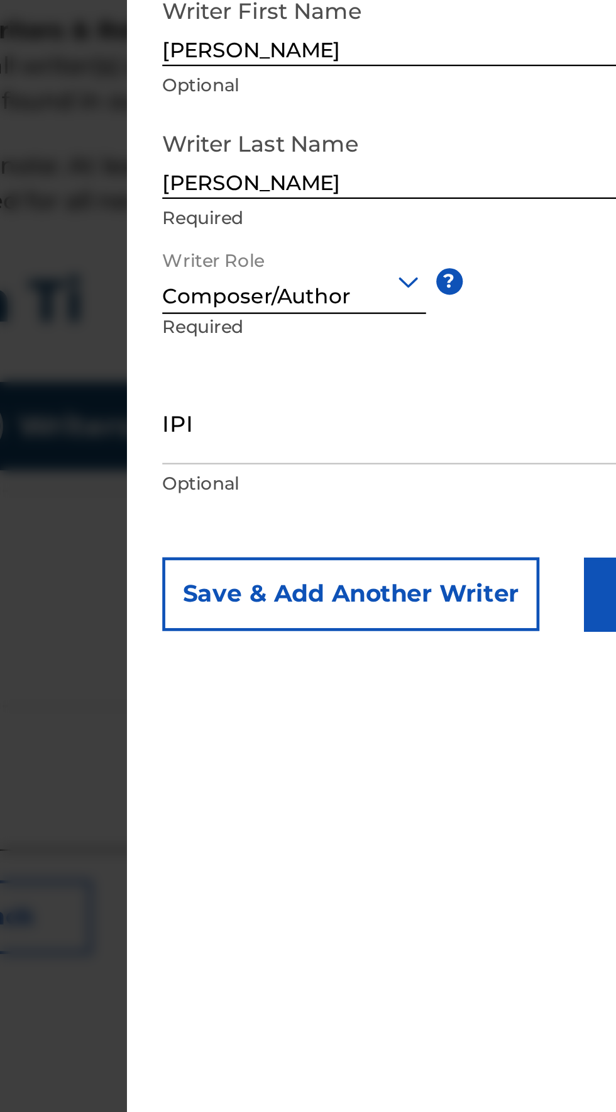
click at [338, 438] on input "IPI" at bounding box center [426, 420] width 221 height 36
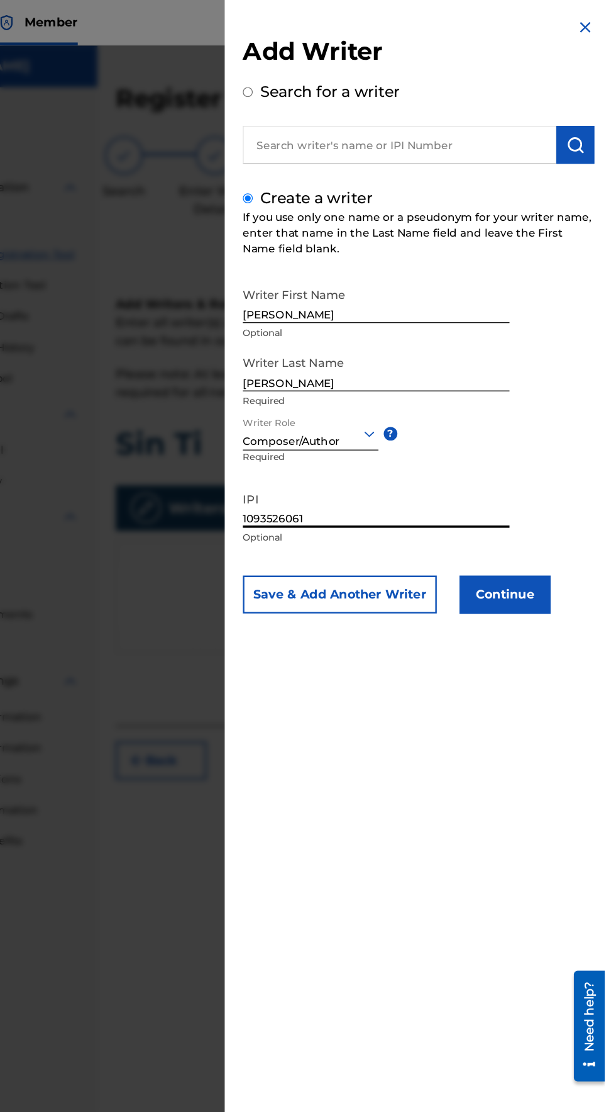
type input "1093526061"
click at [569, 502] on button "Continue" at bounding box center [533, 492] width 75 height 31
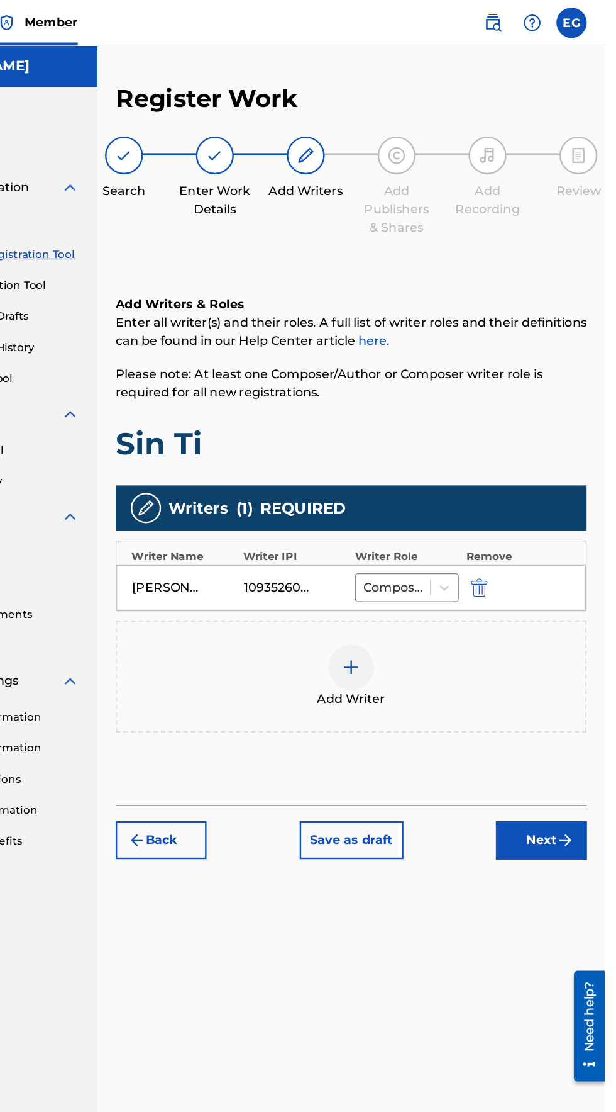
click at [574, 693] on button "Next" at bounding box center [563, 696] width 75 height 31
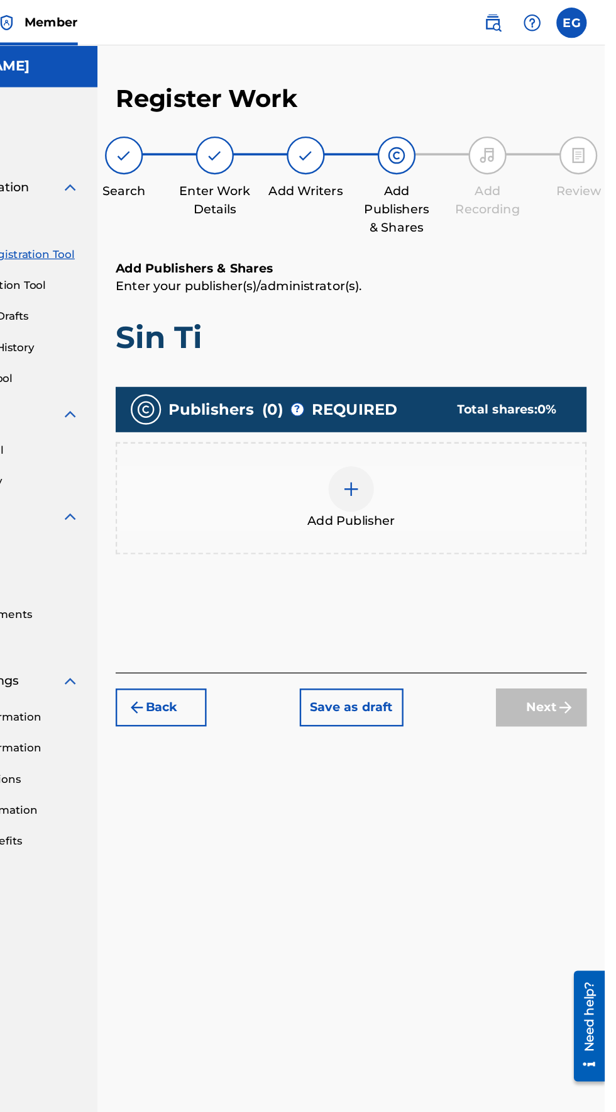
scroll to position [56, 0]
click at [404, 398] on img at bounding box center [405, 405] width 15 height 15
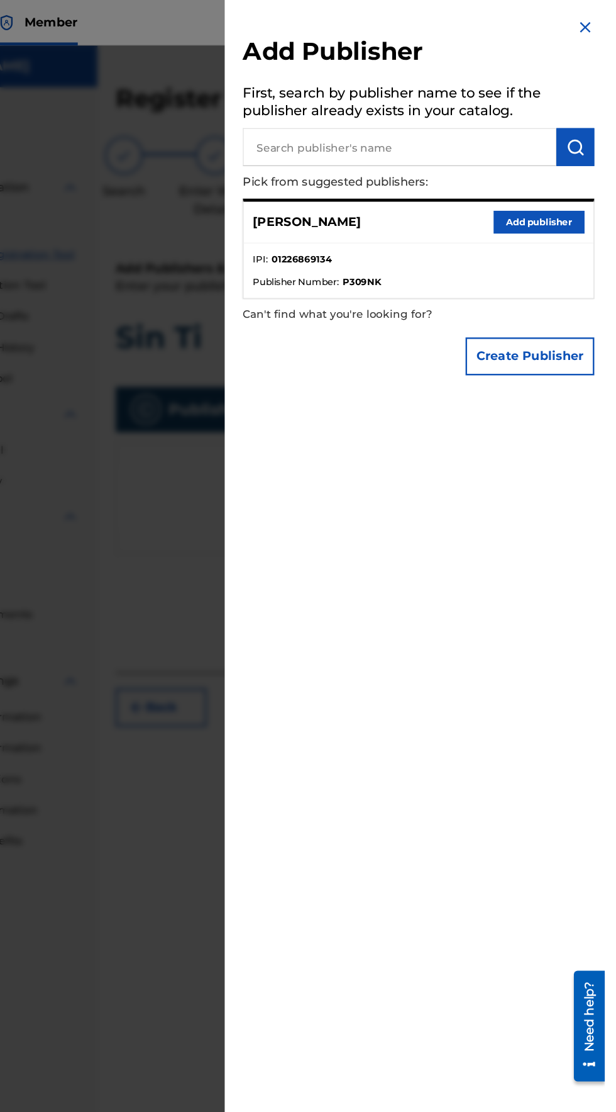
click at [544, 194] on button "Add publisher" at bounding box center [561, 184] width 75 height 19
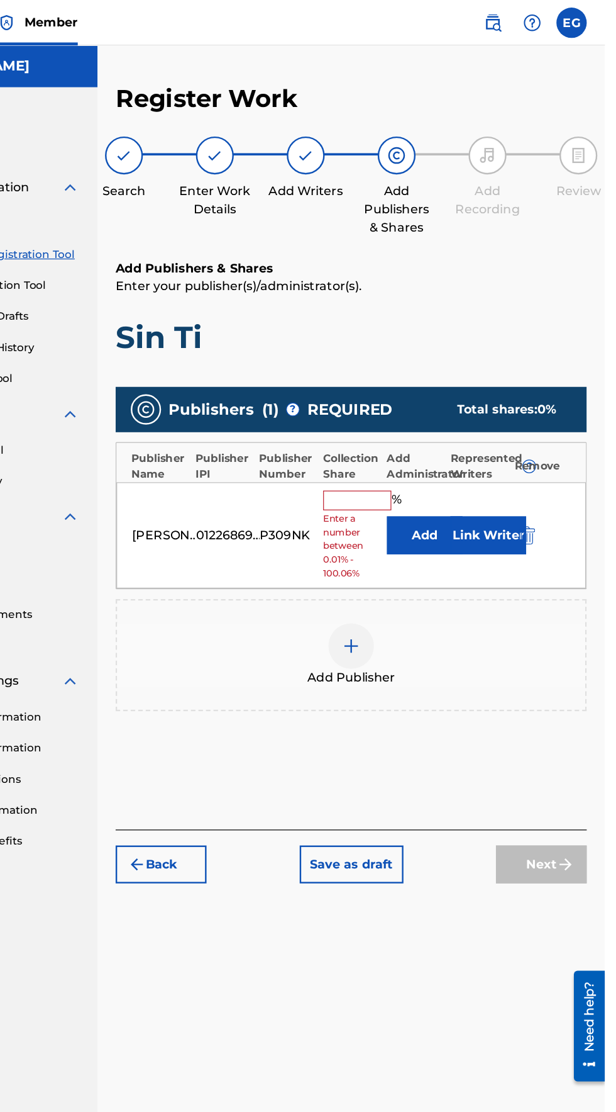
click at [388, 407] on input "text" at bounding box center [410, 415] width 57 height 16
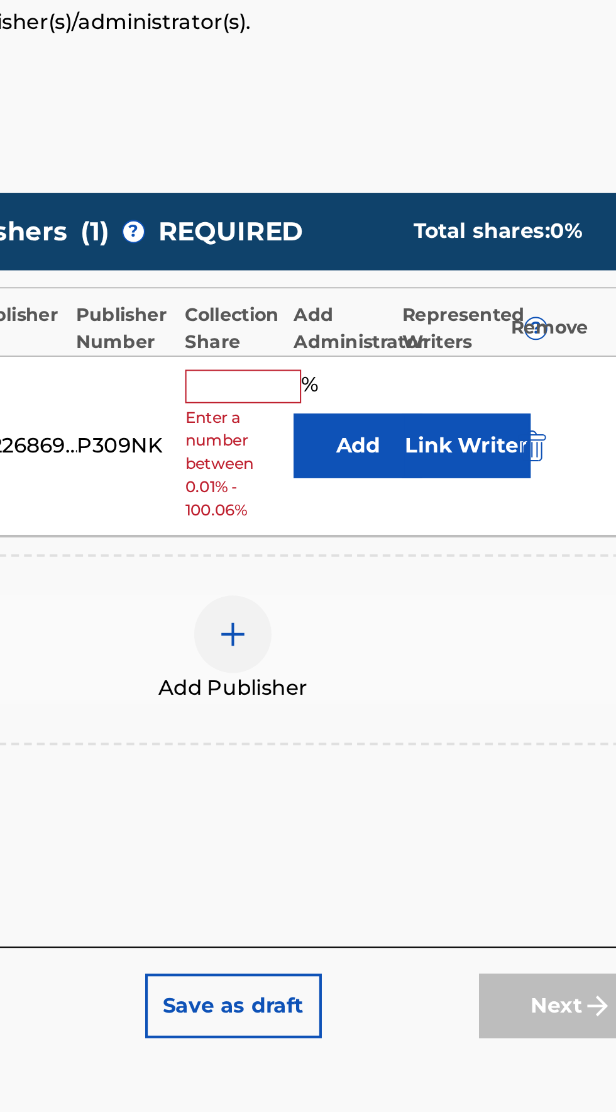
type input "100"
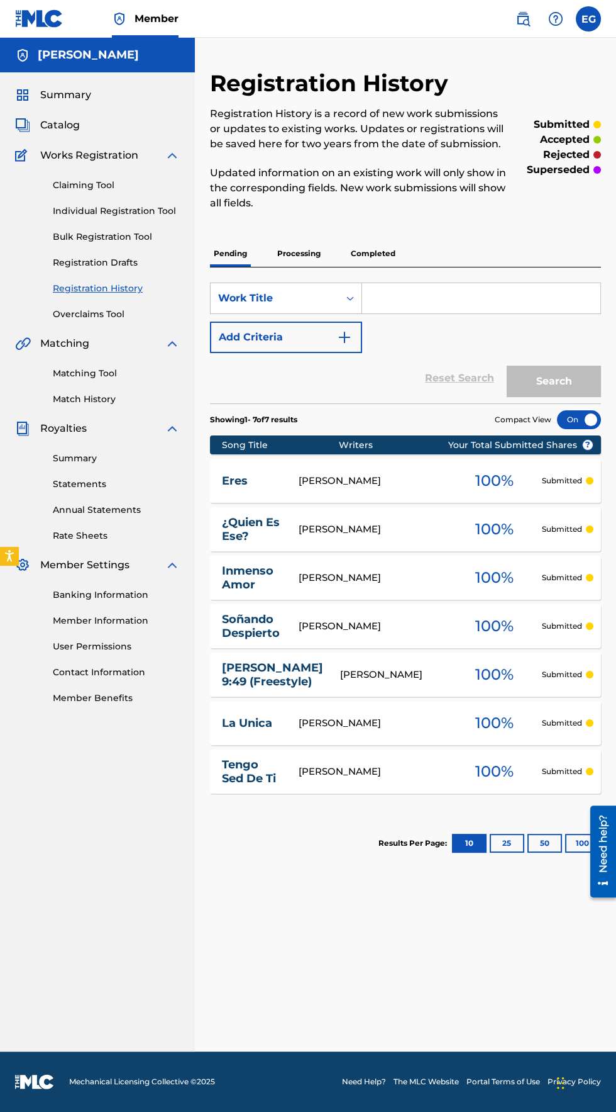
click at [71, 259] on link "Registration Drafts" at bounding box center [116, 262] width 127 height 13
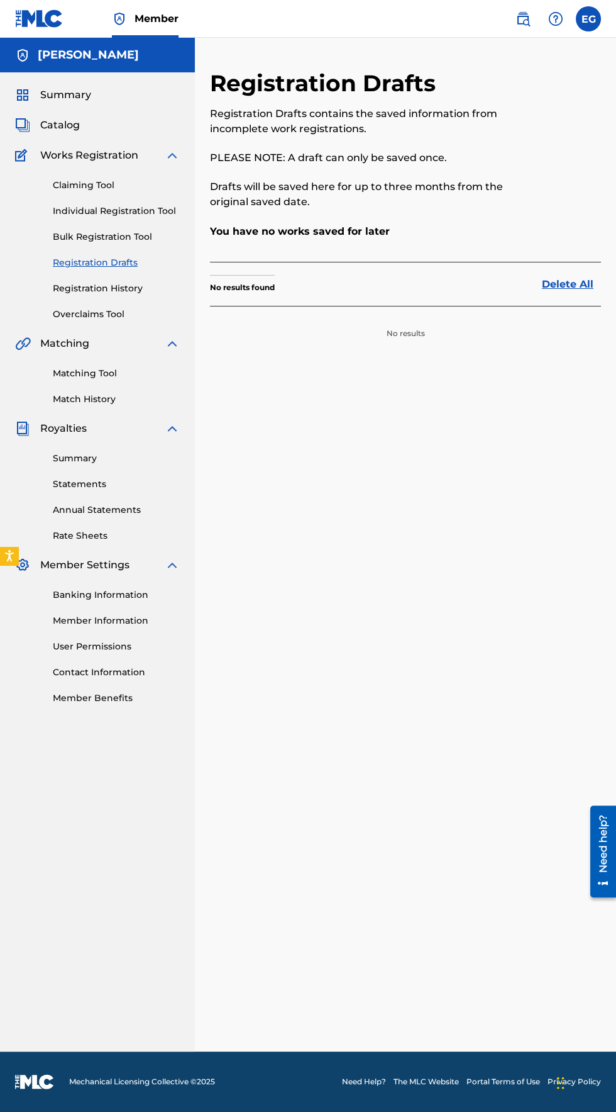
click at [72, 292] on link "Registration History" at bounding box center [116, 288] width 127 height 13
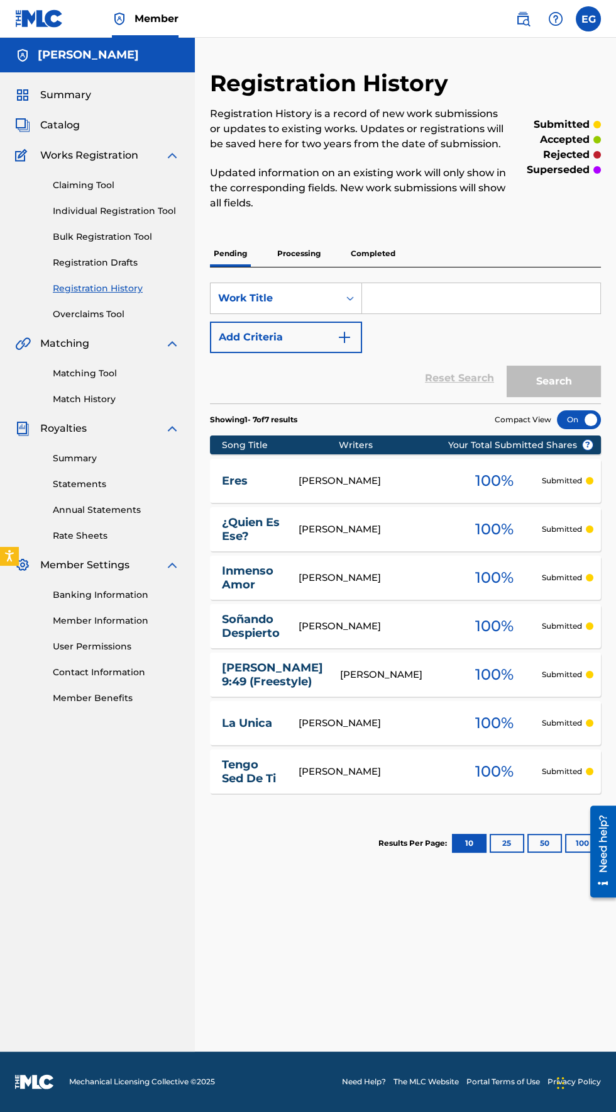
click at [67, 314] on link "Overclaims Tool" at bounding box center [116, 314] width 127 height 13
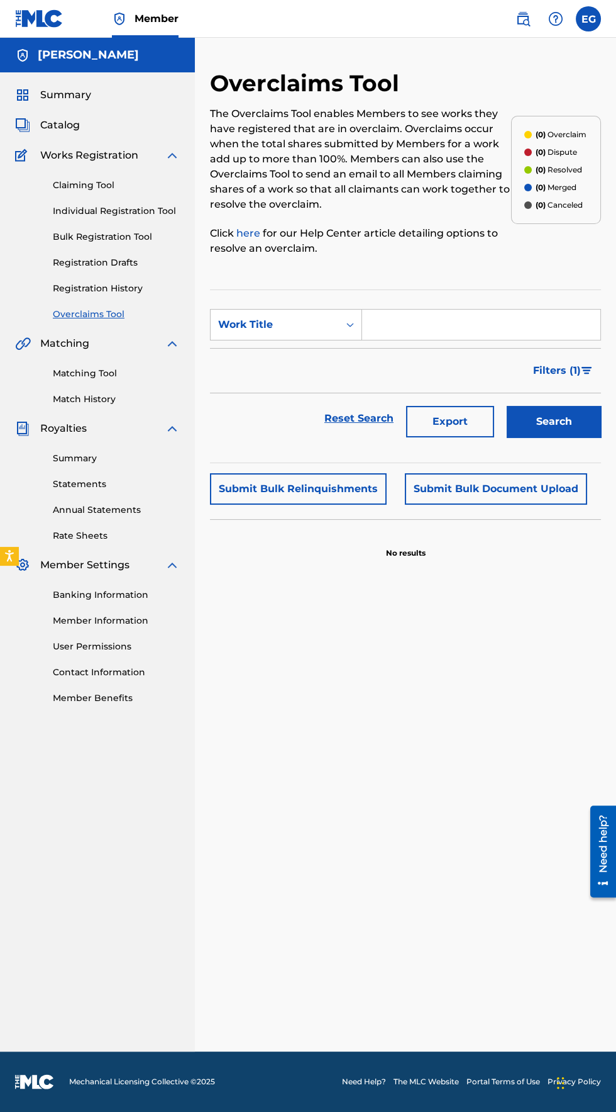
click at [91, 211] on link "Individual Registration Tool" at bounding box center [116, 210] width 127 height 13
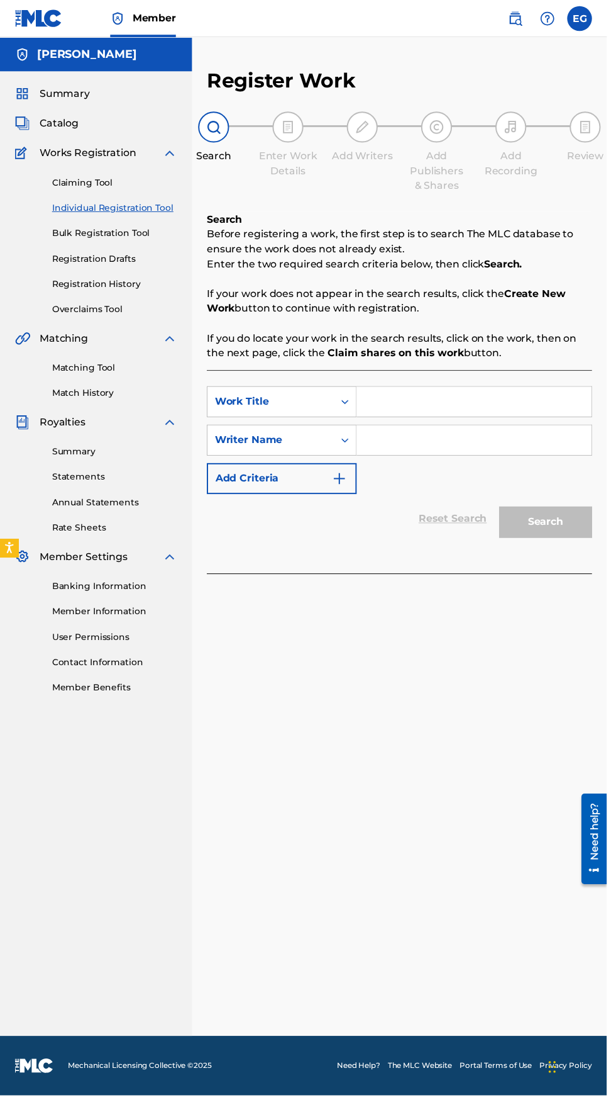
click at [404, 406] on input "Search Form" at bounding box center [481, 408] width 238 height 30
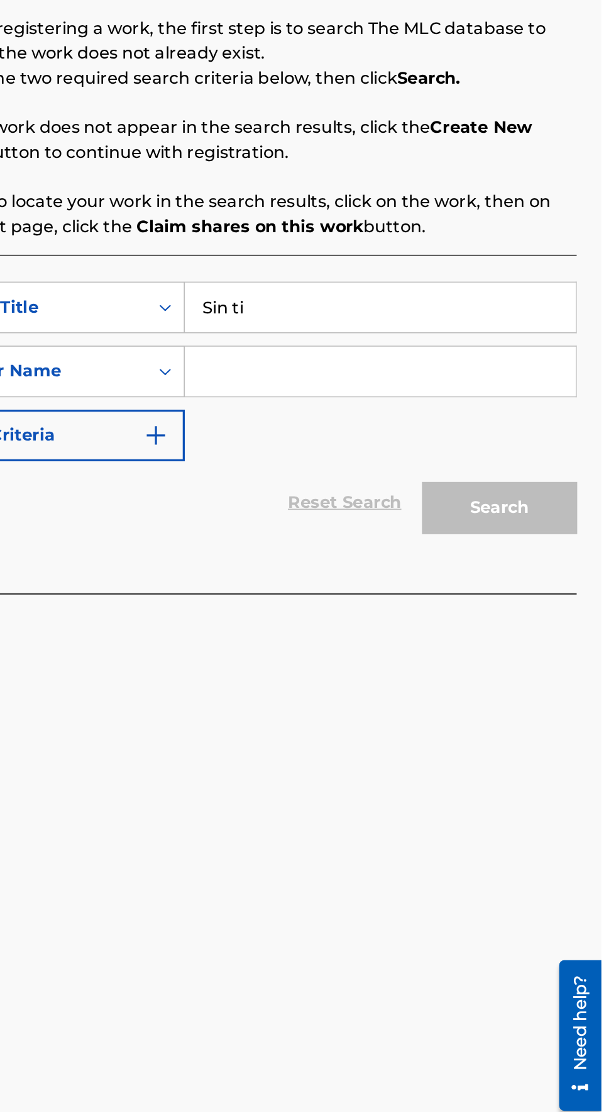
type input "Sin ti"
click at [395, 450] on input "Search Form" at bounding box center [481, 447] width 238 height 30
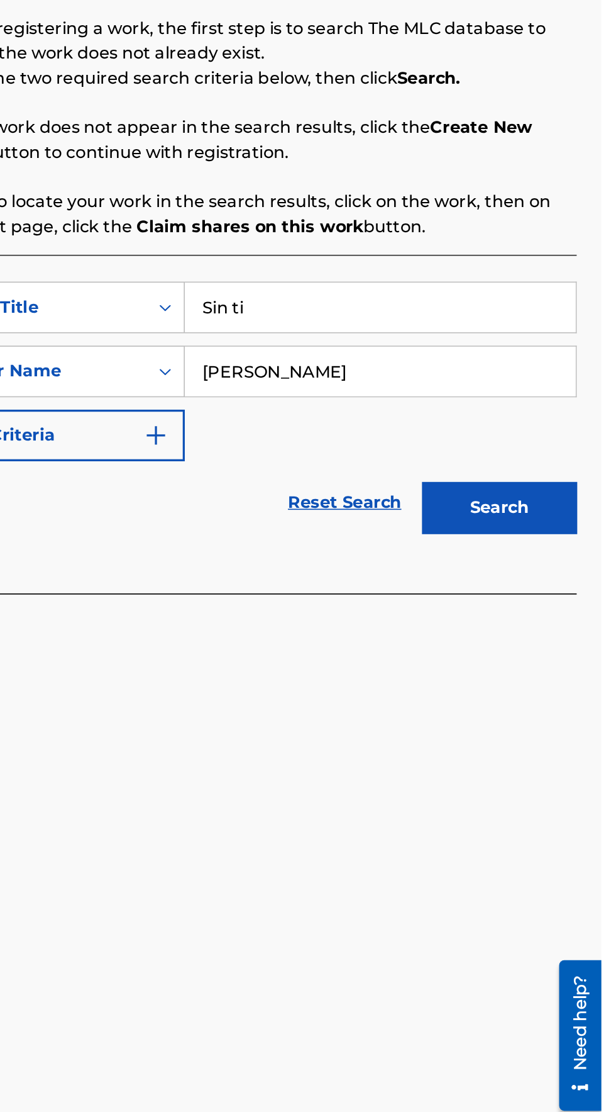
type input "[PERSON_NAME]"
click at [586, 537] on button "Search" at bounding box center [554, 529] width 94 height 31
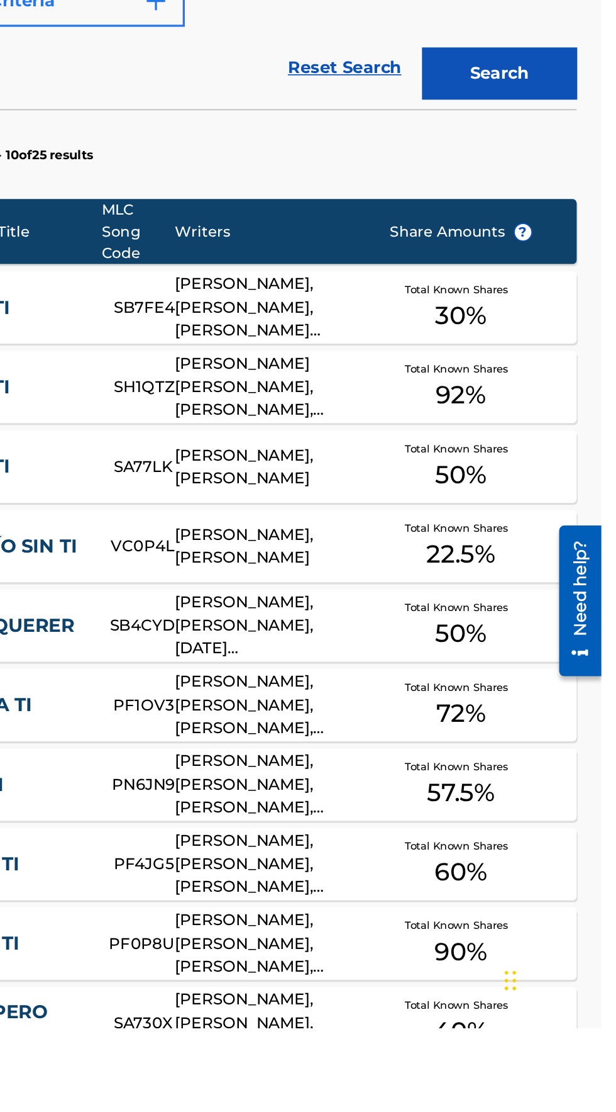
scroll to position [129, 0]
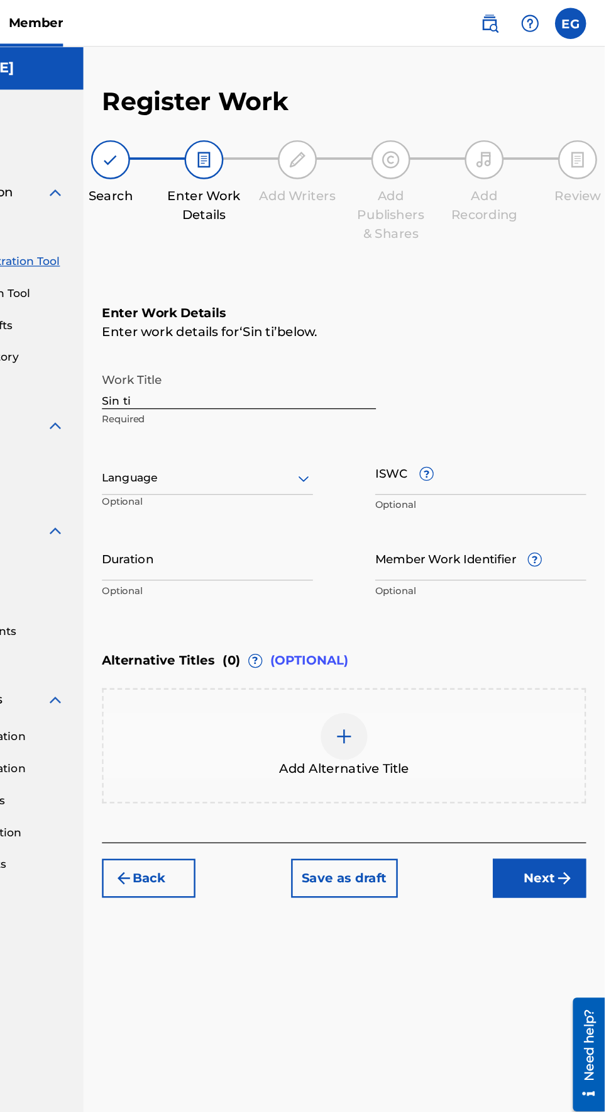
scroll to position [0, 0]
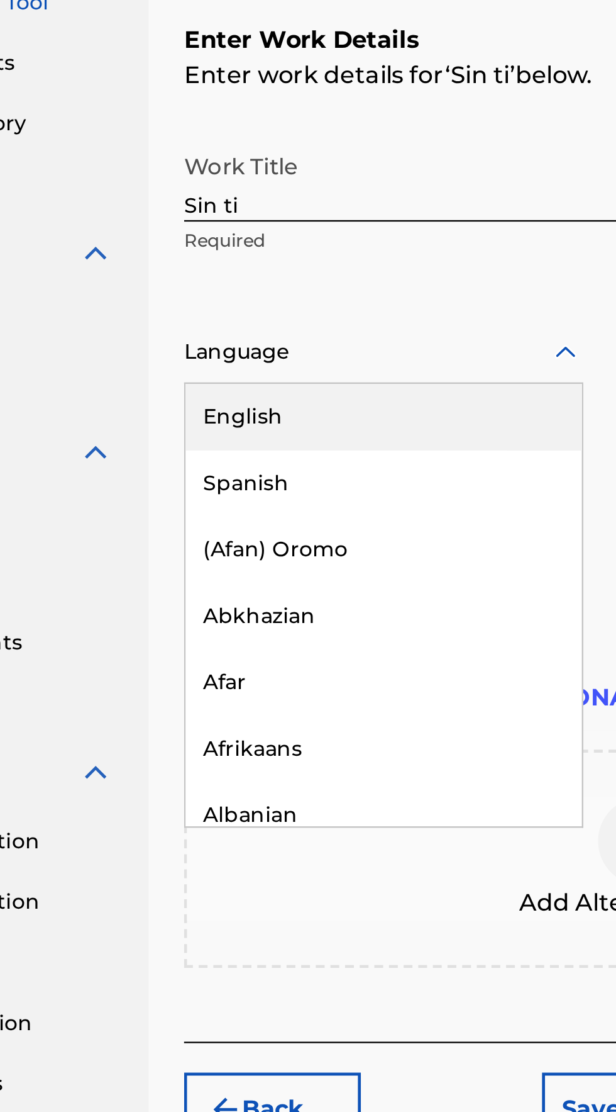
click at [230, 443] on div "Spanish" at bounding box center [295, 442] width 169 height 28
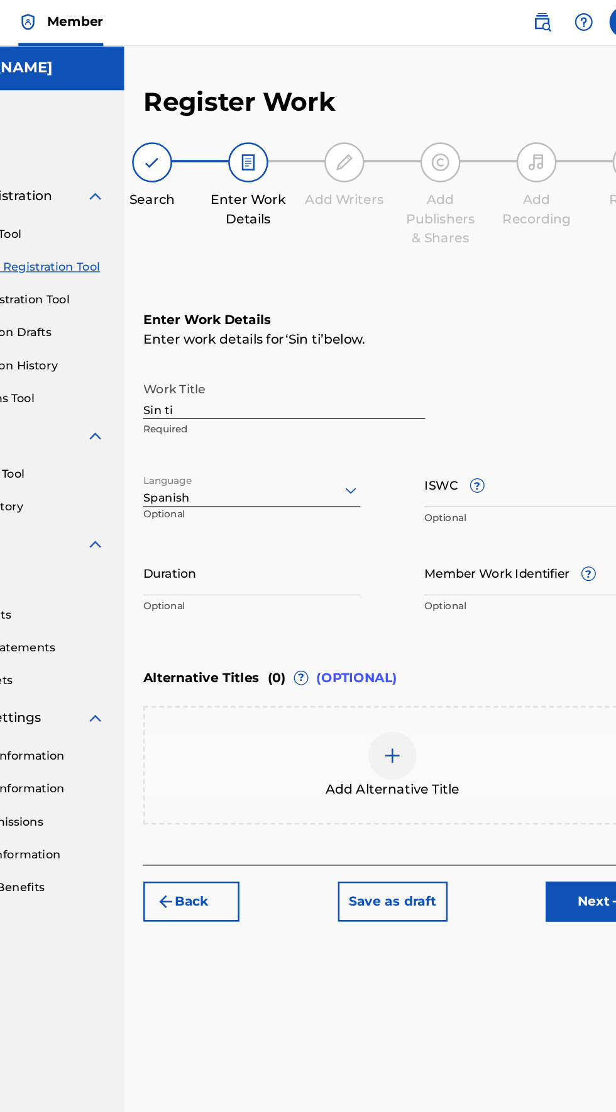
click at [233, 459] on input "Duration" at bounding box center [295, 451] width 170 height 36
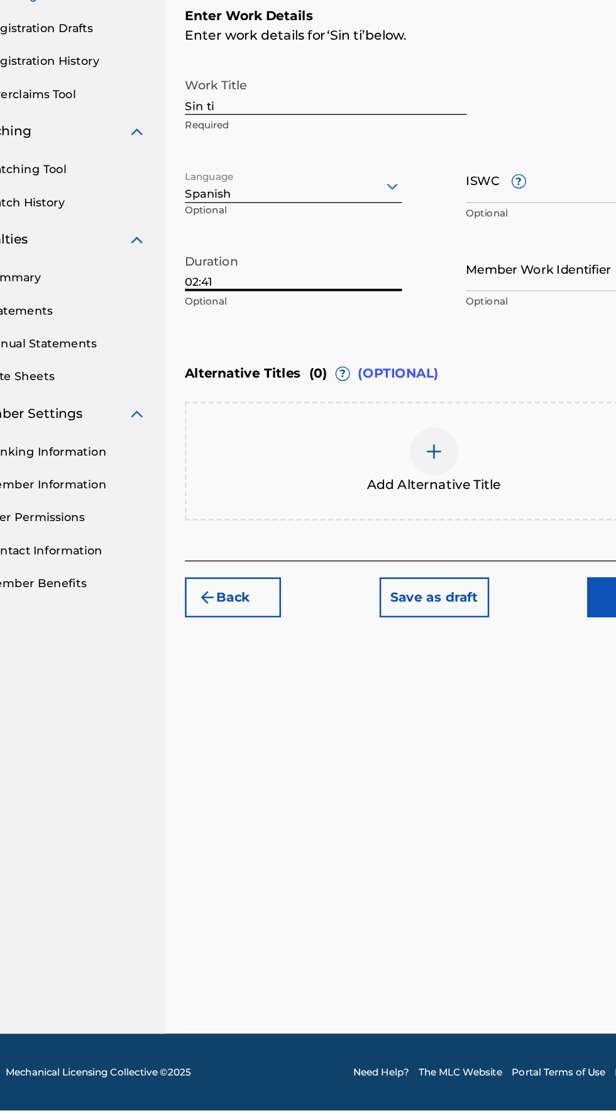
type input "02:41"
click at [243, 509] on div "Enter Work Details Enter work details for ‘ Sin ti ’ below. Work Title Sin ti R…" at bounding box center [405, 367] width 391 height 304
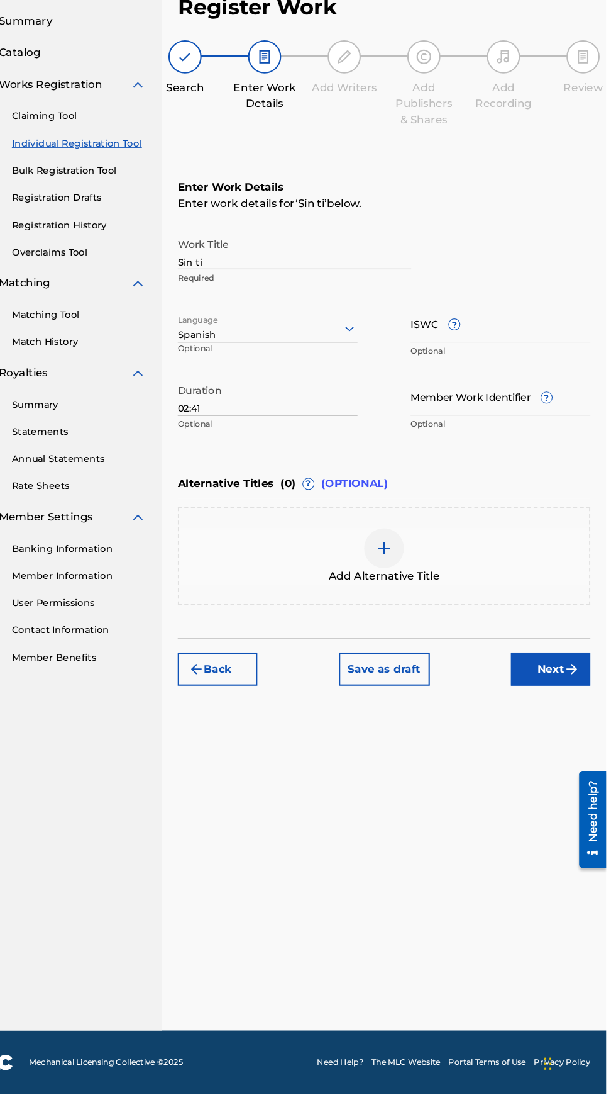
click at [445, 386] on input "ISWC ?" at bounding box center [516, 382] width 170 height 36
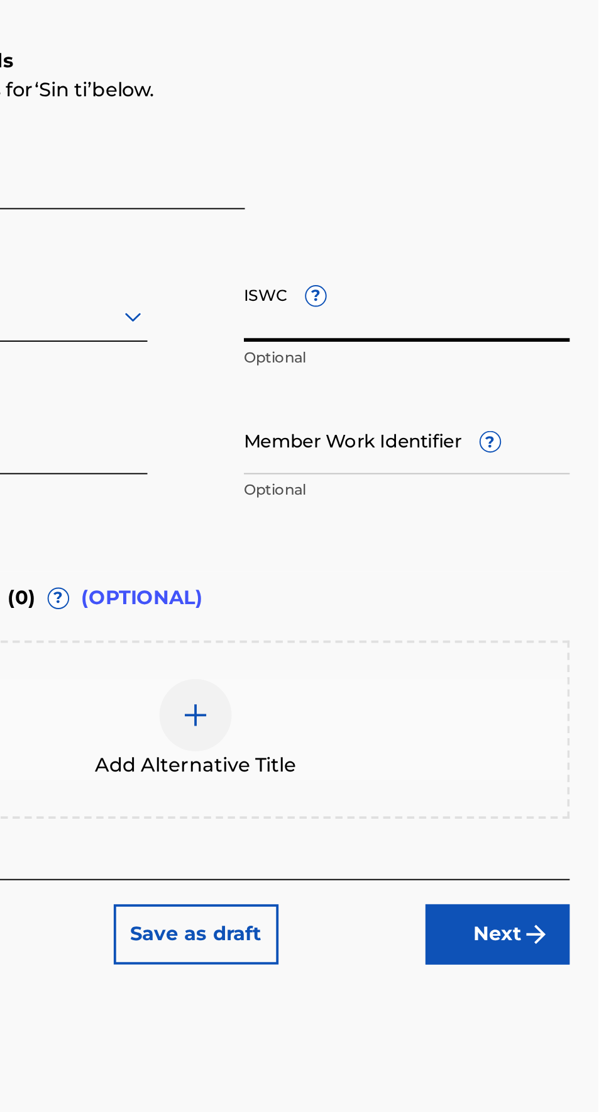
click at [440, 396] on input "ISWC ?" at bounding box center [516, 382] width 170 height 36
type input "T3215668983"
click at [441, 462] on input "Member Work Identifier ?" at bounding box center [516, 451] width 170 height 36
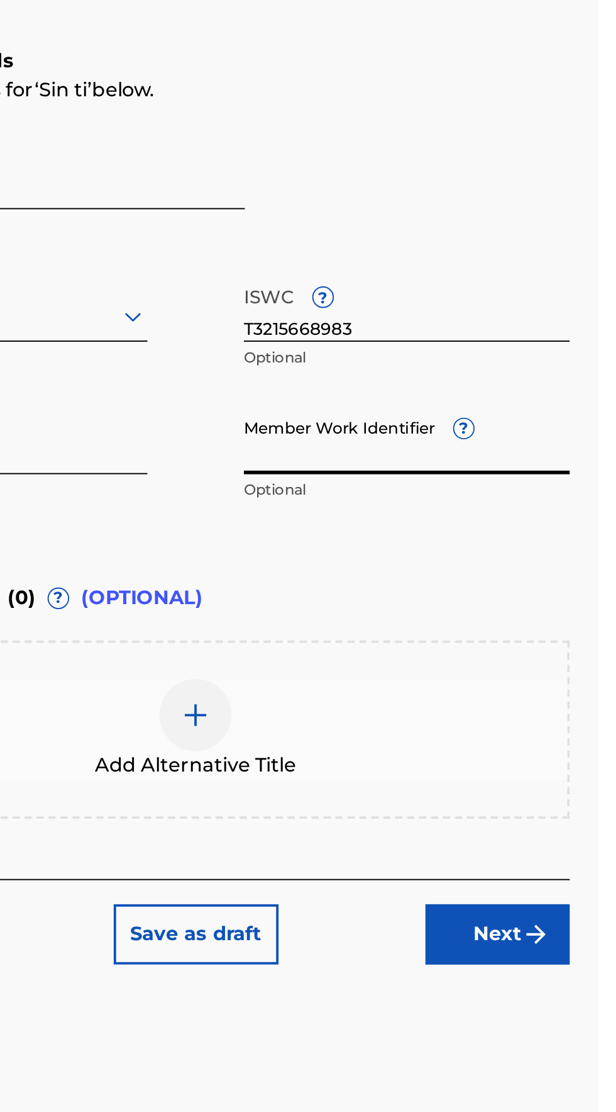
click at [451, 459] on input "Member Work Identifier ?" at bounding box center [516, 451] width 170 height 36
type input "921983266"
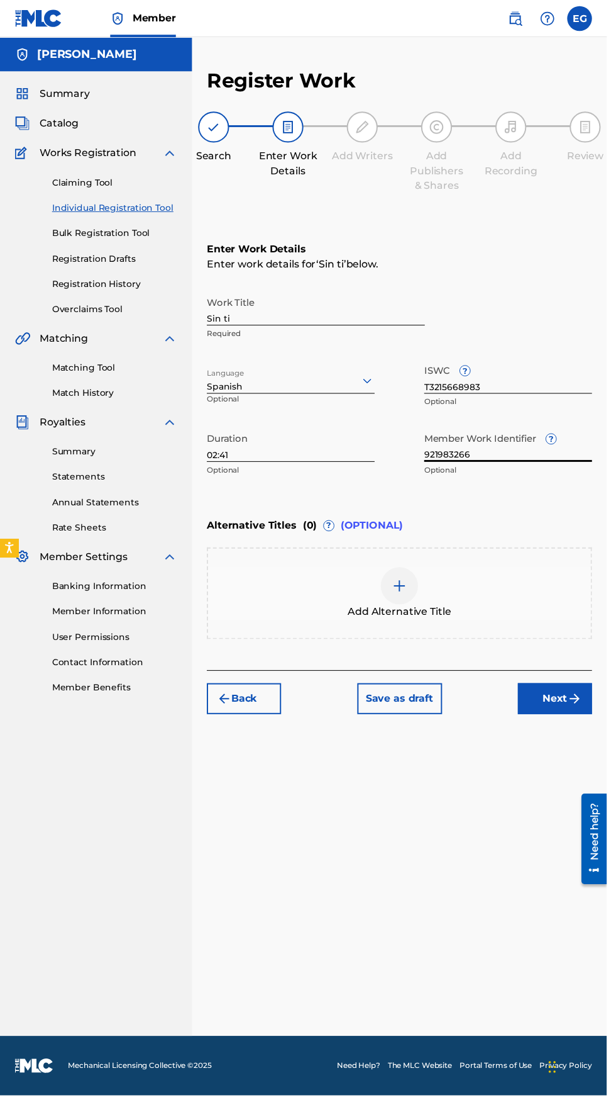
click at [569, 704] on button "Next" at bounding box center [563, 708] width 75 height 31
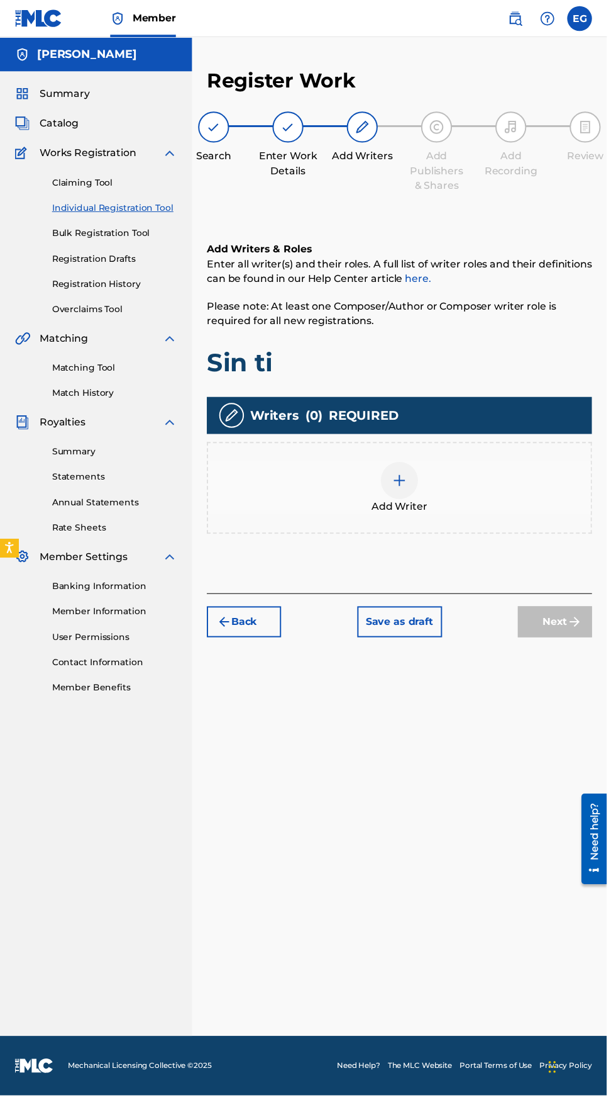
scroll to position [56, 0]
click at [393, 469] on div at bounding box center [406, 488] width 38 height 38
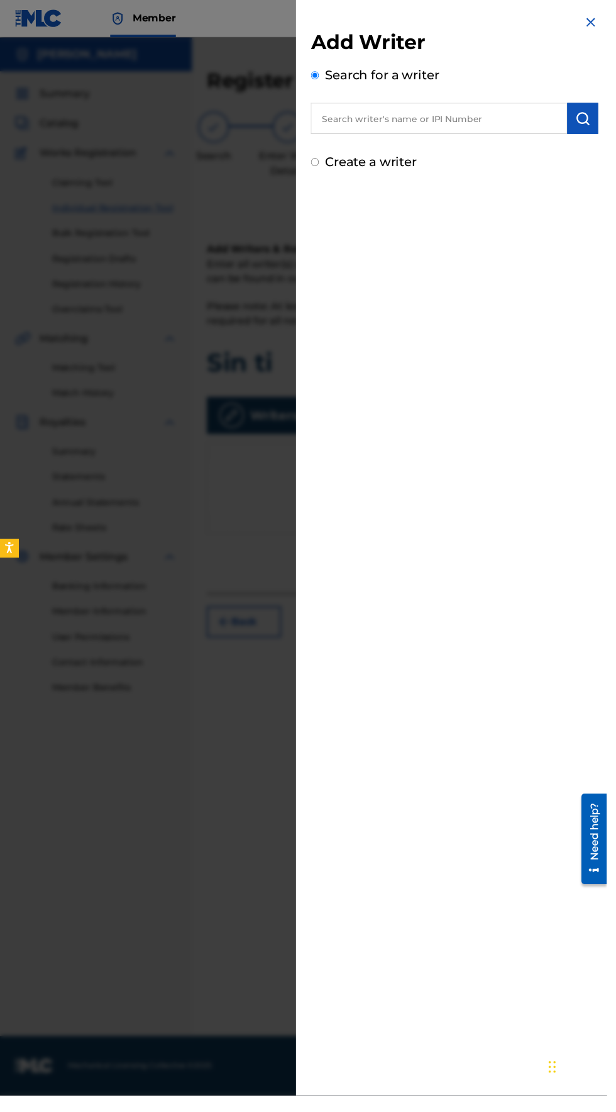
click at [324, 163] on input "Create a writer" at bounding box center [320, 164] width 8 height 8
radio input "false"
radio input "true"
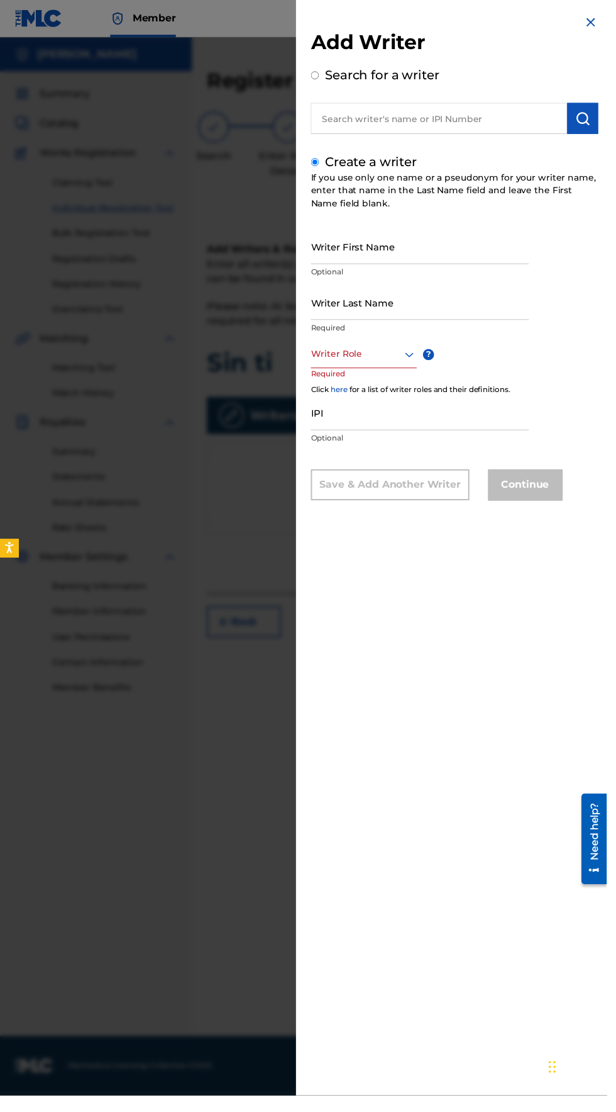
click at [347, 267] on input "Writer First Name" at bounding box center [426, 250] width 221 height 36
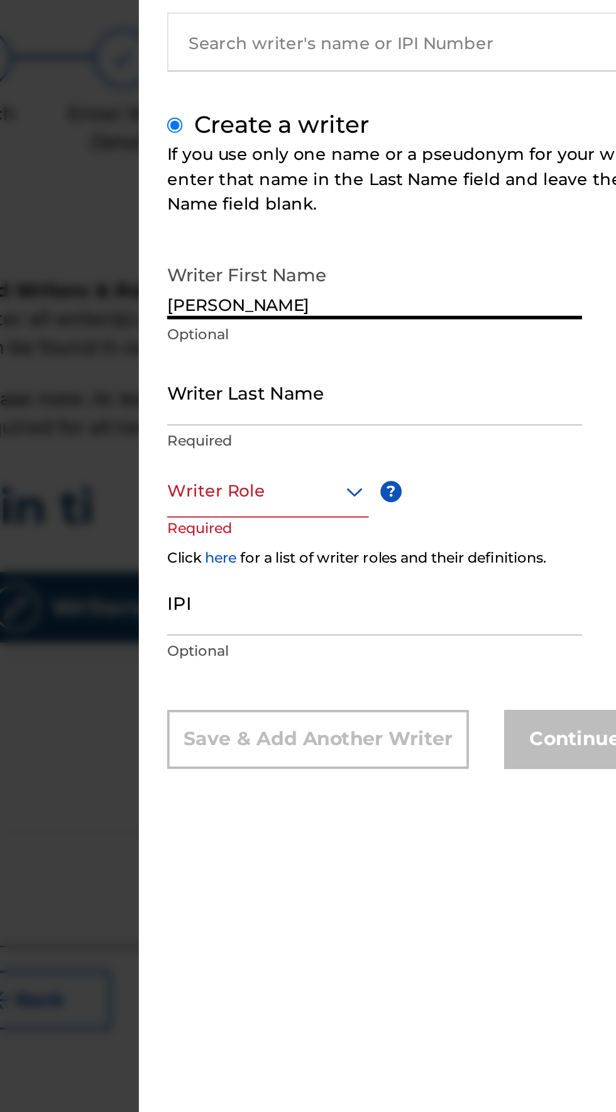
type input "[PERSON_NAME]"
click at [337, 325] on input "Writer Last Name" at bounding box center [426, 307] width 221 height 36
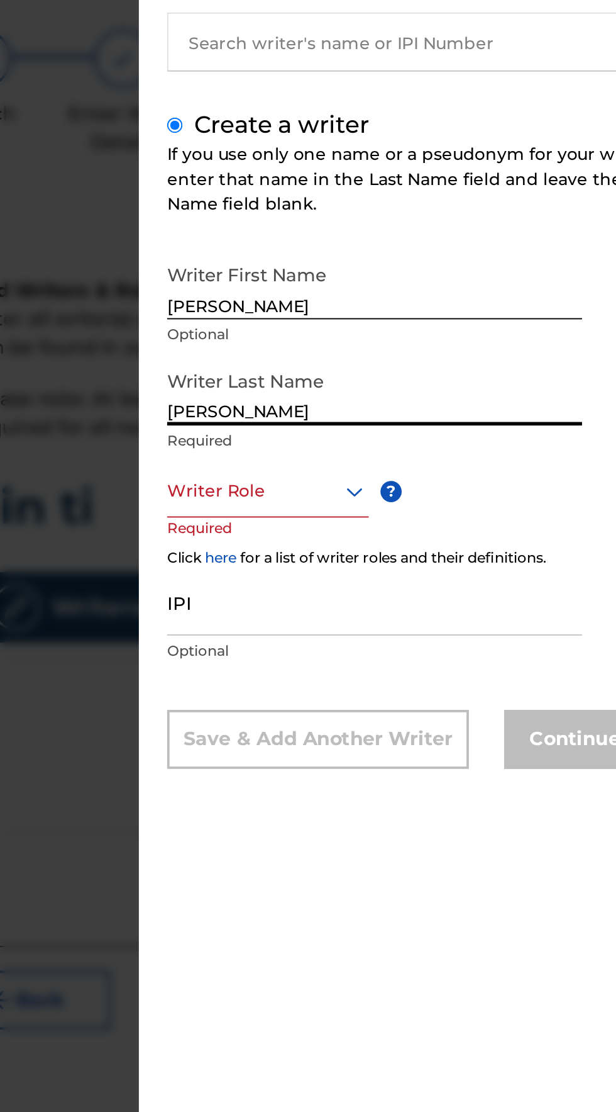
click at [415, 301] on input "[PERSON_NAME]" at bounding box center [426, 307] width 221 height 36
type input "[PERSON_NAME]"
click at [384, 234] on div "Create a writer If you use only one name or a pseudonym for your writer name, e…" at bounding box center [462, 331] width 292 height 353
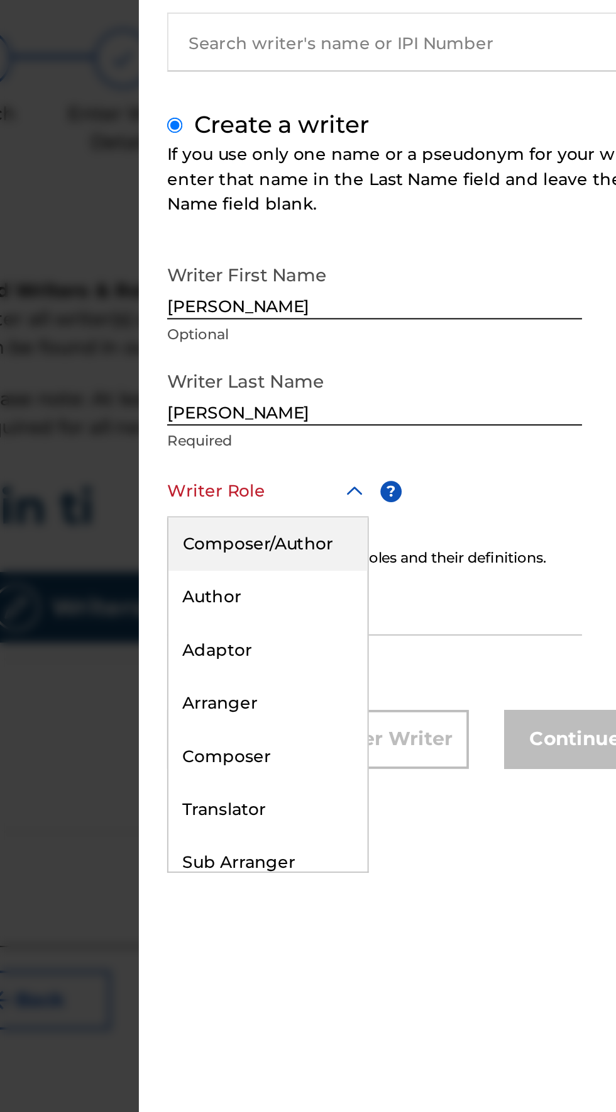
click at [332, 402] on div "Composer/Author" at bounding box center [369, 388] width 106 height 28
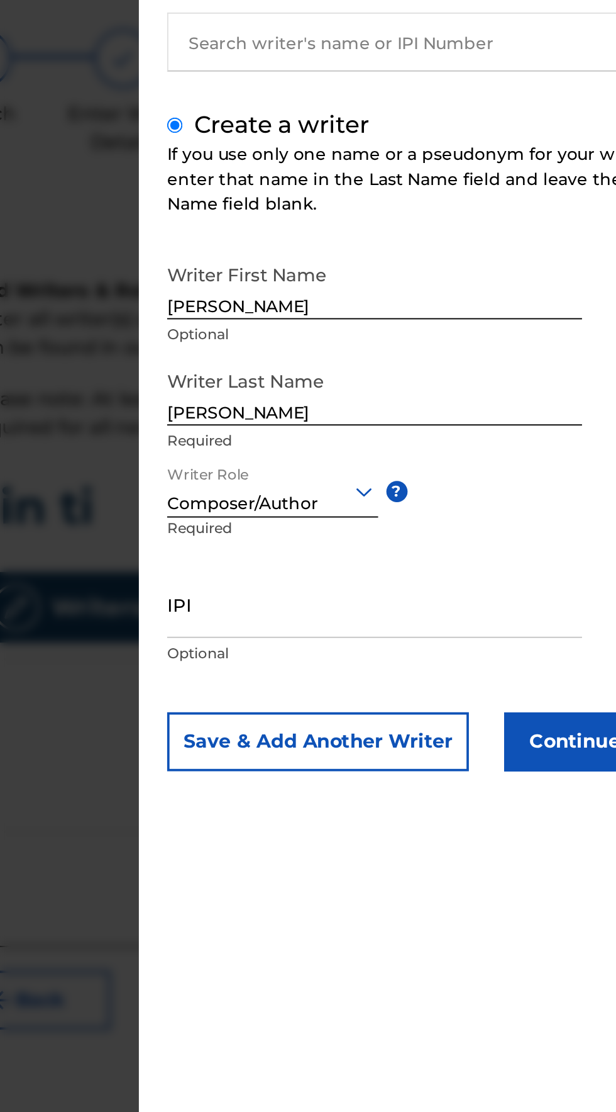
click at [357, 438] on input "IPI" at bounding box center [426, 420] width 221 height 36
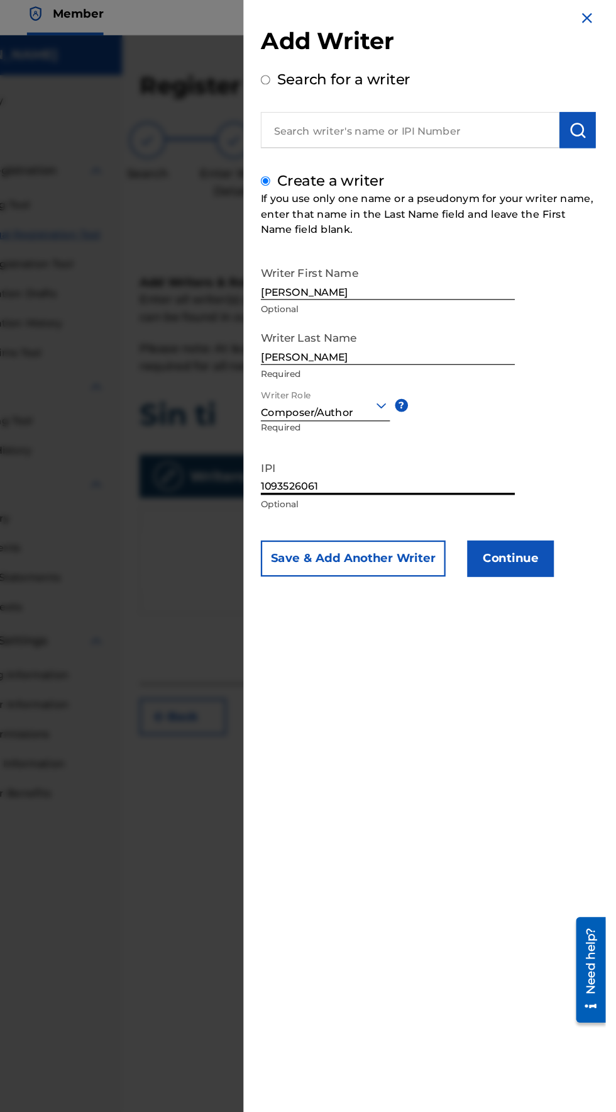
type input "1093526061"
click at [553, 505] on button "Continue" at bounding box center [533, 492] width 75 height 31
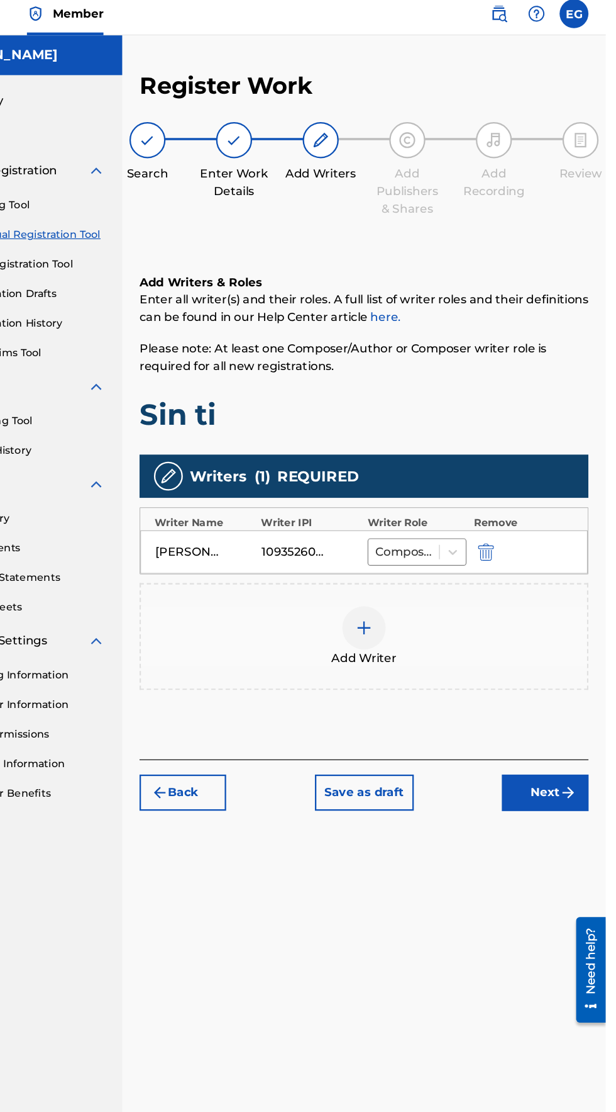
click at [586, 681] on button "Next" at bounding box center [563, 696] width 75 height 31
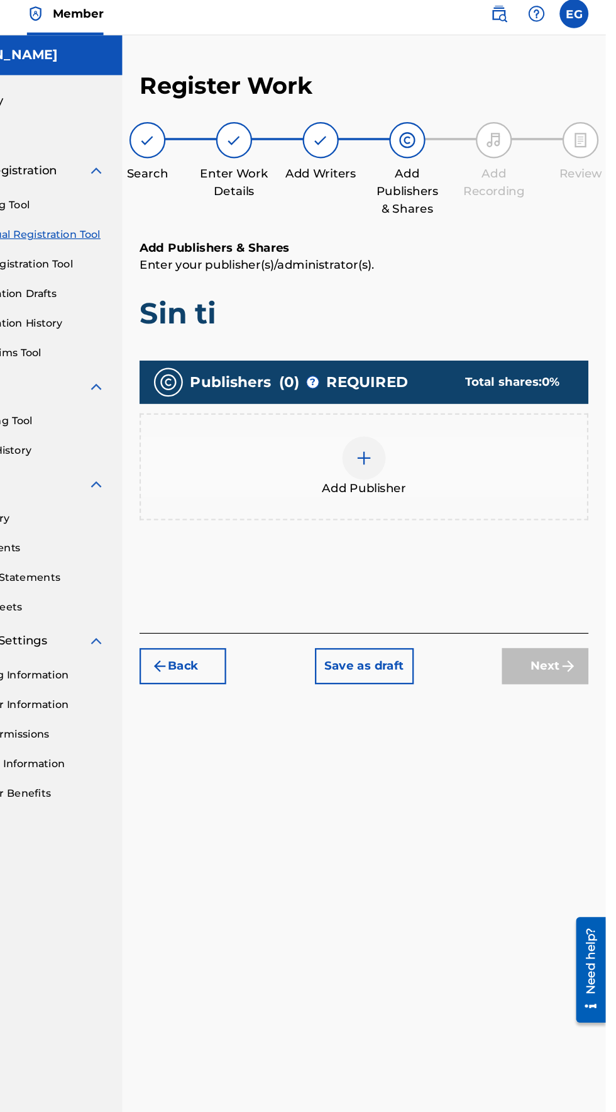
click at [400, 398] on img at bounding box center [405, 405] width 15 height 15
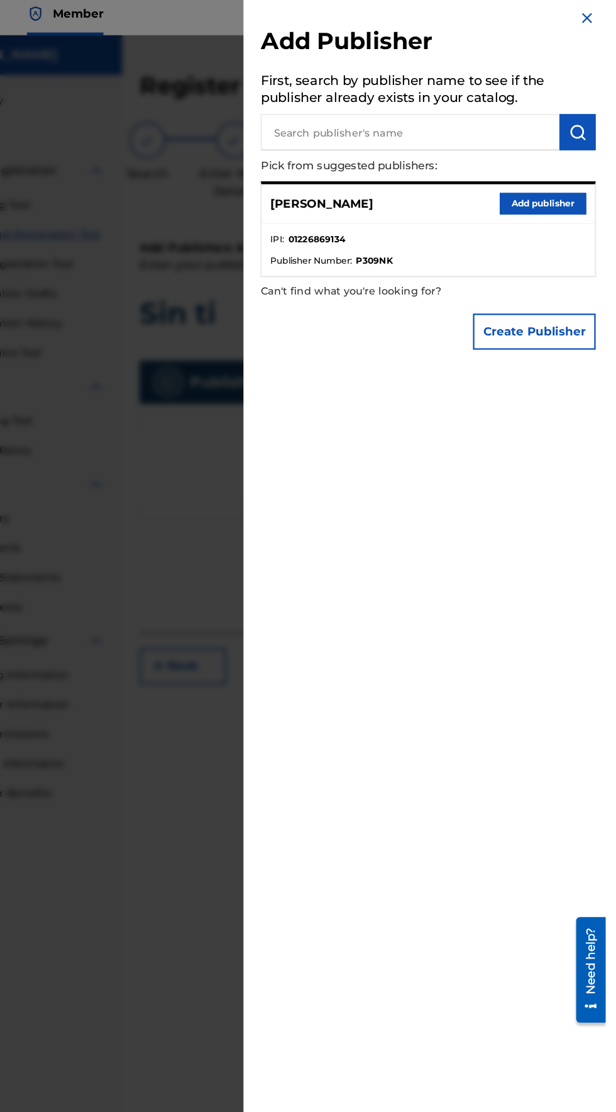
click at [547, 194] on button "Add publisher" at bounding box center [561, 184] width 75 height 19
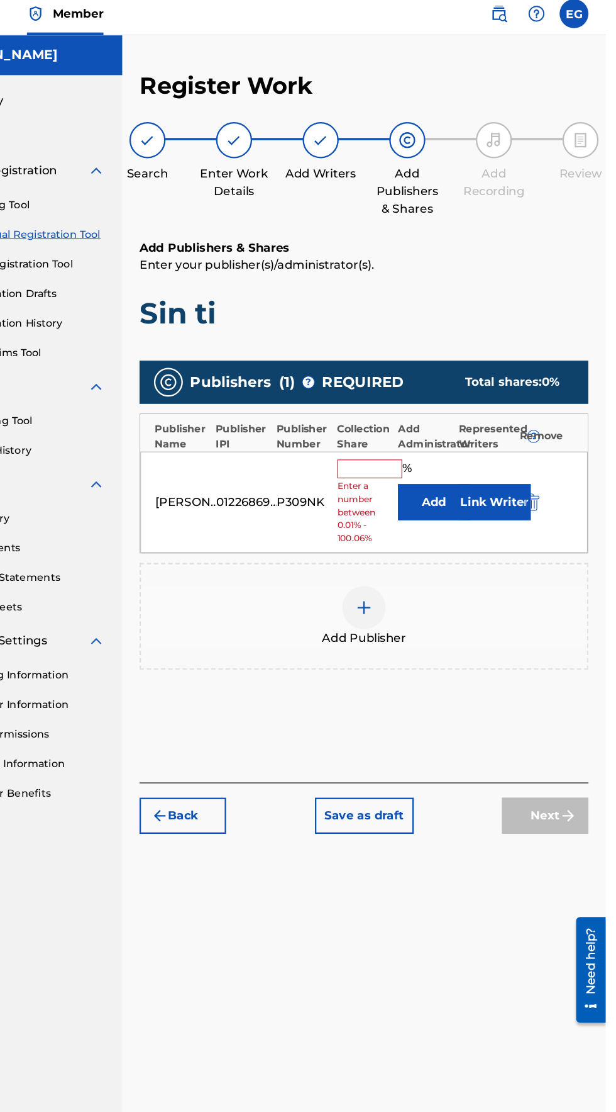
click at [396, 407] on input "text" at bounding box center [410, 415] width 57 height 16
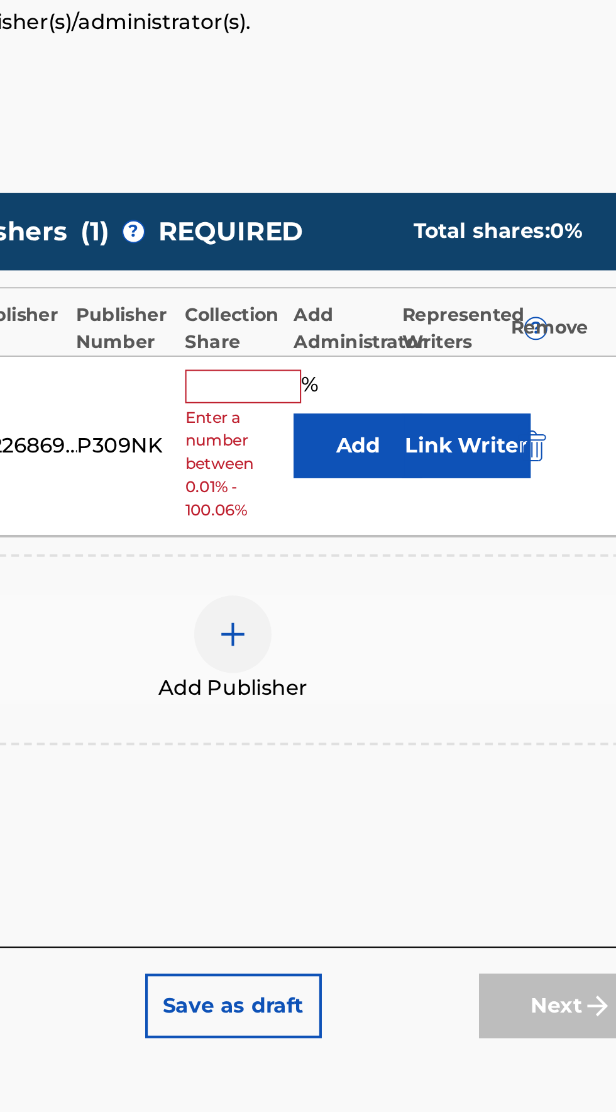
type input "100"
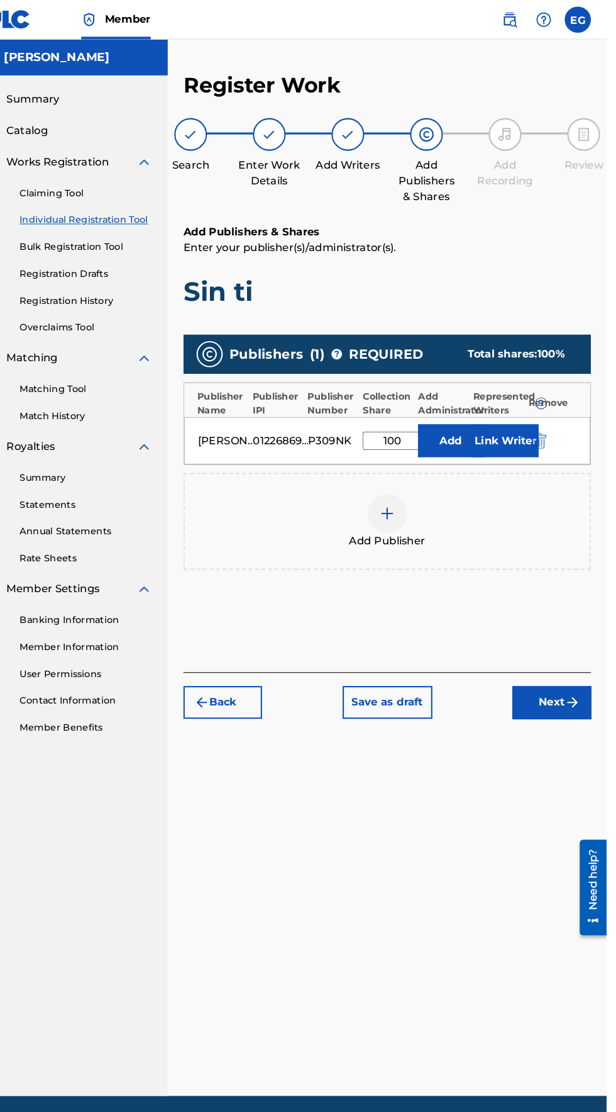
scroll to position [55, 0]
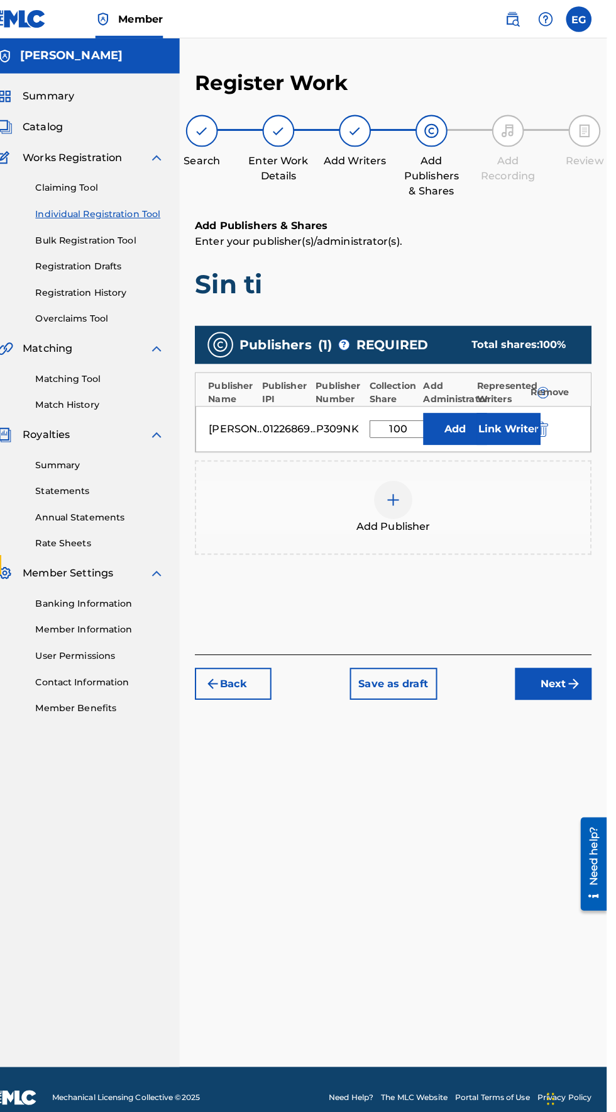
click at [583, 666] on img "submit" at bounding box center [583, 673] width 15 height 15
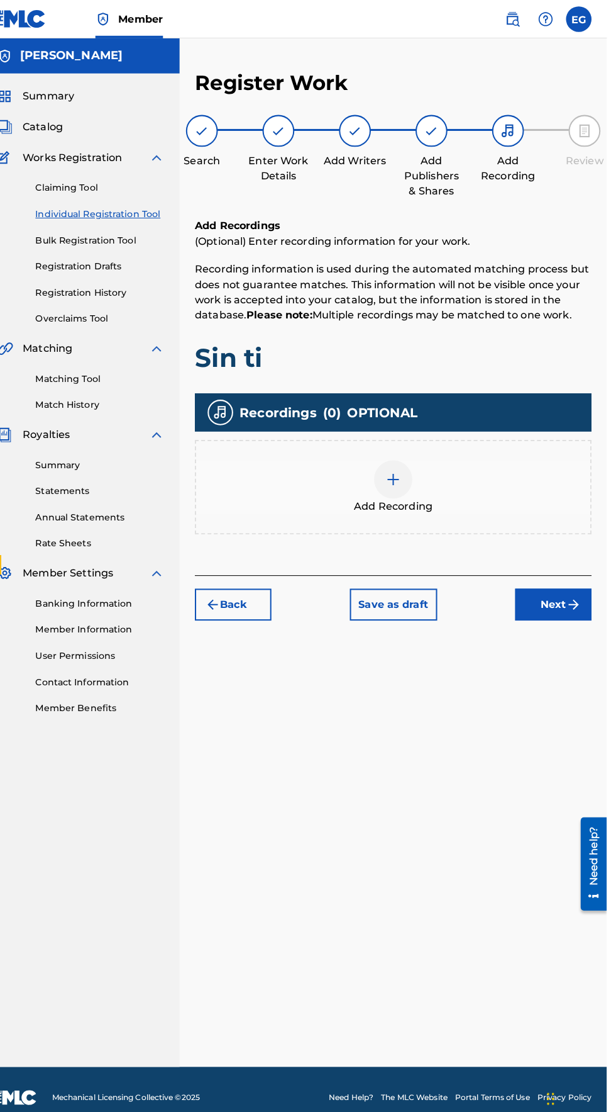
scroll to position [56, 0]
click at [388, 454] on div at bounding box center [406, 473] width 38 height 38
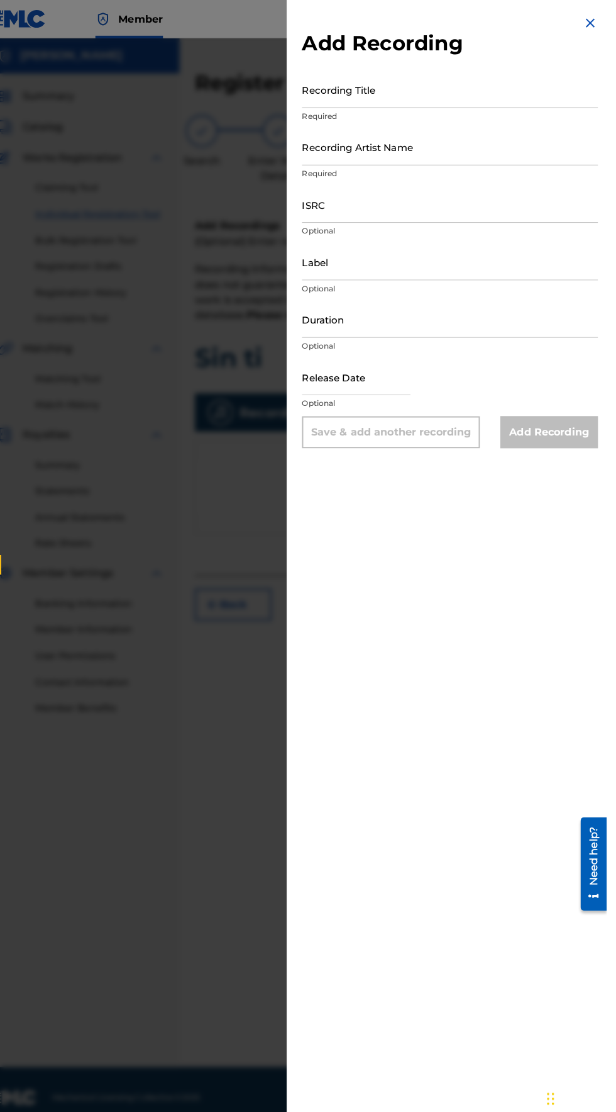
click at [349, 98] on input "Recording Title" at bounding box center [462, 88] width 292 height 36
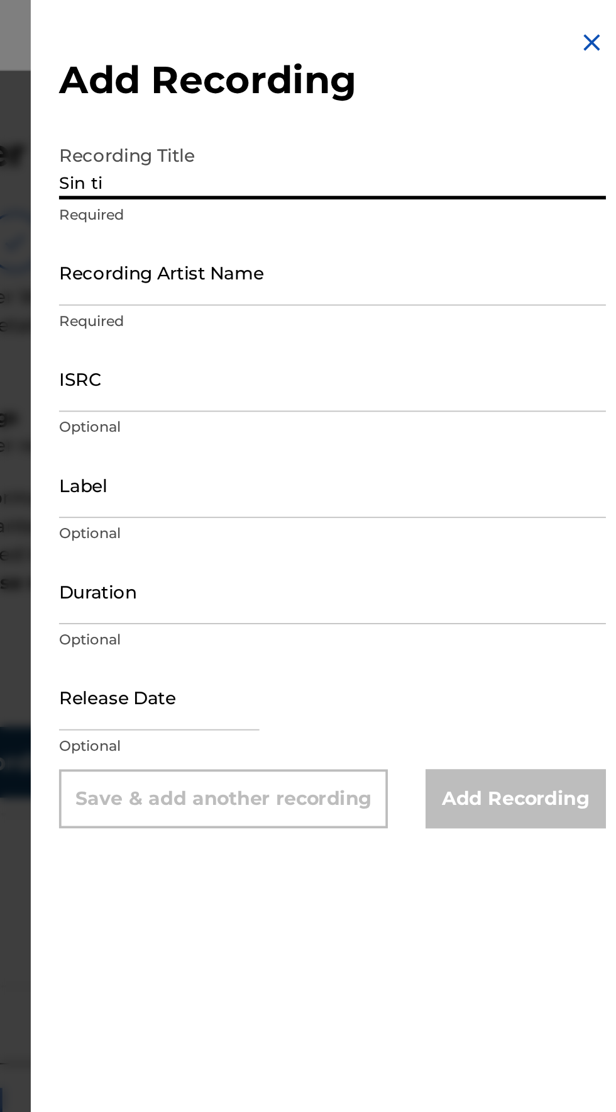
type input "Sin ti"
click at [345, 159] on input "Recording Artist Name" at bounding box center [462, 145] width 292 height 36
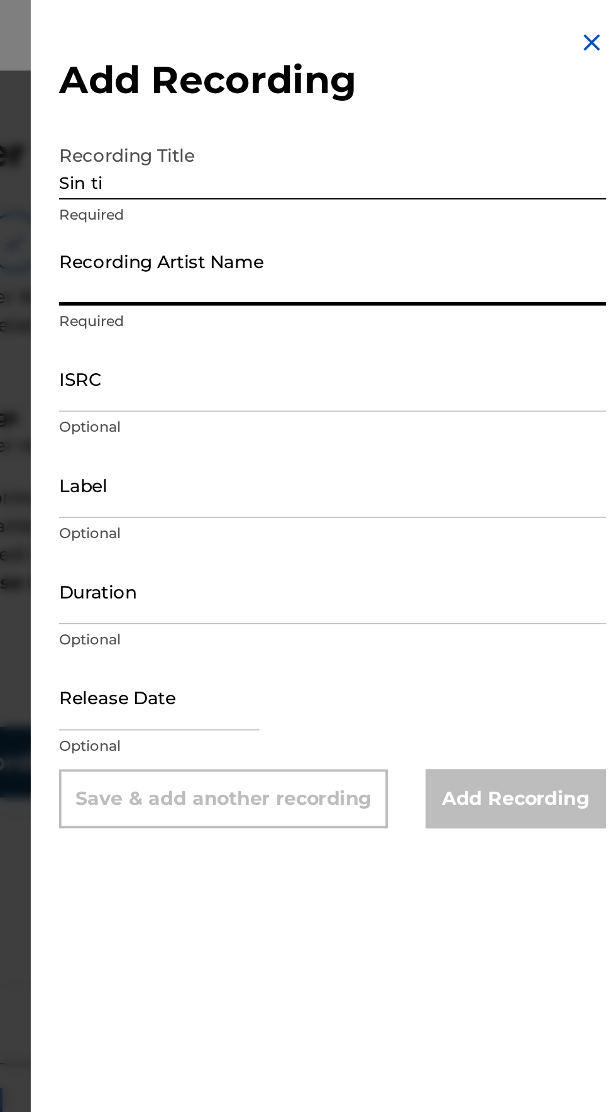
type input "[PERSON_NAME]"
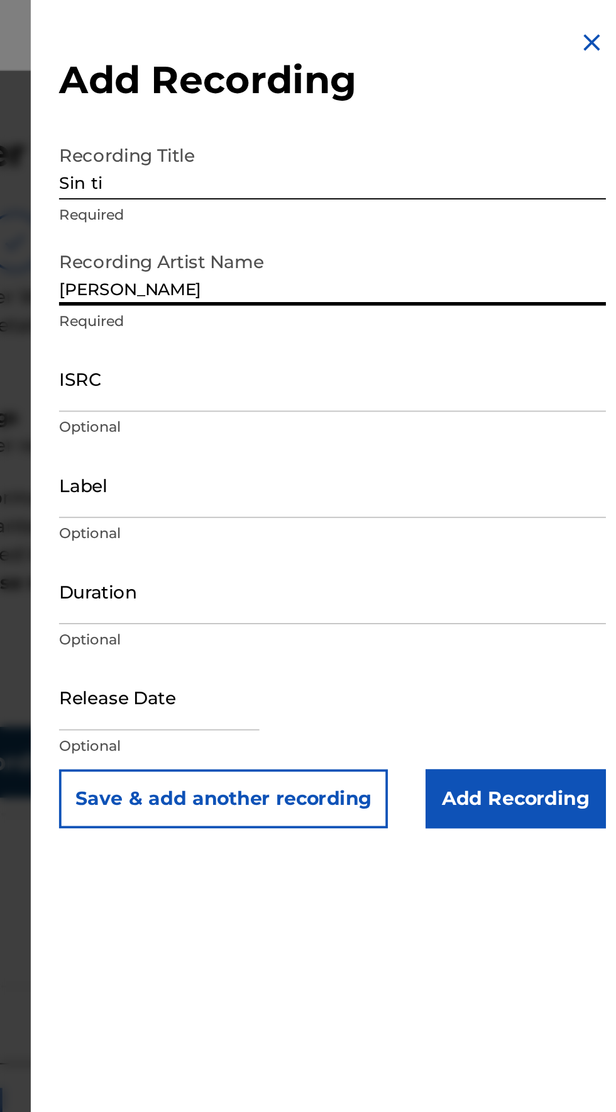
click at [335, 209] on input "ISRC" at bounding box center [462, 202] width 292 height 36
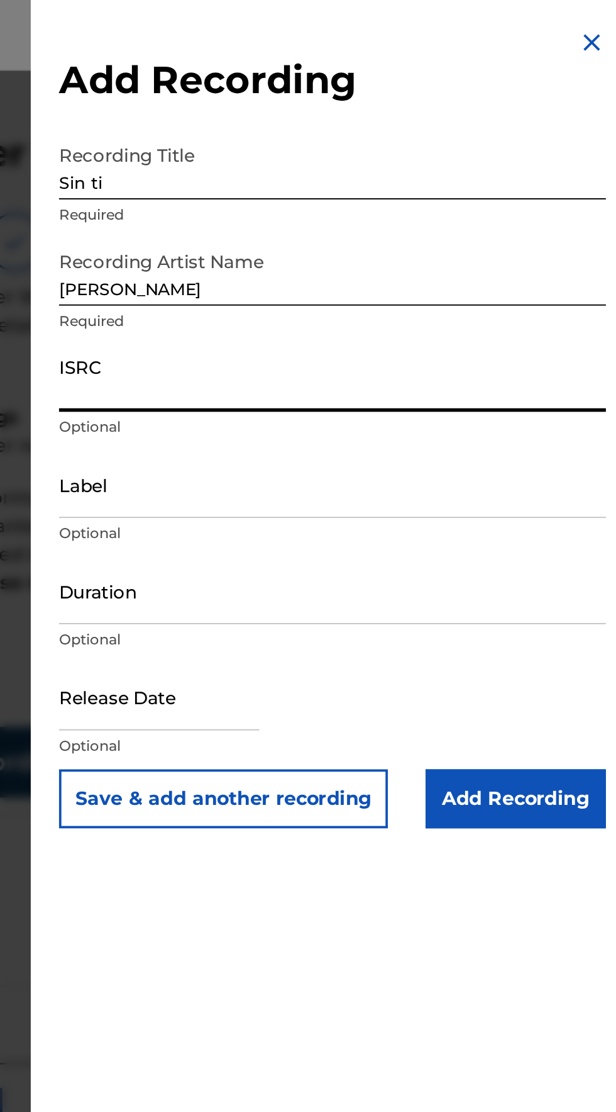
click at [336, 216] on input "ISRC" at bounding box center [462, 202] width 292 height 36
type input "QZXYG2307030"
click at [331, 272] on input "Label" at bounding box center [462, 258] width 292 height 36
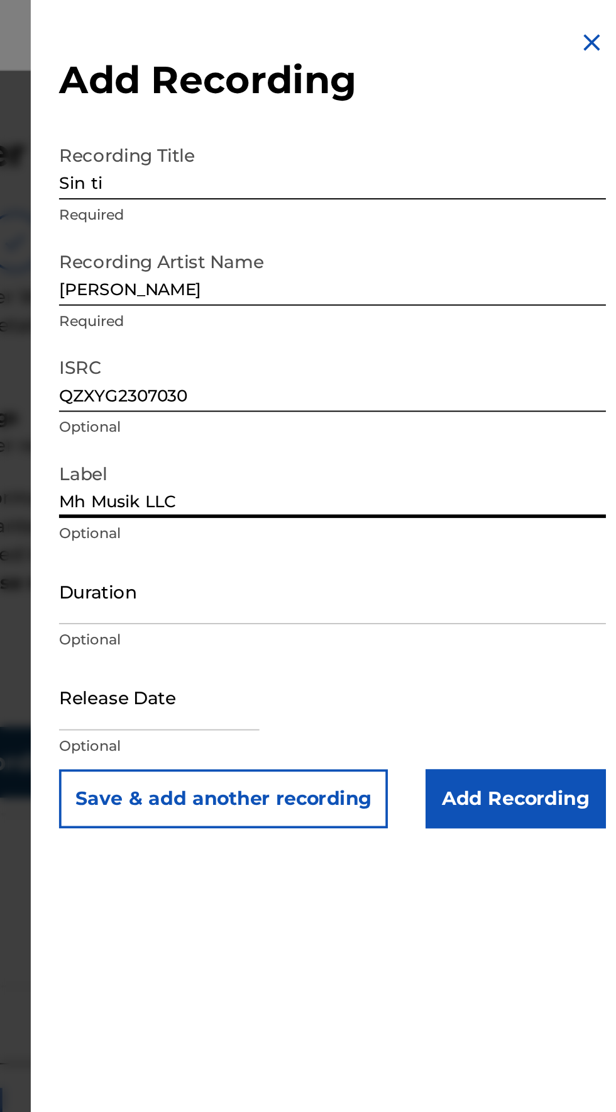
click at [336, 323] on input "Duration" at bounding box center [462, 315] width 292 height 36
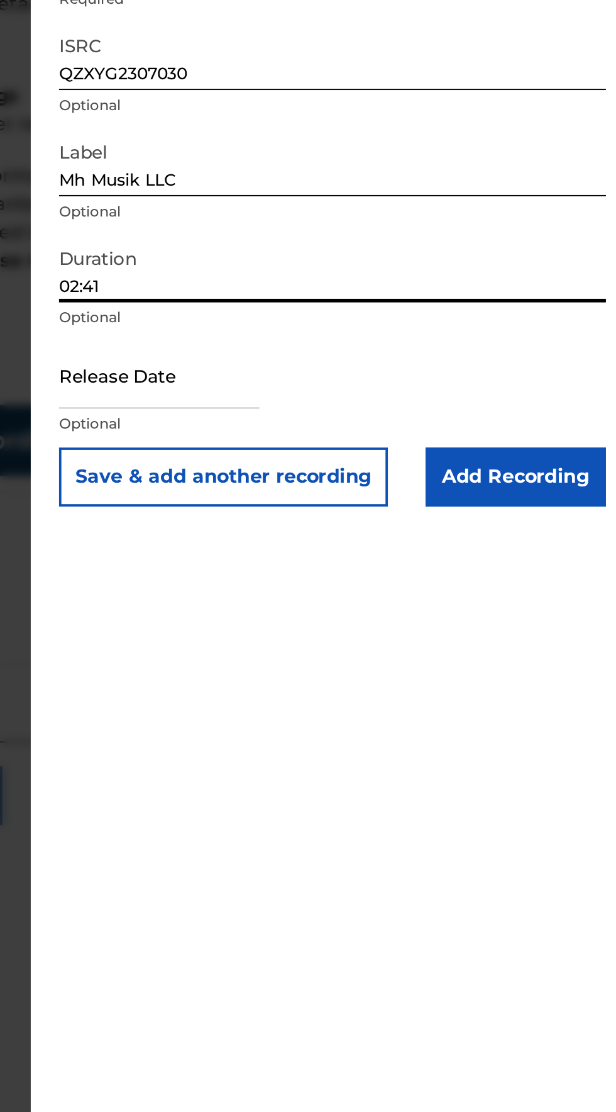
click at [335, 381] on input "text" at bounding box center [369, 372] width 107 height 36
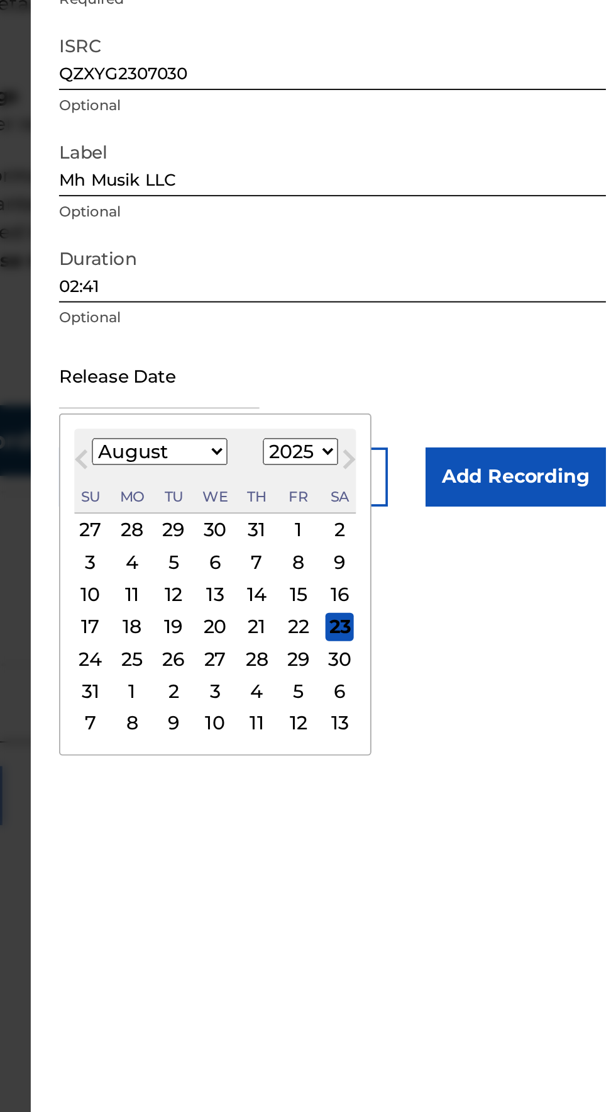
click at [359, 417] on select "January February March April May June July August September October November De…" at bounding box center [369, 412] width 72 height 14
click at [342, 405] on select "January February March April May June July August September October November De…" at bounding box center [369, 412] width 72 height 14
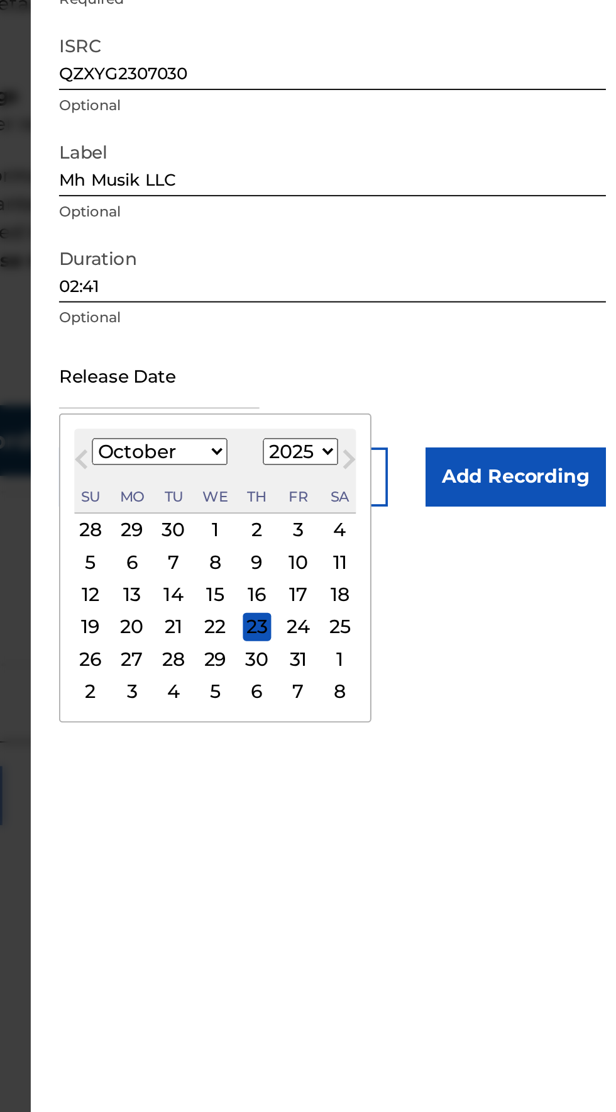
click at [445, 412] on select "1899 1900 1901 1902 1903 1904 1905 1906 1907 1908 1909 1910 1911 1912 1913 1914…" at bounding box center [445, 412] width 40 height 14
click at [432, 405] on select "1899 1900 1901 1902 1903 1904 1905 1906 1907 1908 1909 1910 1911 1912 1913 1914…" at bounding box center [445, 412] width 40 height 14
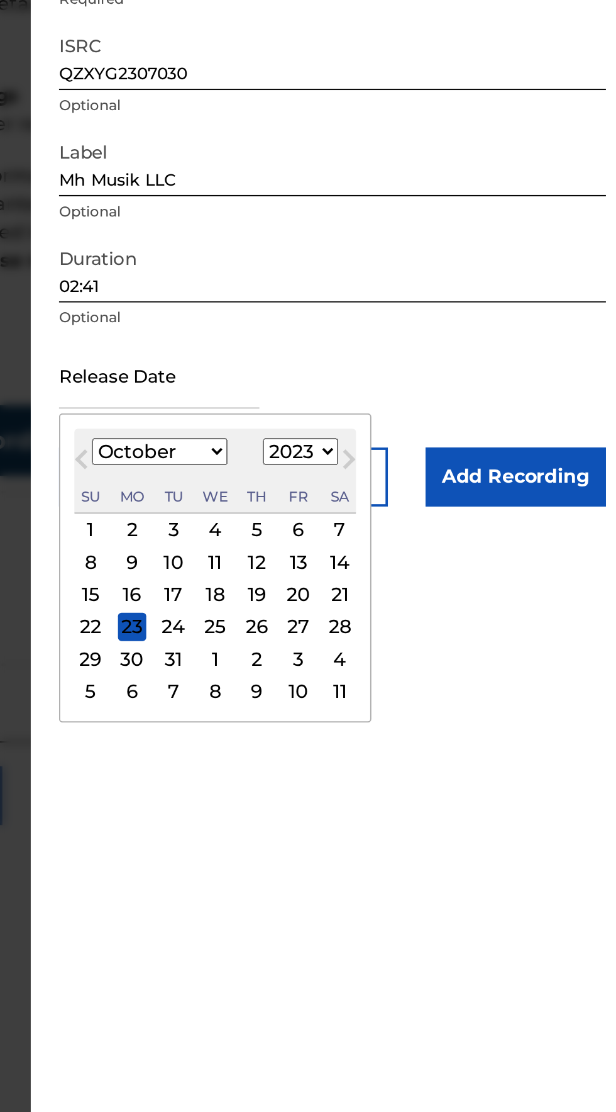
click at [472, 454] on div "7" at bounding box center [465, 454] width 15 height 15
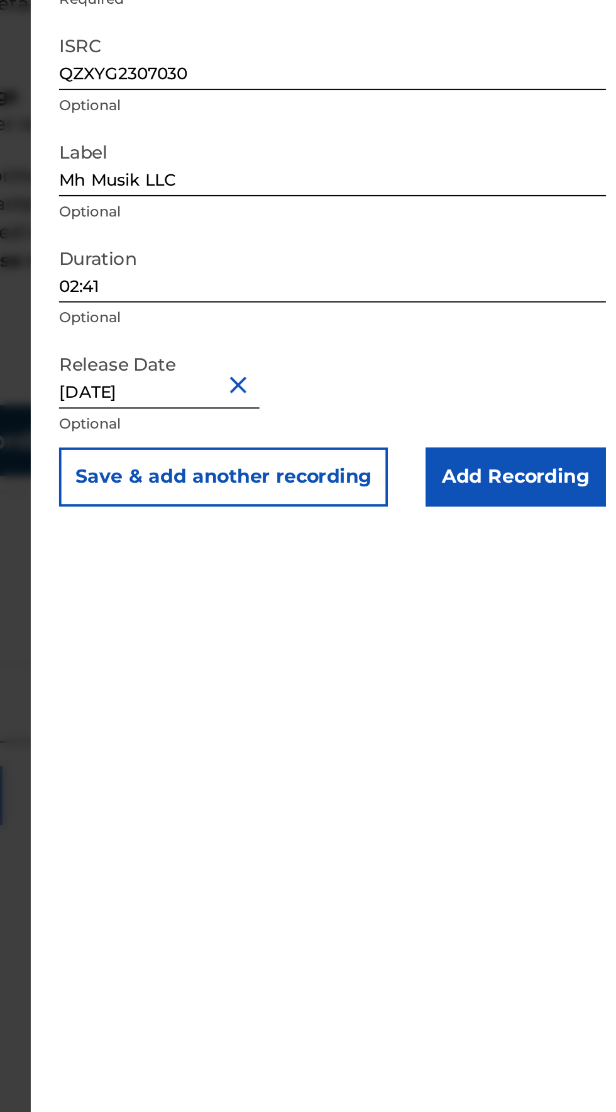
click at [589, 423] on input "Add Recording" at bounding box center [559, 425] width 96 height 31
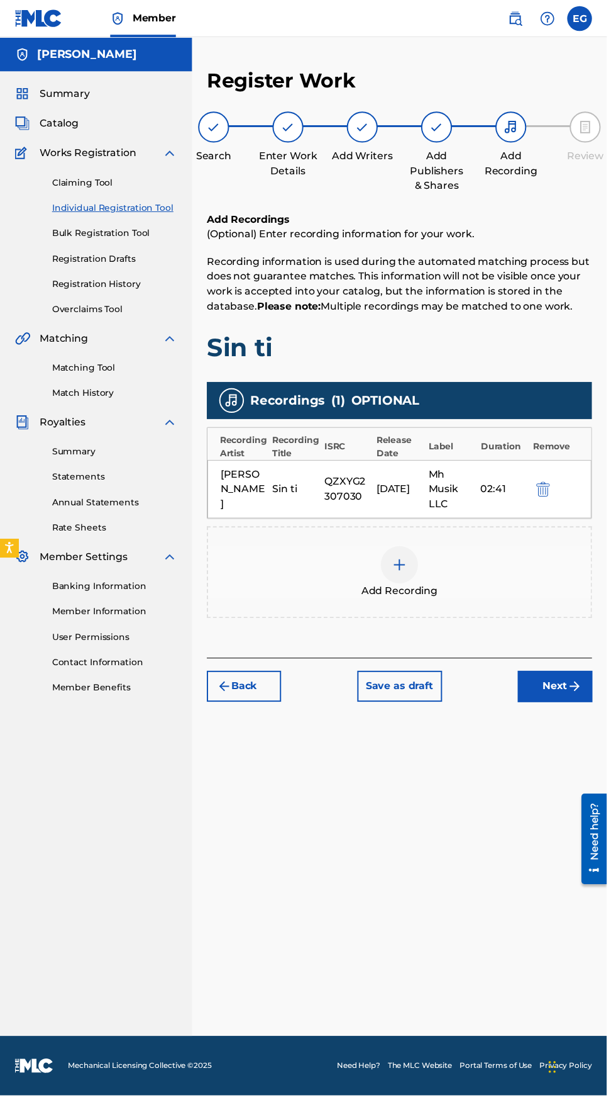
click at [584, 694] on img "submit" at bounding box center [583, 696] width 15 height 15
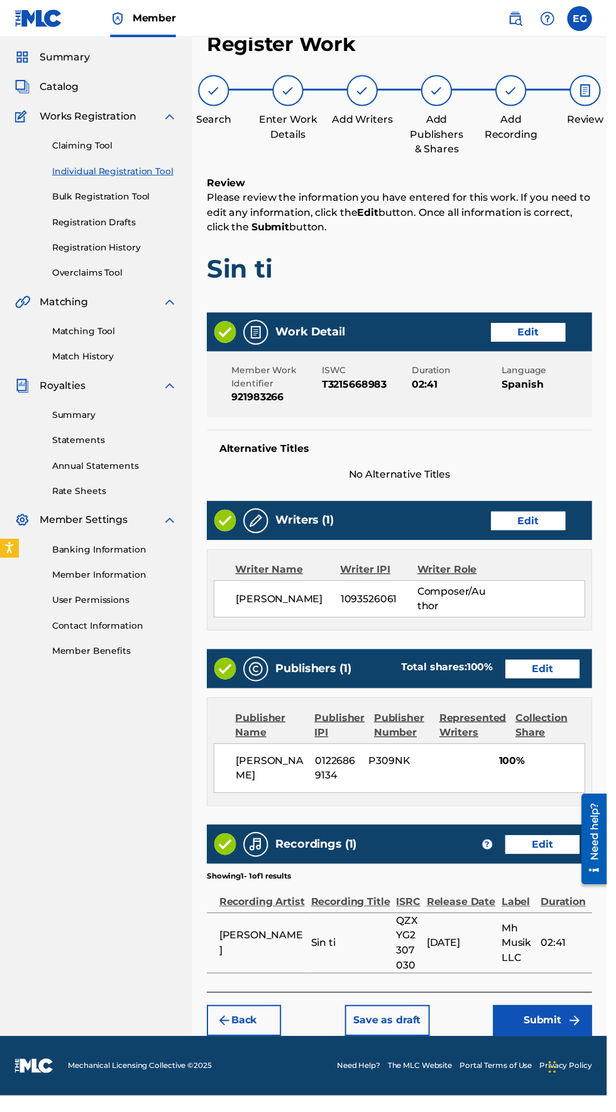
scroll to position [69, 0]
click at [566, 1020] on button "Submit" at bounding box center [551, 1035] width 101 height 31
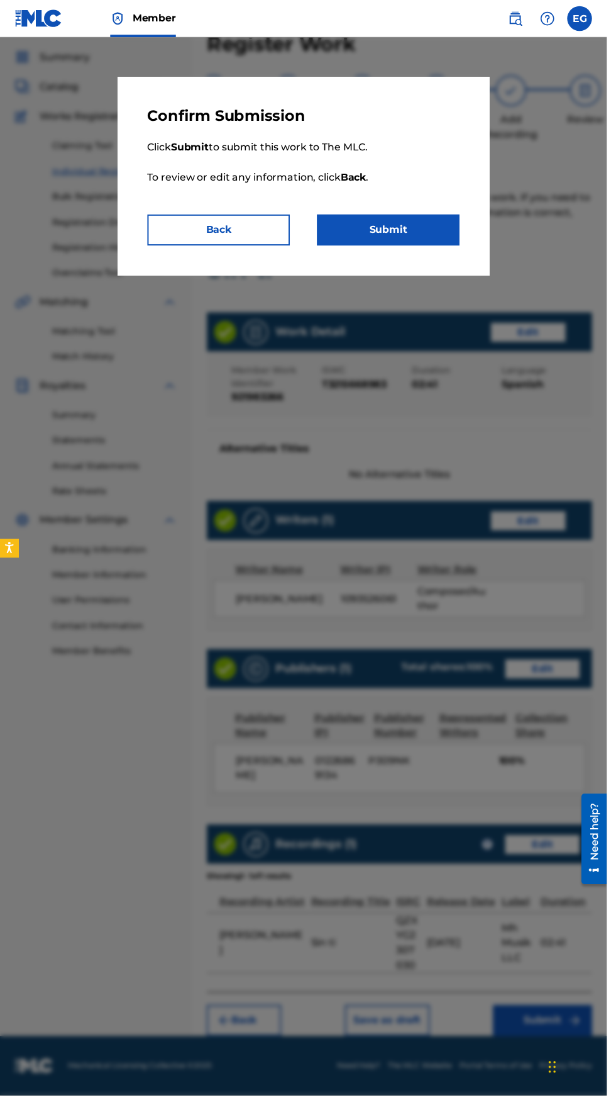
click at [388, 232] on button "Submit" at bounding box center [394, 233] width 145 height 31
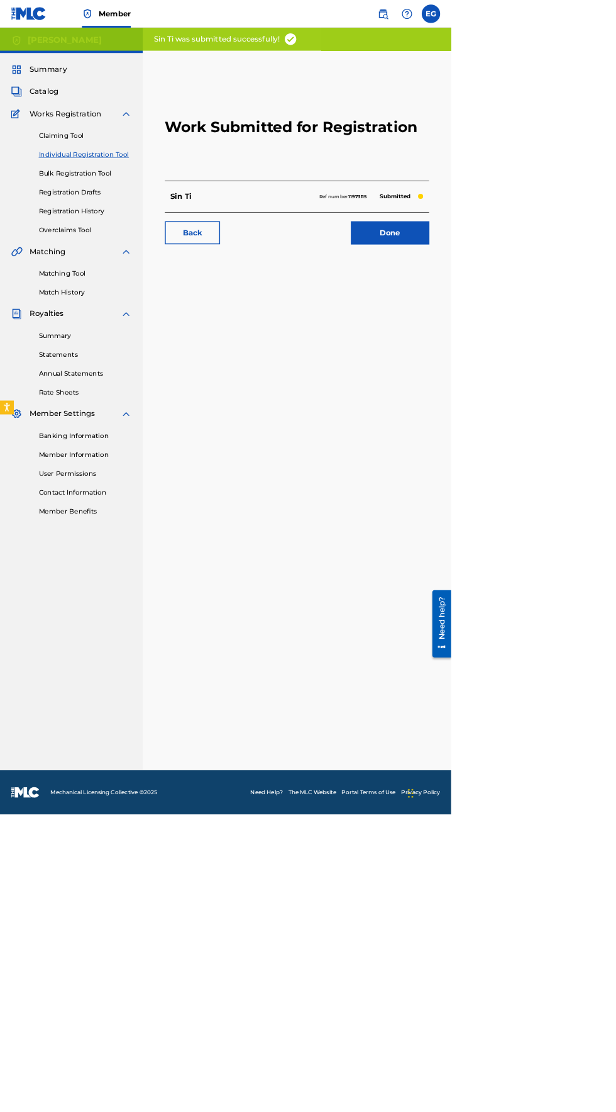
click at [516, 319] on link "Done" at bounding box center [532, 317] width 107 height 31
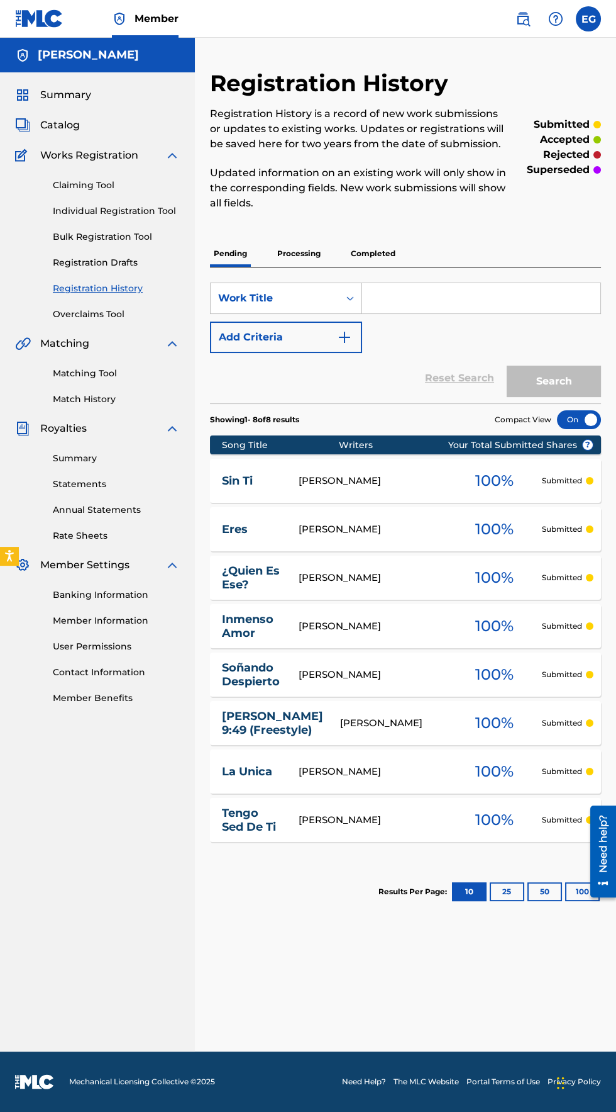
click at [578, 421] on div at bounding box center [579, 419] width 44 height 19
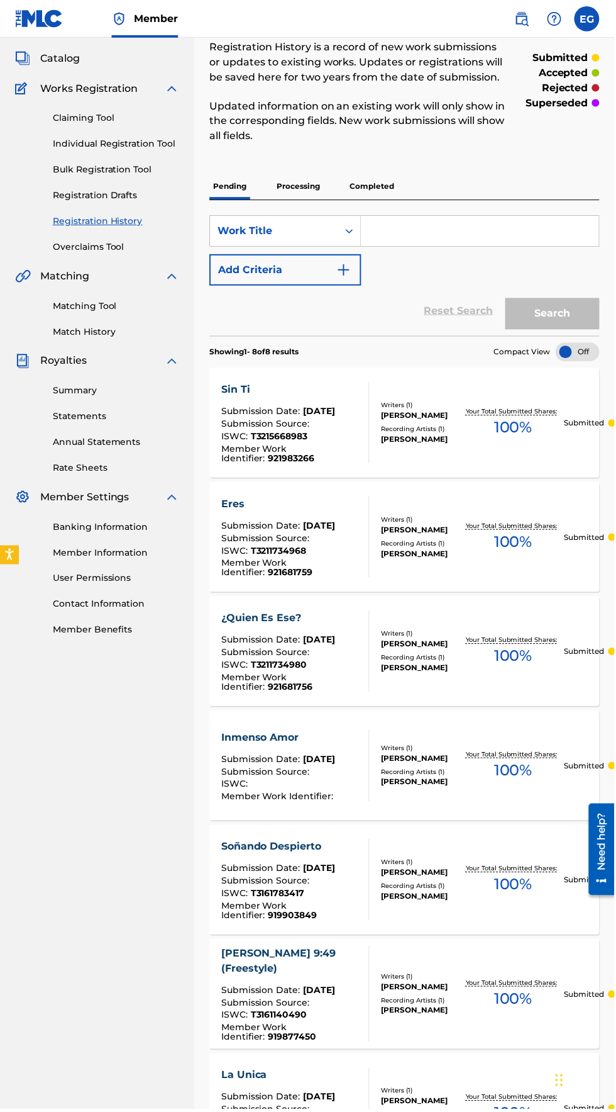
scroll to position [92, 0]
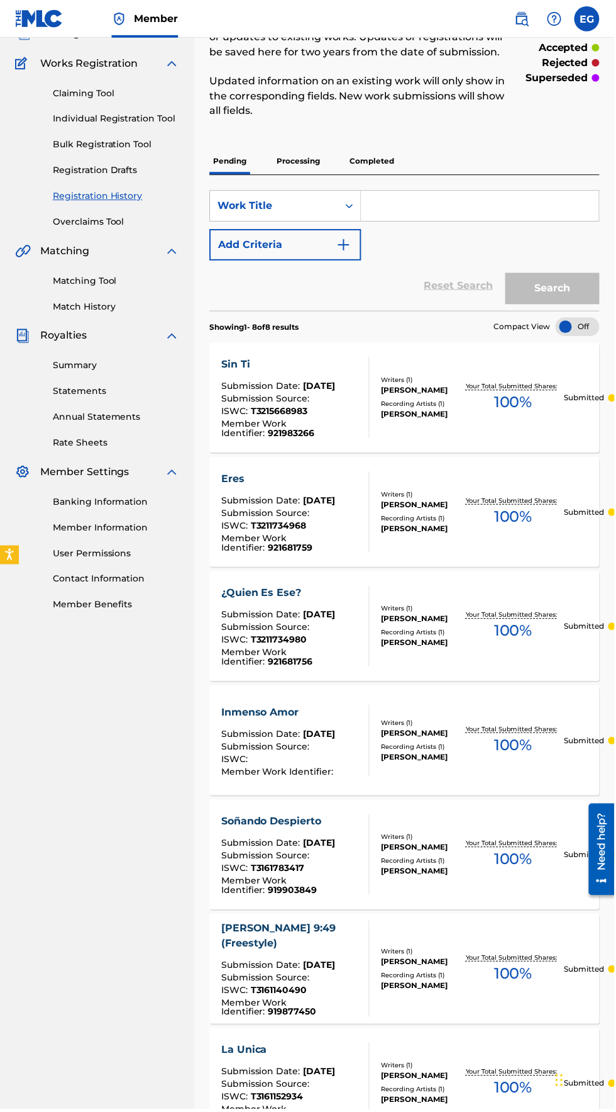
click at [420, 749] on div "Recording Artists ( 1 )" at bounding box center [422, 748] width 81 height 9
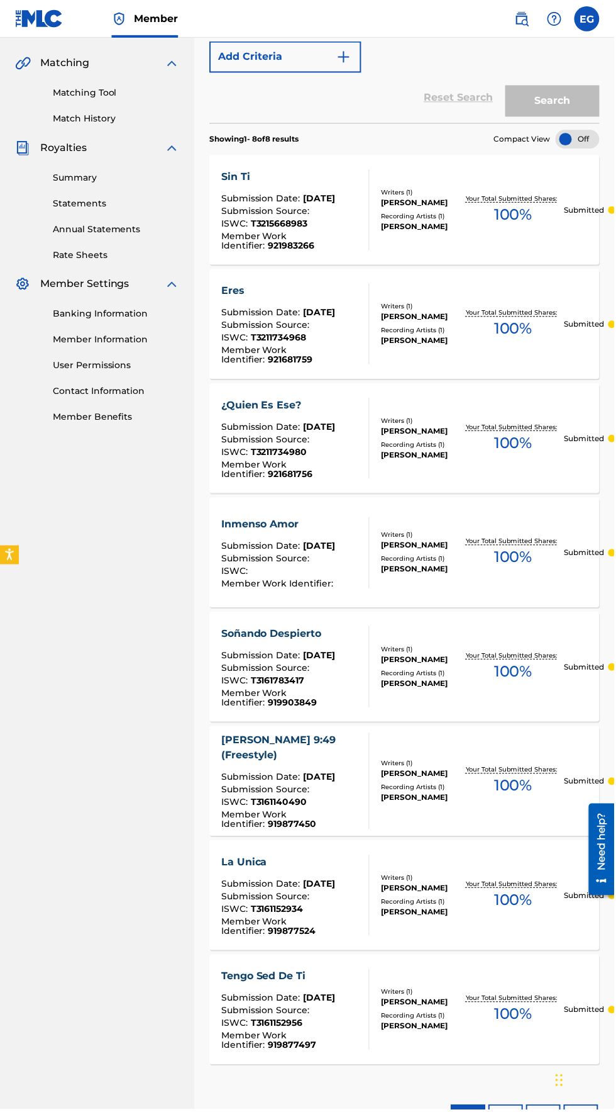
scroll to position [280, 0]
click at [567, 139] on div at bounding box center [579, 139] width 44 height 19
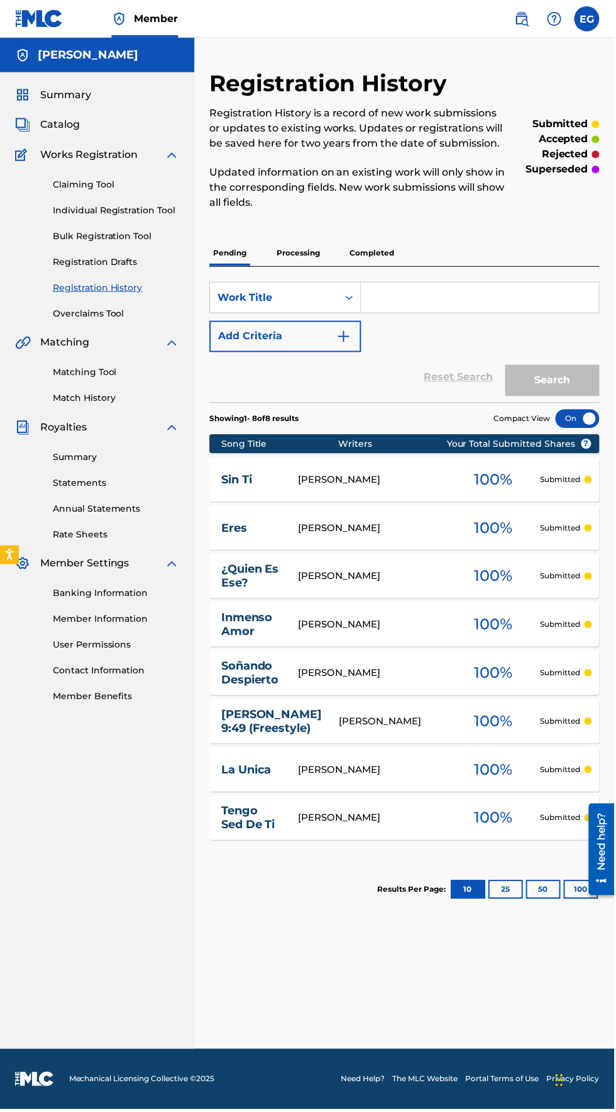
scroll to position [0, 0]
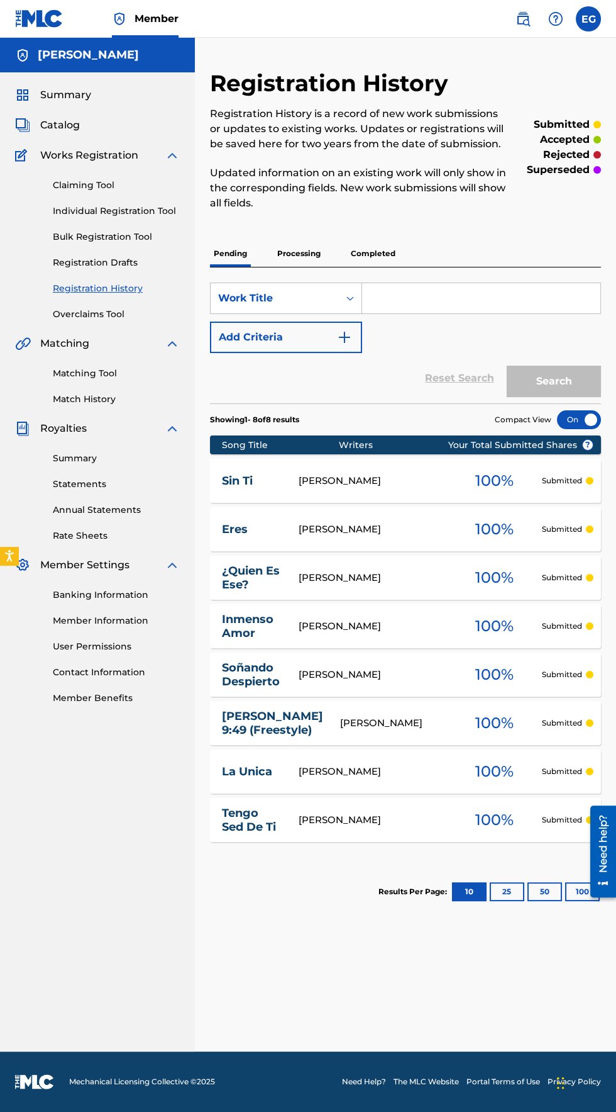
click at [69, 211] on link "Individual Registration Tool" at bounding box center [116, 210] width 127 height 13
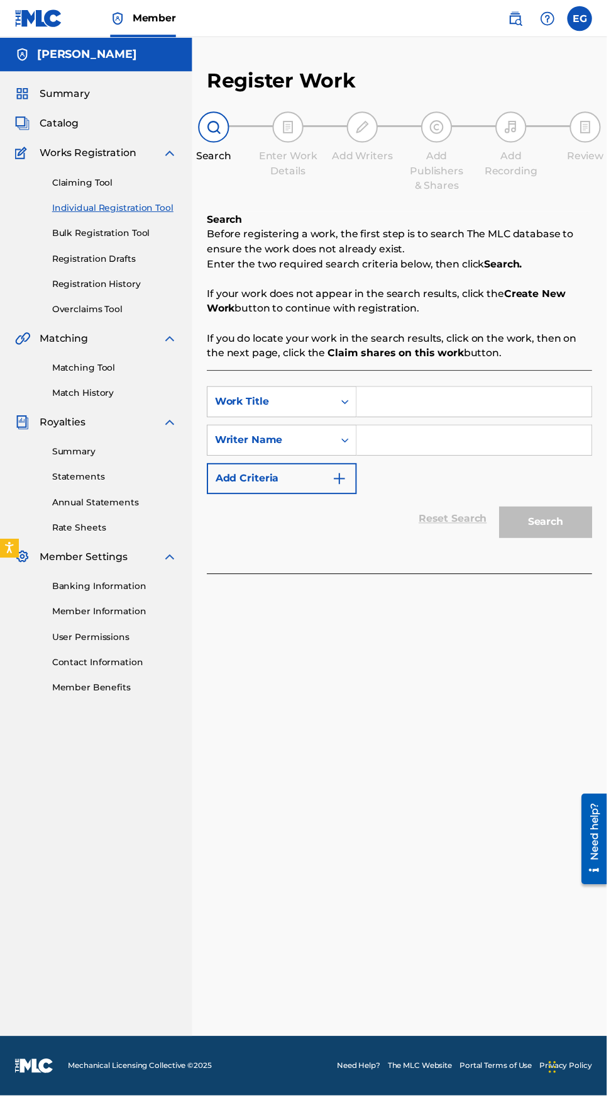
click at [393, 406] on input "Search Form" at bounding box center [481, 408] width 238 height 30
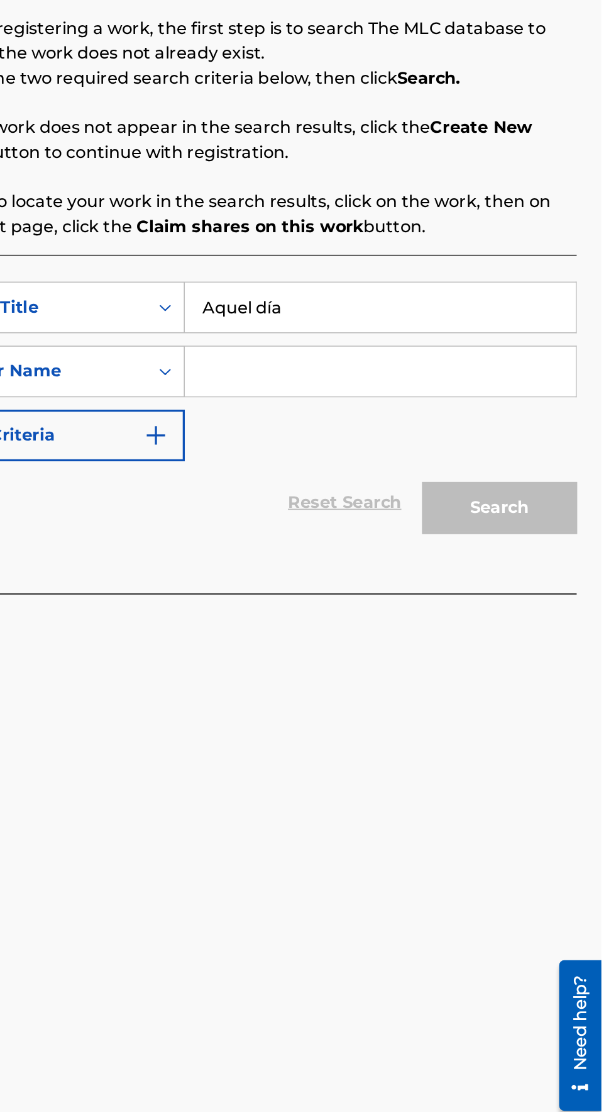
click at [385, 448] on input "Search Form" at bounding box center [481, 447] width 238 height 30
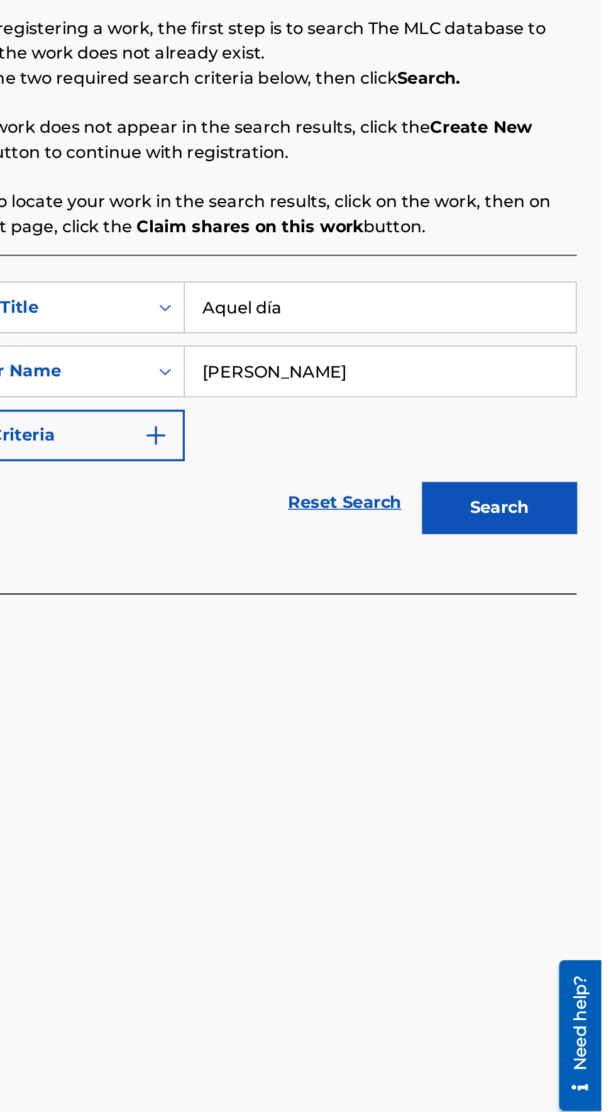
click at [579, 533] on button "Search" at bounding box center [554, 529] width 94 height 31
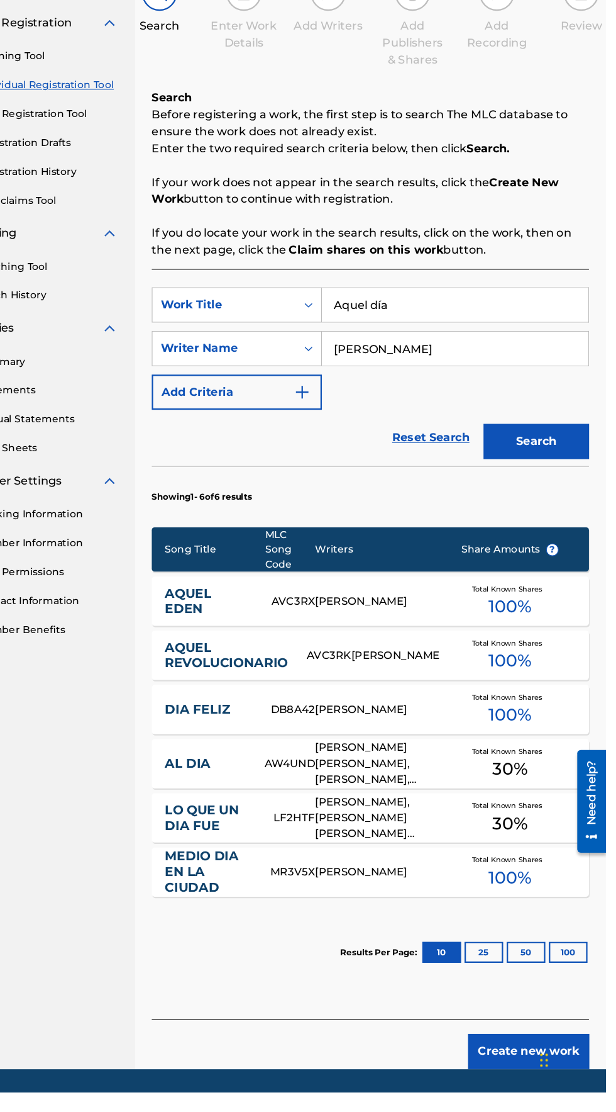
click at [564, 1078] on button "Create new work" at bounding box center [547, 1074] width 108 height 31
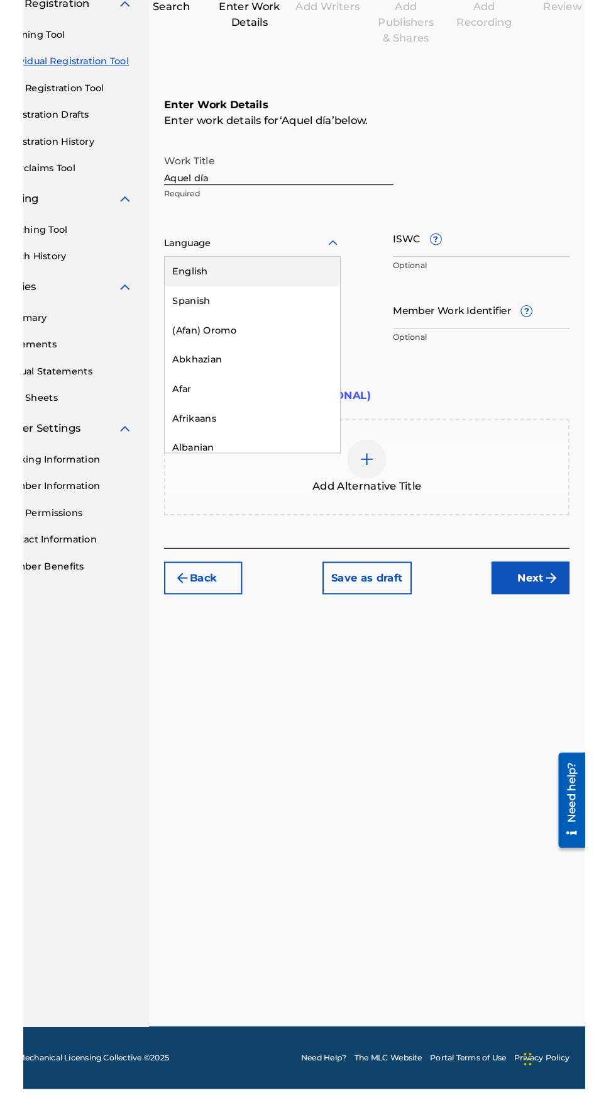
scroll to position [53, 0]
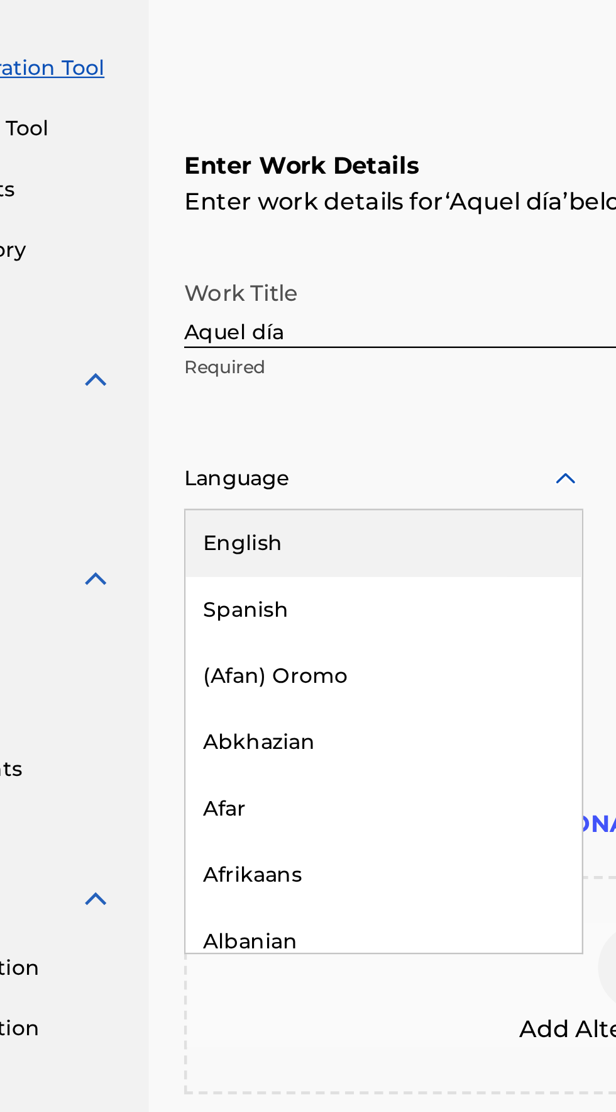
click at [228, 428] on div "Spanish" at bounding box center [295, 442] width 169 height 28
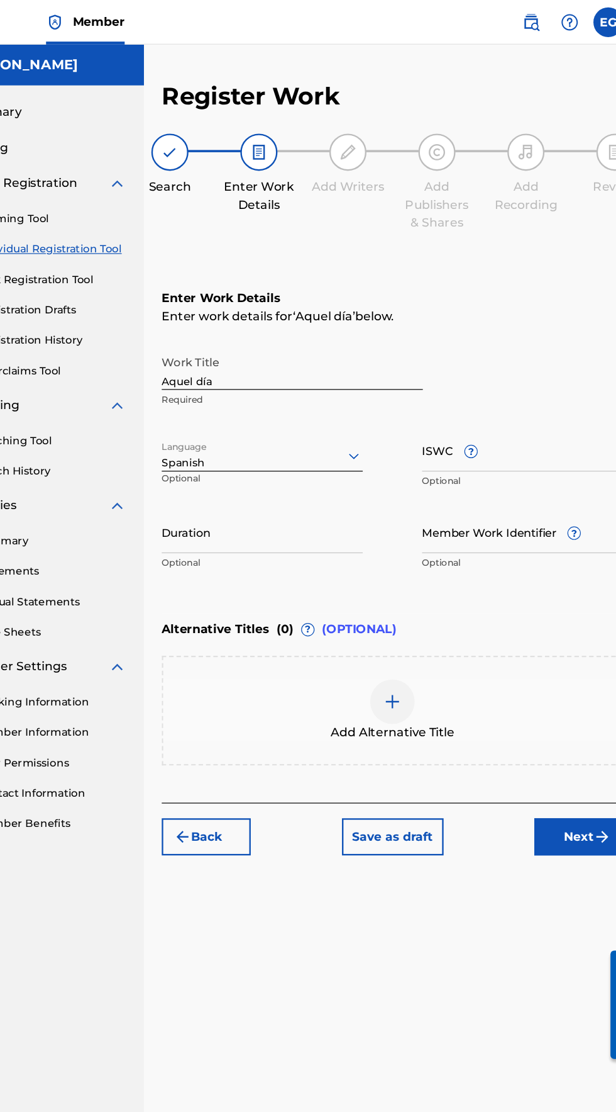
scroll to position [52, 0]
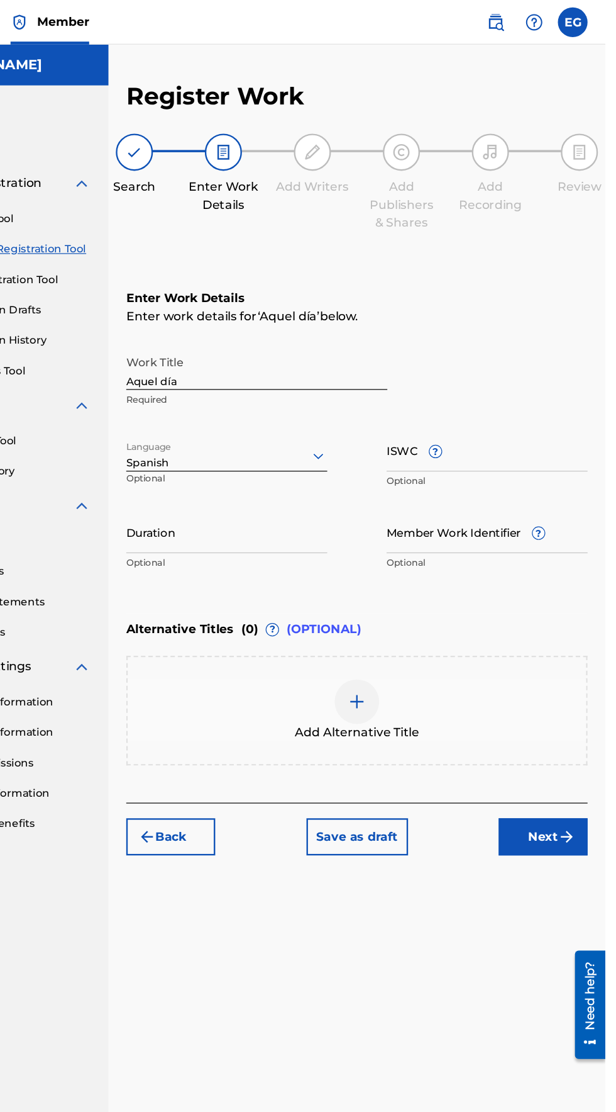
click at [238, 433] on input "Duration" at bounding box center [295, 451] width 170 height 36
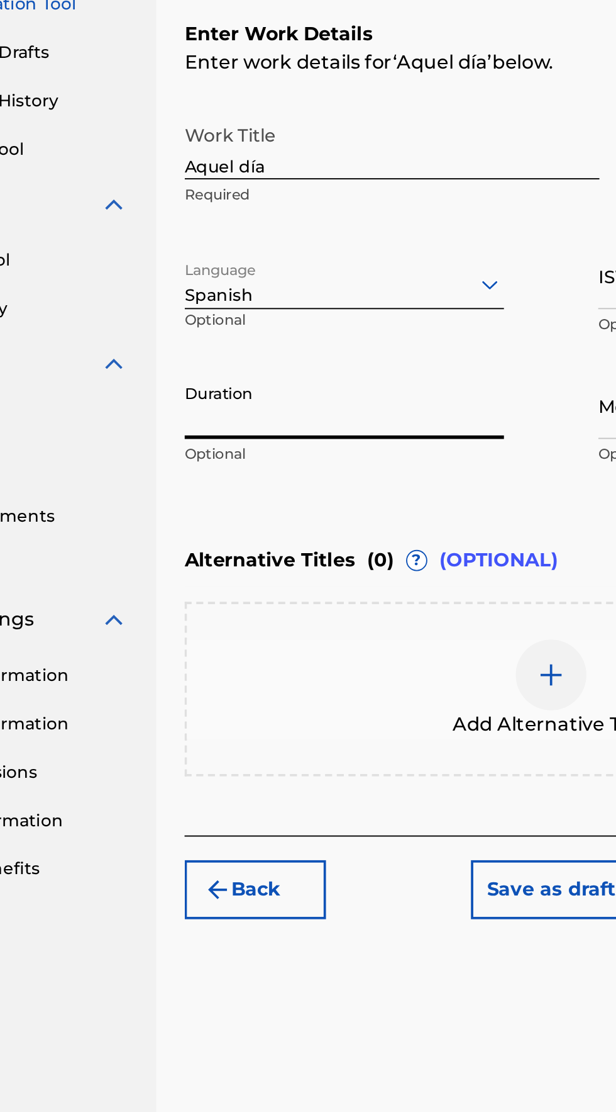
click at [220, 433] on input "Duration" at bounding box center [295, 451] width 170 height 36
click at [243, 449] on div "Enter Work Details Enter work details for ‘ Aquel día ’ below. Work Title Aquel…" at bounding box center [405, 367] width 391 height 304
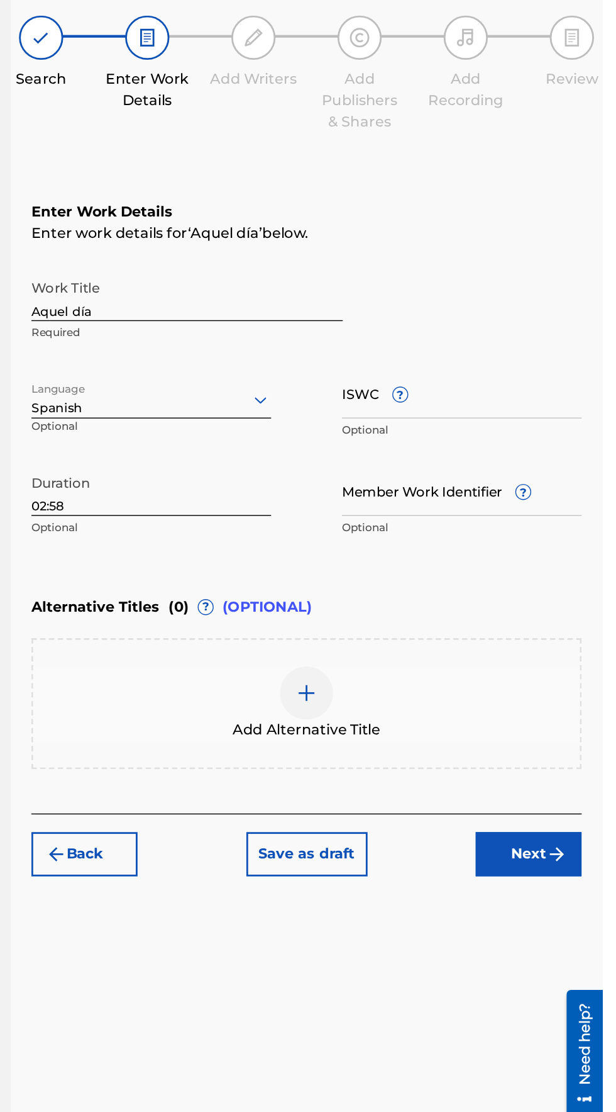
click at [450, 364] on input "ISWC ?" at bounding box center [516, 382] width 170 height 36
click at [445, 364] on input "ISWC ?" at bounding box center [516, 382] width 170 height 36
click at [455, 433] on input "Member Work Identifier ?" at bounding box center [516, 451] width 170 height 36
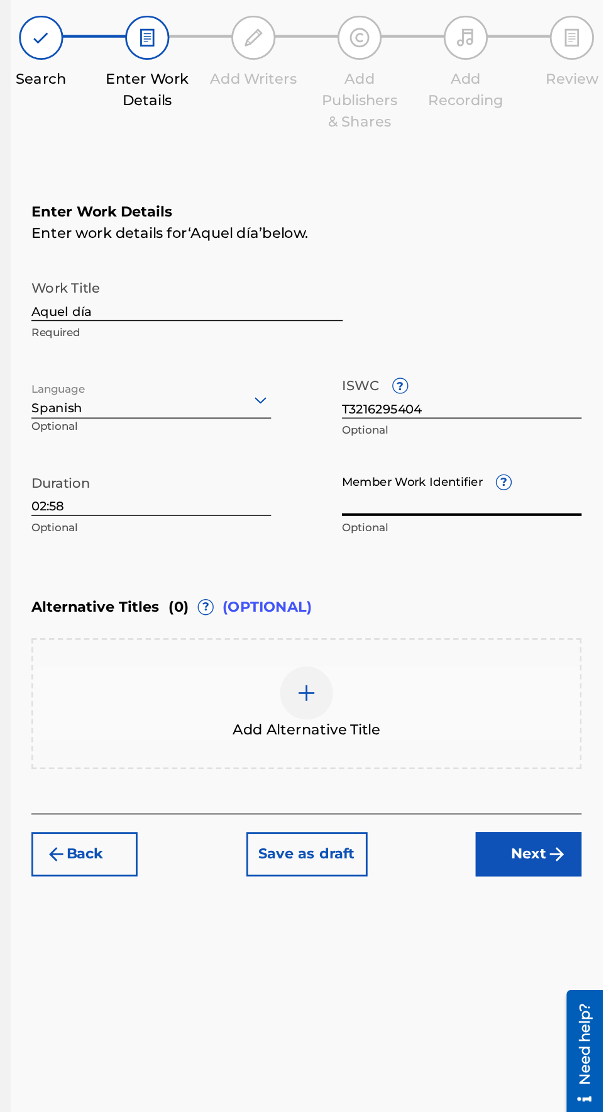
click at [450, 433] on input "Member Work Identifier ?" at bounding box center [516, 451] width 170 height 36
click at [582, 701] on img "submit" at bounding box center [583, 708] width 15 height 15
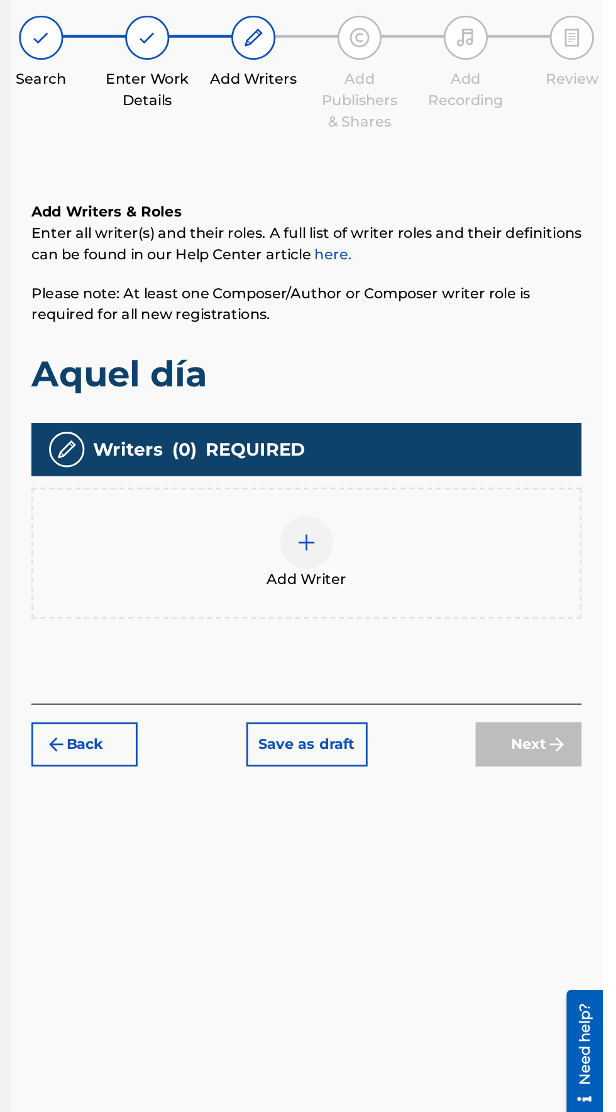
scroll to position [56, 0]
click at [384, 469] on div "Add Writer" at bounding box center [405, 495] width 389 height 53
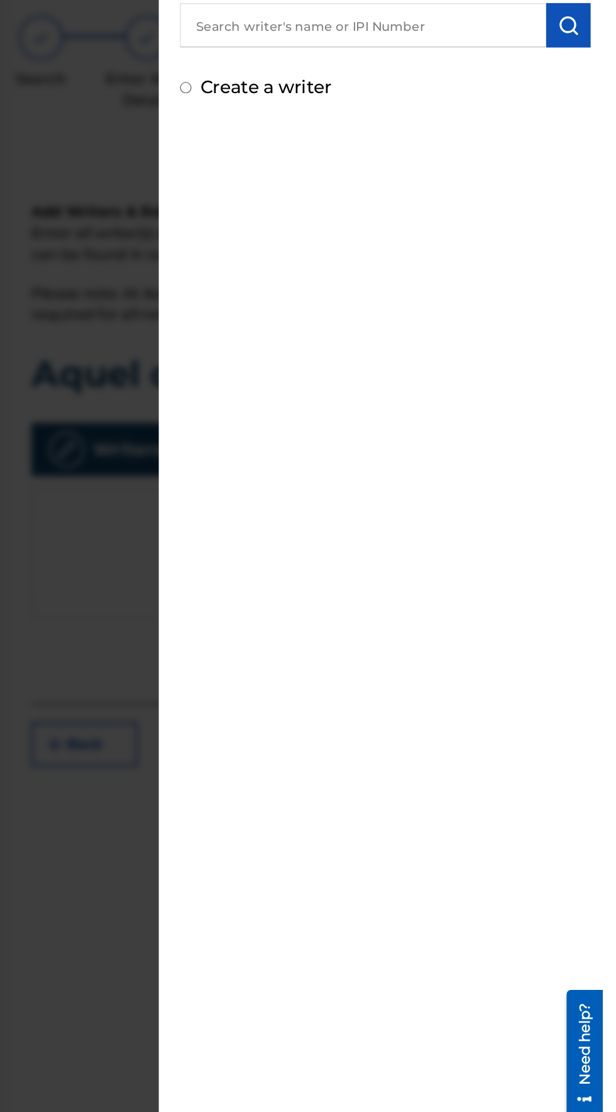
click at [324, 164] on input "Create a writer" at bounding box center [320, 164] width 8 height 8
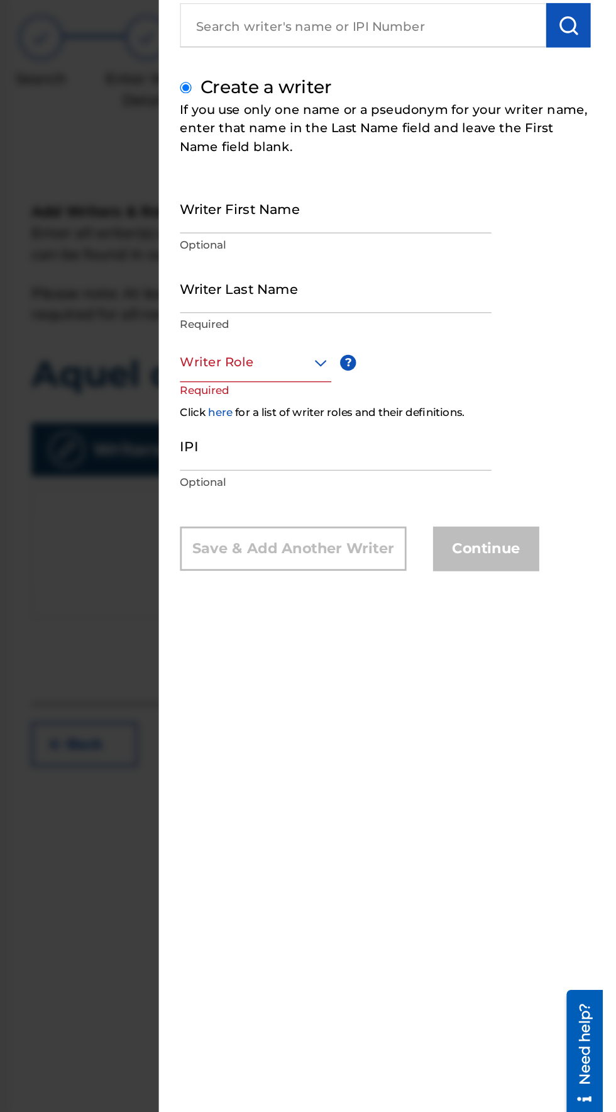
click at [332, 268] on input "Writer First Name" at bounding box center [426, 250] width 221 height 36
click at [341, 325] on input "Writer Last Name" at bounding box center [426, 307] width 221 height 36
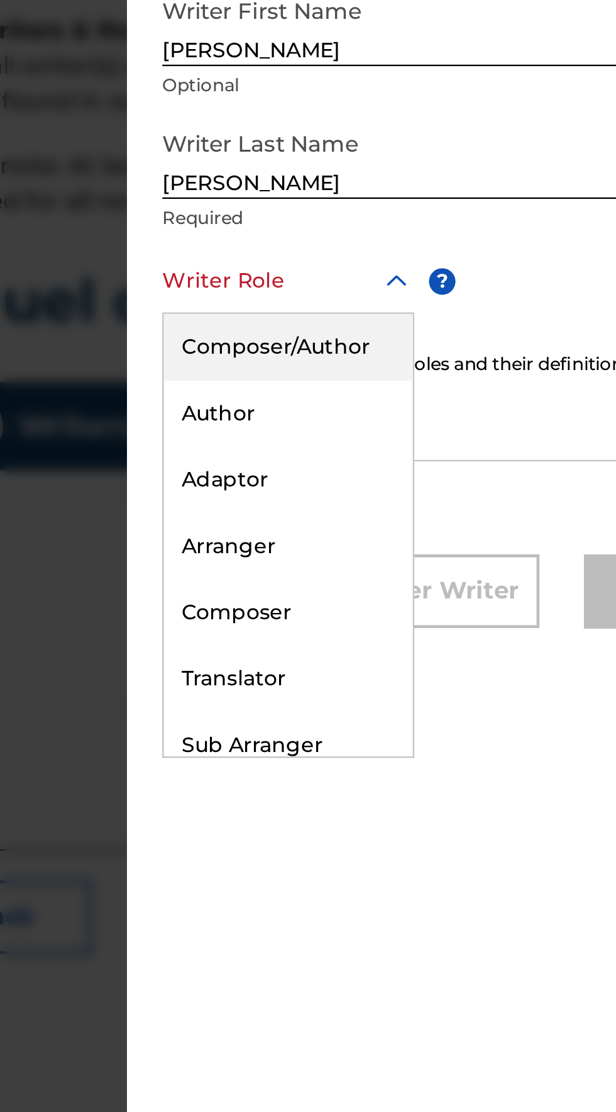
click at [343, 402] on div "Composer/Author" at bounding box center [369, 388] width 106 height 28
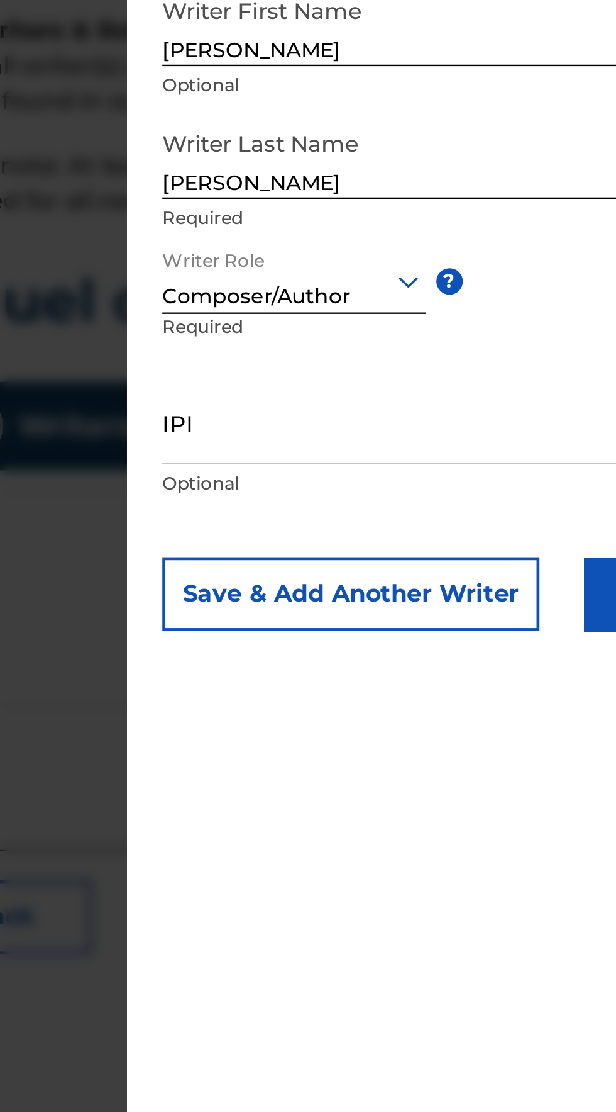
click at [342, 437] on input "IPI" at bounding box center [426, 420] width 221 height 36
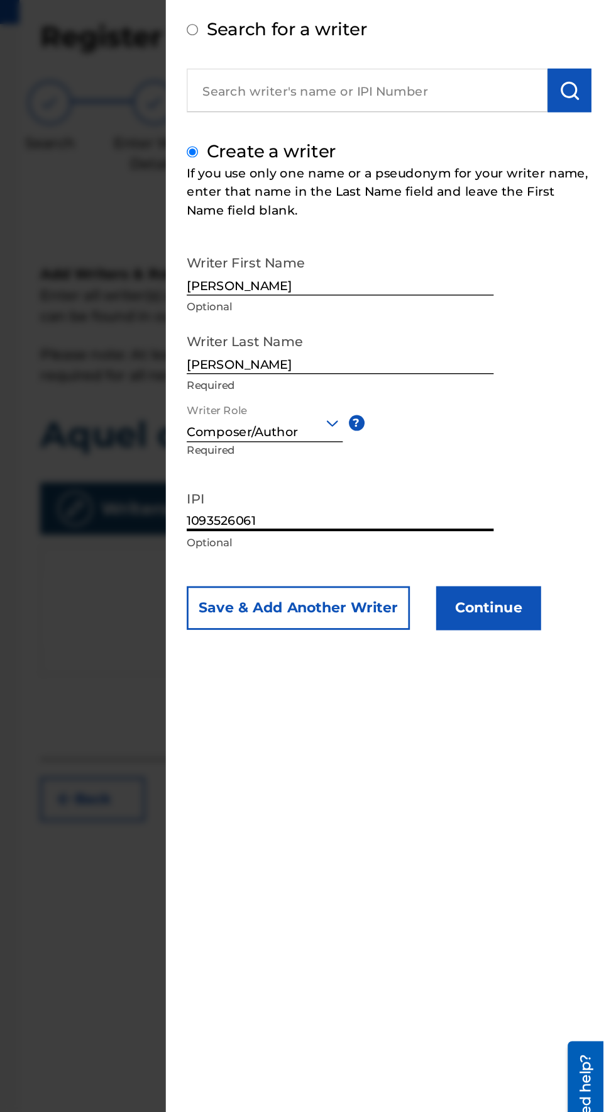
click at [359, 509] on button "Save & Add Another Writer" at bounding box center [396, 492] width 161 height 31
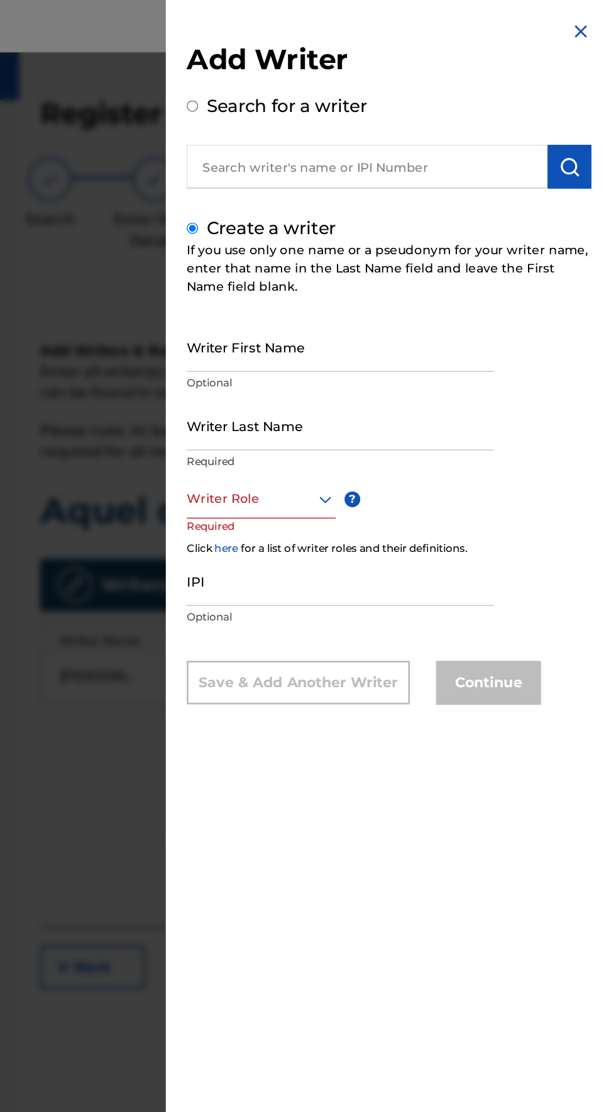
scroll to position [0, 0]
click at [324, 74] on input "Search for a writer" at bounding box center [320, 76] width 8 height 8
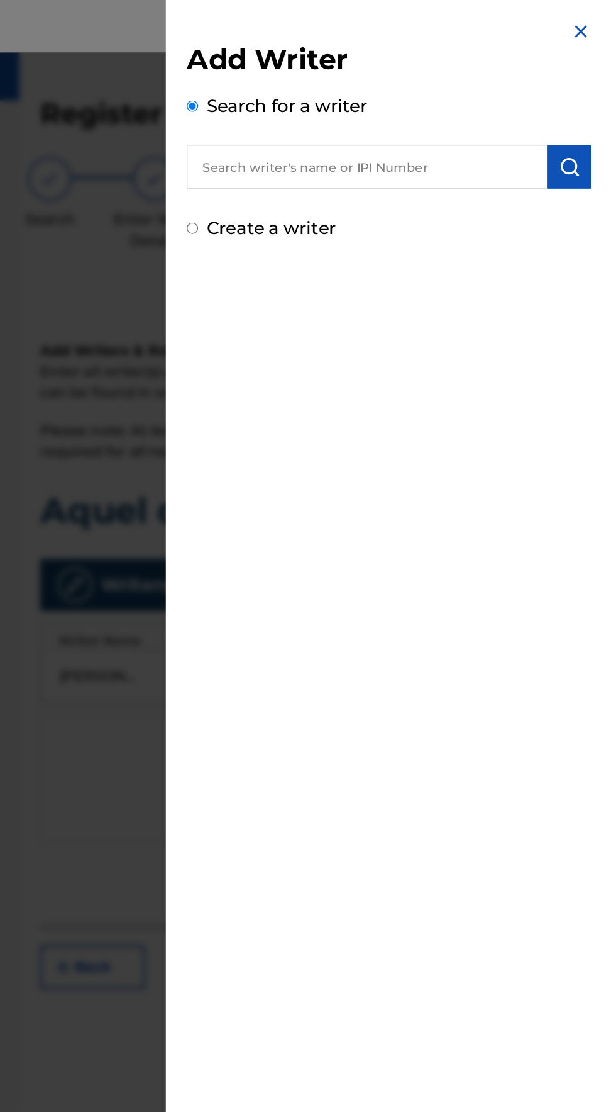
click at [349, 120] on input "text" at bounding box center [446, 119] width 260 height 31
click at [378, 121] on input "text" at bounding box center [446, 119] width 260 height 31
click at [362, 121] on input "text" at bounding box center [446, 119] width 260 height 31
click at [359, 118] on input "text" at bounding box center [446, 119] width 260 height 31
click at [353, 121] on input "text" at bounding box center [446, 119] width 260 height 31
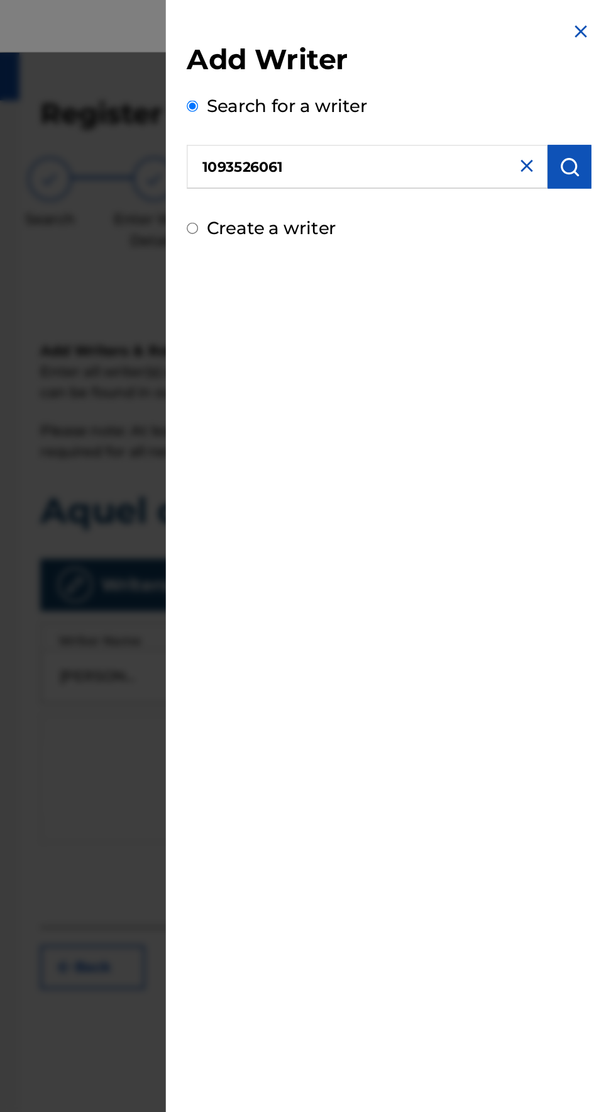
click at [589, 126] on img "submit" at bounding box center [591, 120] width 15 height 15
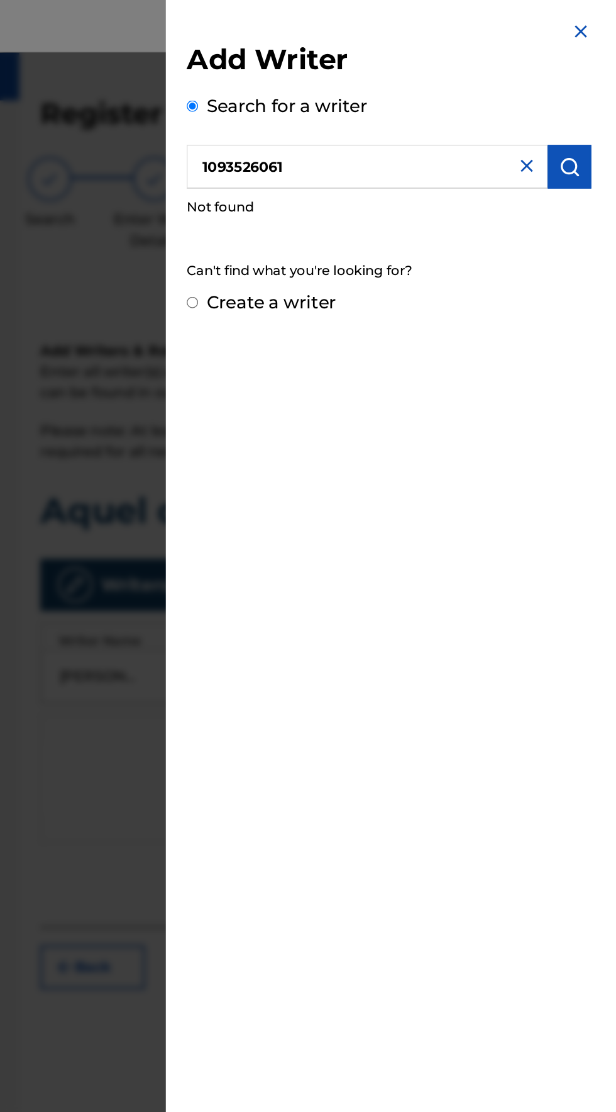
click at [324, 219] on input "Create a writer" at bounding box center [320, 218] width 8 height 8
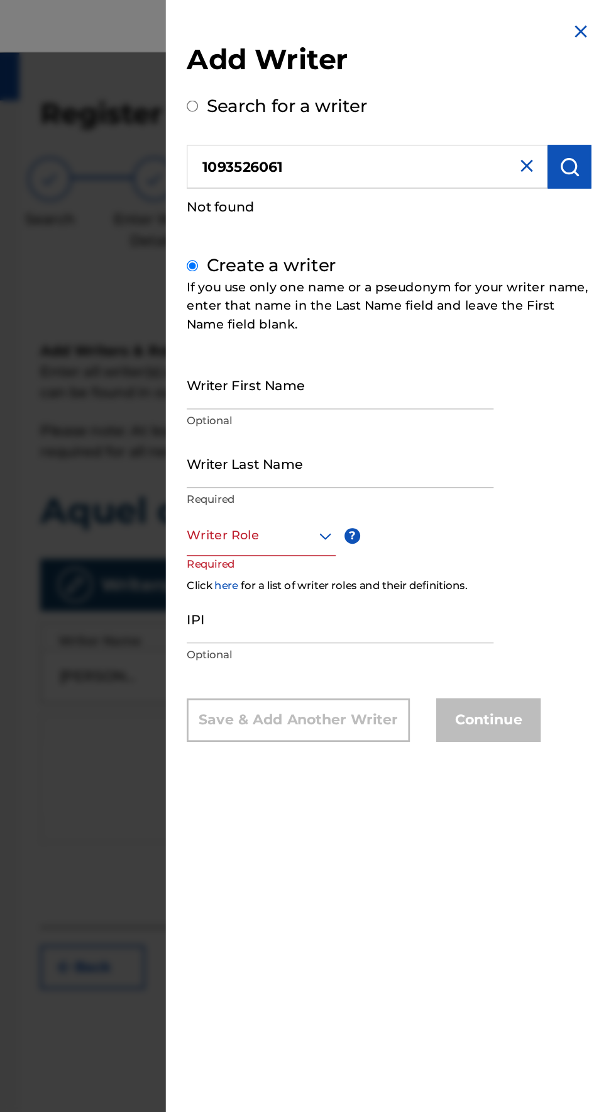
click at [342, 295] on input "Writer First Name" at bounding box center [426, 277] width 221 height 36
click at [337, 352] on input "Writer Last Name" at bounding box center [426, 334] width 221 height 36
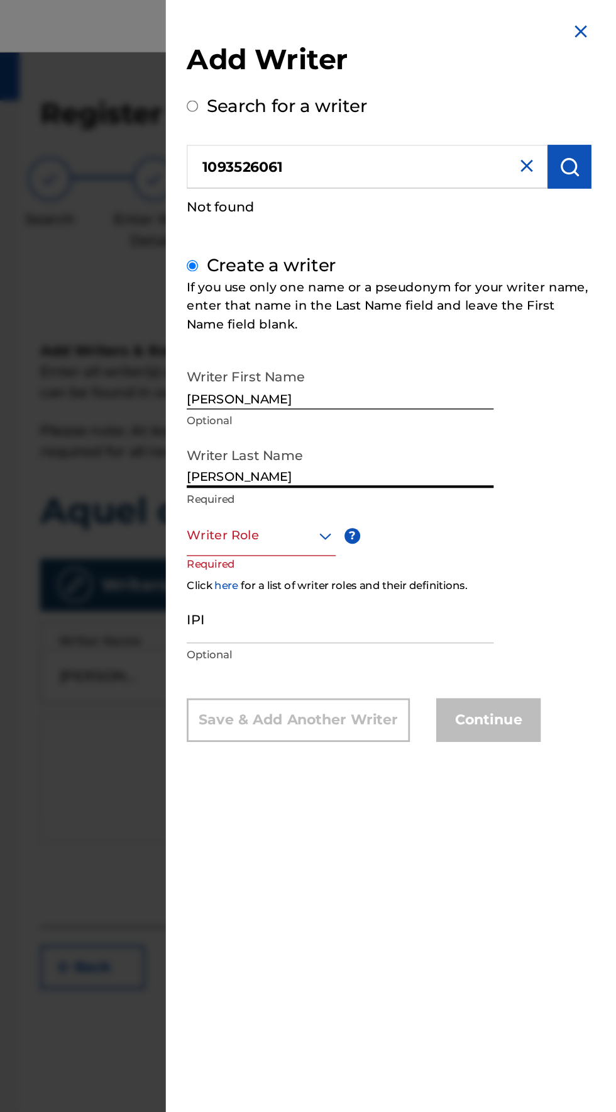
click at [438, 335] on input "[PERSON_NAME]" at bounding box center [426, 334] width 221 height 36
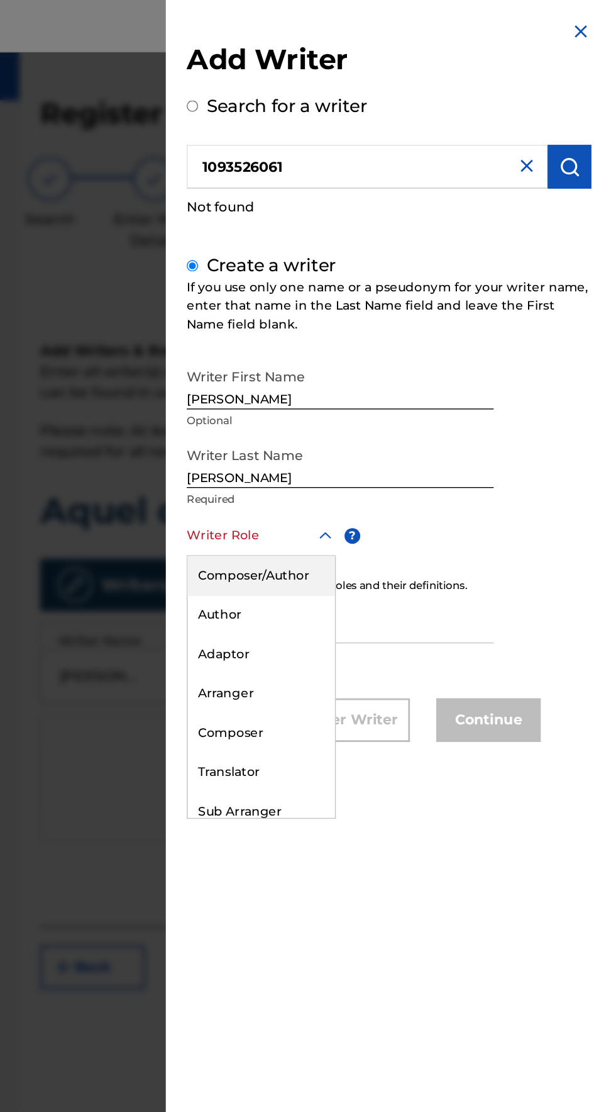
click at [318, 393] on input "text" at bounding box center [317, 385] width 3 height 13
